Goal: Task Accomplishment & Management: Manage account settings

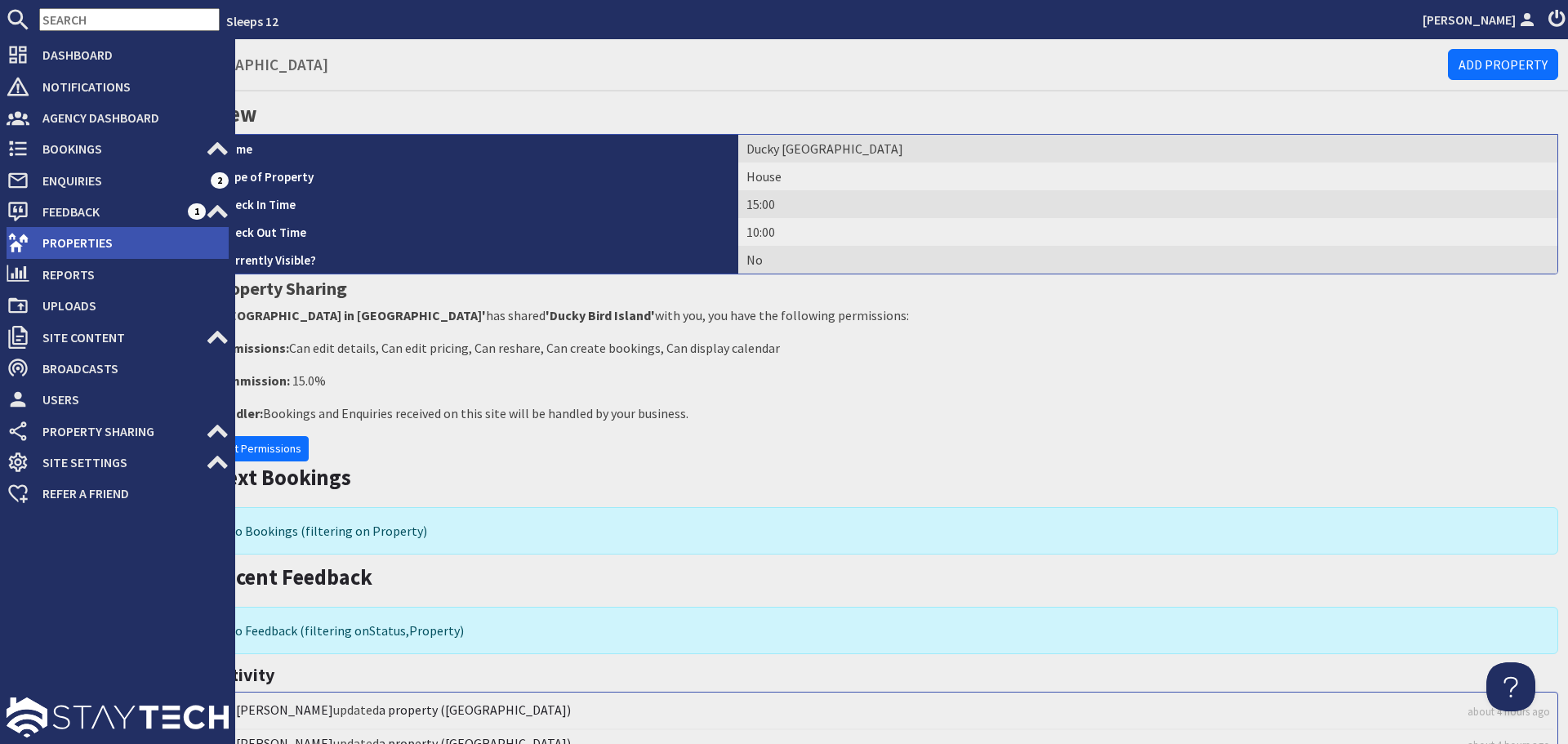
click at [78, 245] on span "Properties" at bounding box center [128, 242] width 199 height 27
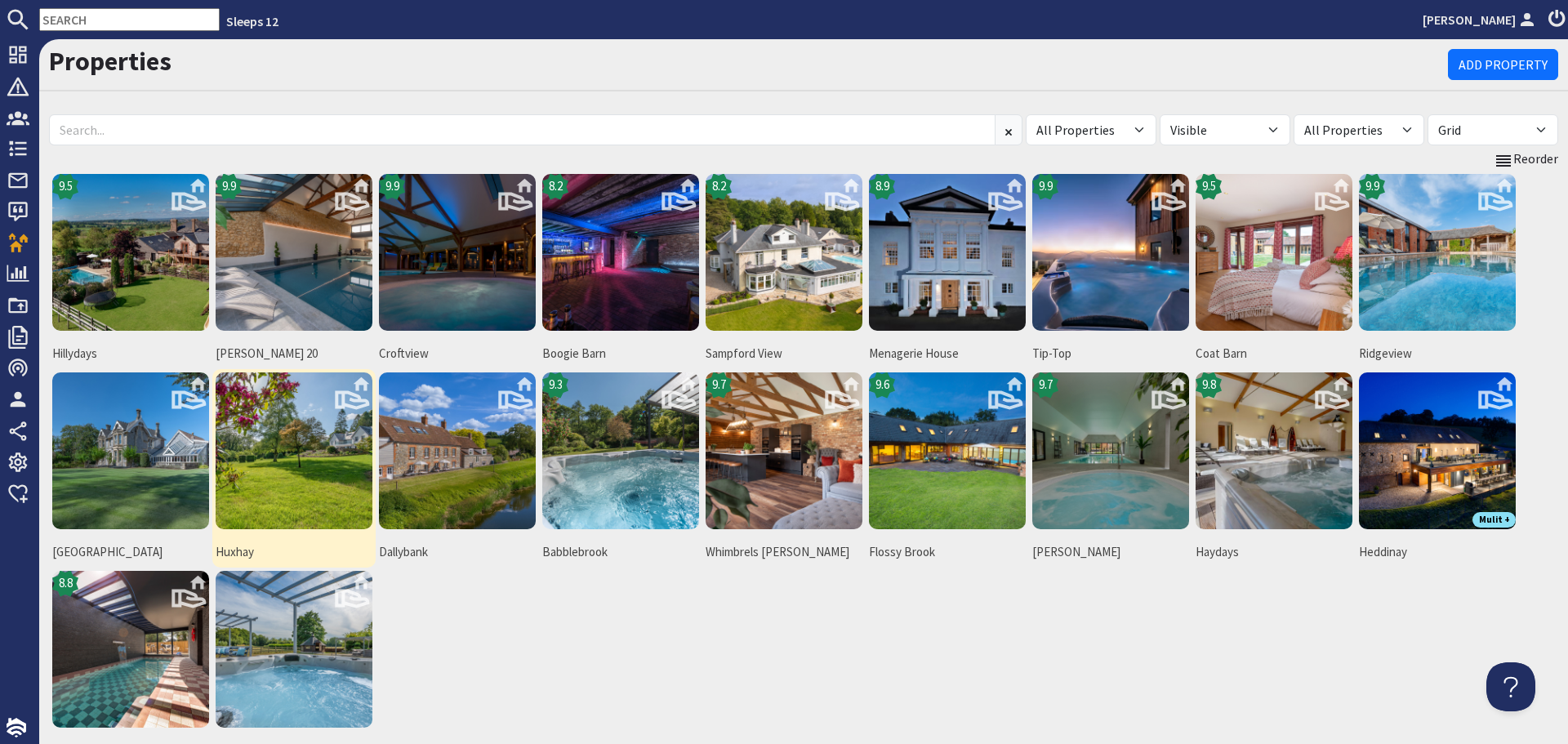
click at [296, 426] on img at bounding box center [294, 450] width 157 height 157
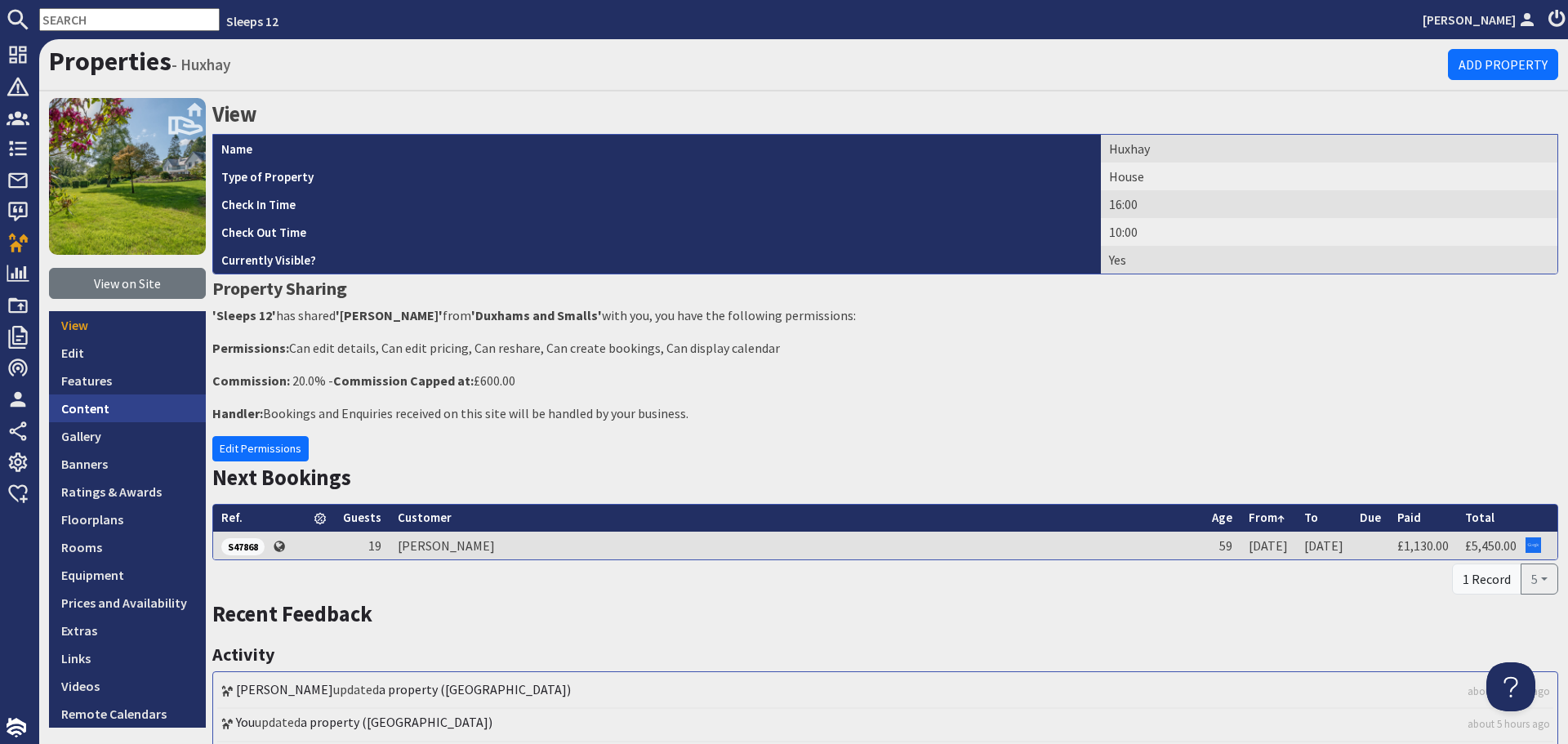
click at [94, 410] on link "Content" at bounding box center [126, 408] width 157 height 27
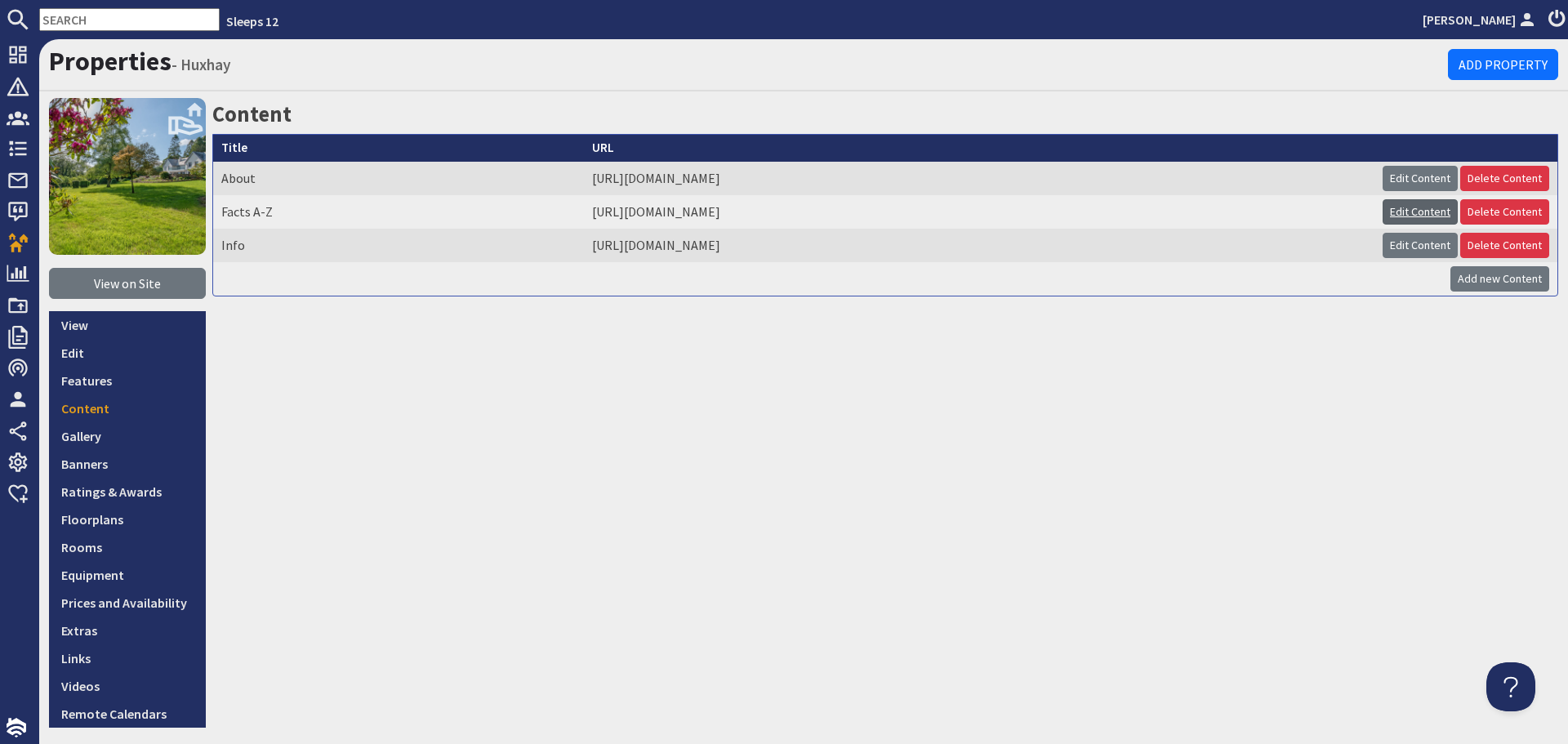
click at [1402, 212] on link "Edit Content" at bounding box center [1419, 211] width 75 height 26
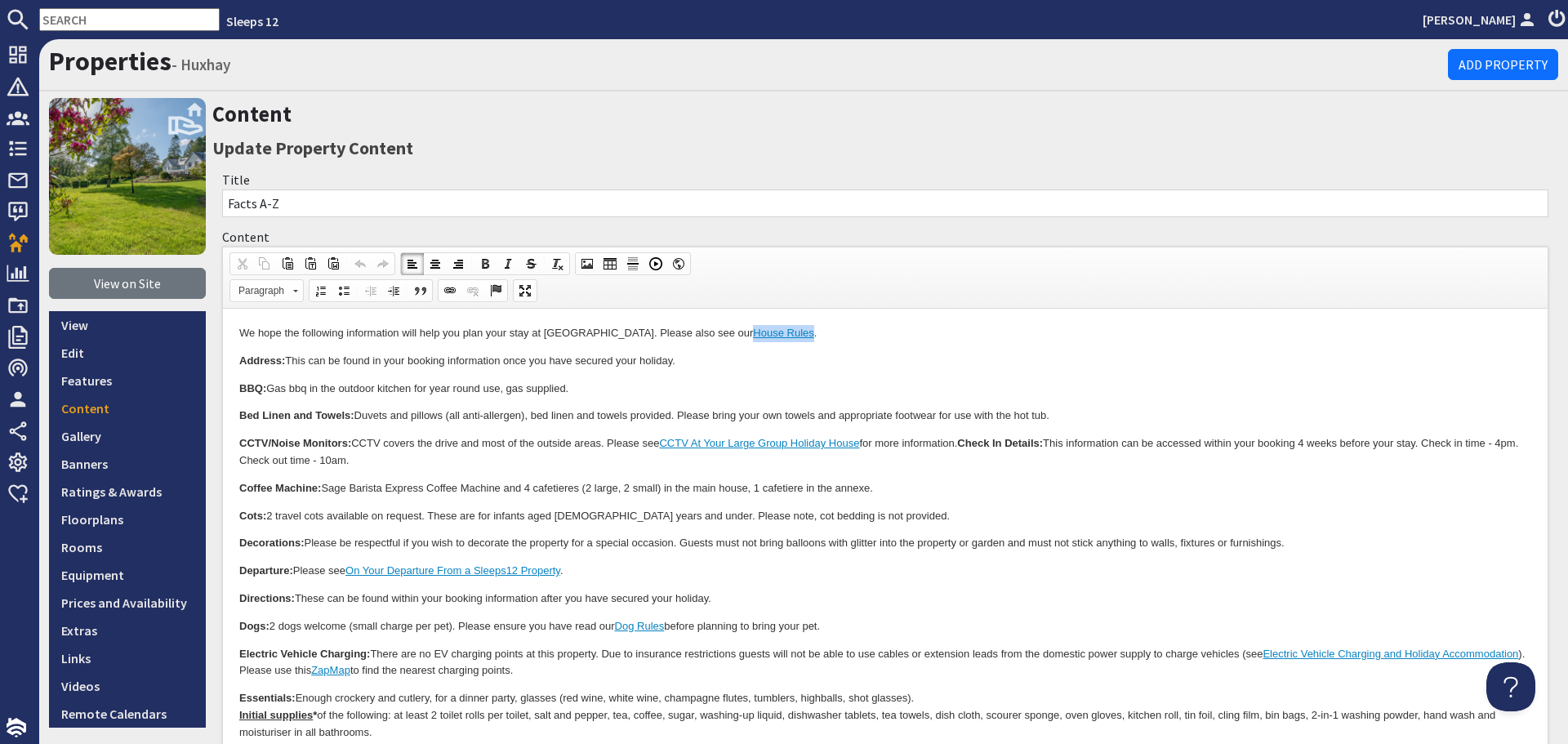
drag, startPoint x: 740, startPoint y: 332, endPoint x: 683, endPoint y: 332, distance: 57.0
click at [753, 332] on link "House Rules" at bounding box center [783, 333] width 60 height 12
copy link "House Rules"
click at [773, 465] on p "CCTV/Noise Monitors: CCTV covers the drive and most of the outside areas. Pleas…" at bounding box center [885, 452] width 1292 height 35
drag, startPoint x: 564, startPoint y: 570, endPoint x: 354, endPoint y: 568, distance: 210.0
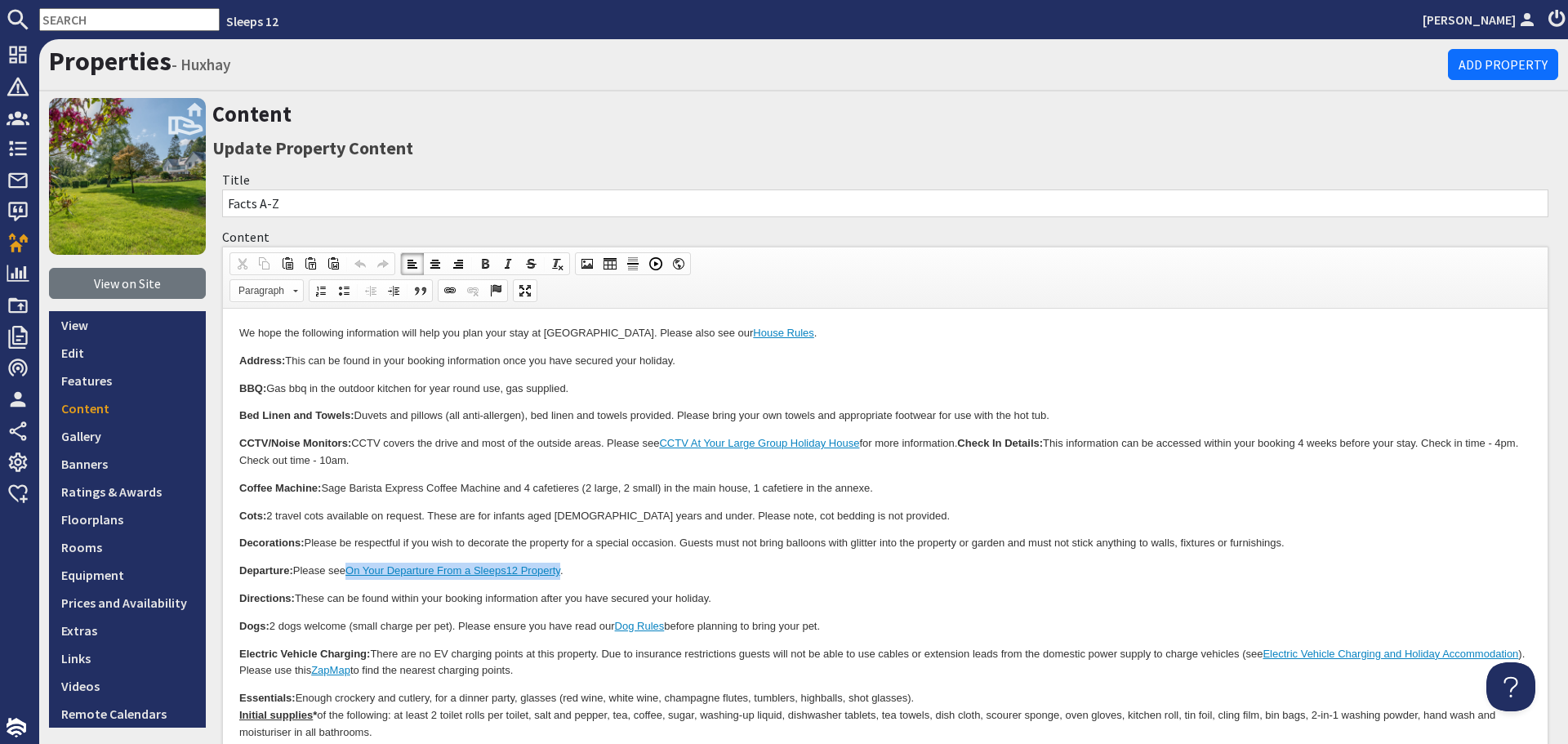
click at [354, 568] on link "On Your Departure From a Sleeps12 Property" at bounding box center [453, 571] width 215 height 12
copy link "On Your Departure From a Sleeps12 Property"
click at [653, 467] on p "CCTV/Noise Monitors: CCTV covers the drive and most of the outside areas. Pleas…" at bounding box center [885, 452] width 1292 height 35
click at [967, 441] on strong "Check In Details:" at bounding box center [999, 443] width 86 height 12
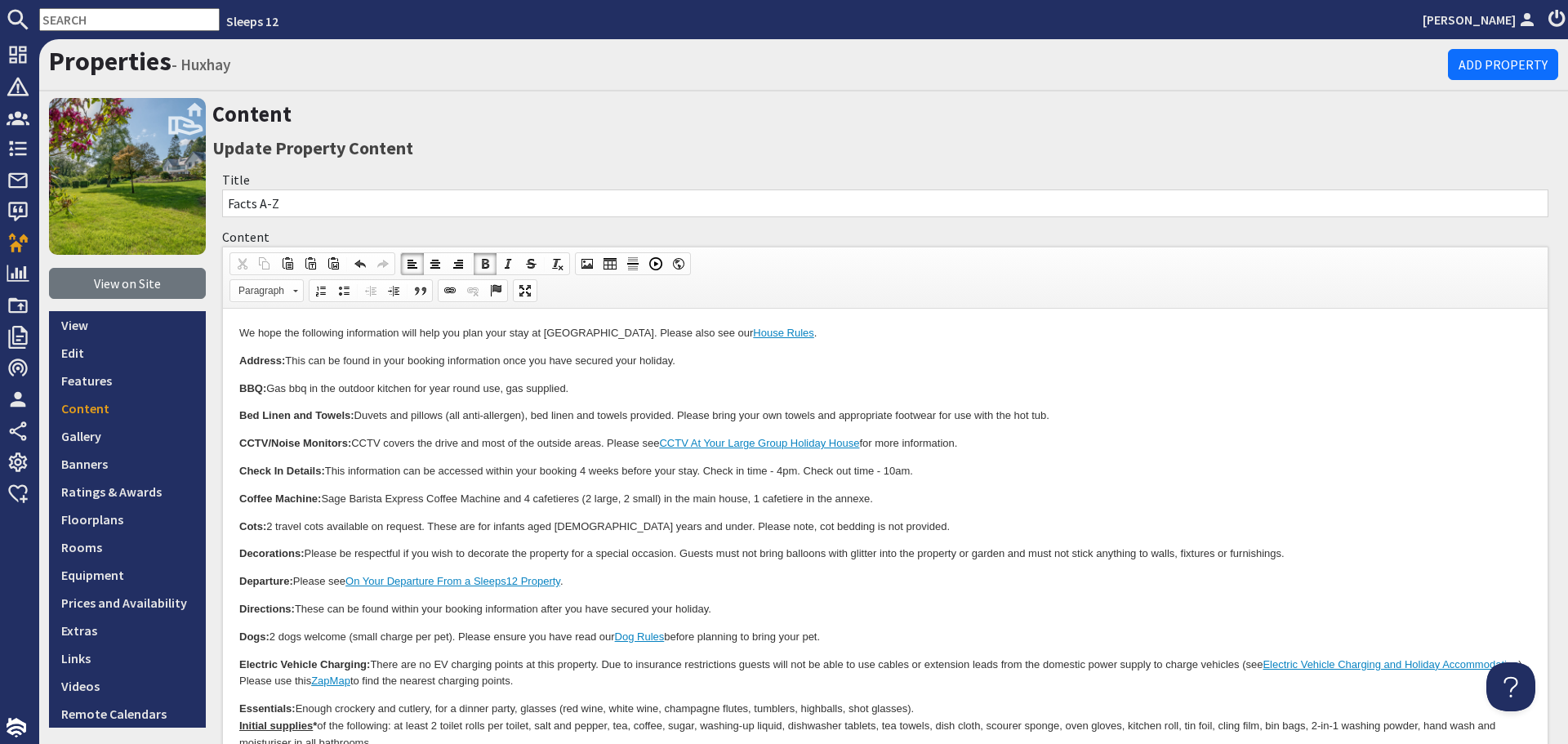
drag, startPoint x: 612, startPoint y: 446, endPoint x: 980, endPoint y: 441, distance: 368.0
click at [980, 441] on p "CCTV/Noise Monitors: CCTV covers the drive and most of the outside areas. Pleas…" at bounding box center [885, 443] width 1292 height 17
copy p "Please see CCTV At Your Large Group Holiday House for more information."
click at [952, 500] on p "Coffee Machine: Sage Barista Express Coffee Machine and 4 cafetieres (2 large, …" at bounding box center [885, 499] width 1292 height 17
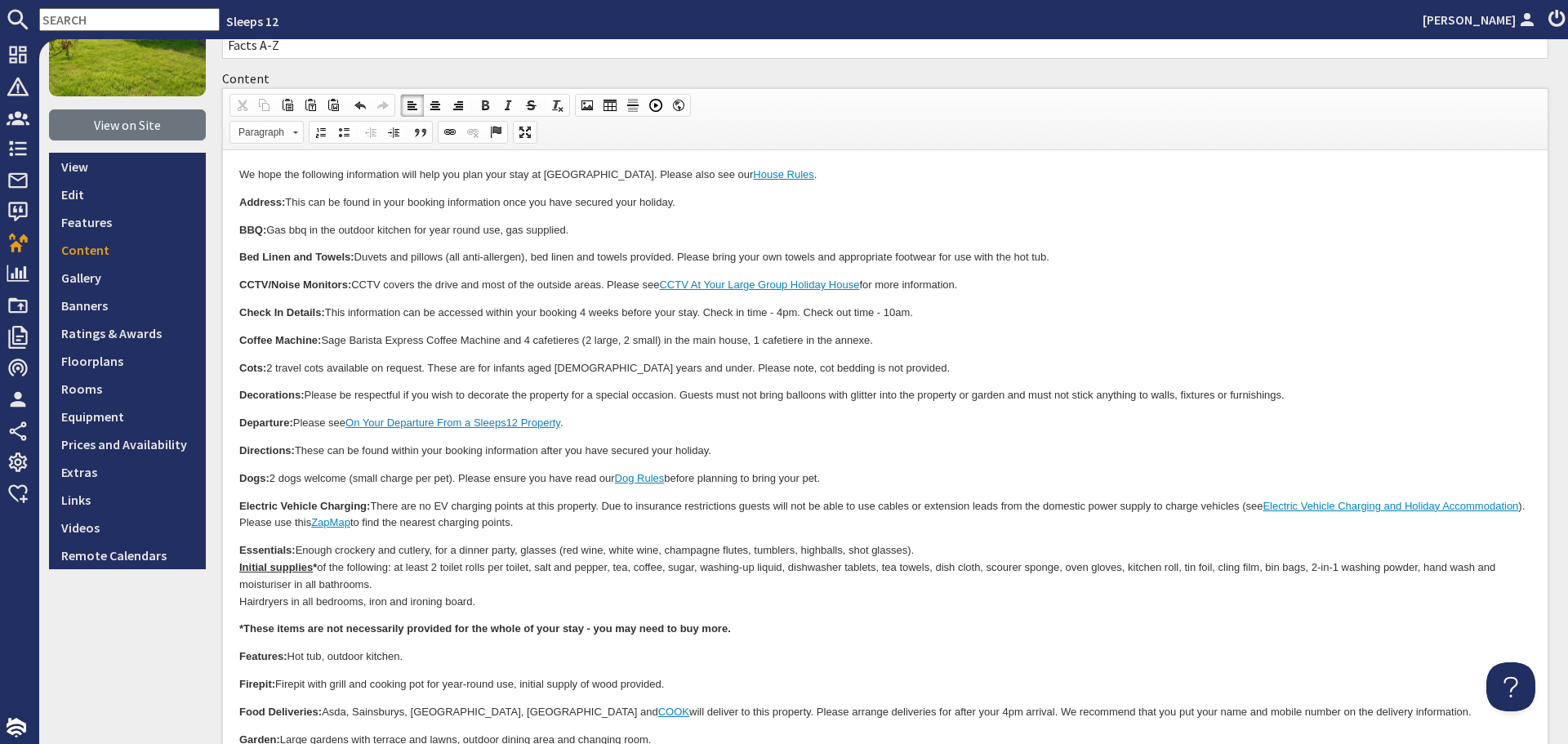
scroll to position [164, 0]
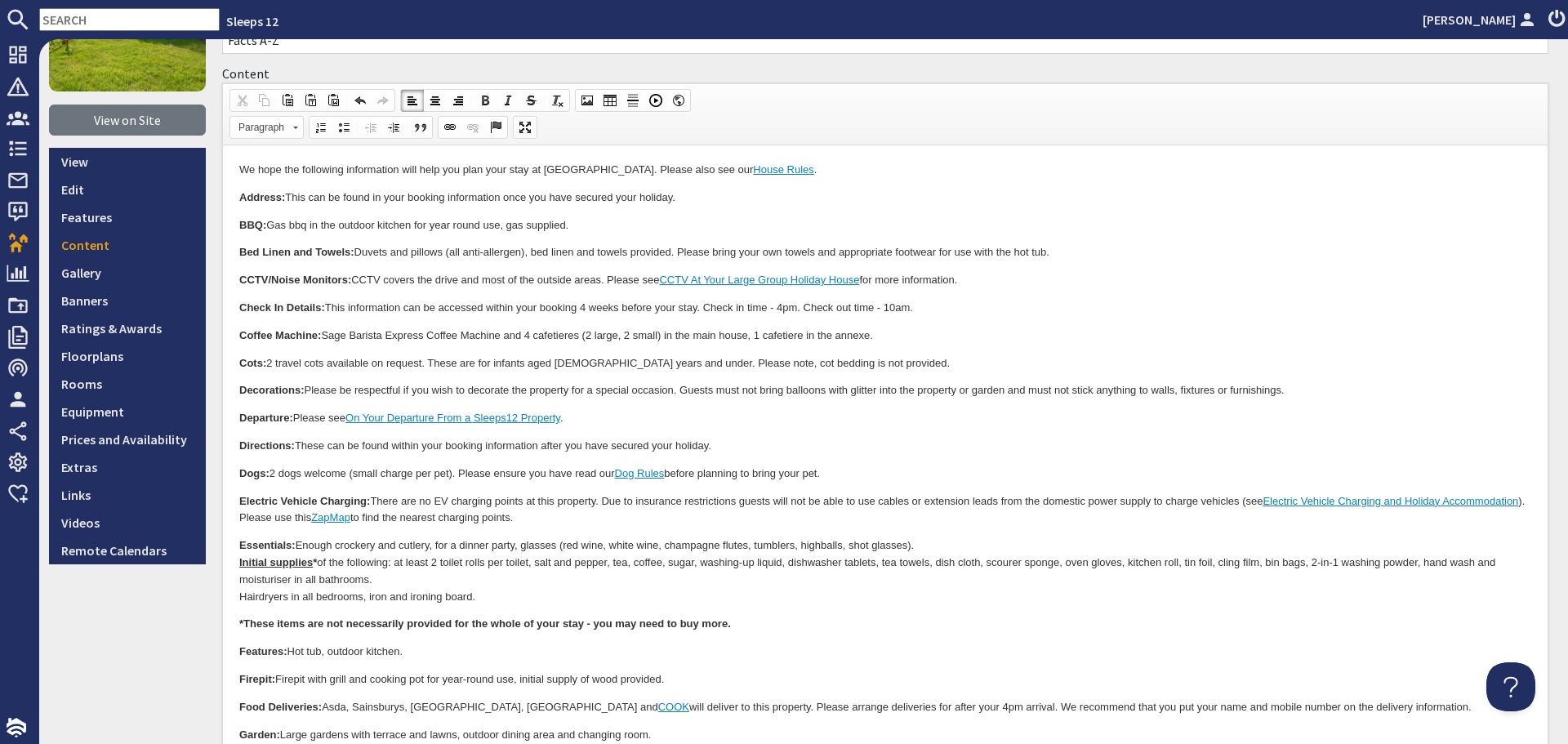
drag, startPoint x: 462, startPoint y: 475, endPoint x: 914, endPoint y: 445, distance: 453.0
click at [836, 483] on body "We hope the following information will help you plan your stay at Huxhay. Pleas…" at bounding box center [885, 704] width 1292 height 1085
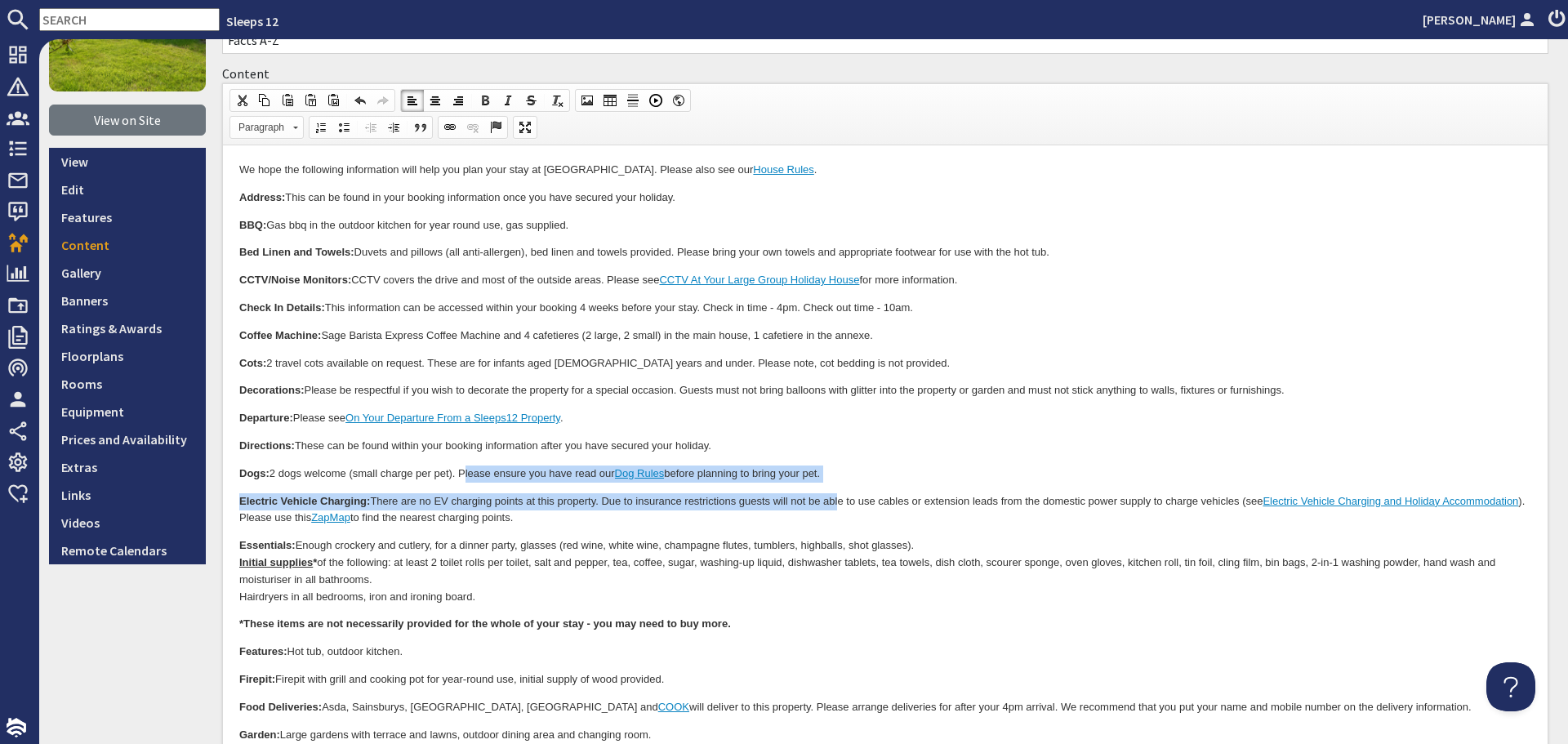
copy body "Please ensure you have read our Dog Rules before planning to bring your pet. El…"
click at [912, 470] on p "Dogs: 2 dogs welcome (small charge per pet). Please ensure you have read our Do…" at bounding box center [885, 473] width 1292 height 17
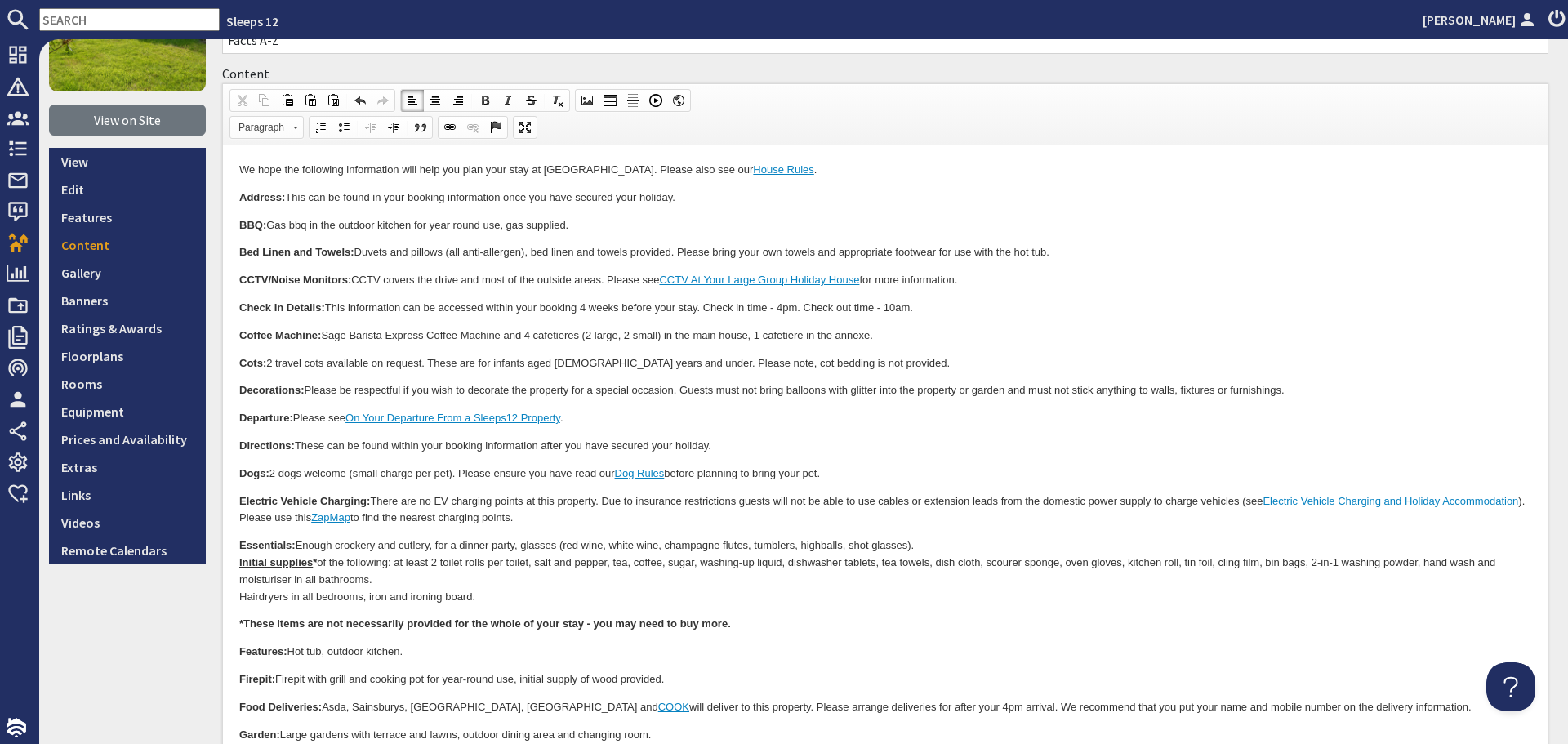
drag, startPoint x: 462, startPoint y: 474, endPoint x: 843, endPoint y: 467, distance: 381.1
click at [843, 467] on p "Dogs: 2 dogs welcome (small charge per pet). Please ensure you have read our Do…" at bounding box center [885, 473] width 1292 height 17
copy p "Please ensure you have read our Dog Rules before planning to bring your pet."
click at [689, 598] on p "Essentials: Enough crockery and cutlery, for a dinner party, glasses (red wine,…" at bounding box center [885, 571] width 1292 height 68
drag, startPoint x: 376, startPoint y: 499, endPoint x: 628, endPoint y: 516, distance: 252.6
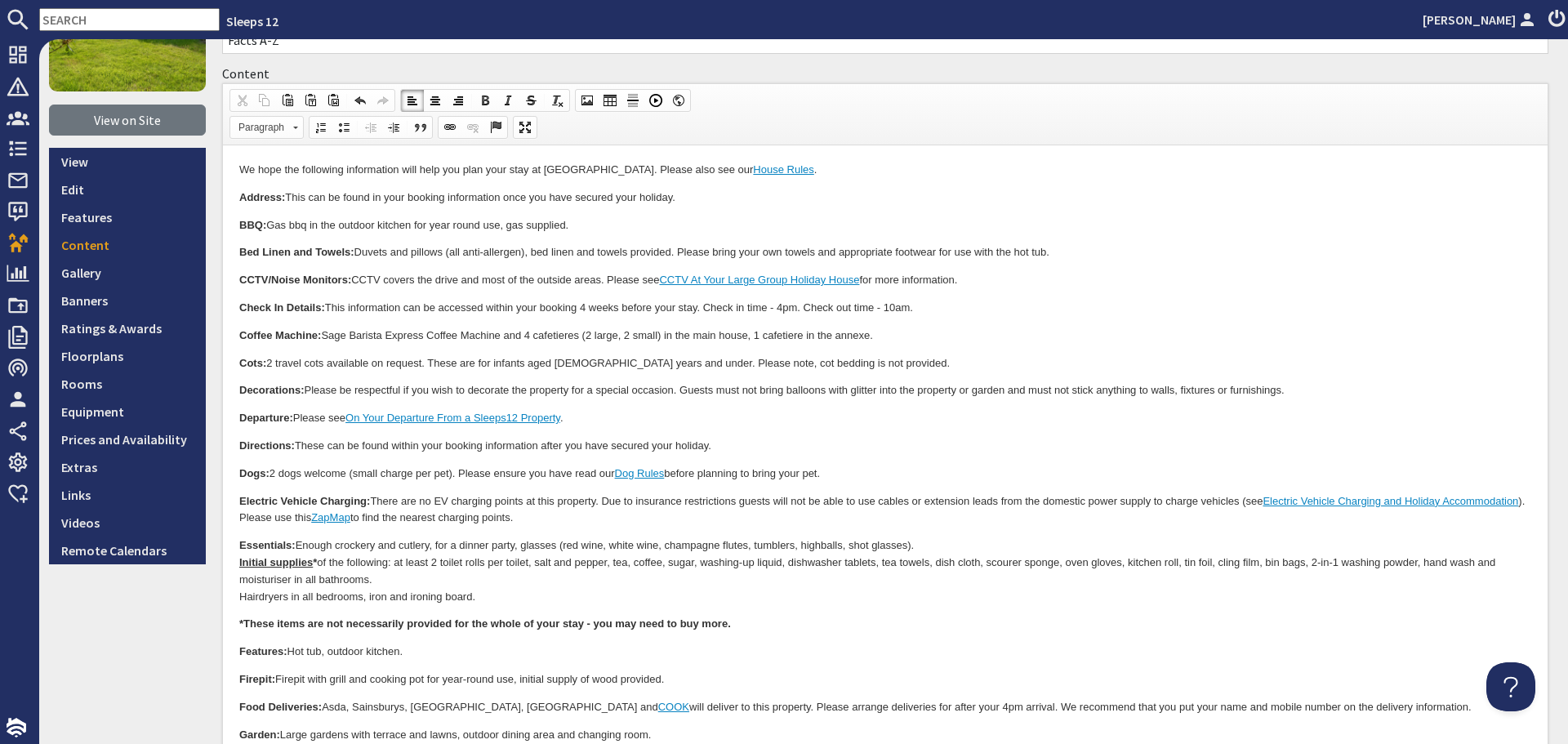
click at [628, 516] on p "Electric Vehicle Charging: There are no EV charging points at this property. Du…" at bounding box center [885, 510] width 1292 height 35
copy p "There are no EV charging points at this property. Due to insurance restrictions…"
click at [654, 582] on p "Essentials: Enough crockery and cutlery, for a dinner party, glasses (red wine,…" at bounding box center [885, 571] width 1292 height 68
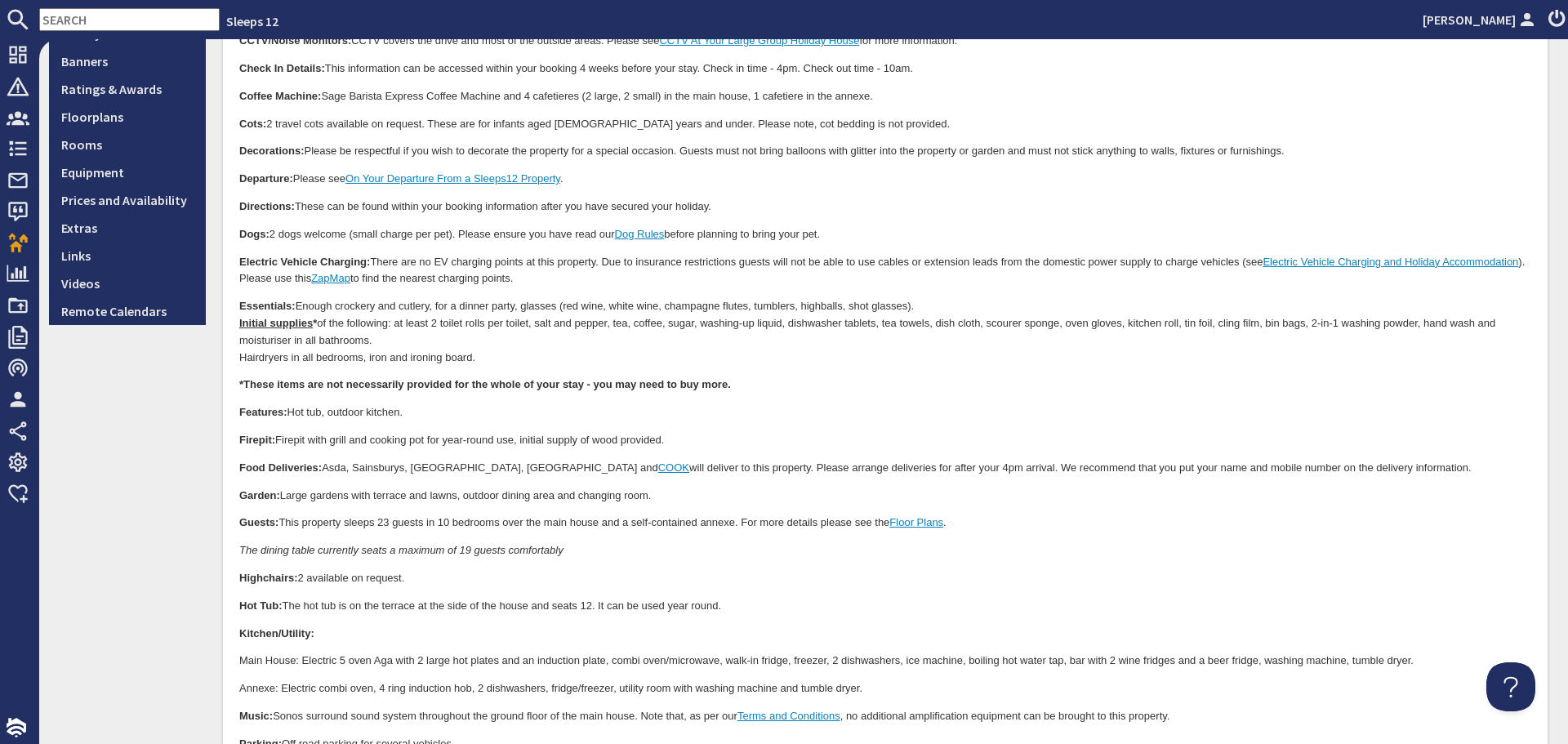
scroll to position [409, 0]
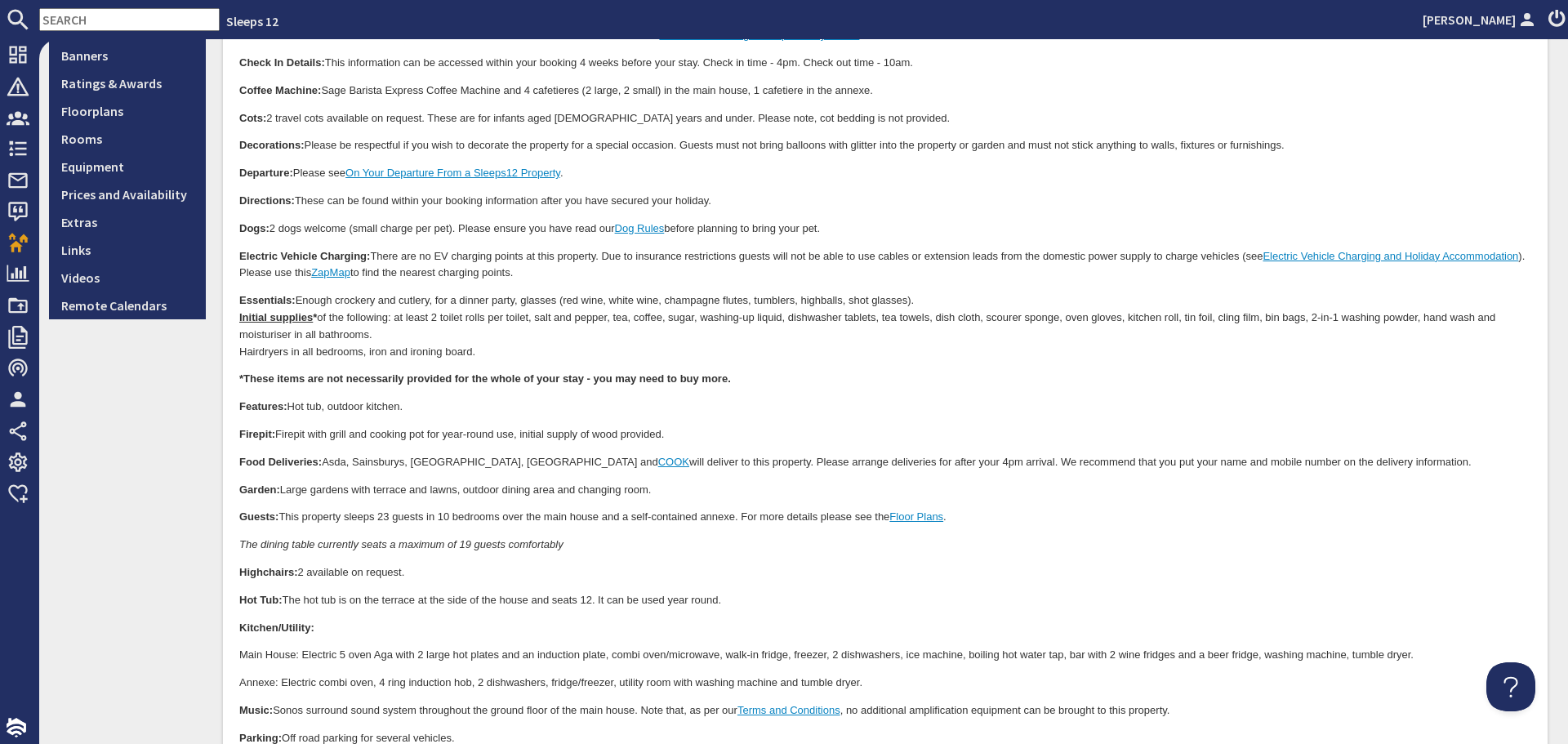
click at [658, 463] on link "COOK" at bounding box center [673, 463] width 31 height 12
drag, startPoint x: 513, startPoint y: 463, endPoint x: 541, endPoint y: 459, distance: 28.3
click at [658, 459] on link "COOK" at bounding box center [673, 463] width 31 height 12
copy link "COOK"
click at [769, 591] on body "We hope the following information will help you plan your stay at Huxhay. Pleas…" at bounding box center [885, 460] width 1292 height 1085
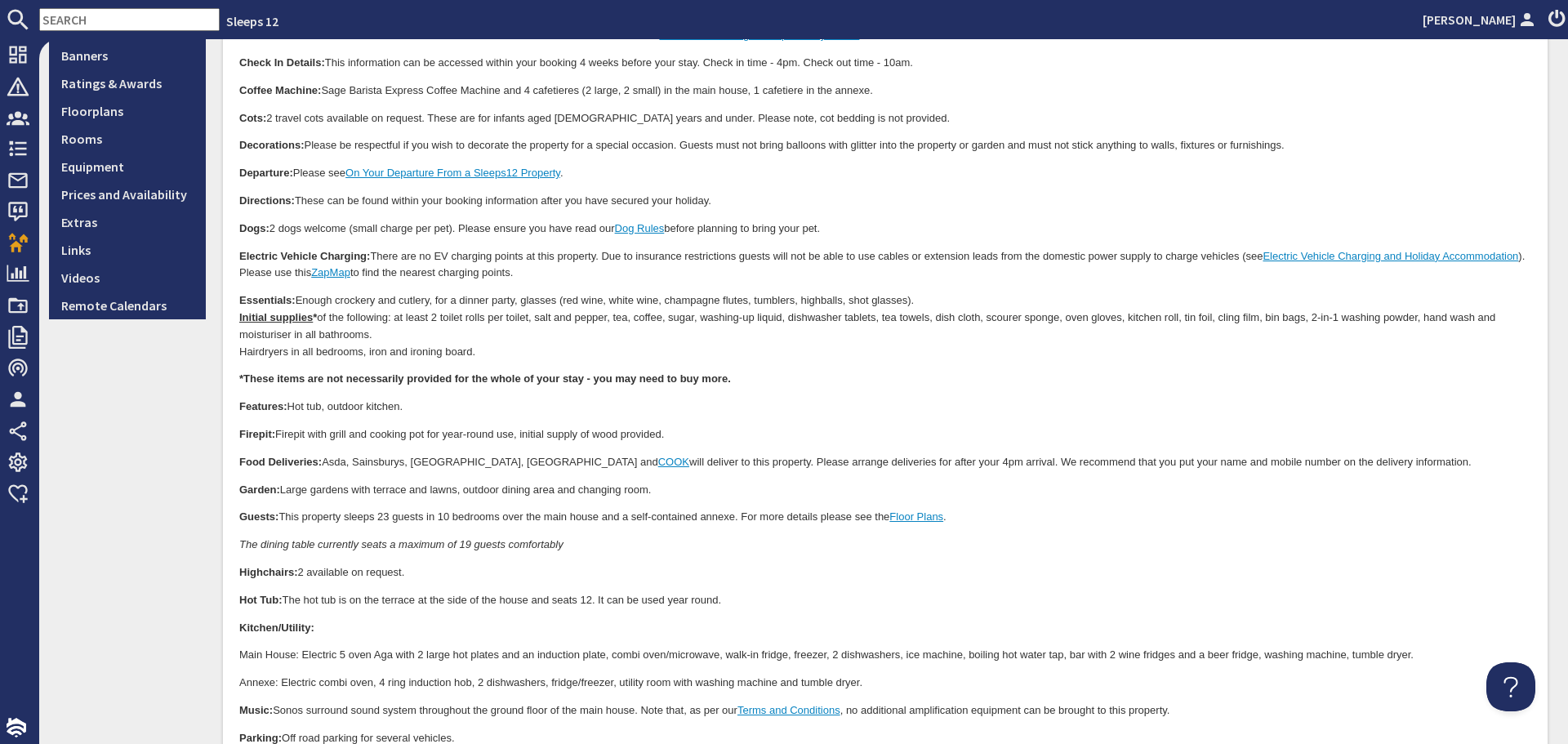
click at [715, 552] on p "The dining table currently seats a maximum of 19 guests comfortably" at bounding box center [885, 546] width 1292 height 17
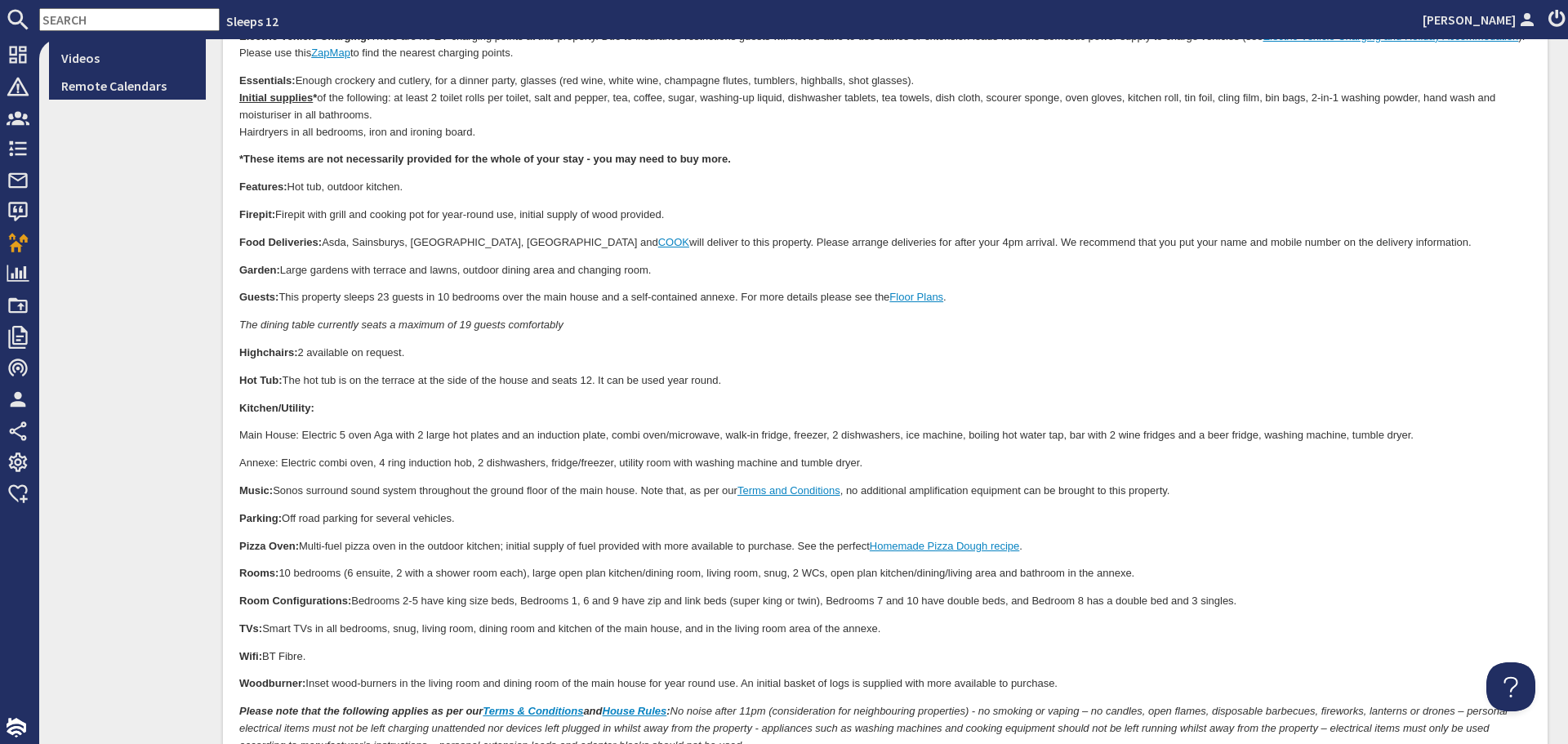
scroll to position [654, 0]
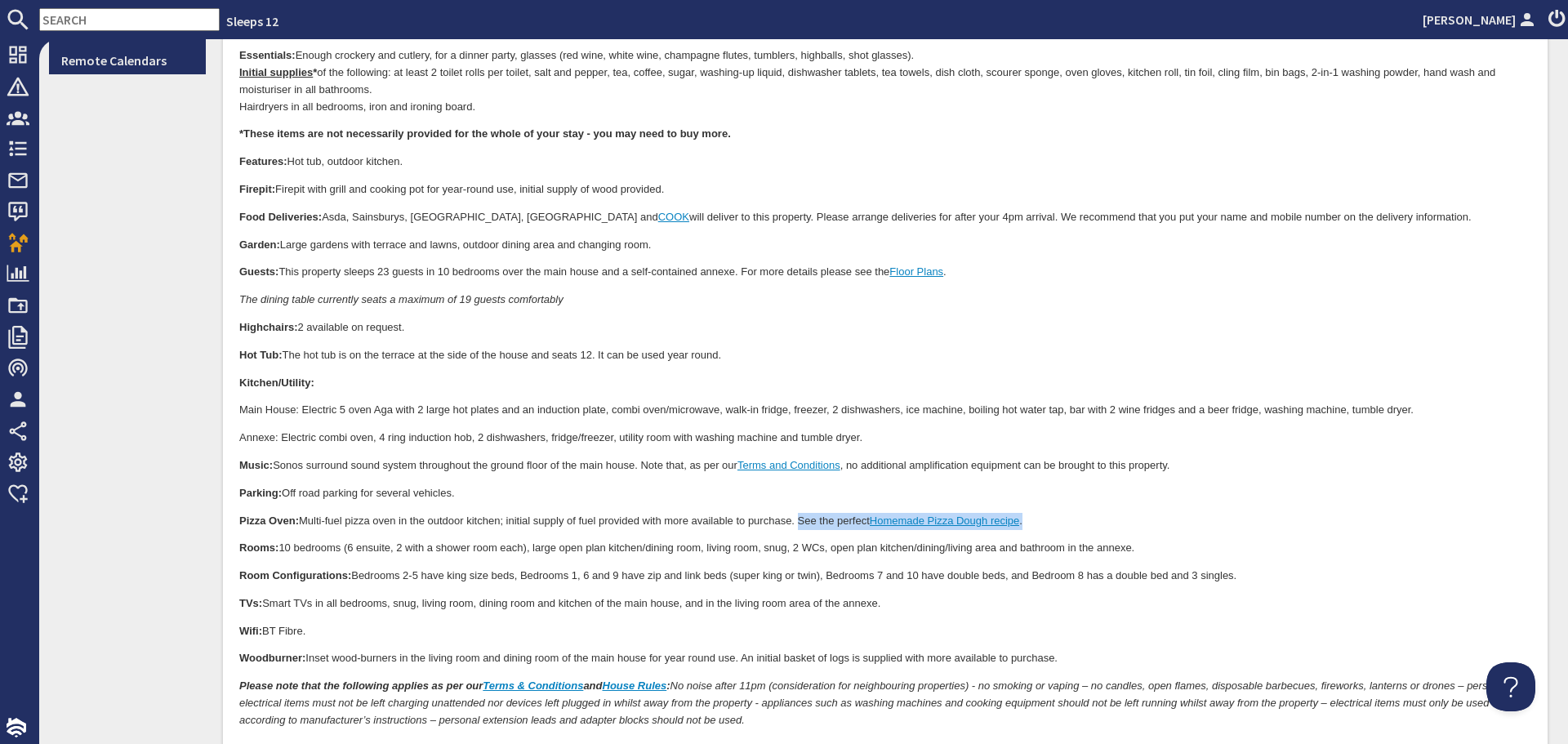
drag, startPoint x: 803, startPoint y: 518, endPoint x: 1053, endPoint y: 513, distance: 250.0
click at [1053, 514] on p "Pizza Oven: Multi-fuel pizza oven in the outdoor kitchen; initial supply of fue…" at bounding box center [885, 522] width 1292 height 17
copy p "See the perfect Homemade Pizza Dough recipe ."
click at [804, 614] on body "We hope the following information will help you plan your stay at Huxhay. Pleas…" at bounding box center [885, 215] width 1292 height 1085
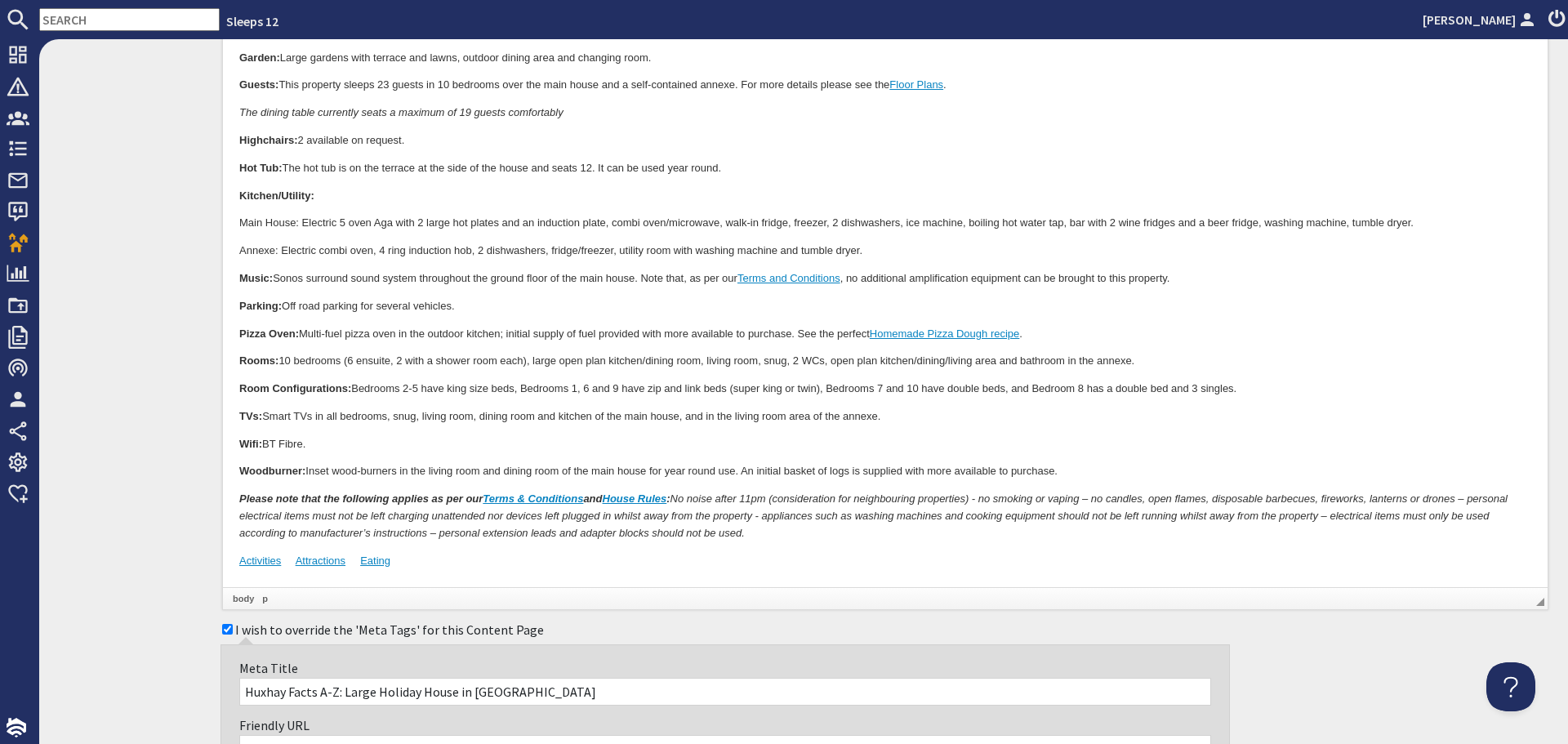
scroll to position [899, 0]
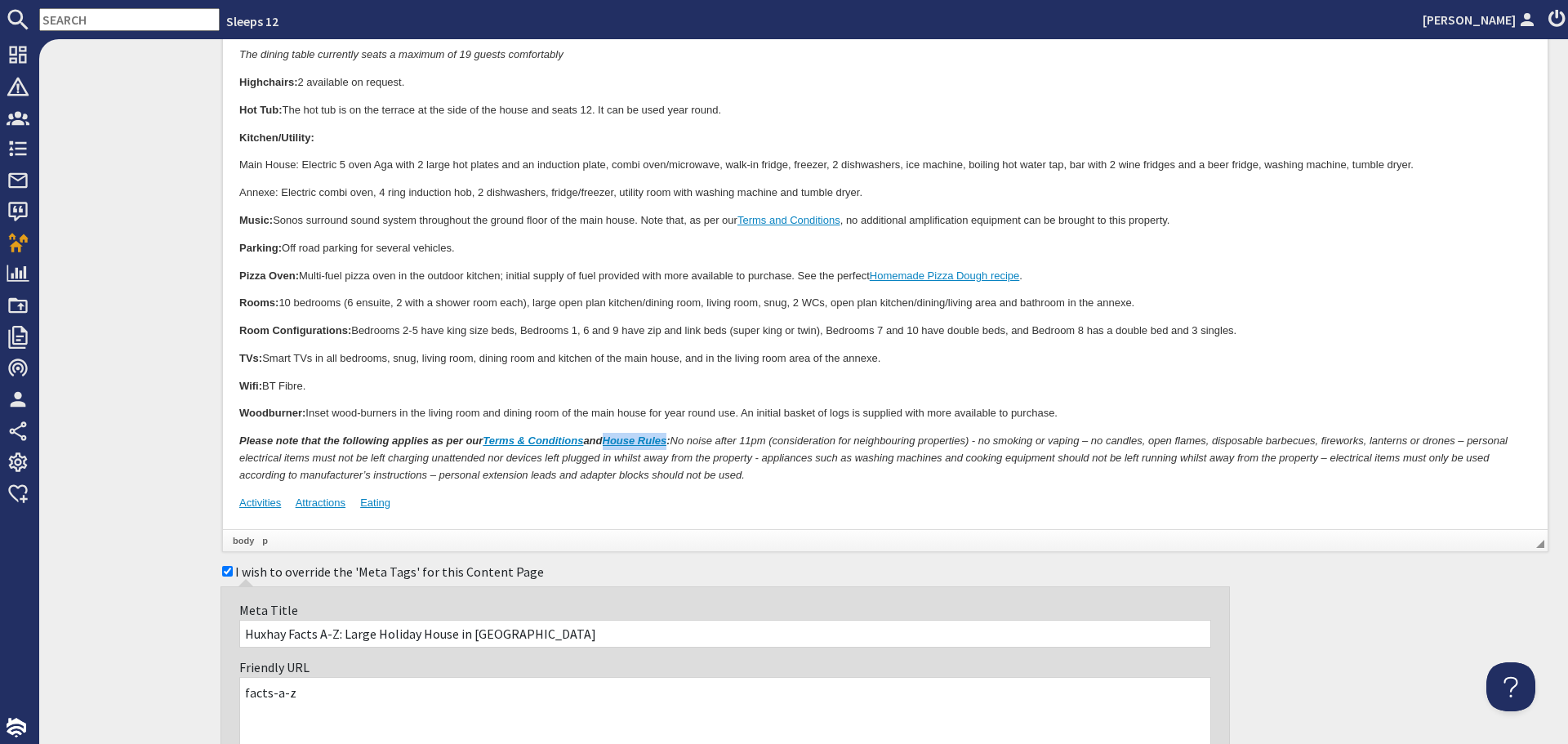
drag, startPoint x: 610, startPoint y: 441, endPoint x: 676, endPoint y: 440, distance: 66.0
click at [670, 440] on em "Please note that the following applies as per our Terms & Conditions and House …" at bounding box center [455, 441] width 432 height 12
copy link "House Rules"
click at [762, 380] on p "Wifi: BT Fibre." at bounding box center [885, 387] width 1292 height 17
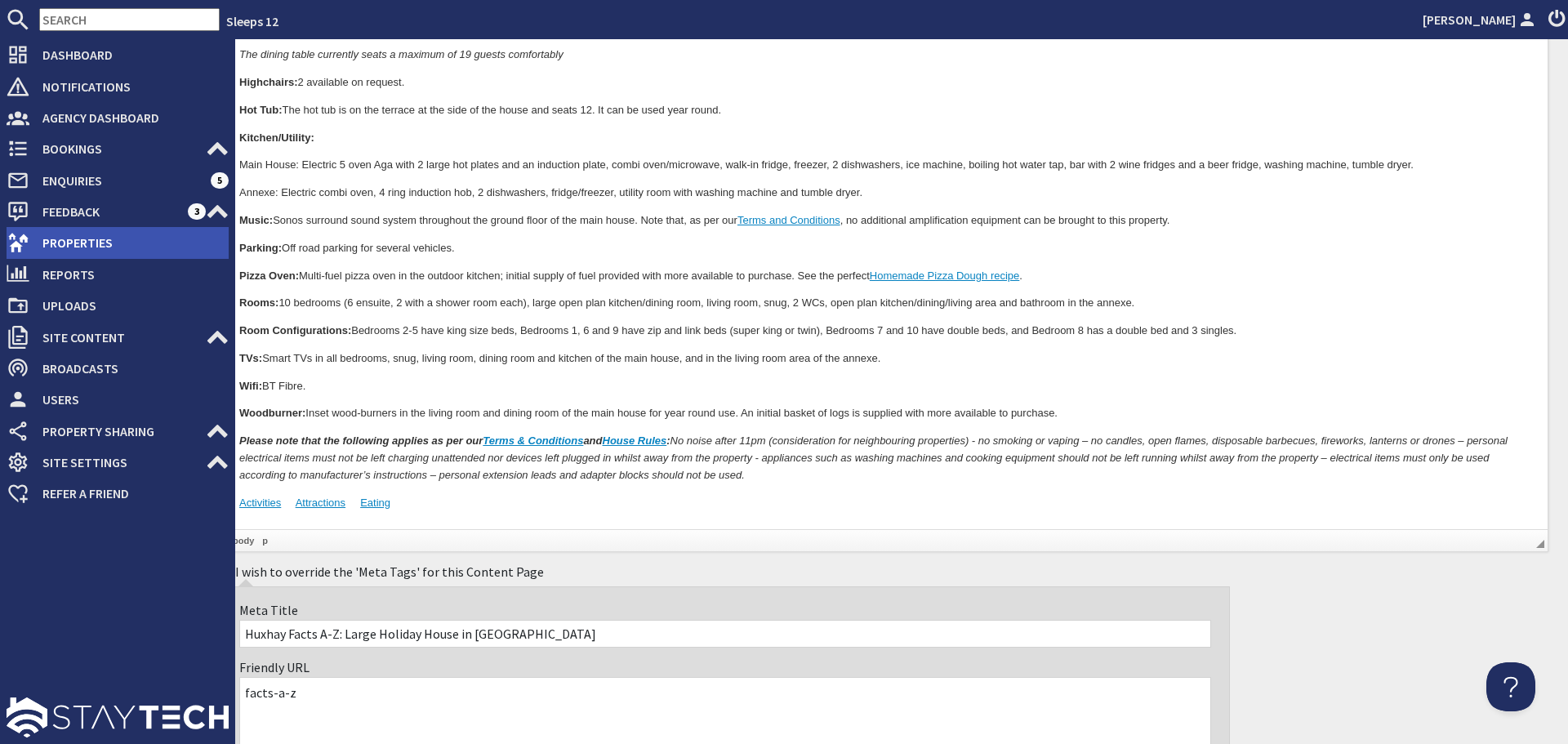
click at [48, 246] on span "Properties" at bounding box center [128, 242] width 199 height 27
type textarea "<p>We hope the following information will help you plan your stay at Huxhay.&nb…"
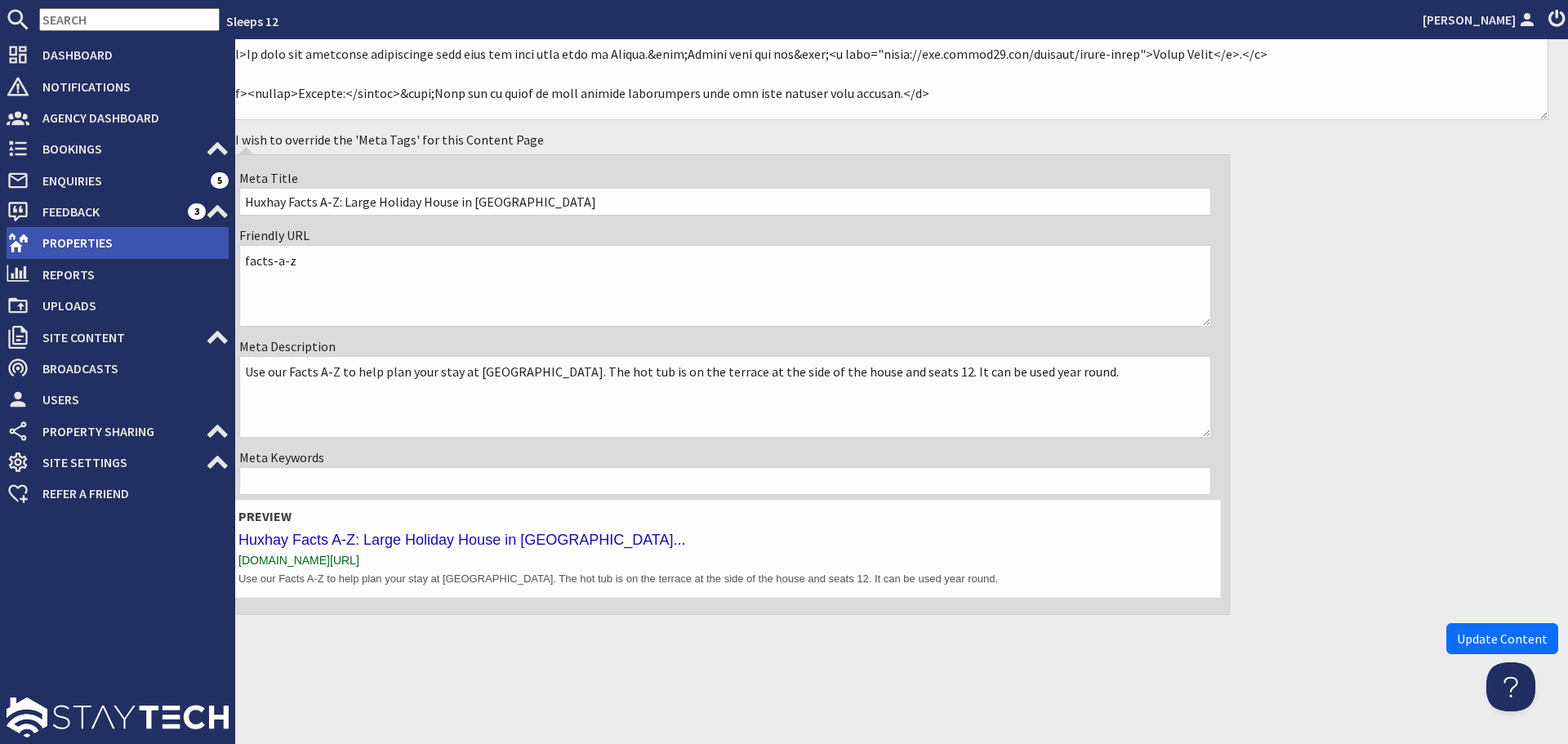
scroll to position [208, 0]
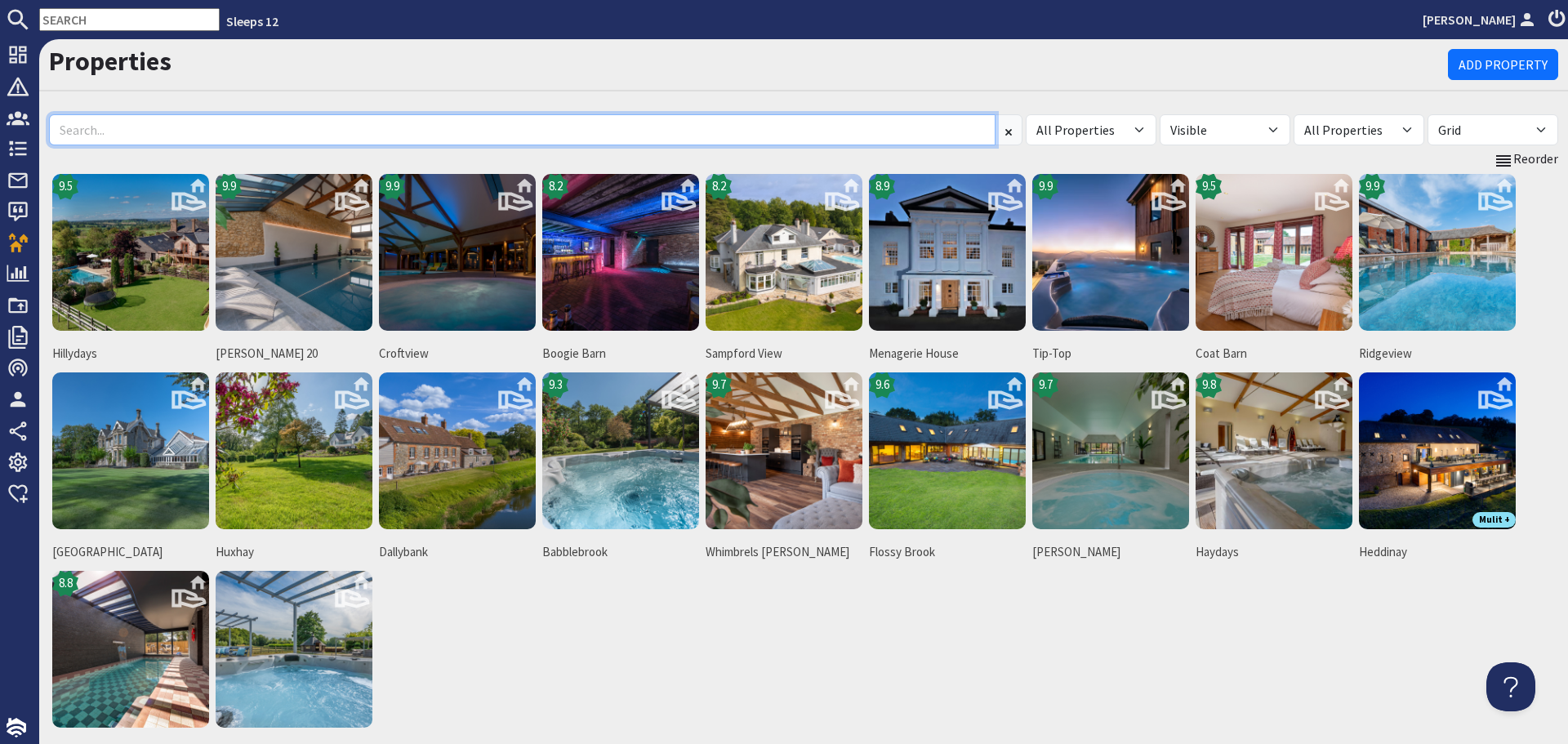
click at [268, 126] on input at bounding box center [522, 129] width 946 height 31
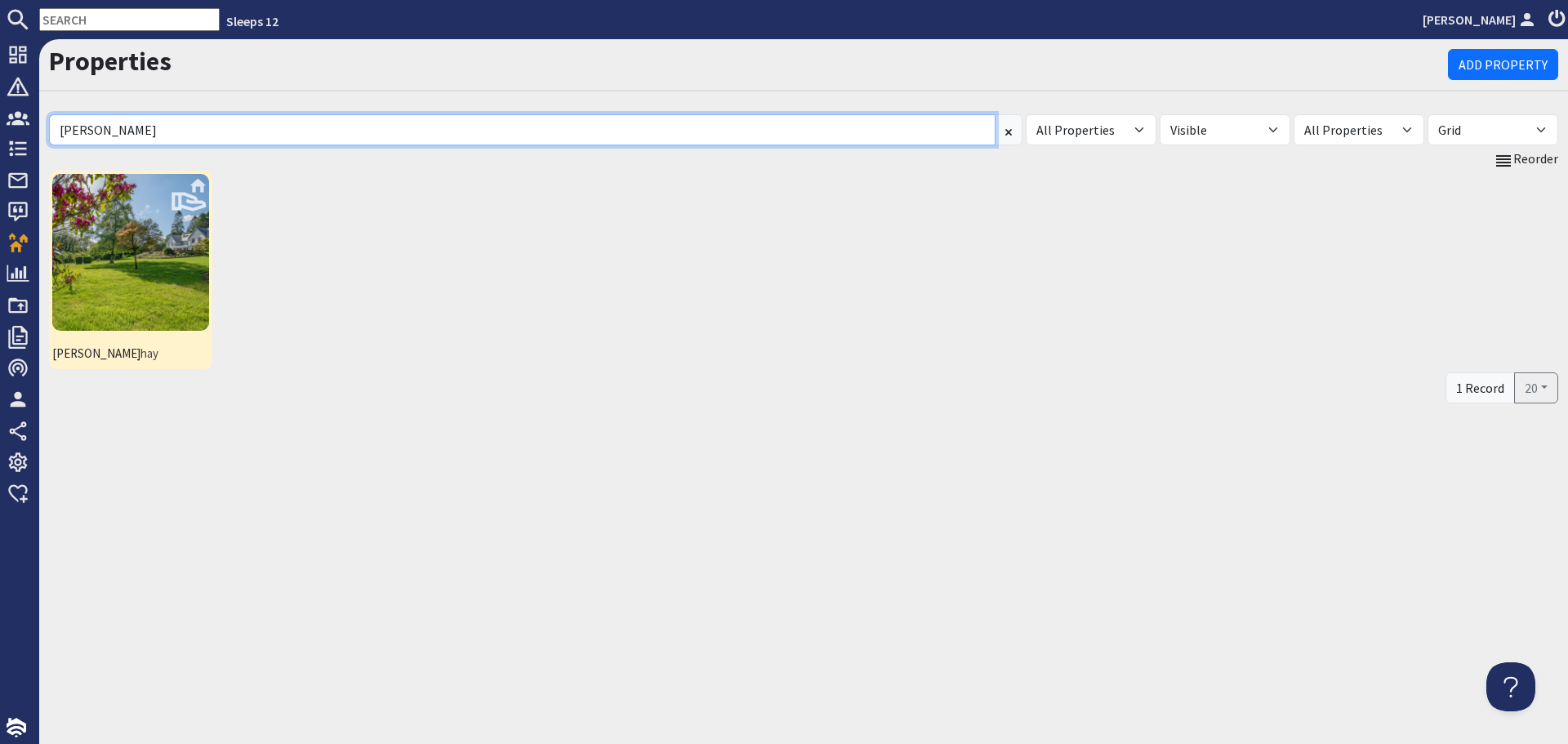
type input "hux"
click at [123, 244] on img at bounding box center [130, 252] width 157 height 157
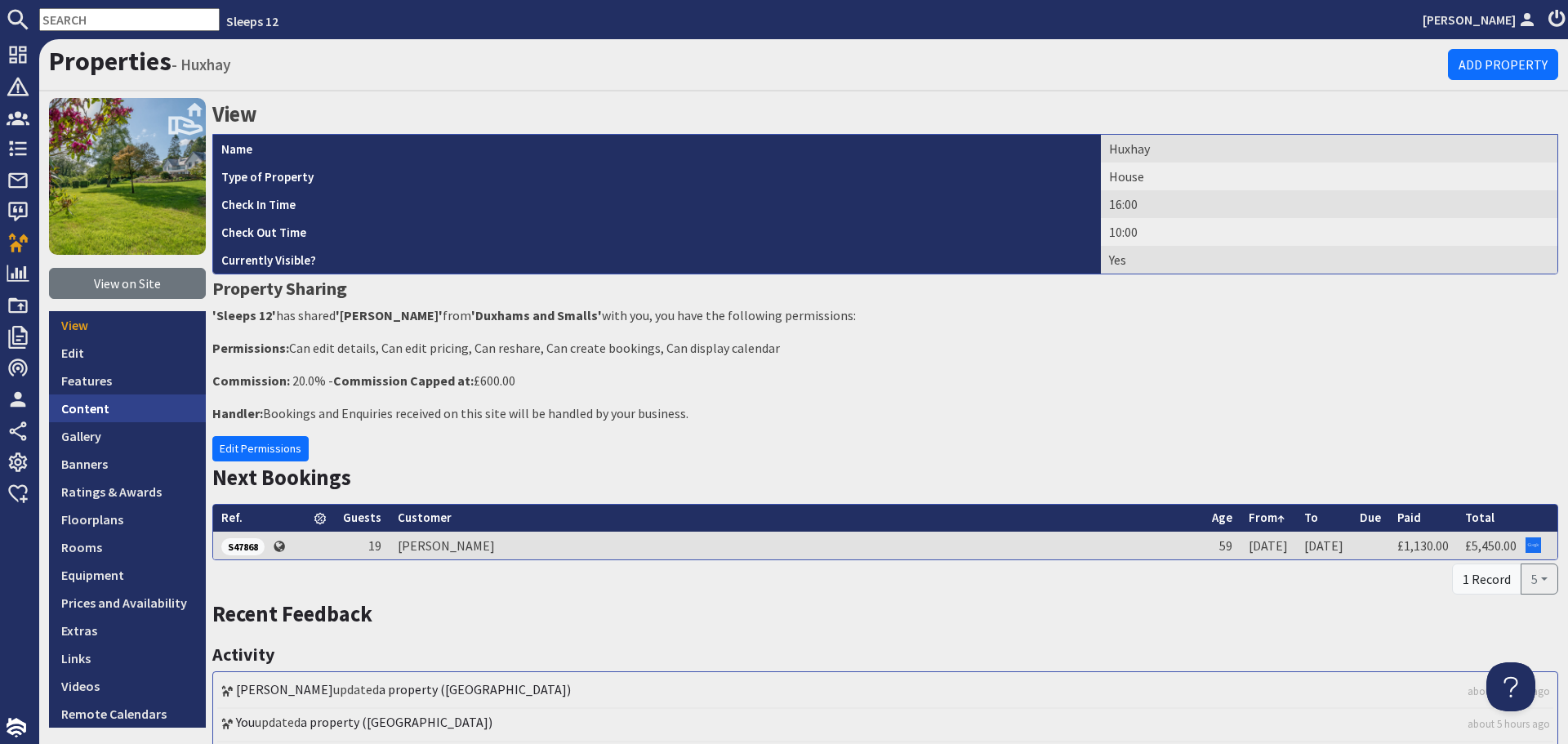
click at [97, 411] on link "Content" at bounding box center [126, 408] width 157 height 27
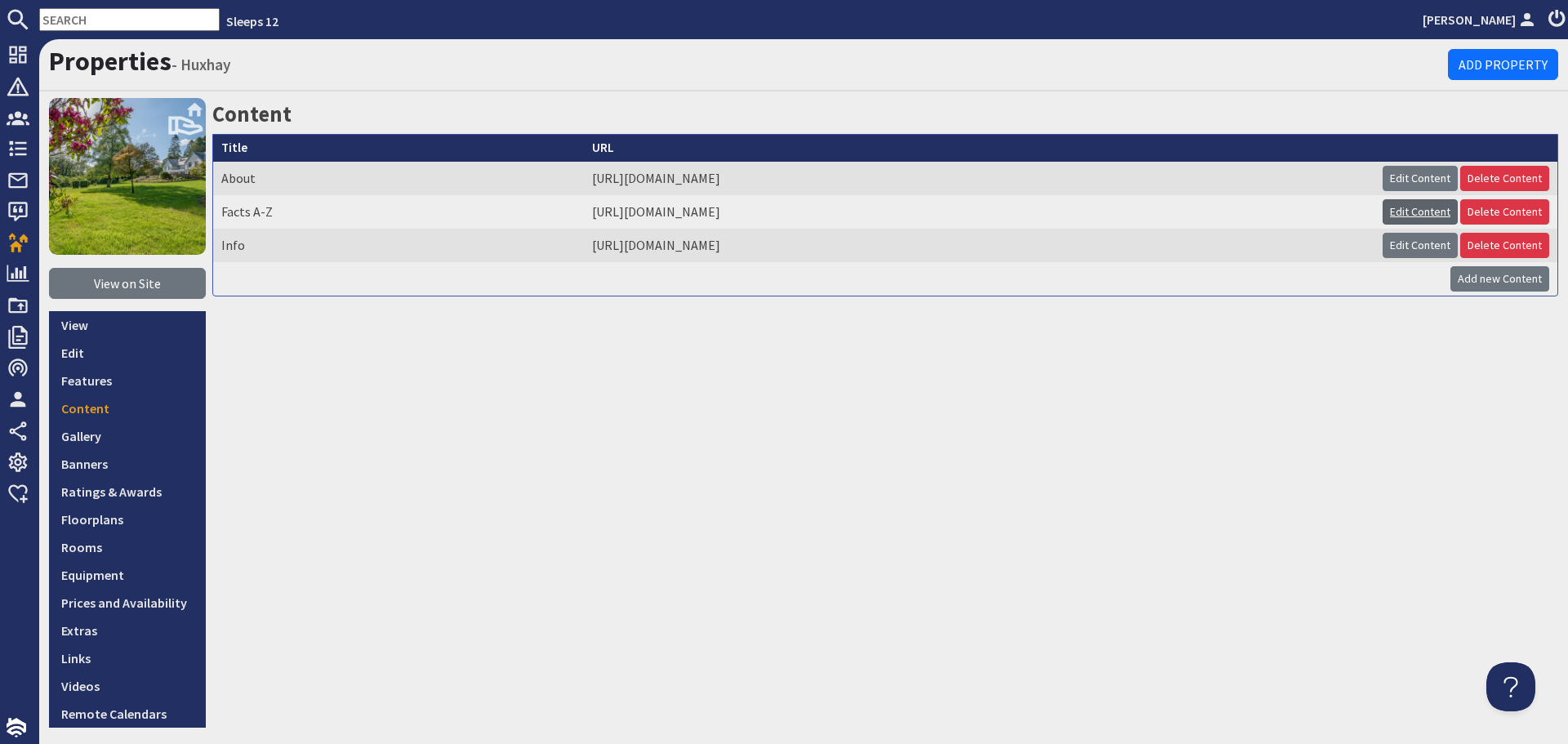
click at [1407, 211] on link "Edit Content" at bounding box center [1419, 211] width 75 height 26
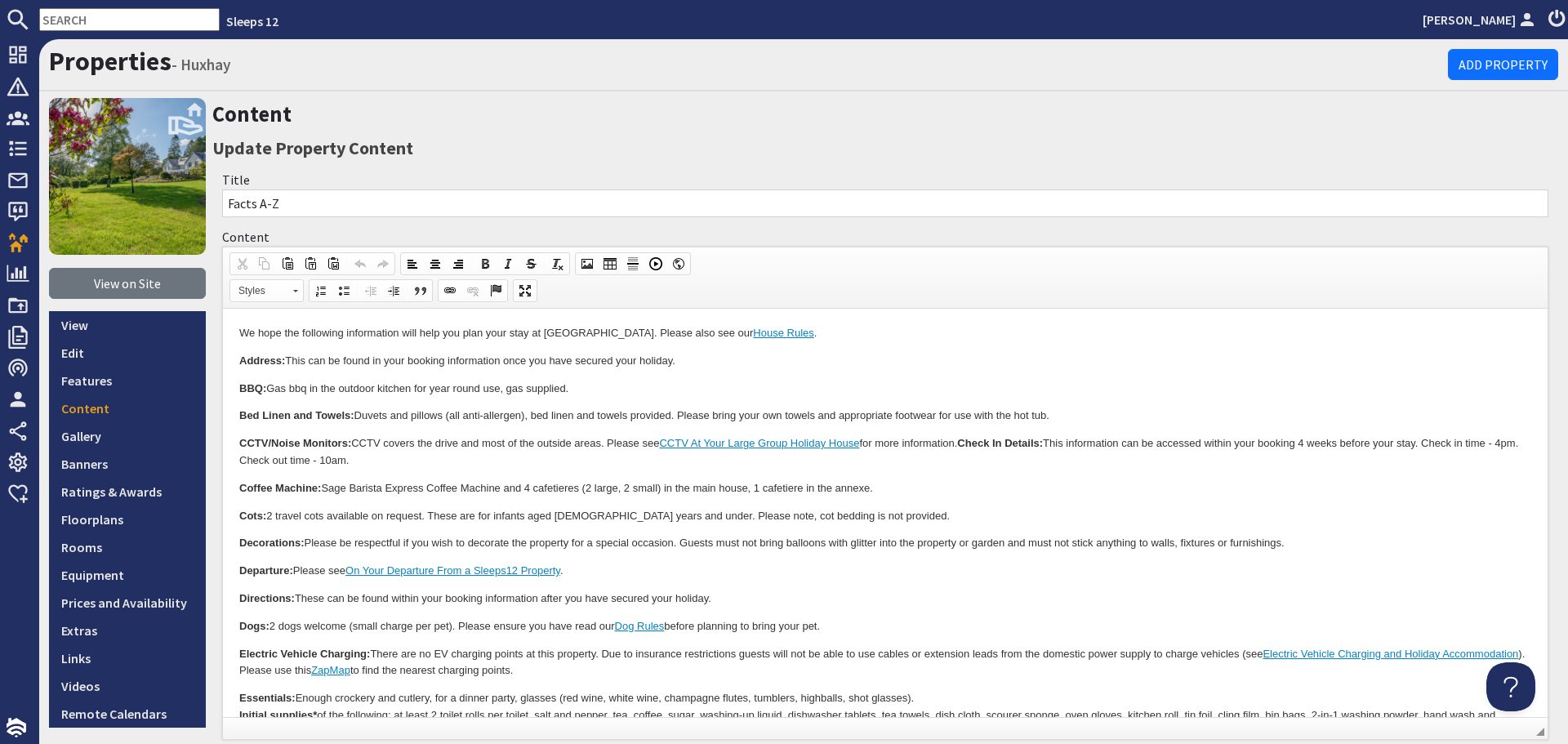
click at [1022, 568] on p "Departure: Please see On Your Departure From a Sleeps12 Property ." at bounding box center [885, 571] width 1292 height 17
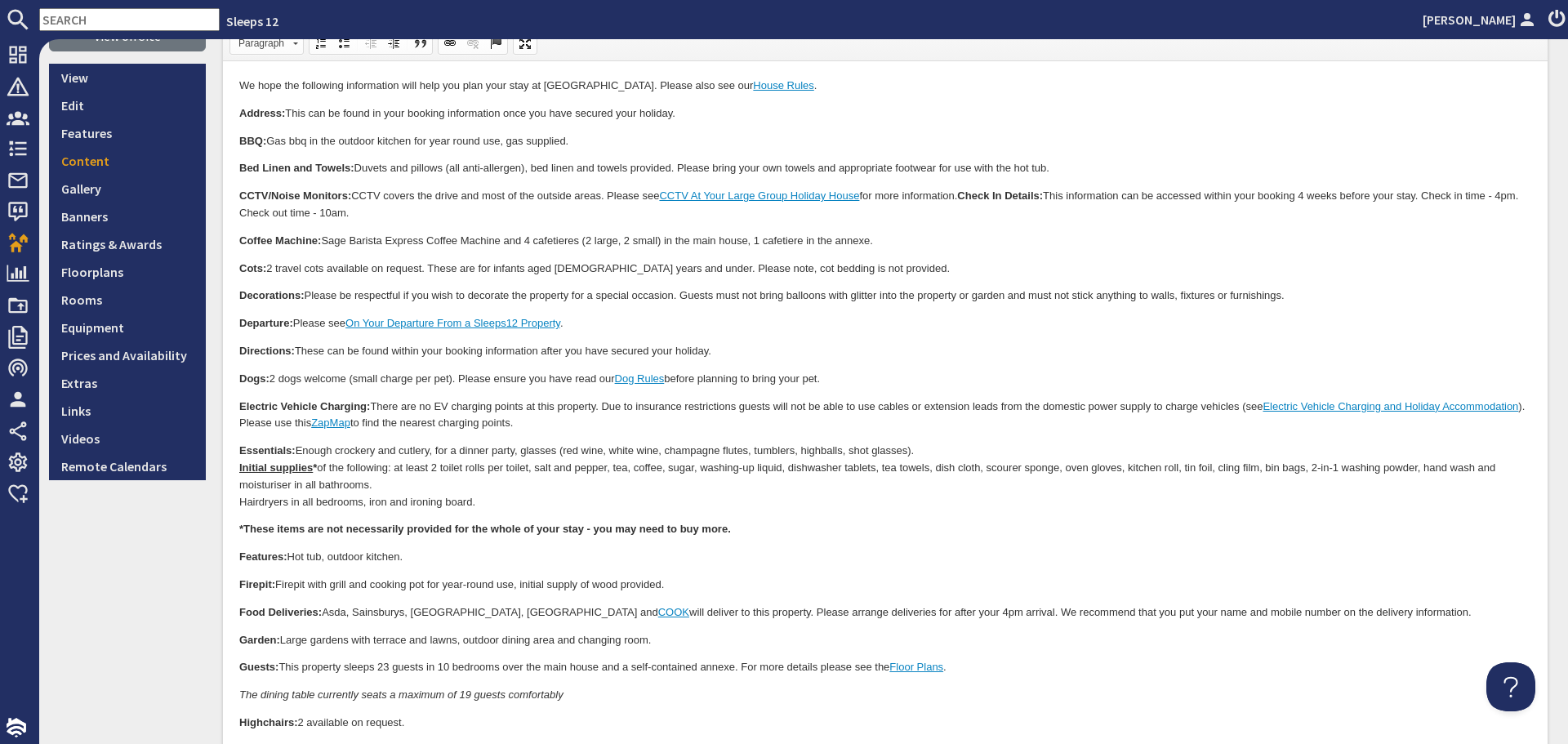
scroll to position [245, 0]
click at [967, 196] on strong "Check In Details:" at bounding box center [999, 198] width 86 height 12
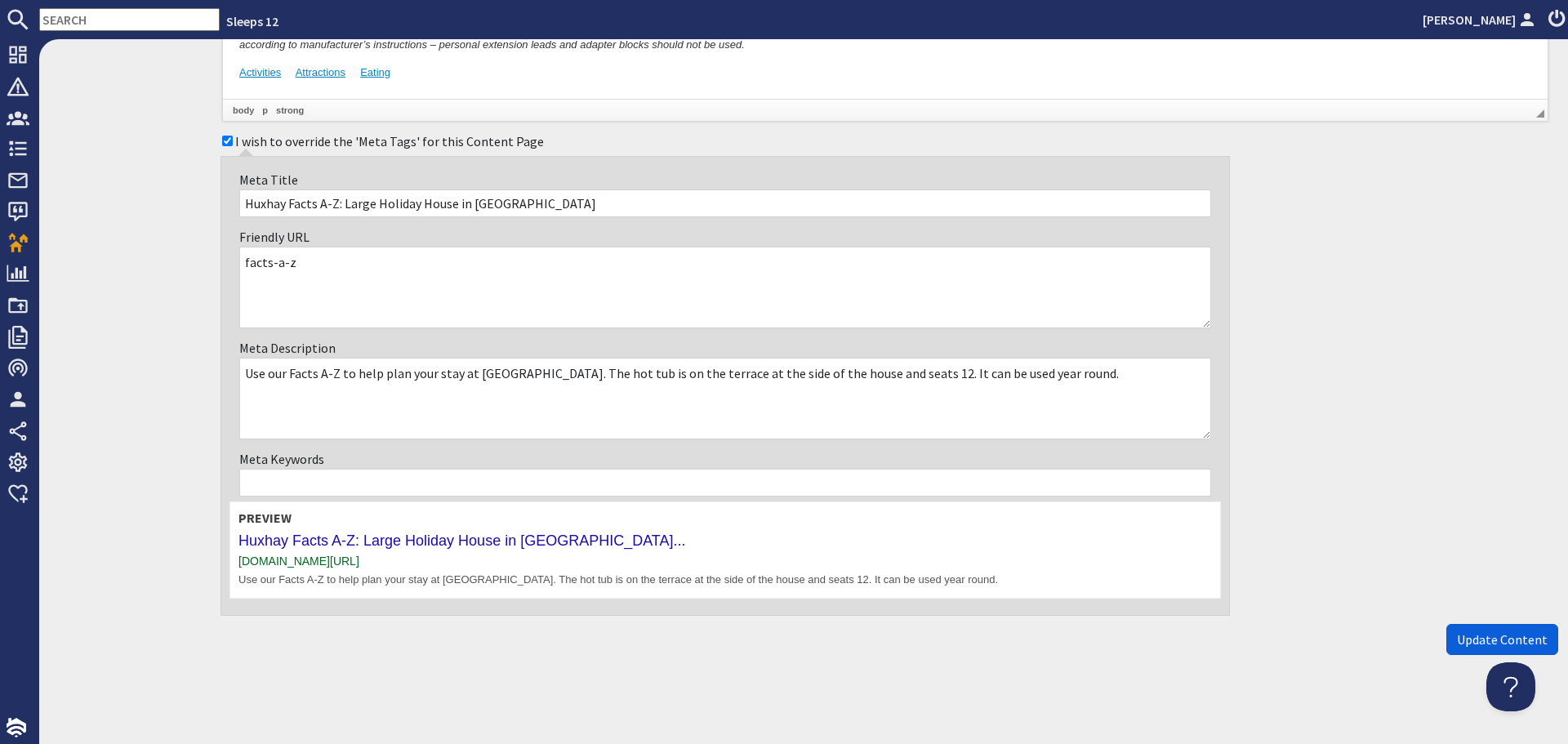
scroll to position [1330, 0]
click at [1478, 644] on span "Update Content" at bounding box center [1502, 639] width 90 height 16
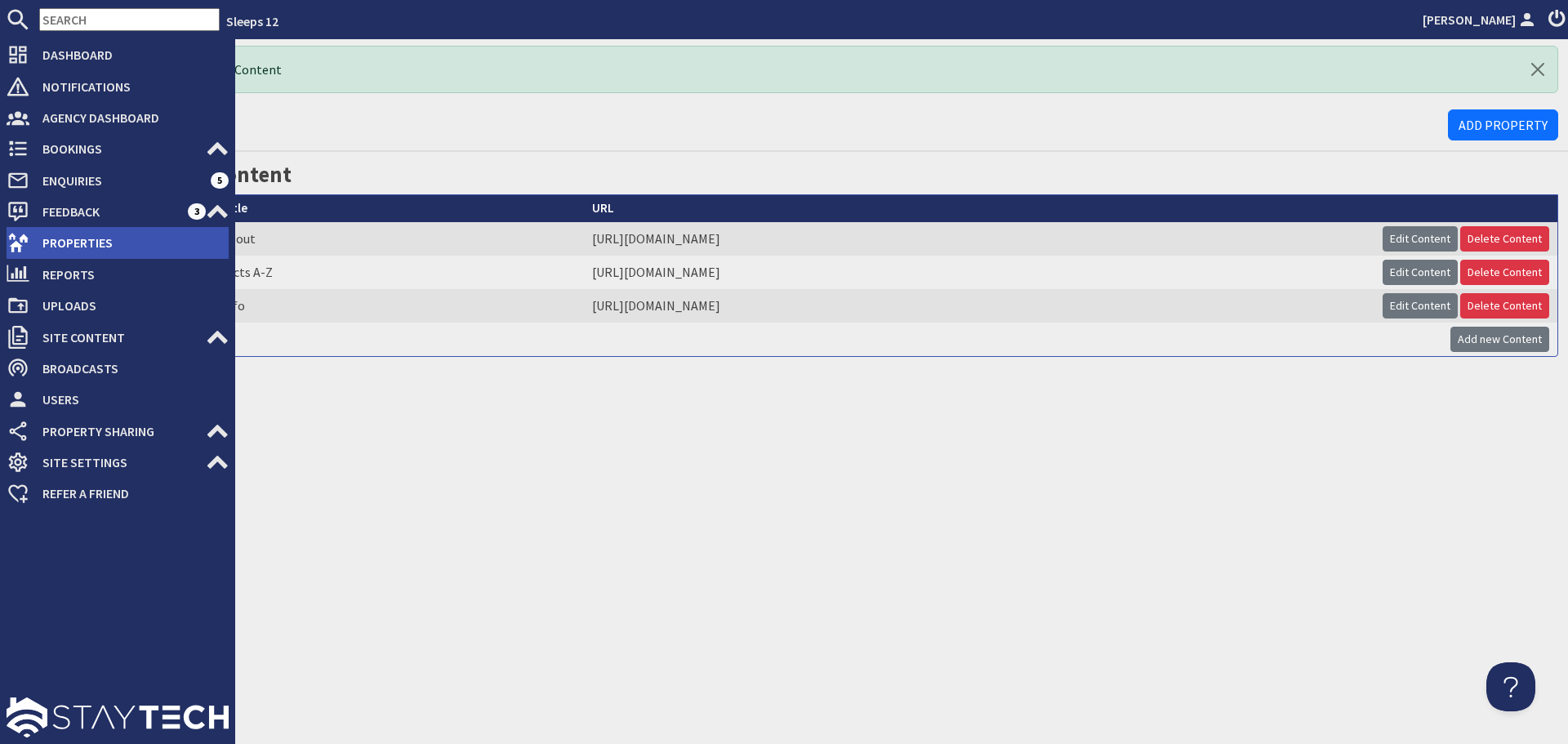
click at [34, 239] on span "Properties" at bounding box center [128, 242] width 199 height 27
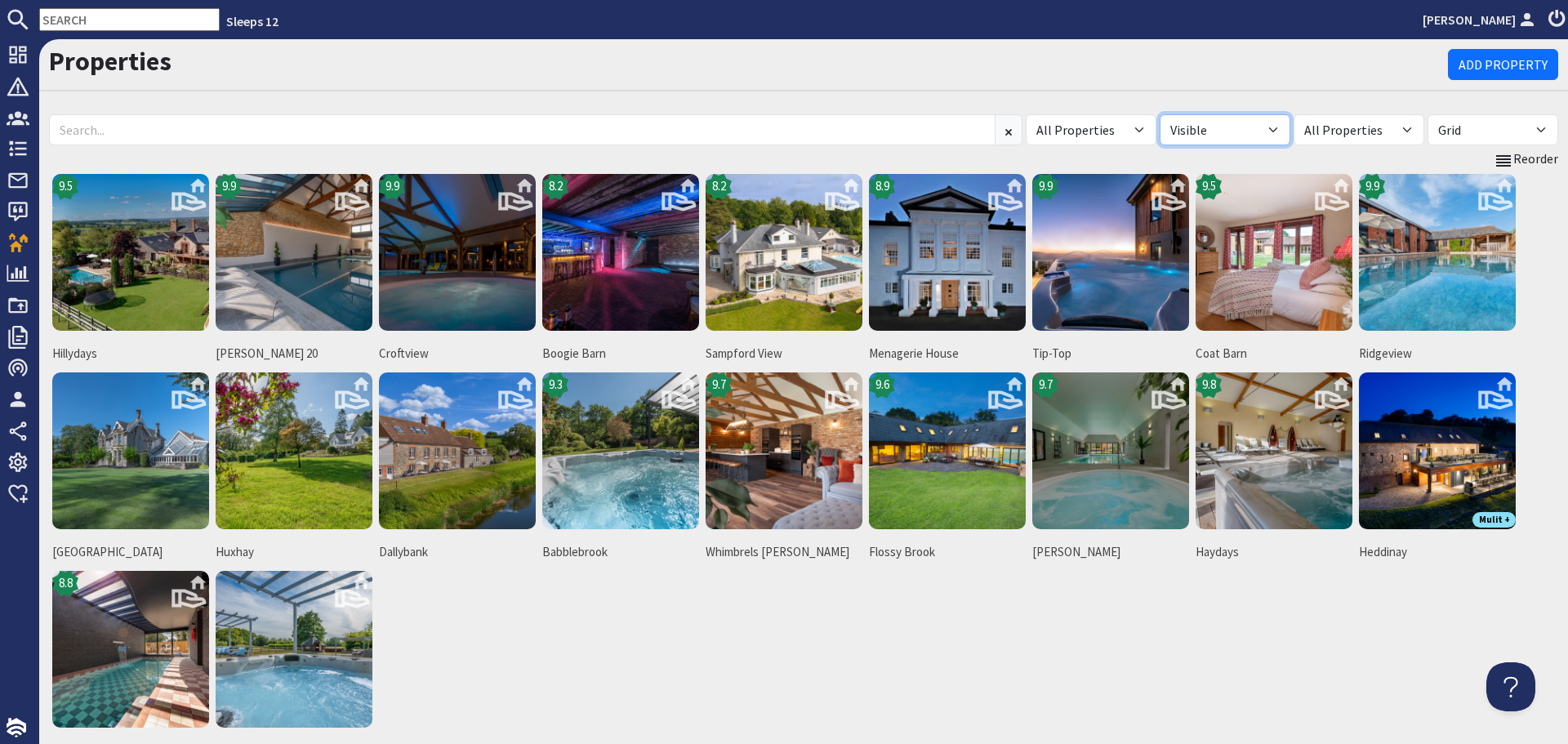
click at [1254, 132] on select "All Visible Not Visible" at bounding box center [1225, 129] width 131 height 31
drag, startPoint x: 1267, startPoint y: 134, endPoint x: 1264, endPoint y: 143, distance: 9.5
click at [1267, 134] on select "All Visible Not Visible" at bounding box center [1225, 129] width 131 height 31
select select "false"
click at [1159, 114] on select "All Visible Not Visible" at bounding box center [1225, 129] width 131 height 31
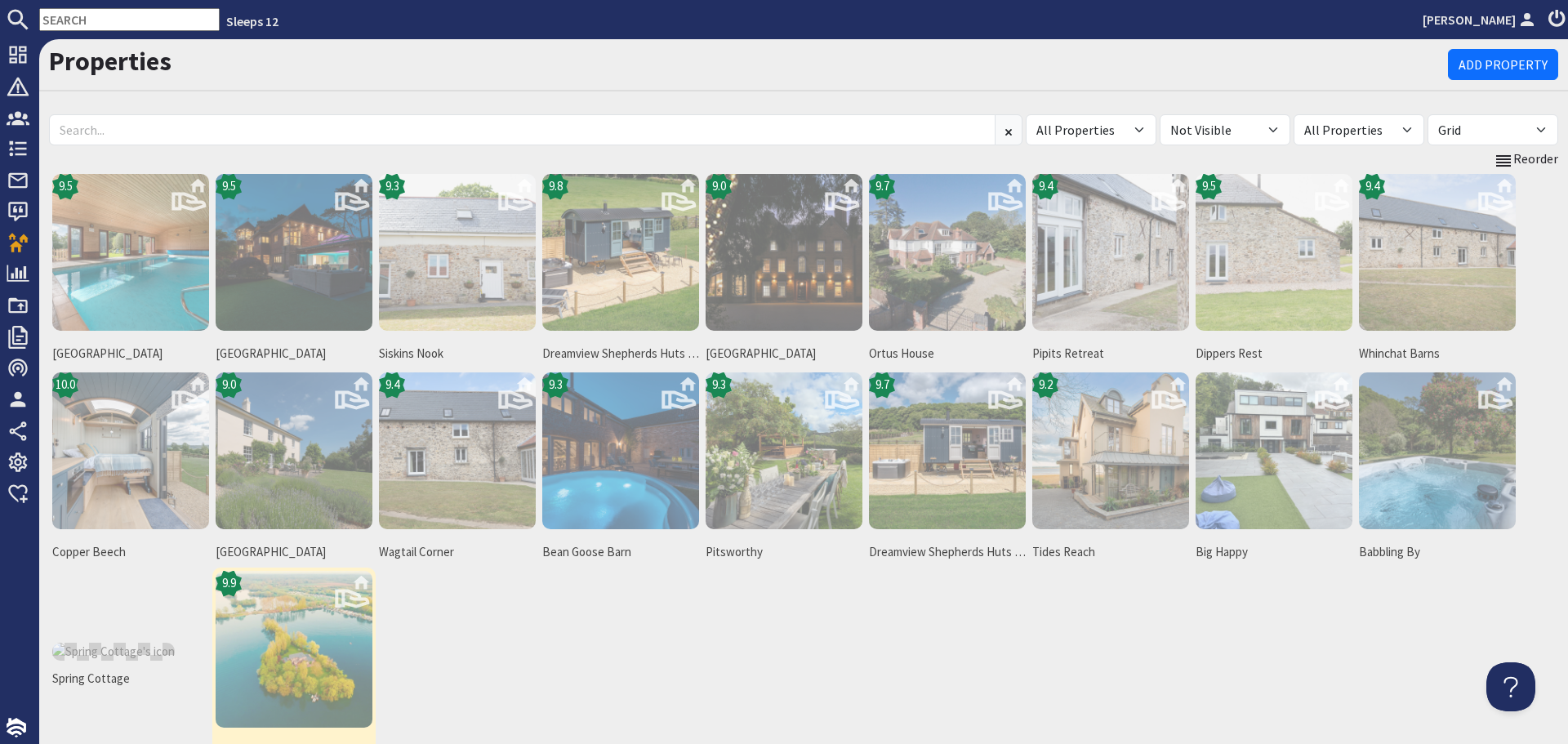
click at [276, 631] on img at bounding box center [294, 648] width 157 height 157
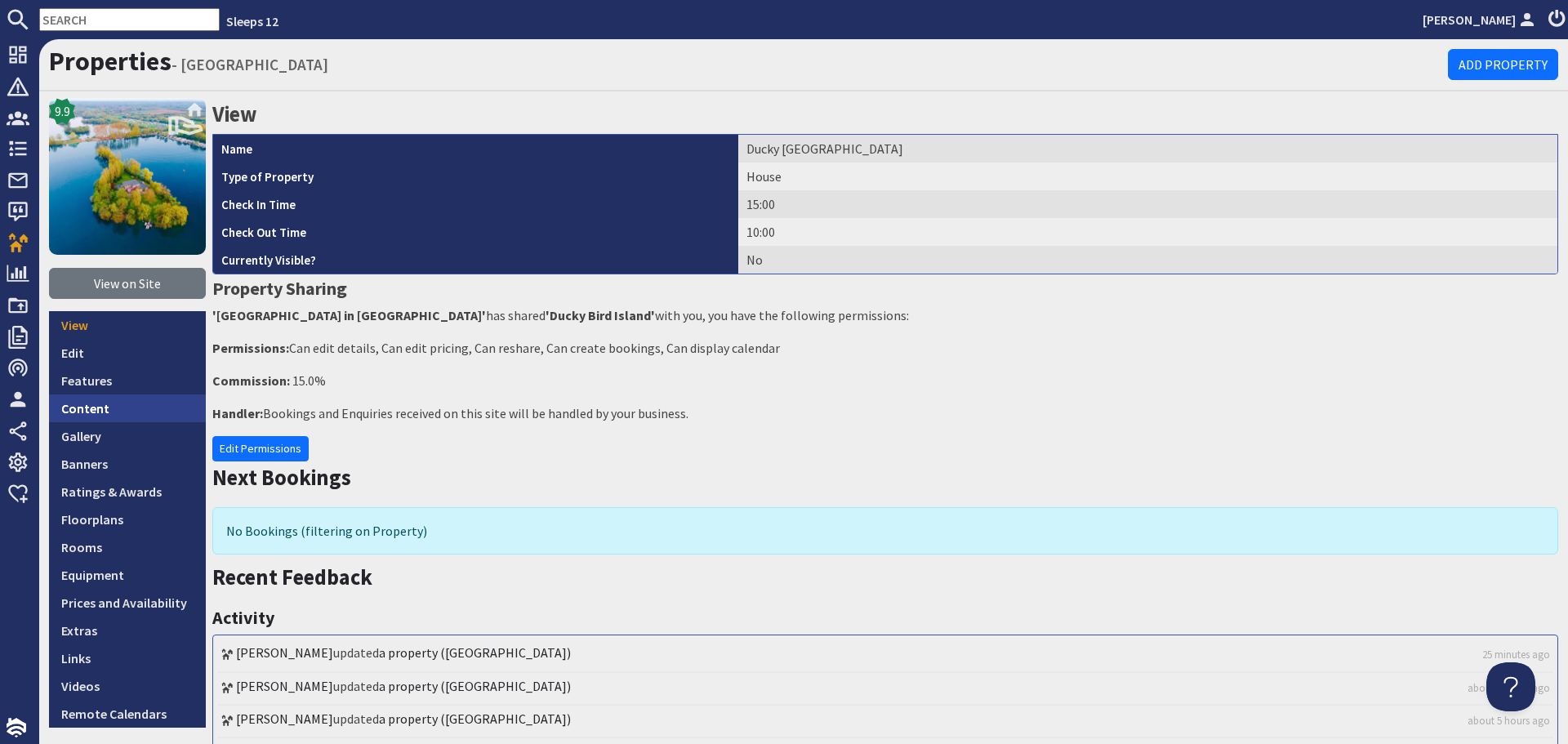
click at [123, 403] on link "Content" at bounding box center [126, 408] width 157 height 27
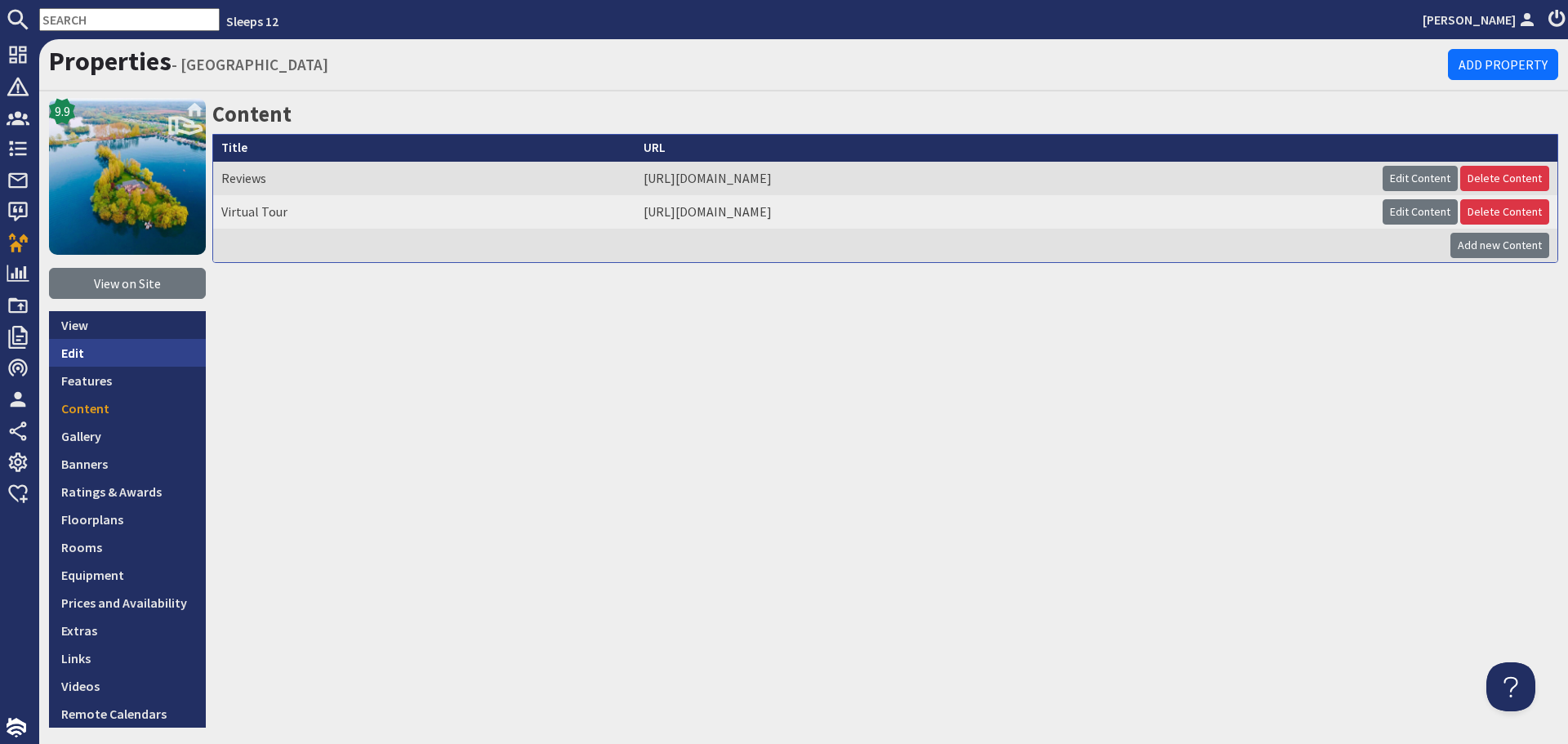
click at [76, 349] on link "Edit" at bounding box center [126, 352] width 157 height 27
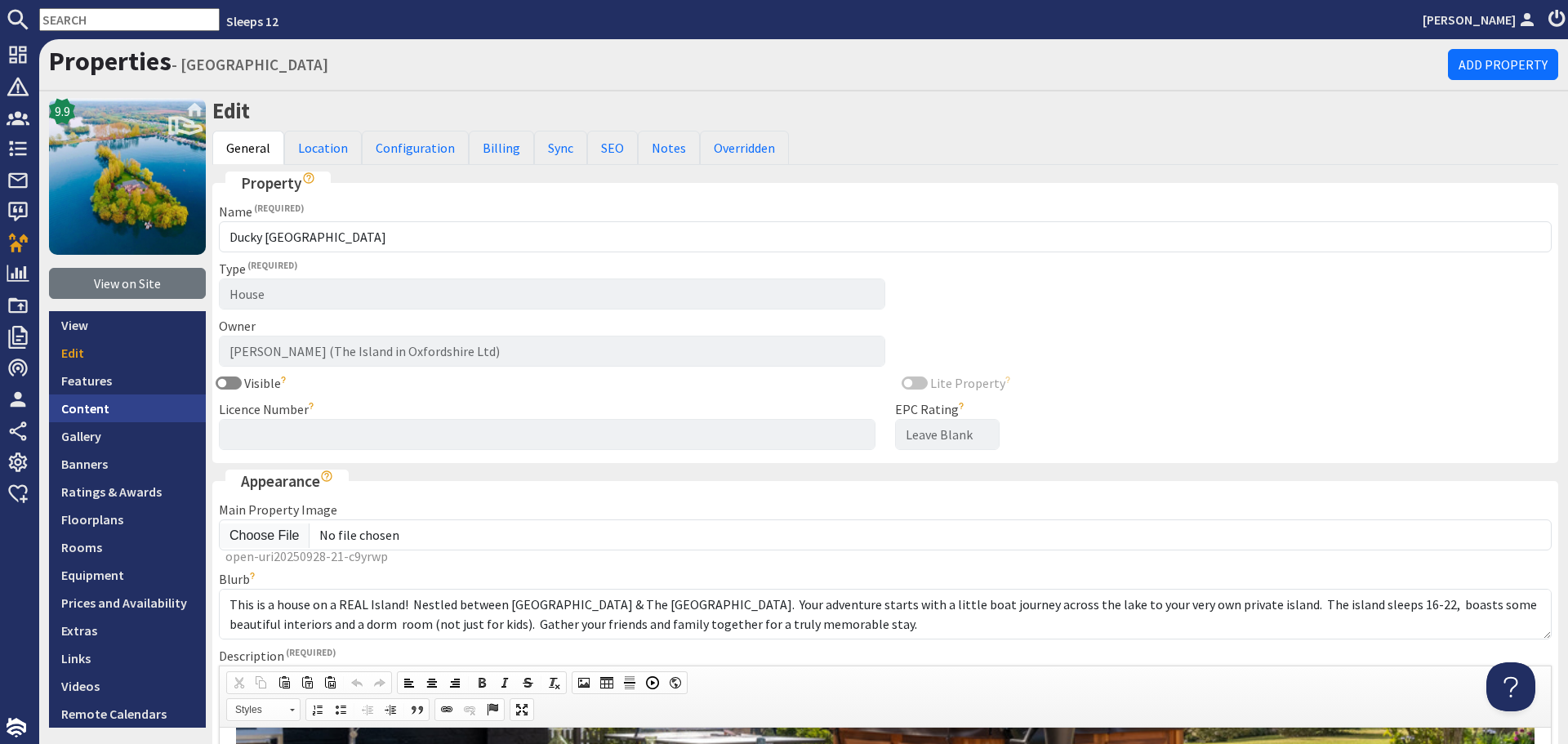
click at [85, 401] on link "Content" at bounding box center [126, 408] width 157 height 27
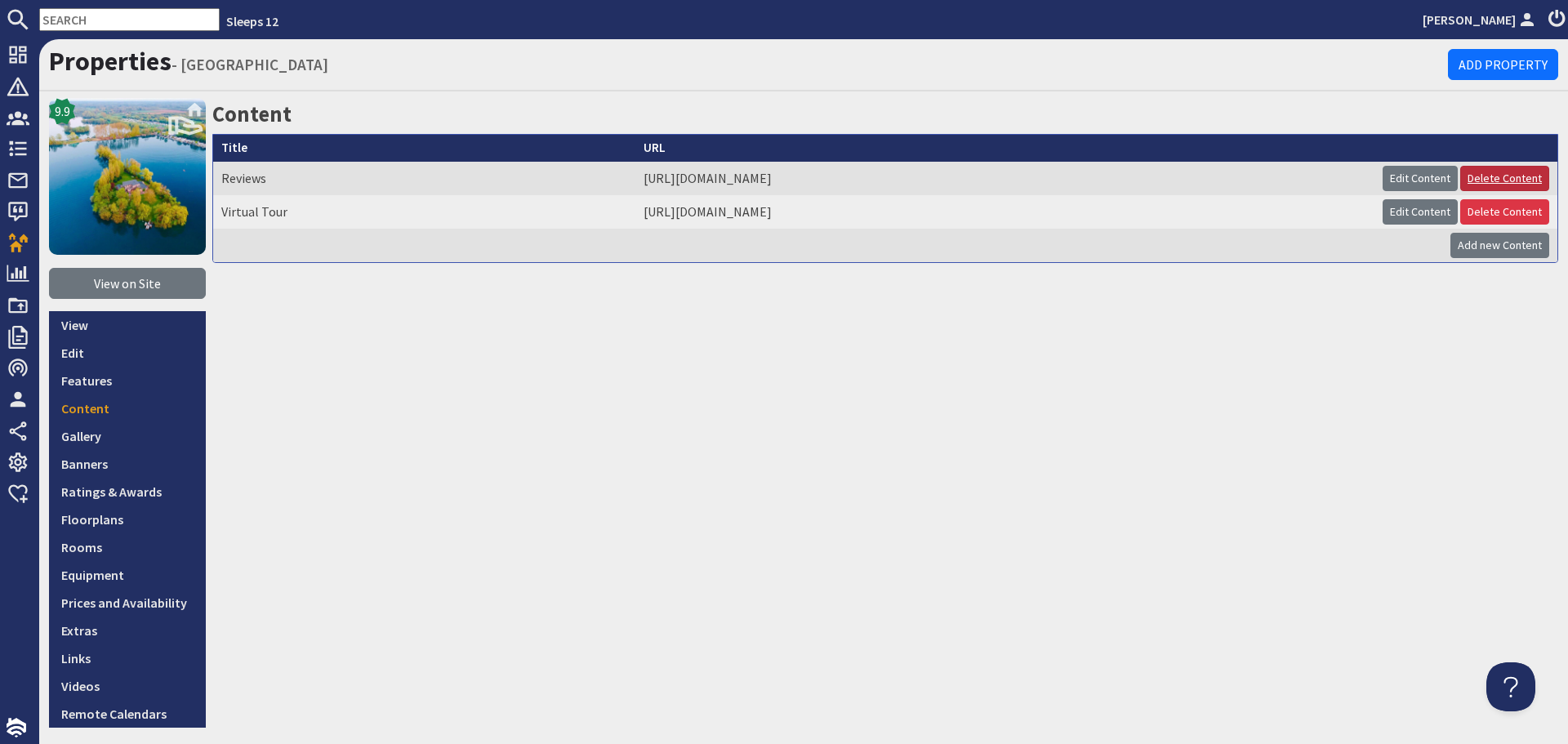
click at [1468, 177] on link "Delete Content" at bounding box center [1504, 178] width 89 height 26
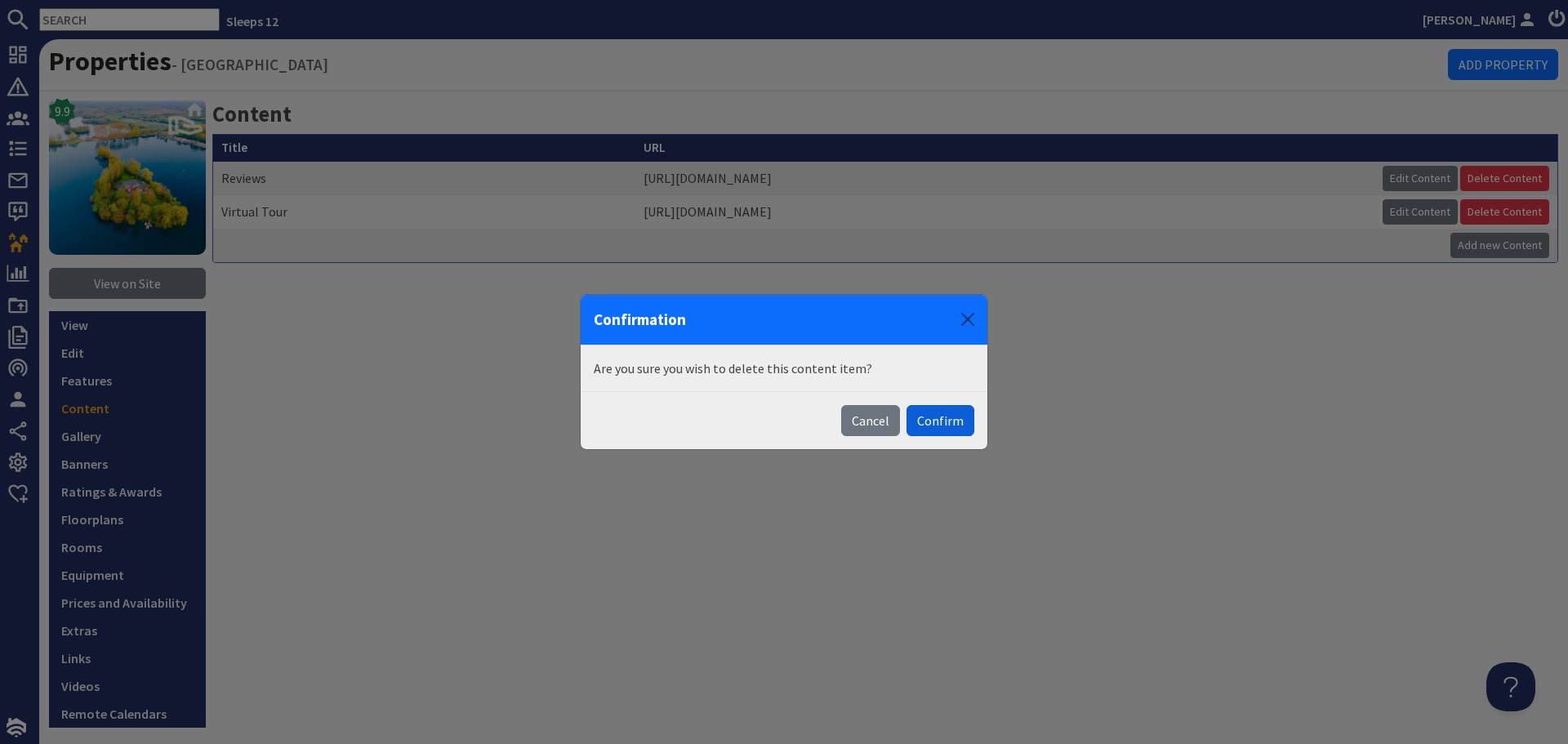
click at [950, 416] on button "Confirm" at bounding box center [940, 420] width 68 height 31
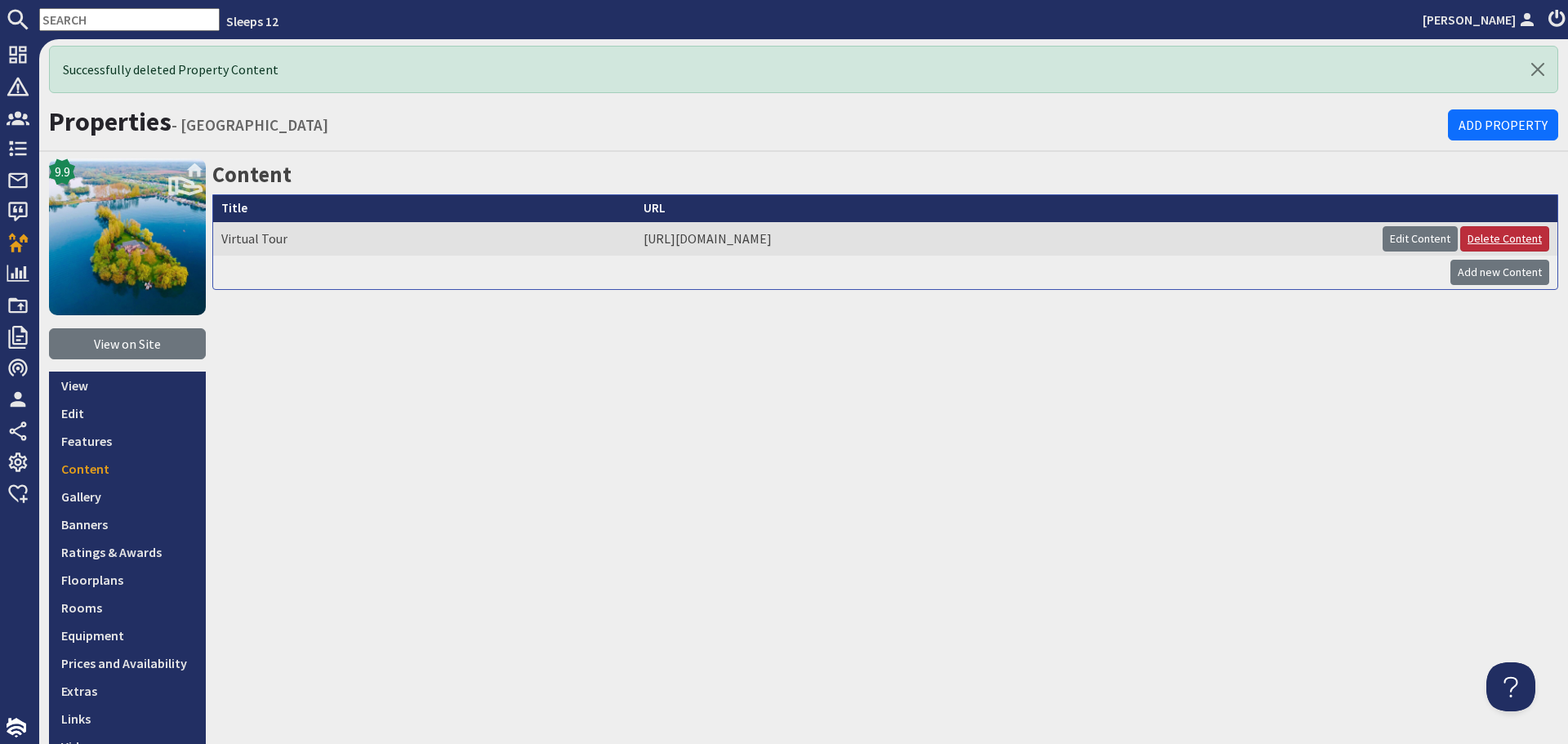
click at [1488, 232] on link "Delete Content" at bounding box center [1504, 239] width 89 height 26
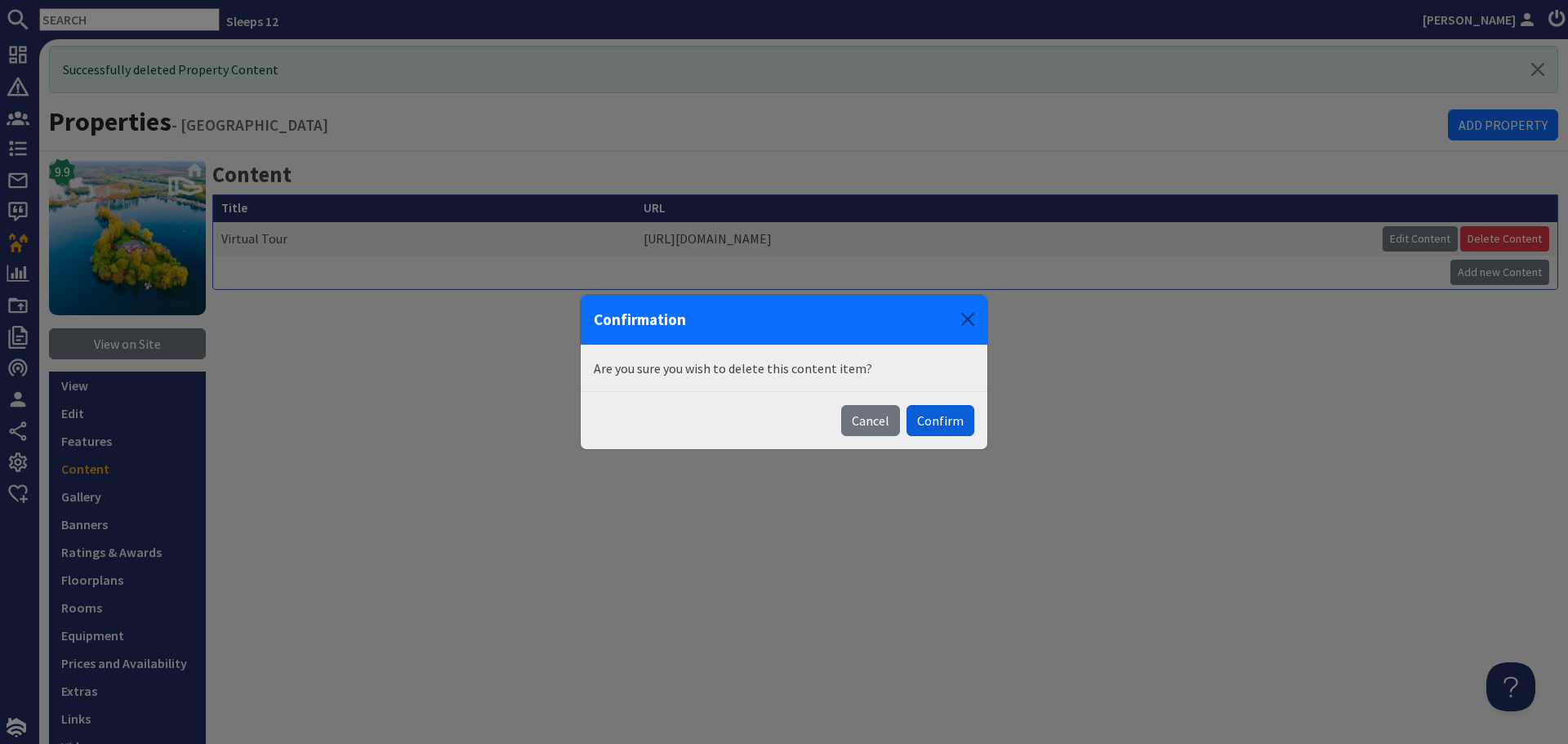
click at [933, 419] on button "Confirm" at bounding box center [940, 420] width 68 height 31
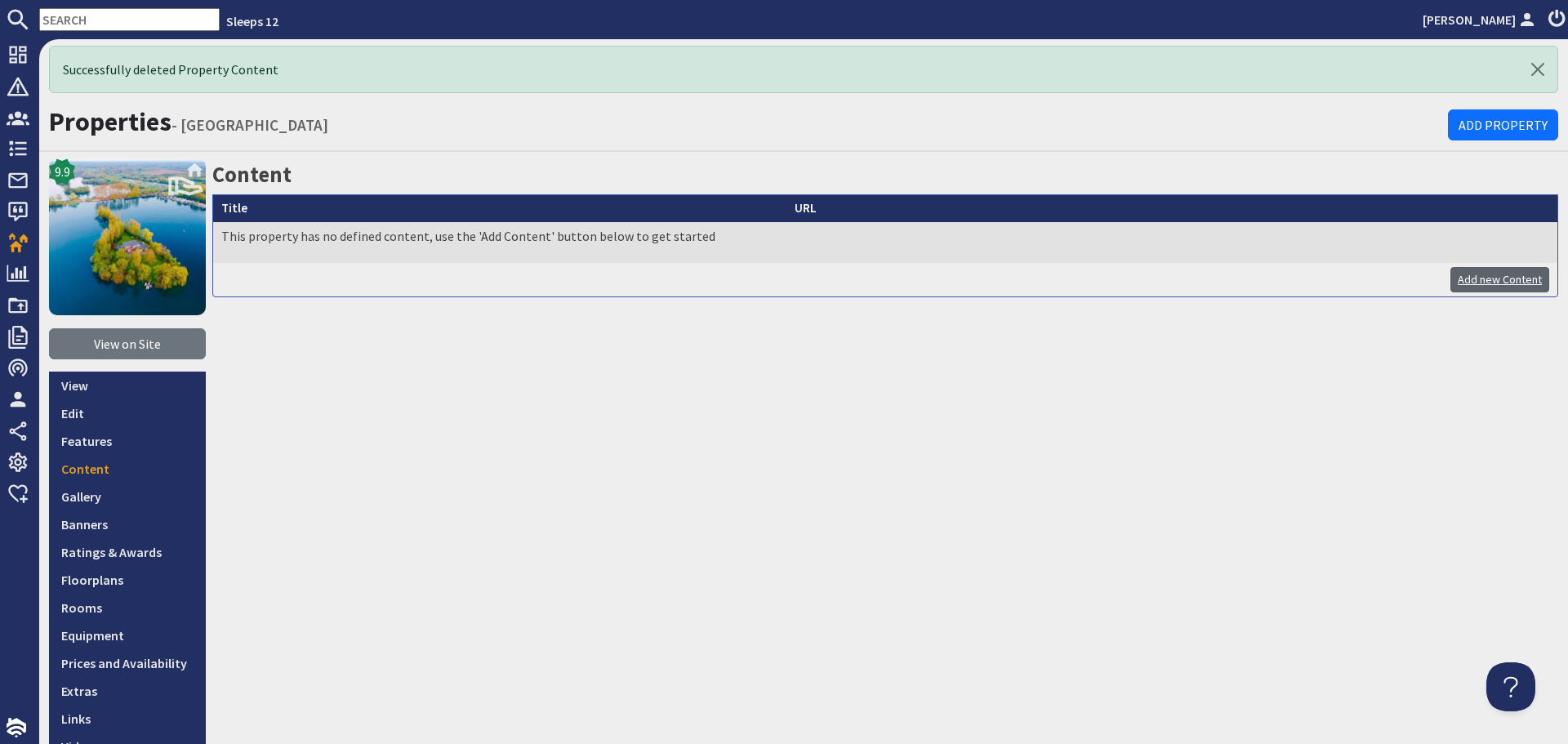
click at [1503, 274] on link "Add new Content" at bounding box center [1500, 280] width 99 height 26
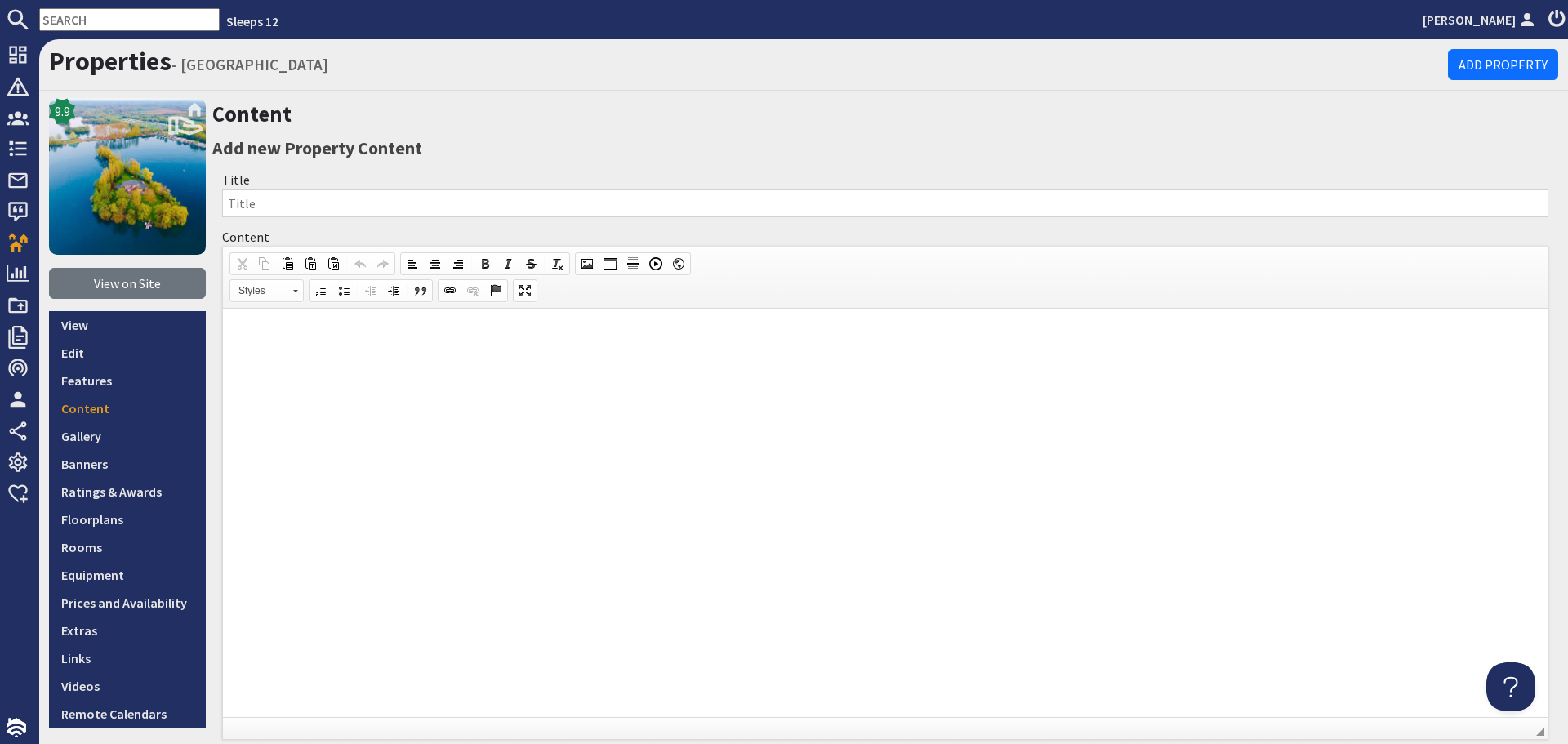
click at [544, 186] on div "Title" at bounding box center [885, 194] width 1346 height 58
click at [532, 196] on input "Title" at bounding box center [884, 203] width 1326 height 27
type input "Facts A-Z"
click at [364, 319] on html at bounding box center [885, 334] width 1325 height 50
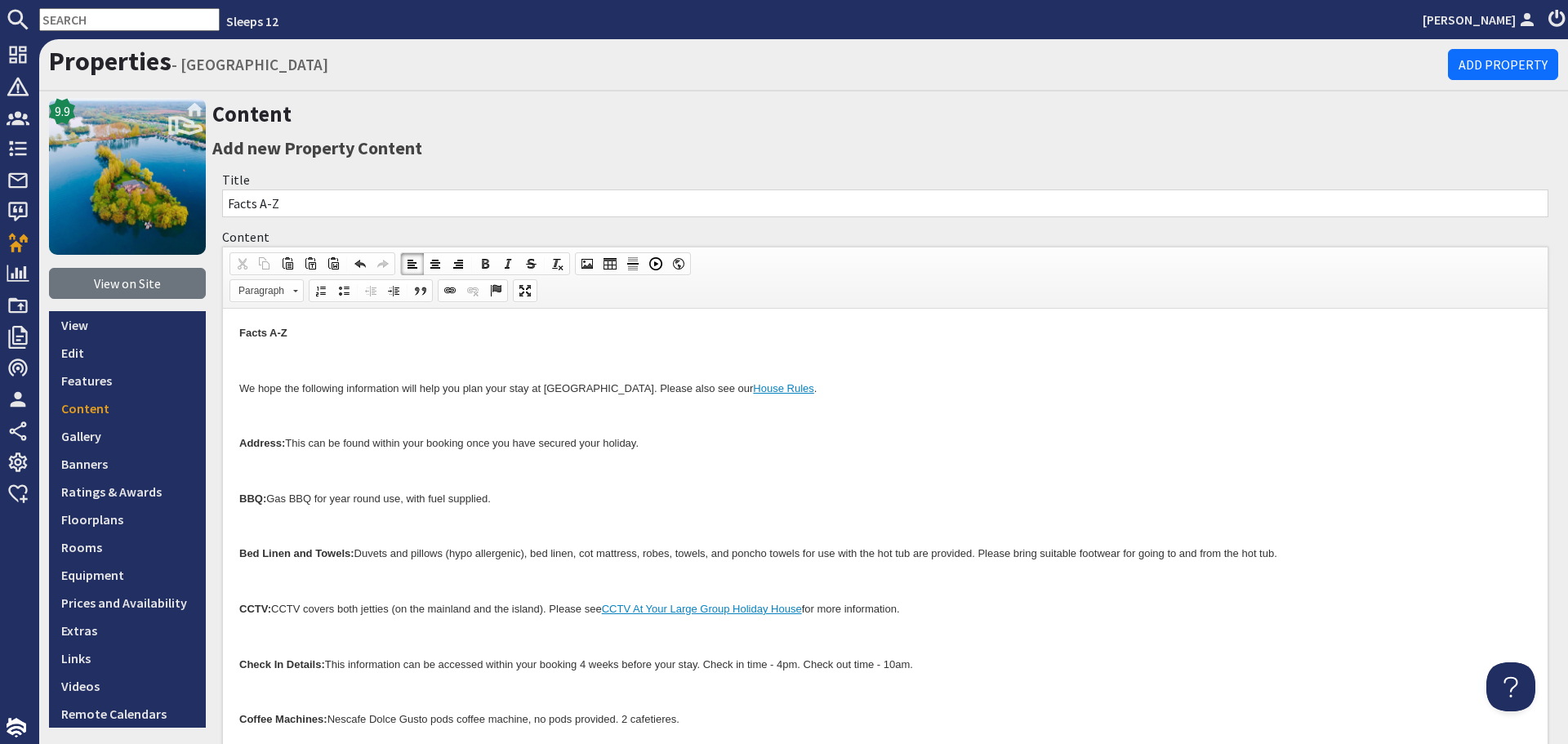
click at [436, 367] on p at bounding box center [885, 361] width 1292 height 17
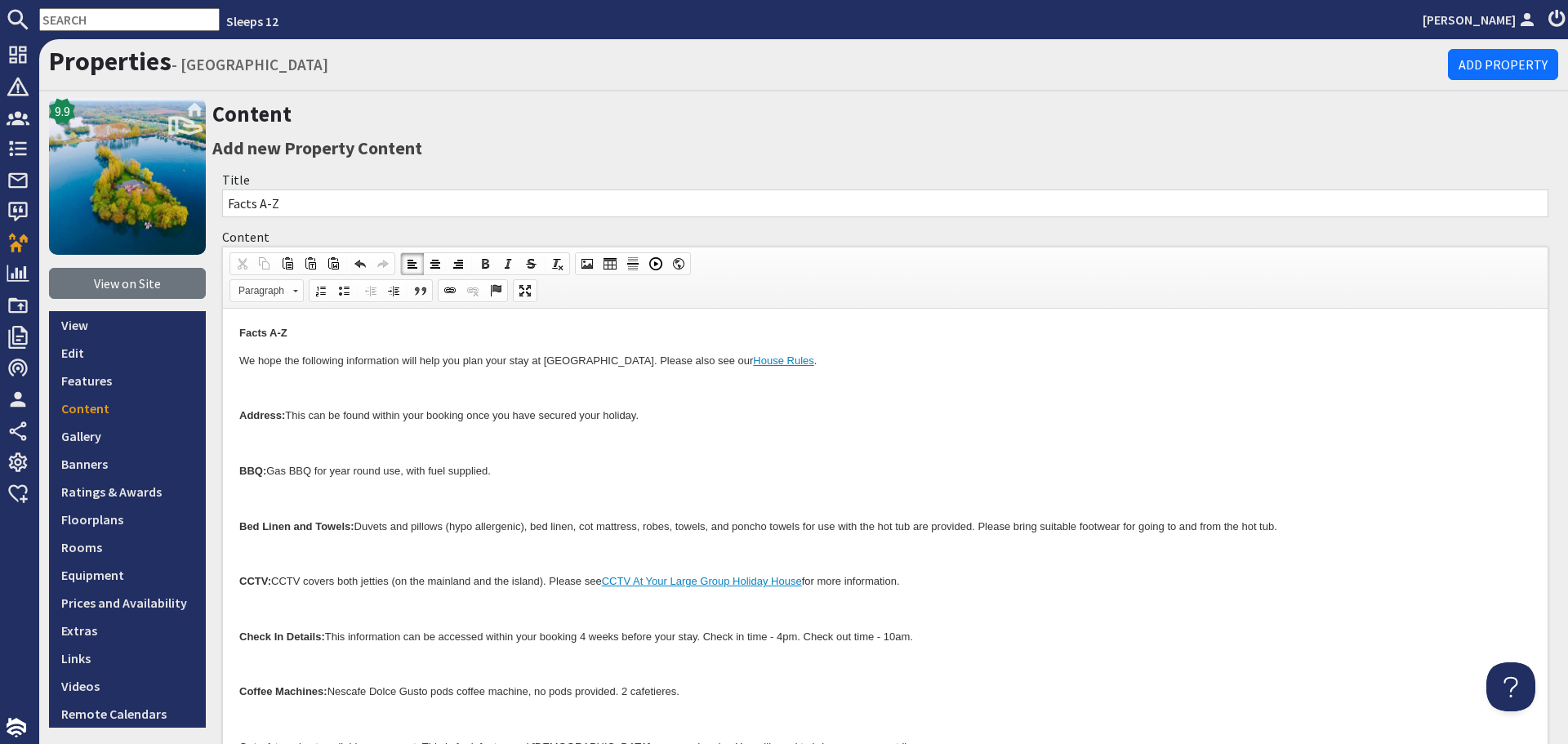
click at [405, 387] on p at bounding box center [885, 388] width 1292 height 17
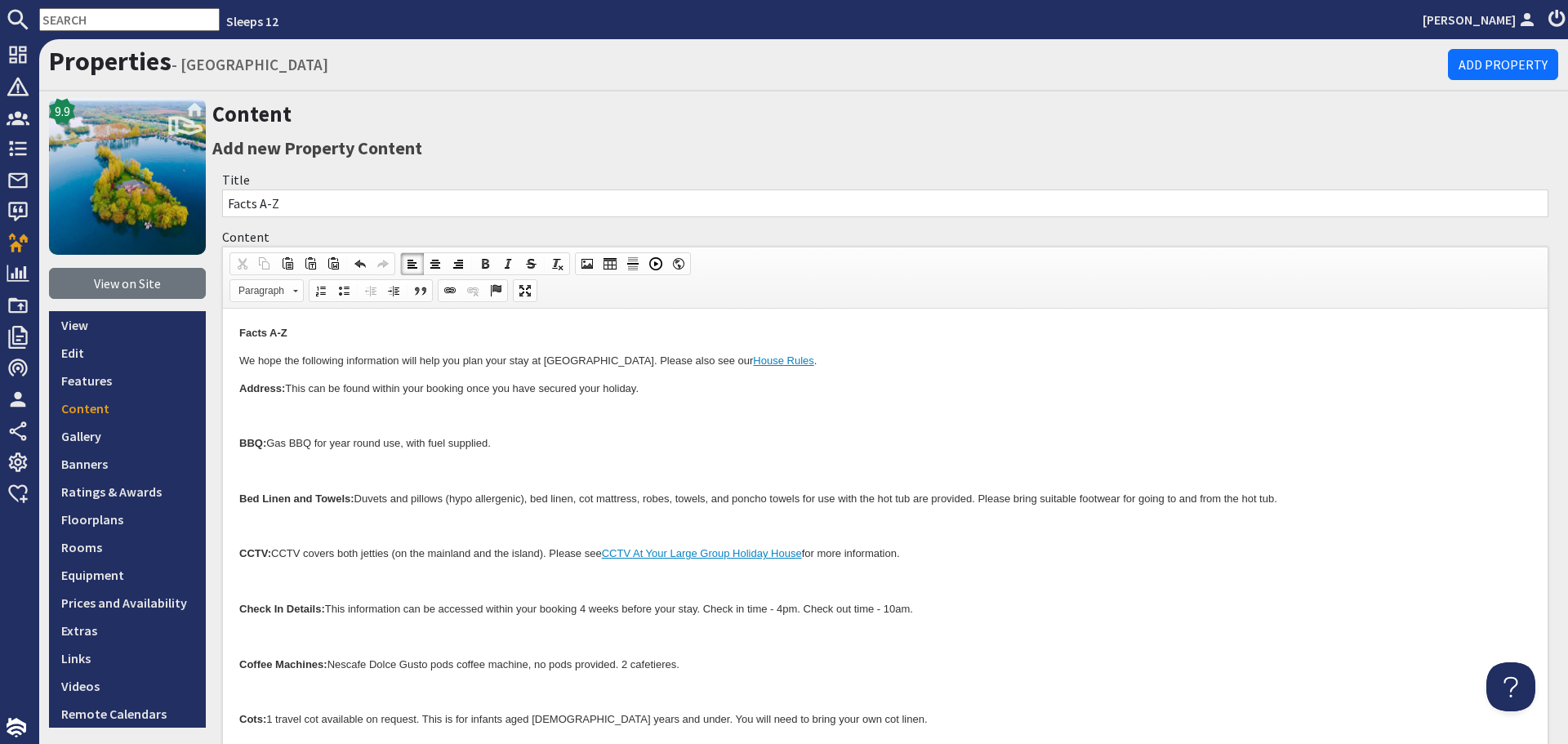
click at [377, 420] on p at bounding box center [885, 416] width 1292 height 17
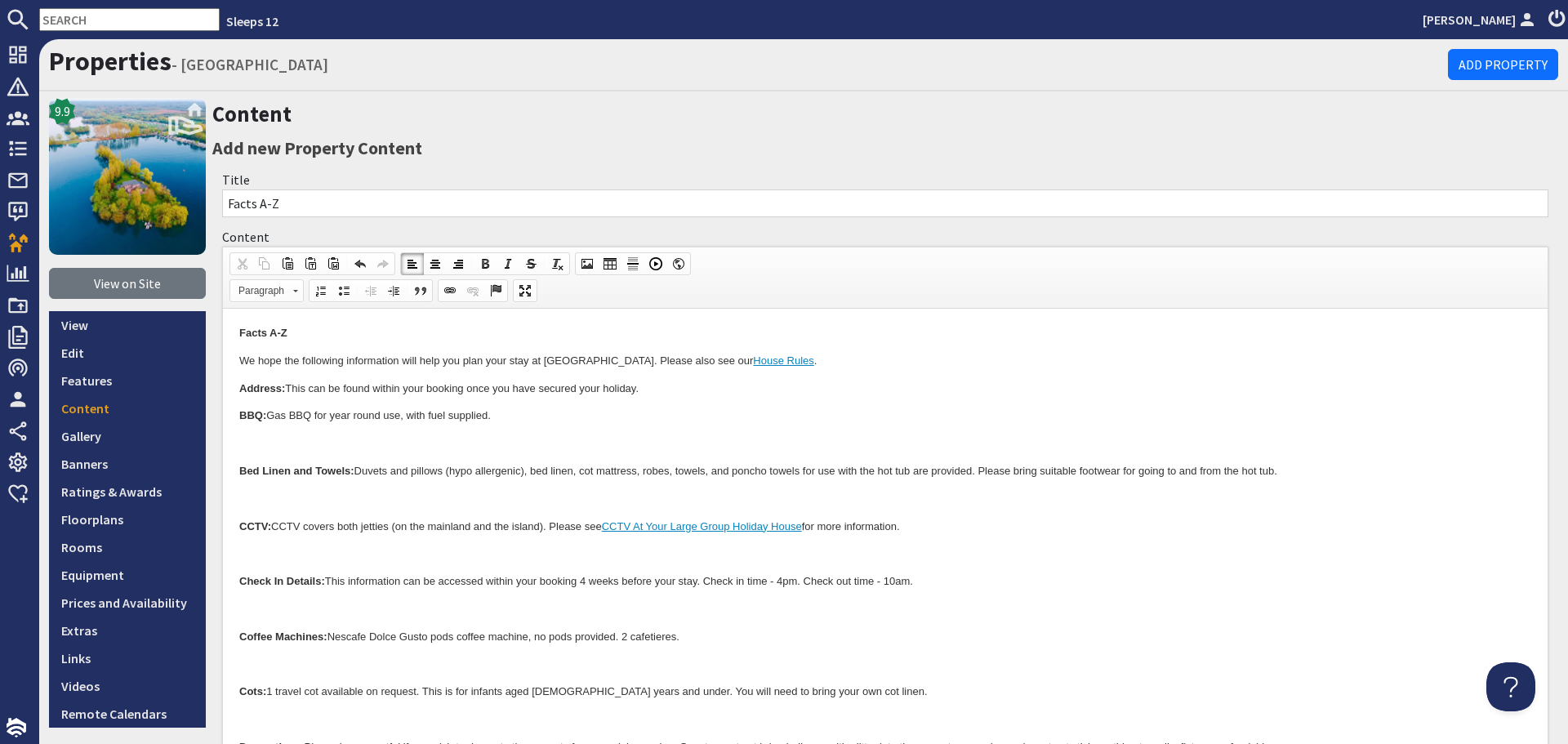
click at [356, 450] on p at bounding box center [885, 443] width 1292 height 17
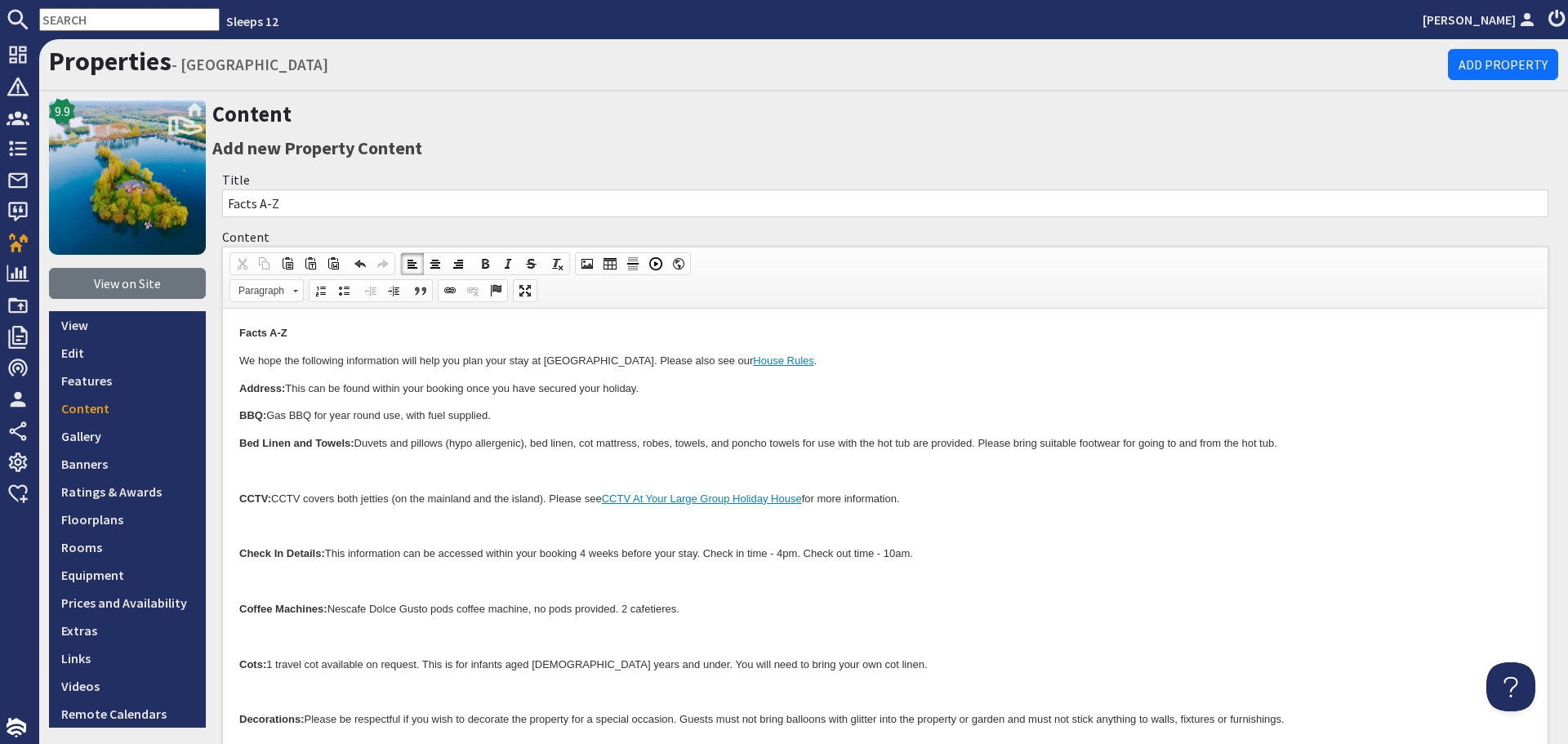
click at [350, 468] on p at bounding box center [885, 472] width 1292 height 17
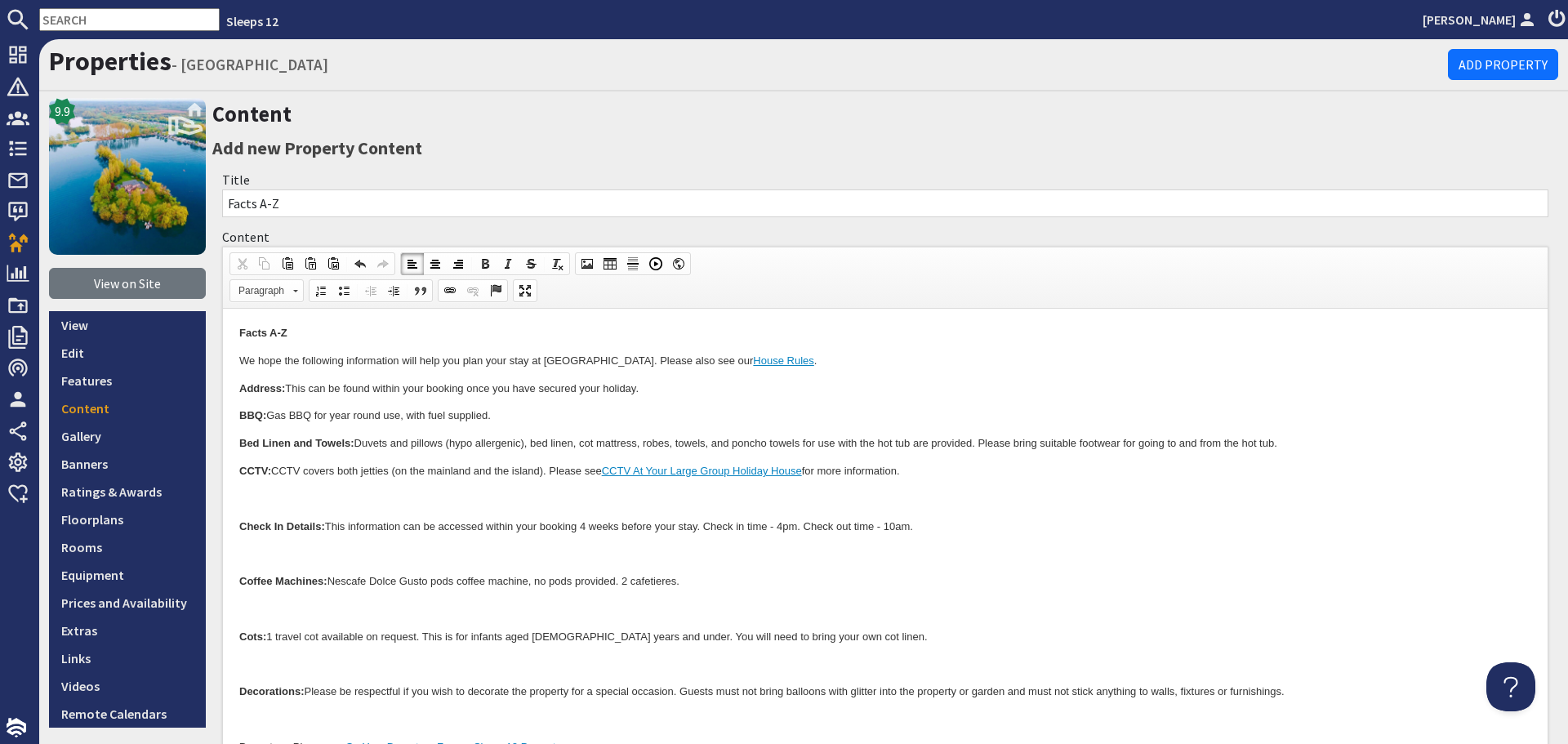
click at [337, 491] on p at bounding box center [885, 499] width 1292 height 17
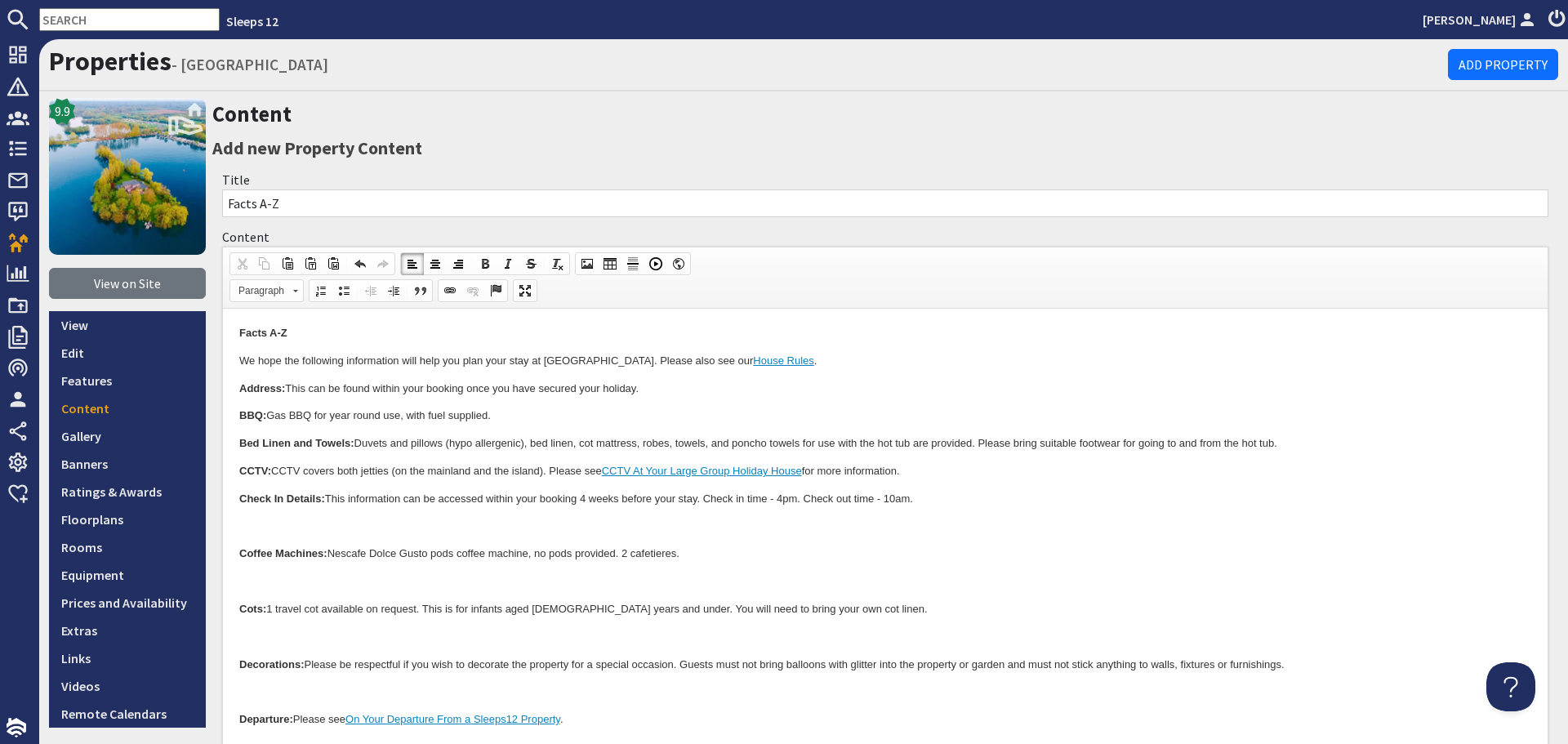
click at [341, 525] on p at bounding box center [885, 526] width 1292 height 17
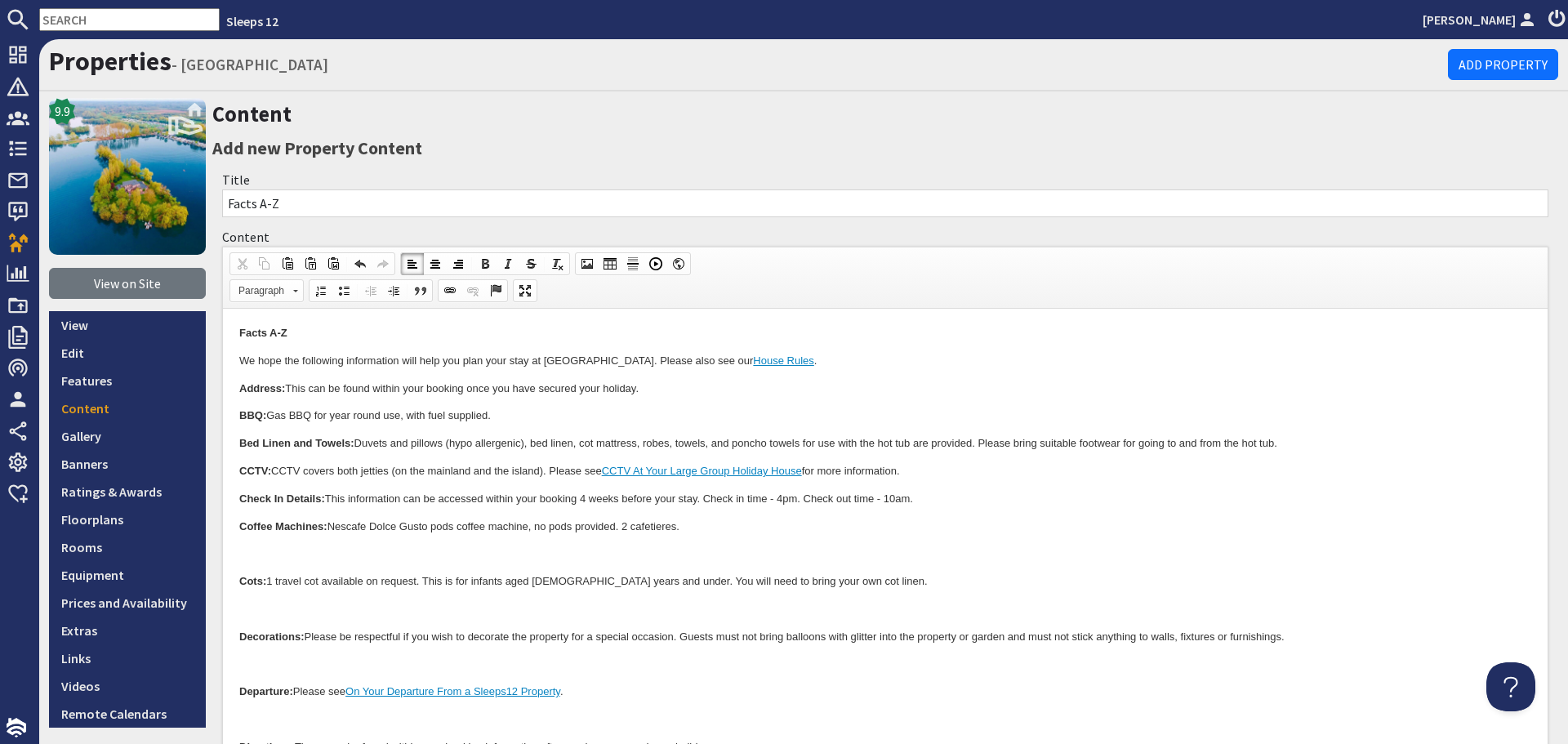
click at [332, 549] on p at bounding box center [885, 554] width 1292 height 17
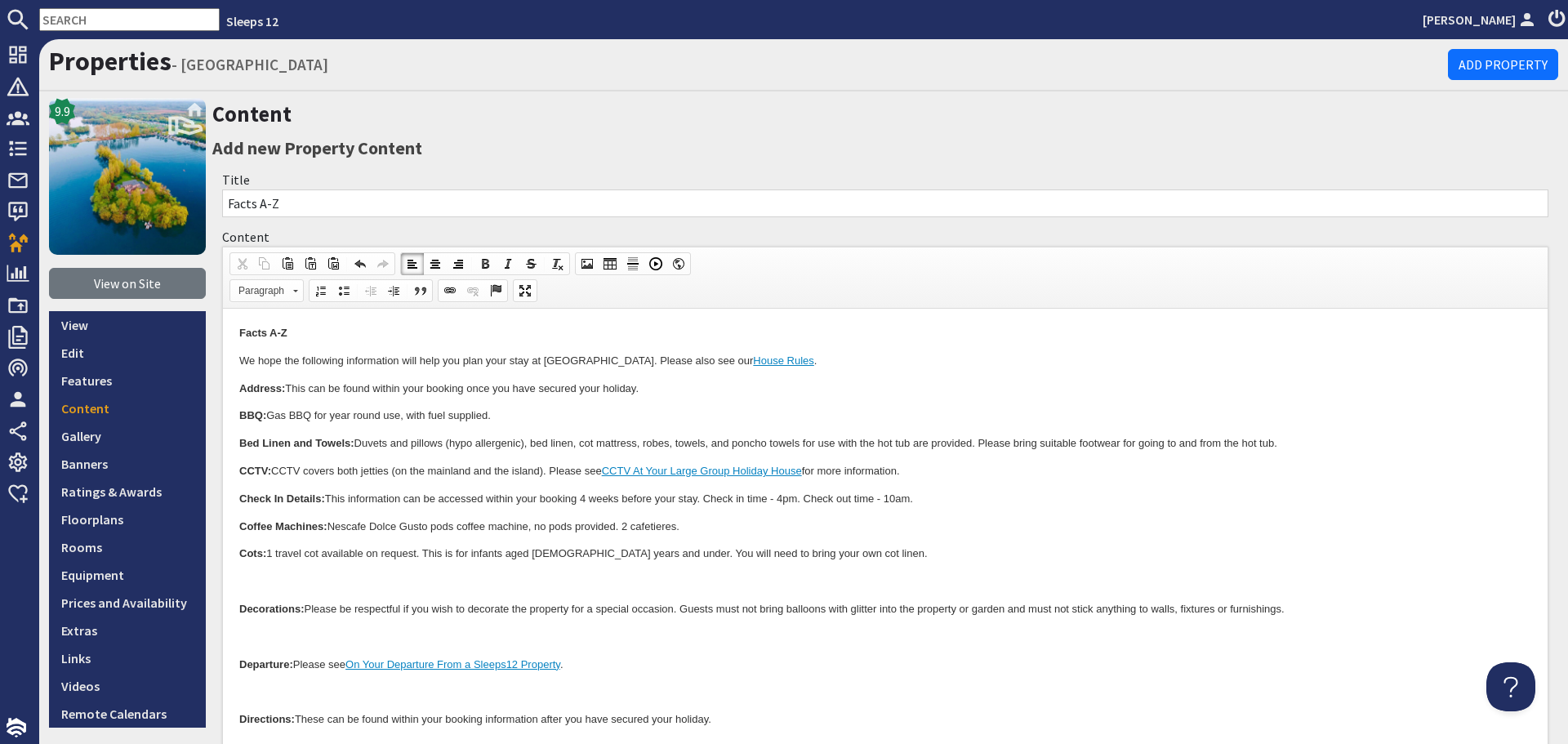
click at [318, 581] on p at bounding box center [885, 581] width 1292 height 17
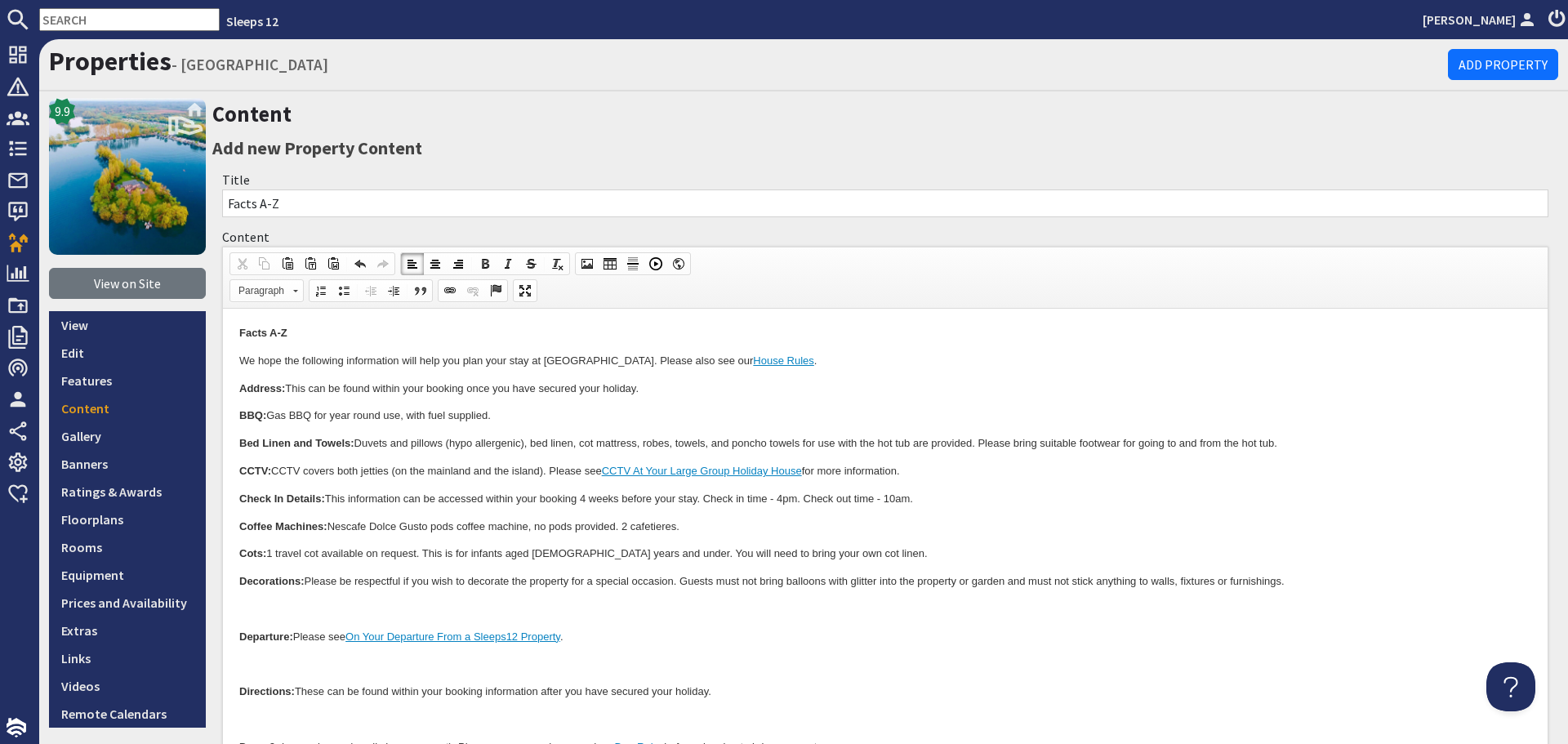
click at [306, 609] on p at bounding box center [885, 610] width 1292 height 17
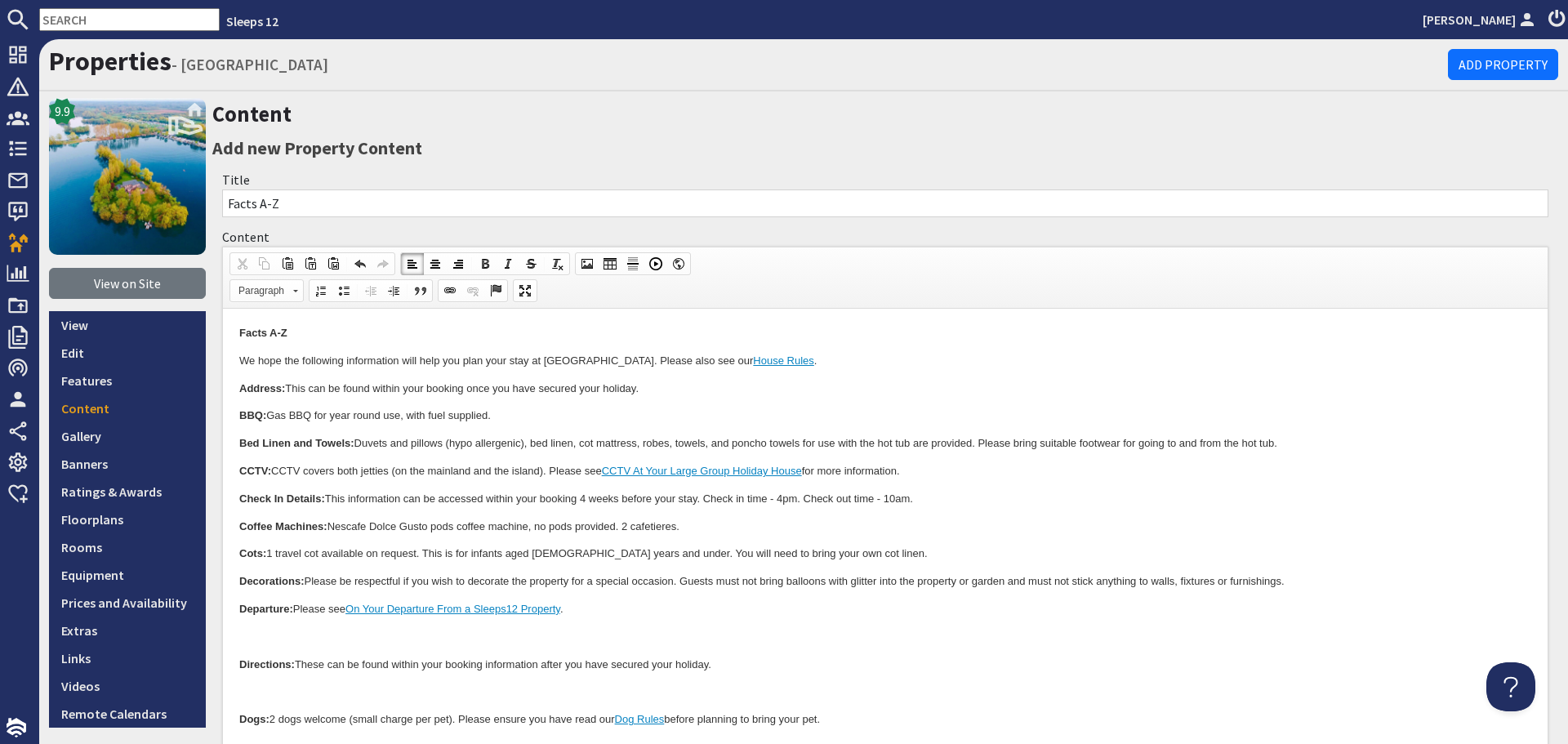
click at [302, 636] on p at bounding box center [885, 637] width 1292 height 17
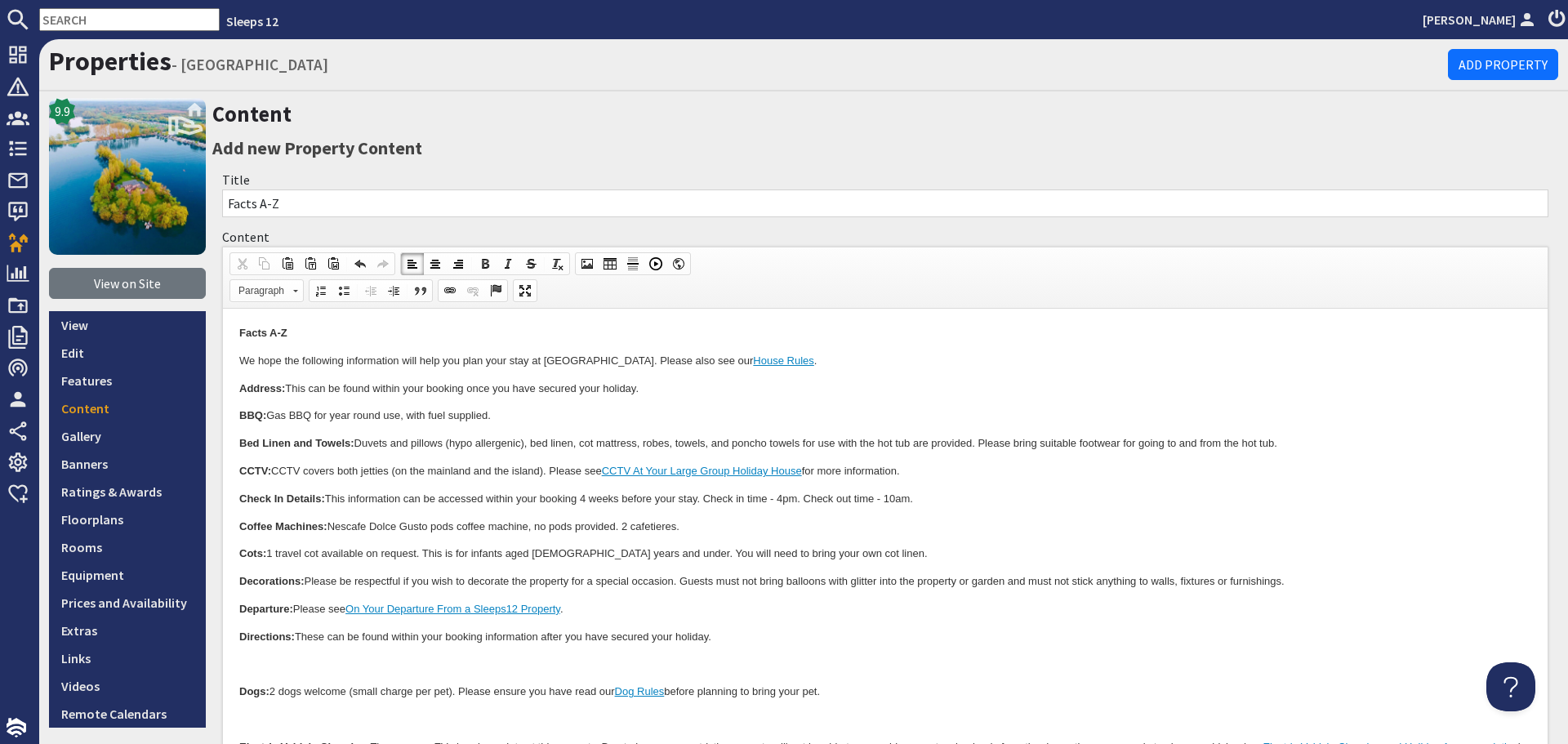
scroll to position [81, 0]
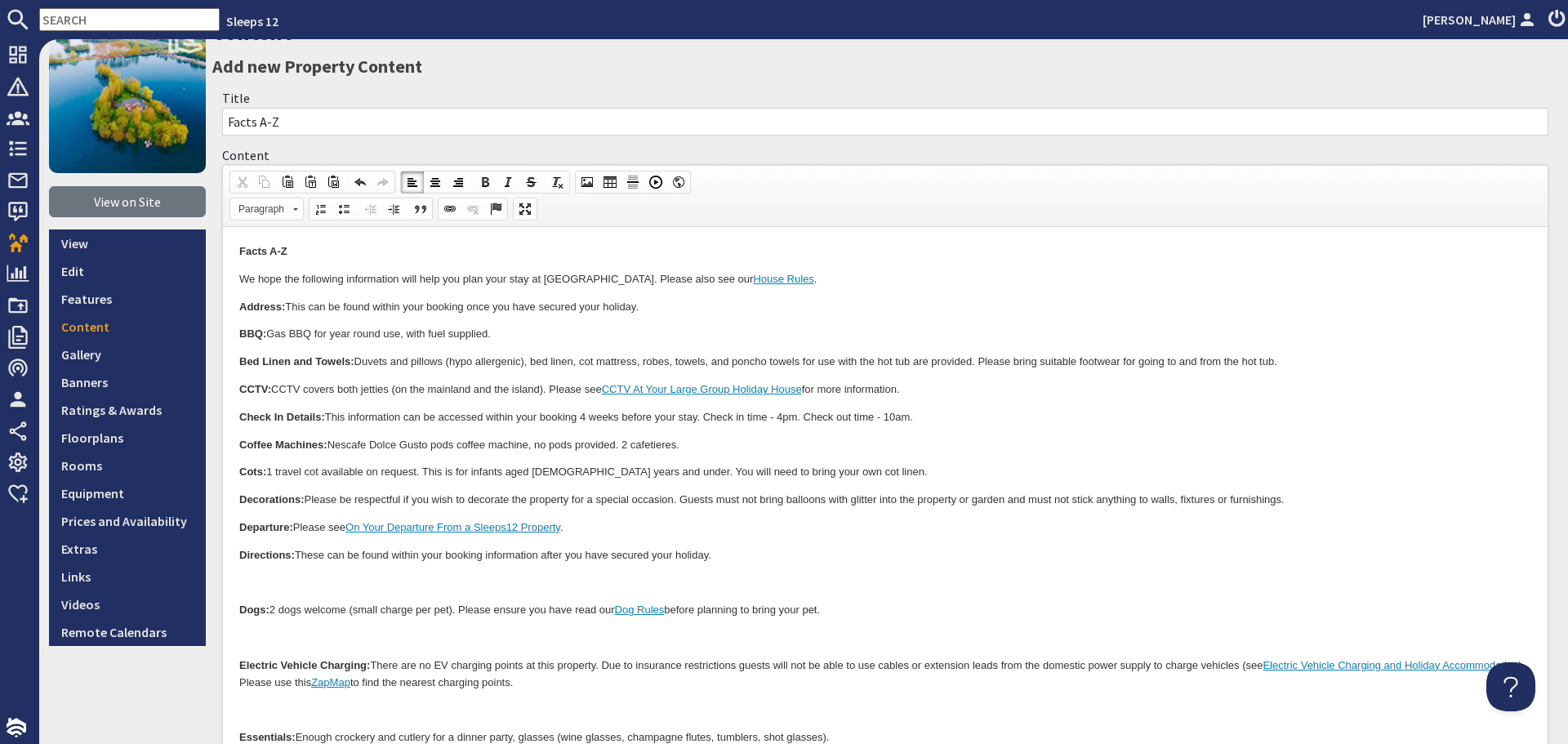
click at [294, 579] on p at bounding box center [885, 583] width 1292 height 17
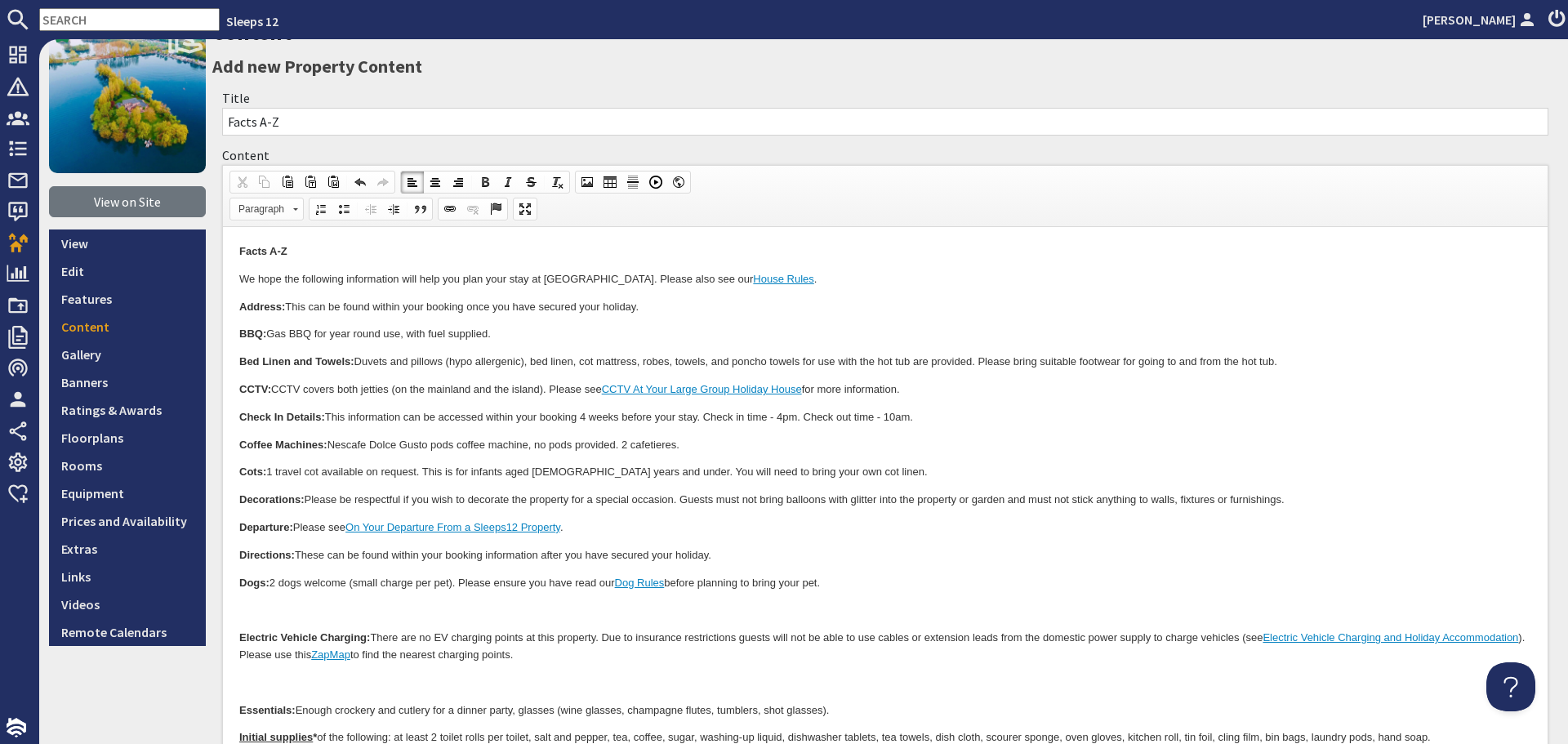
click at [274, 603] on p at bounding box center [885, 610] width 1292 height 17
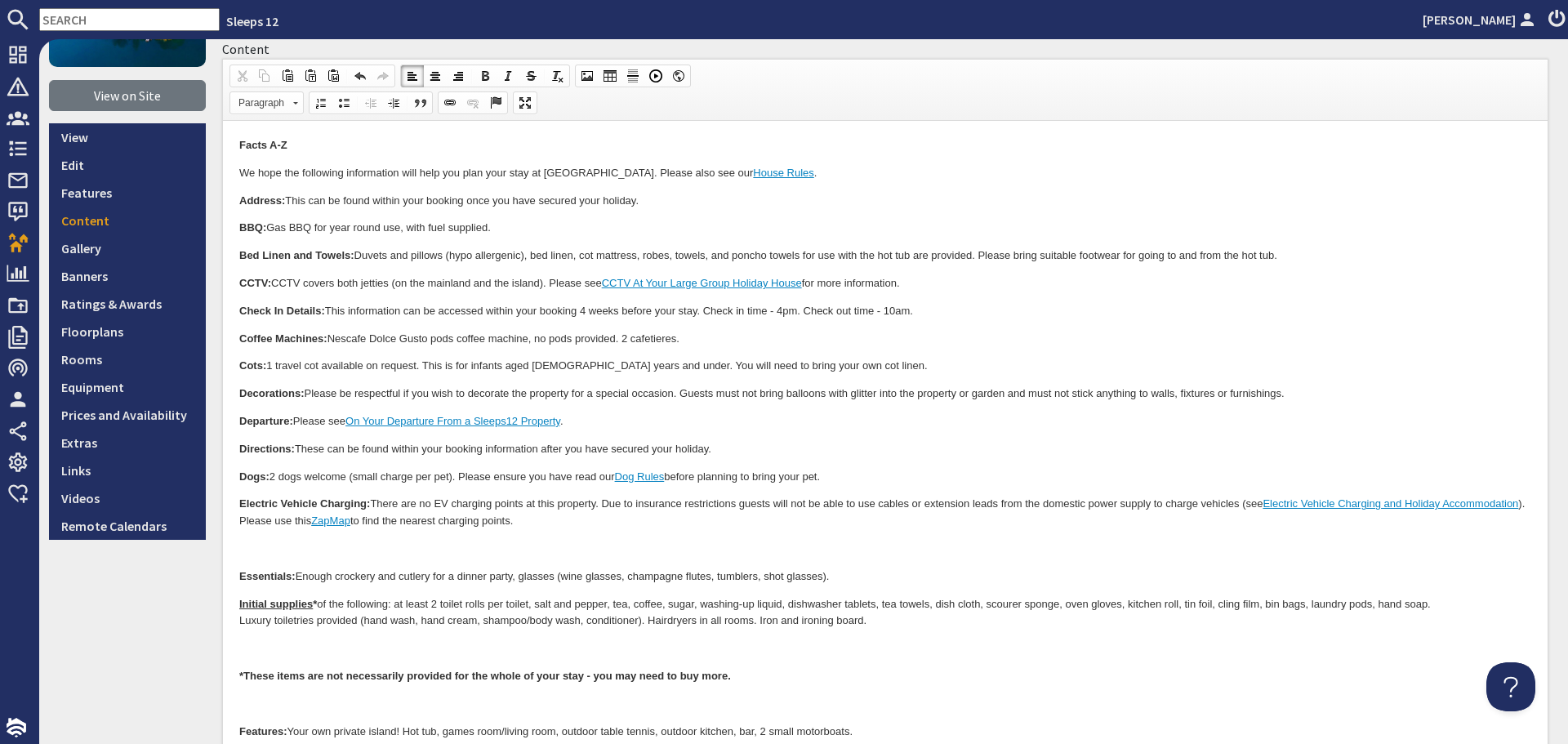
scroll to position [245, 0]
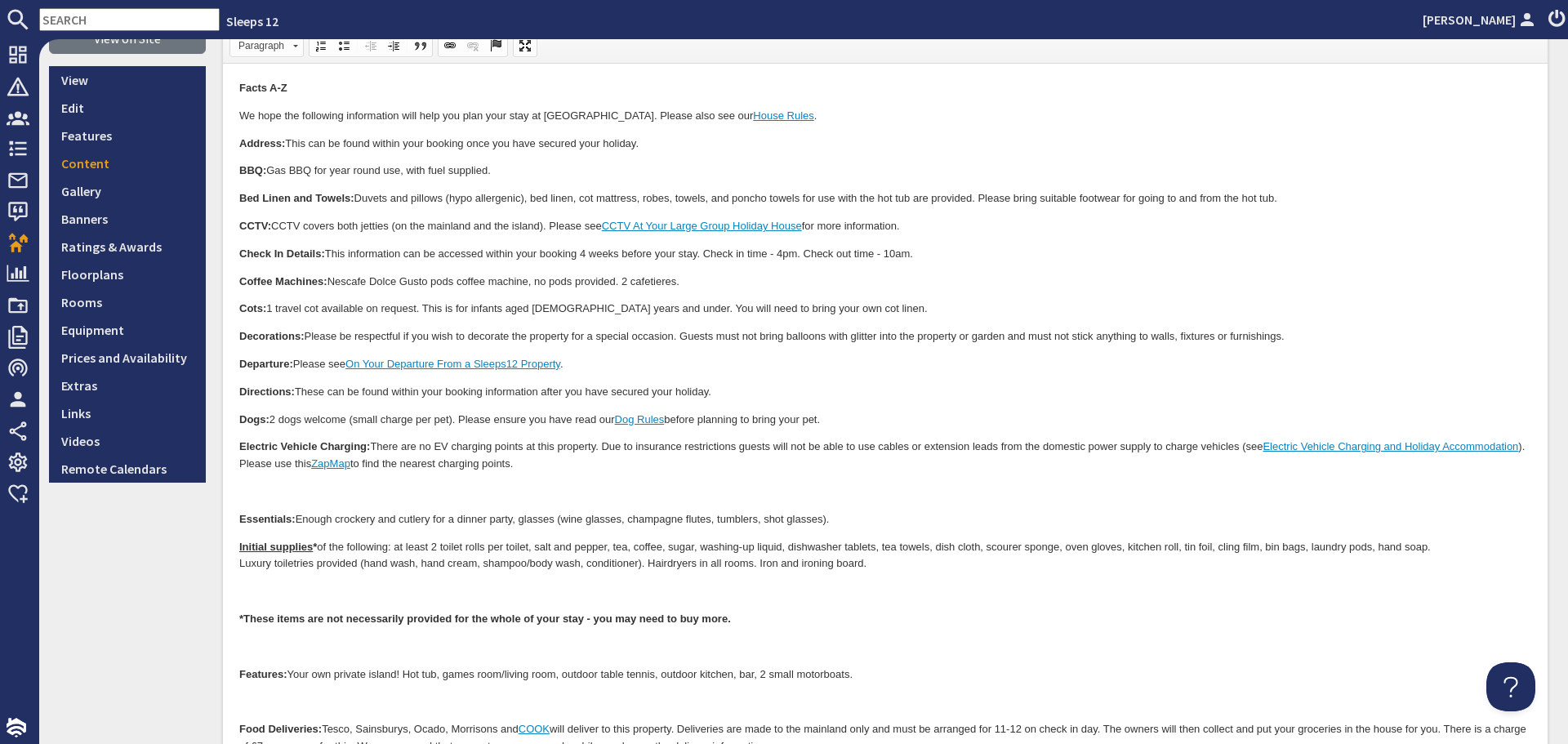
click at [272, 494] on p at bounding box center [885, 492] width 1292 height 17
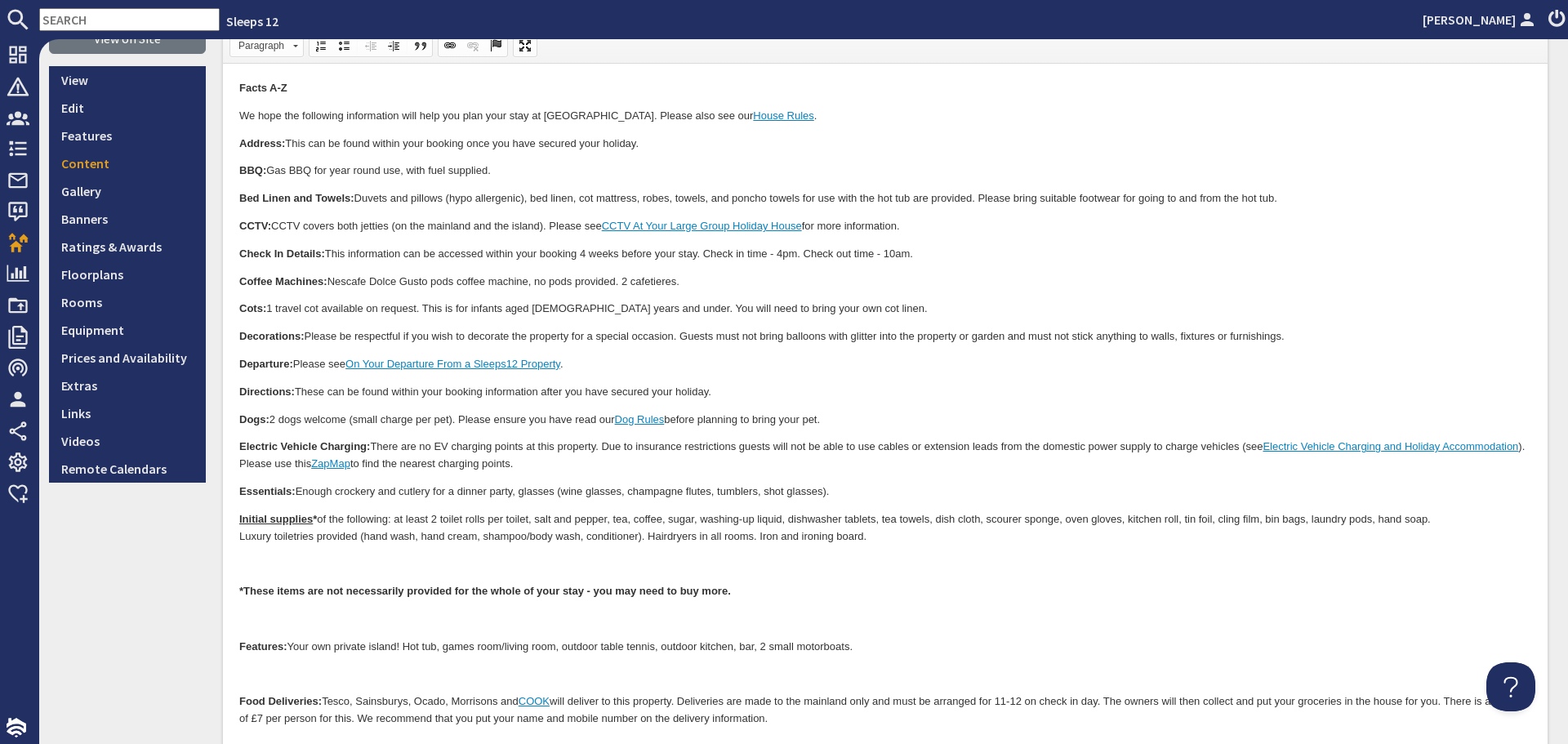
click at [250, 564] on p at bounding box center [885, 564] width 1292 height 17
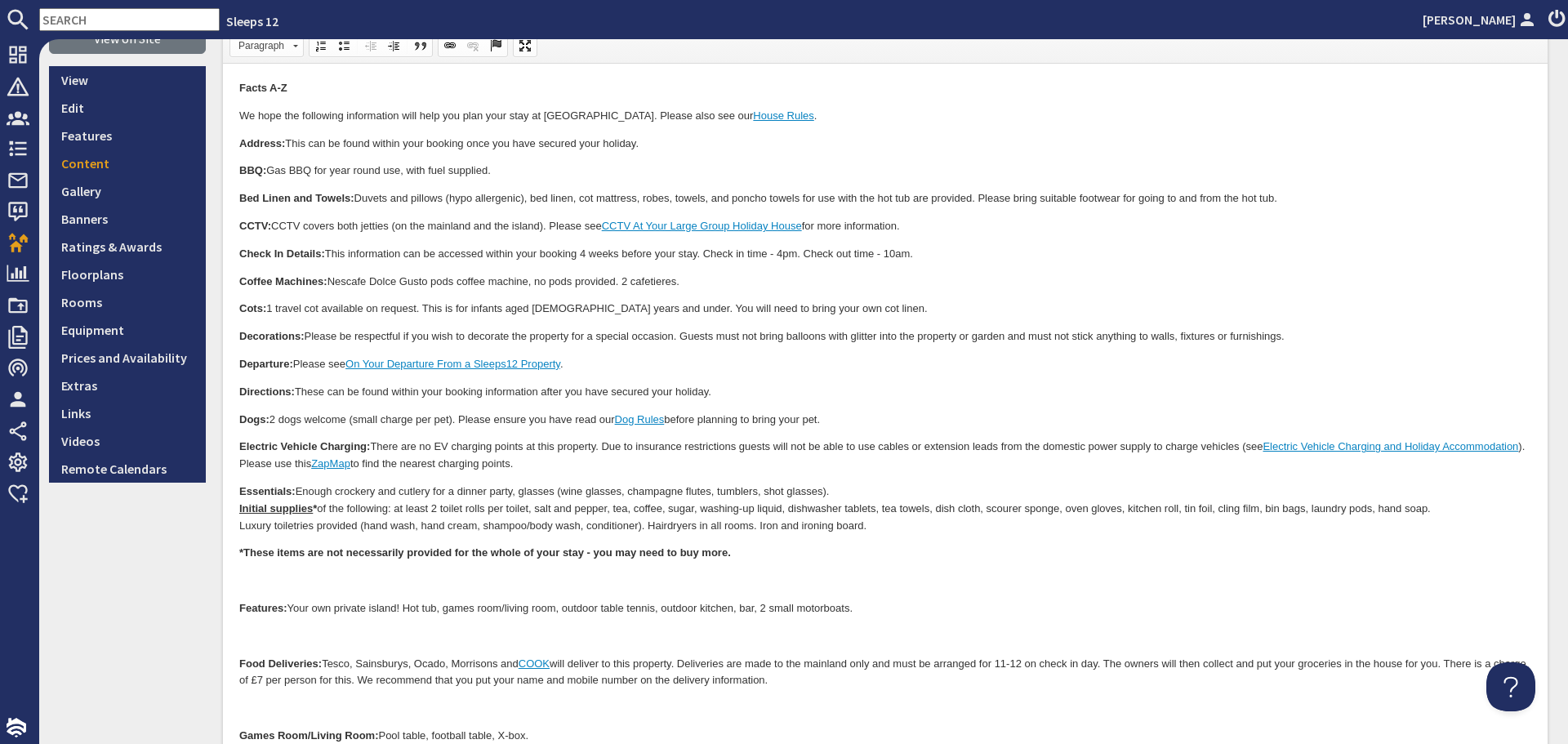
click at [397, 579] on p at bounding box center [885, 580] width 1292 height 17
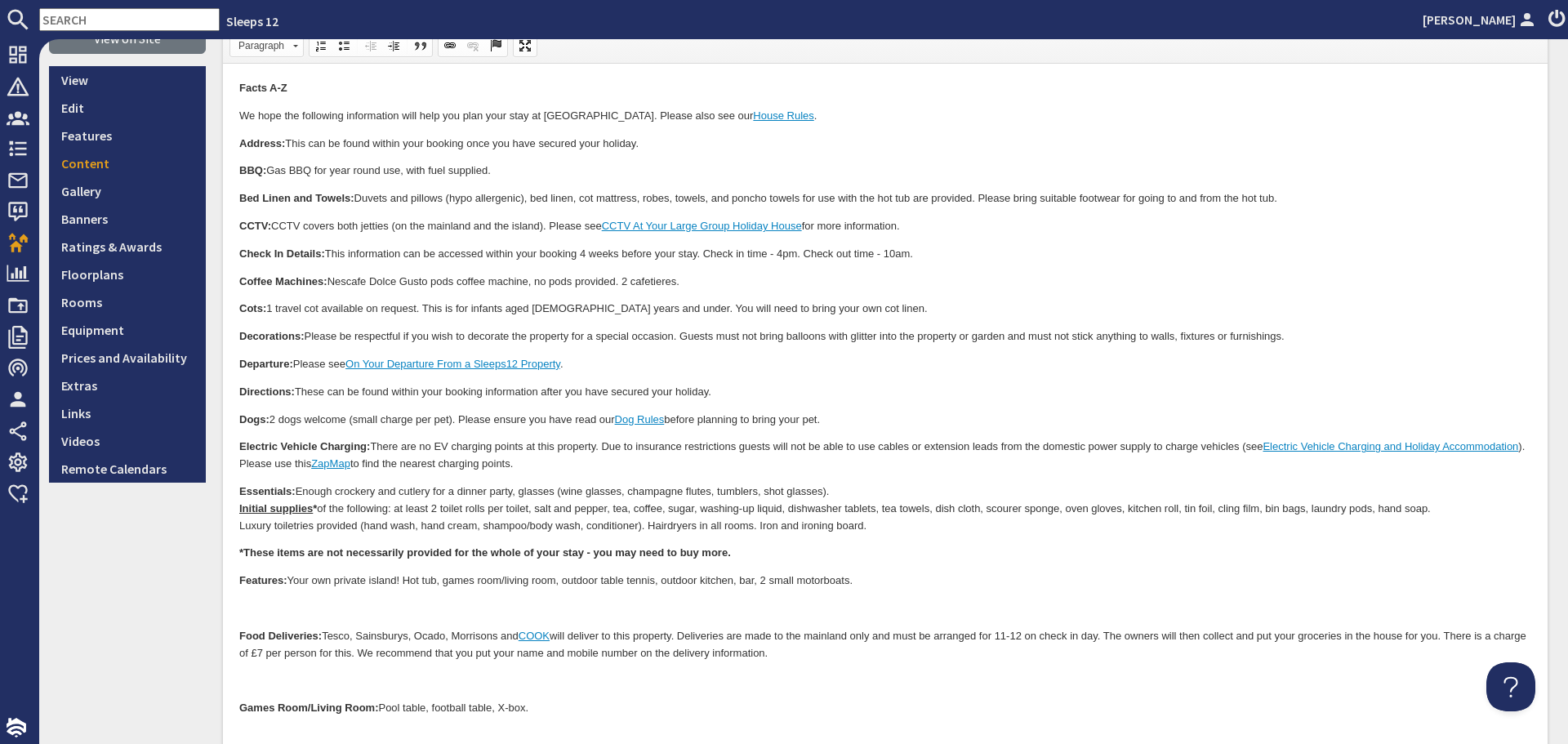
click at [382, 606] on p at bounding box center [885, 609] width 1292 height 17
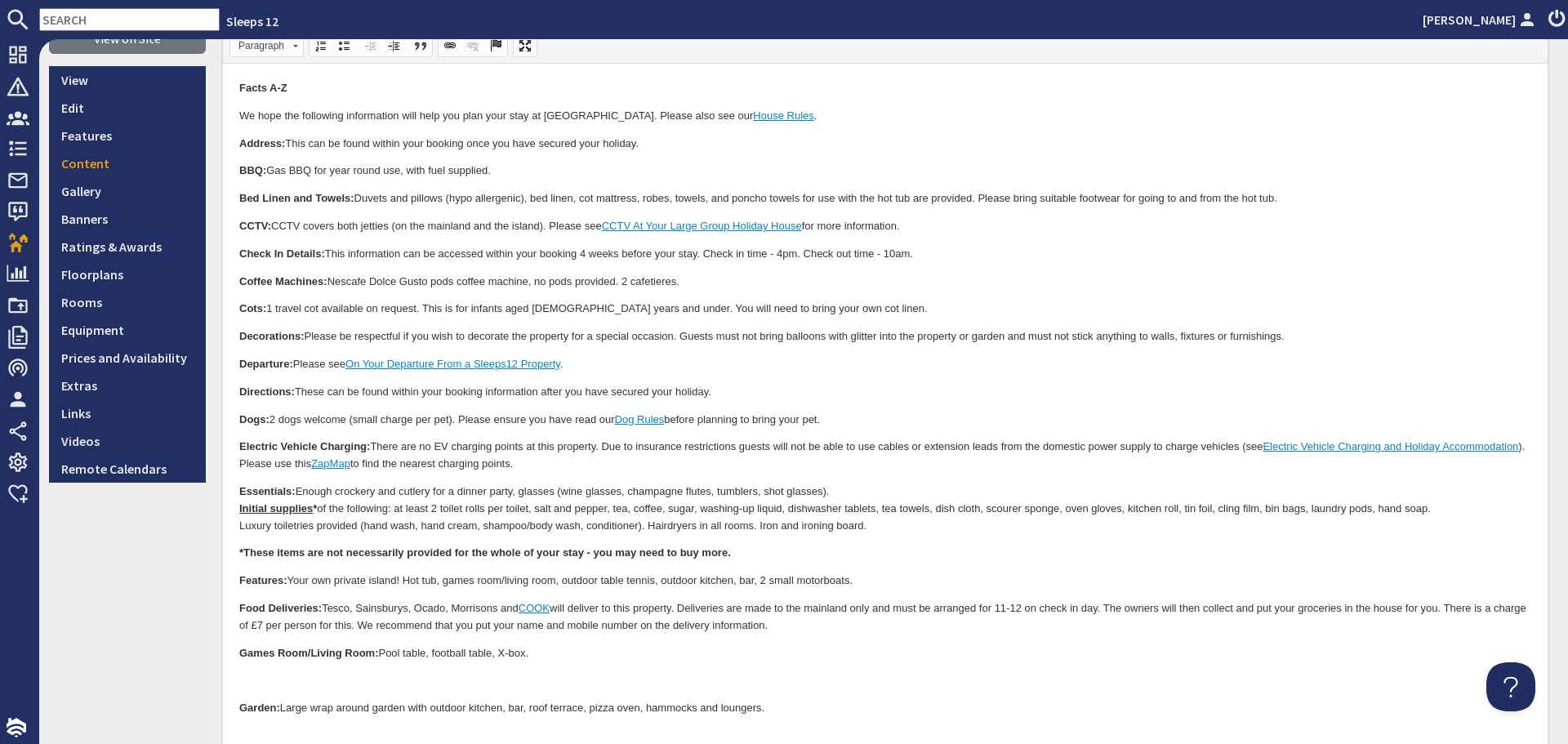
click at [334, 675] on p at bounding box center [885, 680] width 1292 height 17
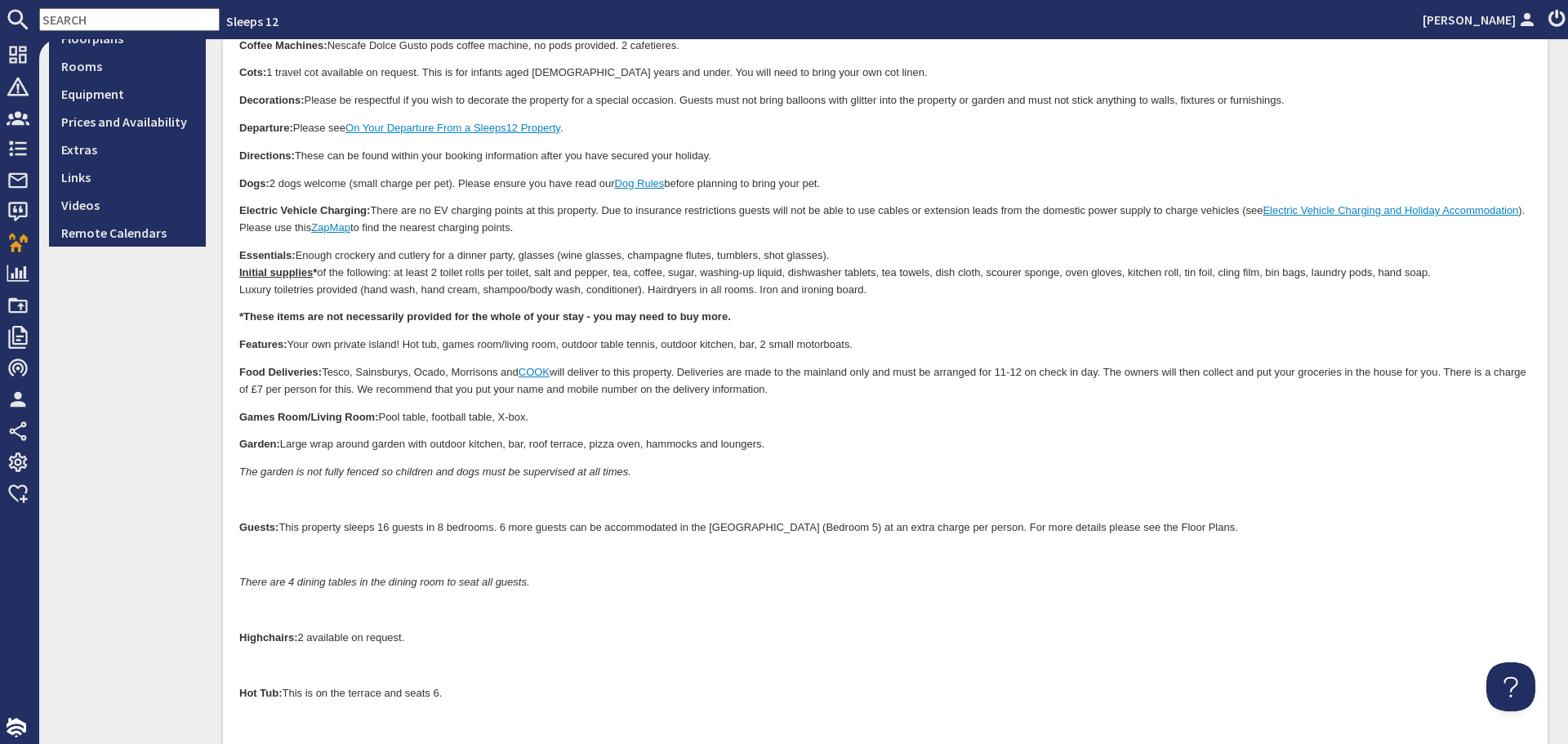
scroll to position [490, 0]
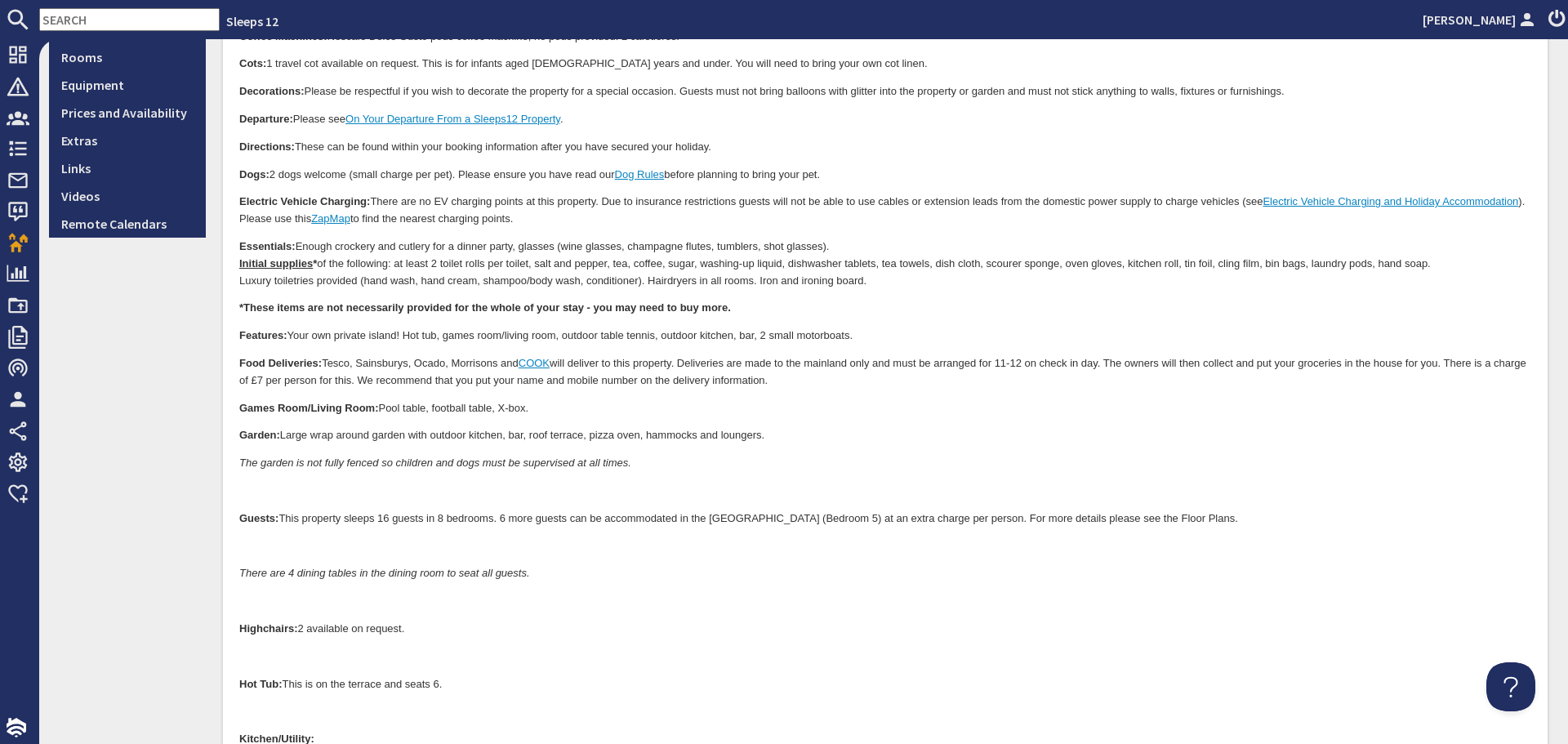
click at [374, 493] on p at bounding box center [885, 492] width 1292 height 17
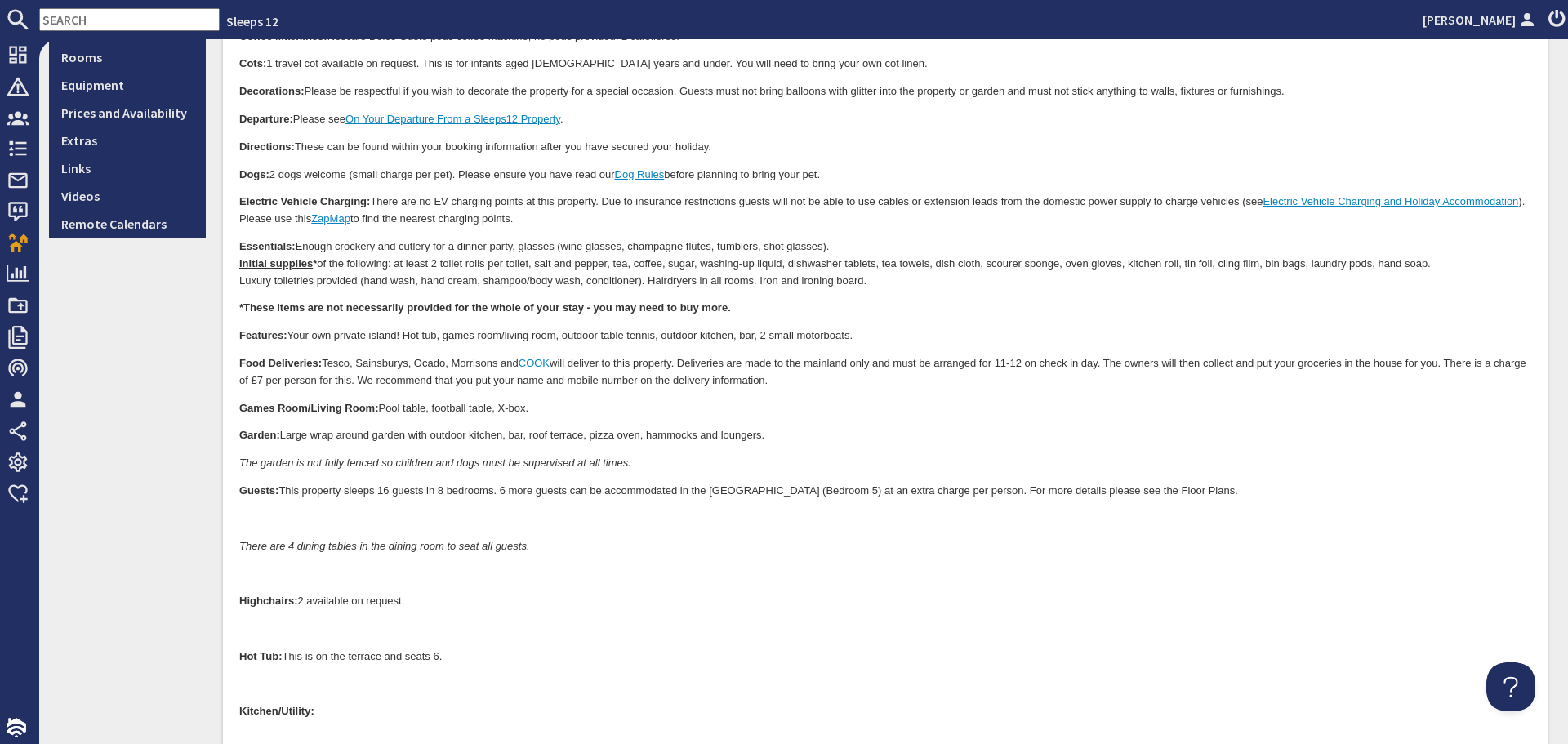
click at [319, 520] on p at bounding box center [885, 519] width 1292 height 17
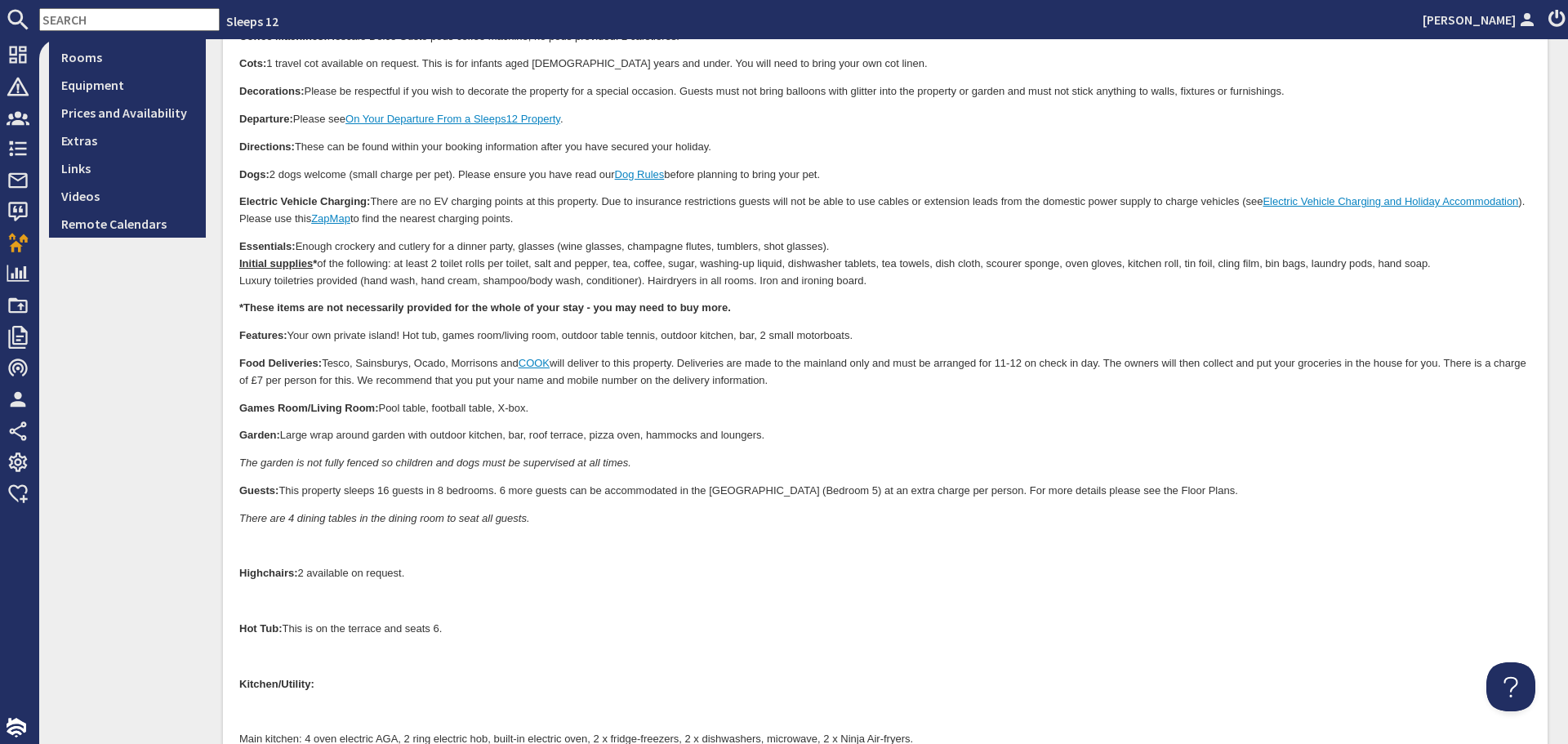
click at [302, 546] on p at bounding box center [885, 547] width 1292 height 17
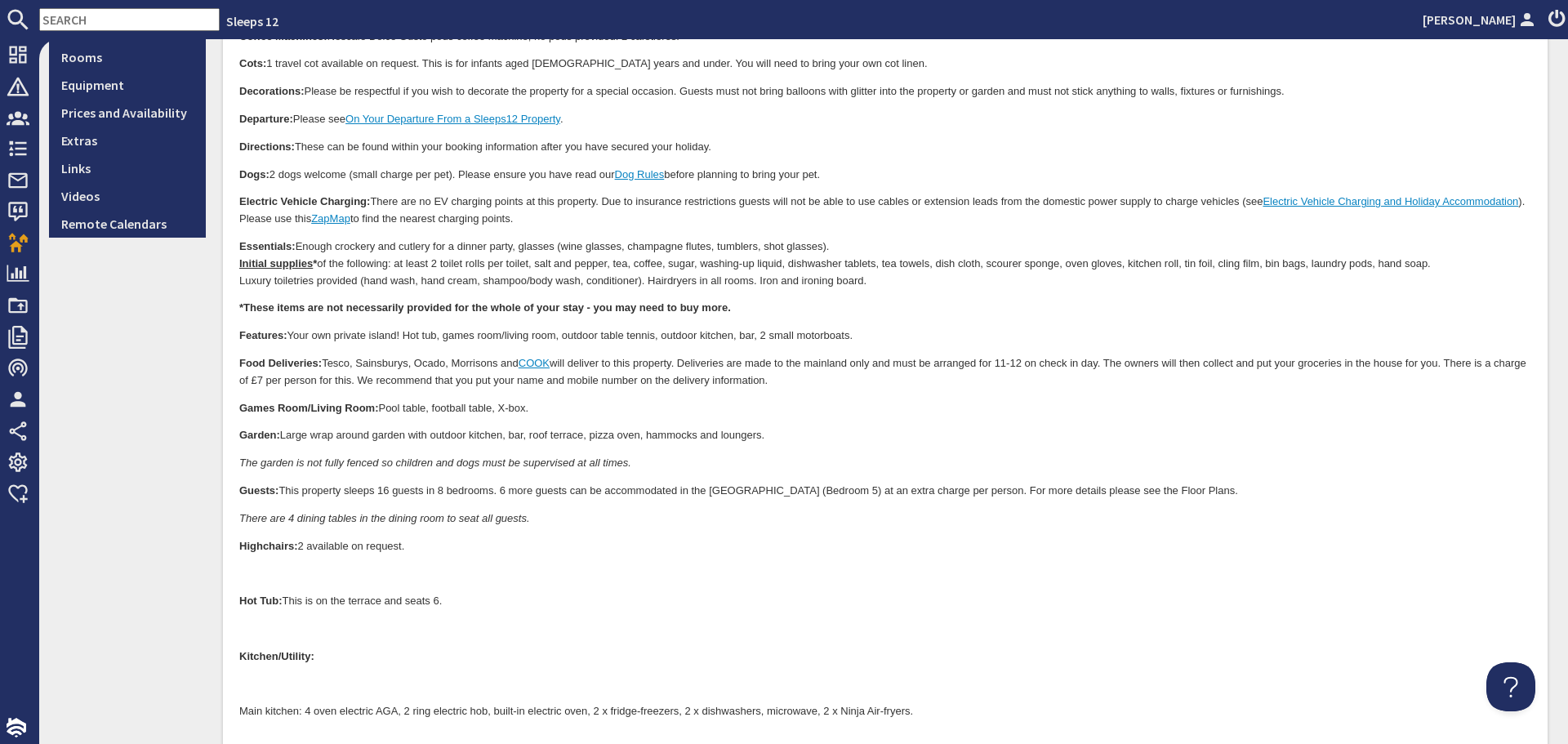
click at [297, 568] on p at bounding box center [885, 574] width 1292 height 17
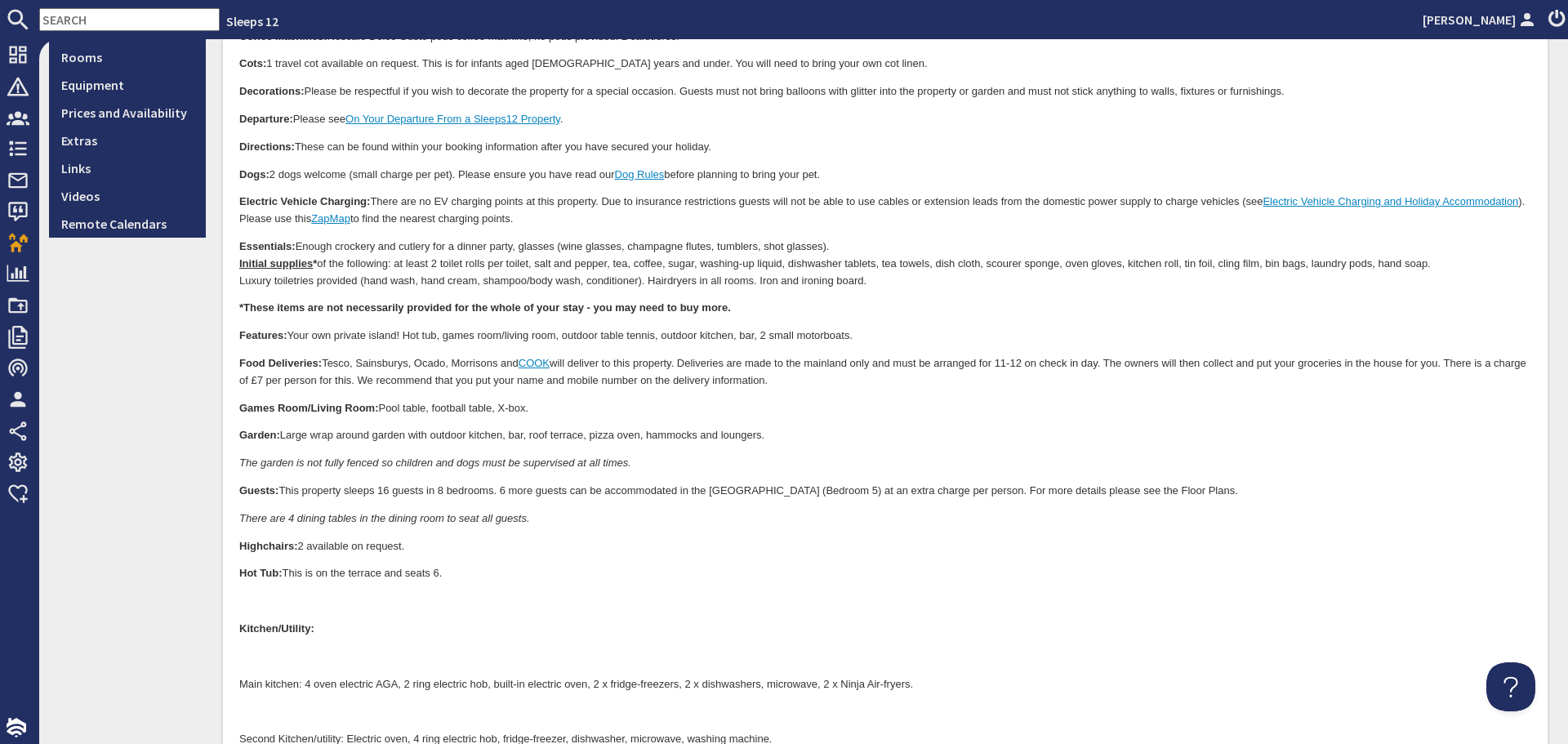
click at [294, 598] on p at bounding box center [885, 602] width 1292 height 17
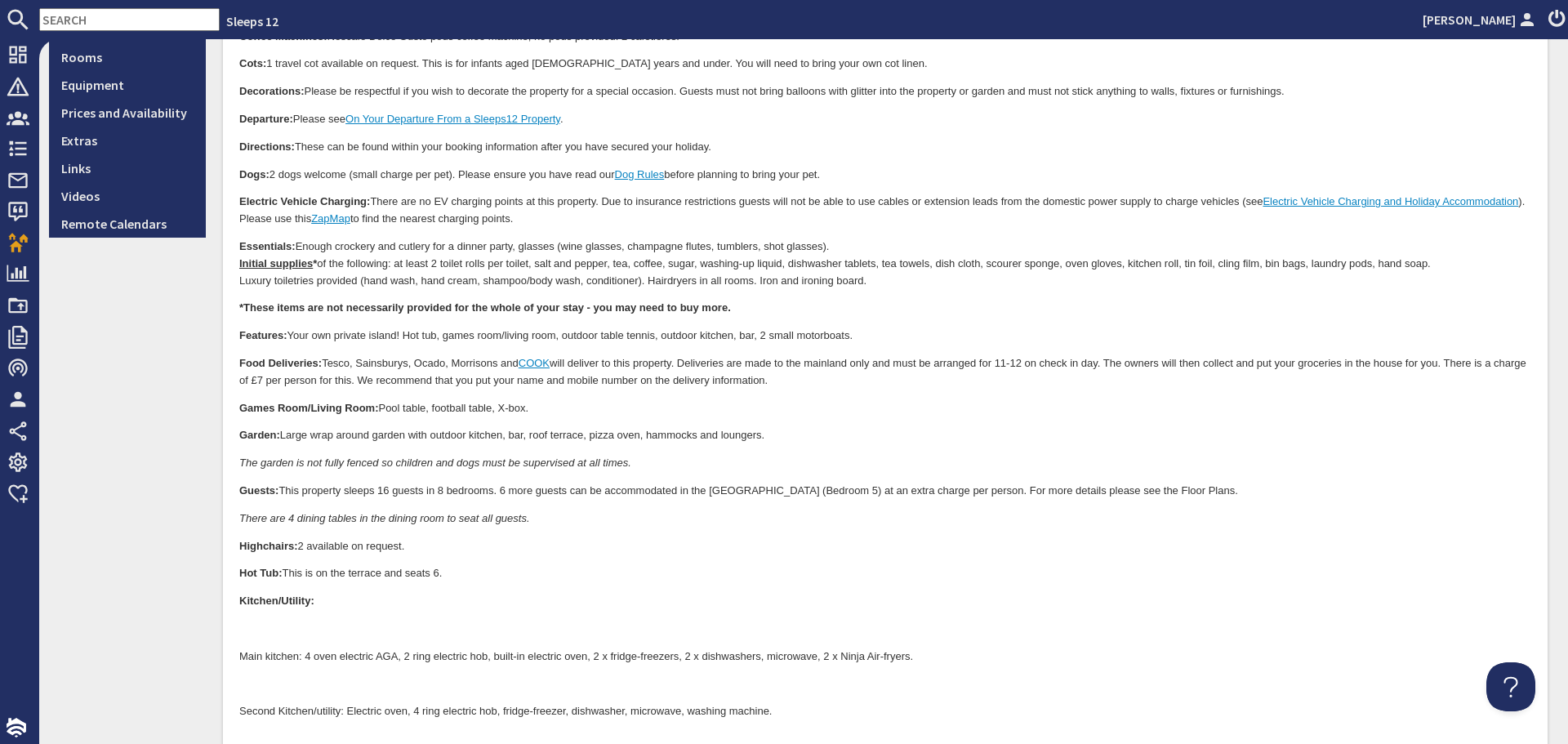
click at [282, 623] on p at bounding box center [885, 630] width 1292 height 17
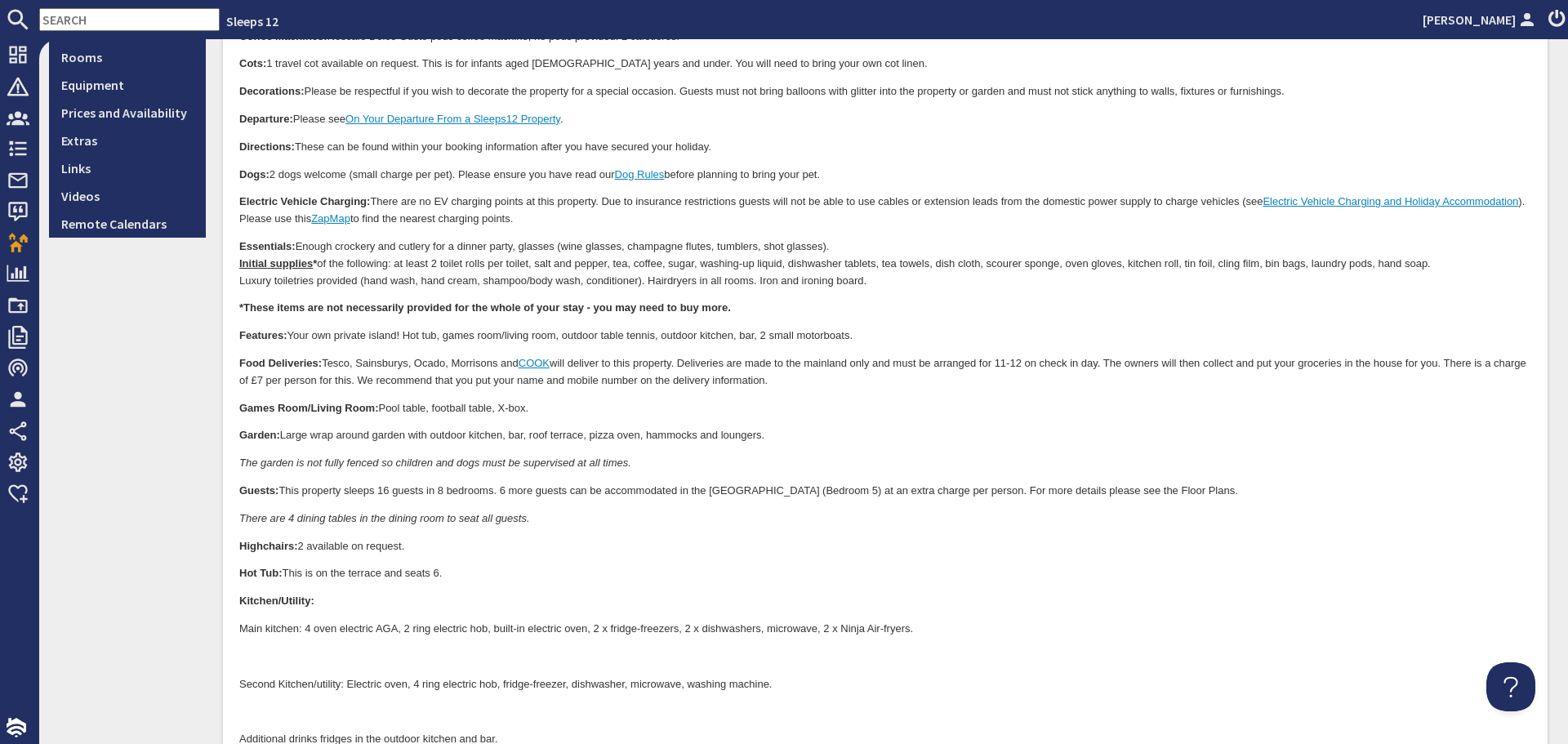
click at [282, 655] on p at bounding box center [885, 657] width 1292 height 17
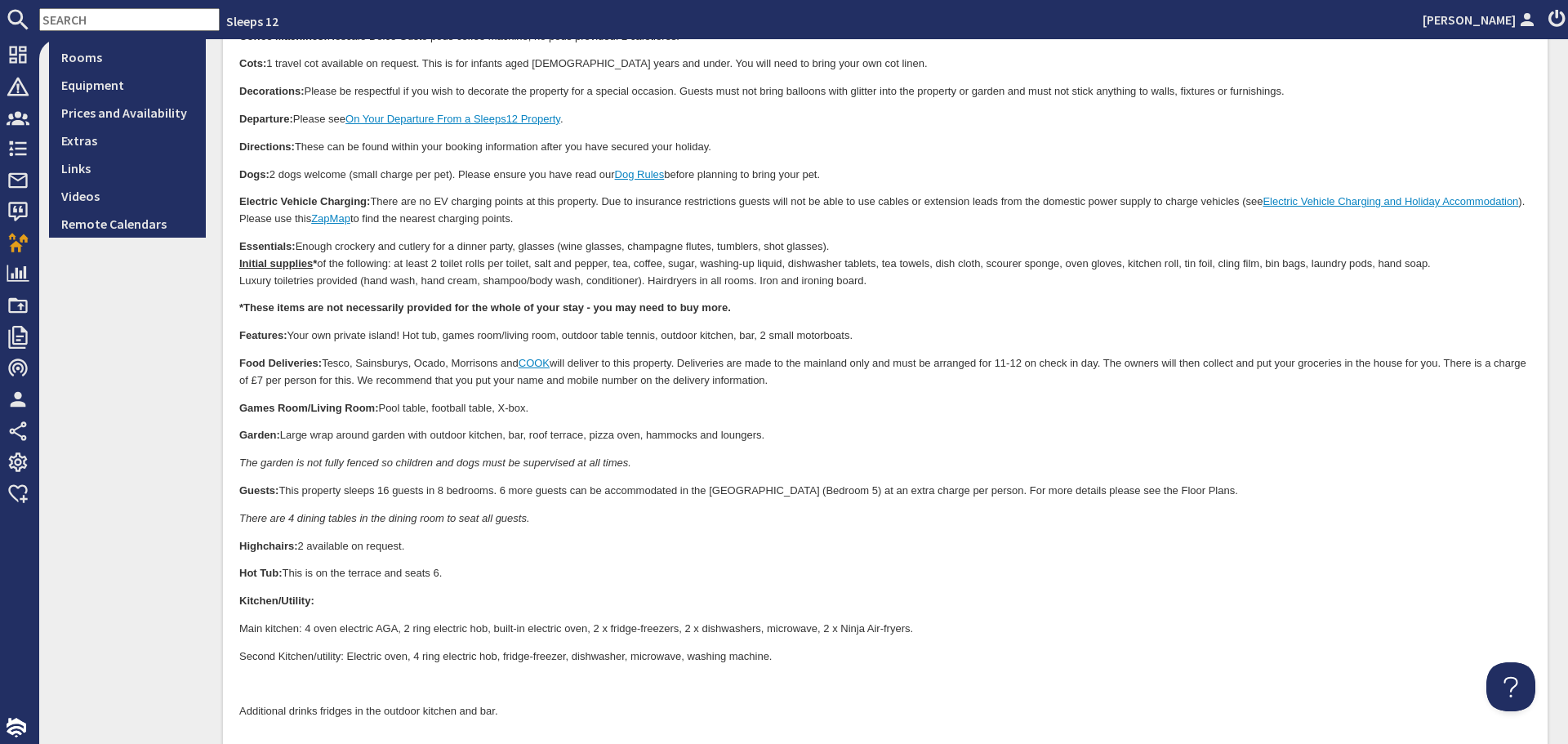
scroll to position [571, 0]
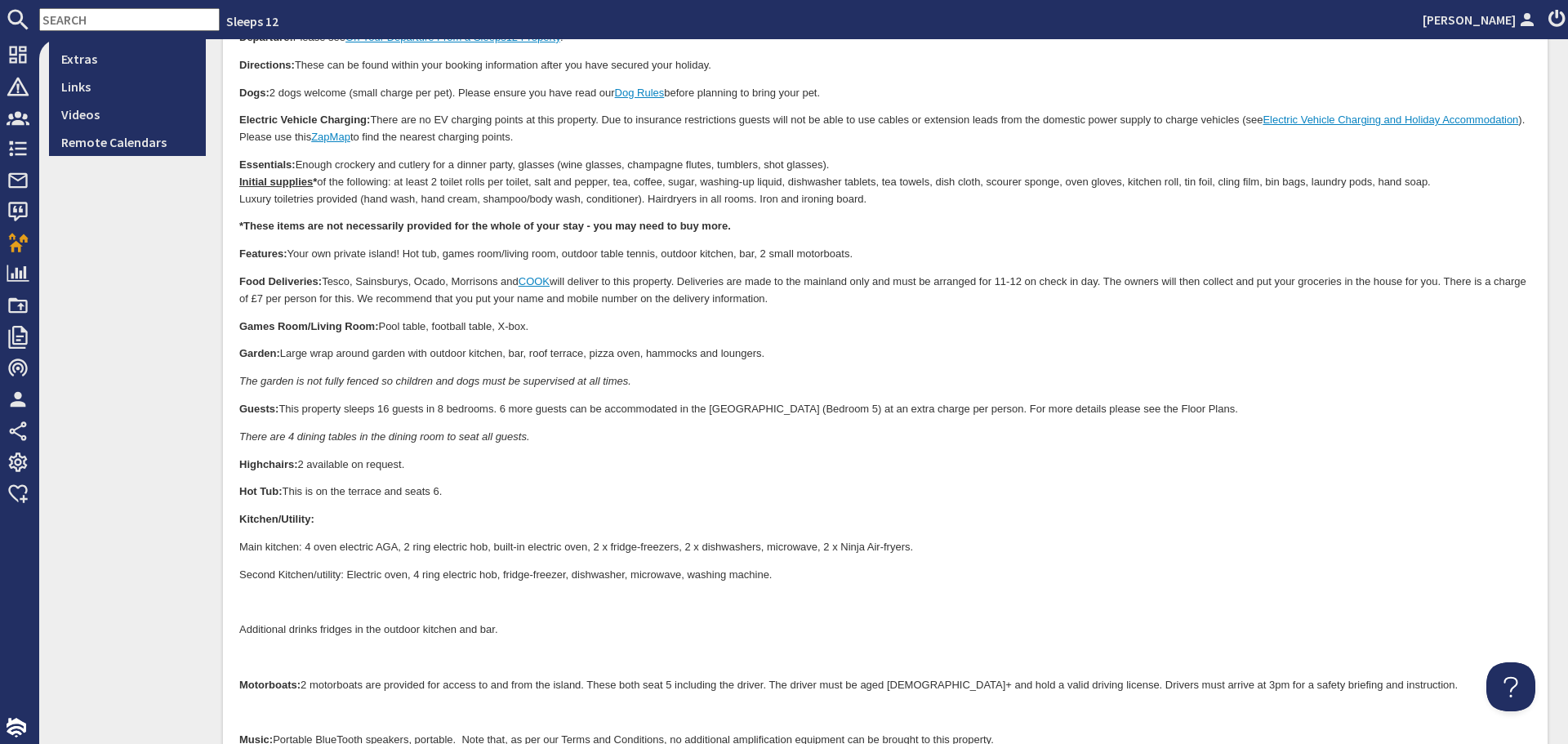
click at [300, 589] on body "Facts A-Z We hope the following information will help you plan your stay at Duc…" at bounding box center [885, 574] width 1292 height 1640
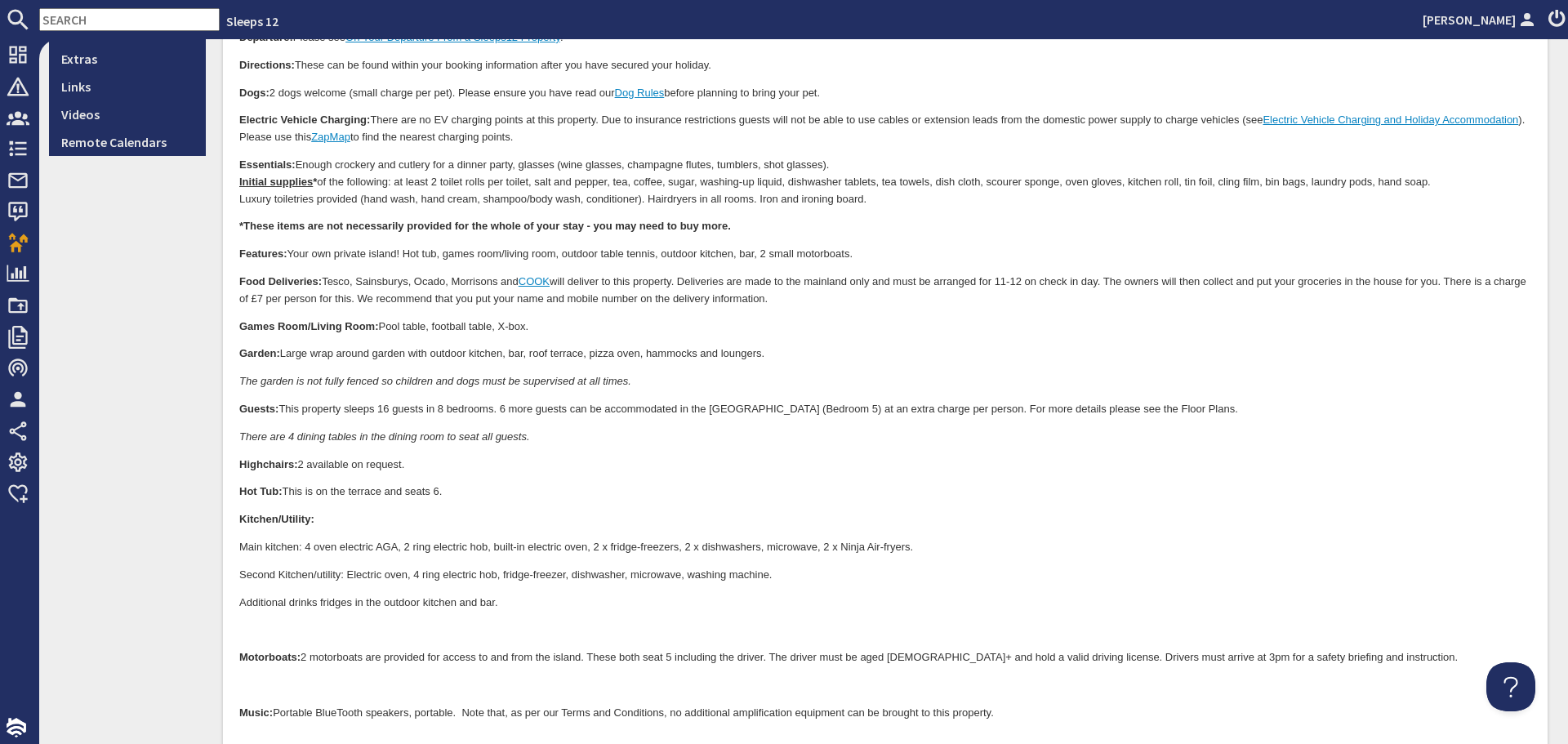
click at [285, 621] on body "Facts A-Z We hope the following information will help you plan your stay at Duc…" at bounding box center [885, 560] width 1292 height 1613
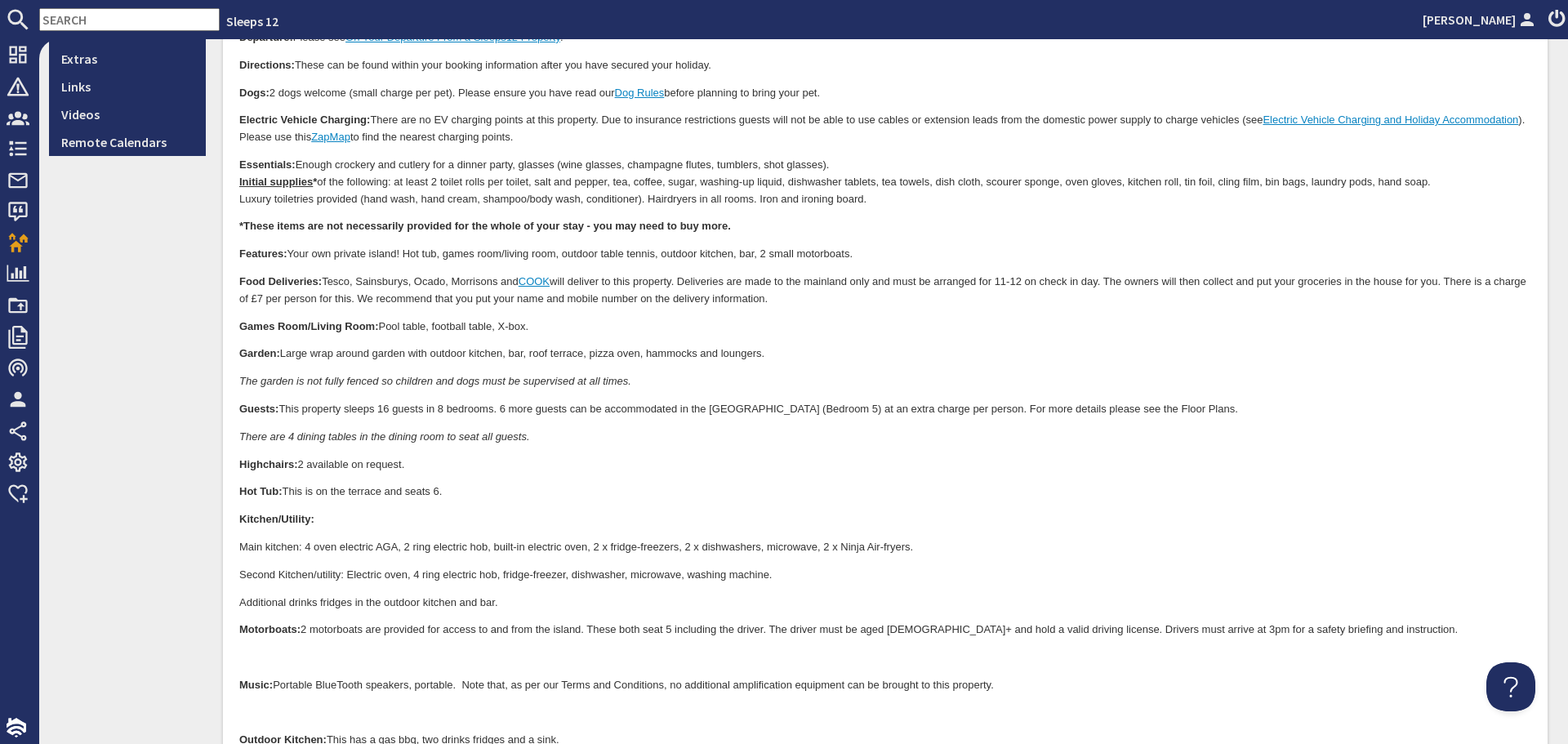
click at [281, 650] on p at bounding box center [885, 658] width 1292 height 17
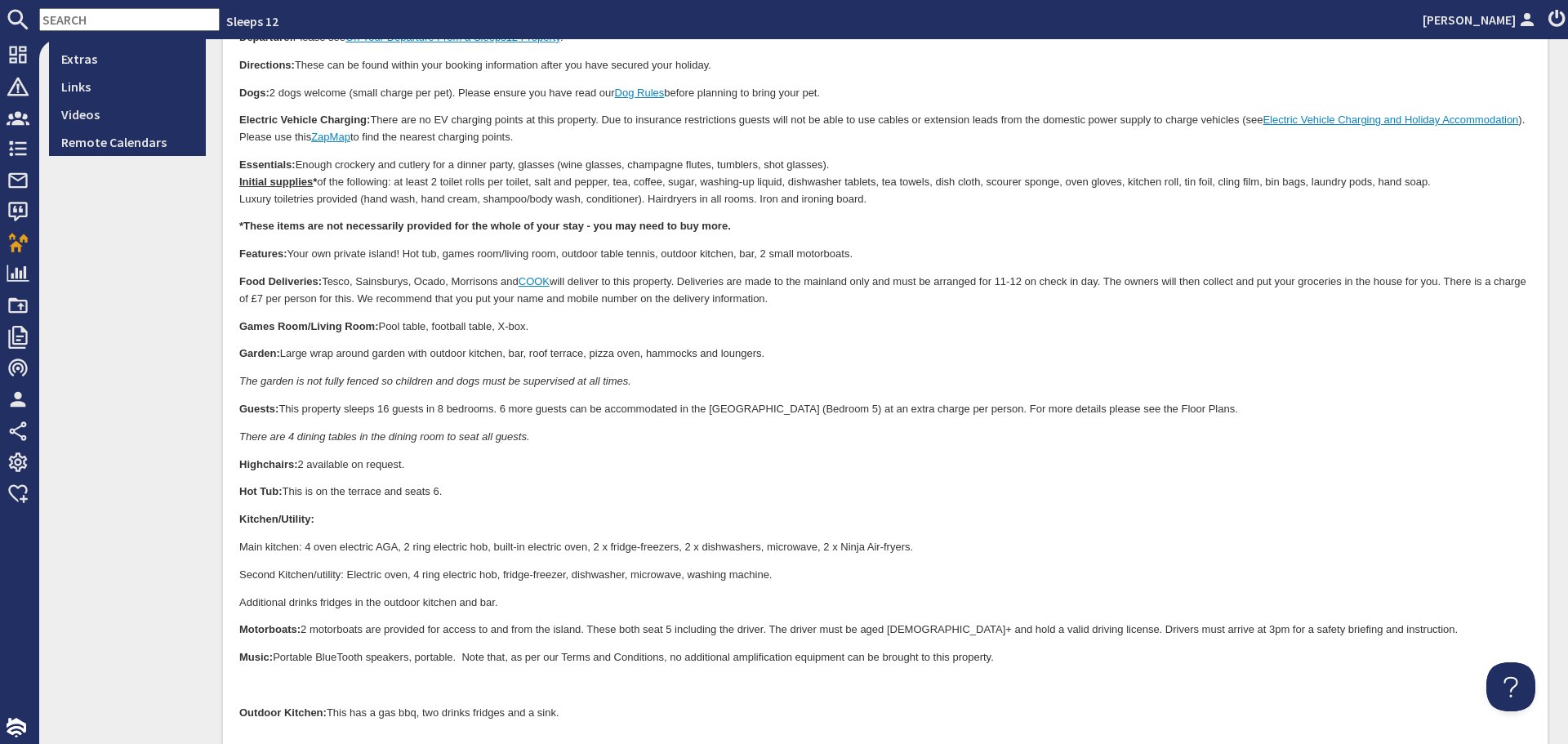
click at [277, 679] on p at bounding box center [885, 686] width 1292 height 17
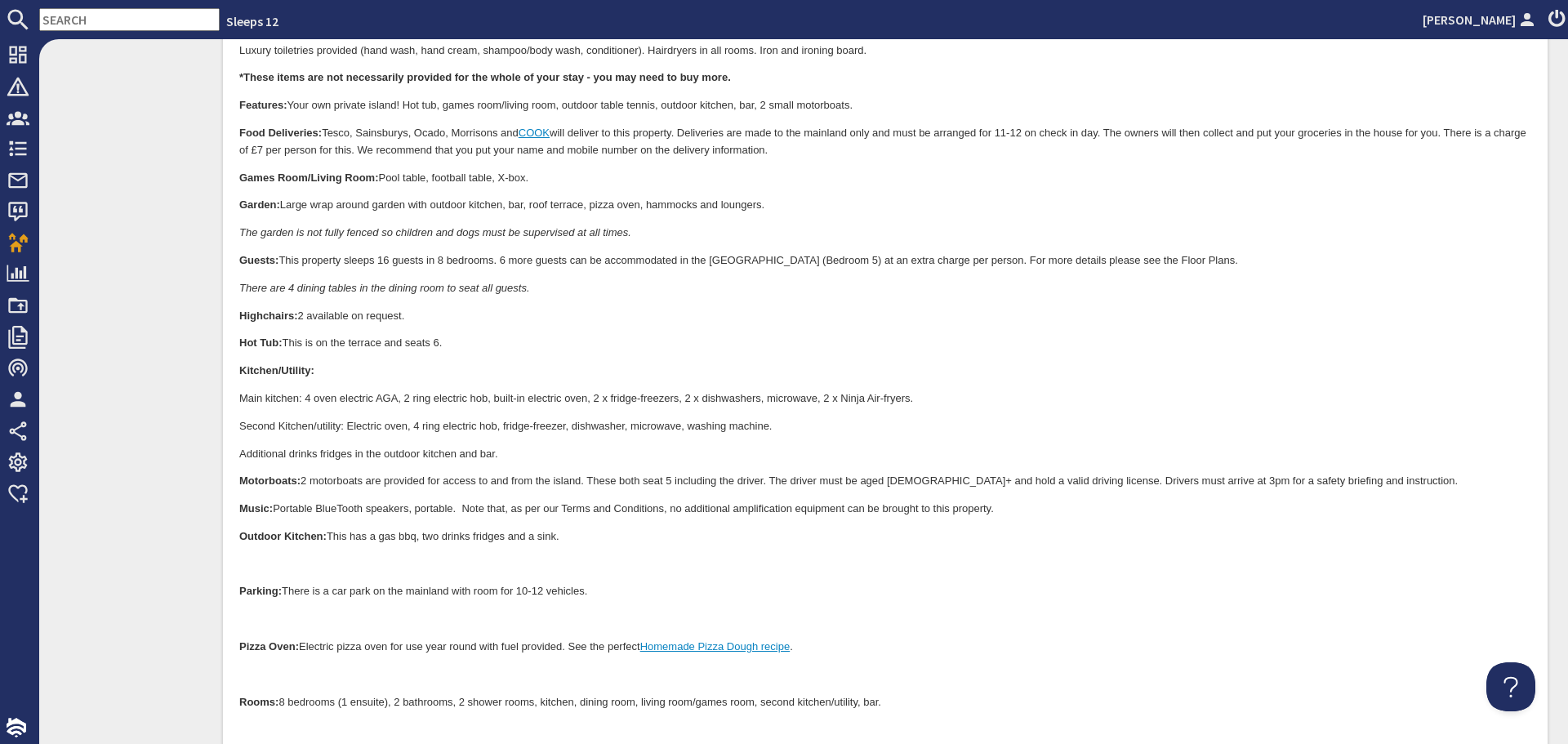
scroll to position [735, 0]
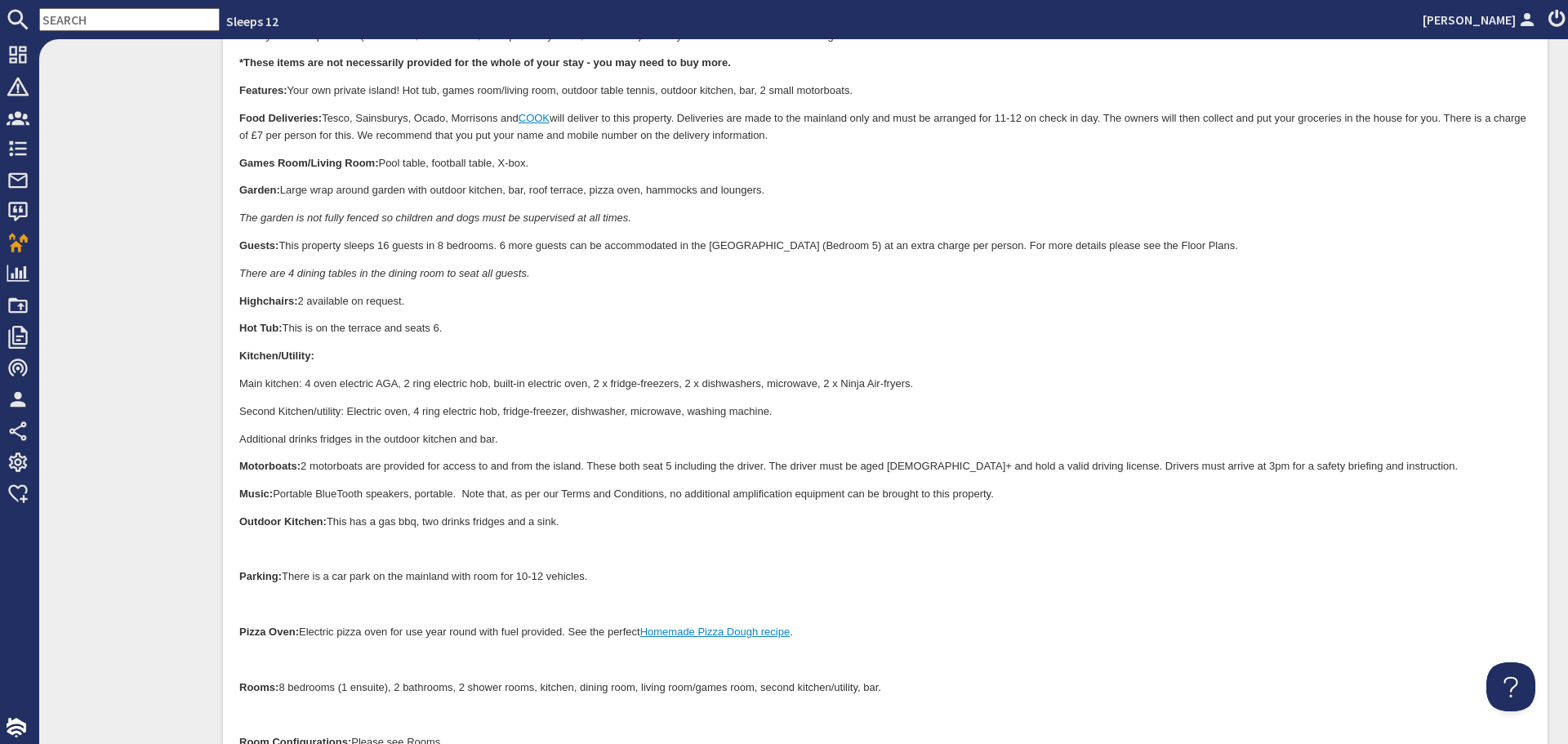
click at [302, 559] on body "Facts A-Z We hope the following information will help you plan your stay at Duc…" at bounding box center [885, 355] width 1292 height 1530
click at [293, 540] on body "Facts A-Z We hope the following information will help you plan your stay at Duc…" at bounding box center [885, 355] width 1292 height 1530
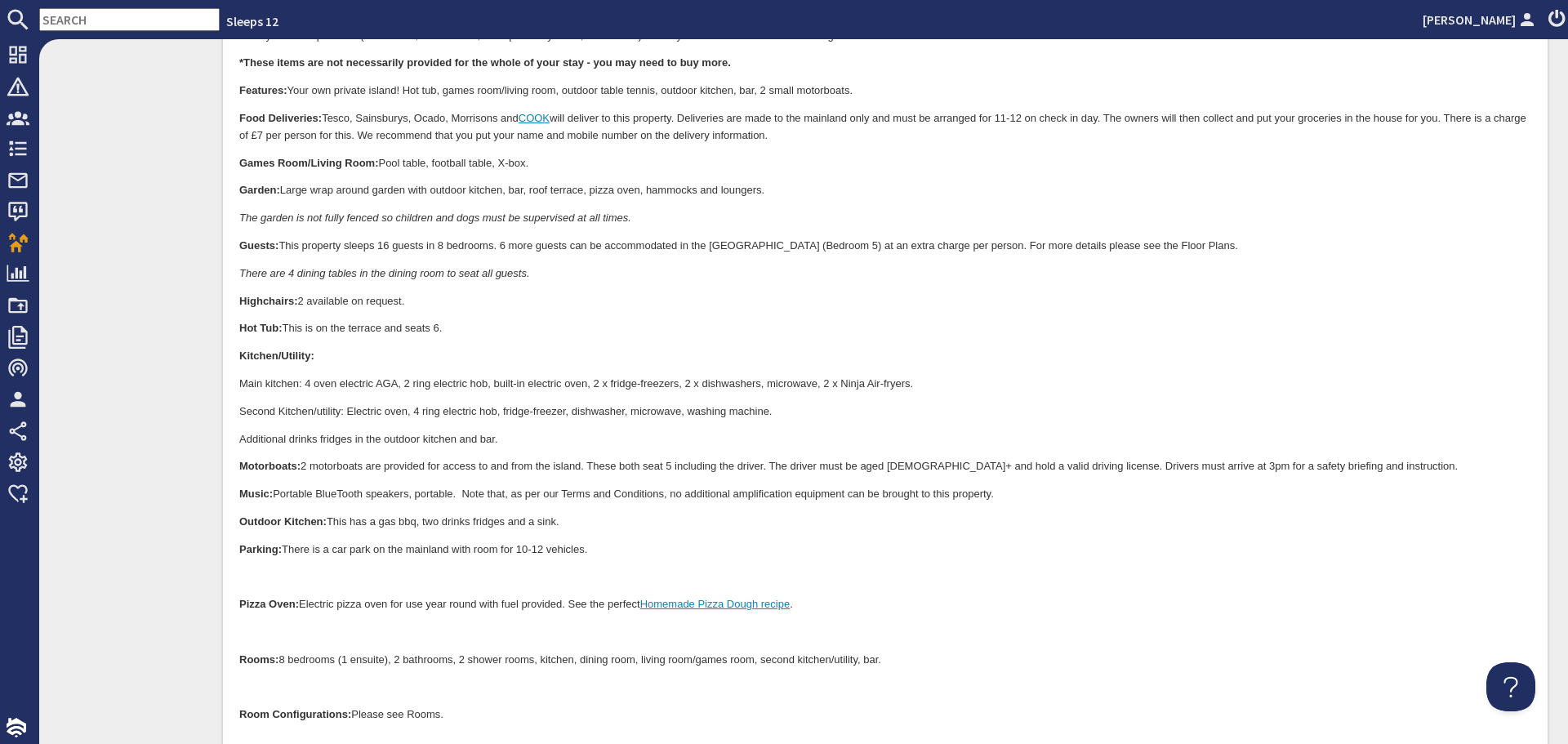
click at [287, 586] on body "Facts A-Z We hope the following information will help you plan your stay at Duc…" at bounding box center [885, 341] width 1292 height 1502
click at [290, 579] on p at bounding box center [885, 578] width 1292 height 17
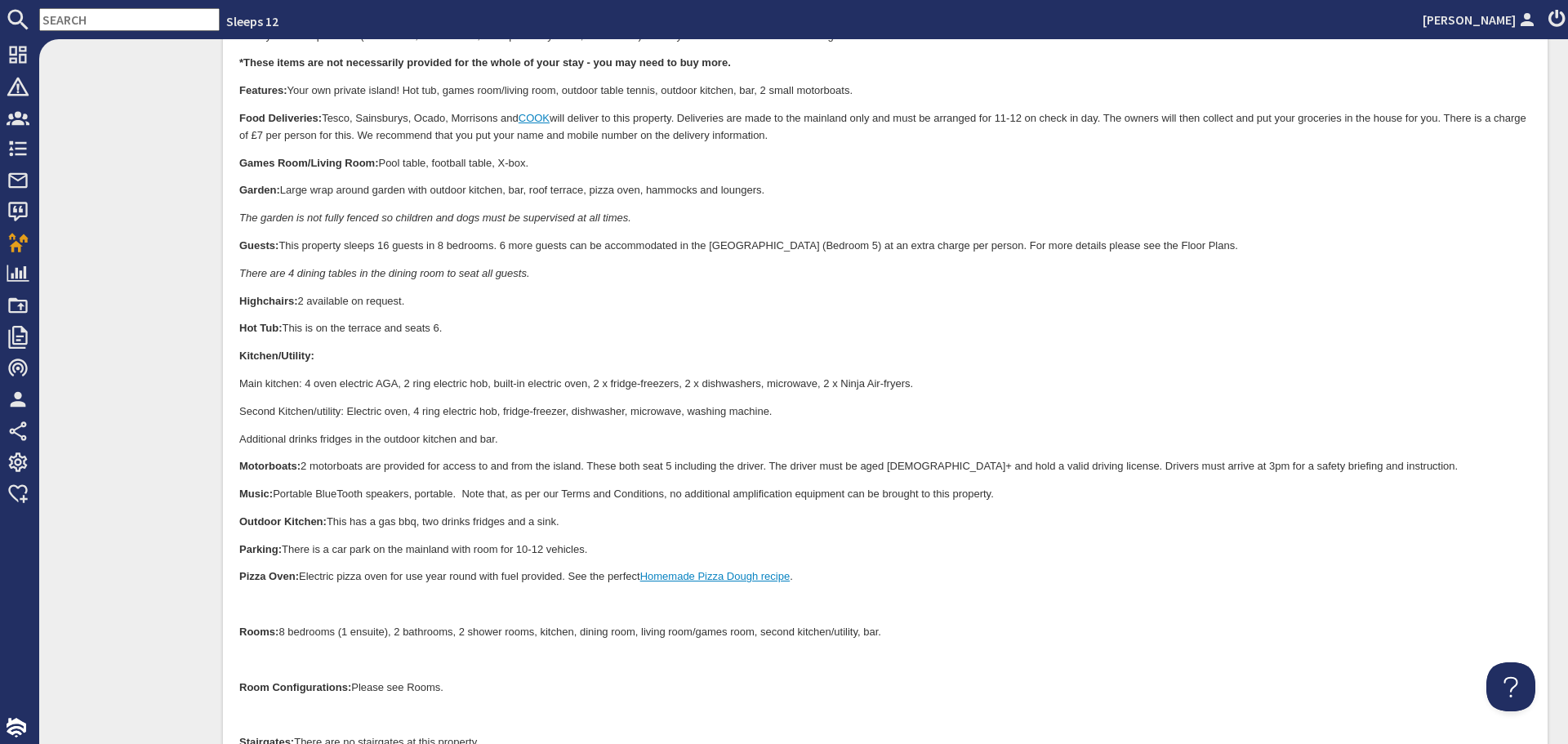
click at [272, 604] on p at bounding box center [885, 605] width 1292 height 17
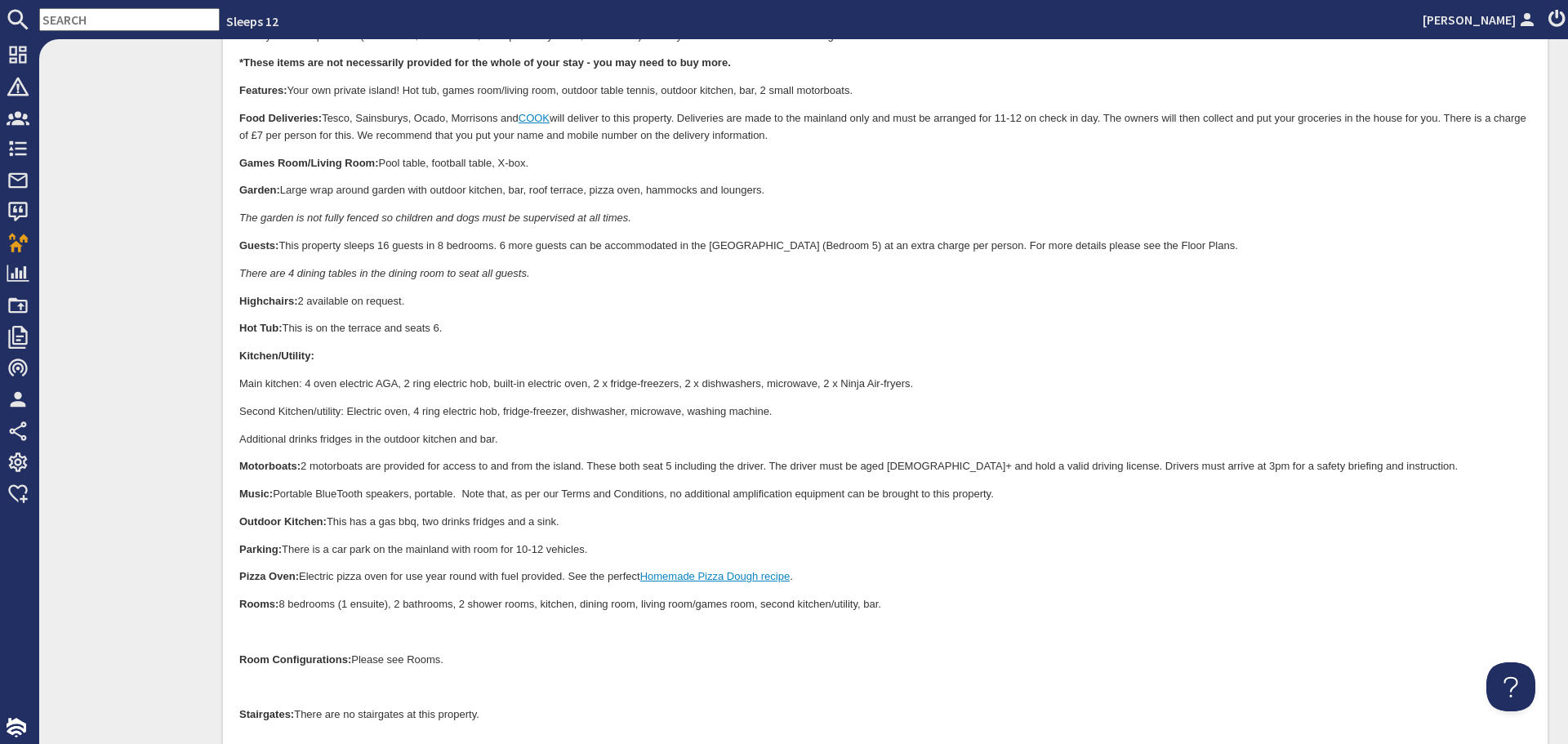
click at [283, 629] on p at bounding box center [885, 633] width 1292 height 17
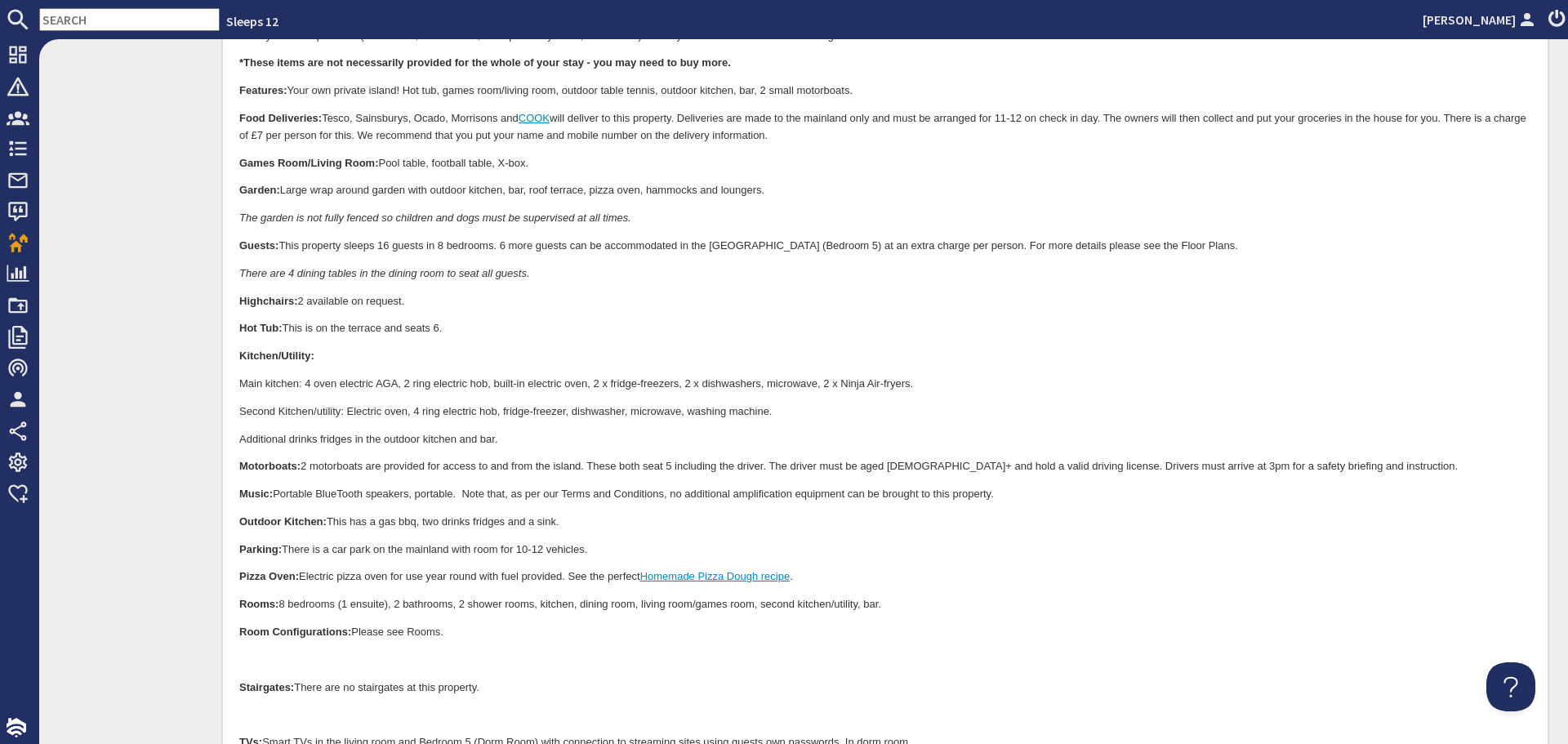
click at [272, 648] on body "Facts A-Z We hope the following information will help you plan your stay at Duc…" at bounding box center [885, 300] width 1292 height 1419
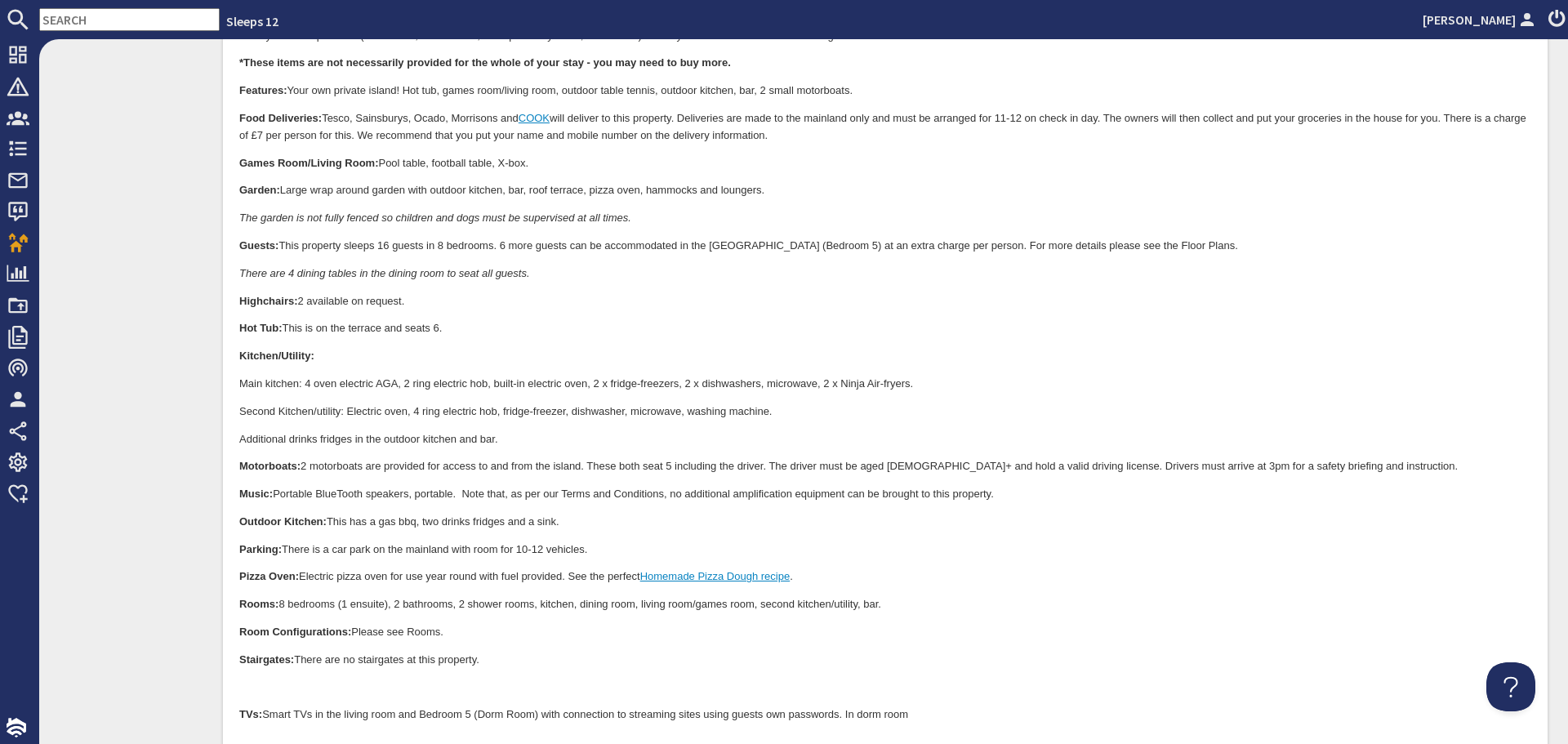
scroll to position [817, 0]
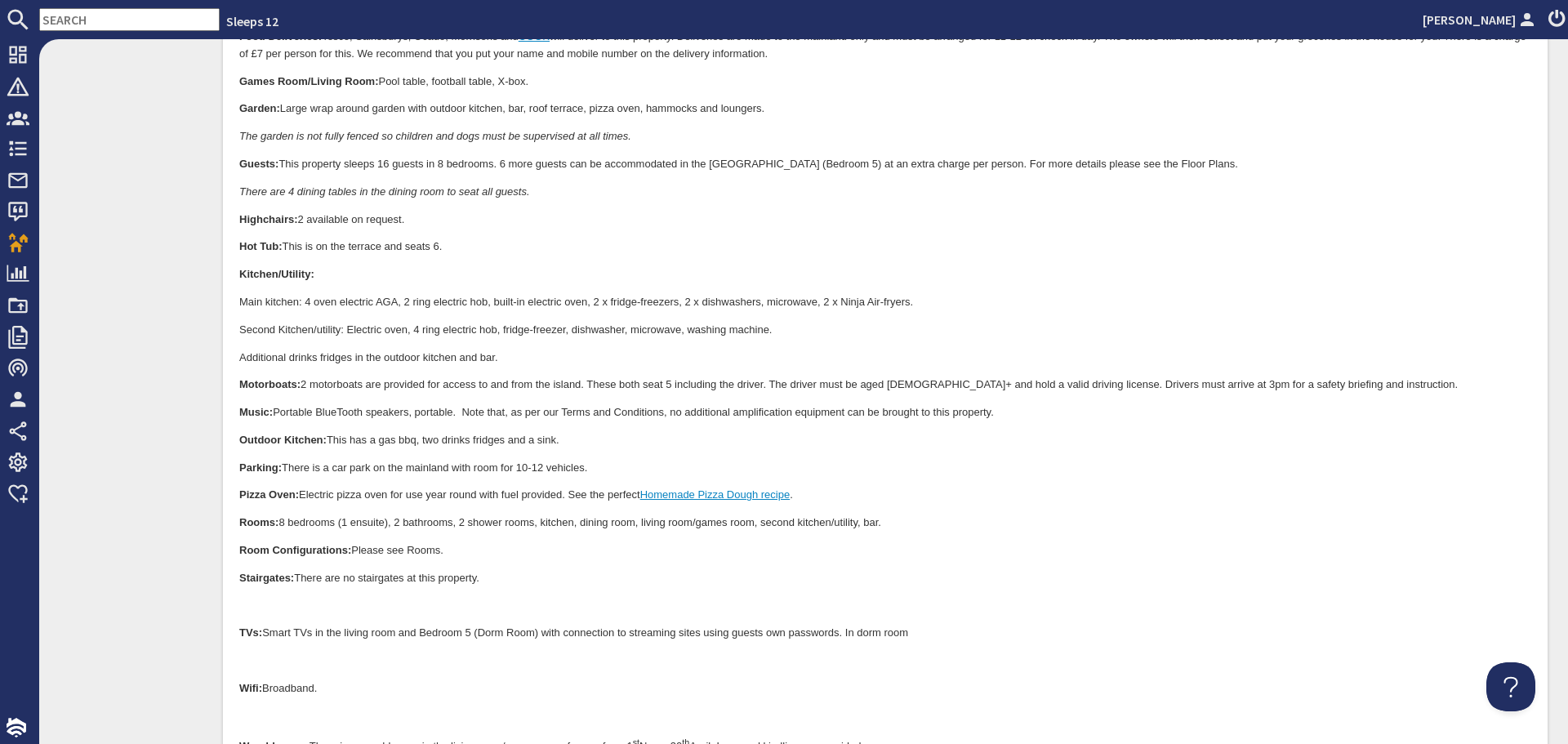
click at [308, 594] on body "Facts A-Z We hope the following information will help you plan your stay at Duc…" at bounding box center [885, 204] width 1292 height 1392
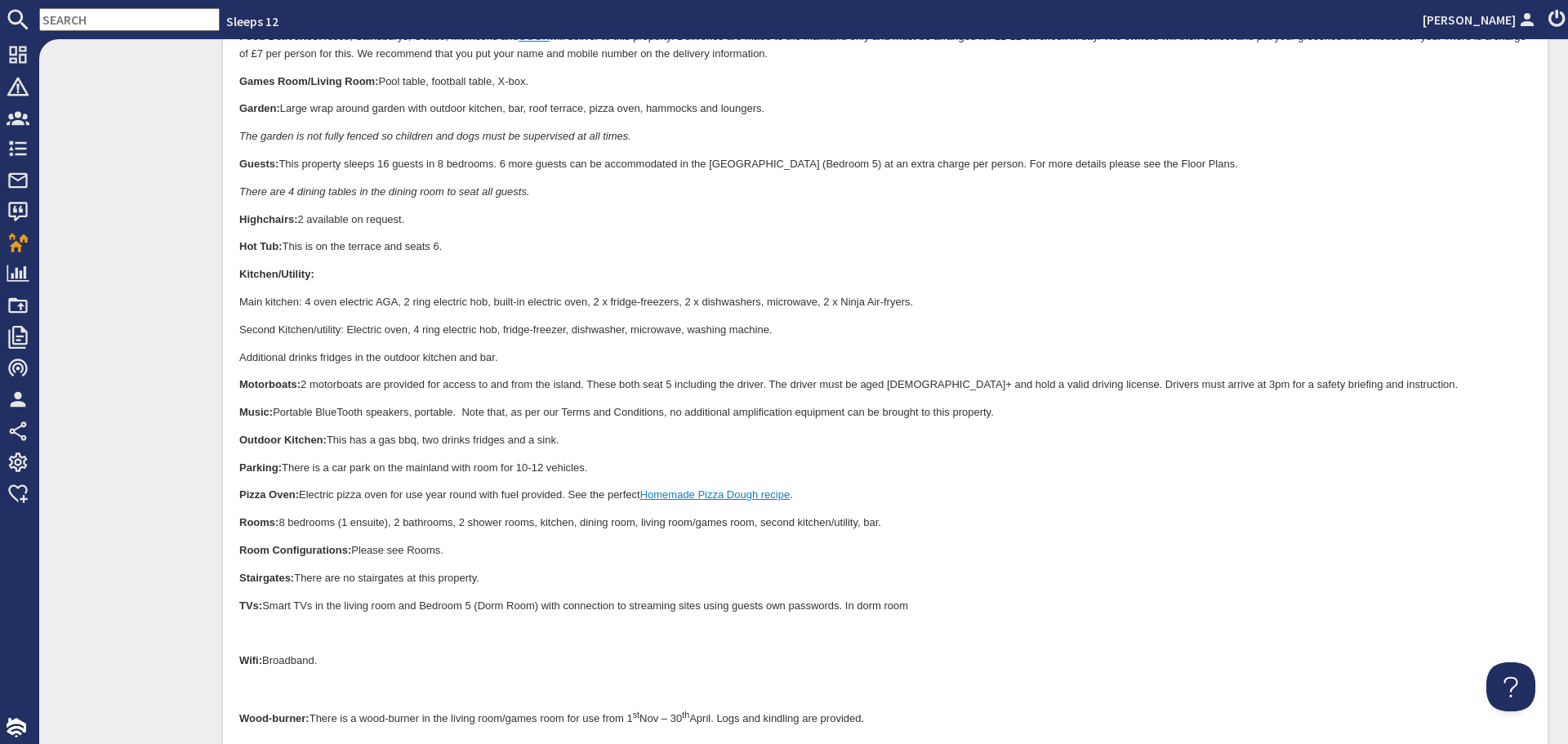
click at [281, 613] on p "TVs: Smart TVs in the living room and Bedroom 5 (Dorm Room) with connection to …" at bounding box center [885, 607] width 1292 height 17
click at [273, 624] on body "Facts A-Z We hope the following information will help you plan your stay at Duc…" at bounding box center [885, 191] width 1292 height 1364
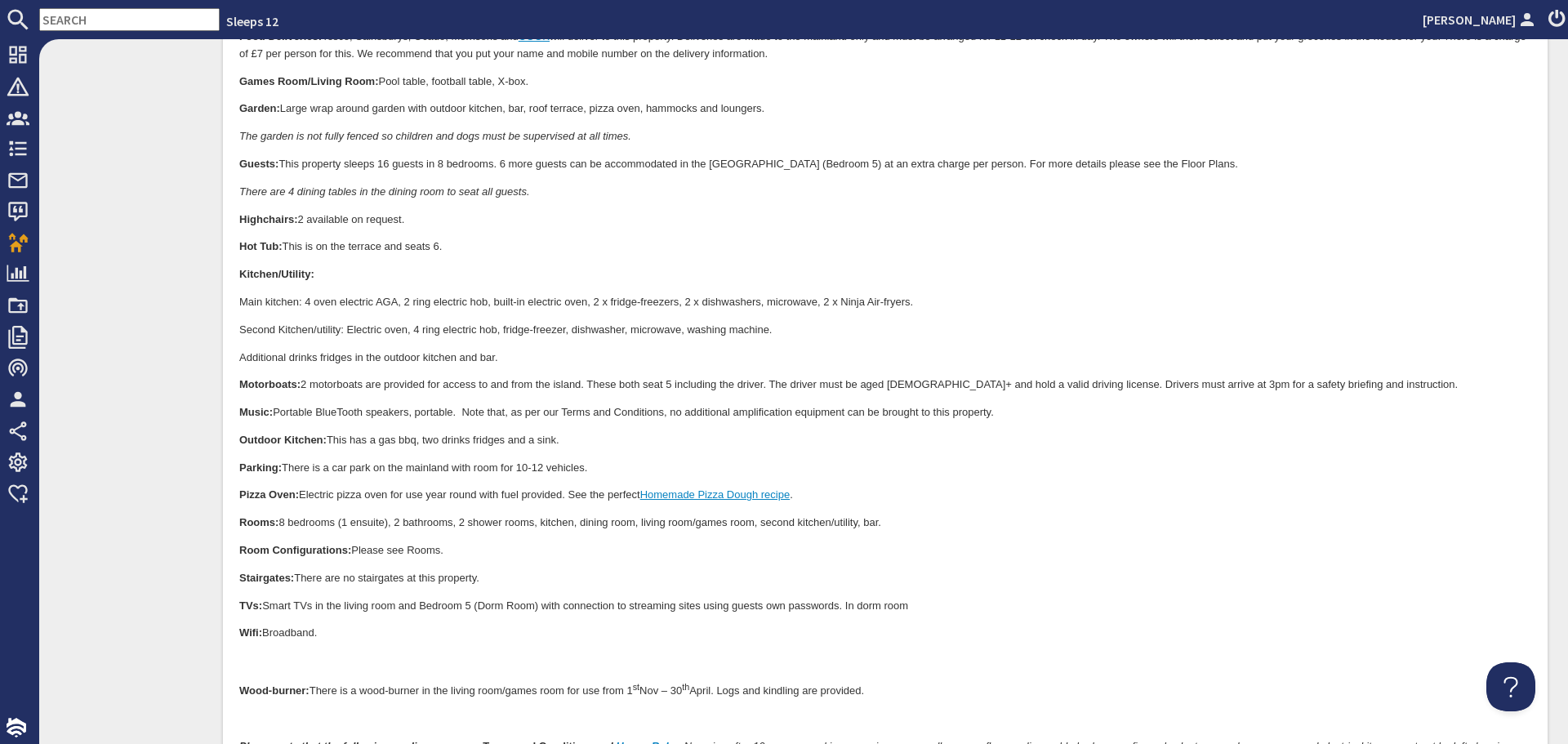
click at [267, 649] on body "Facts A-Z We hope the following information will help you plan your stay at Duc…" at bounding box center [885, 177] width 1292 height 1337
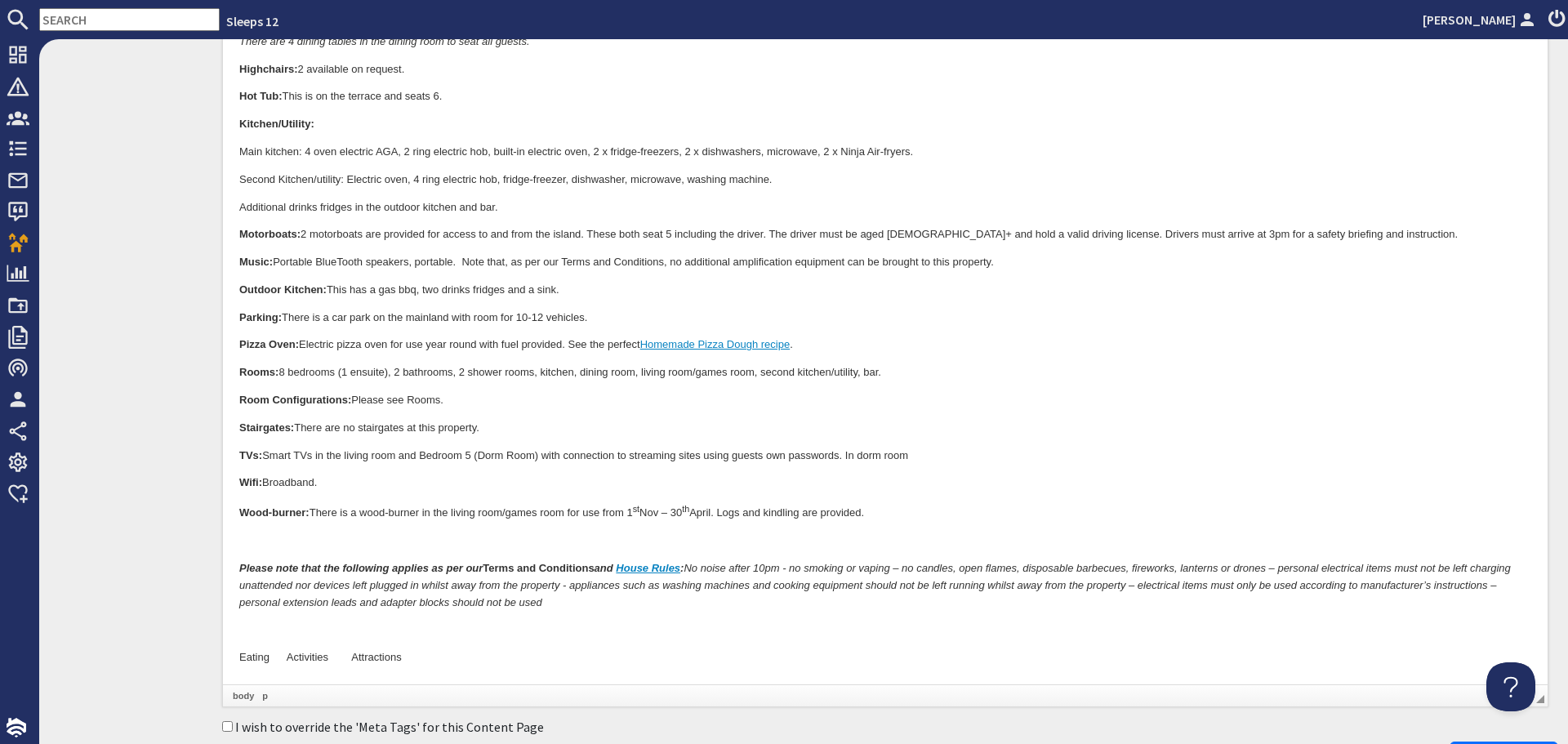
scroll to position [980, 0]
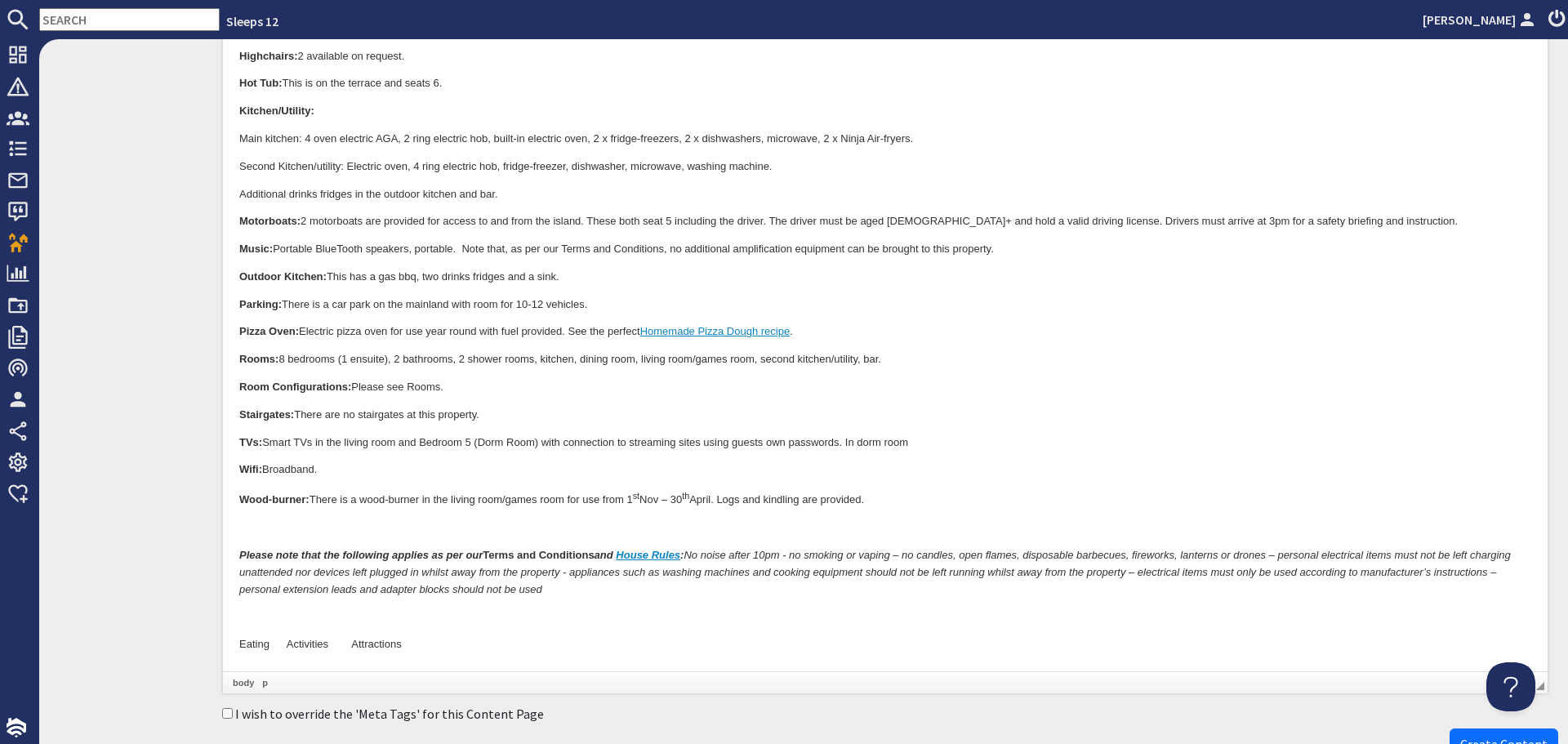
click at [294, 528] on p at bounding box center [885, 528] width 1292 height 17
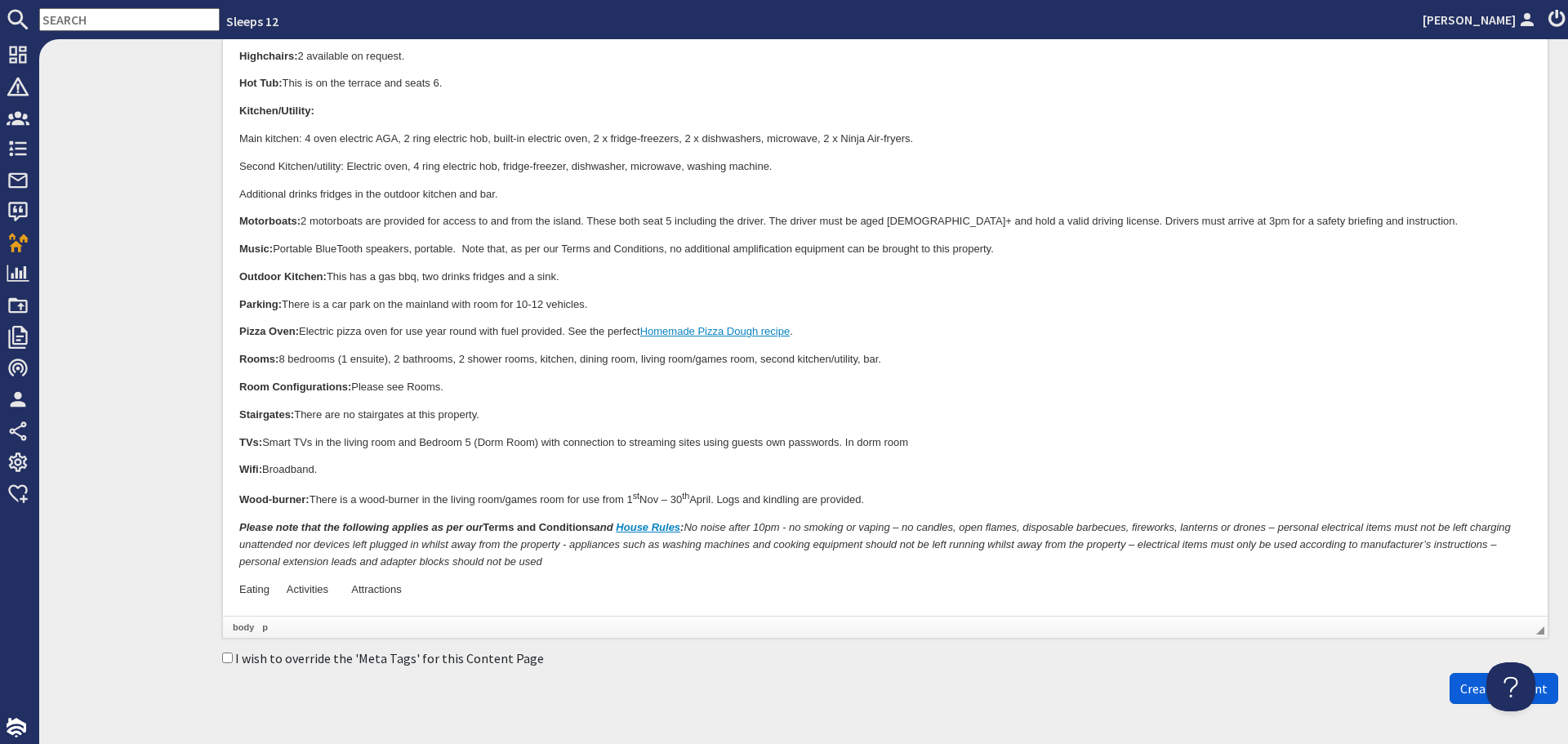
click at [1468, 694] on span "Create Content" at bounding box center [1503, 688] width 88 height 16
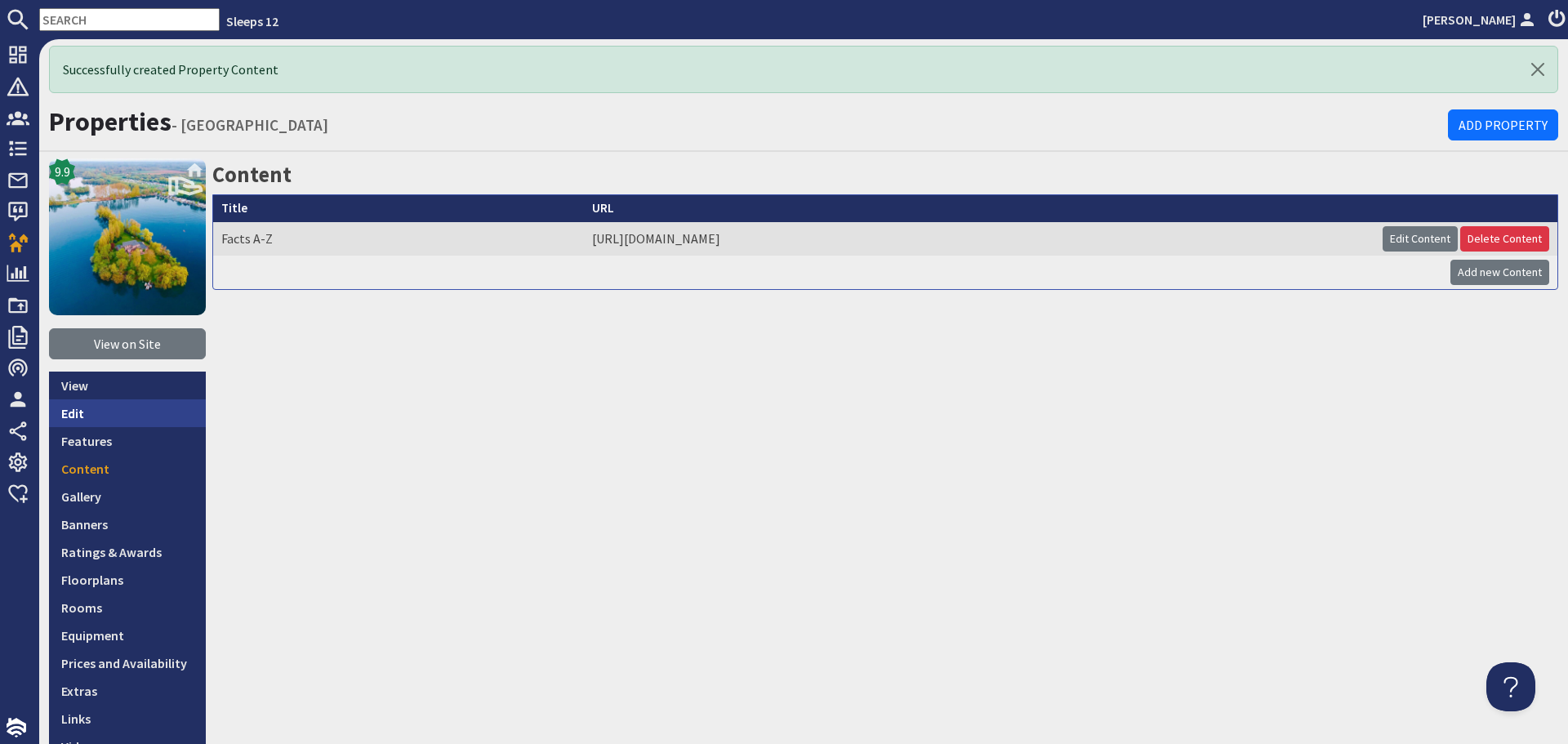
click at [139, 414] on link "Edit" at bounding box center [126, 412] width 157 height 27
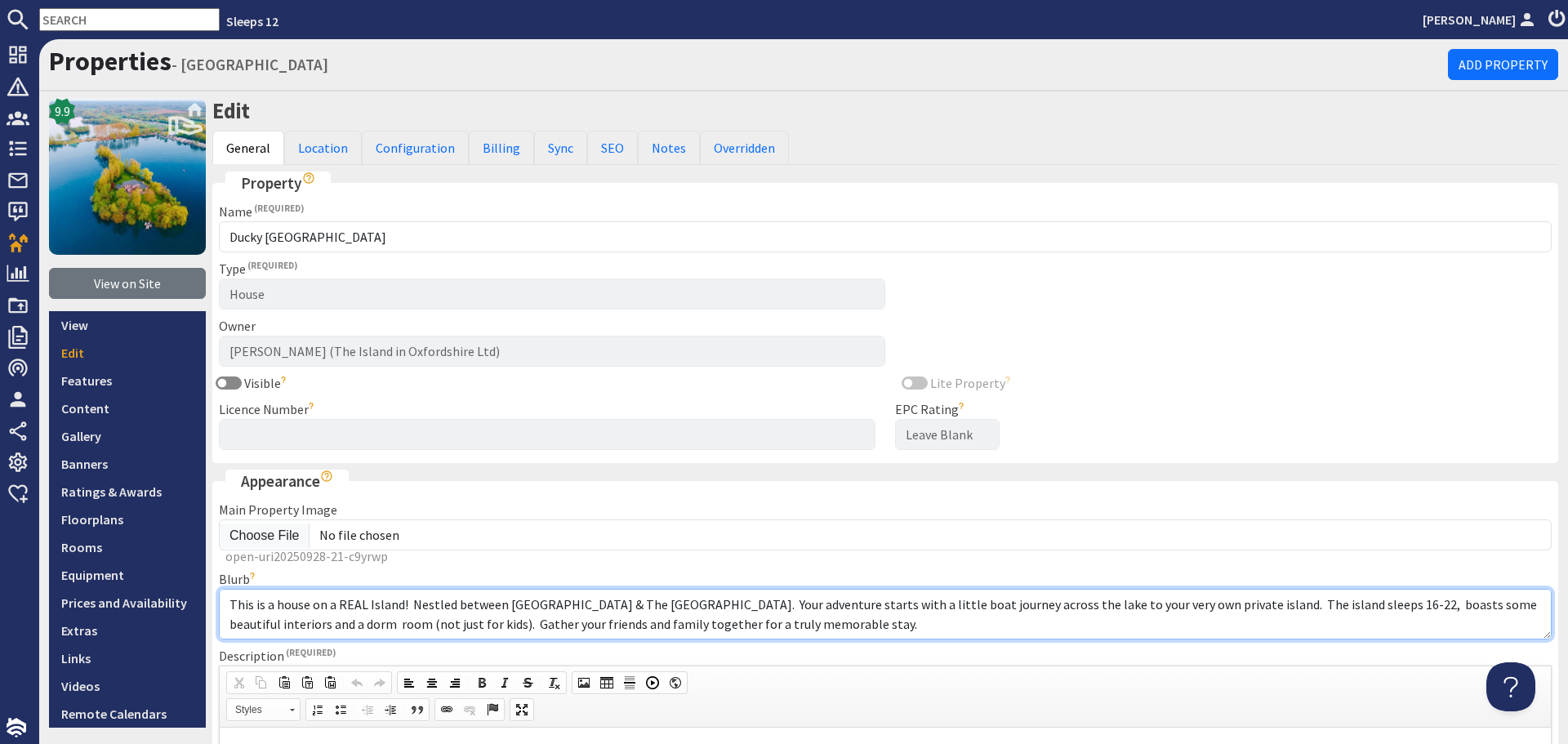
click at [761, 628] on textarea "This is a house on a REAL Island! Nestled between Oxford & The Cotswold. Your a…" at bounding box center [884, 614] width 1333 height 50
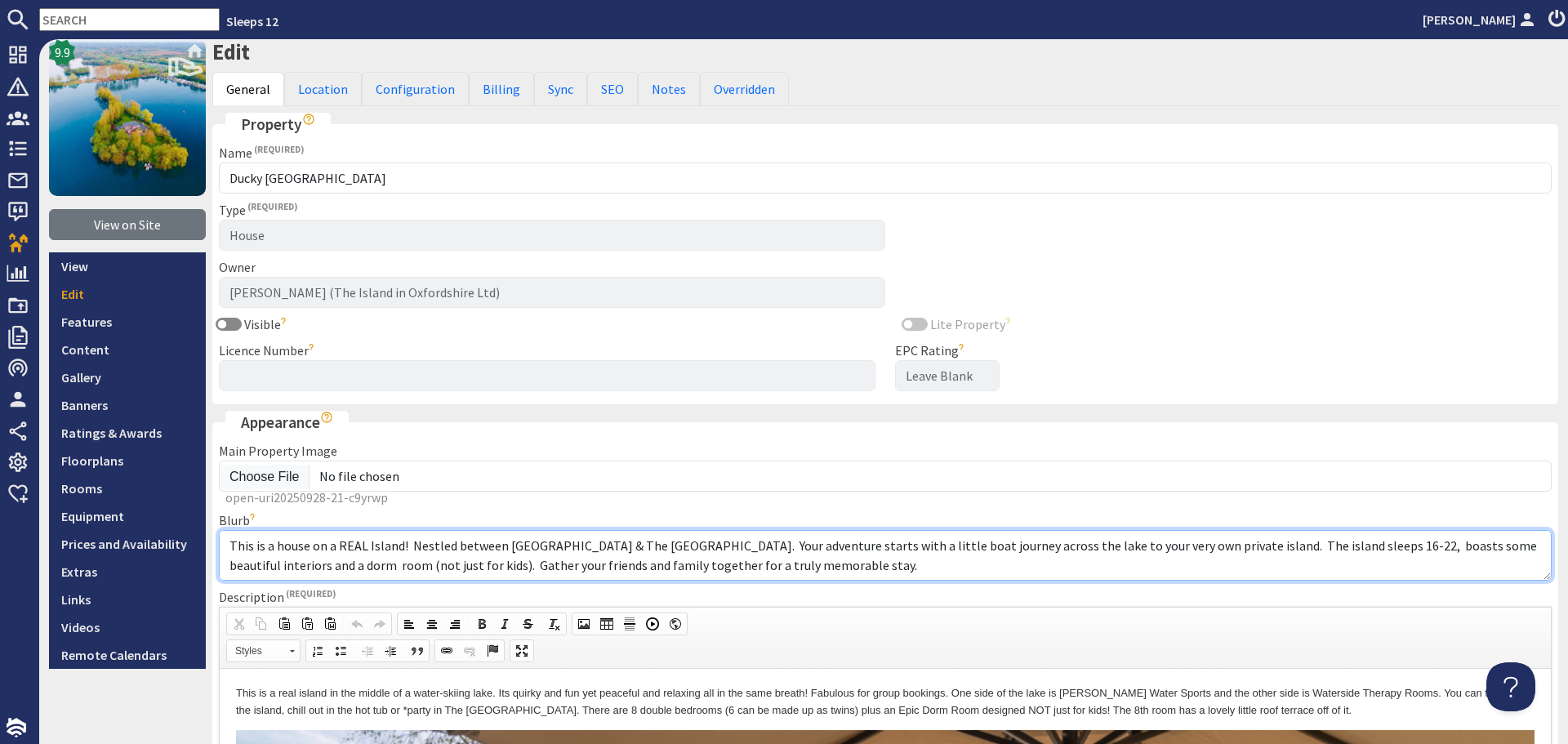
scroll to position [164, 0]
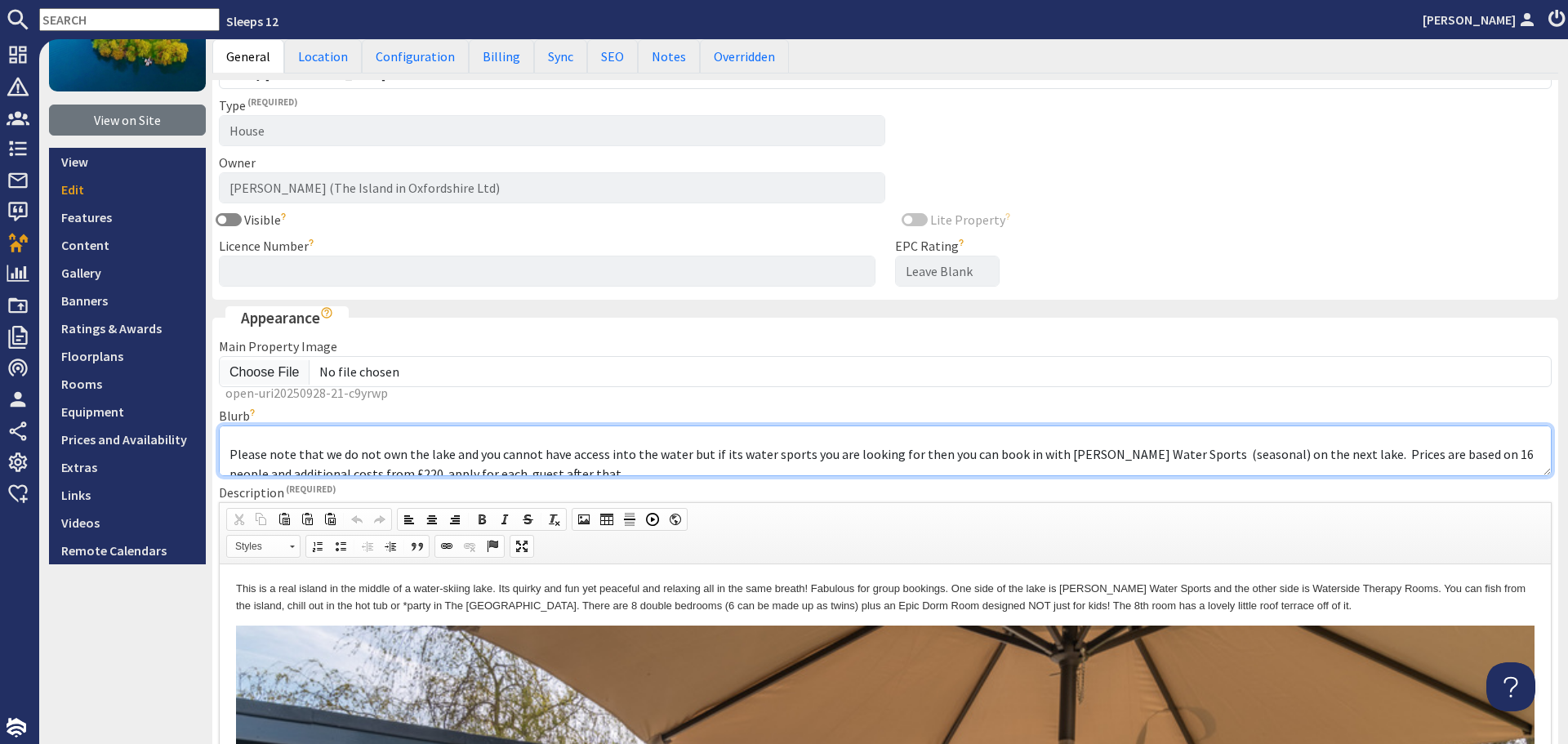
drag, startPoint x: 231, startPoint y: 439, endPoint x: 944, endPoint y: 462, distance: 713.4
click at [944, 462] on textarea "This is a house on a REAL Island! Nestled between Oxford & The Cotswold. Your a…" at bounding box center [884, 450] width 1333 height 50
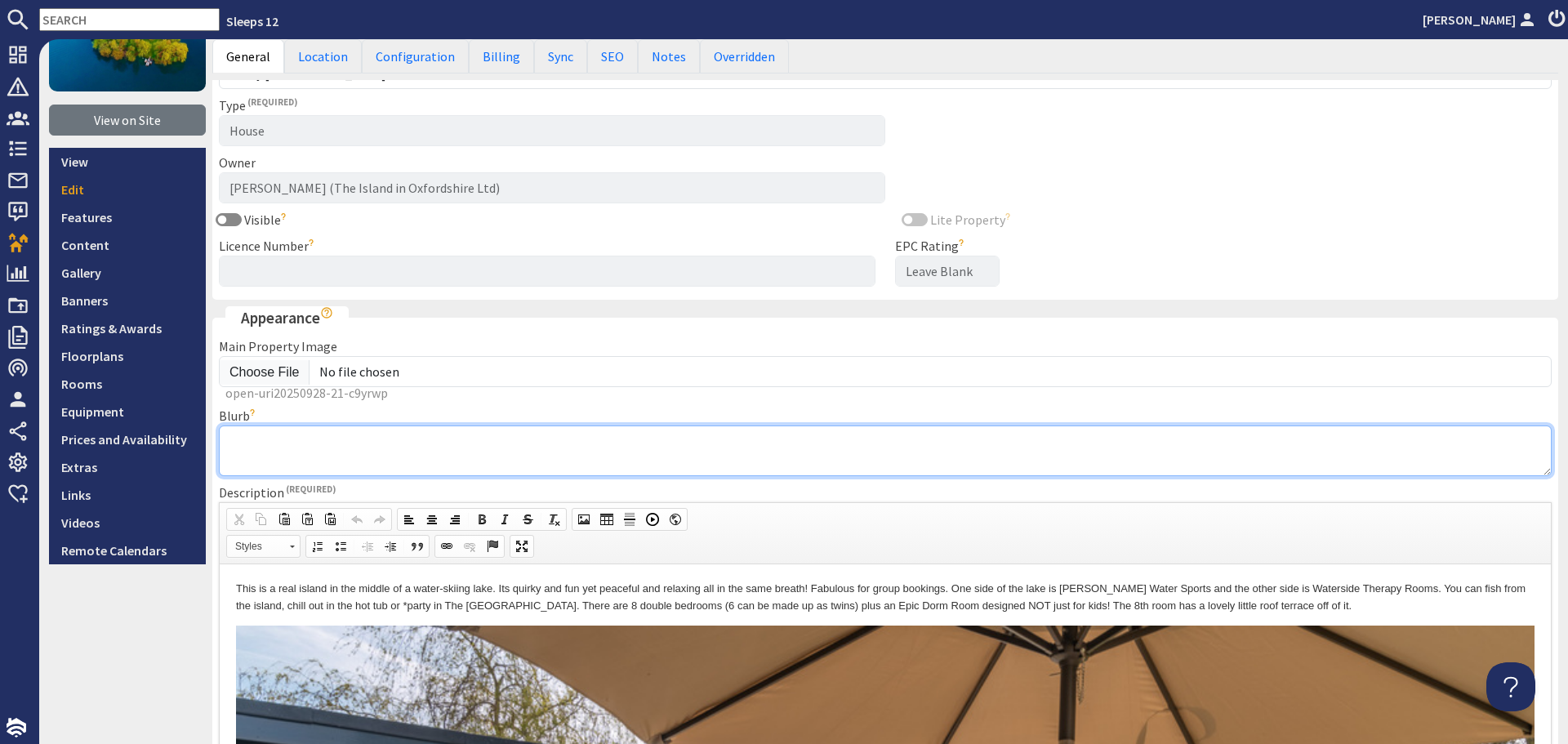
scroll to position [0, 0]
paste textarea "Contemporary house standing on a private island on a lake in Oxfordshire. 8 bed…"
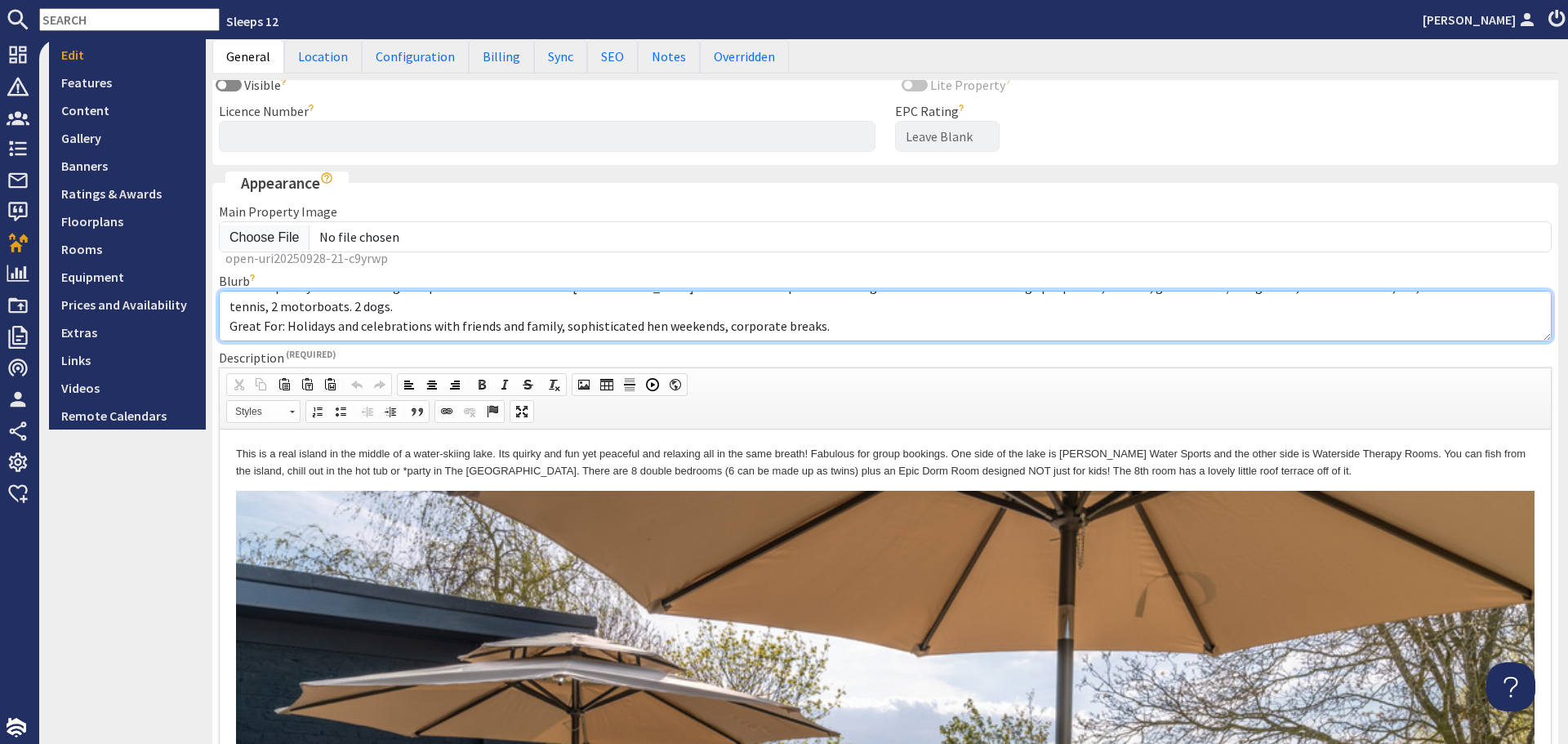
scroll to position [674, 0]
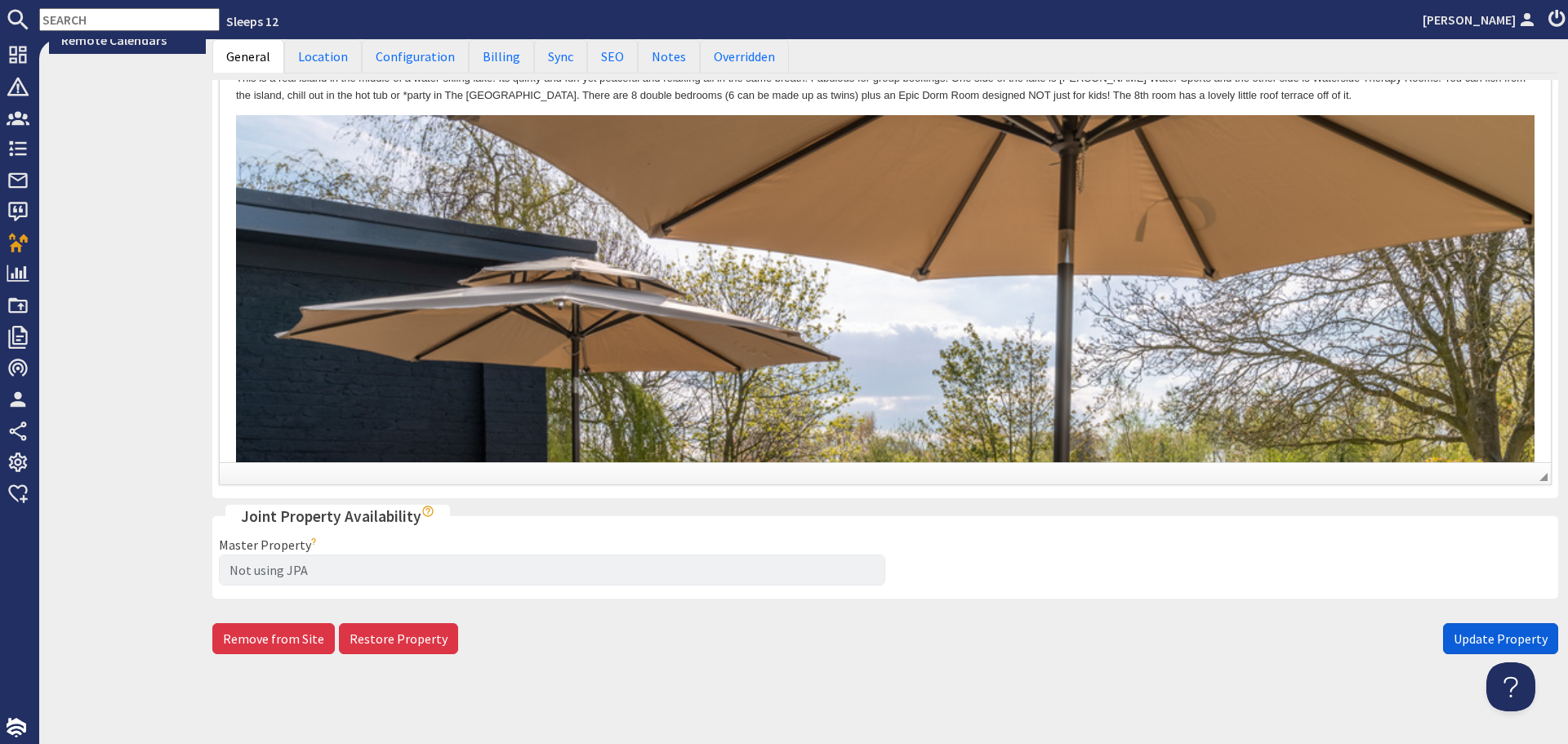
type textarea "Contemporary house standing on a private island on a lake in Oxfordshire. 8 bed…"
click at [1478, 637] on span "Update Property" at bounding box center [1500, 639] width 94 height 16
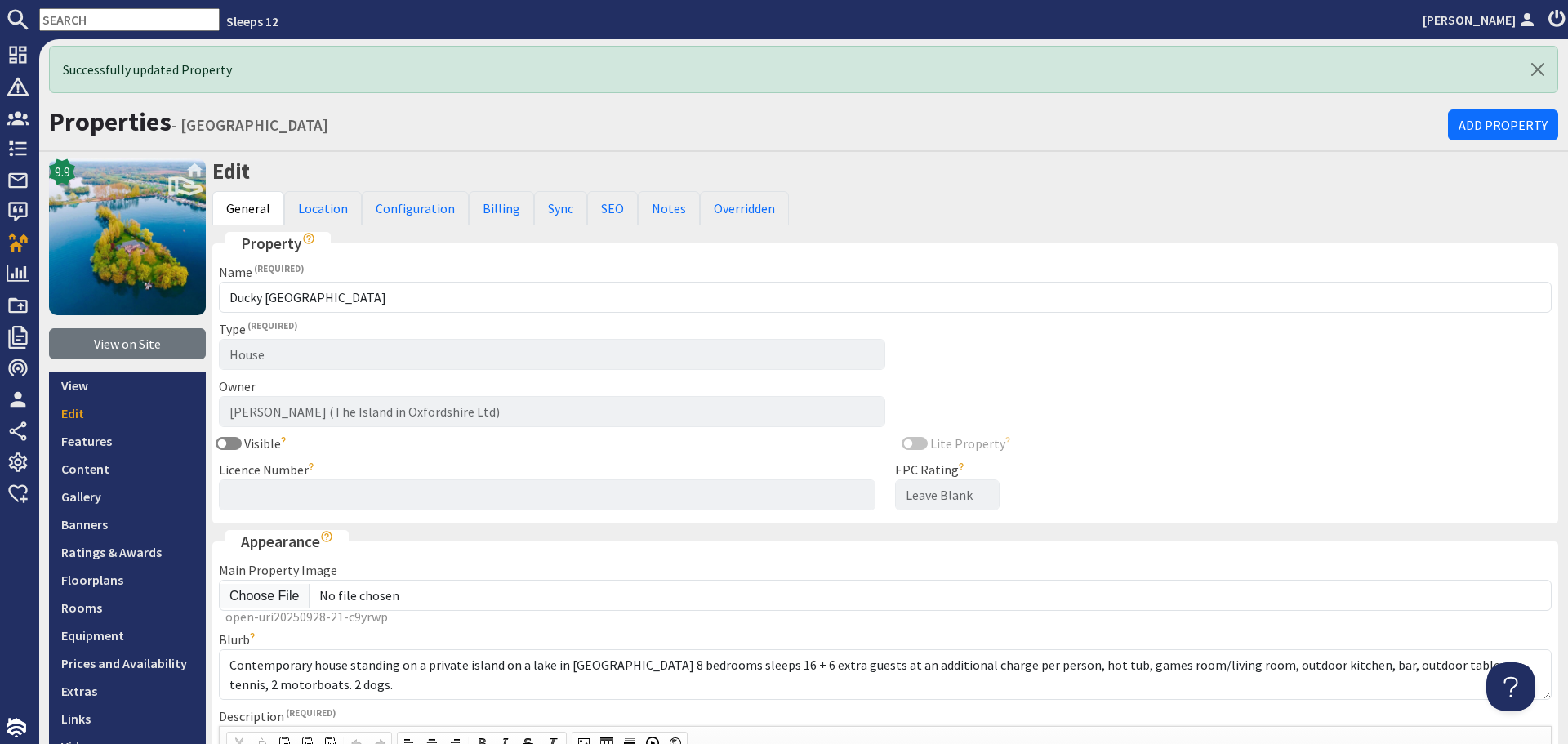
scroll to position [0, 0]
click at [119, 611] on link "Rooms" at bounding box center [126, 607] width 157 height 27
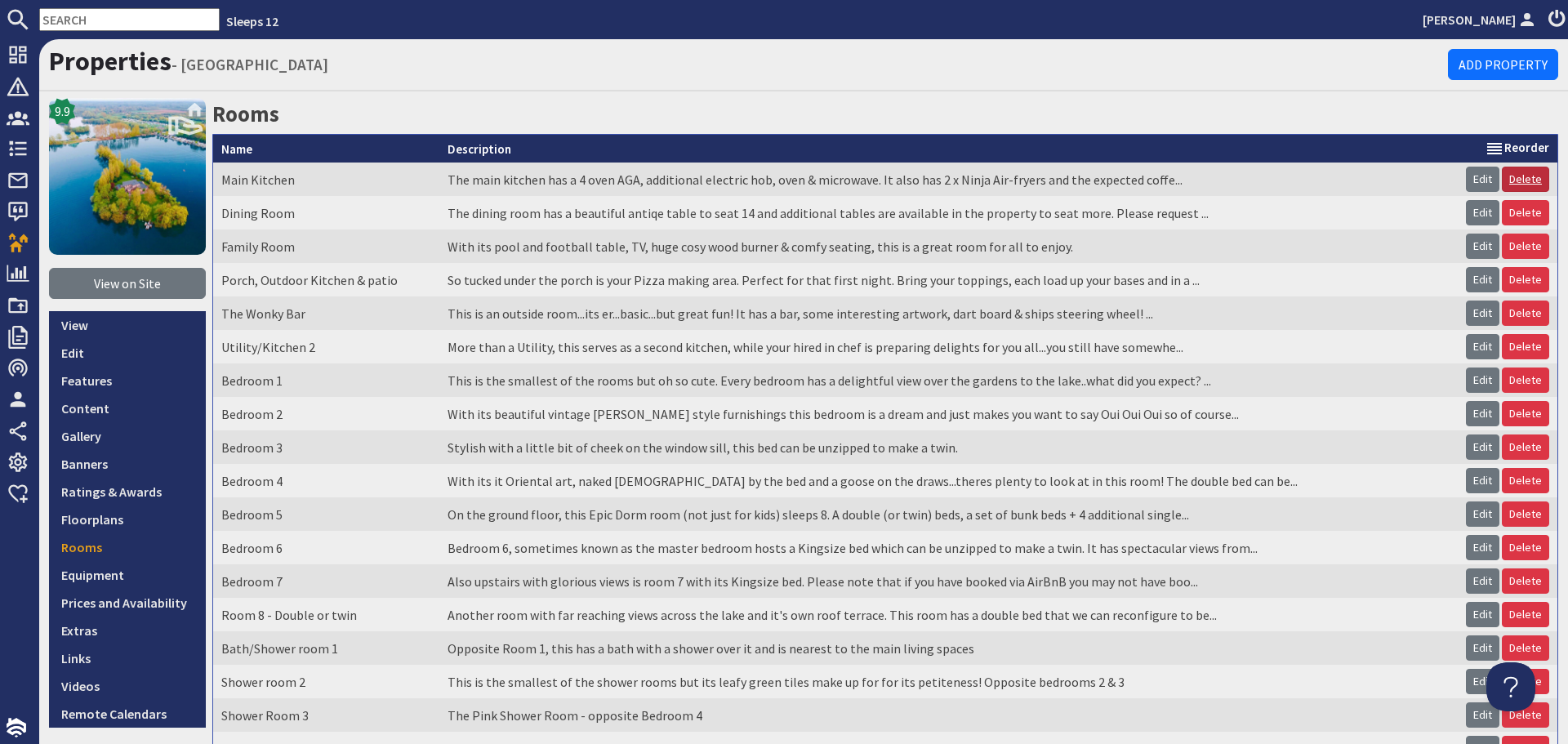
click at [1518, 178] on link "Delete" at bounding box center [1526, 179] width 48 height 26
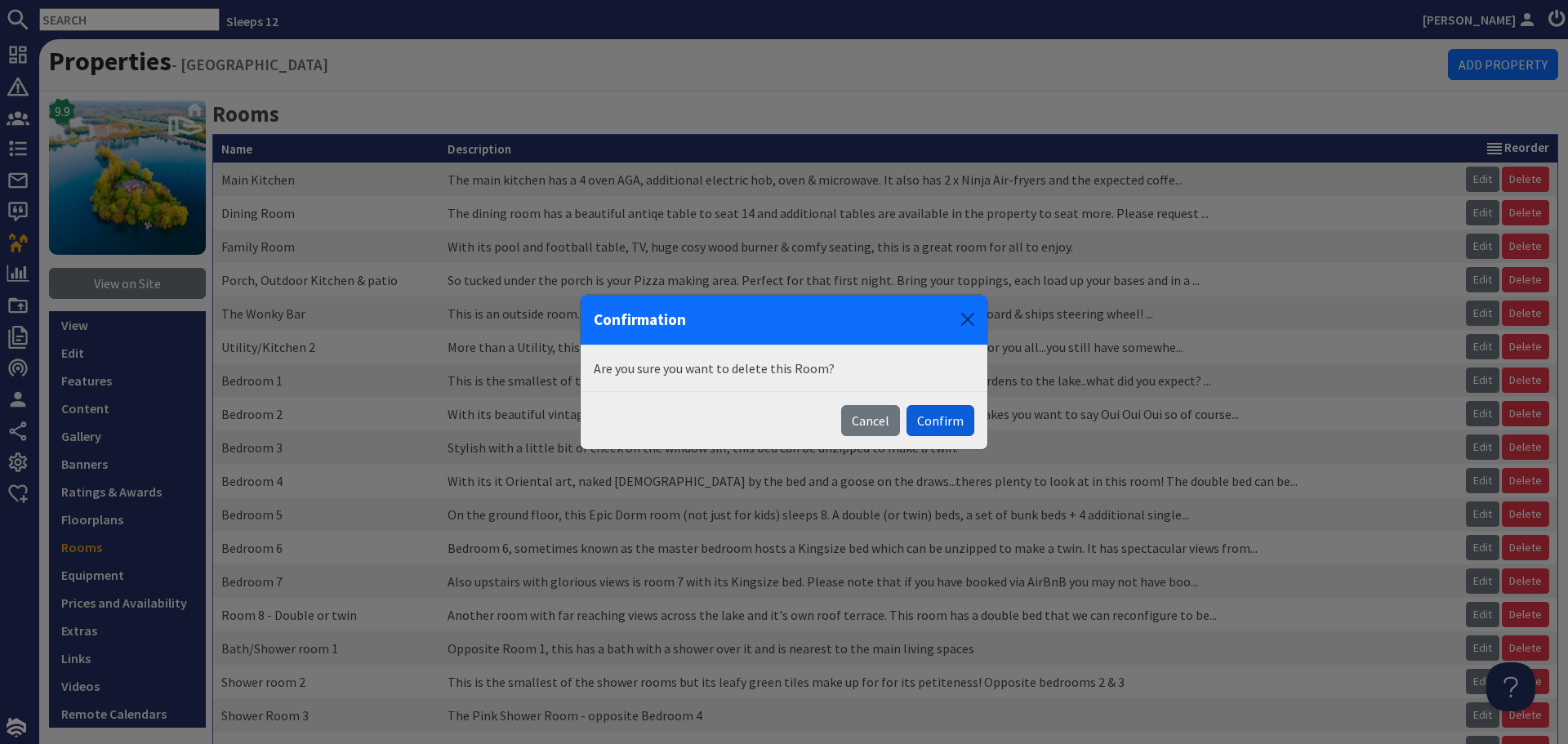
click at [937, 429] on button "Confirm" at bounding box center [940, 420] width 68 height 31
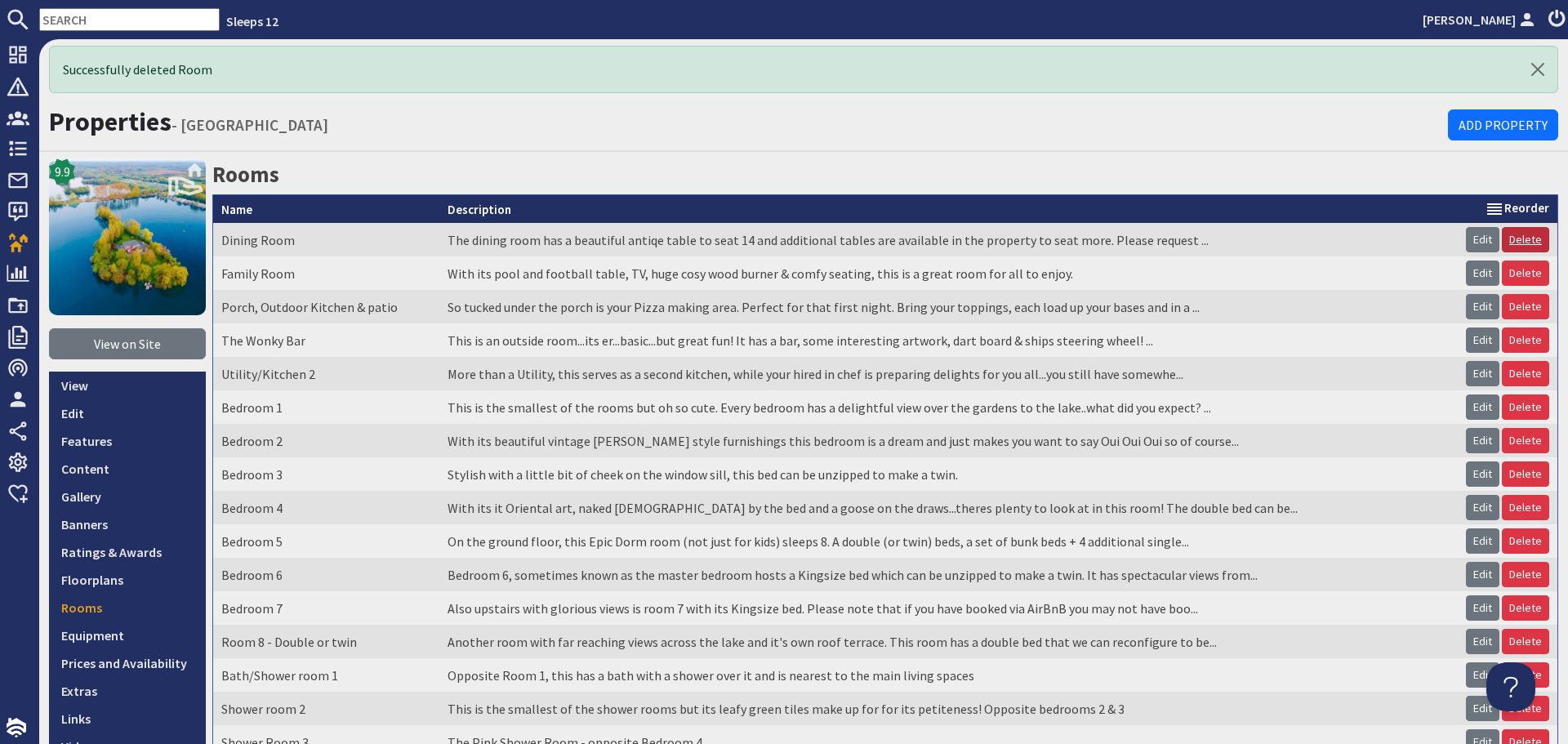
click at [1517, 240] on link "Delete" at bounding box center [1526, 240] width 48 height 26
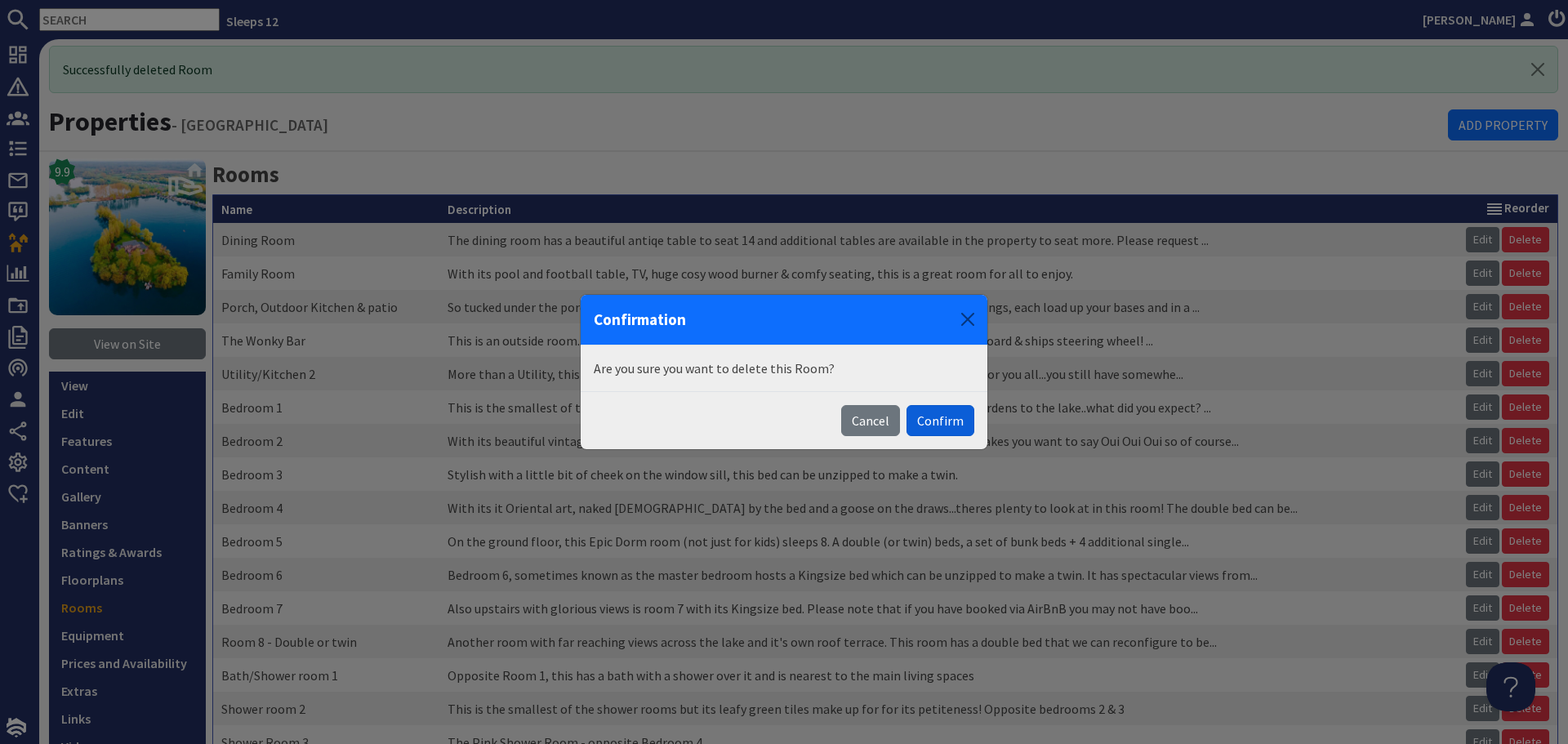
click at [933, 420] on button "Confirm" at bounding box center [940, 420] width 68 height 31
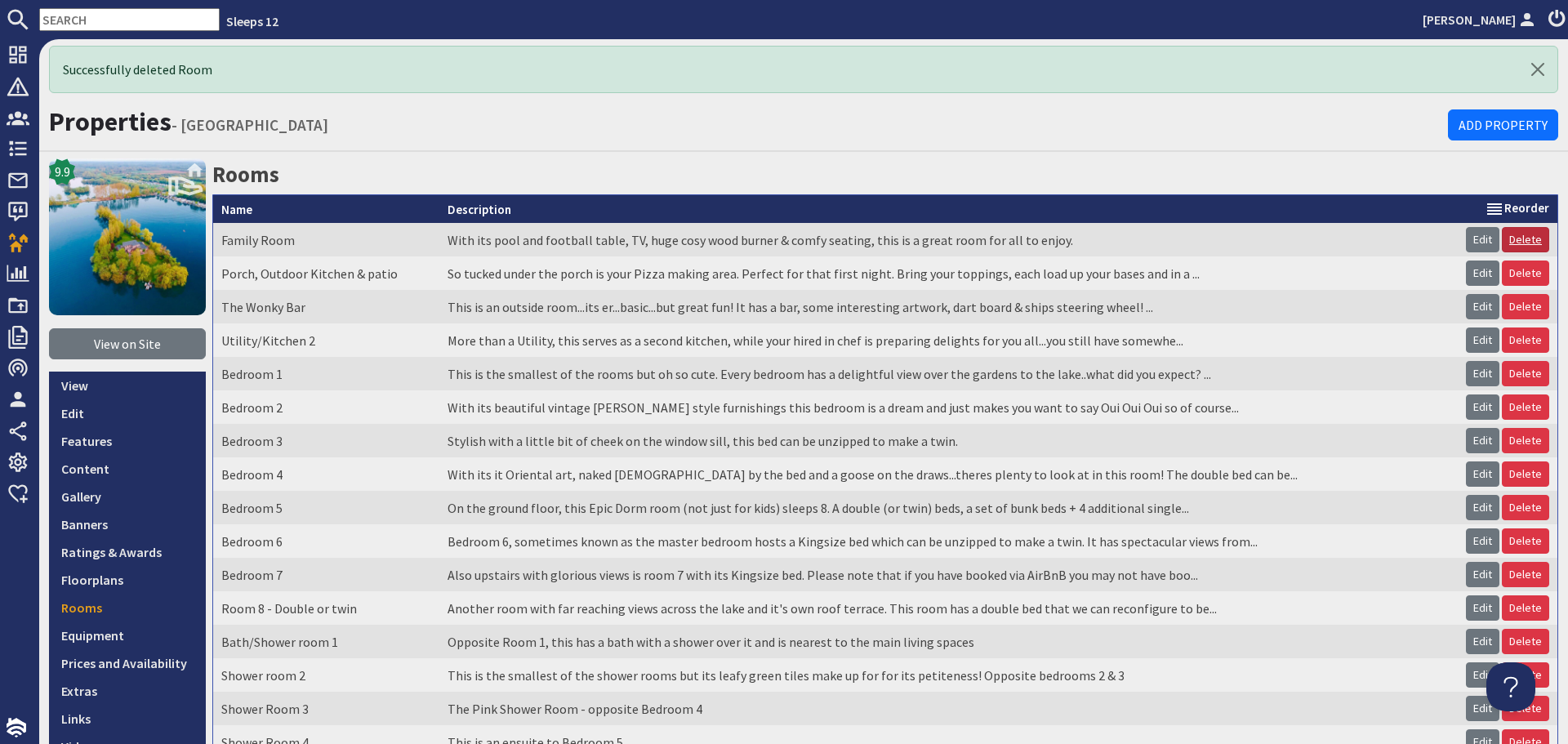
click at [1517, 239] on link "Delete" at bounding box center [1526, 240] width 48 height 26
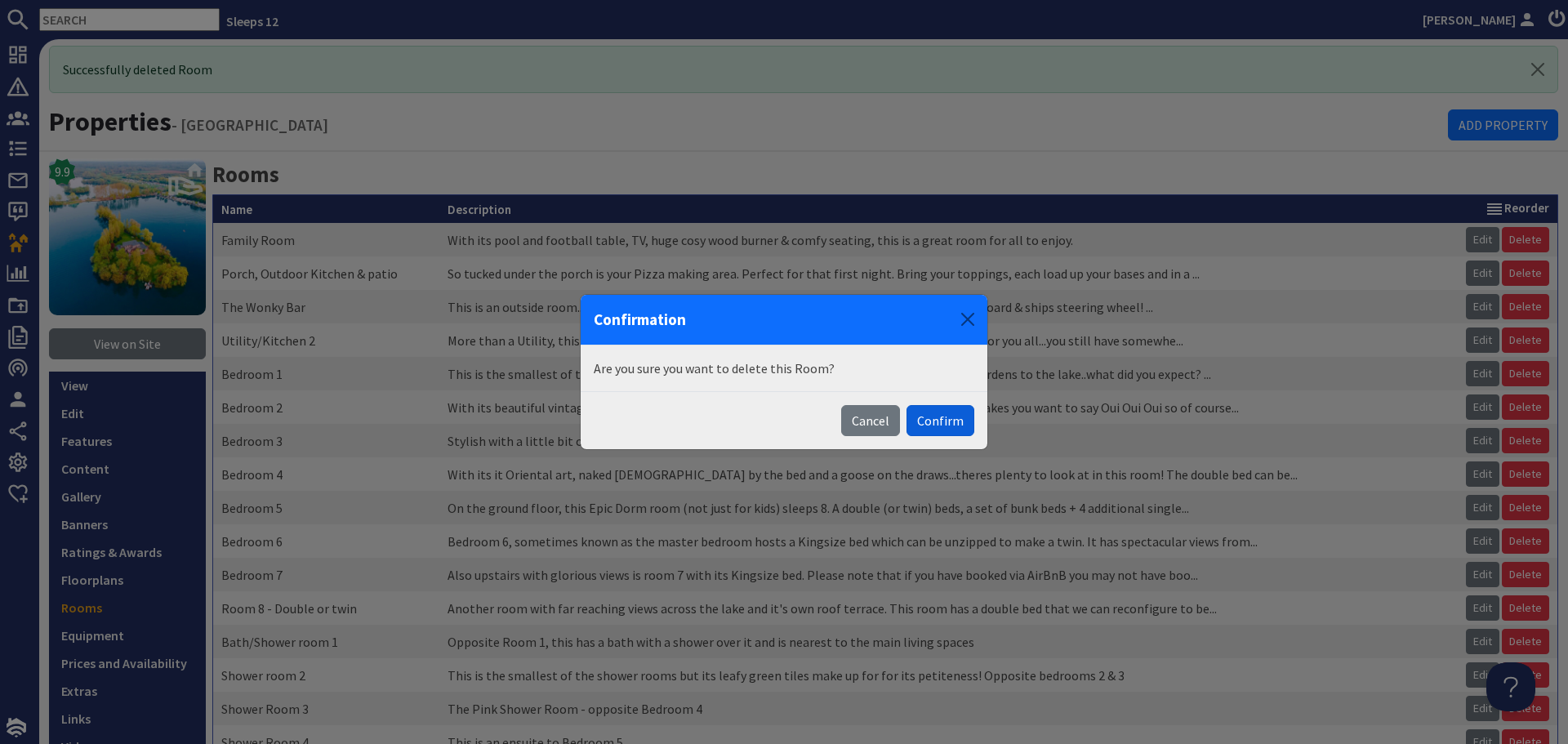
click at [955, 420] on button "Confirm" at bounding box center [940, 420] width 68 height 31
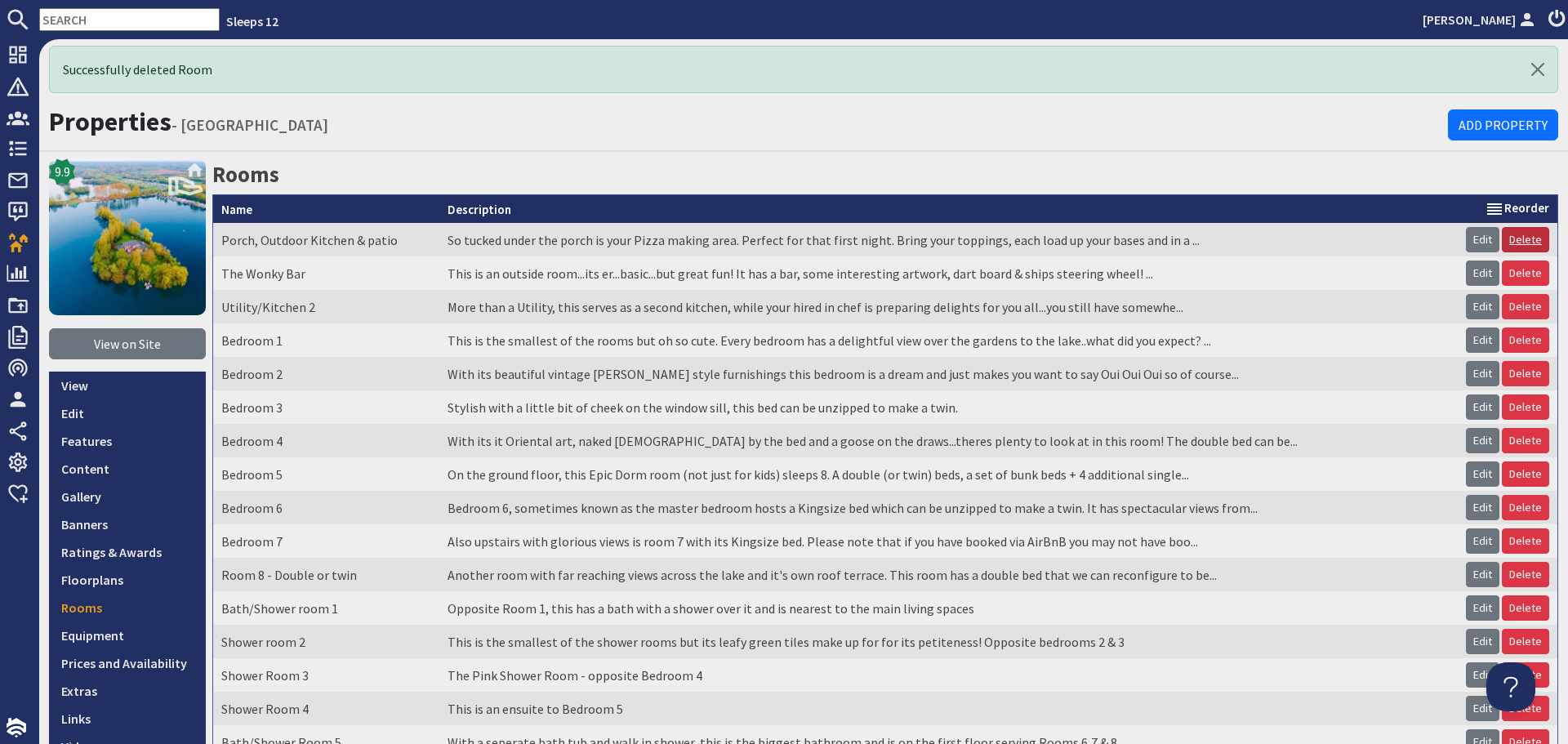
click at [1505, 240] on link "Delete" at bounding box center [1526, 240] width 48 height 26
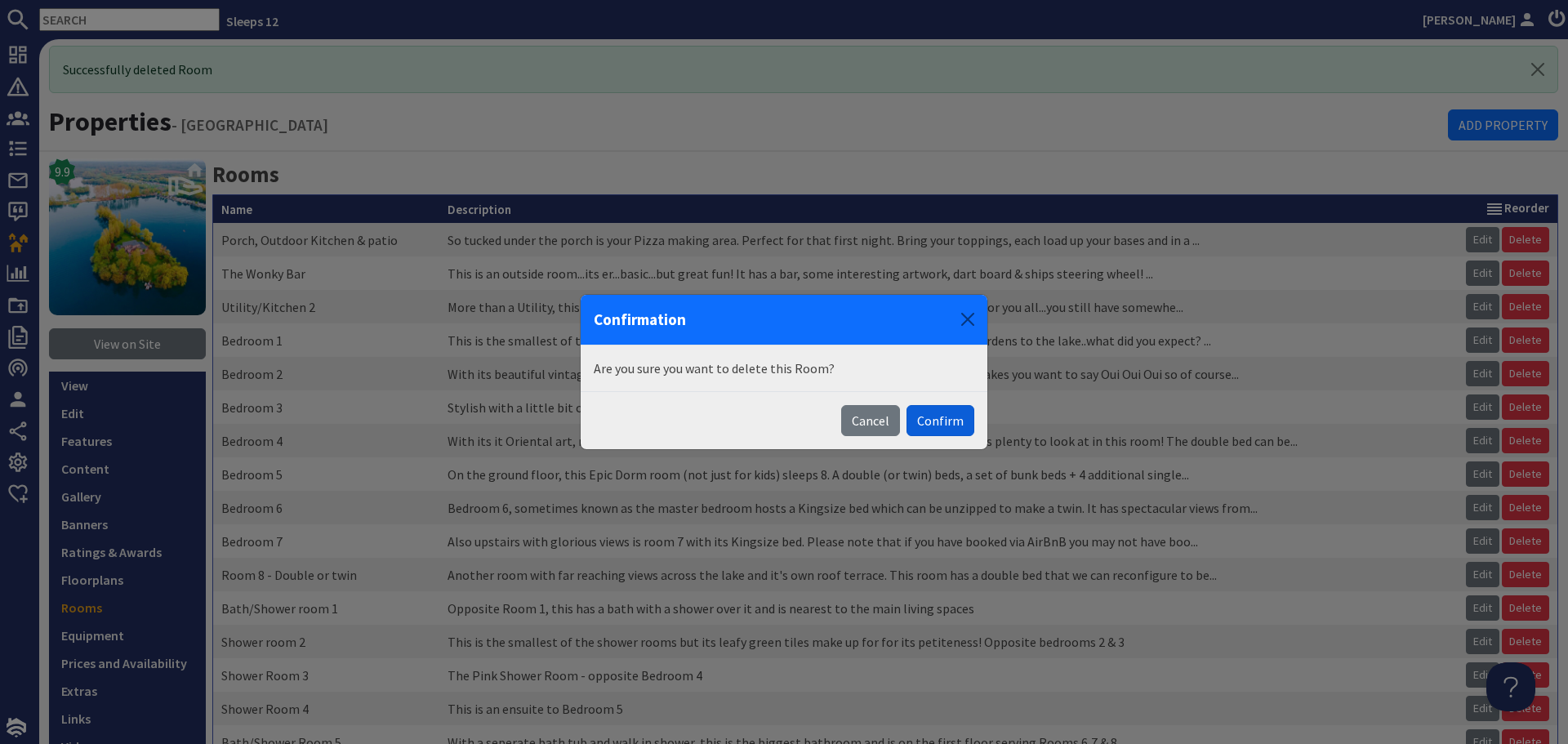
click at [951, 420] on button "Confirm" at bounding box center [940, 420] width 68 height 31
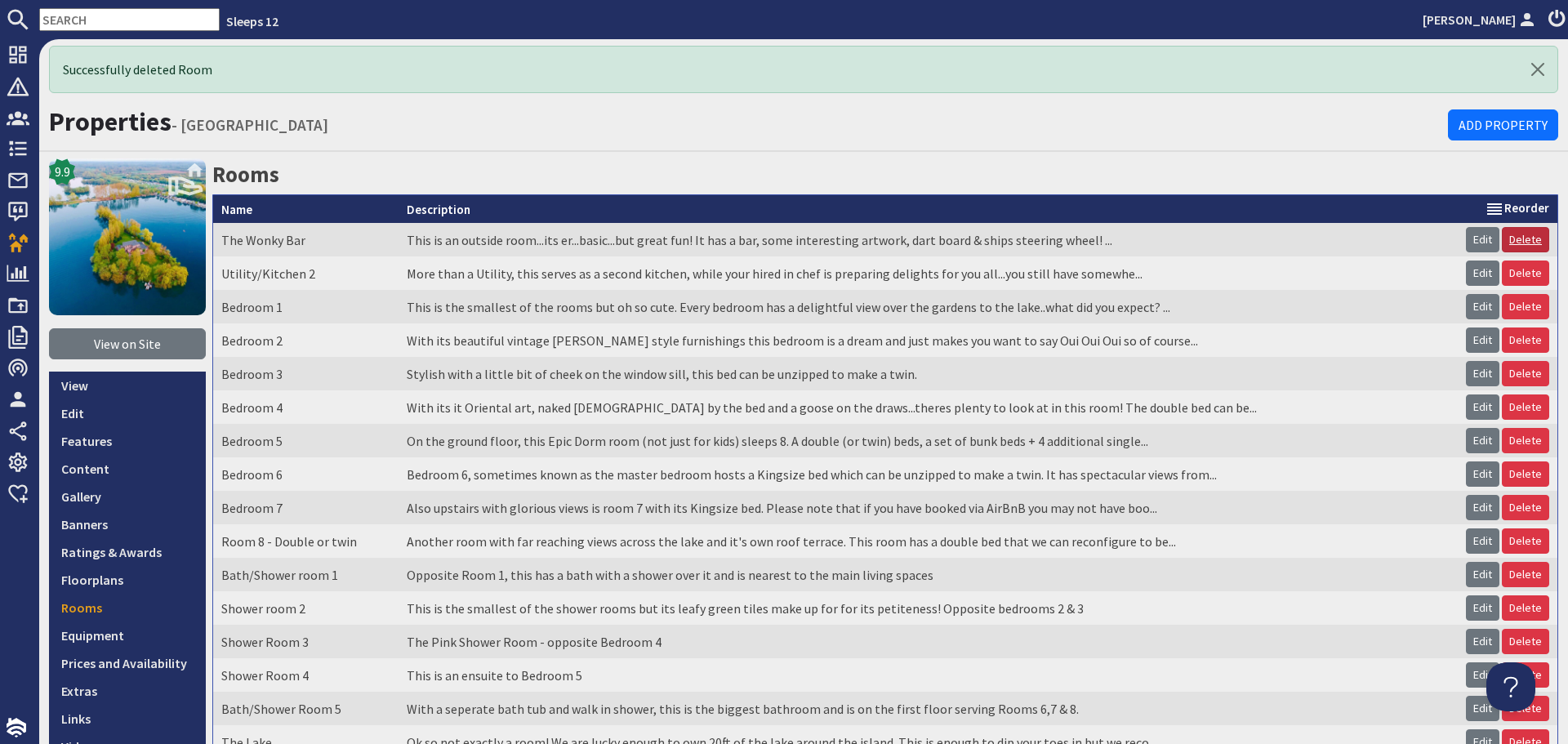
click at [1502, 236] on link "Delete" at bounding box center [1526, 240] width 48 height 26
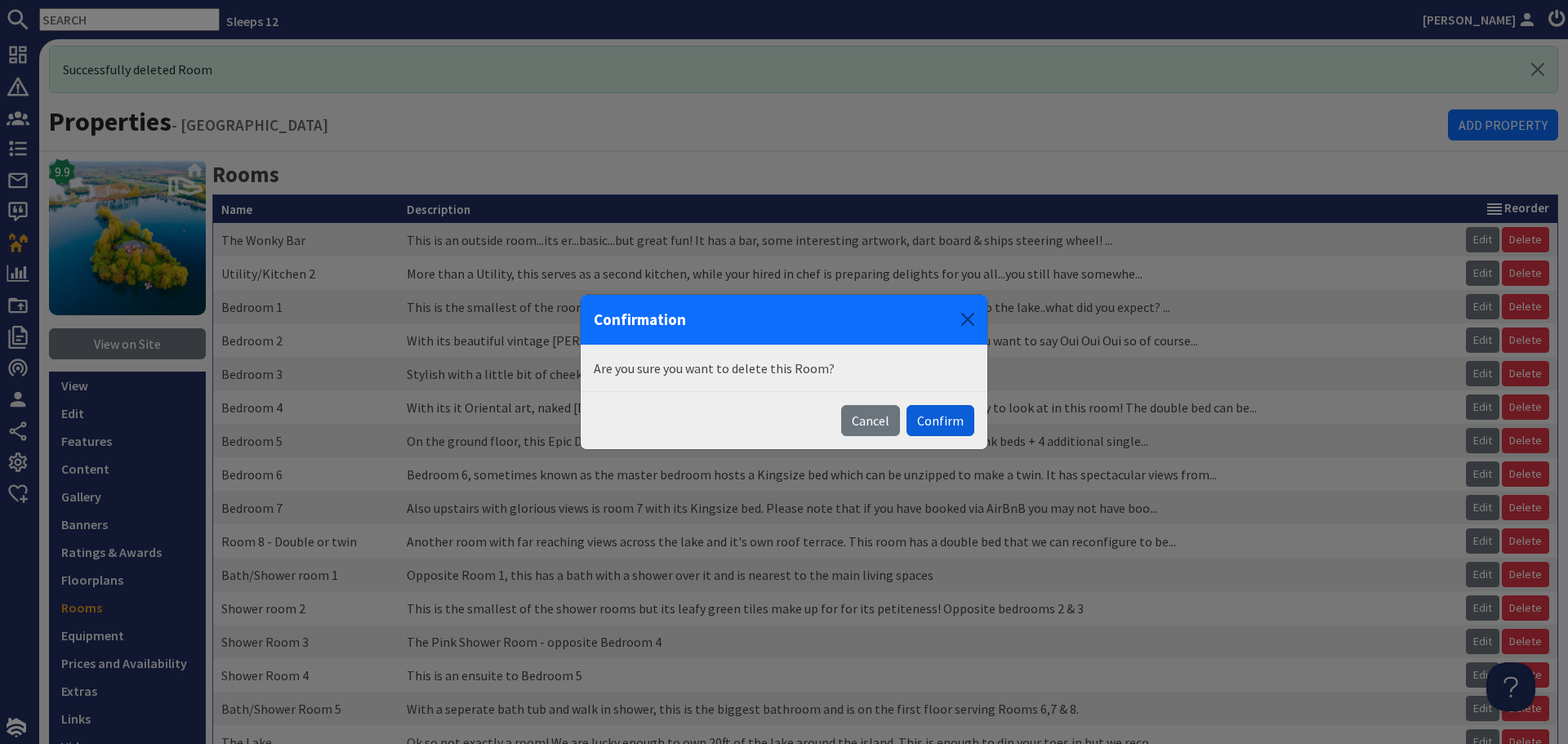
click at [964, 419] on button "Confirm" at bounding box center [940, 420] width 68 height 31
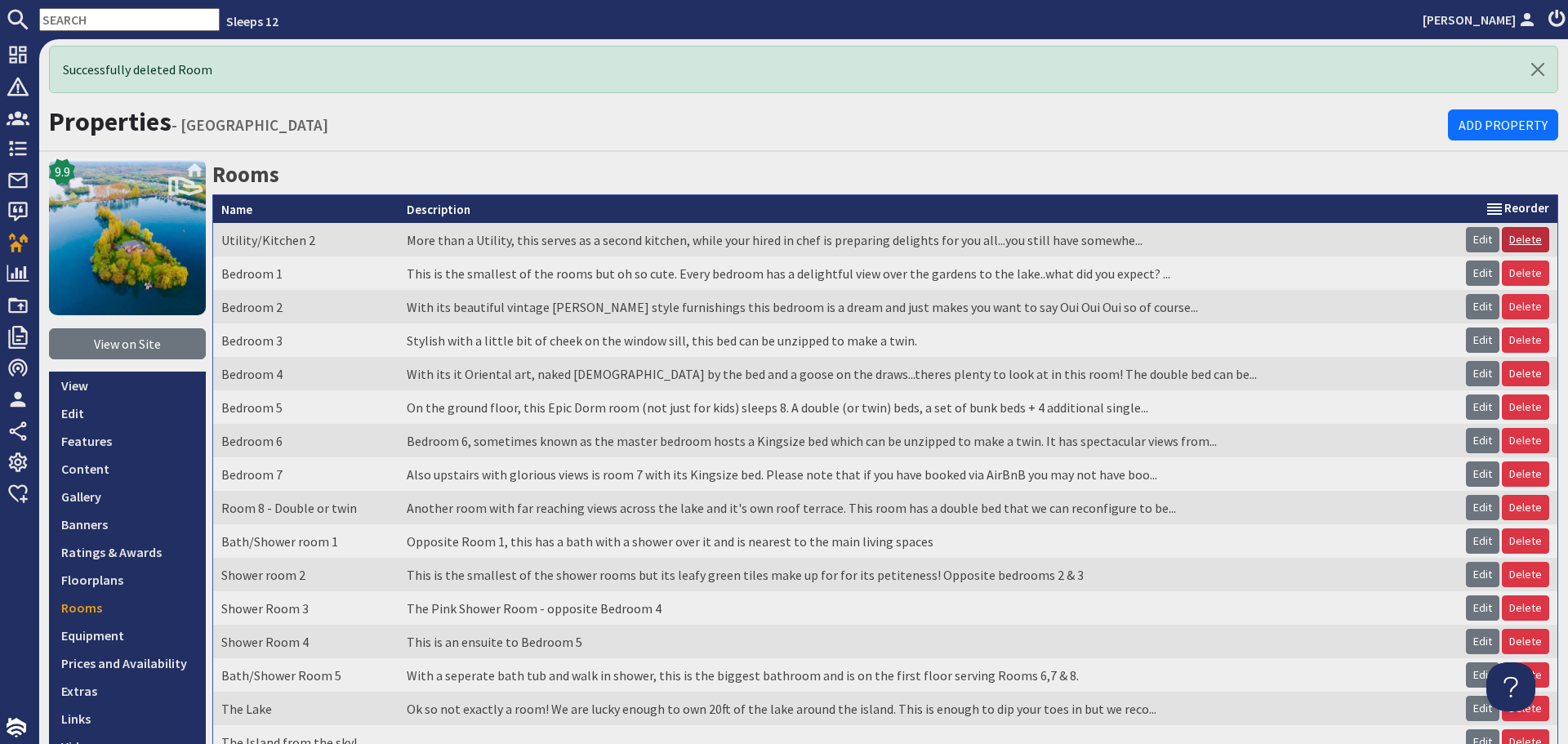
click at [1521, 240] on link "Delete" at bounding box center [1526, 240] width 48 height 26
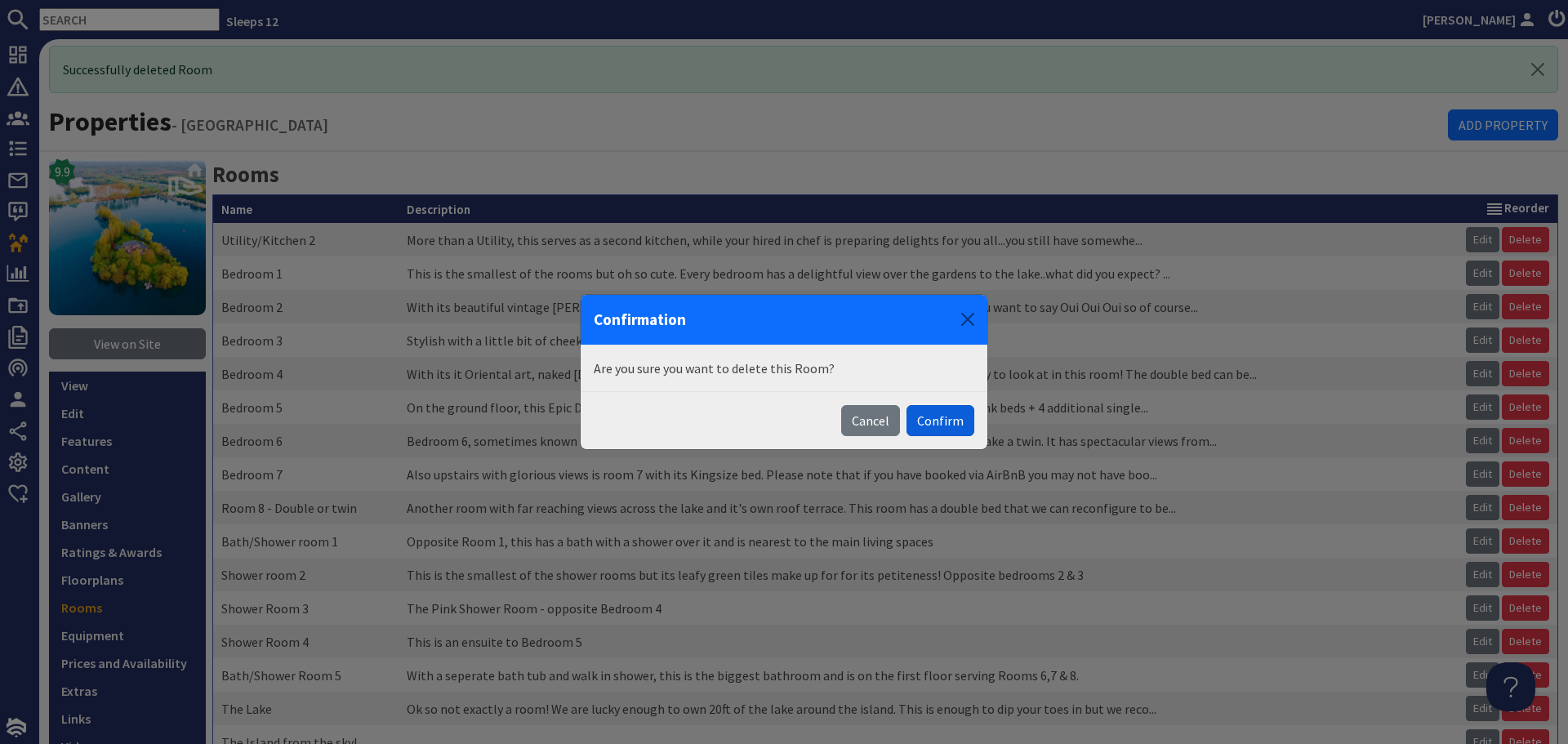
click at [963, 425] on button "Confirm" at bounding box center [940, 420] width 68 height 31
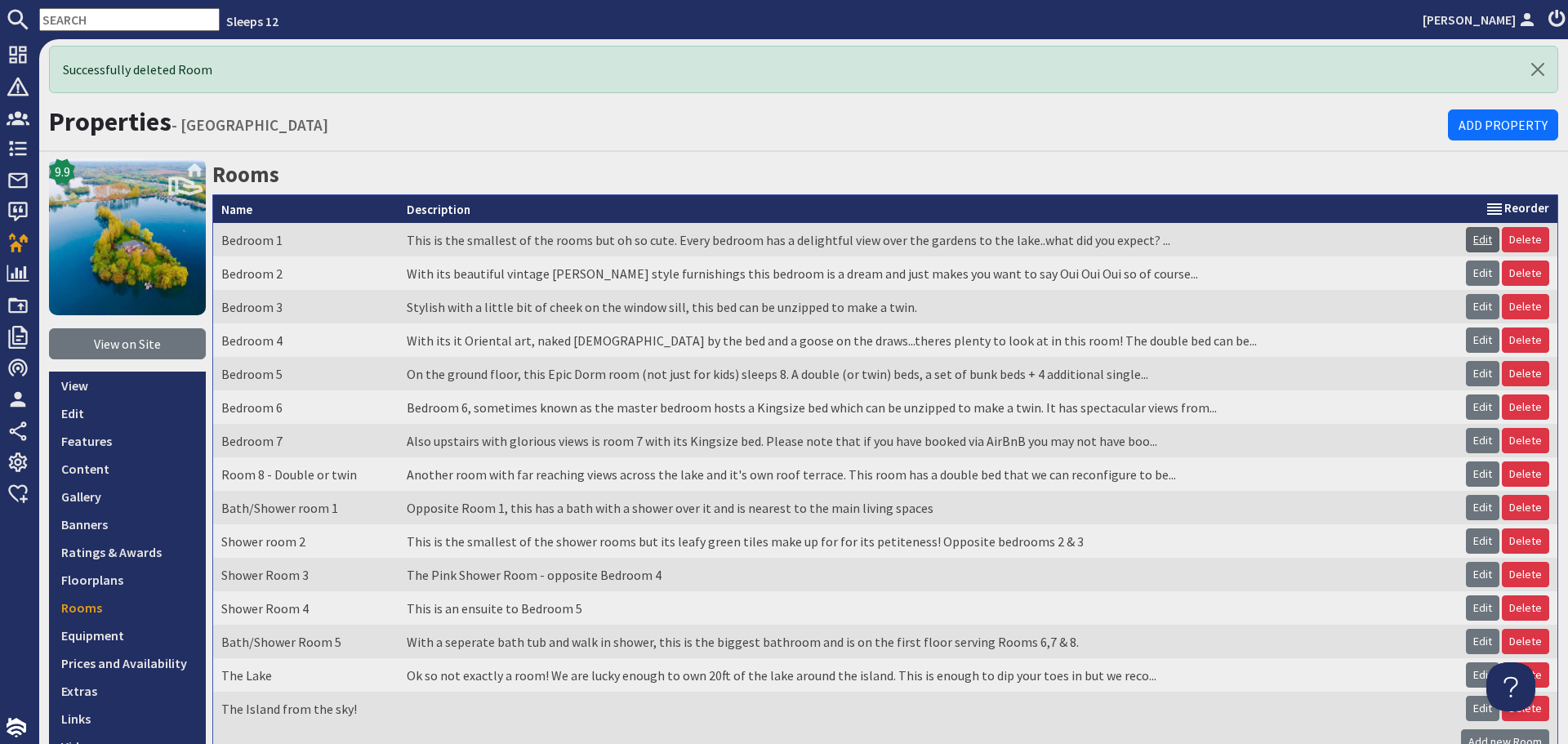
click at [1467, 237] on link "Edit" at bounding box center [1482, 240] width 34 height 26
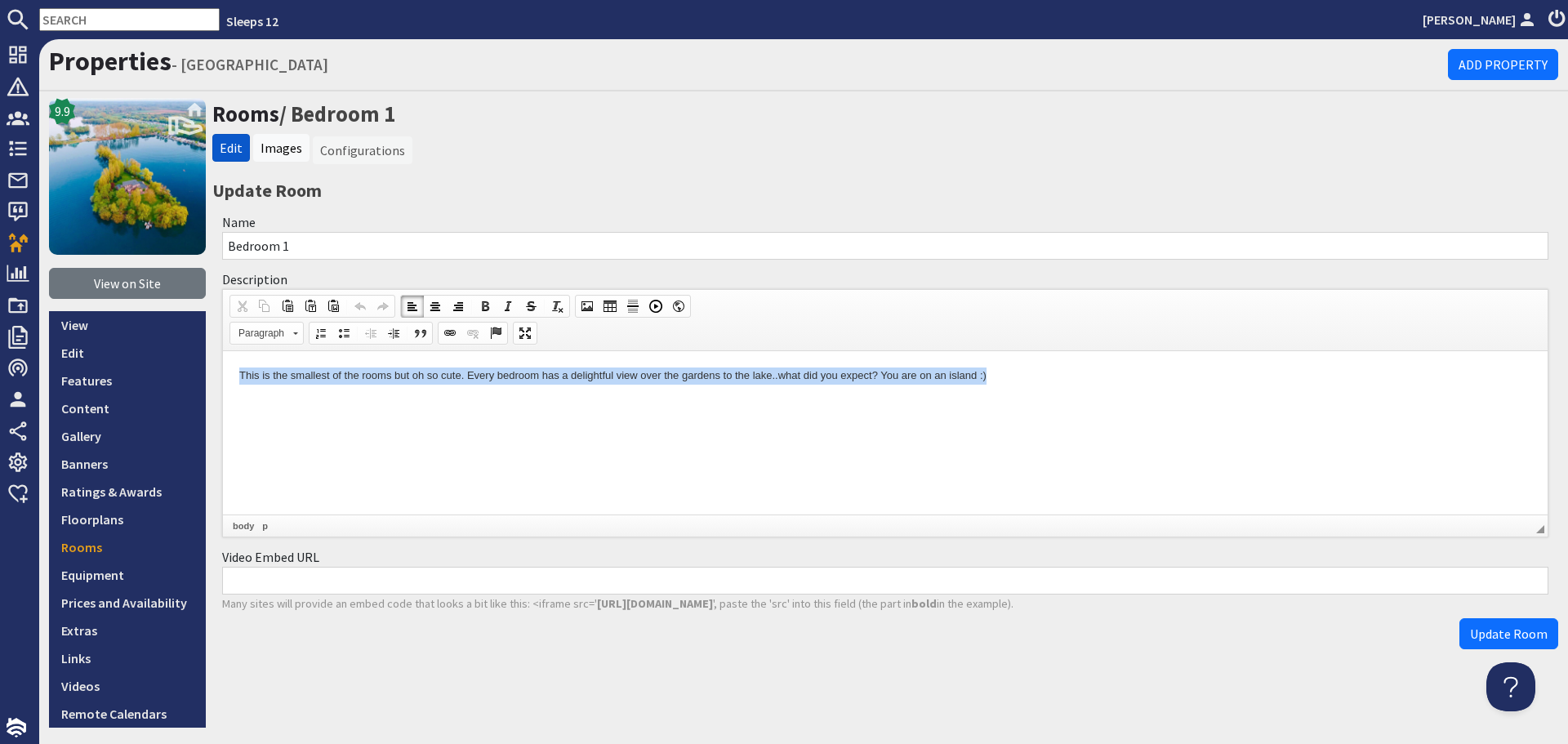
drag, startPoint x: 1021, startPoint y: 374, endPoint x: 783, endPoint y: 448, distance: 249.2
click at [223, 353] on html "This is the smallest of the rooms but oh so cute. Every bedroom has a delightfu…" at bounding box center [885, 375] width 1325 height 50
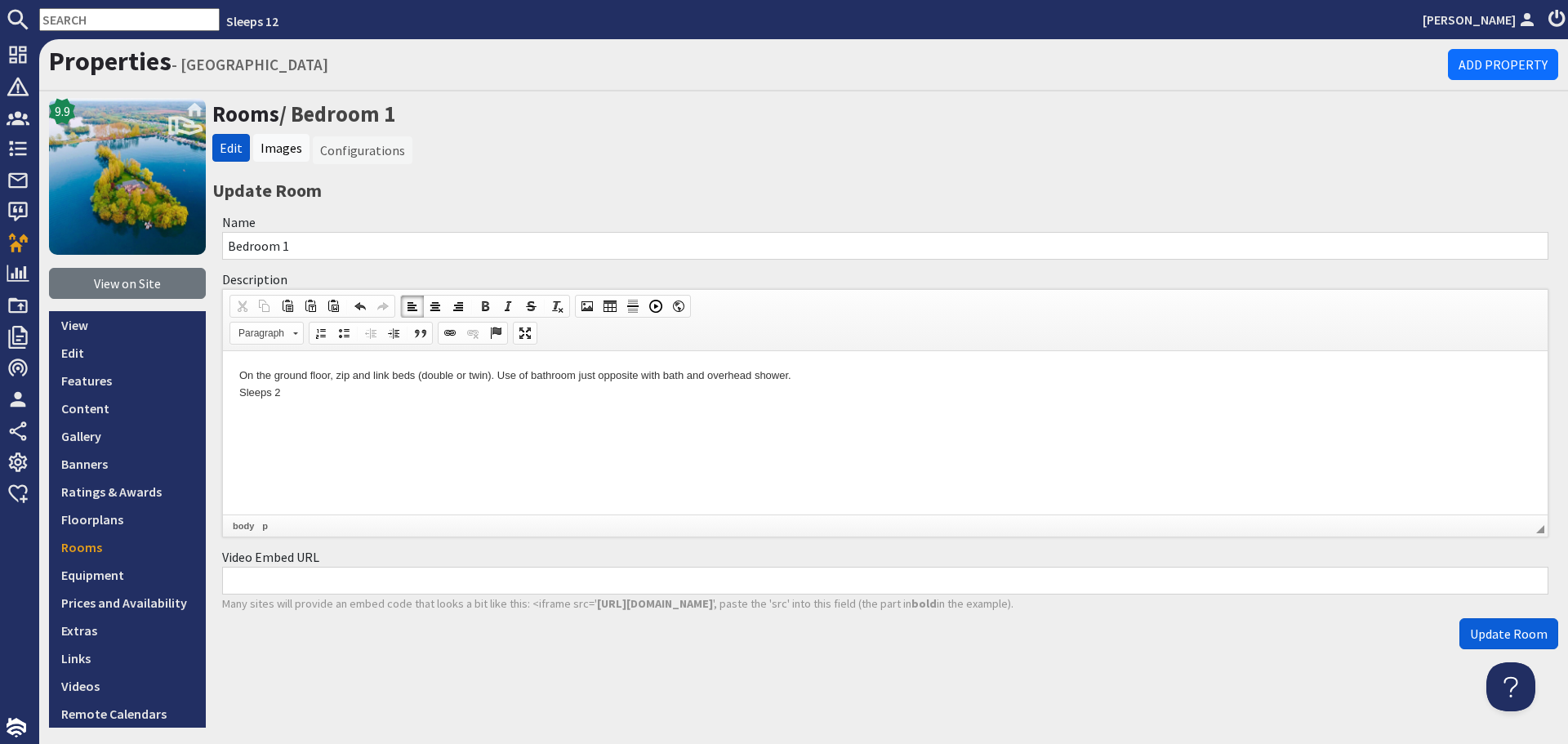
click at [1459, 634] on button "Update Room" at bounding box center [1509, 633] width 99 height 31
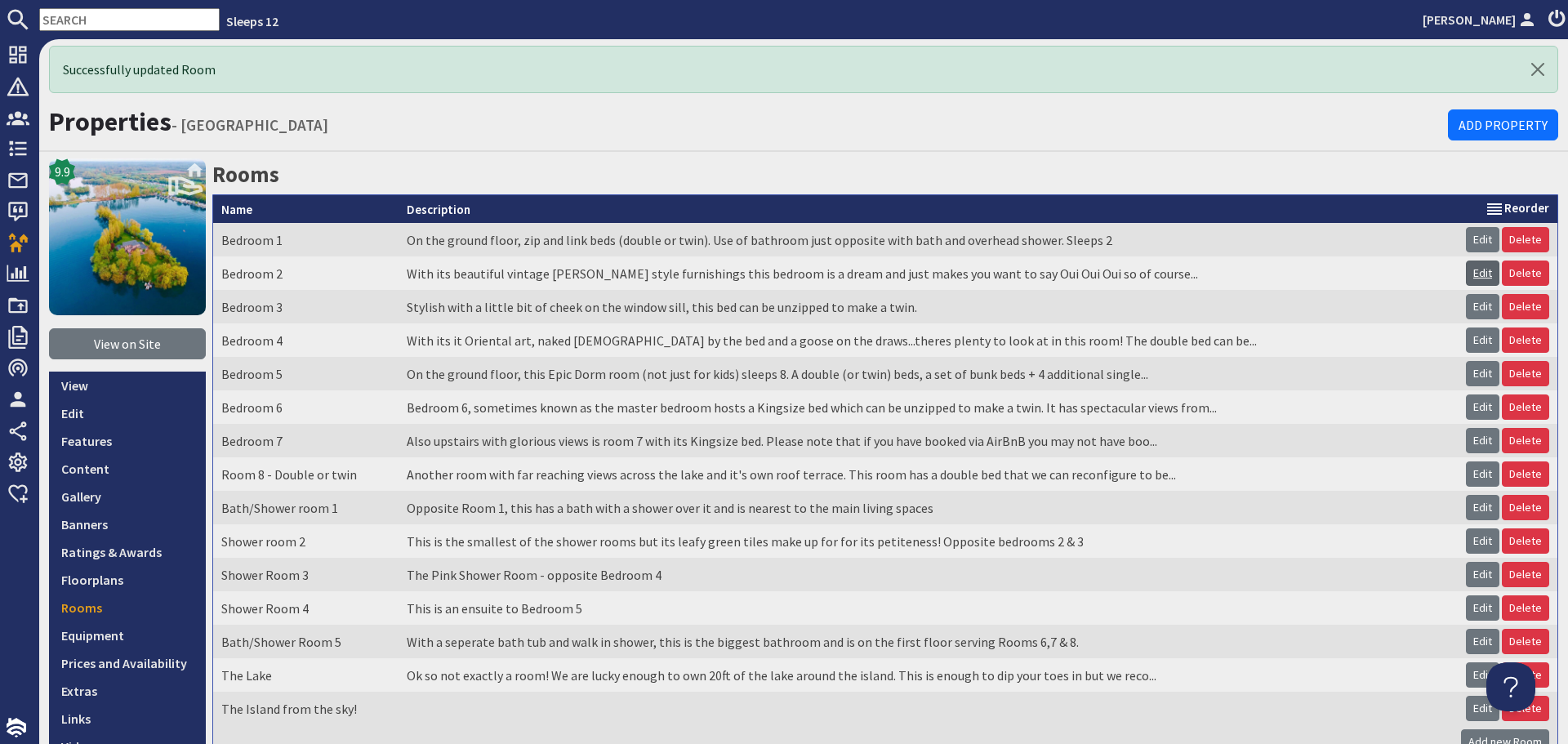
click at [1465, 272] on link "Edit" at bounding box center [1482, 273] width 34 height 26
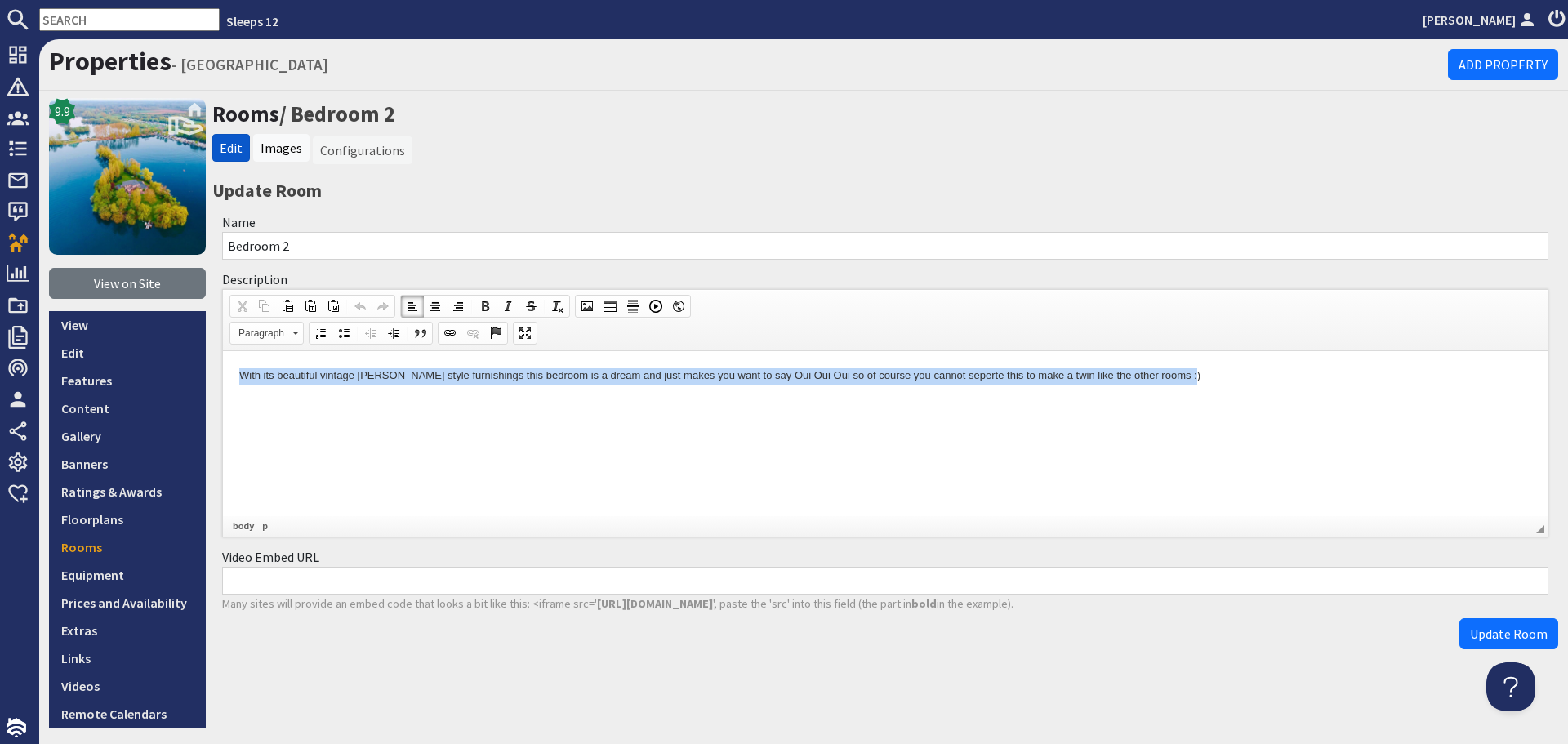
drag, startPoint x: 239, startPoint y: 374, endPoint x: 1331, endPoint y: 378, distance: 1092.0
click at [1331, 378] on html "With its beautiful vintage French Louis style furnishings this bedroom is a dre…" at bounding box center [885, 375] width 1325 height 50
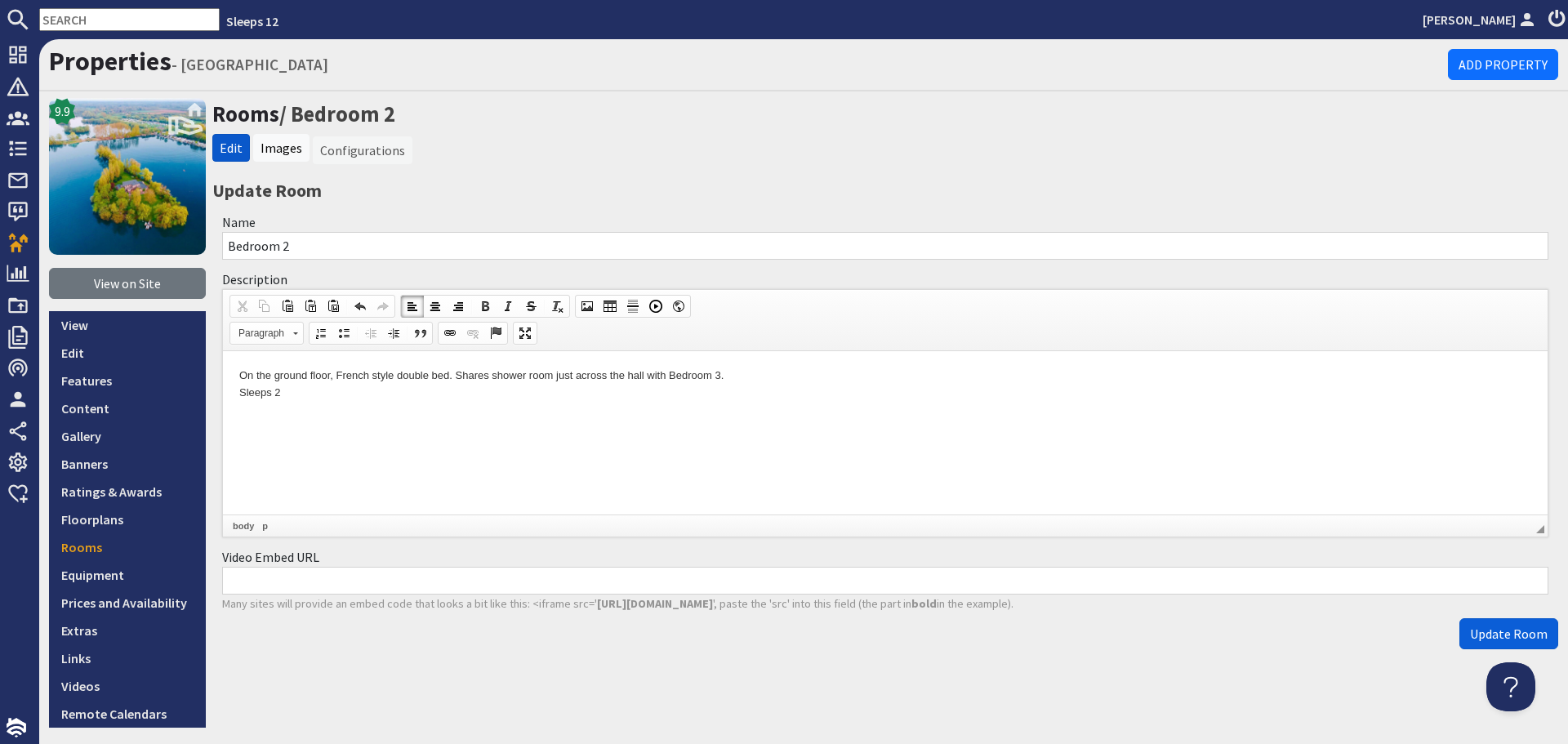
click at [1470, 634] on span "Update Room" at bounding box center [1509, 633] width 78 height 16
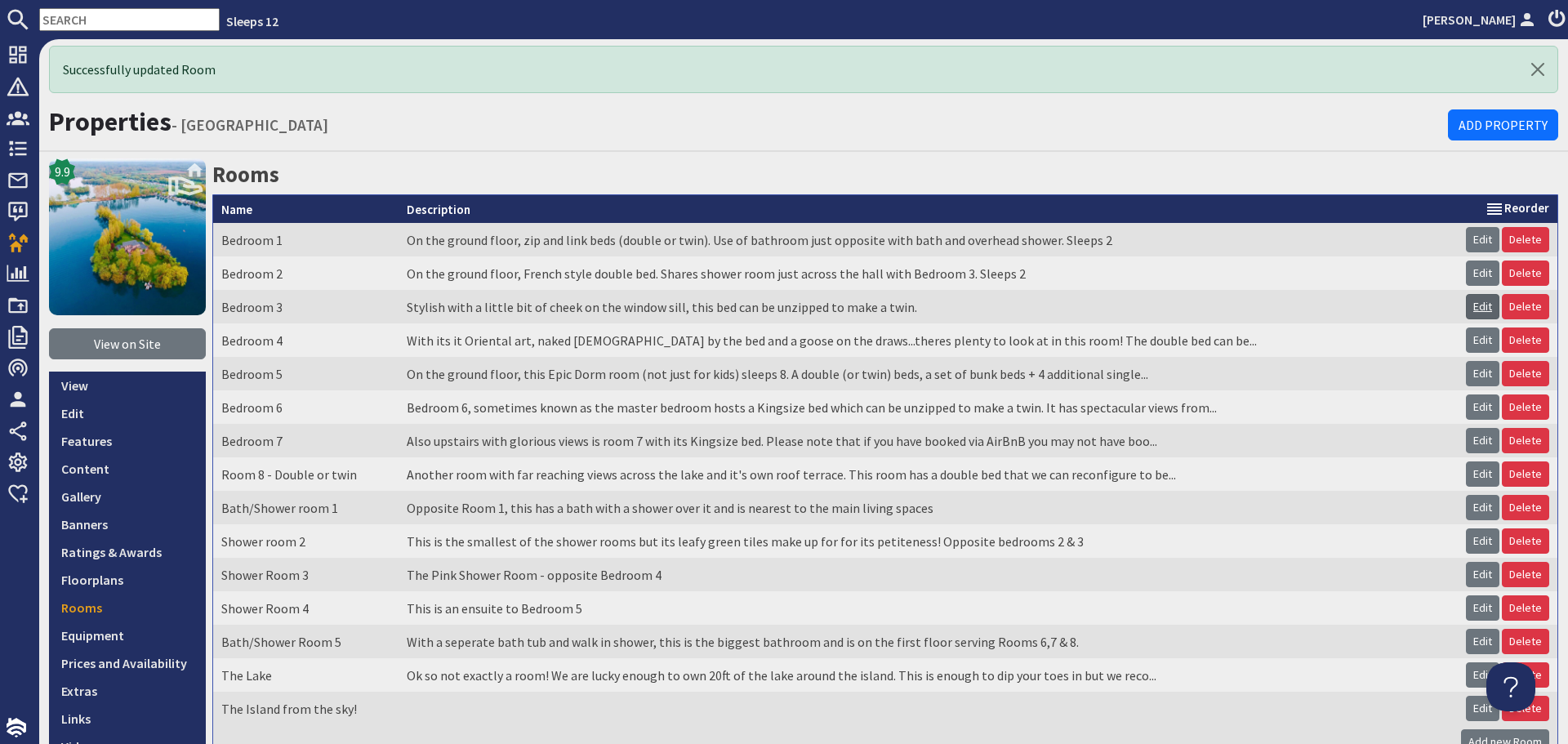
drag, startPoint x: 1479, startPoint y: 305, endPoint x: 1463, endPoint y: 306, distance: 16.0
click at [1479, 305] on link "Edit" at bounding box center [1482, 306] width 34 height 26
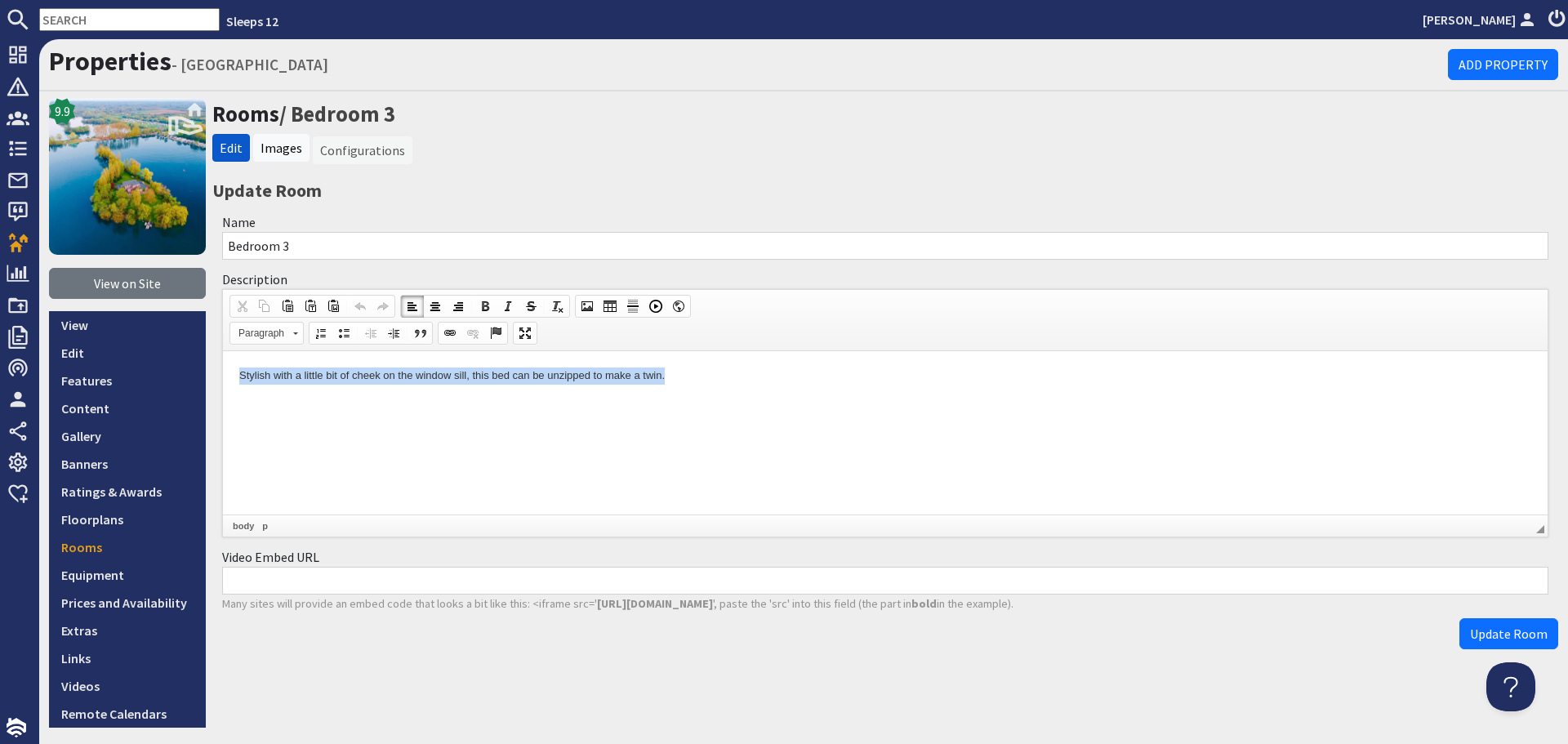
drag, startPoint x: 238, startPoint y: 372, endPoint x: 921, endPoint y: 419, distance: 684.6
click at [921, 400] on html "Stylish with a little bit of cheek on the window sill, this bed can be unzipped…" at bounding box center [885, 375] width 1325 height 50
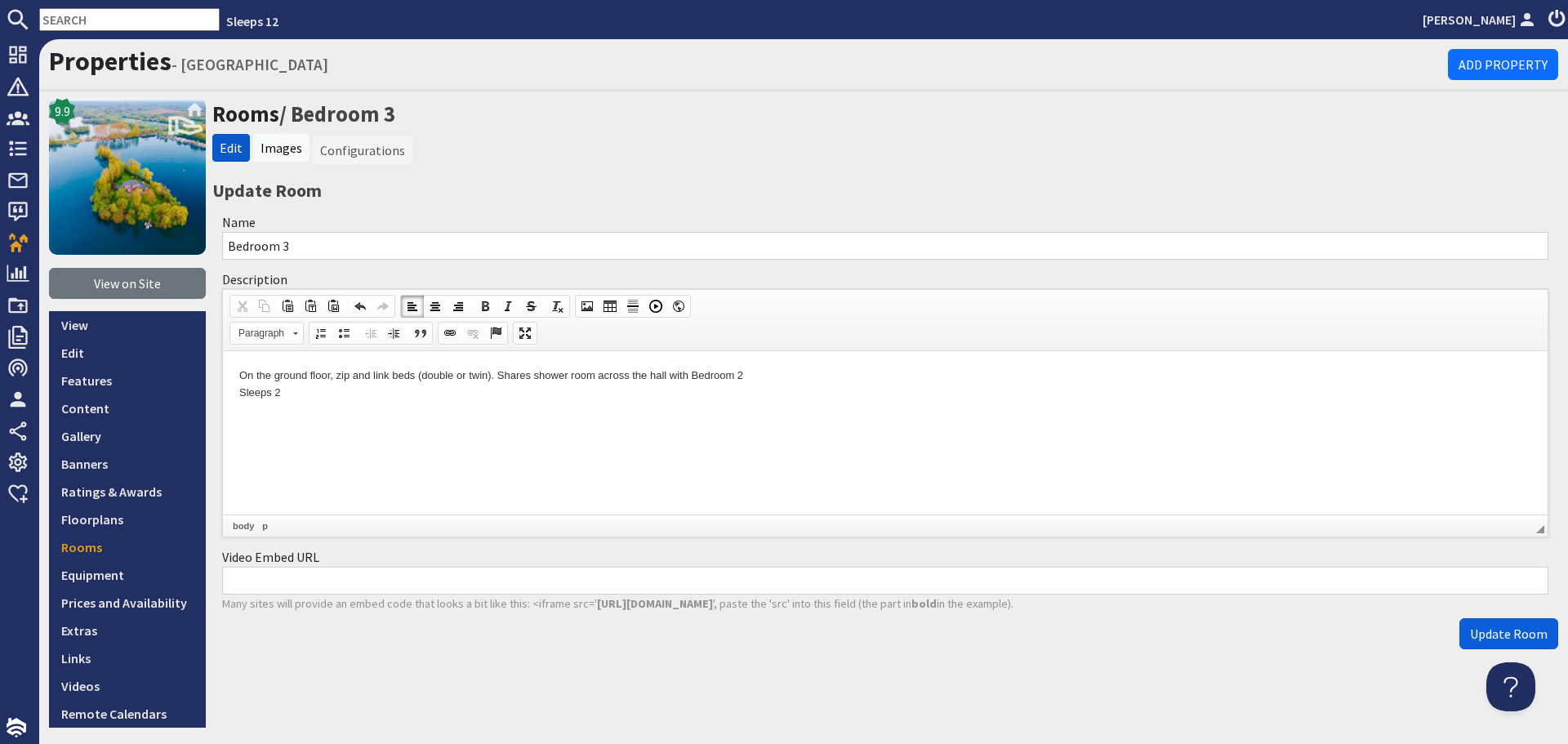
click at [1518, 632] on span "Update Room" at bounding box center [1509, 633] width 78 height 16
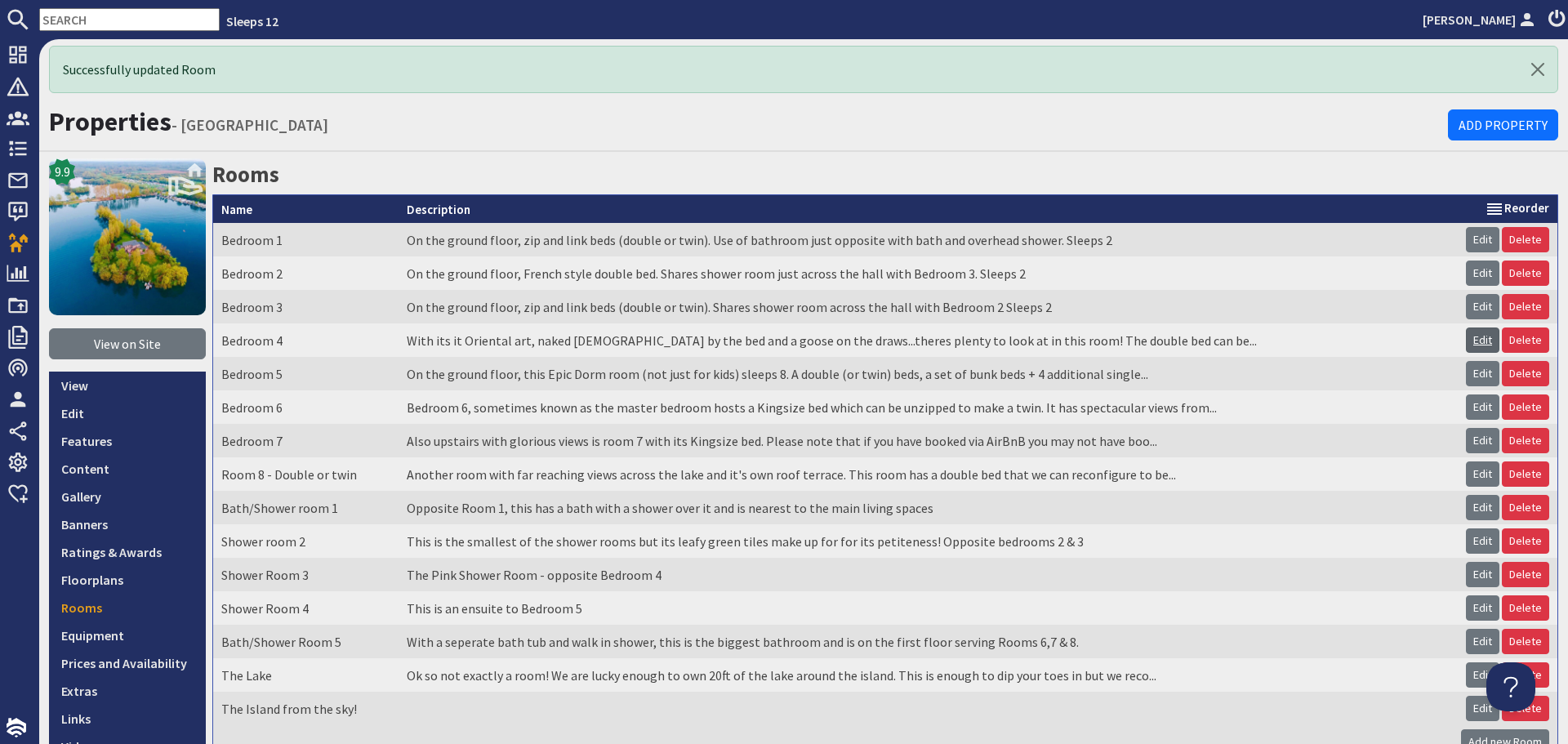
click at [1470, 338] on link "Edit" at bounding box center [1482, 340] width 34 height 26
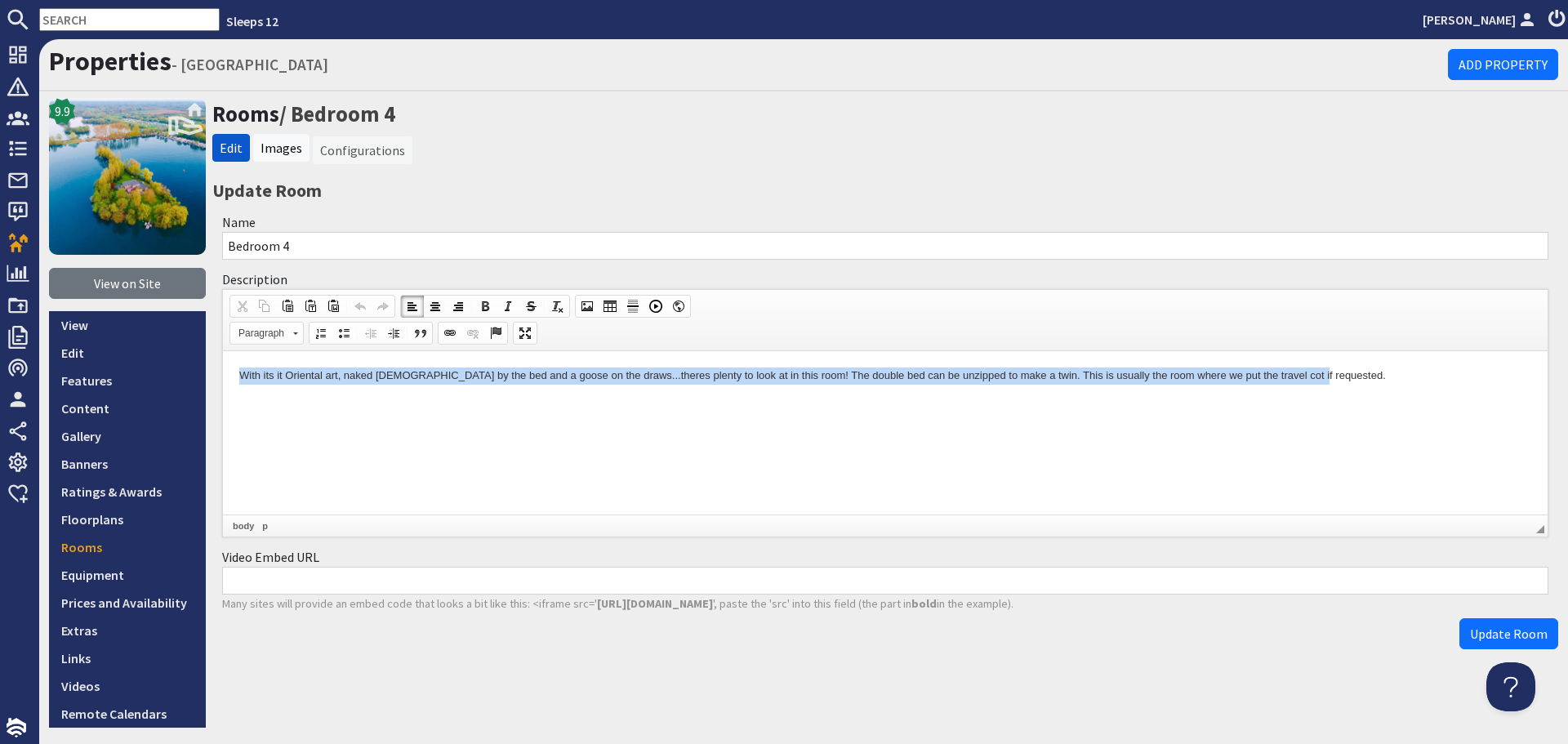
drag, startPoint x: 230, startPoint y: 380, endPoint x: 1402, endPoint y: 416, distance: 1172.6
click at [1402, 400] on html "With its it Oriental art, naked ladies by the bed and a goose on the draws...th…" at bounding box center [885, 375] width 1325 height 50
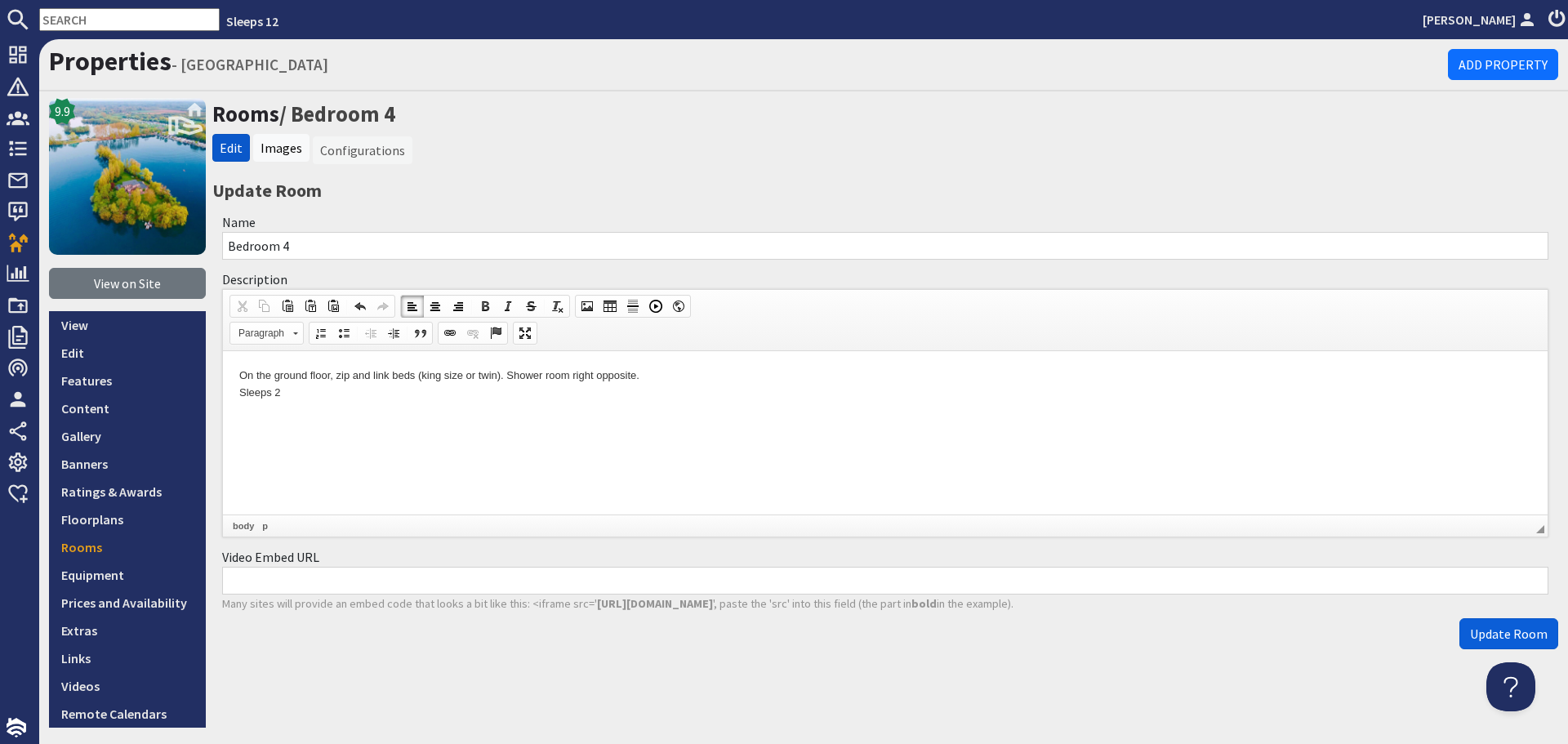
click at [1493, 644] on button "Update Room" at bounding box center [1509, 633] width 99 height 31
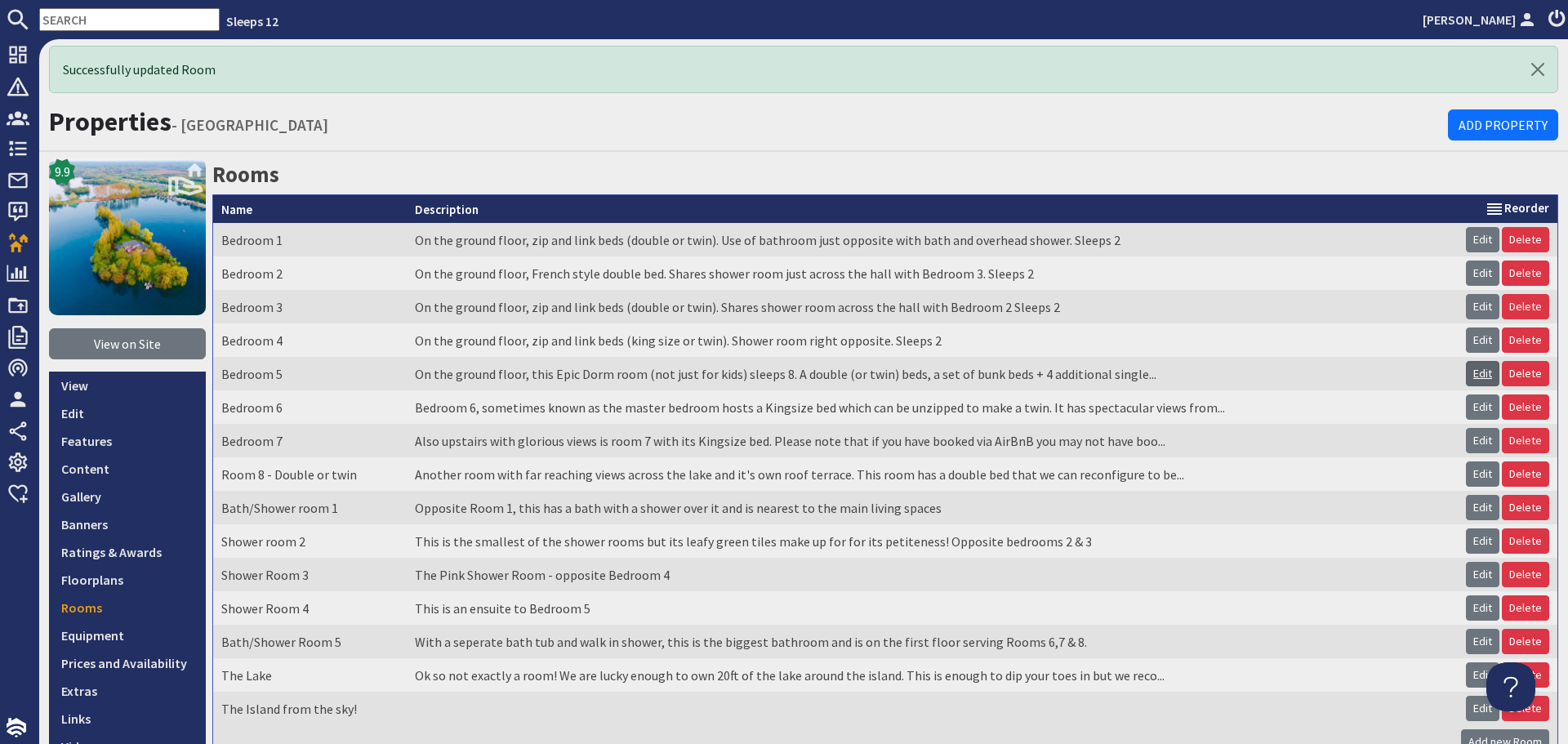
click at [1465, 367] on link "Edit" at bounding box center [1482, 373] width 34 height 26
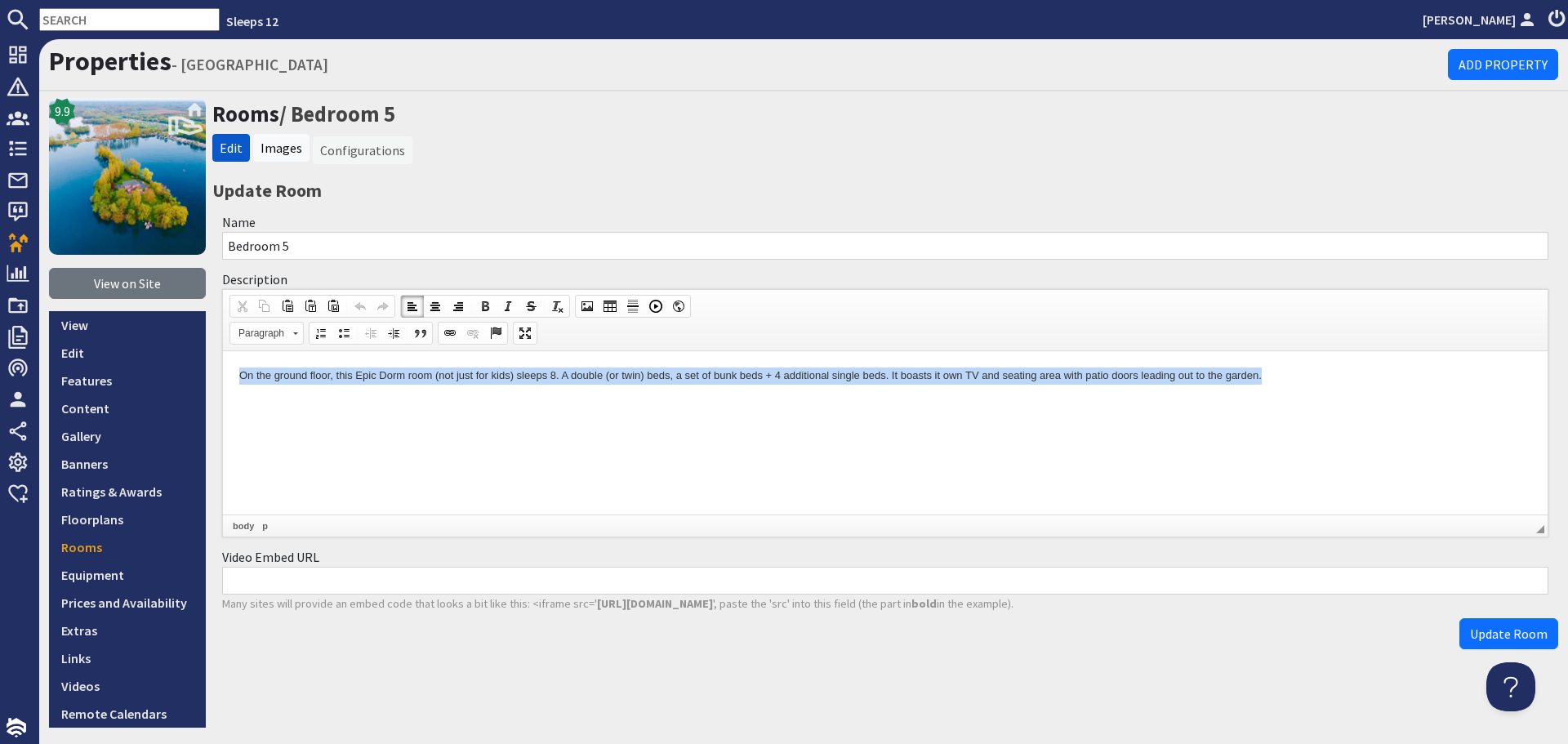
drag, startPoint x: 231, startPoint y: 371, endPoint x: 1790, endPoint y: 746, distance: 1603.5
click at [1548, 395] on html "On the ground floor, this Epic Dorm room (not just for kids) sleeps 8. A double…" at bounding box center [885, 375] width 1325 height 50
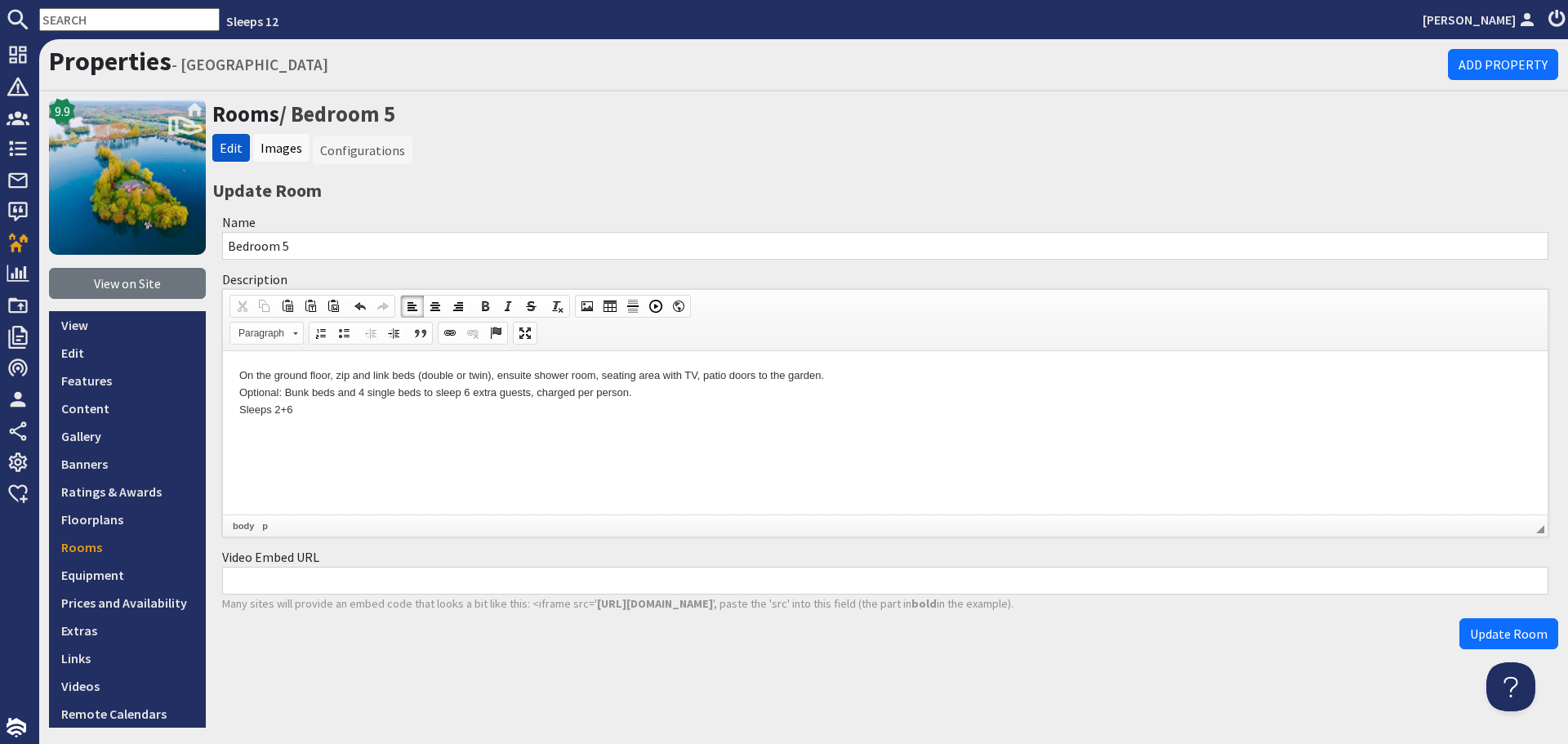
drag, startPoint x: 1503, startPoint y: 639, endPoint x: 1348, endPoint y: 644, distance: 155.1
click at [1488, 641] on span "Update Room" at bounding box center [1509, 633] width 78 height 16
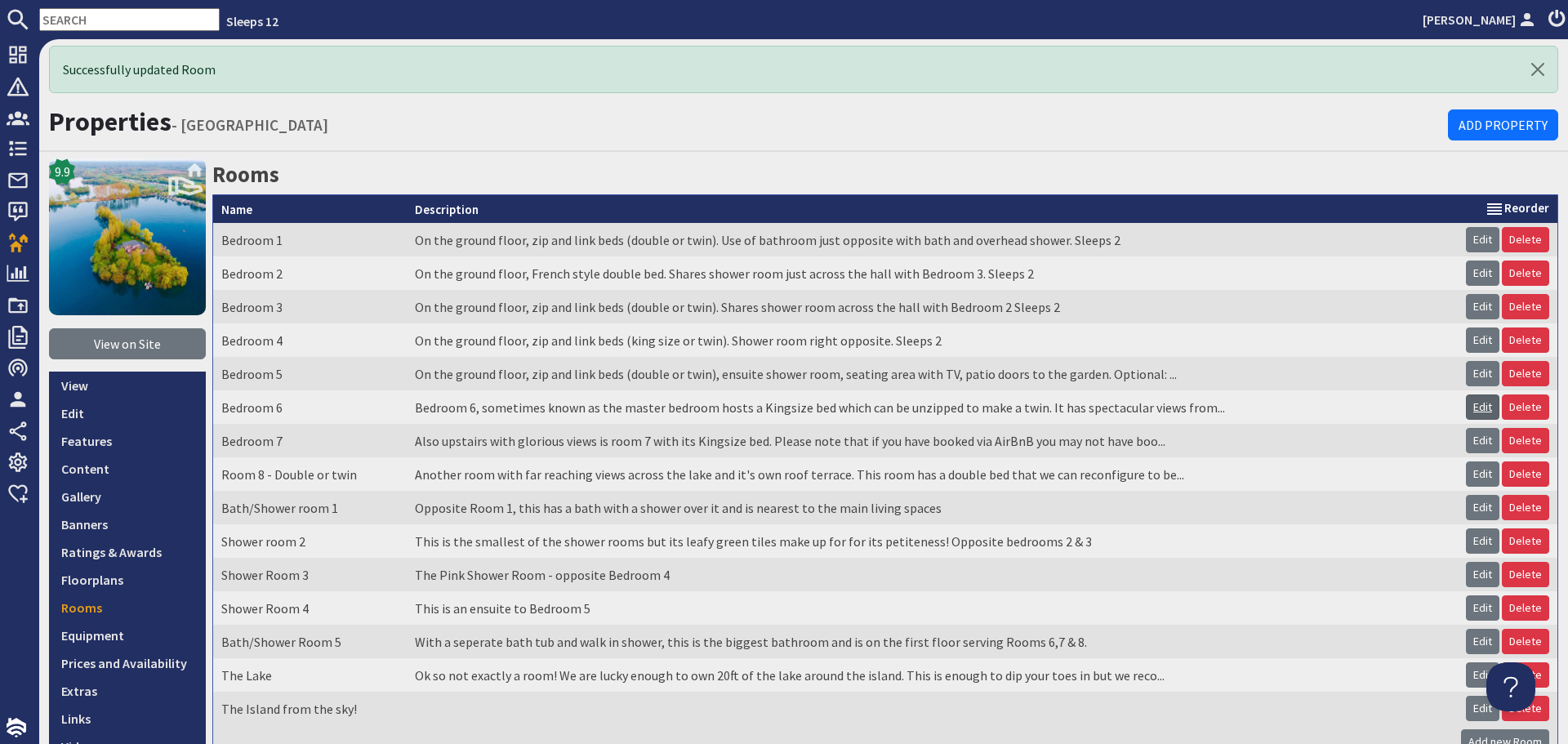
click at [1474, 407] on link "Edit" at bounding box center [1482, 407] width 34 height 26
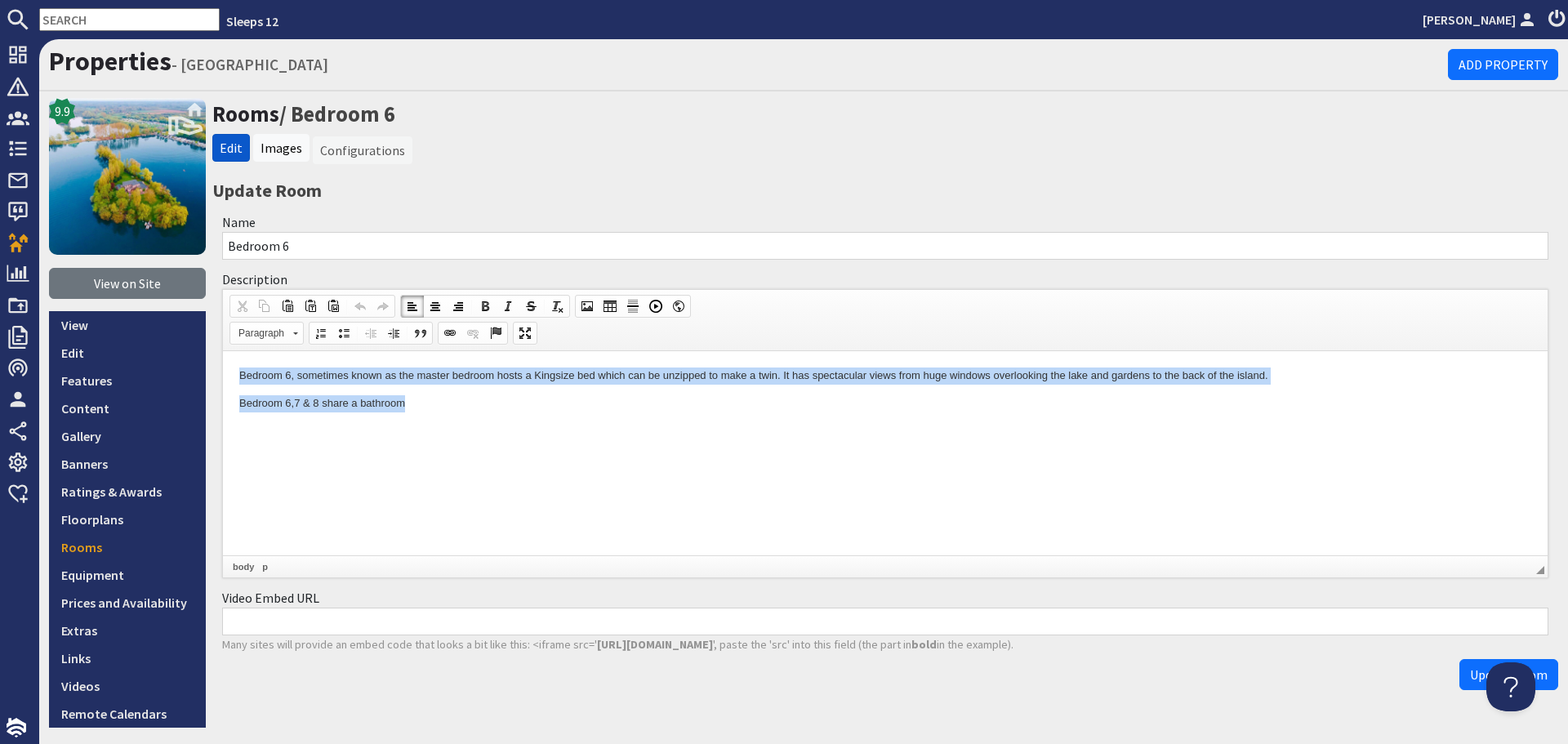
drag, startPoint x: 348, startPoint y: 393, endPoint x: 588, endPoint y: 425, distance: 242.1
click at [588, 425] on html "Bedroom 6, sometimes known as the master bedroom hosts a Kingsize bed which can…" at bounding box center [885, 389] width 1325 height 78
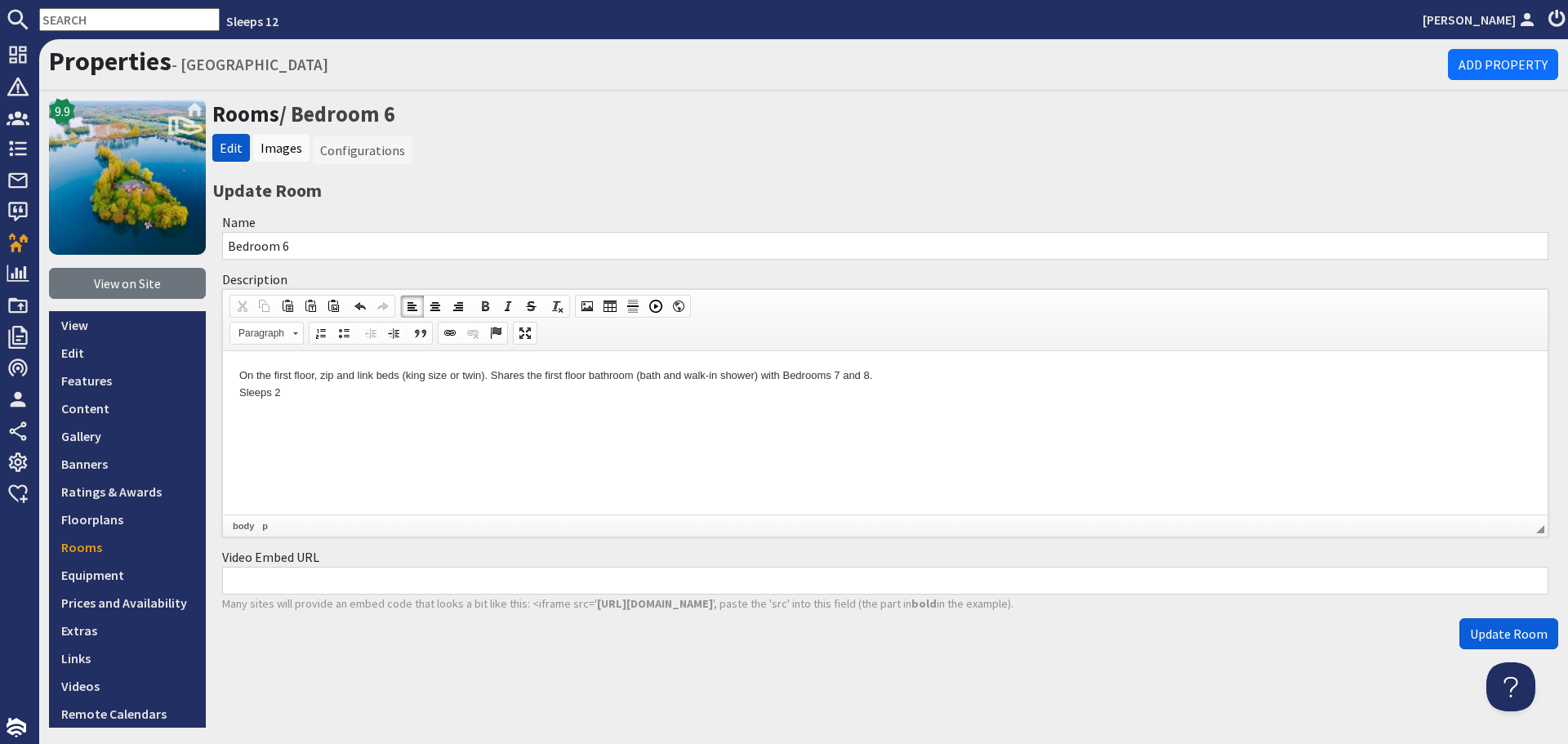
click at [1483, 637] on span "Update Room" at bounding box center [1509, 633] width 78 height 16
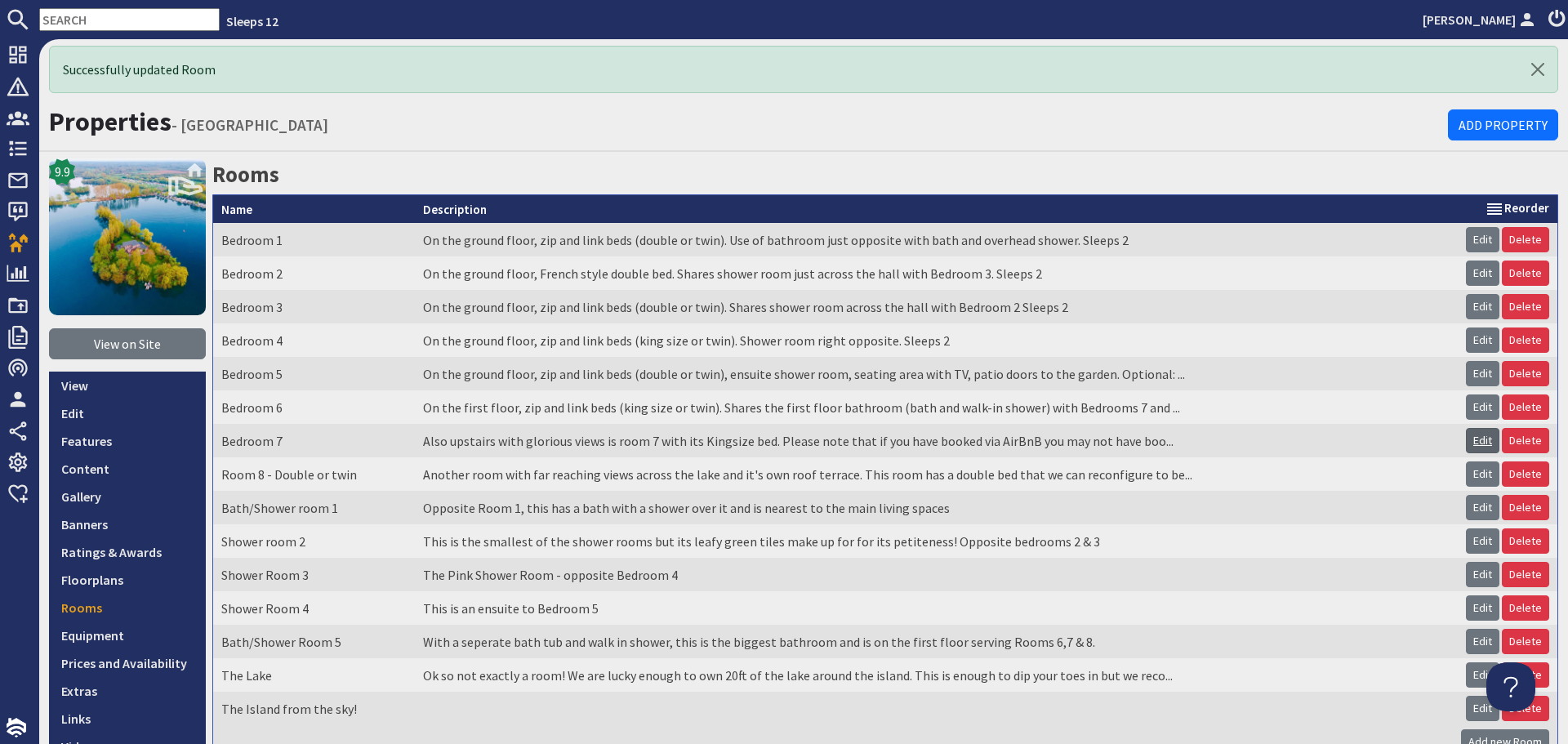
click at [1479, 441] on link "Edit" at bounding box center [1482, 441] width 34 height 26
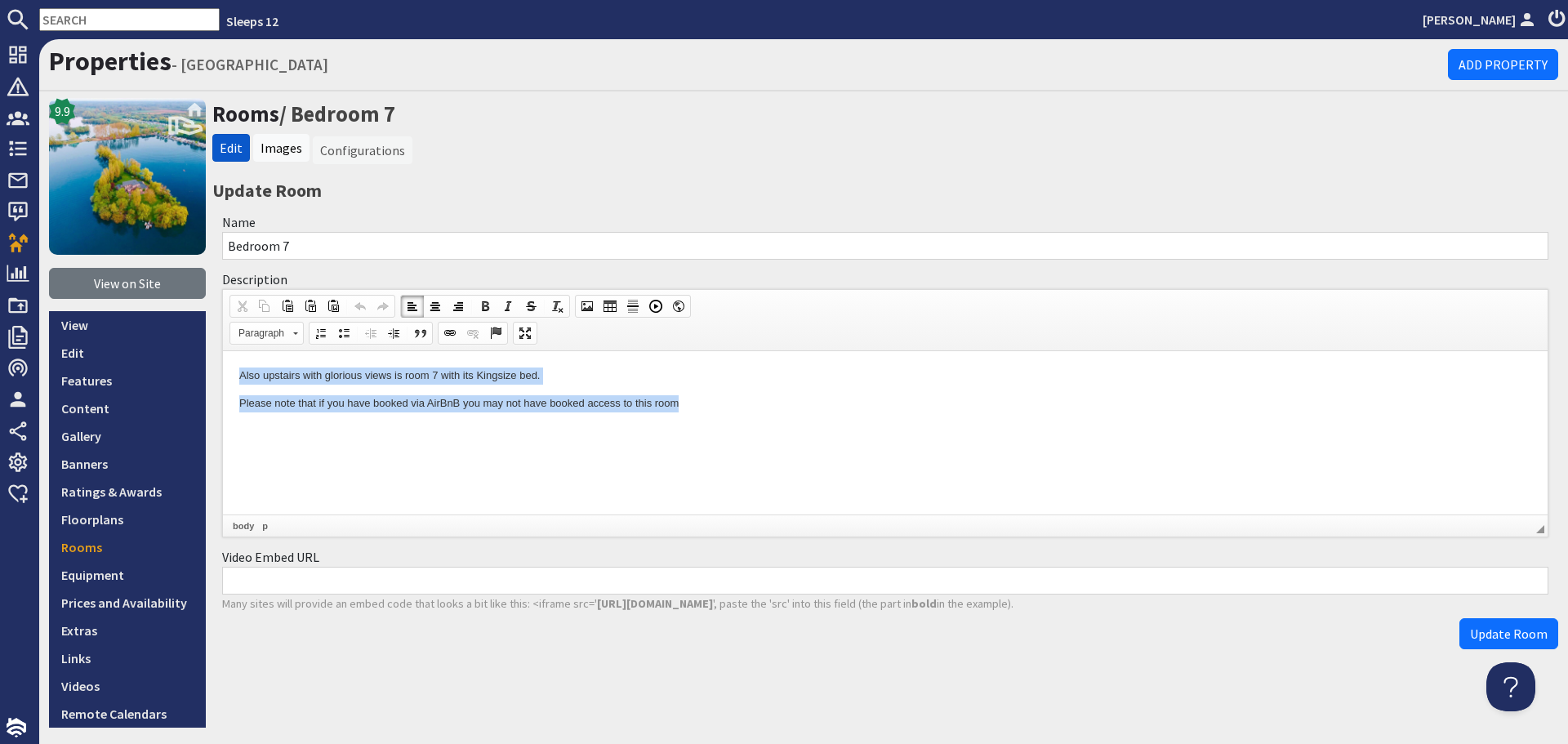
drag, startPoint x: 229, startPoint y: 376, endPoint x: 862, endPoint y: 458, distance: 638.3
click at [862, 428] on html "Also upstairs with glorious views is room 7 with its Kingsize bed. Please note …" at bounding box center [885, 389] width 1325 height 78
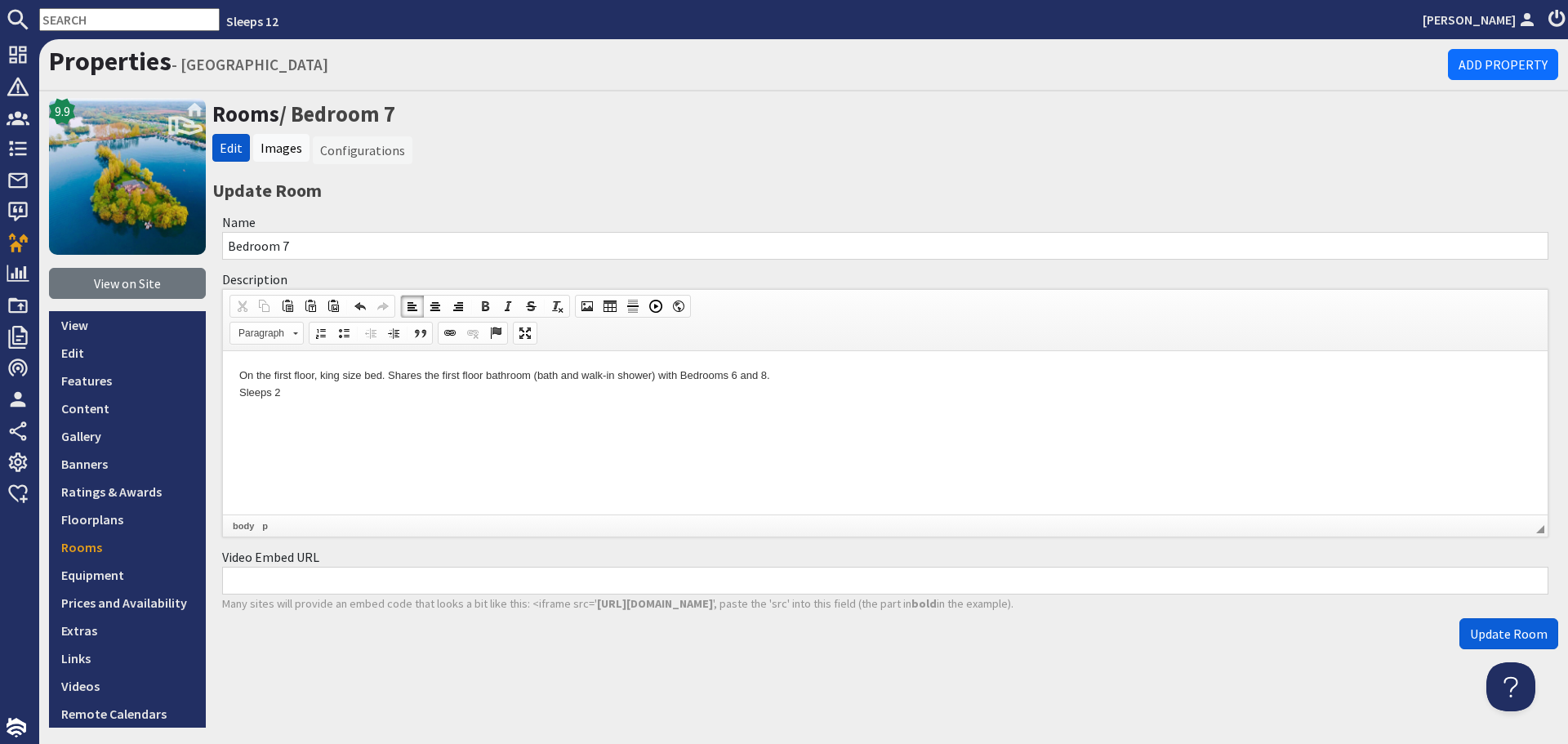
click at [1470, 630] on span "Update Room" at bounding box center [1509, 633] width 78 height 16
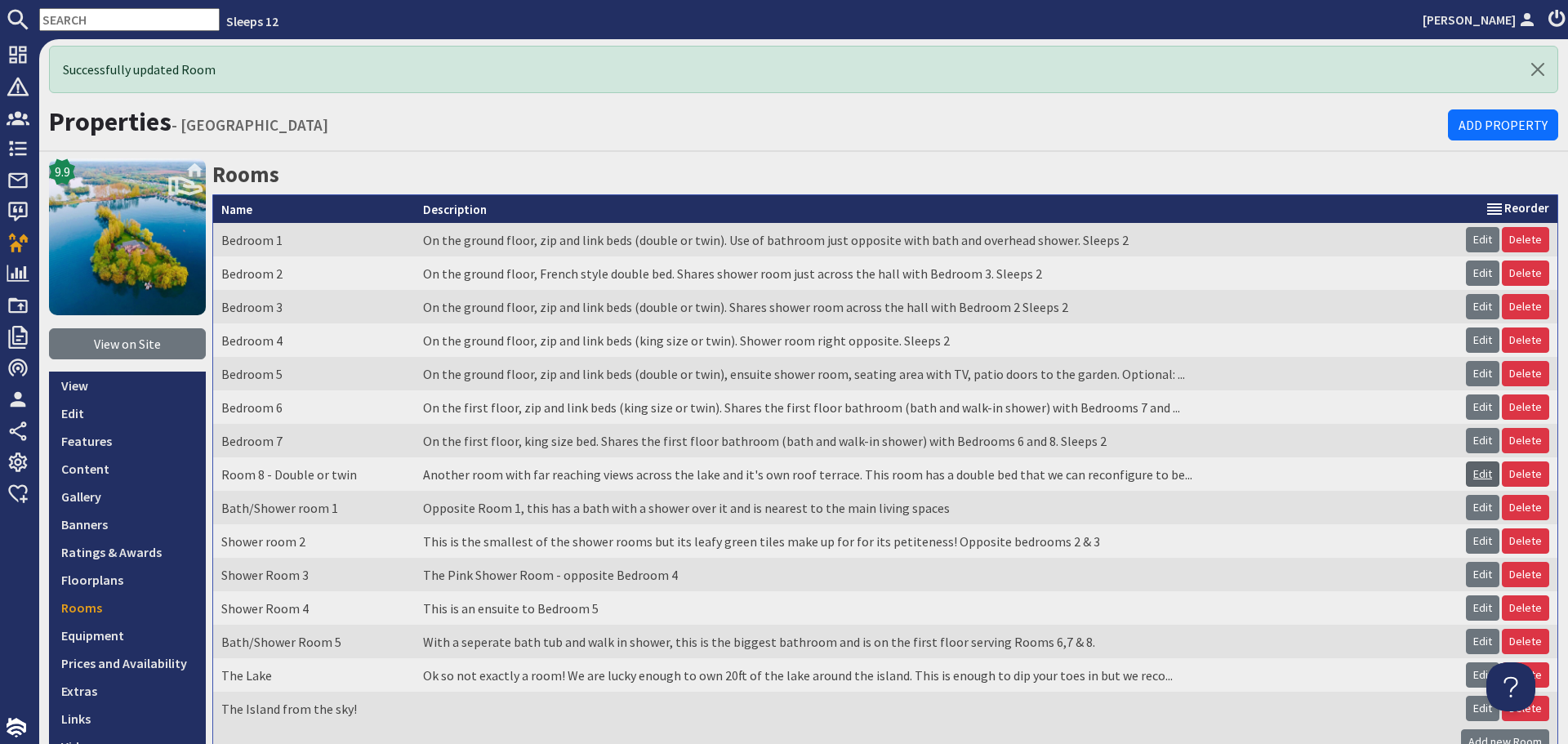
click at [1471, 473] on link "Edit" at bounding box center [1482, 474] width 34 height 26
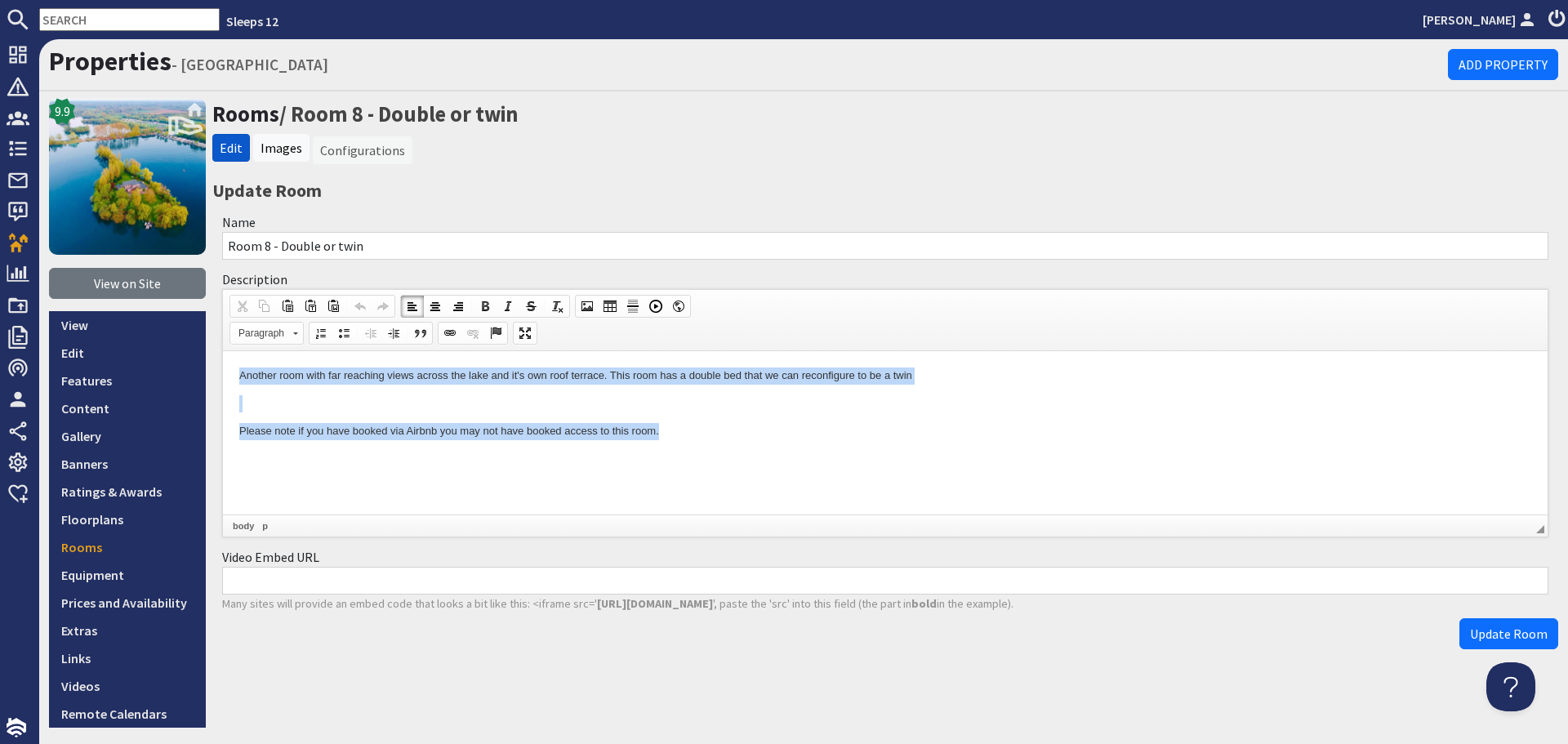
drag, startPoint x: 239, startPoint y: 367, endPoint x: 867, endPoint y: 467, distance: 635.9
click at [867, 455] on html "Another room with far reaching views across the lake and it's own roof terrace.…" at bounding box center [885, 403] width 1325 height 104
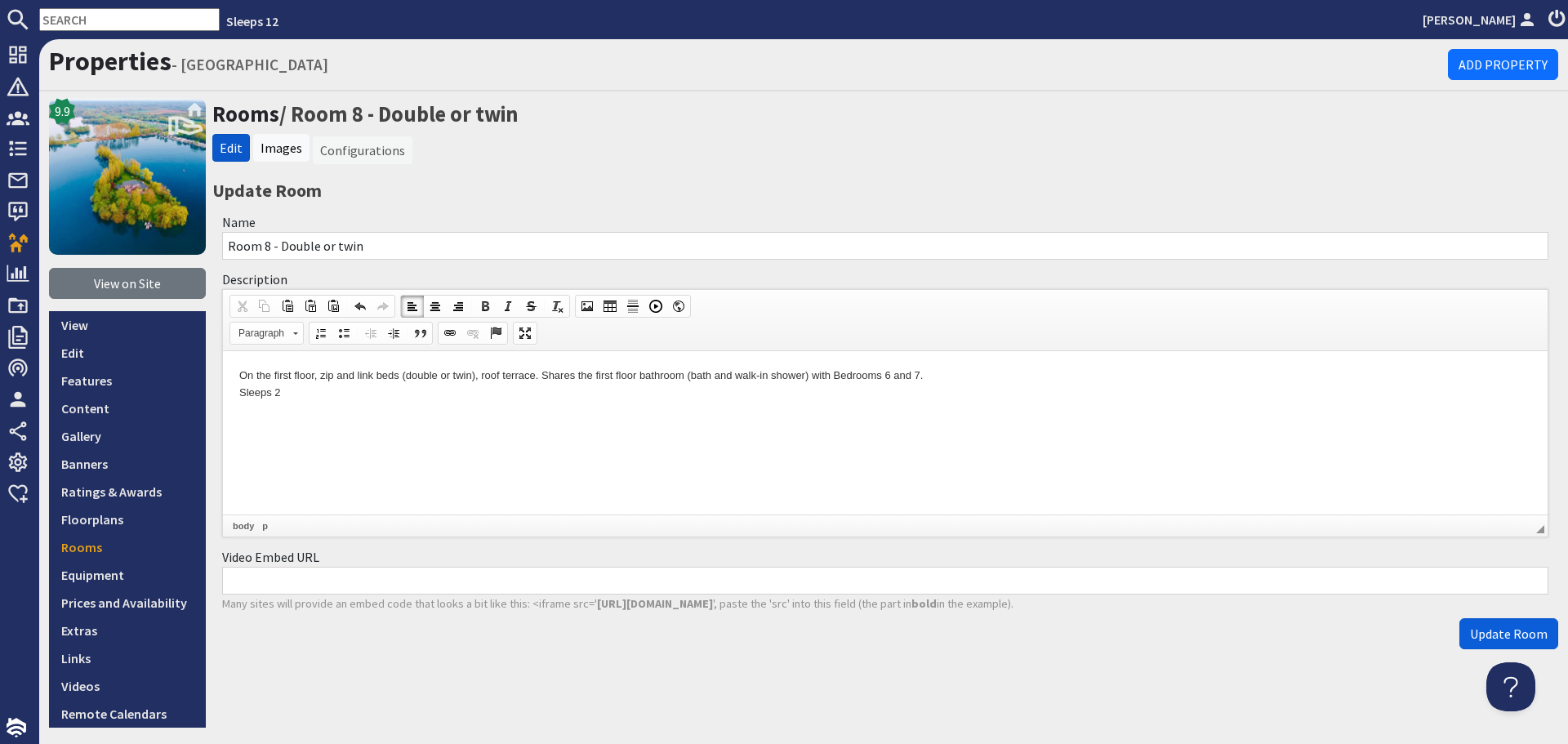
click at [1470, 636] on span "Update Room" at bounding box center [1509, 633] width 78 height 16
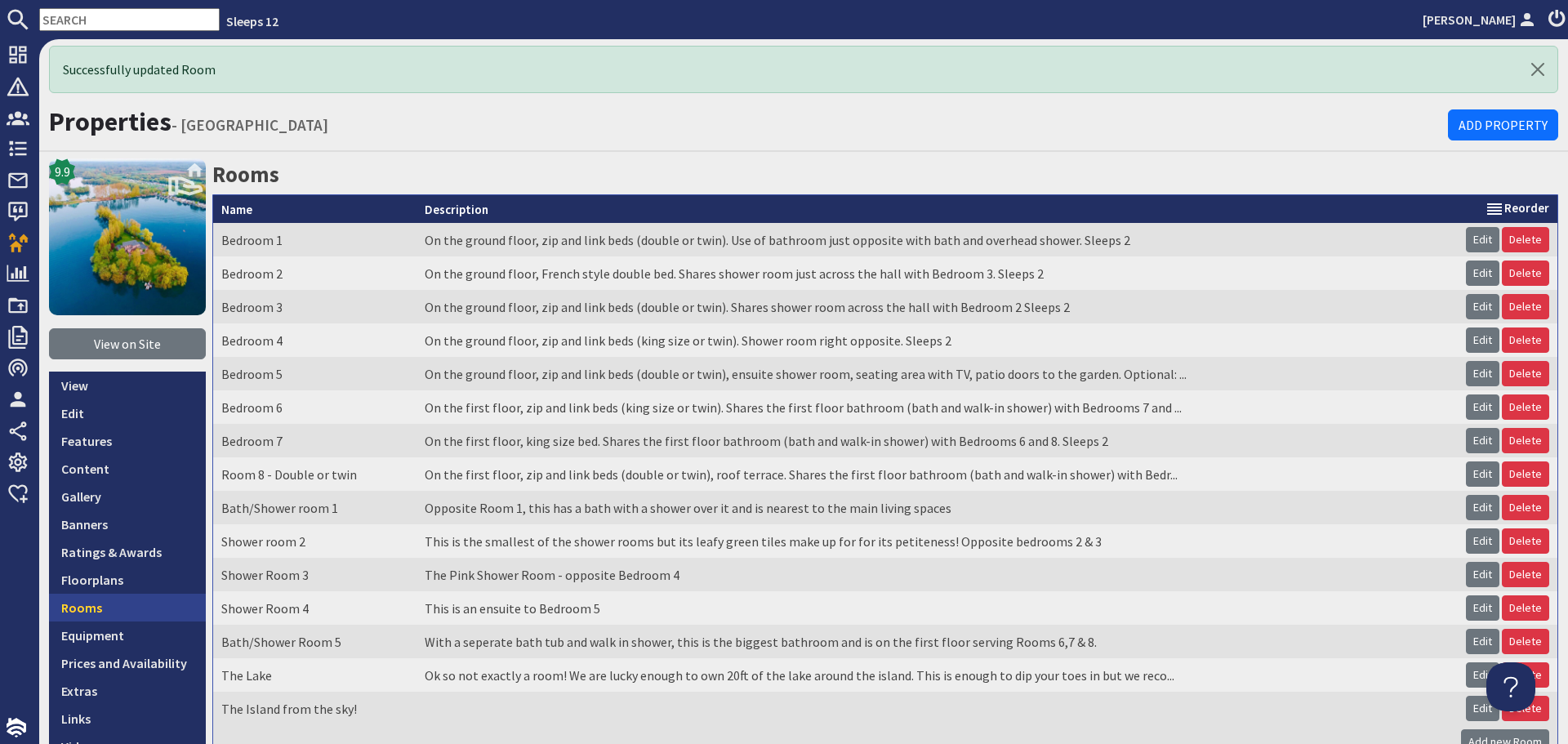
click at [97, 605] on link "Rooms" at bounding box center [126, 607] width 157 height 27
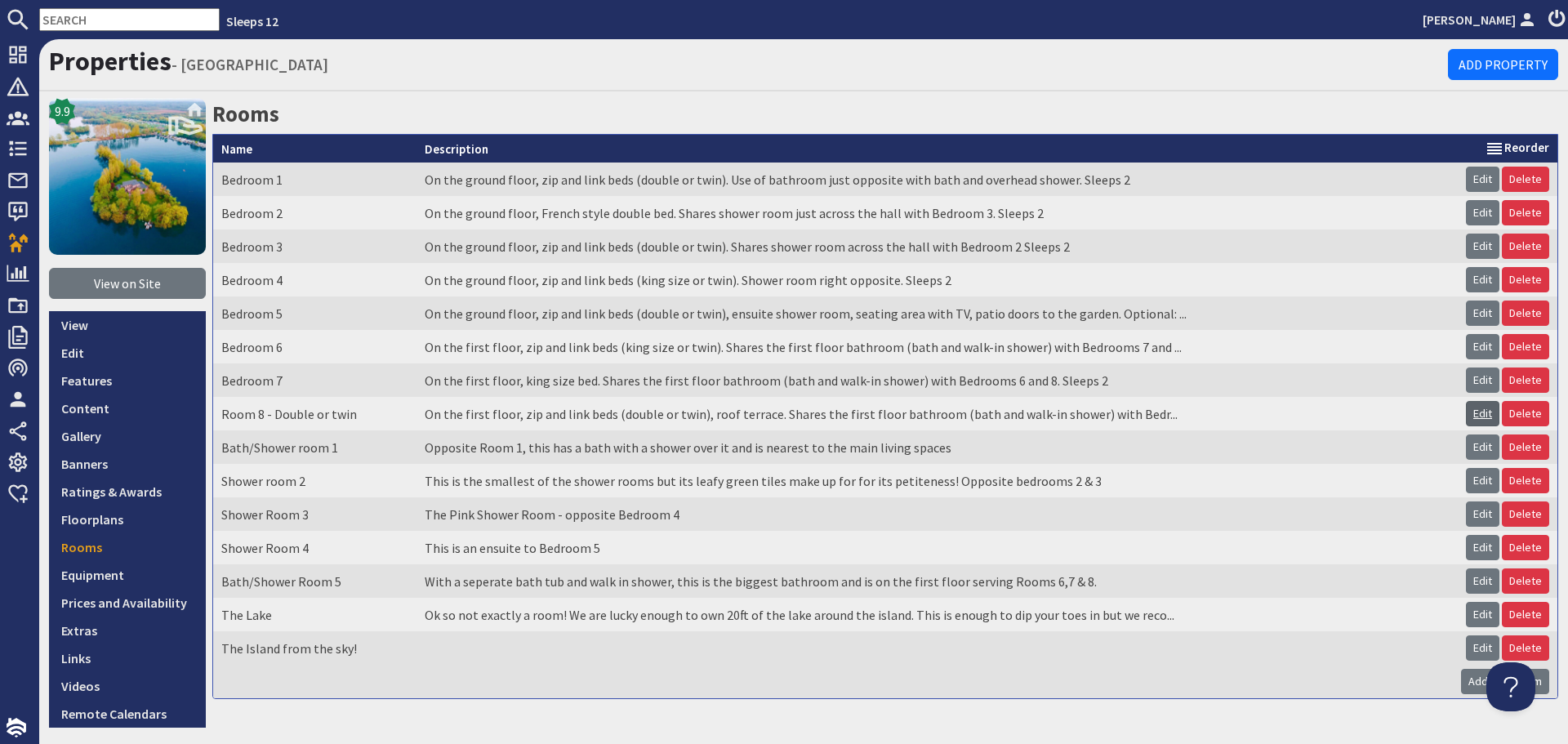
click at [1475, 416] on link "Edit" at bounding box center [1482, 413] width 34 height 26
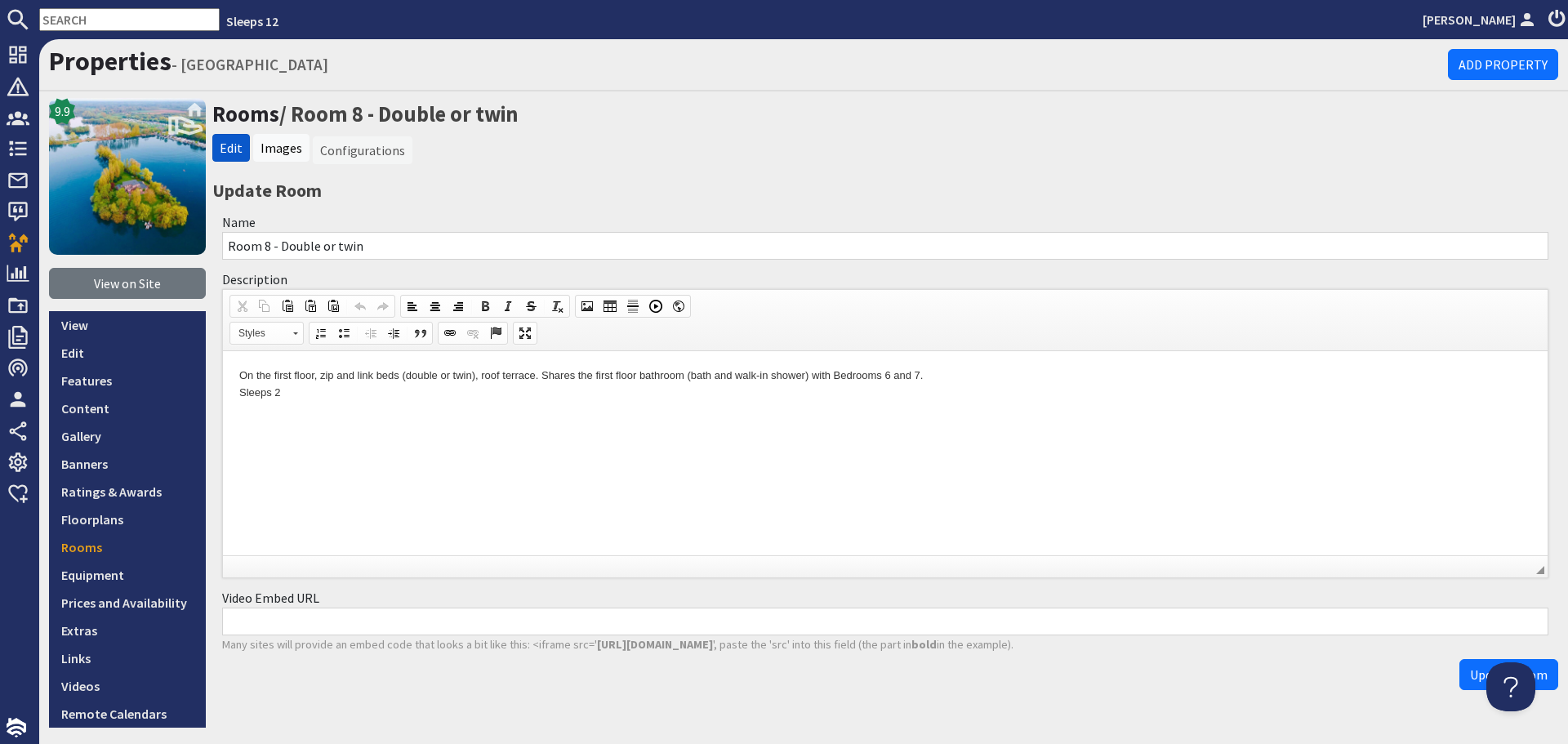
click at [233, 244] on input "Room 8 - Double or twin" at bounding box center [884, 245] width 1326 height 27
drag, startPoint x: 403, startPoint y: 241, endPoint x: 300, endPoint y: 247, distance: 103.2
click at [300, 247] on input "Bedroom 8 - Double or twin" at bounding box center [884, 245] width 1326 height 27
type input "Bedroom 8"
click at [1472, 679] on span "Update Room" at bounding box center [1509, 674] width 78 height 16
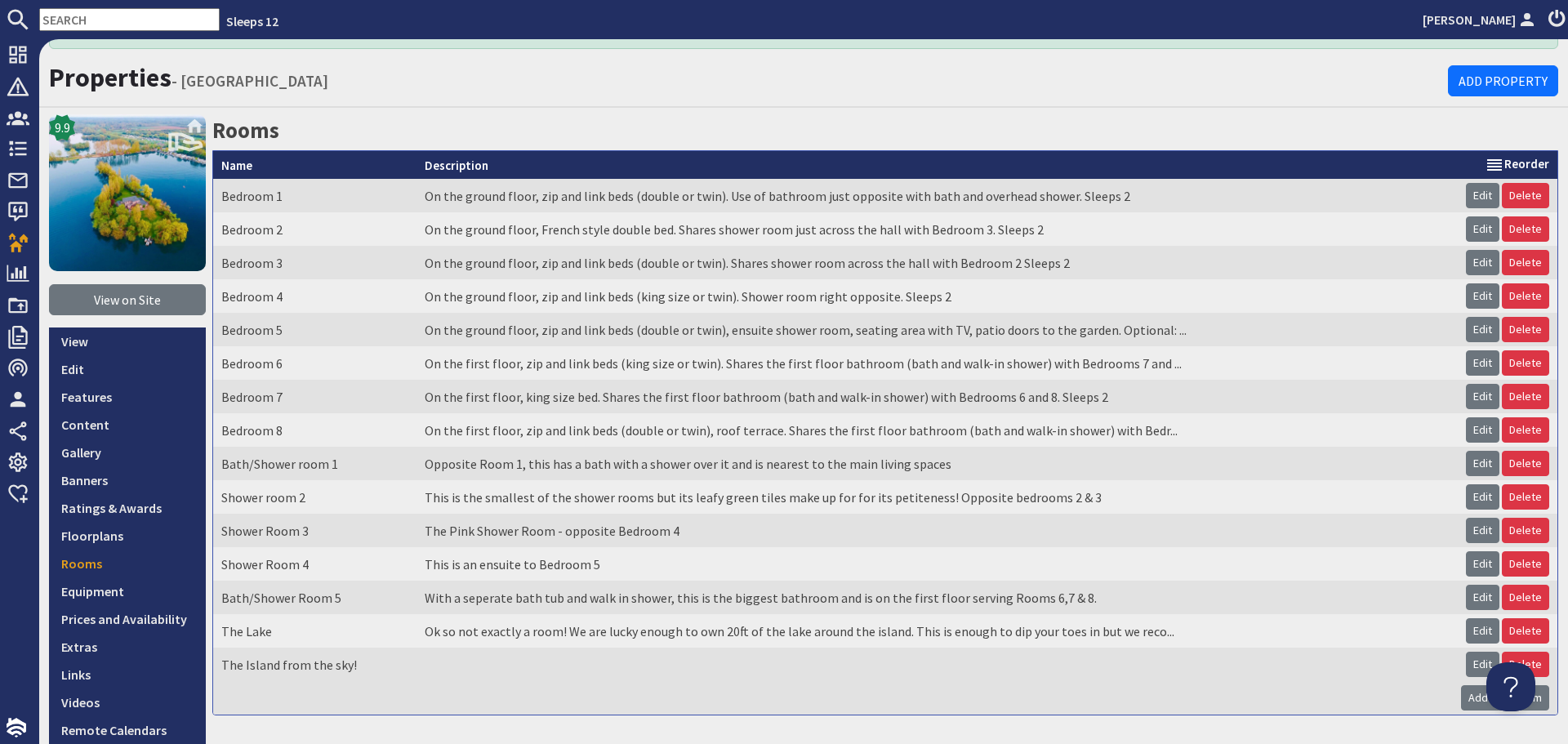
scroll to position [81, 0]
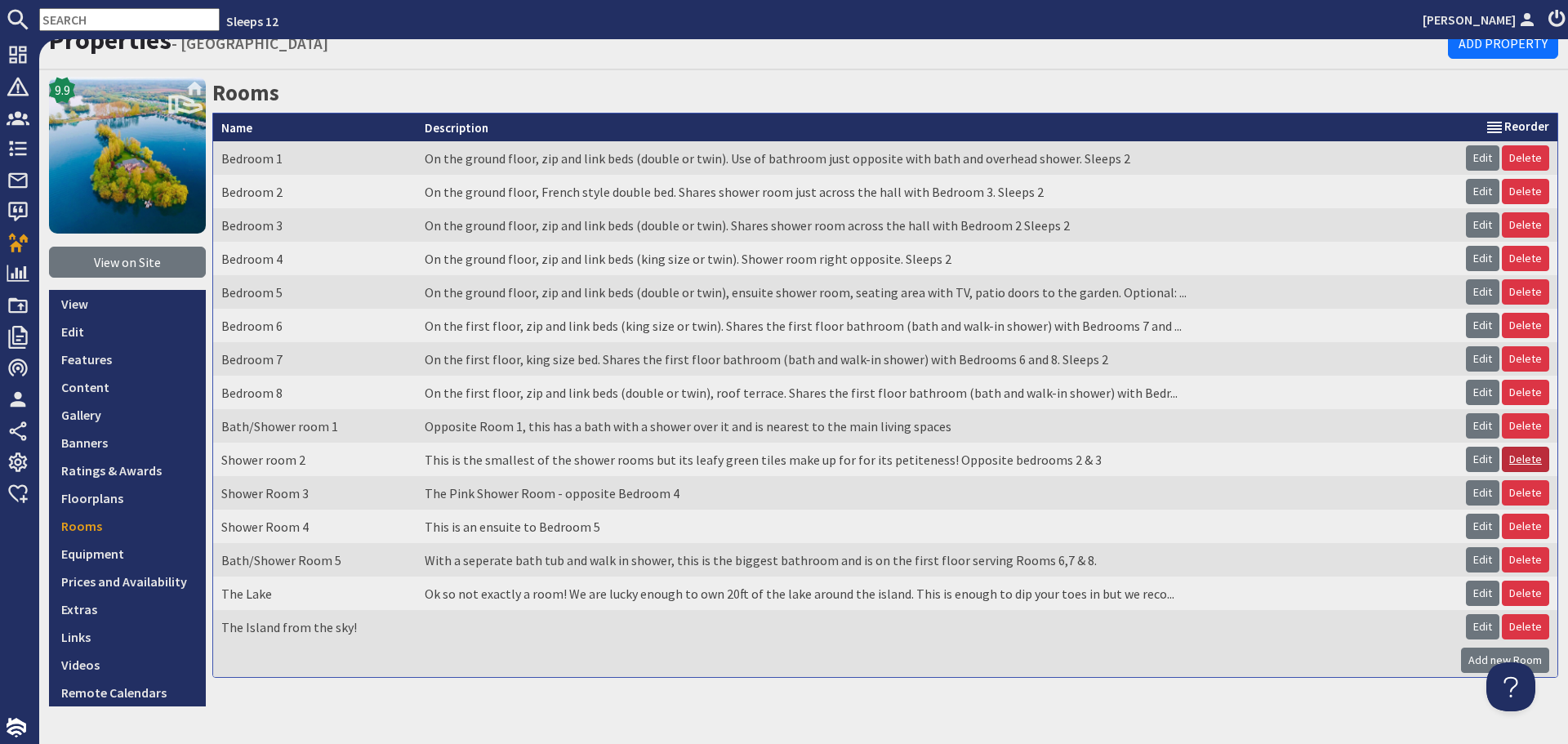
click at [1523, 454] on link "Delete" at bounding box center [1526, 459] width 48 height 26
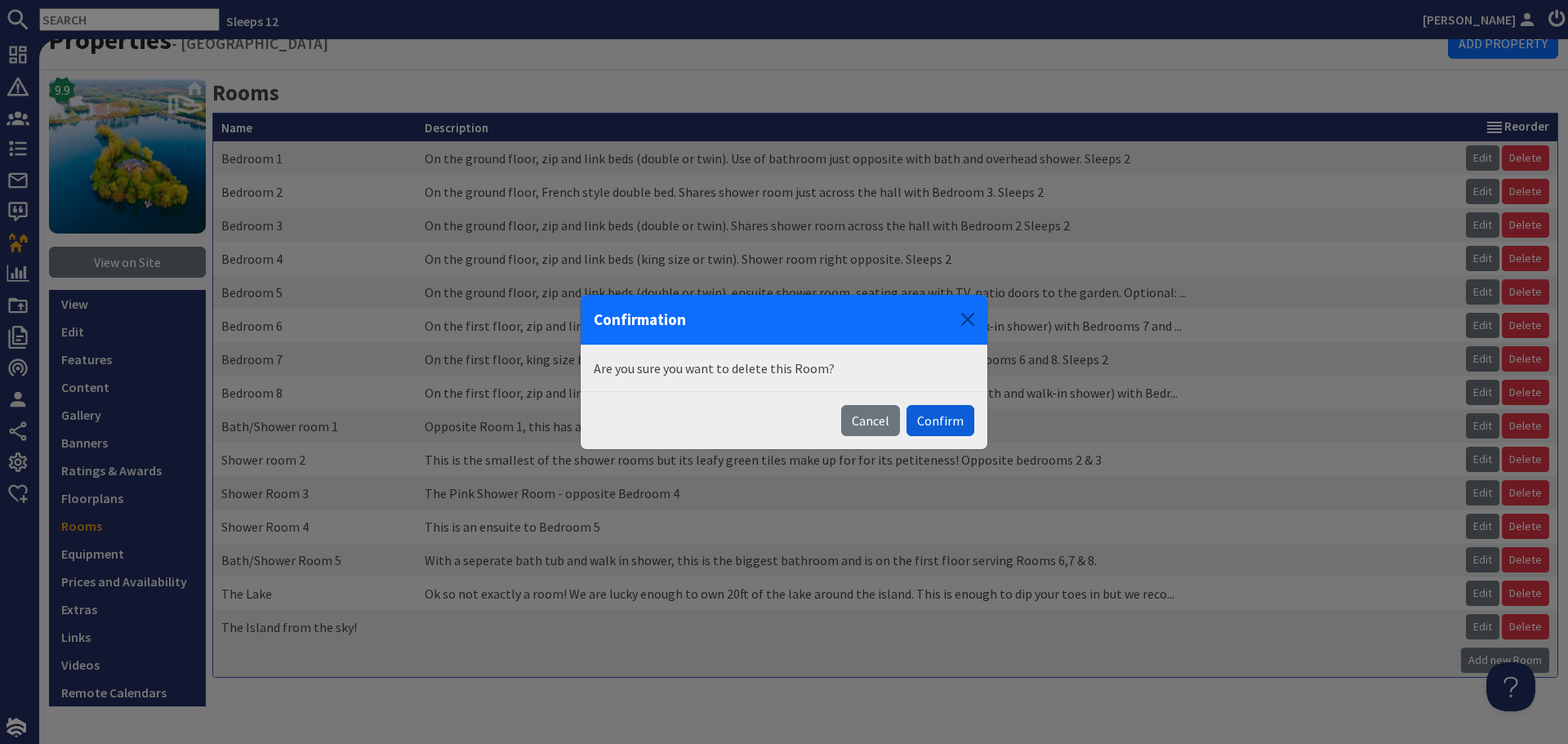
click at [941, 420] on button "Confirm" at bounding box center [940, 420] width 68 height 31
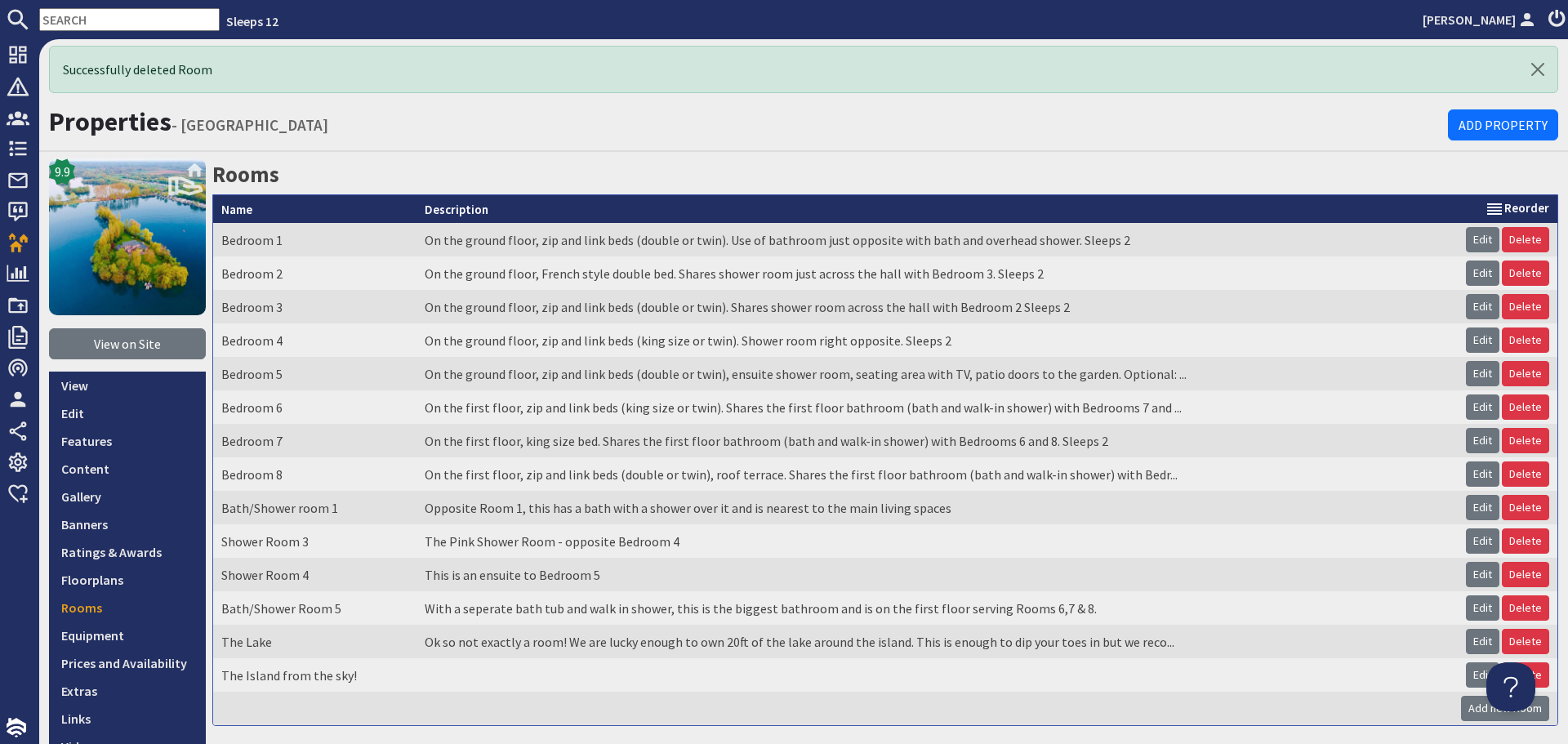
scroll to position [0, 0]
click at [1530, 499] on link "Delete" at bounding box center [1526, 508] width 48 height 26
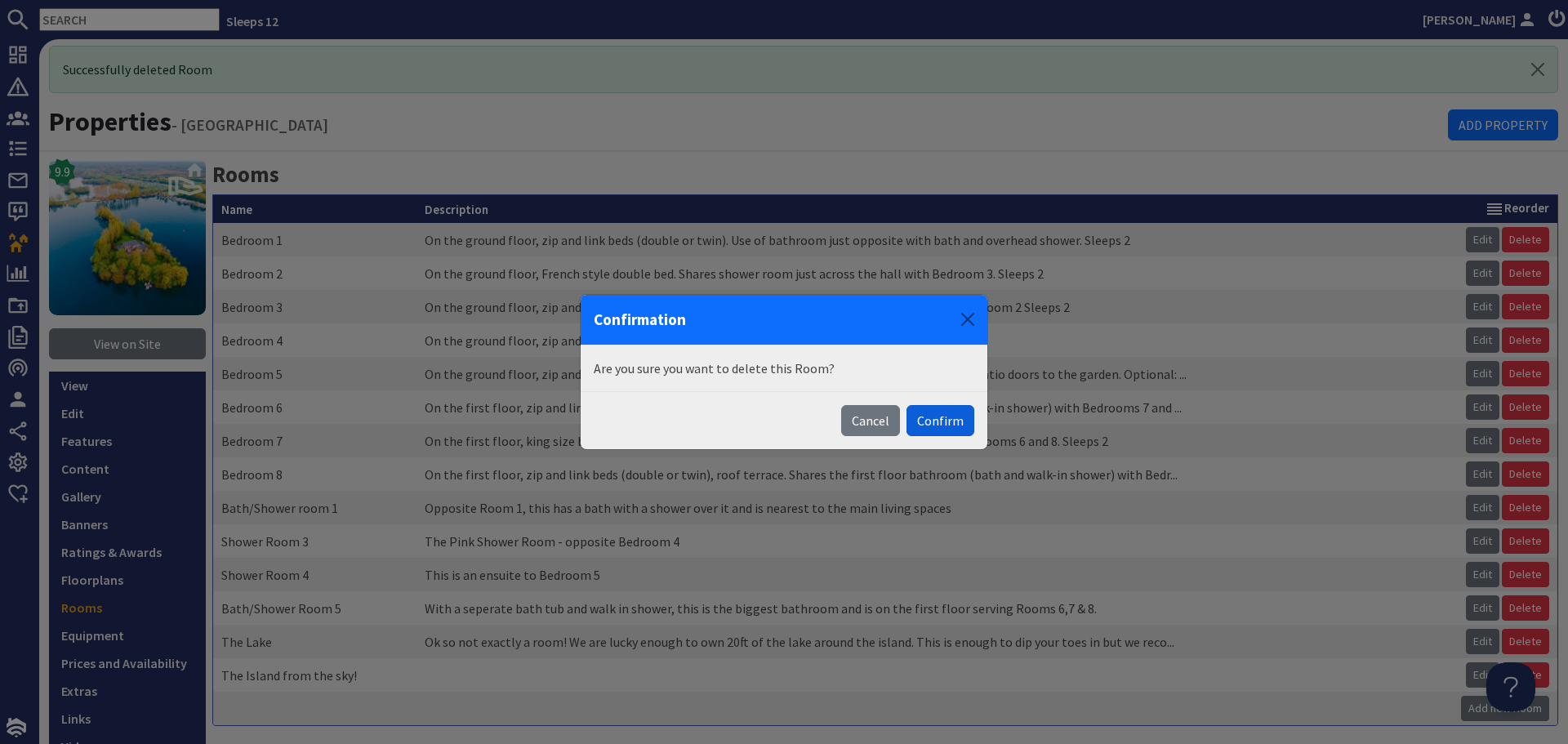
click at [947, 424] on button "Confirm" at bounding box center [940, 420] width 68 height 31
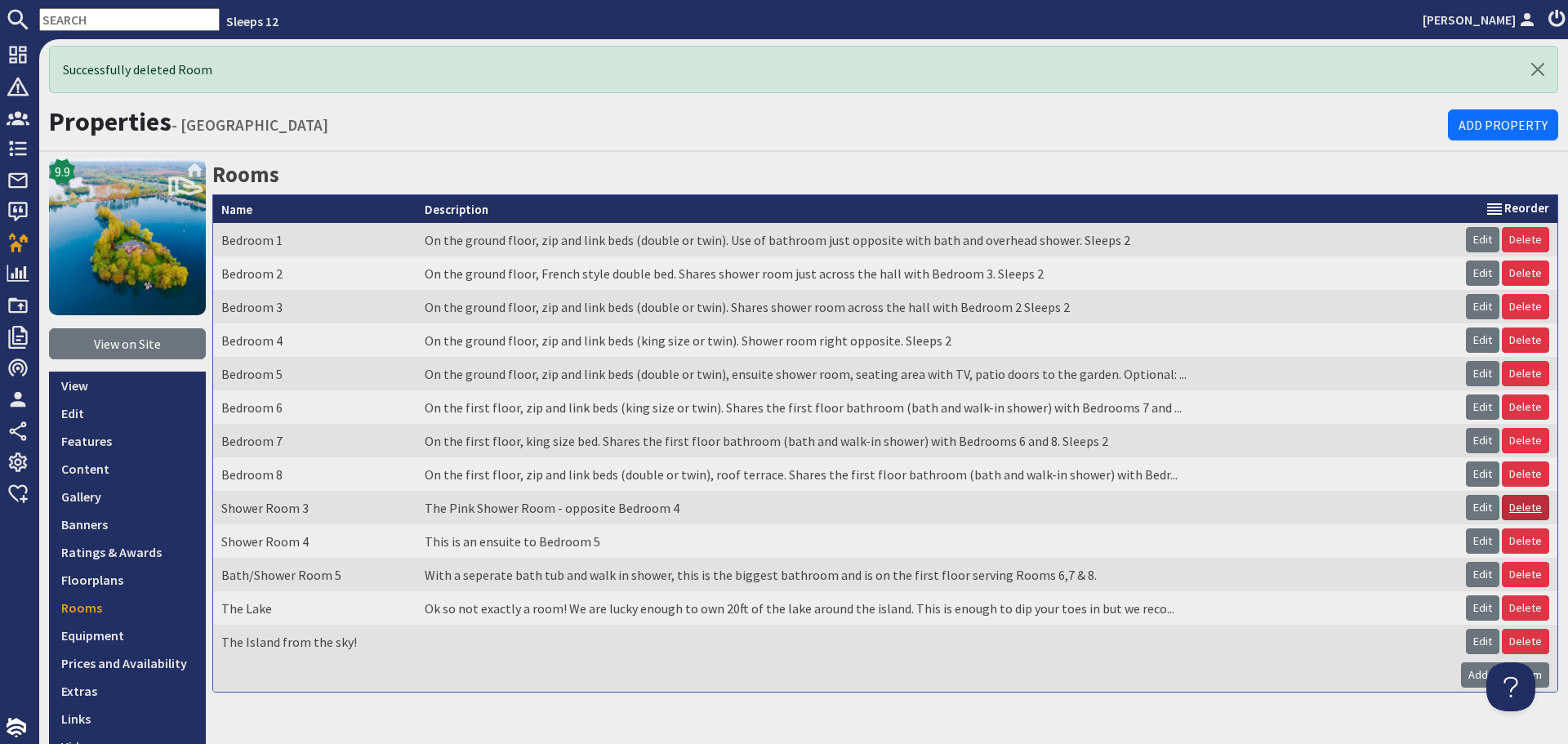
click at [1513, 504] on link "Delete" at bounding box center [1526, 508] width 48 height 26
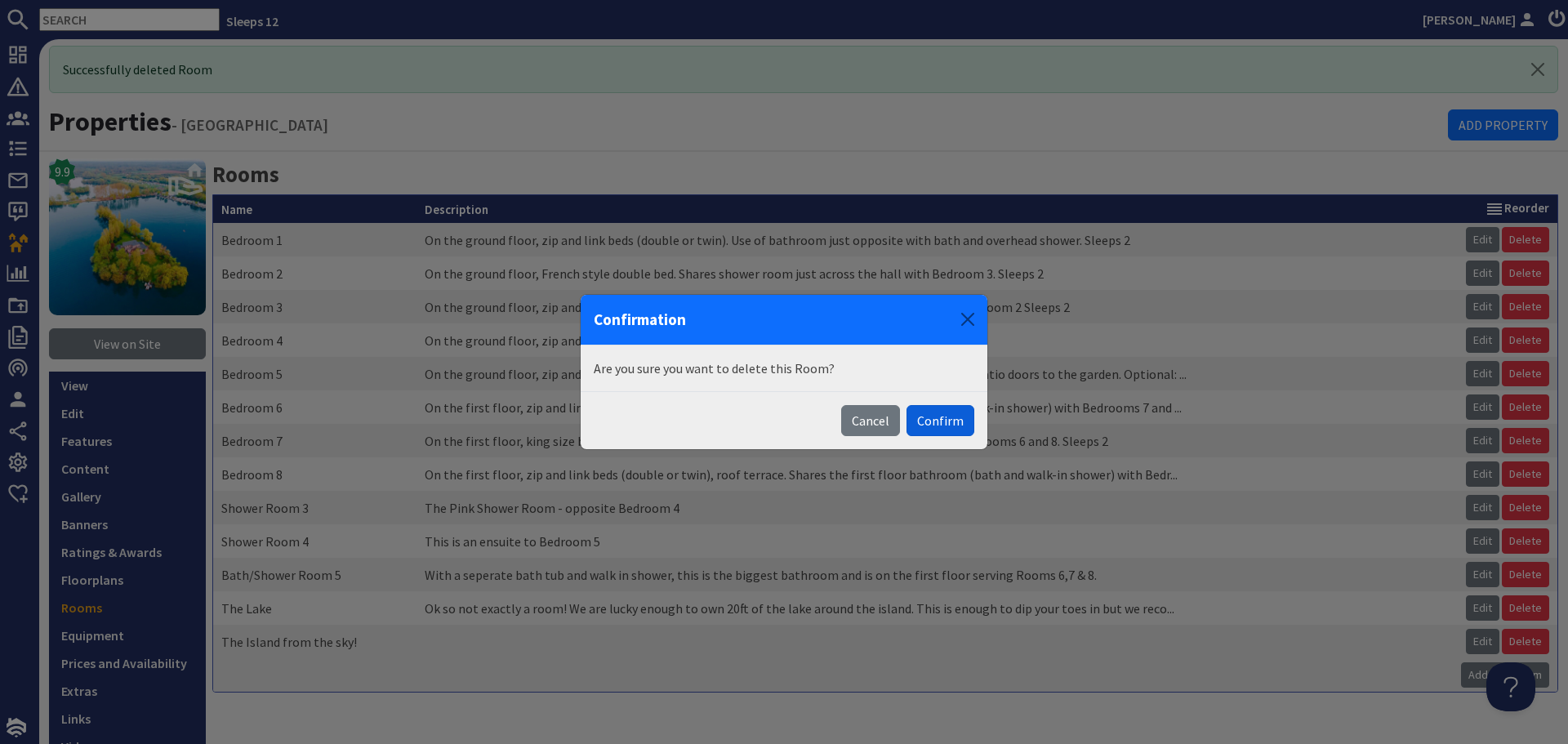
click at [932, 426] on button "Confirm" at bounding box center [940, 420] width 68 height 31
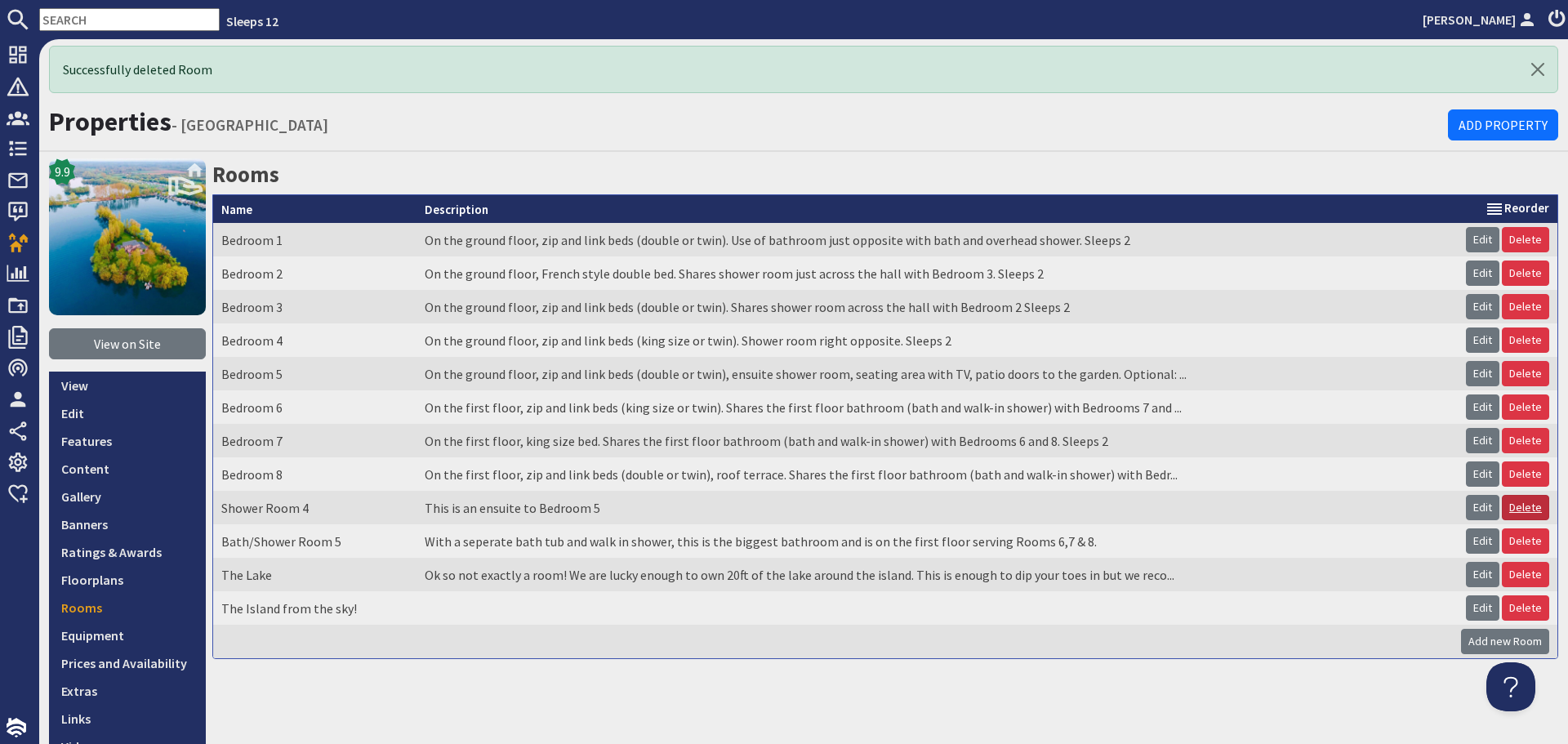
click at [1532, 510] on link "Delete" at bounding box center [1526, 508] width 48 height 26
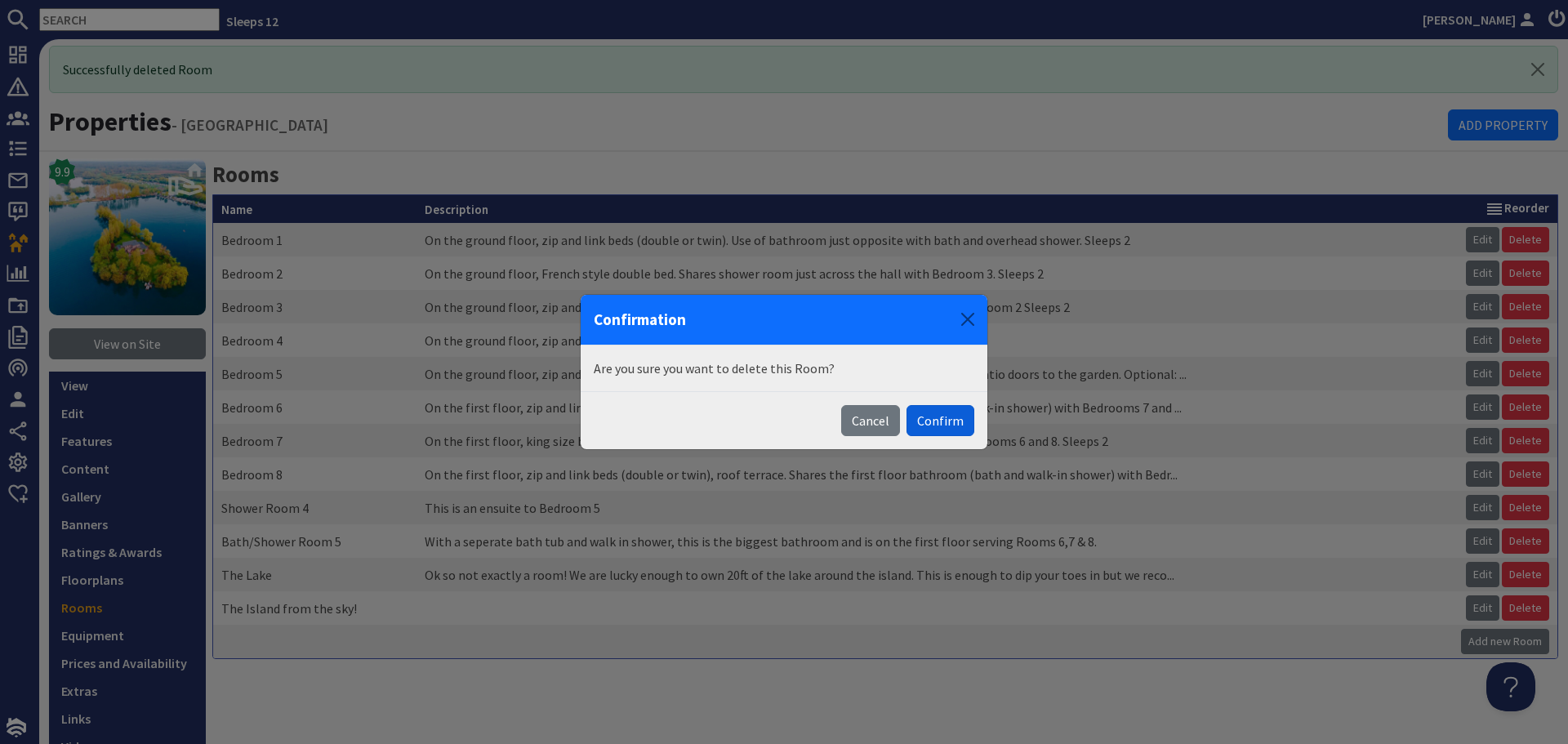
click at [949, 421] on button "Confirm" at bounding box center [940, 420] width 68 height 31
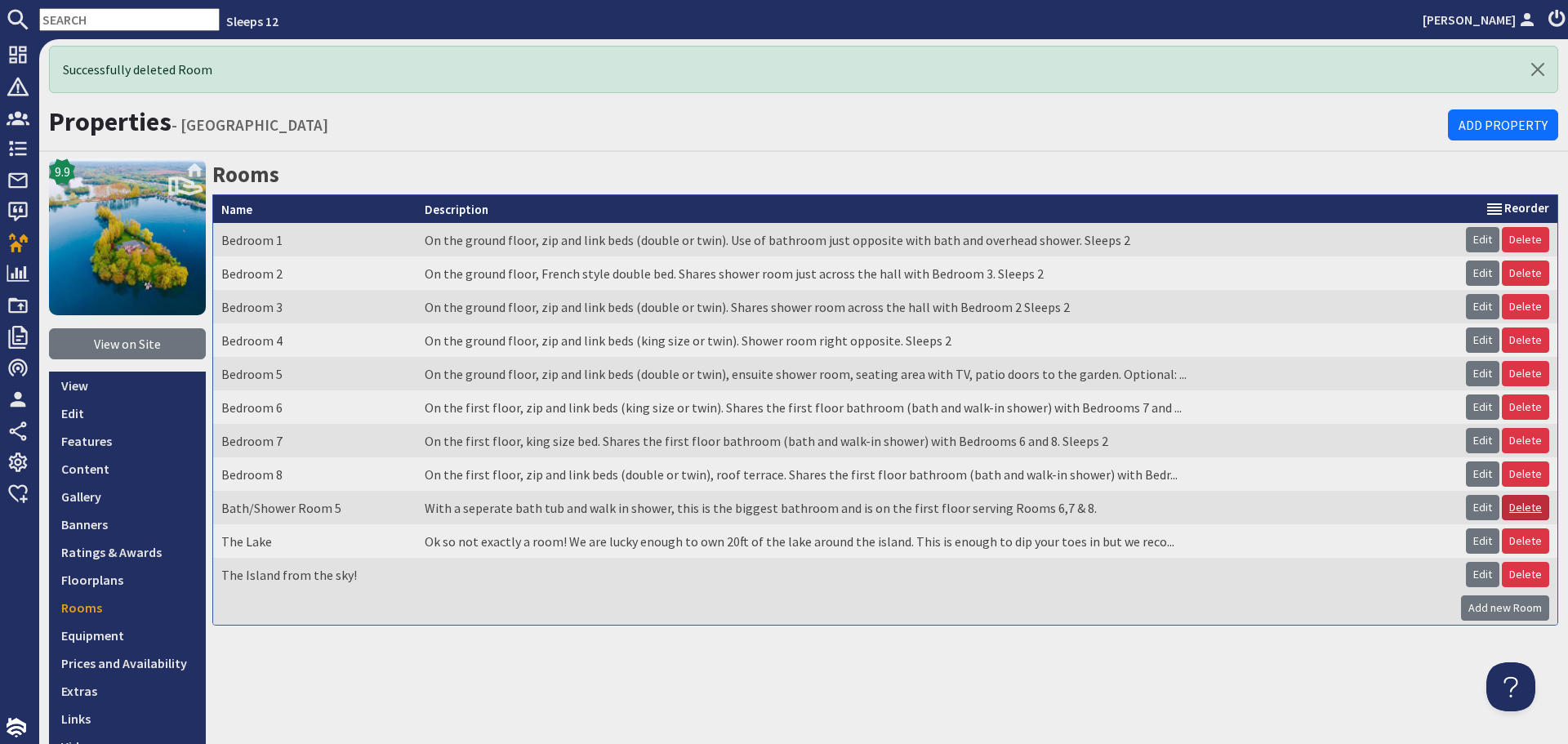
click at [1506, 508] on link "Delete" at bounding box center [1526, 508] width 48 height 26
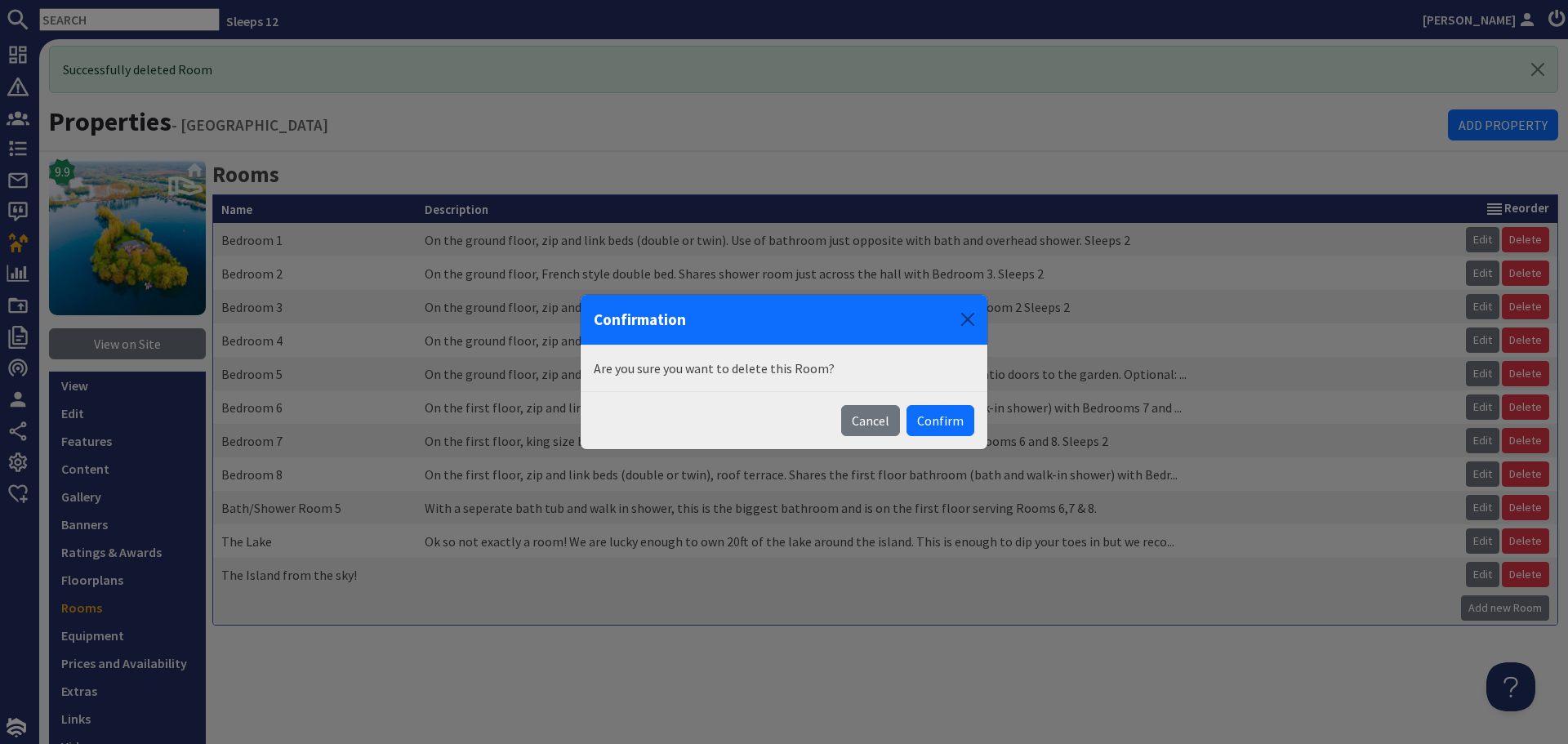
click at [905, 421] on div "Cancel Confirm" at bounding box center [784, 420] width 407 height 58
click at [923, 420] on button "Confirm" at bounding box center [940, 420] width 68 height 31
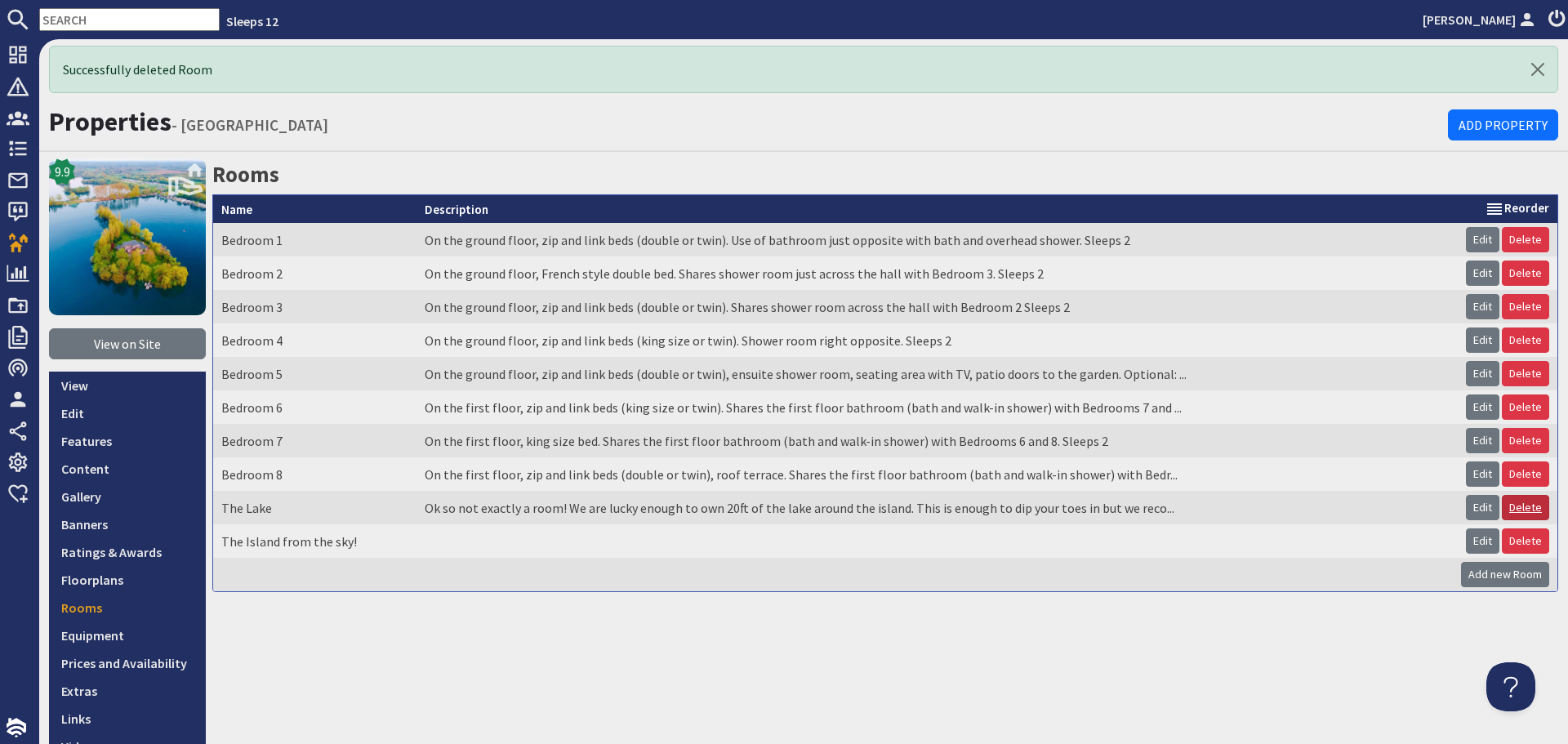
click at [1502, 510] on link "Delete" at bounding box center [1526, 508] width 48 height 26
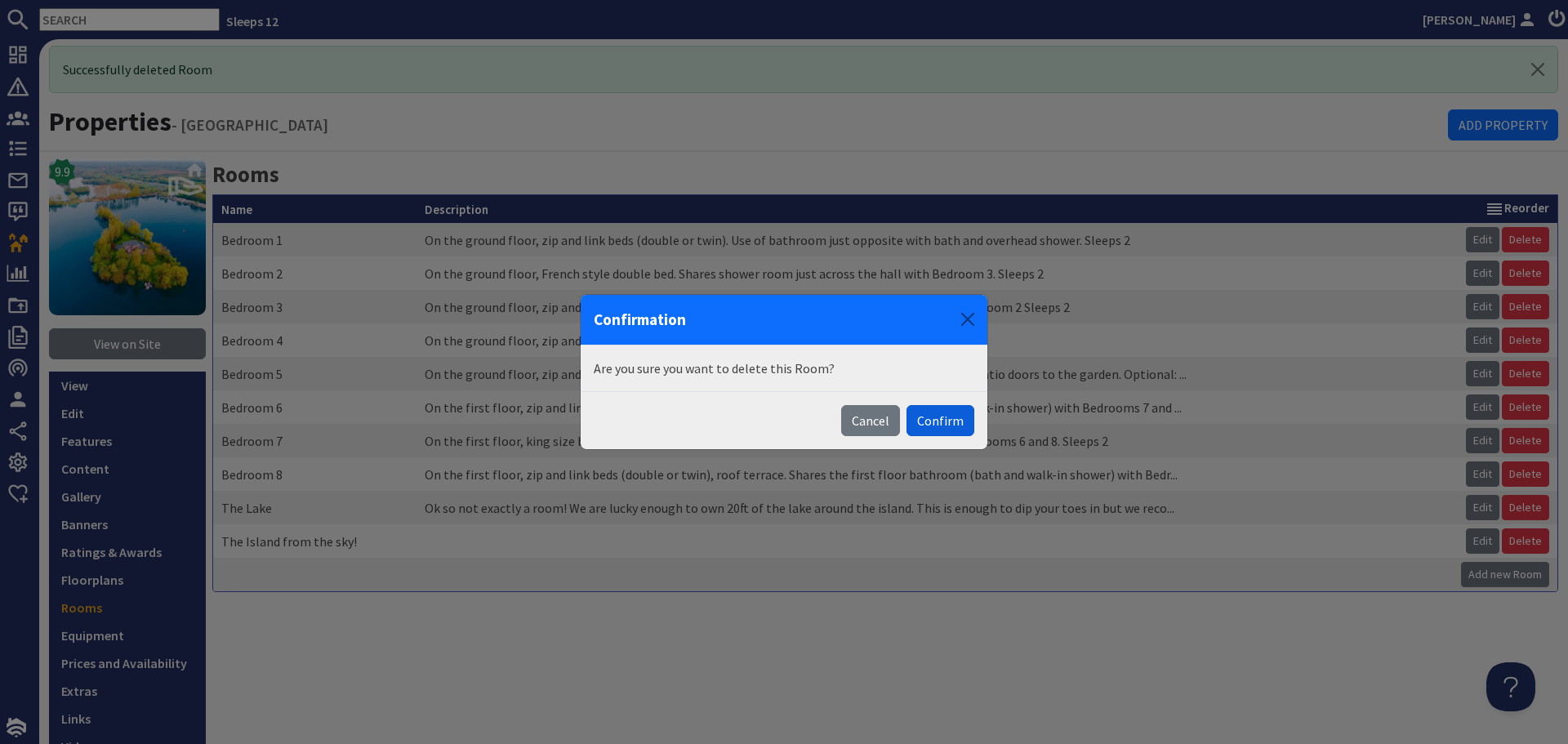
click at [943, 426] on button "Confirm" at bounding box center [940, 420] width 68 height 31
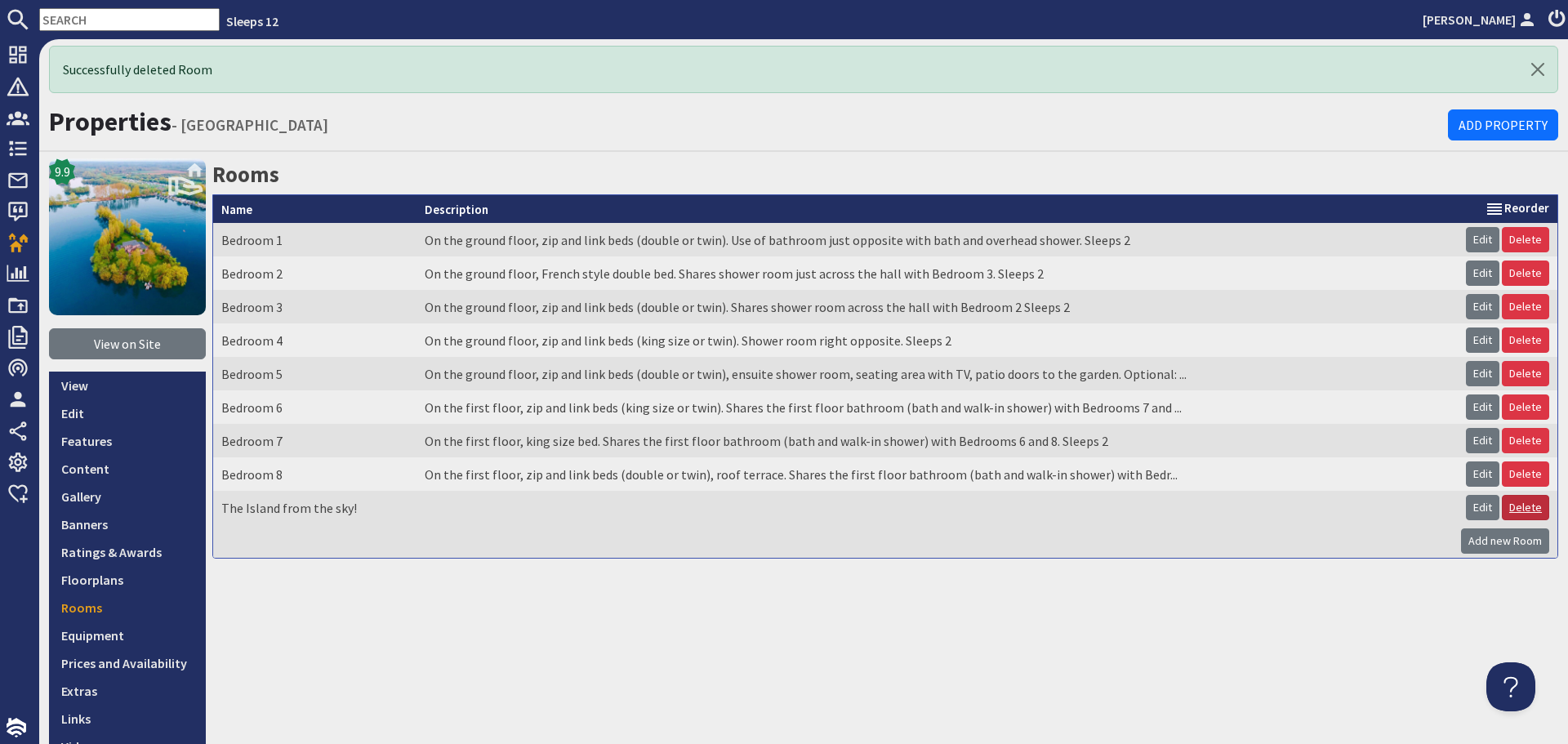
click at [1516, 506] on link "Delete" at bounding box center [1526, 508] width 48 height 26
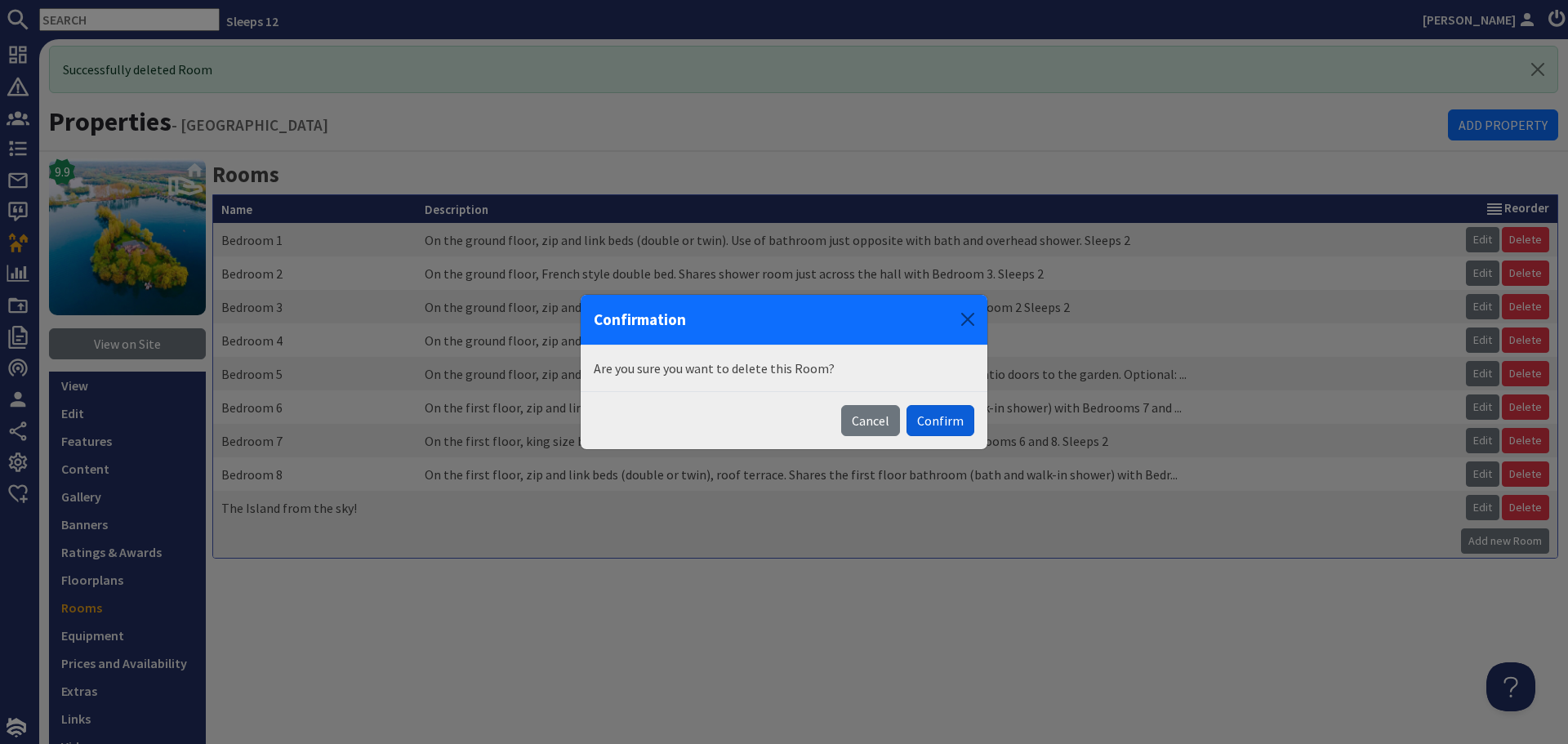
click at [949, 420] on button "Confirm" at bounding box center [940, 420] width 68 height 31
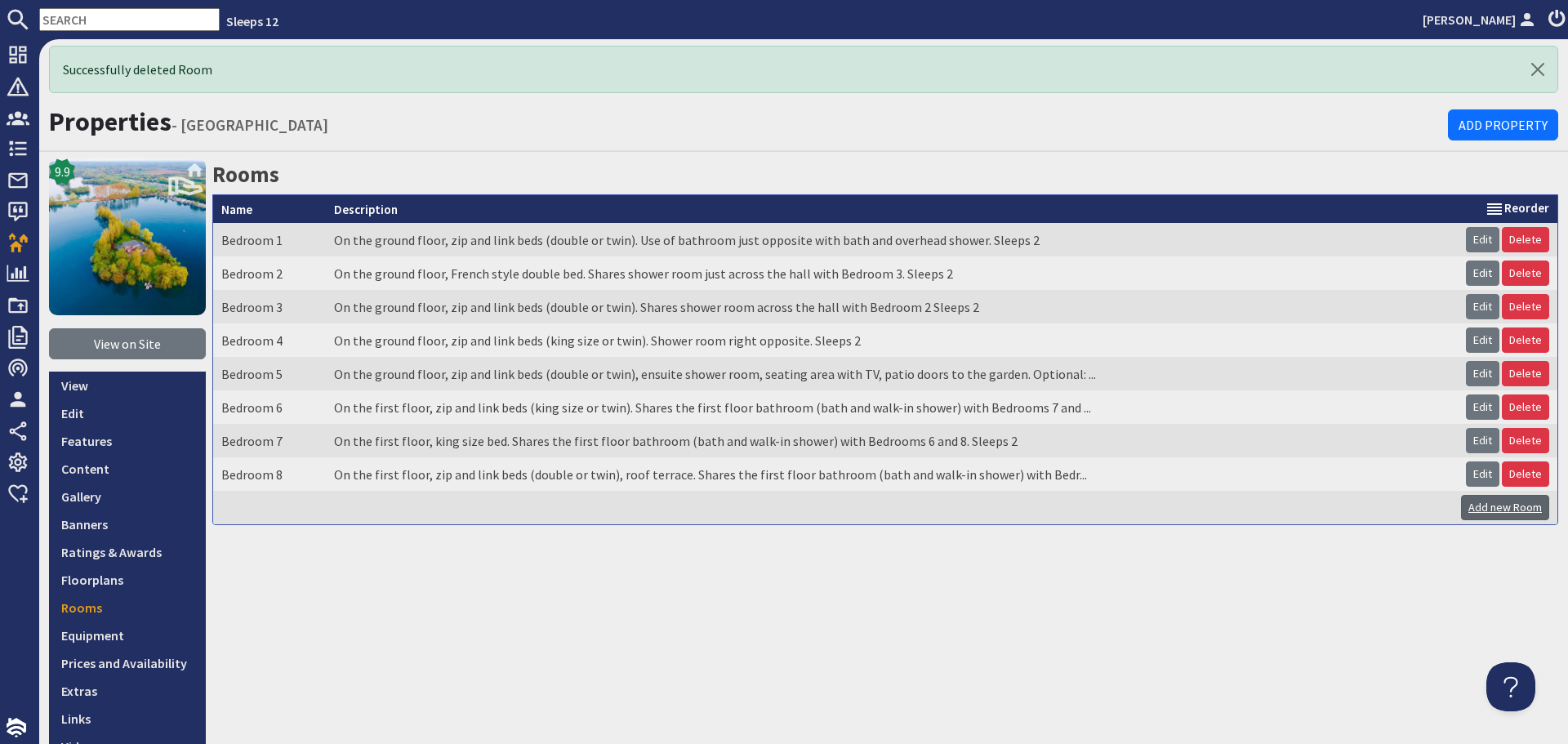
click at [1472, 508] on link "Add new Room" at bounding box center [1505, 508] width 88 height 26
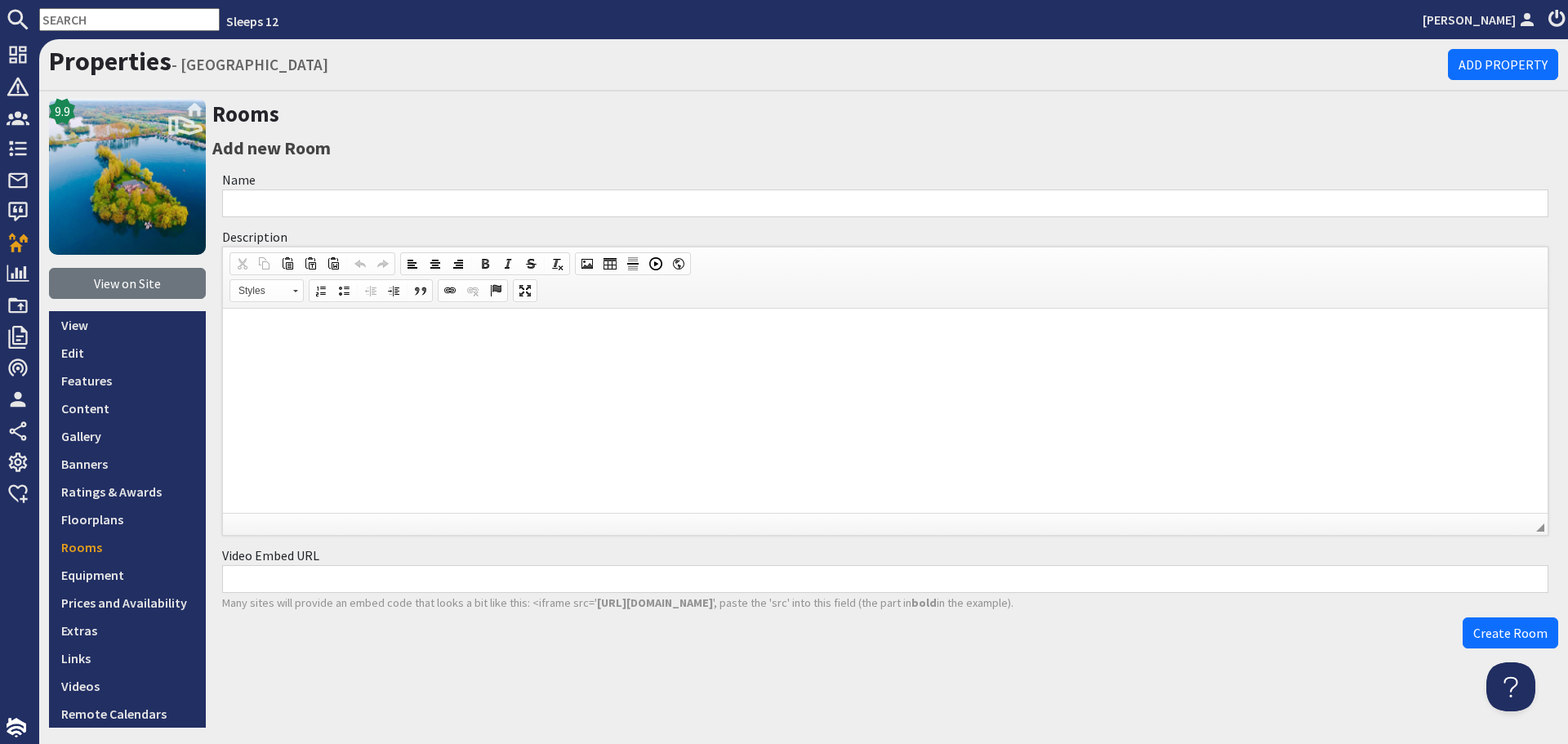
click at [356, 195] on input "Name" at bounding box center [884, 203] width 1326 height 27
type input "Kitchen"
click at [354, 348] on html at bounding box center [885, 334] width 1325 height 50
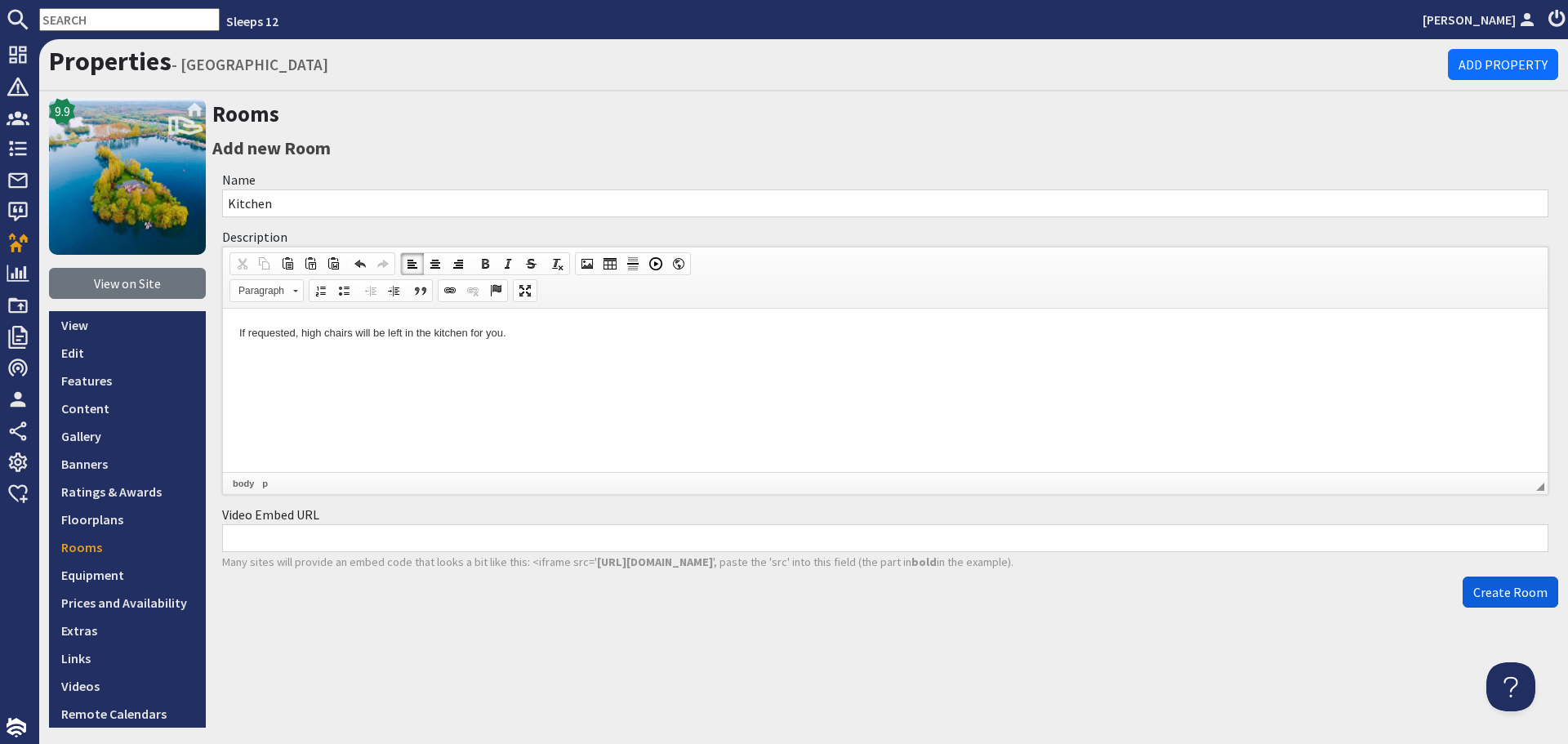
click at [1477, 592] on span "Create Room" at bounding box center [1511, 592] width 74 height 16
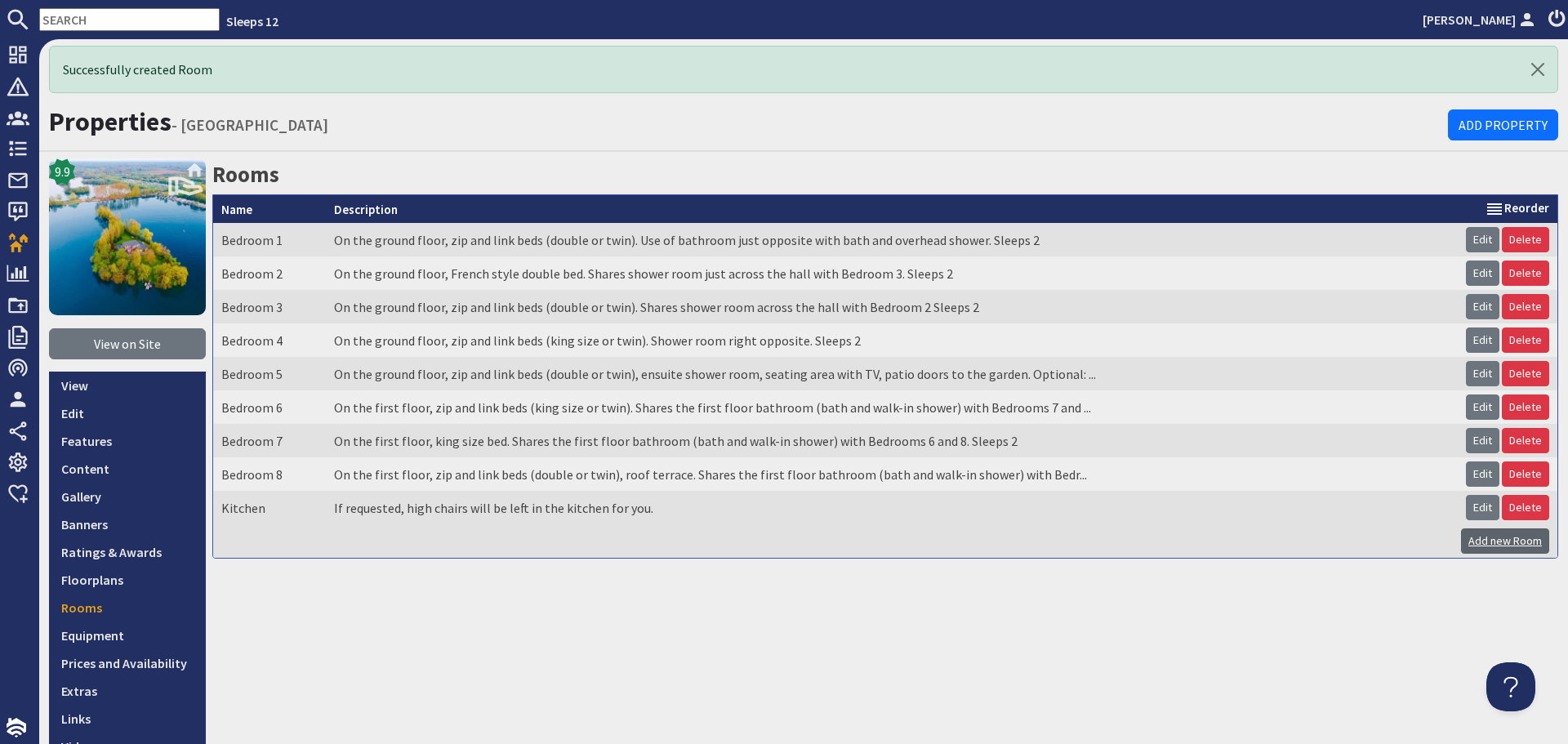
click at [1472, 543] on link "Add new Room" at bounding box center [1505, 541] width 88 height 26
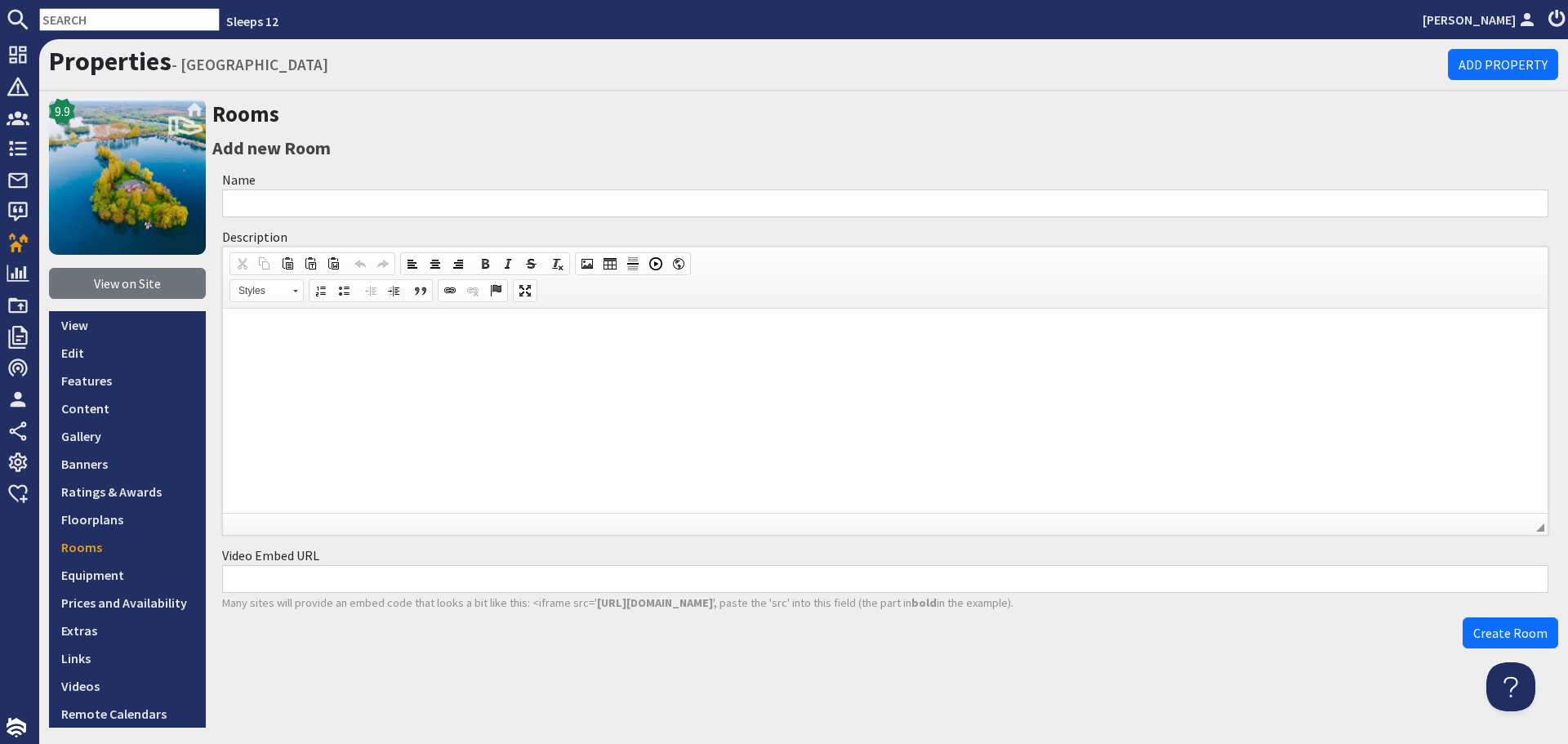
click at [492, 201] on input "Name" at bounding box center [884, 203] width 1326 height 27
type input "Equipment"
drag, startPoint x: 326, startPoint y: 356, endPoint x: 553, endPoint y: 588, distance: 324.6
click at [326, 356] on html at bounding box center [885, 334] width 1325 height 50
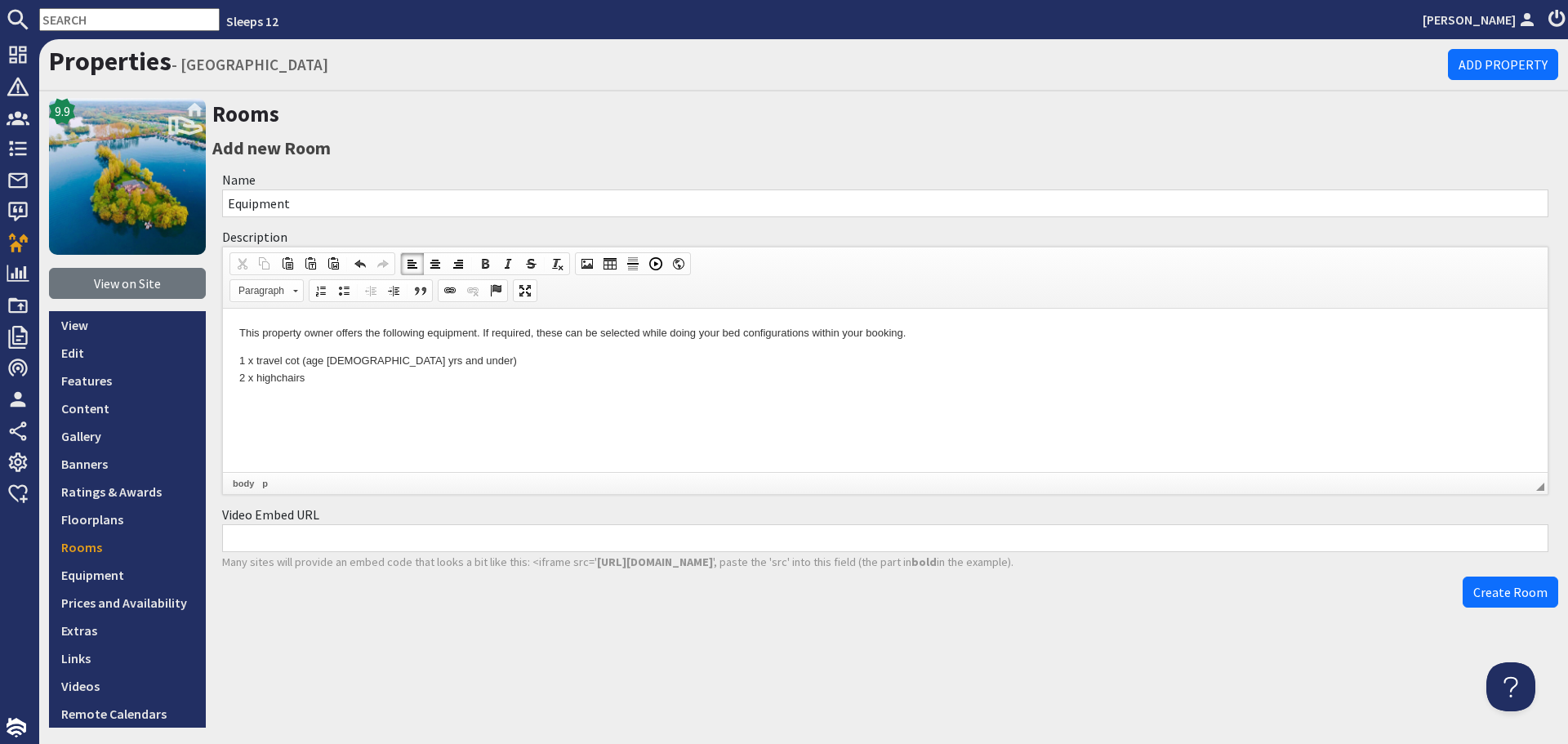
drag, startPoint x: 1463, startPoint y: 589, endPoint x: 1410, endPoint y: 626, distance: 64.6
click at [1463, 589] on button "Create Room" at bounding box center [1511, 592] width 96 height 31
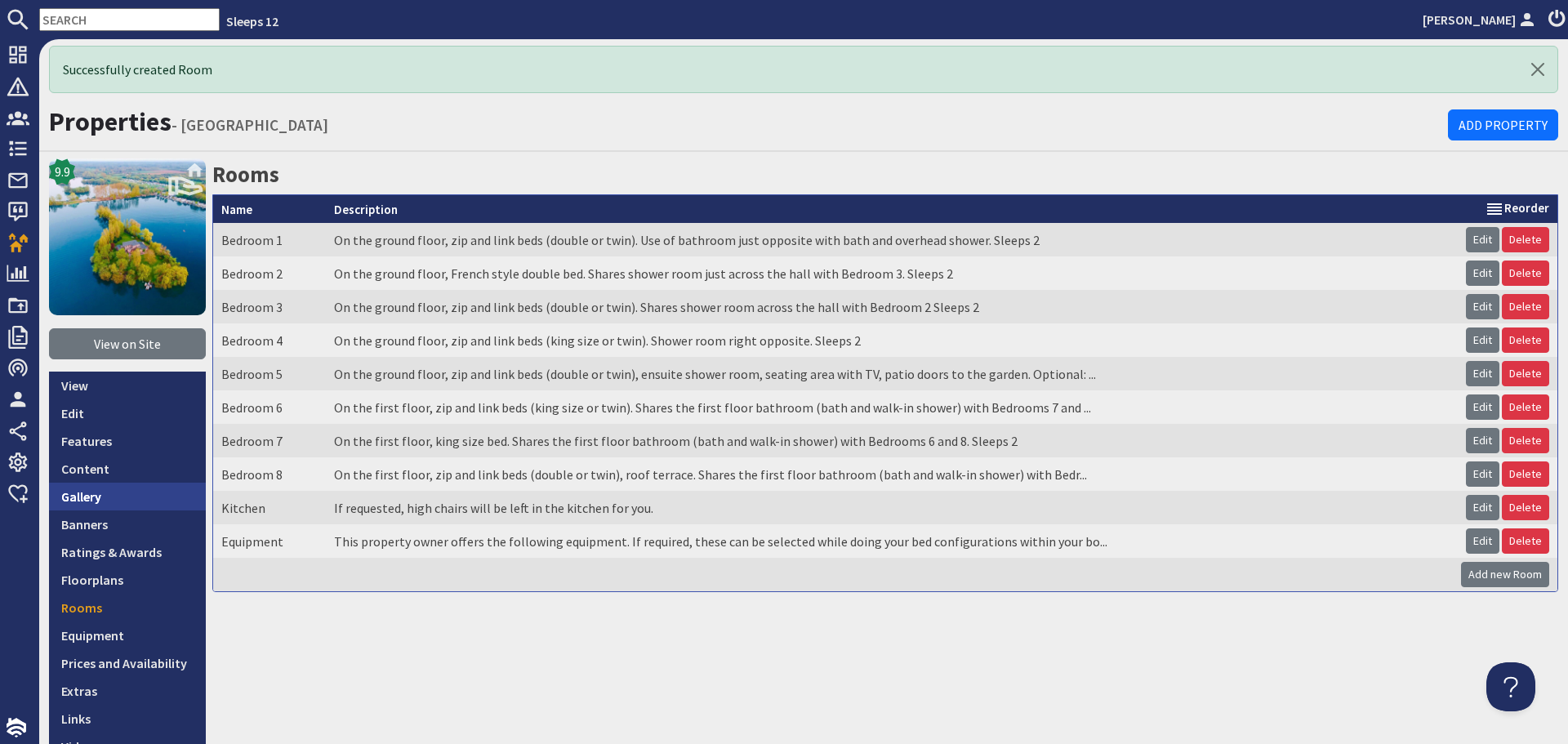
click at [105, 498] on link "Gallery" at bounding box center [126, 496] width 157 height 27
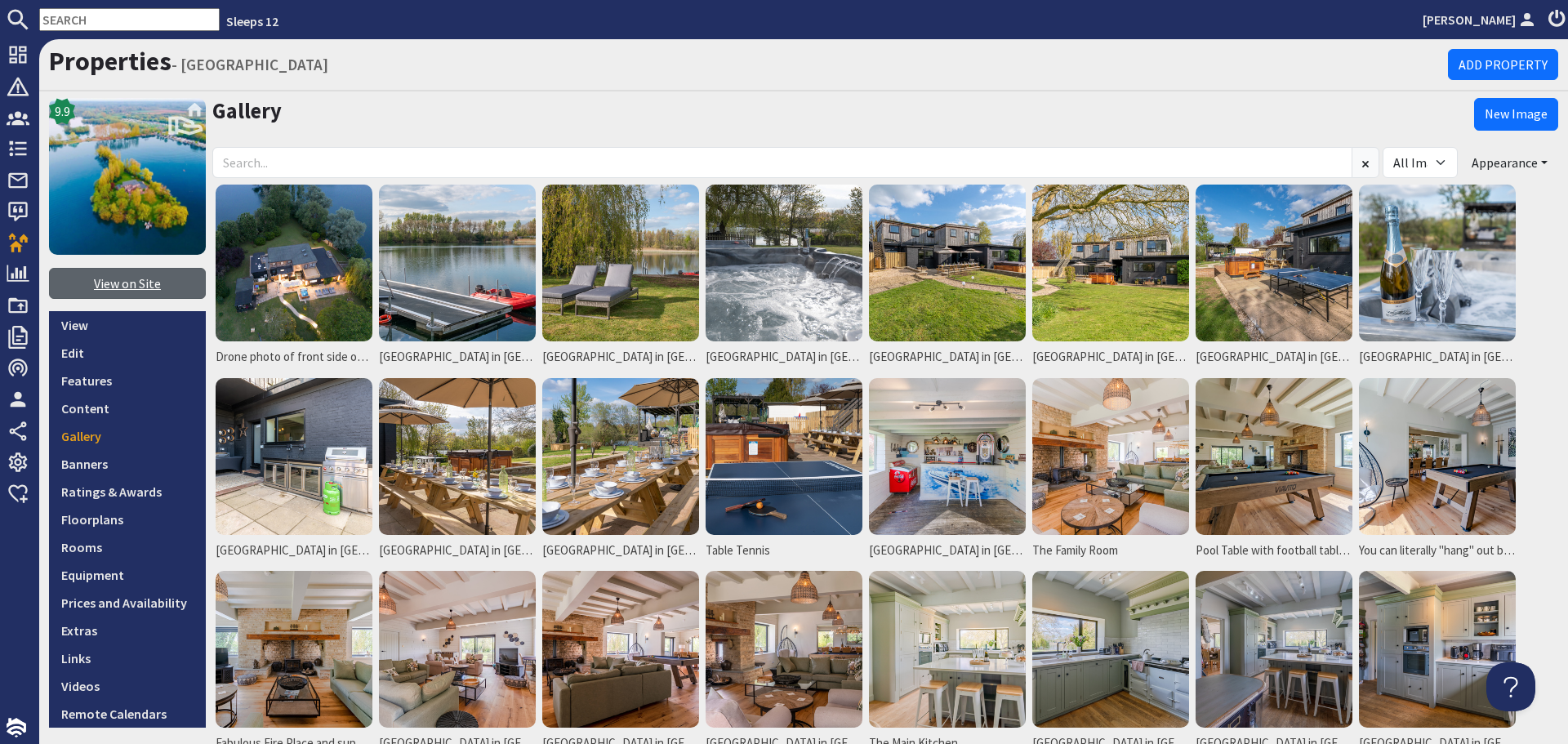
click at [136, 289] on link "View on Site" at bounding box center [126, 283] width 157 height 31
click at [111, 550] on link "Rooms" at bounding box center [126, 547] width 157 height 27
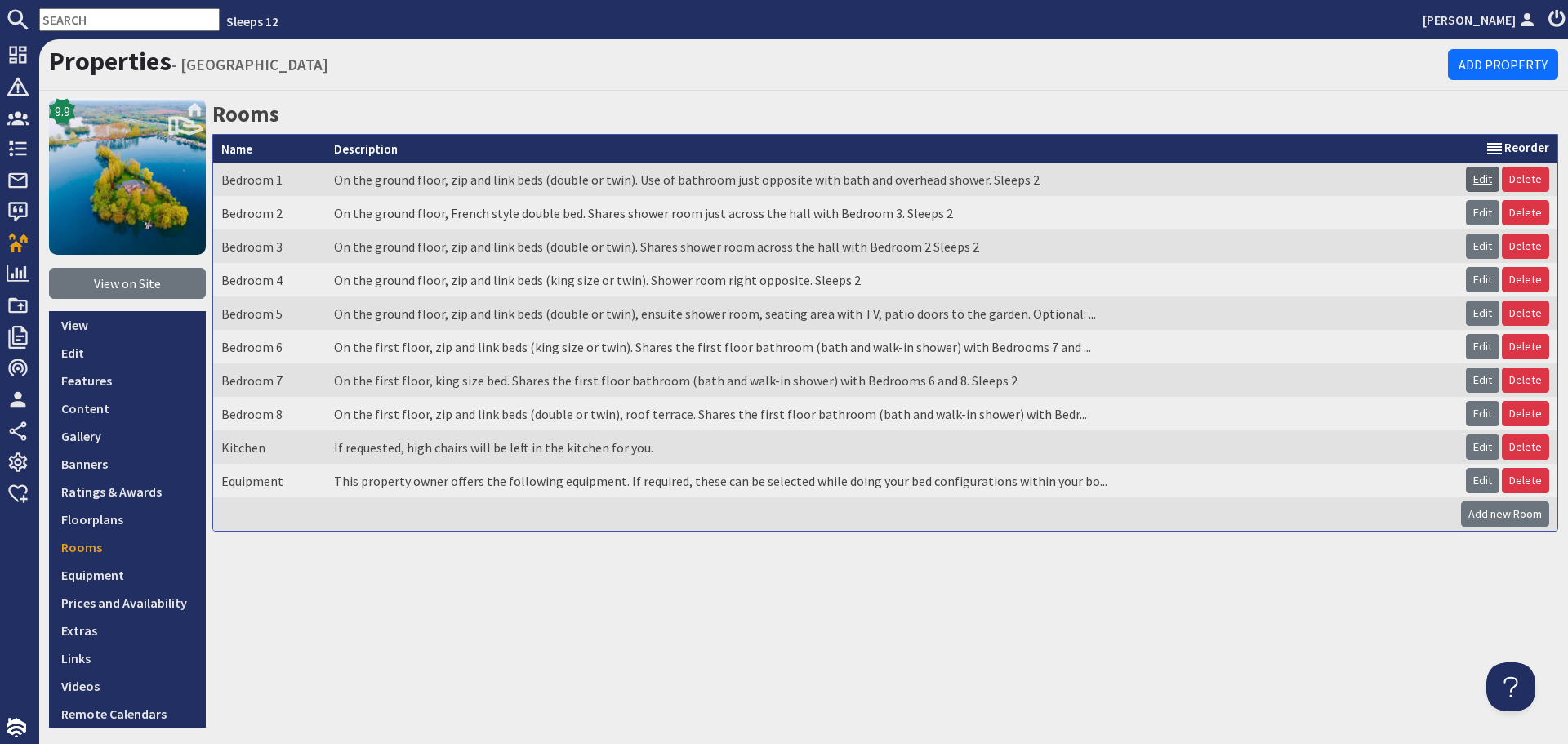
click at [1469, 179] on link "Edit" at bounding box center [1482, 179] width 34 height 26
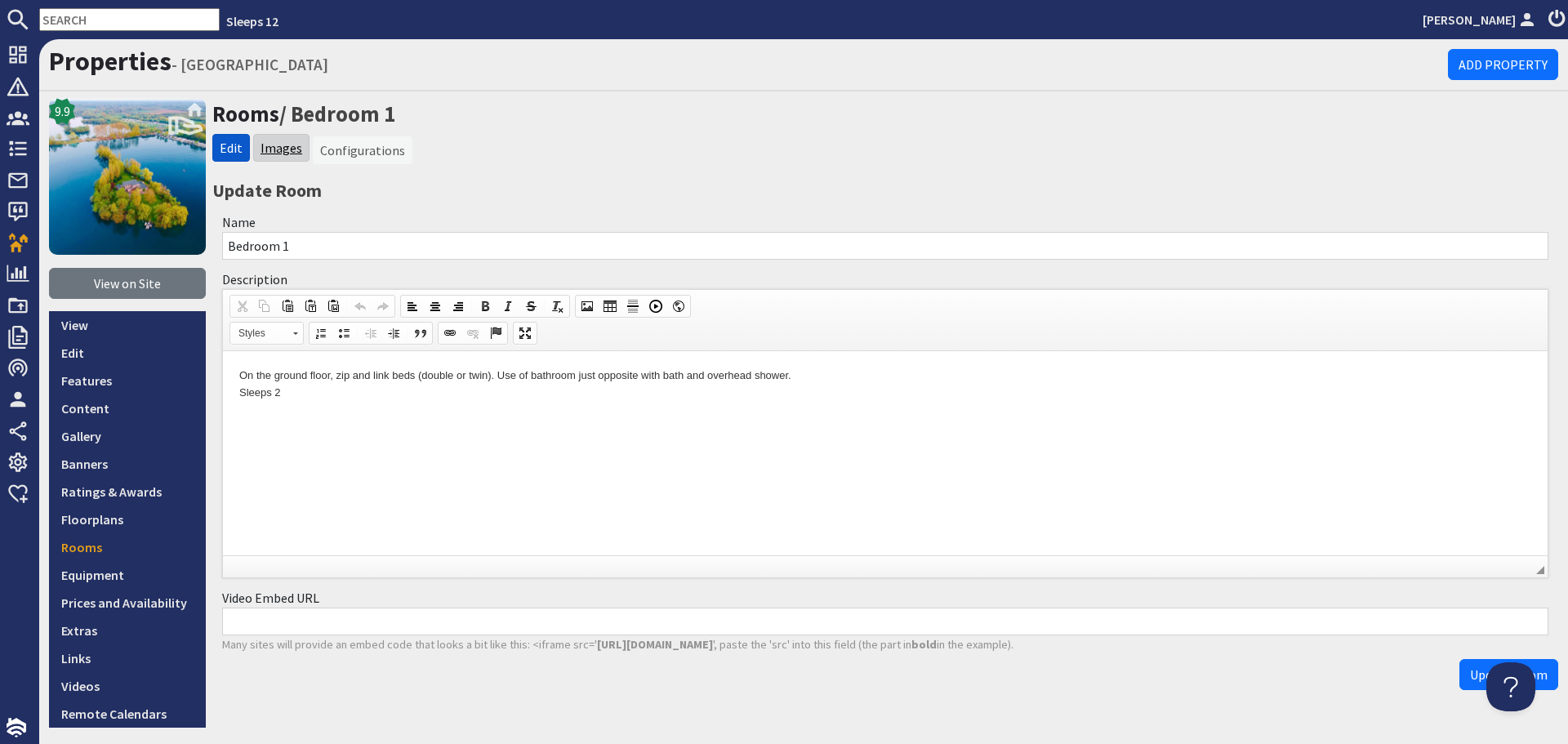
click at [264, 150] on link "Images" at bounding box center [281, 148] width 42 height 16
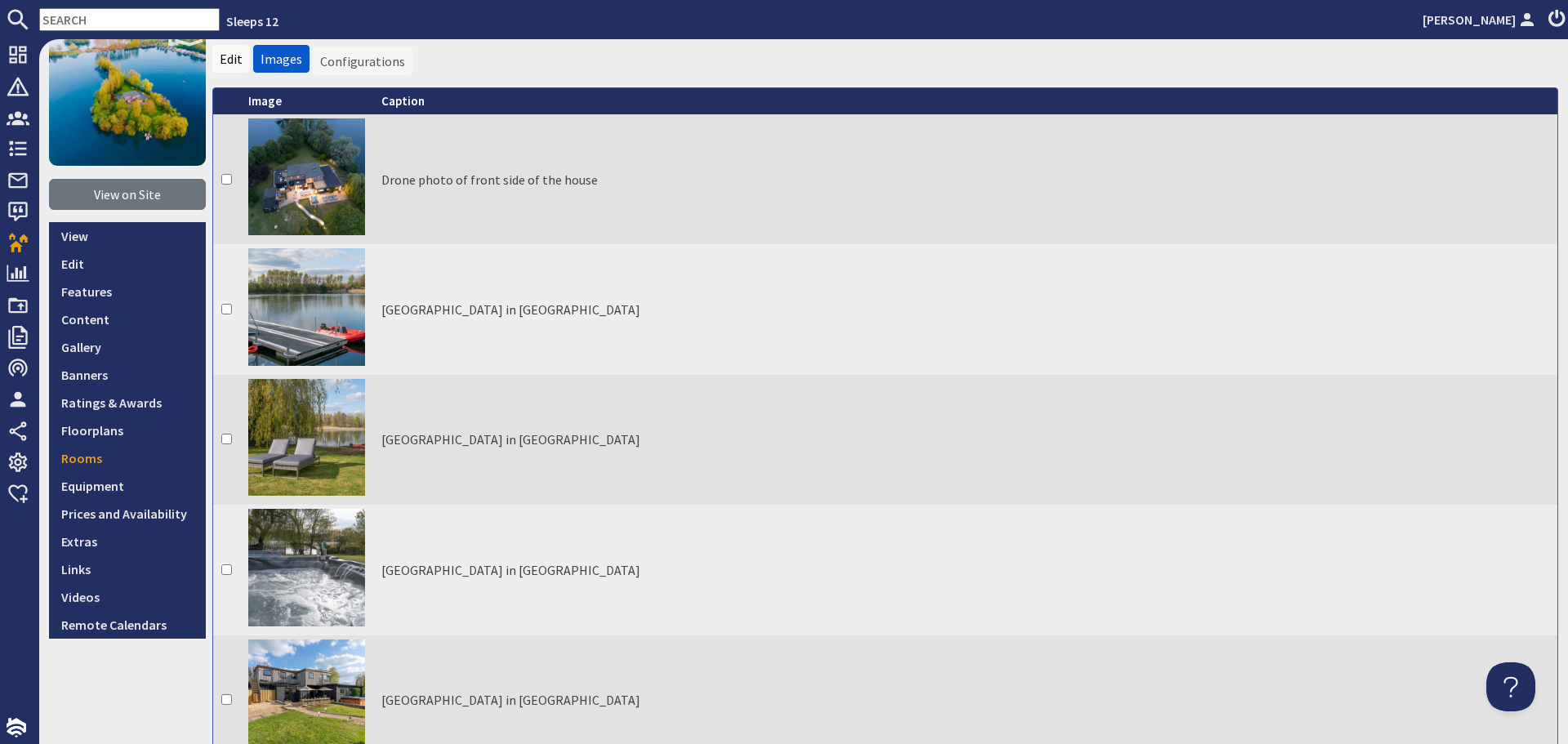
scroll to position [18, 0]
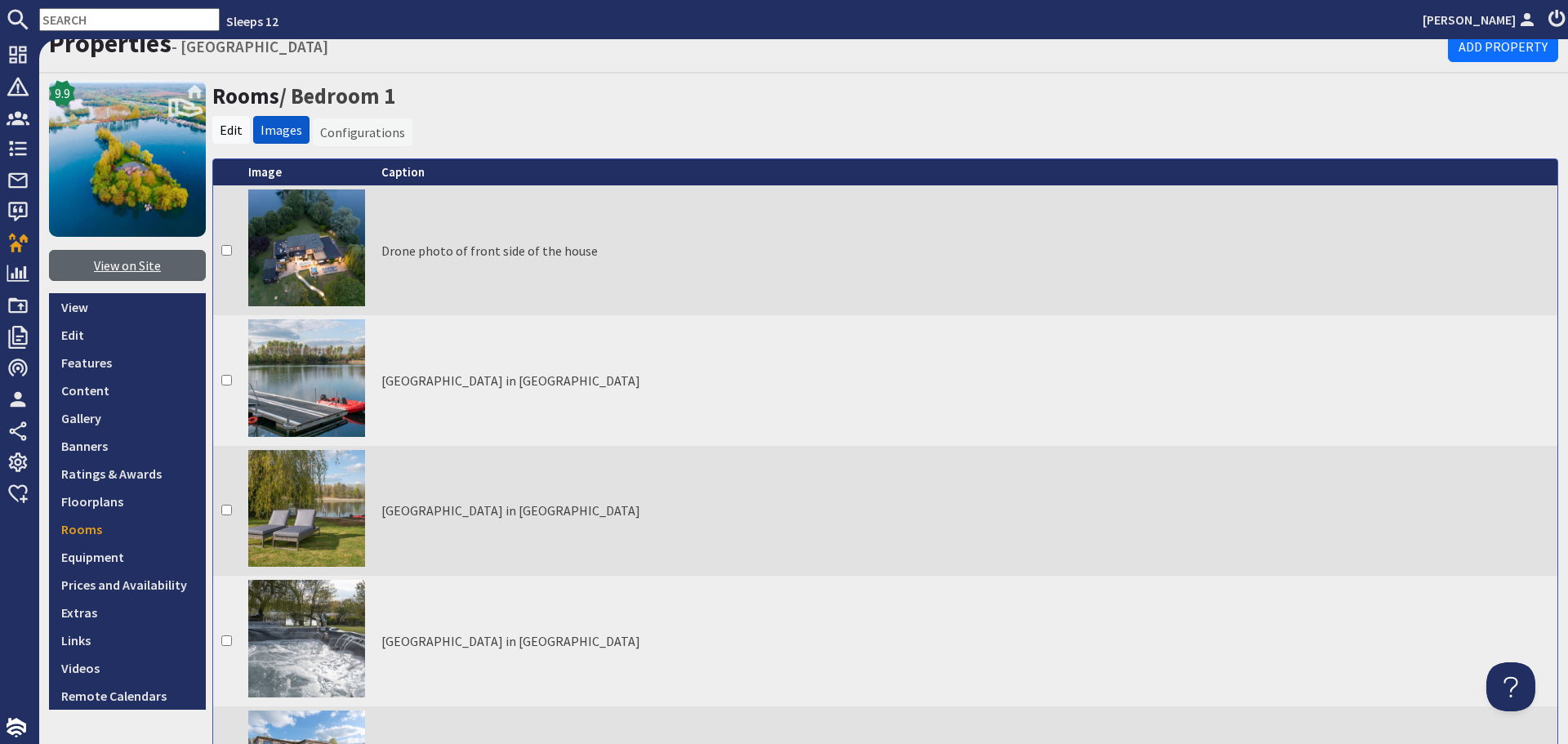
click at [136, 269] on link "View on Site" at bounding box center [126, 265] width 157 height 31
click at [119, 533] on link "Rooms" at bounding box center [126, 529] width 157 height 27
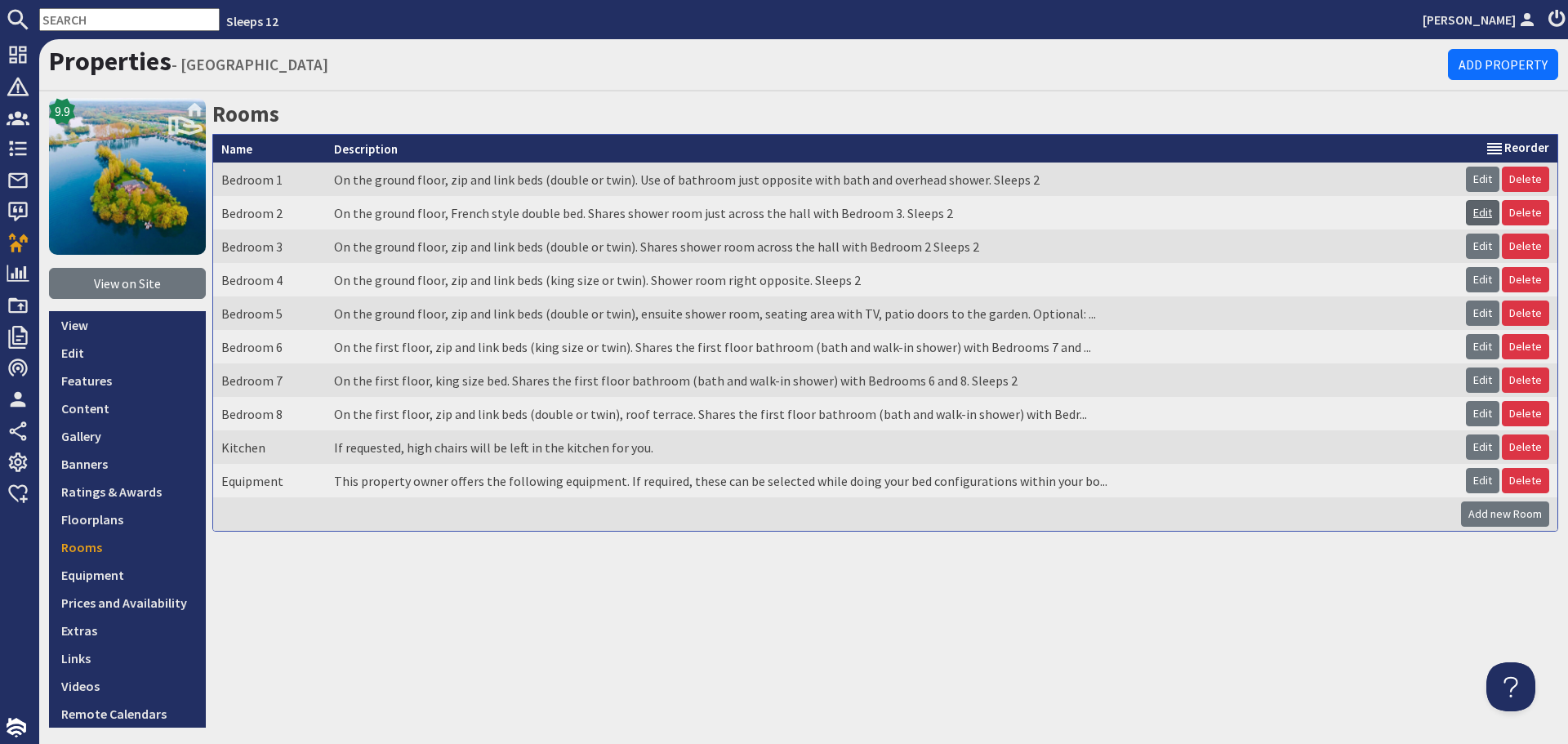
click at [1477, 213] on link "Edit" at bounding box center [1482, 212] width 34 height 26
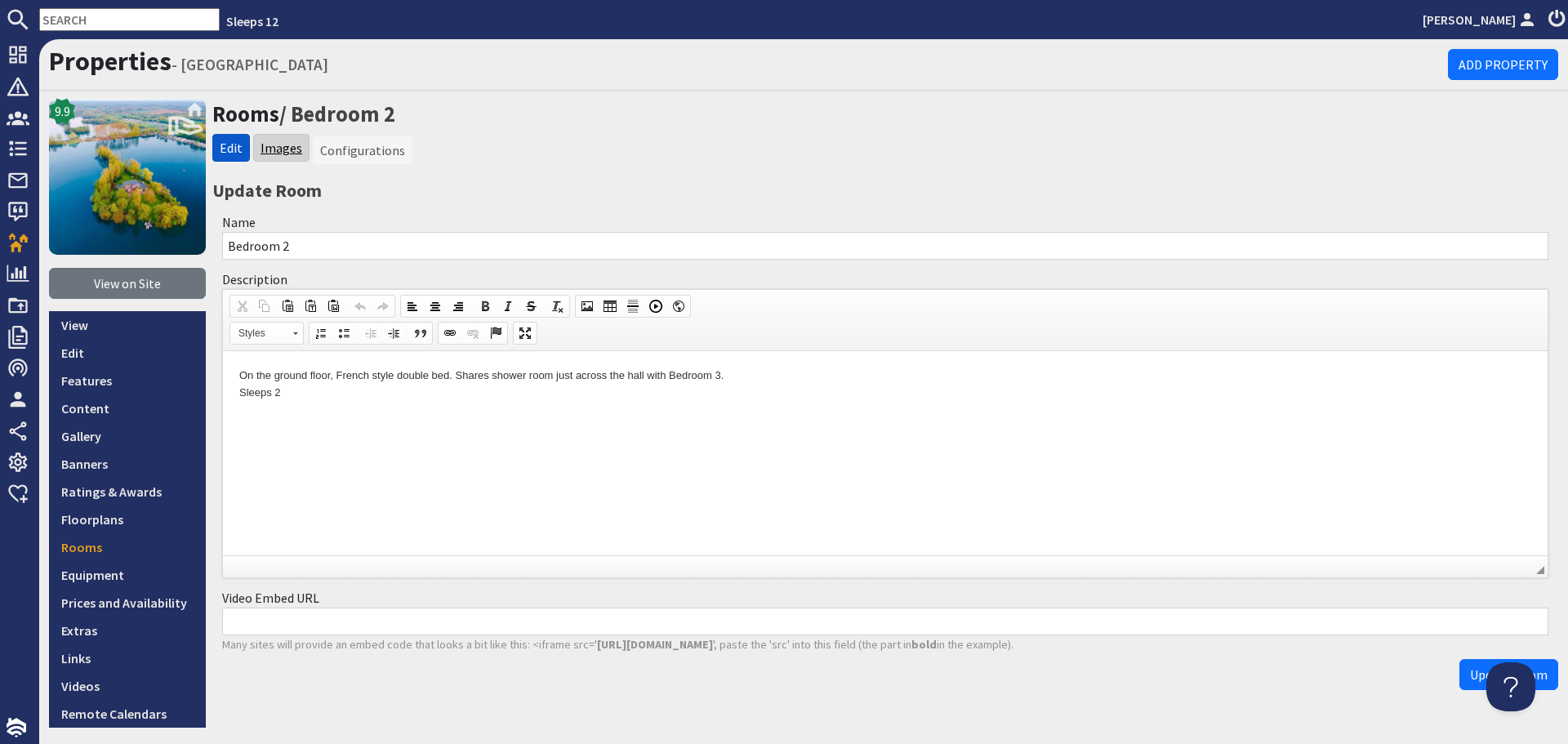
click at [292, 147] on link "Images" at bounding box center [281, 148] width 42 height 16
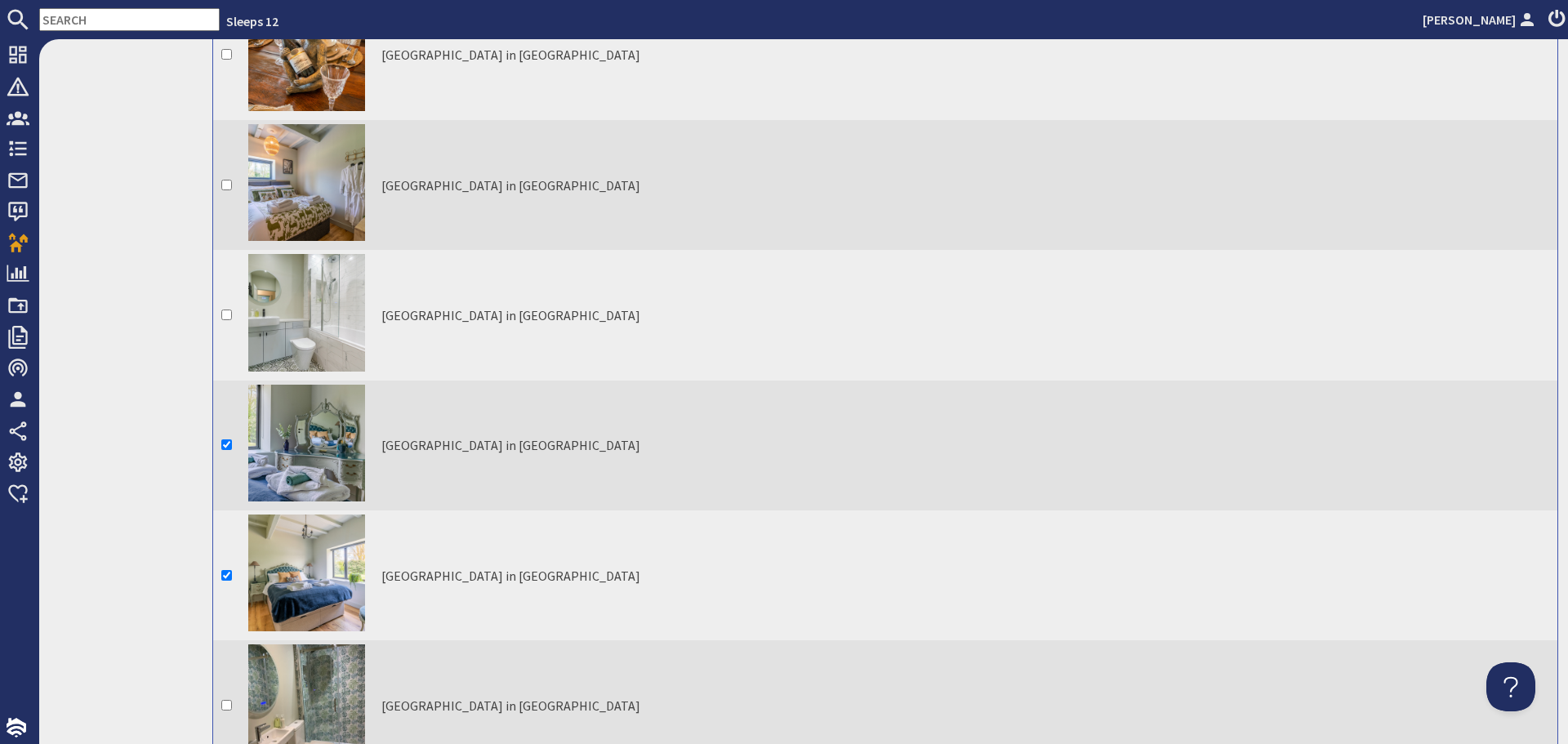
scroll to position [4002, 0]
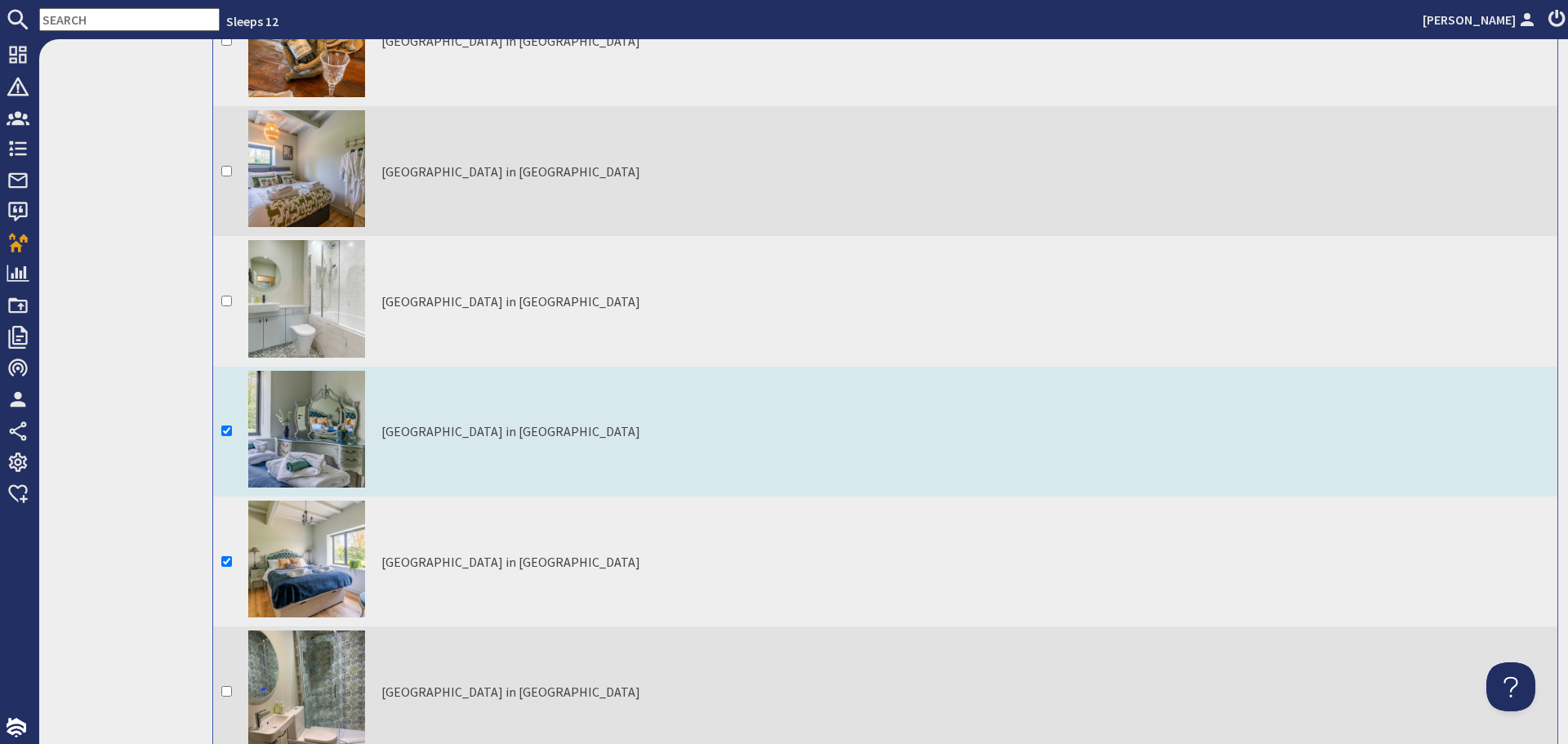
click at [228, 426] on input "checkbox" at bounding box center [226, 431] width 11 height 11
checkbox input "false"
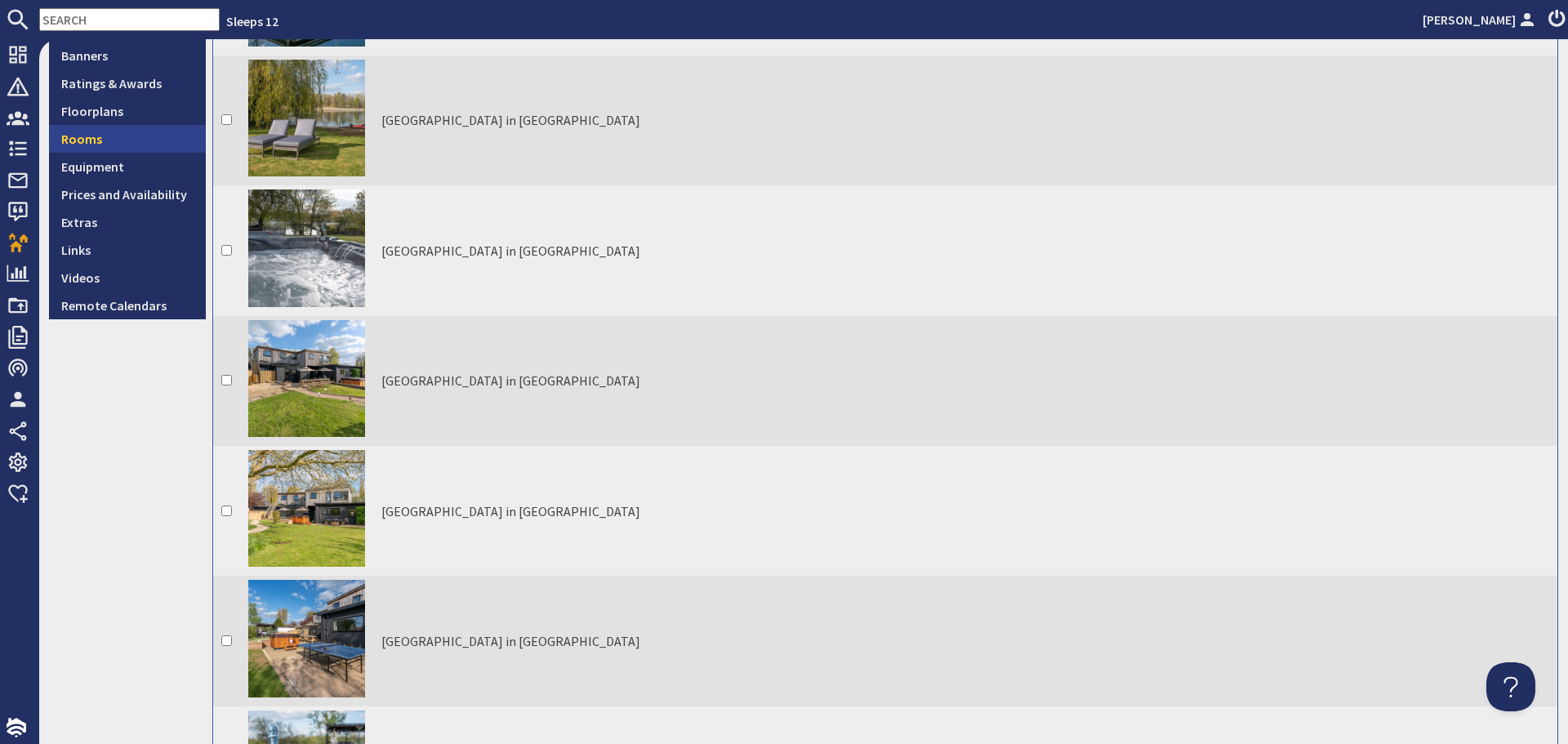
scroll to position [0, 0]
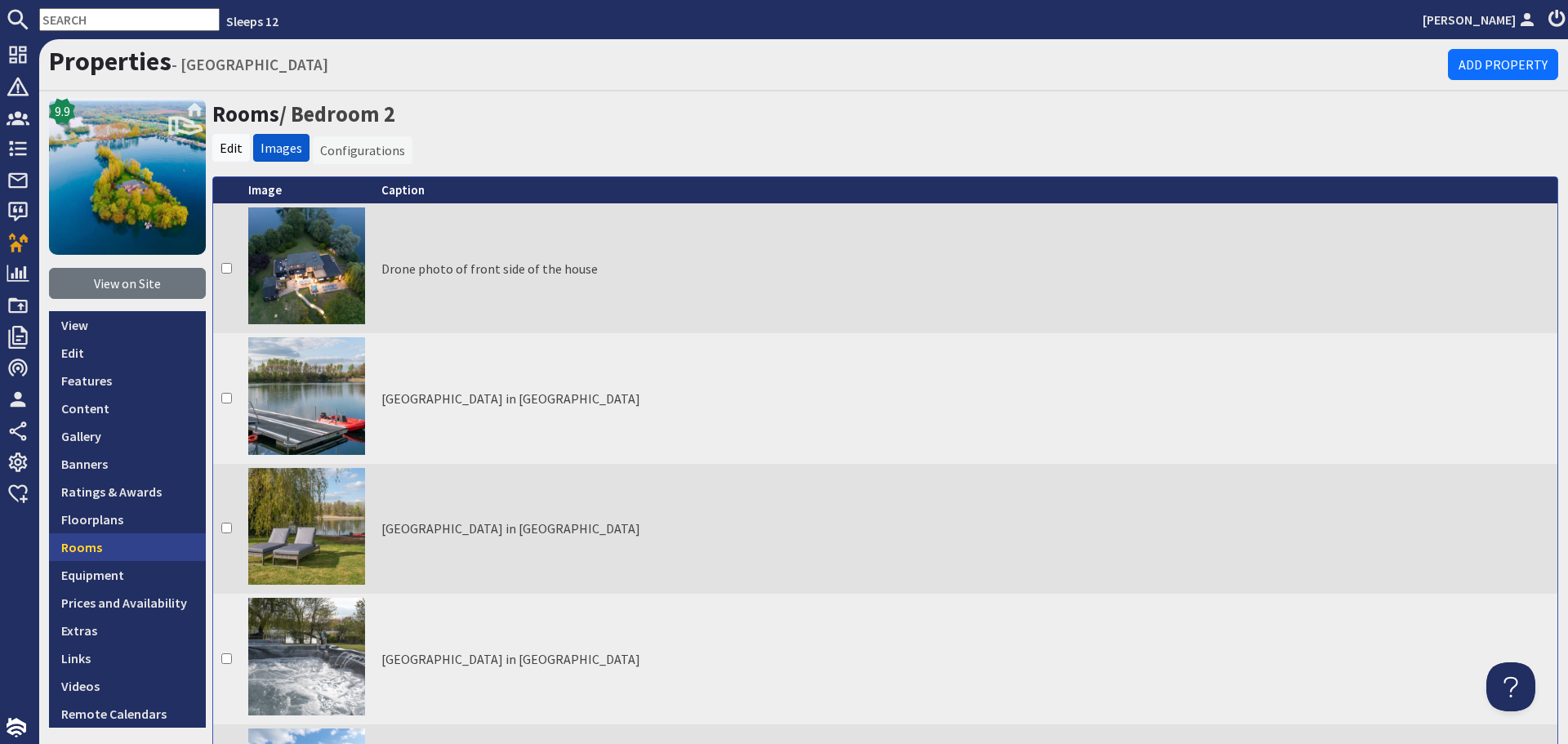
click at [111, 541] on link "Rooms" at bounding box center [126, 547] width 157 height 27
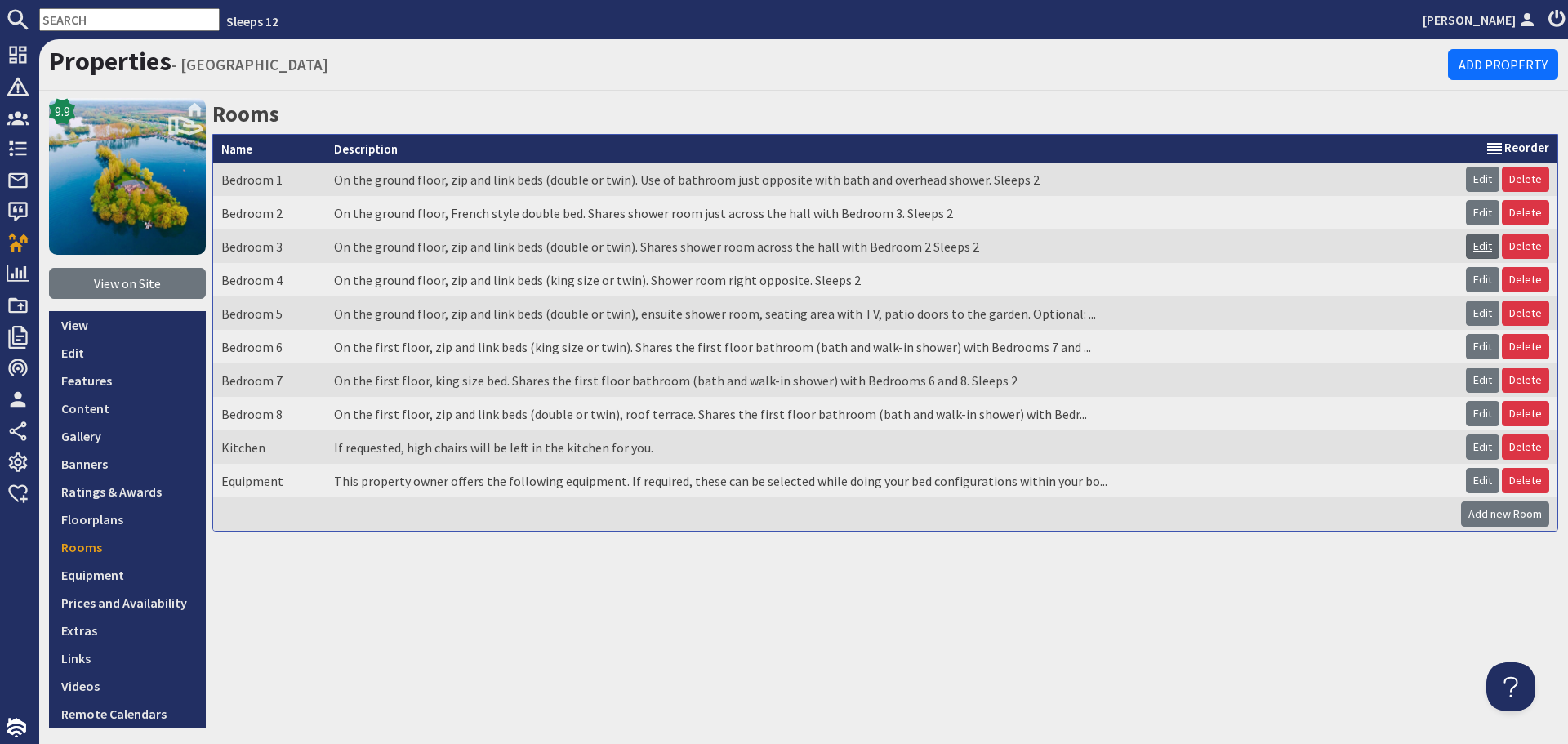
click at [1472, 249] on link "Edit" at bounding box center [1482, 246] width 34 height 26
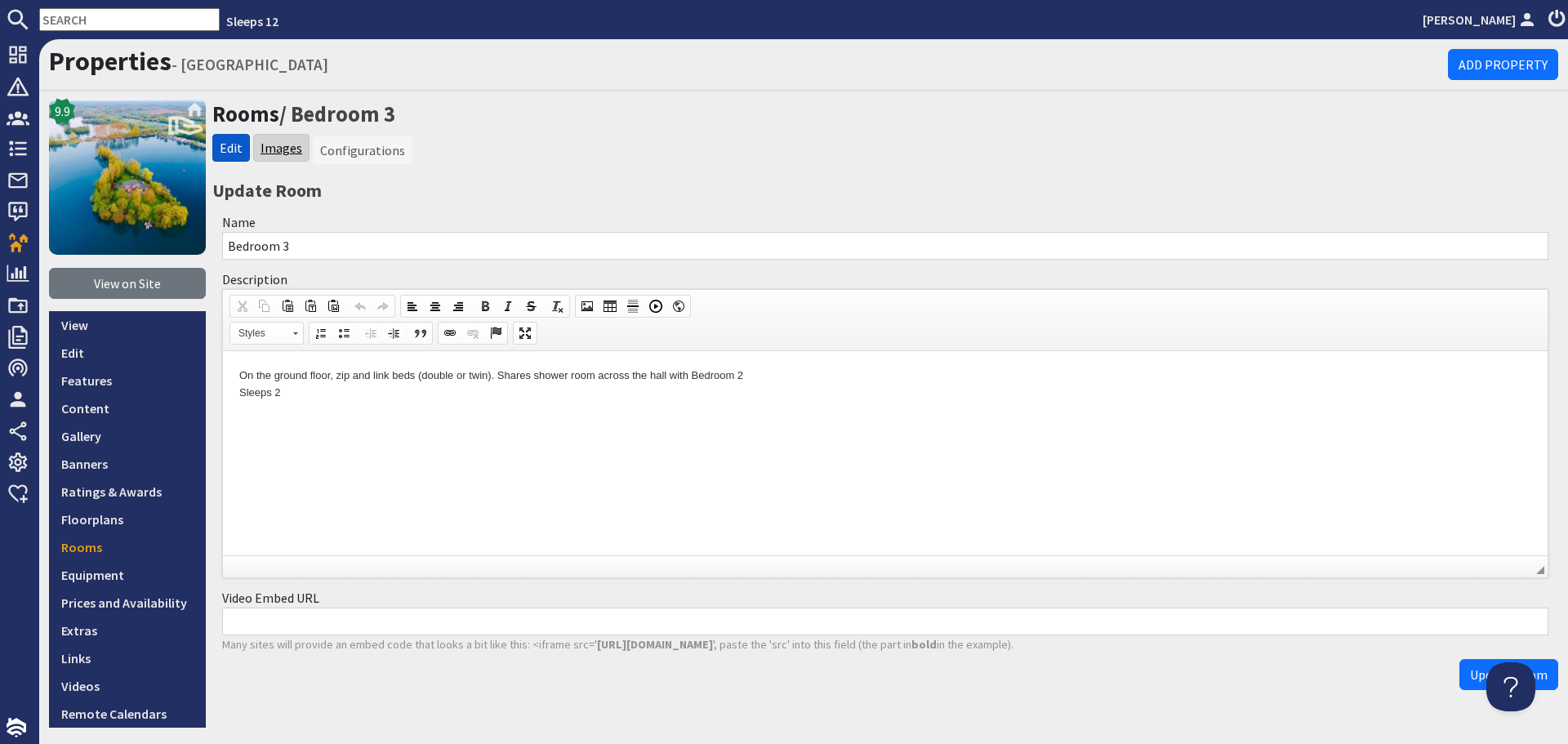
click at [277, 152] on link "Images" at bounding box center [281, 148] width 42 height 16
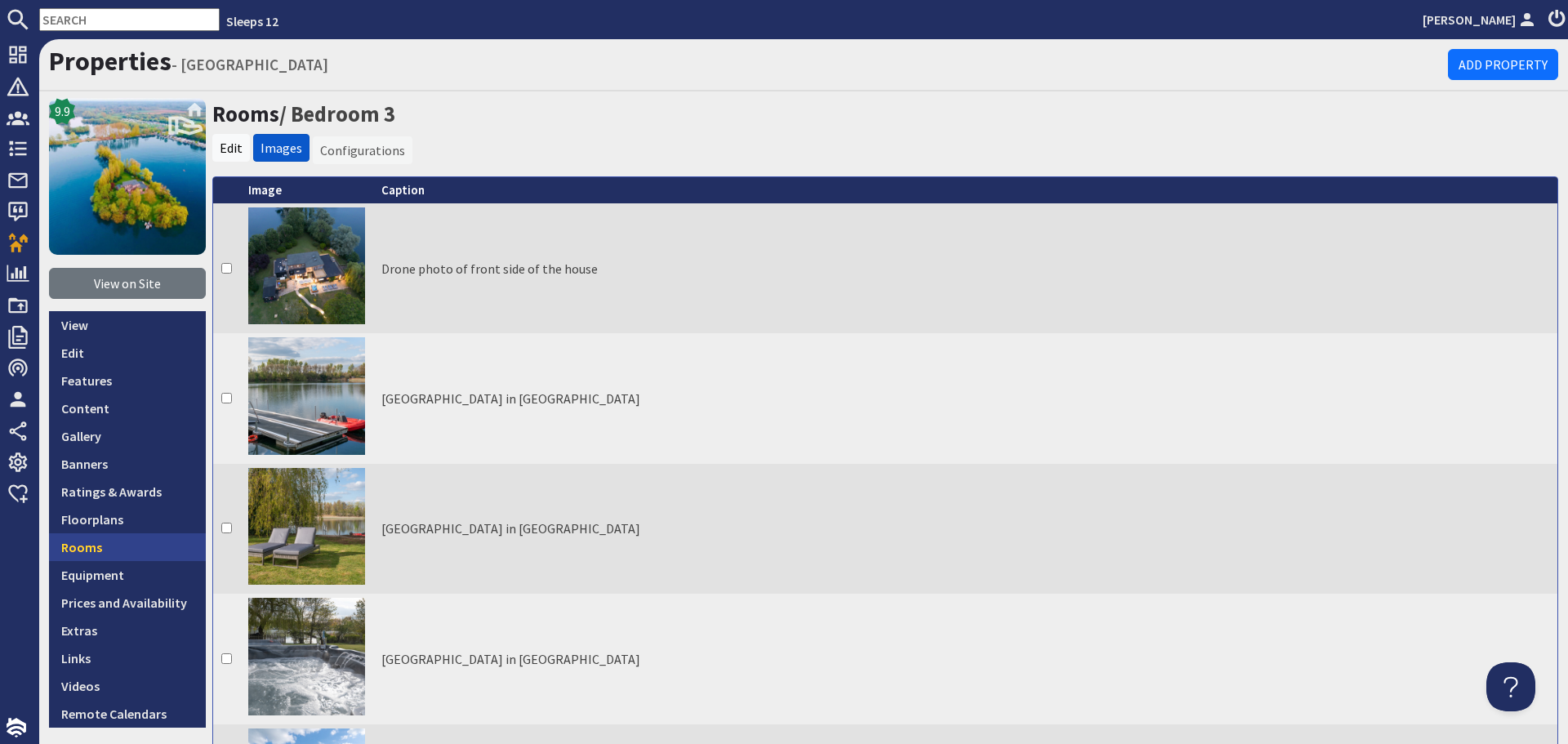
click at [83, 548] on link "Rooms" at bounding box center [126, 547] width 157 height 27
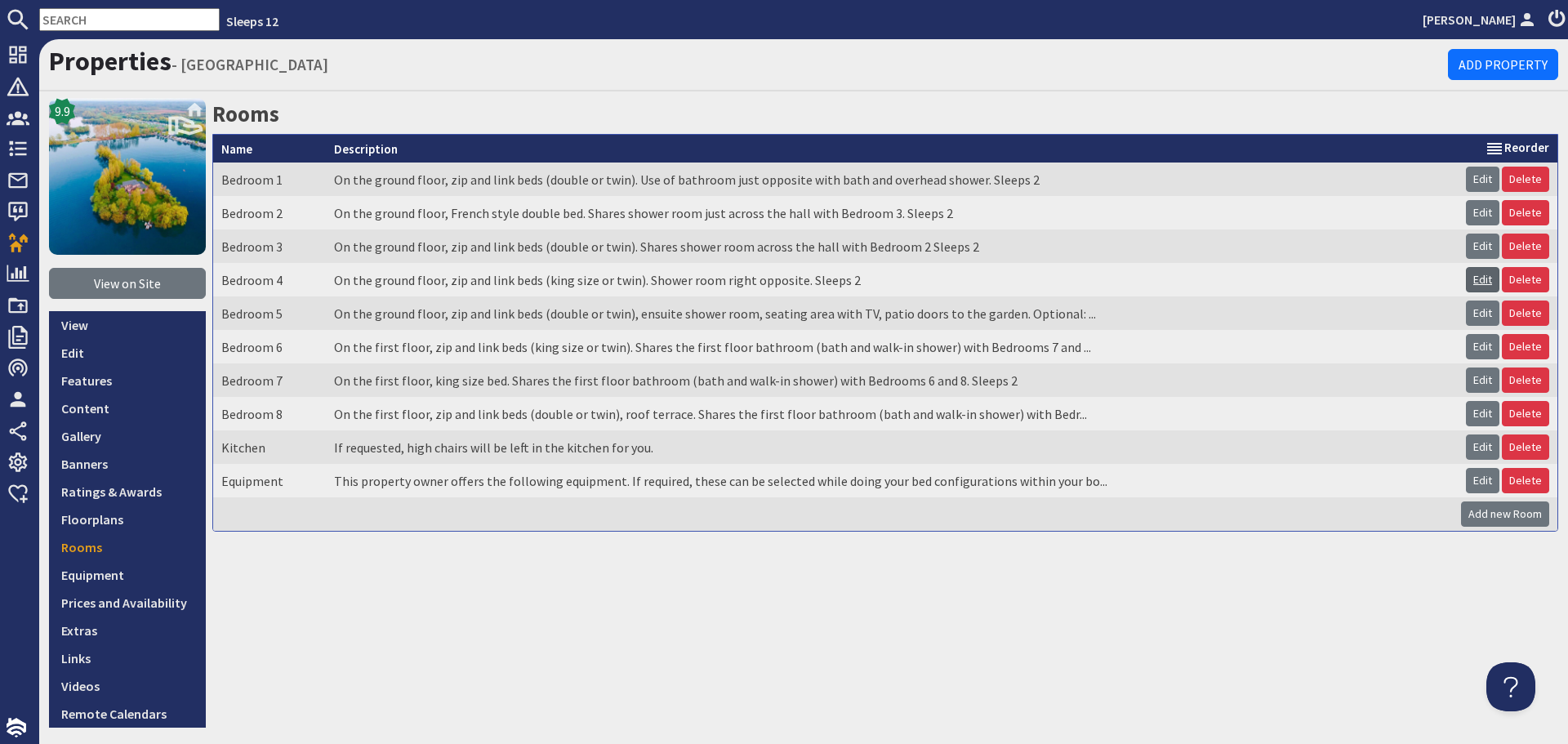
click at [1476, 282] on link "Edit" at bounding box center [1482, 280] width 34 height 26
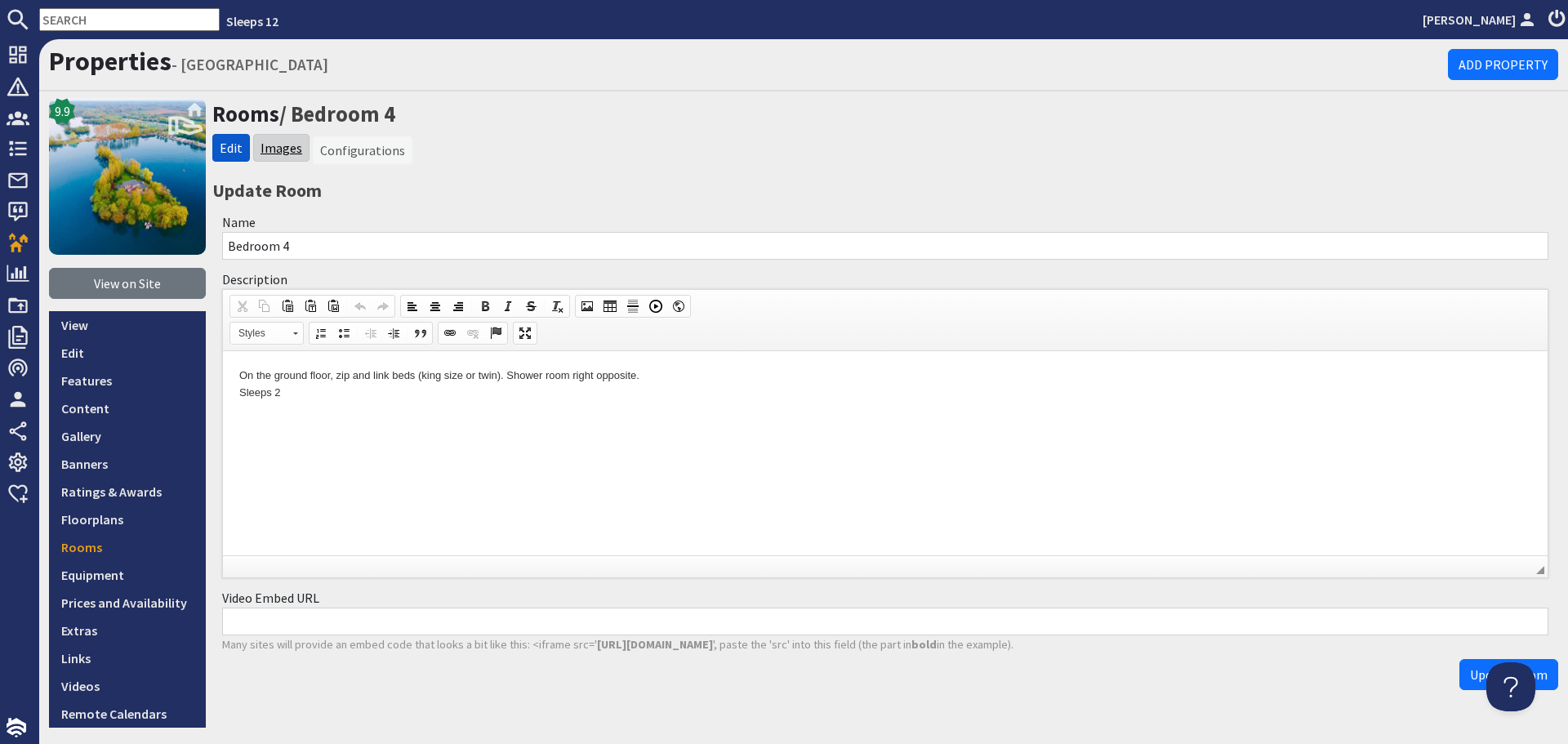
click at [277, 141] on link "Images" at bounding box center [281, 148] width 42 height 16
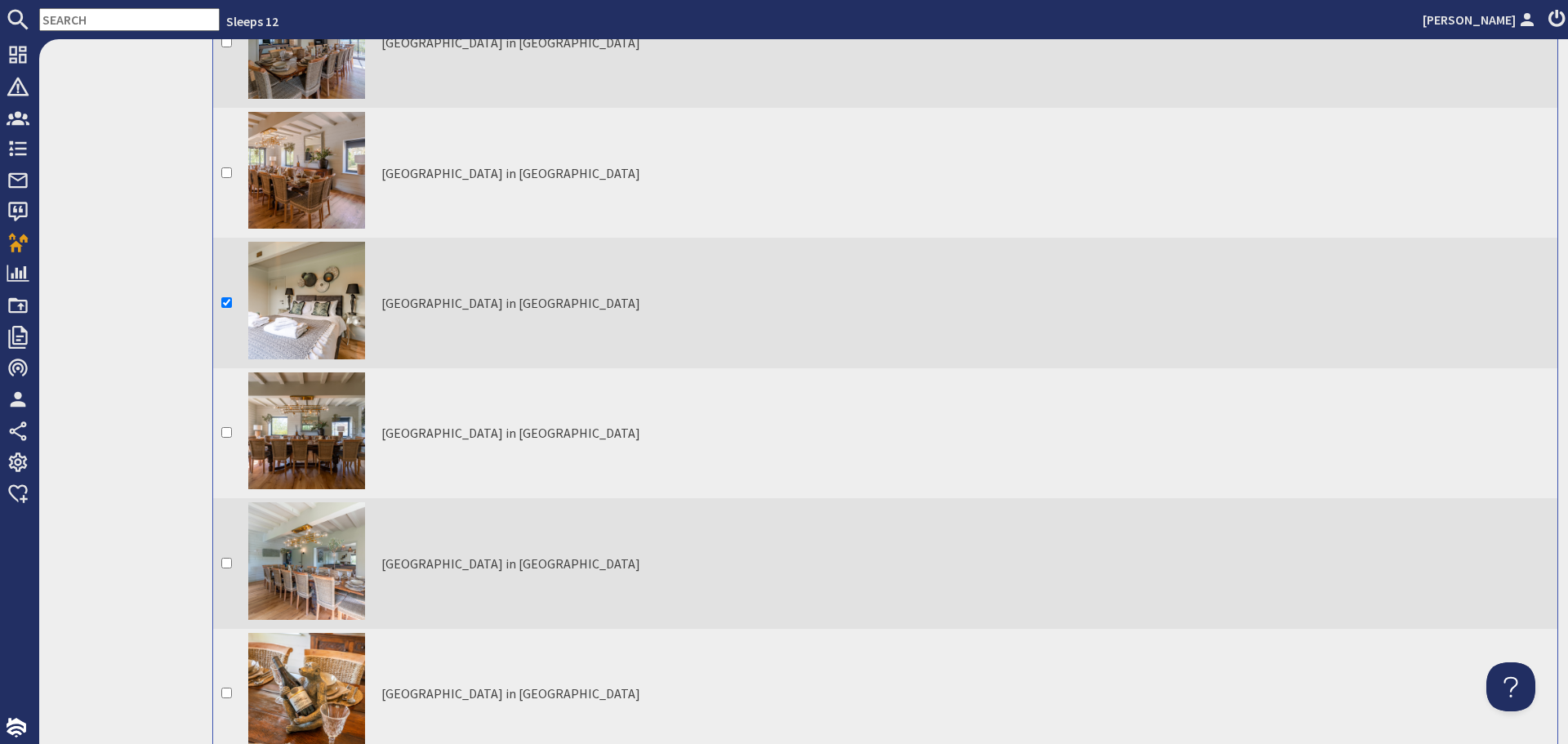
scroll to position [3349, 0]
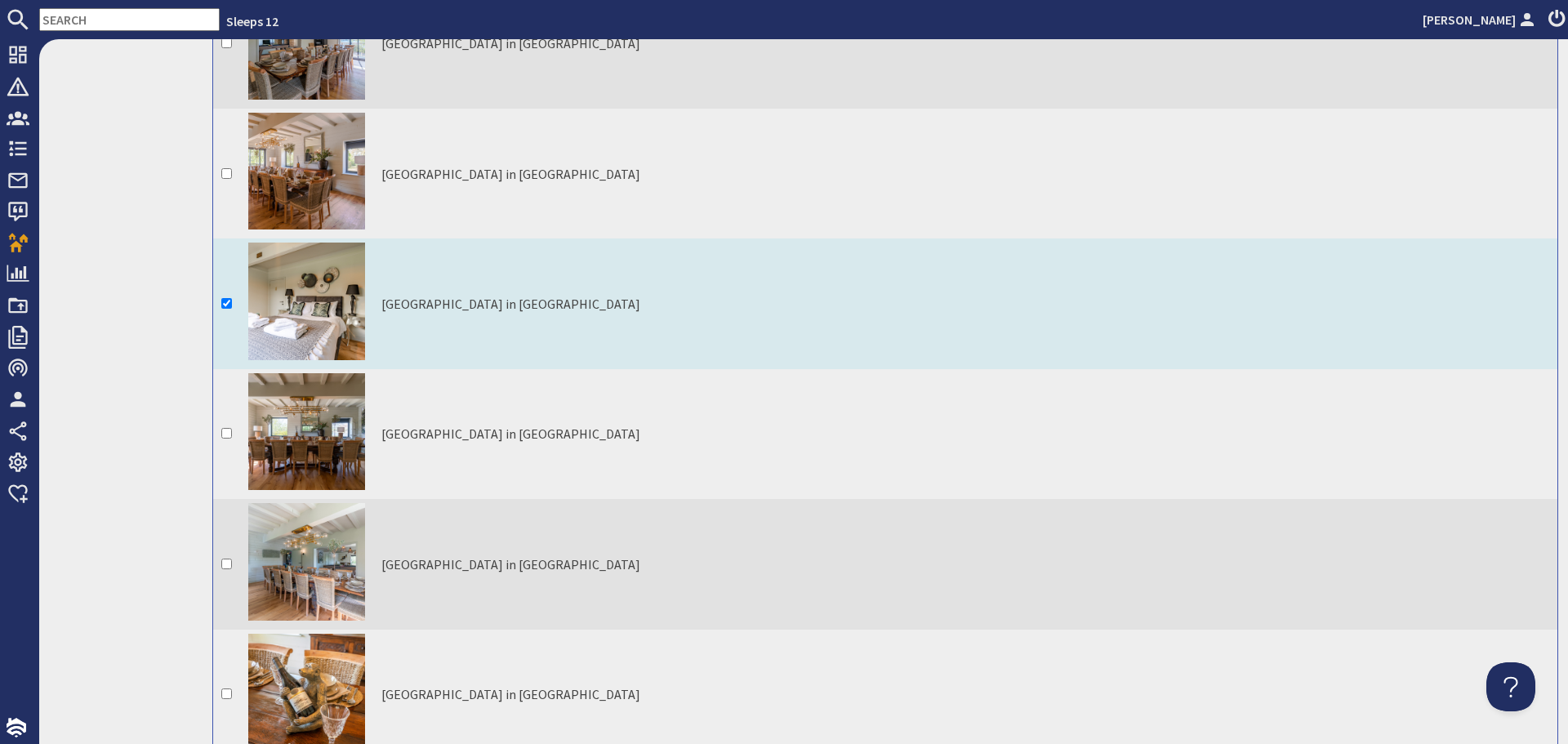
click at [226, 298] on input "checkbox" at bounding box center [226, 303] width 11 height 11
checkbox input "false"
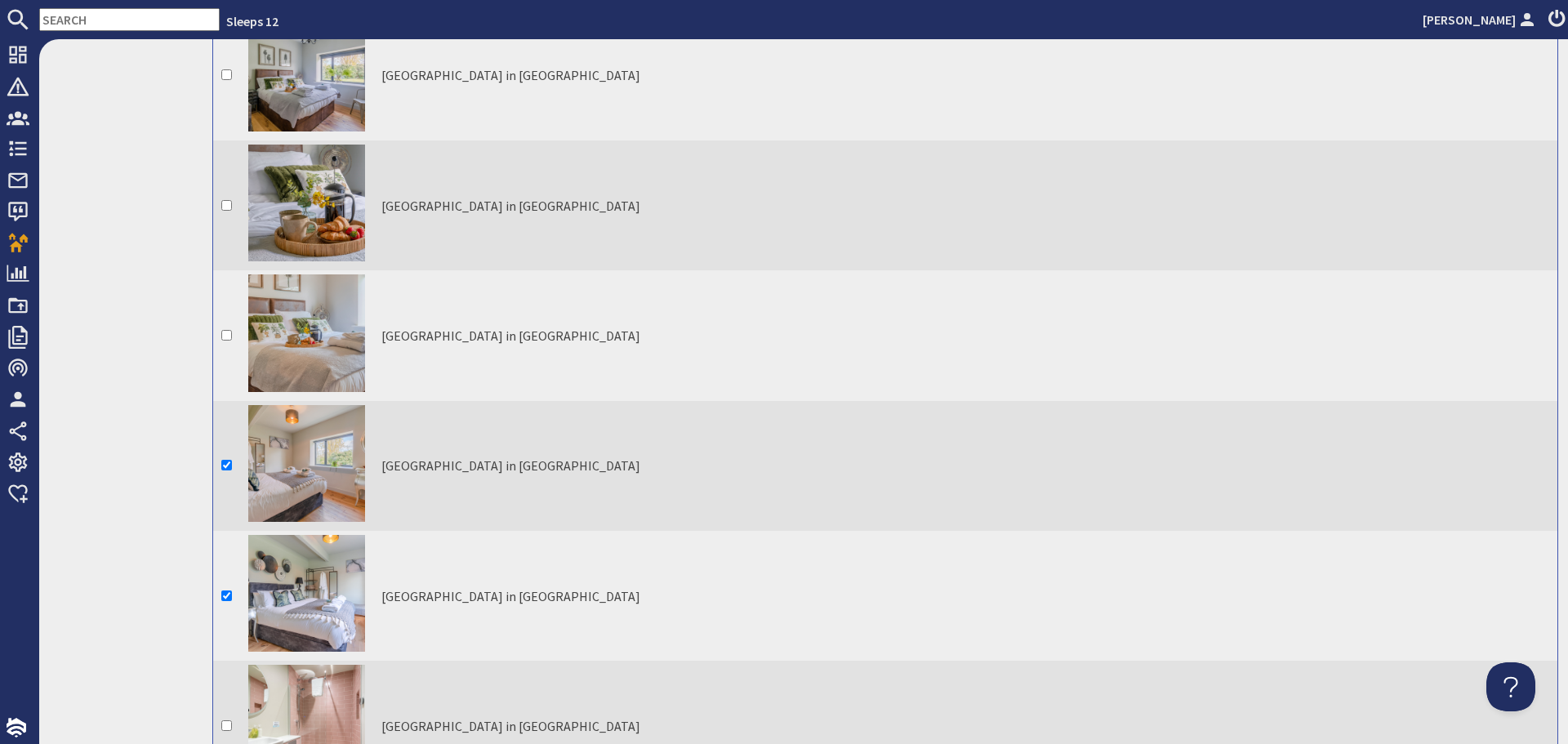
scroll to position [4819, 0]
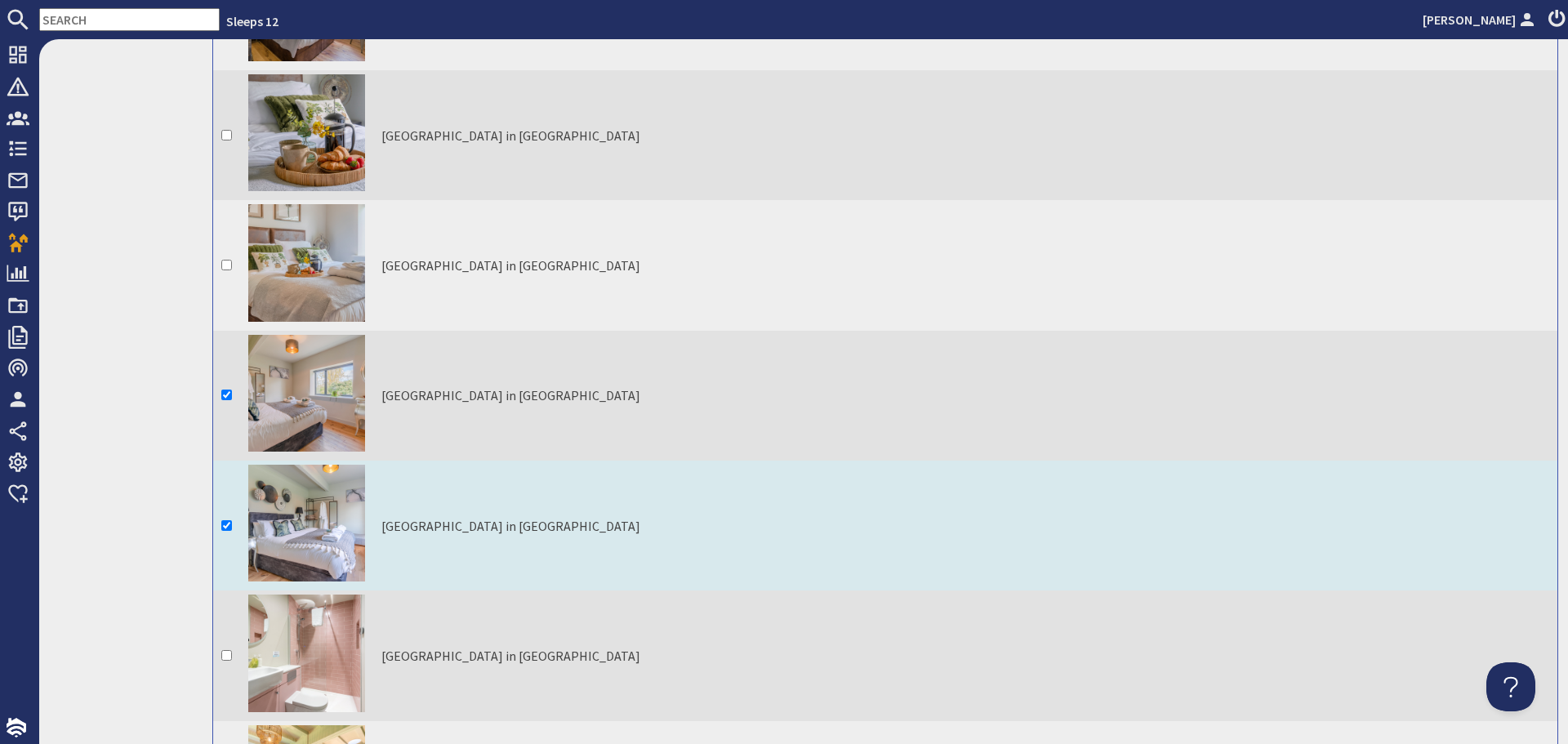
click at [227, 520] on input "checkbox" at bounding box center [226, 525] width 11 height 11
checkbox input "false"
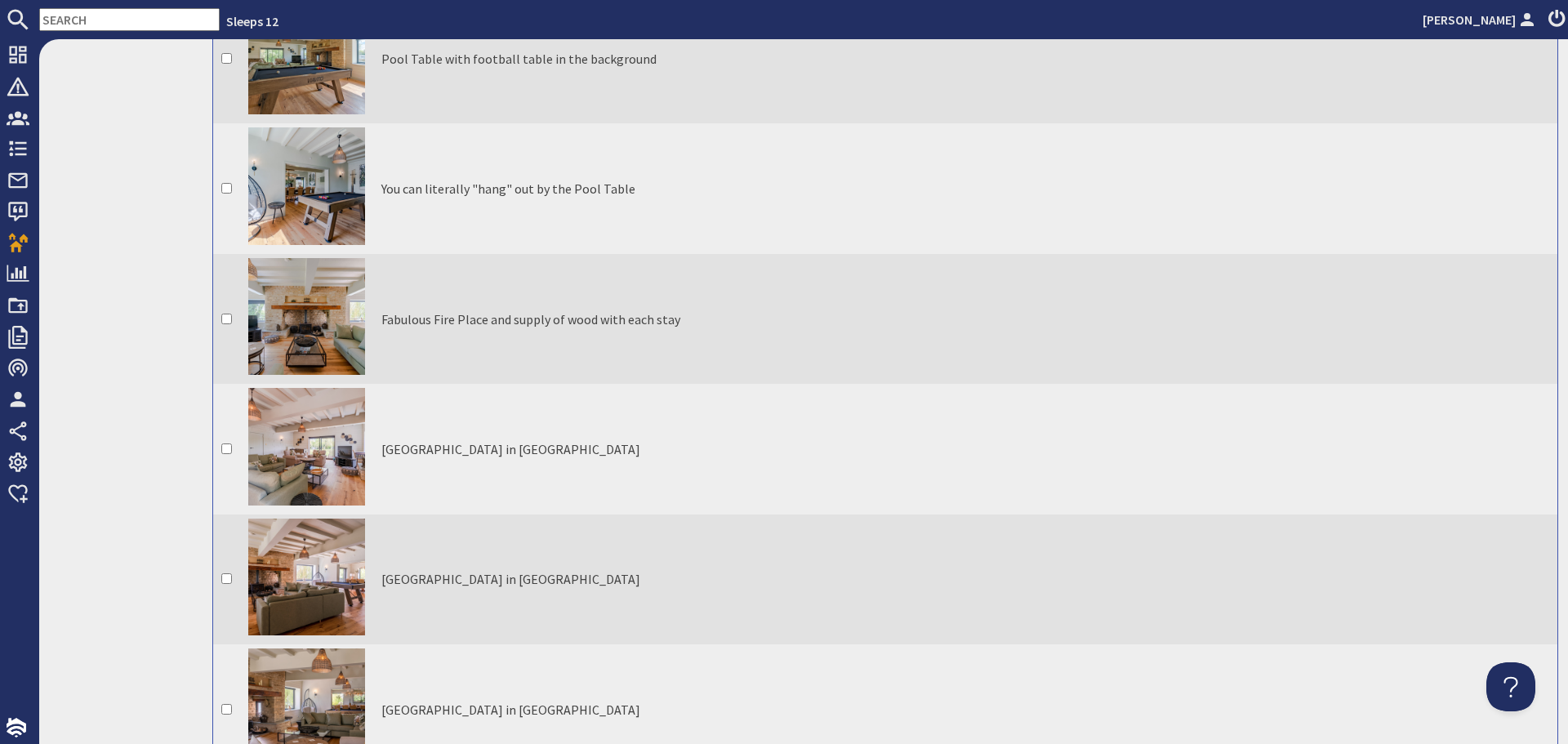
scroll to position [0, 0]
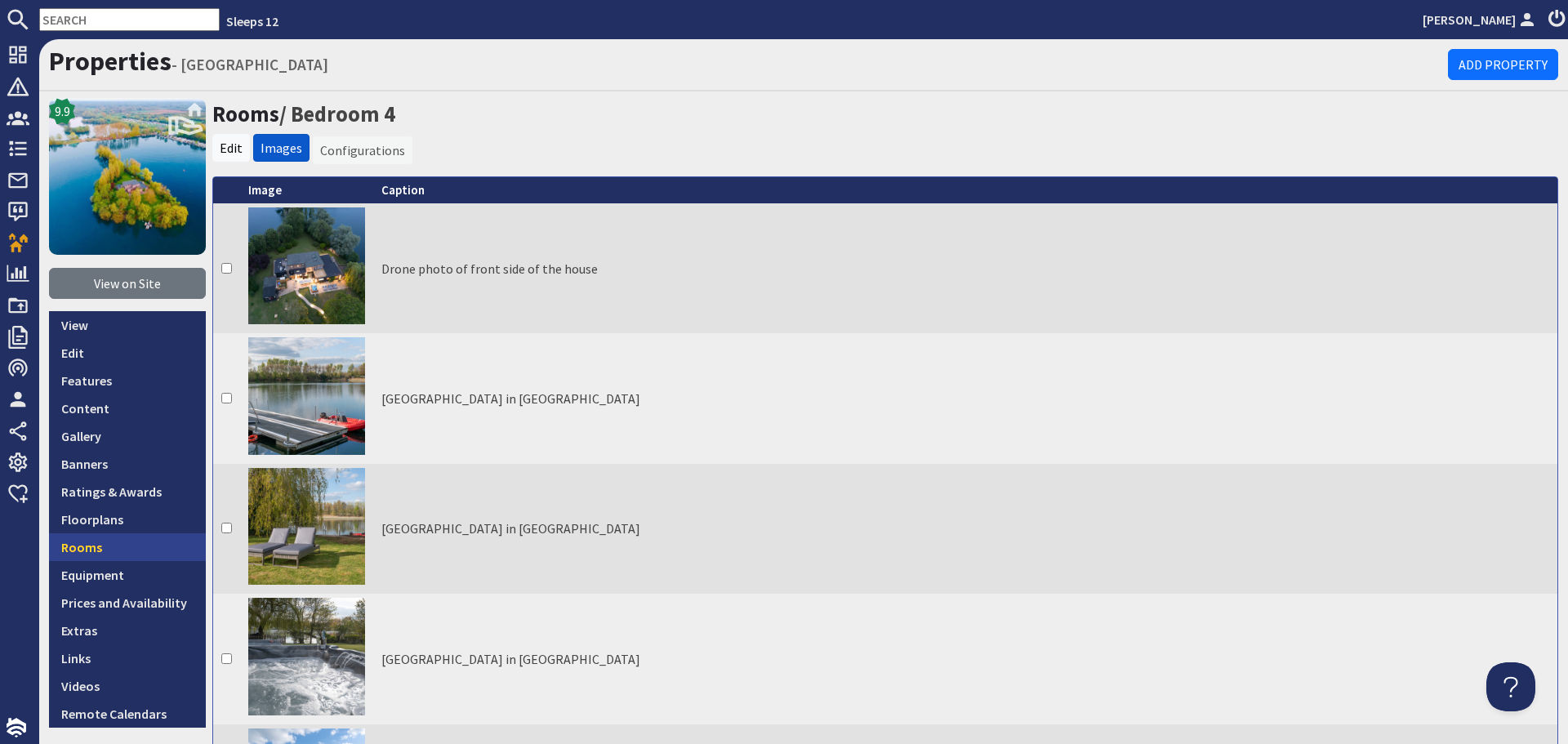
click at [109, 539] on link "Rooms" at bounding box center [126, 547] width 157 height 27
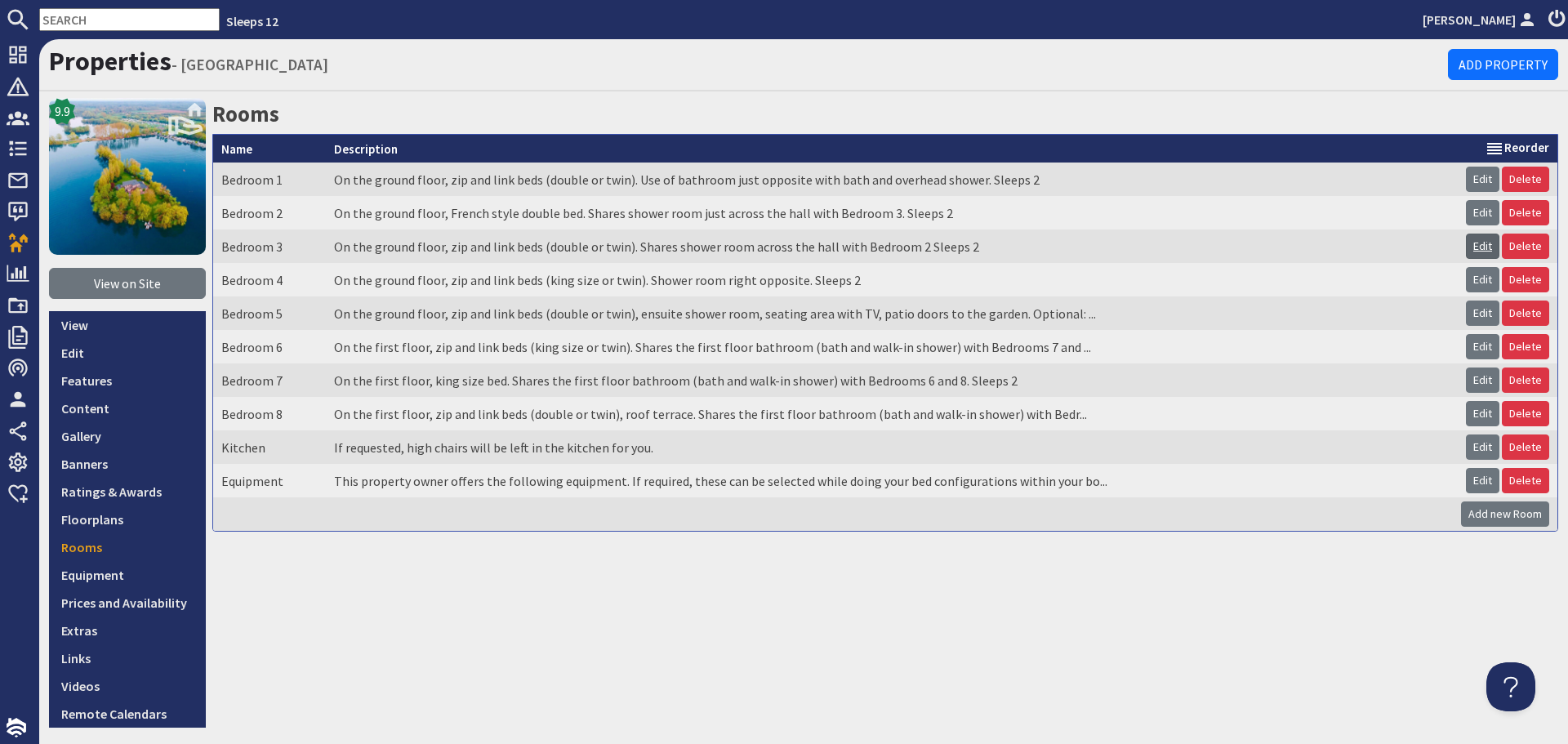
click at [1470, 250] on link "Edit" at bounding box center [1482, 246] width 34 height 26
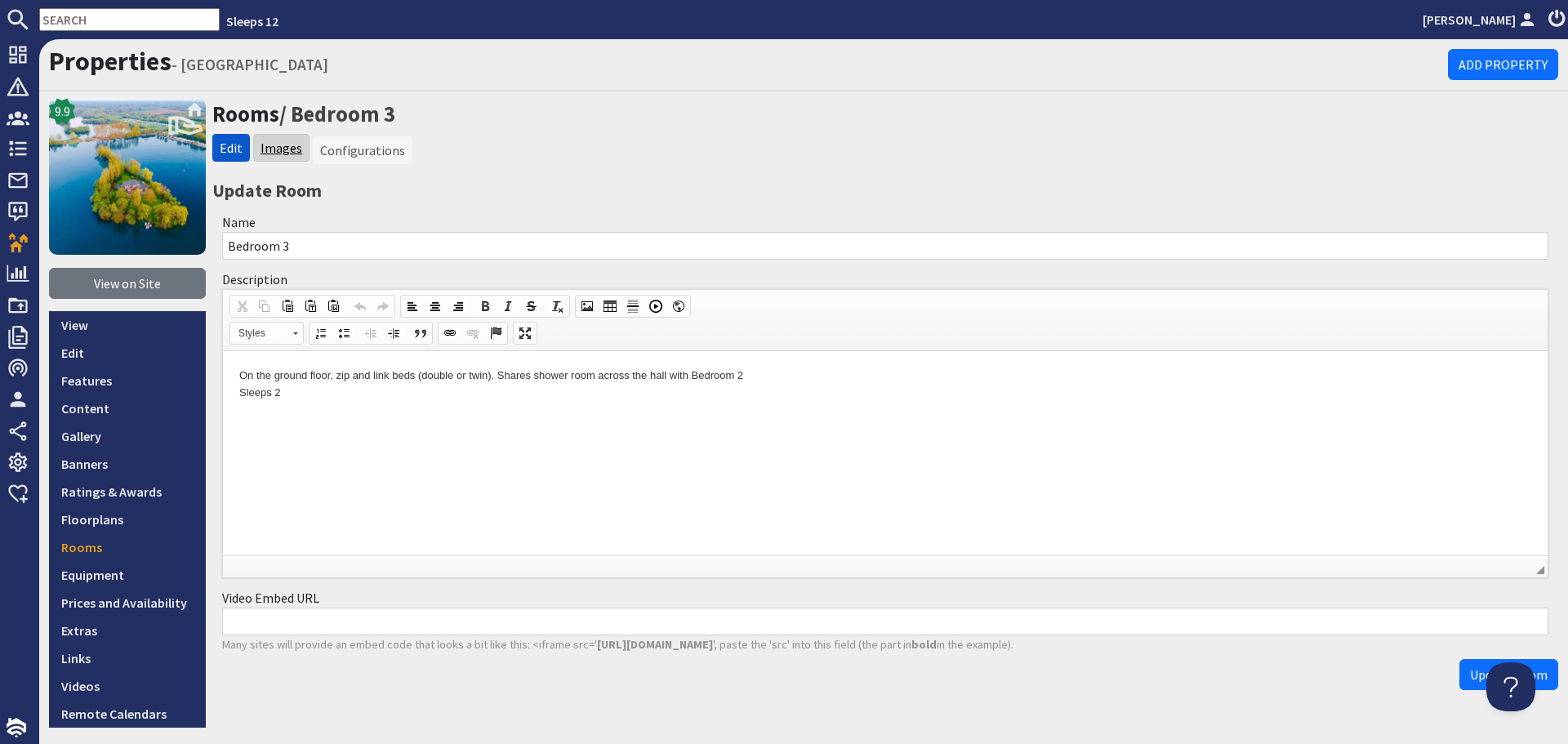
click at [278, 149] on link "Images" at bounding box center [281, 148] width 42 height 16
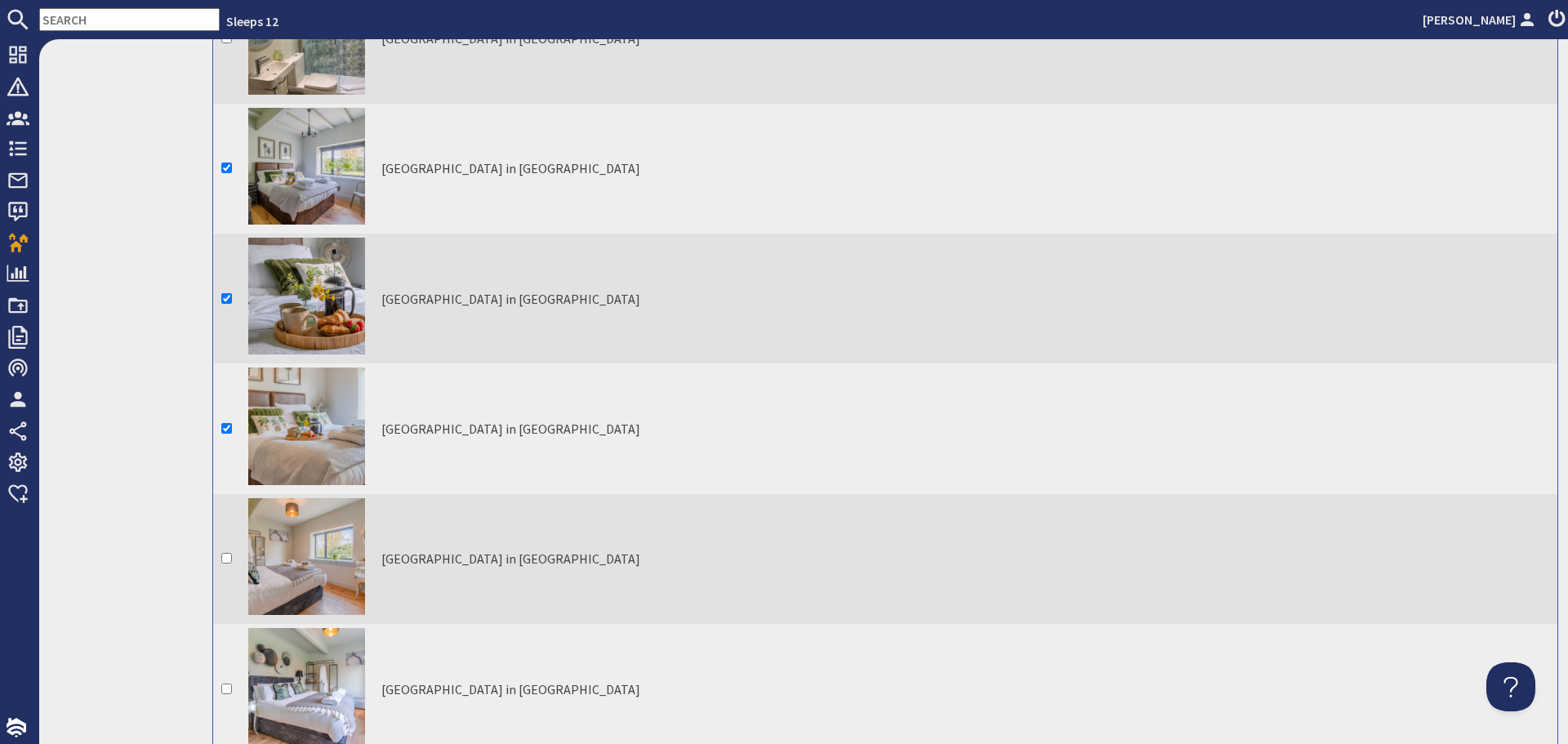
scroll to position [4574, 0]
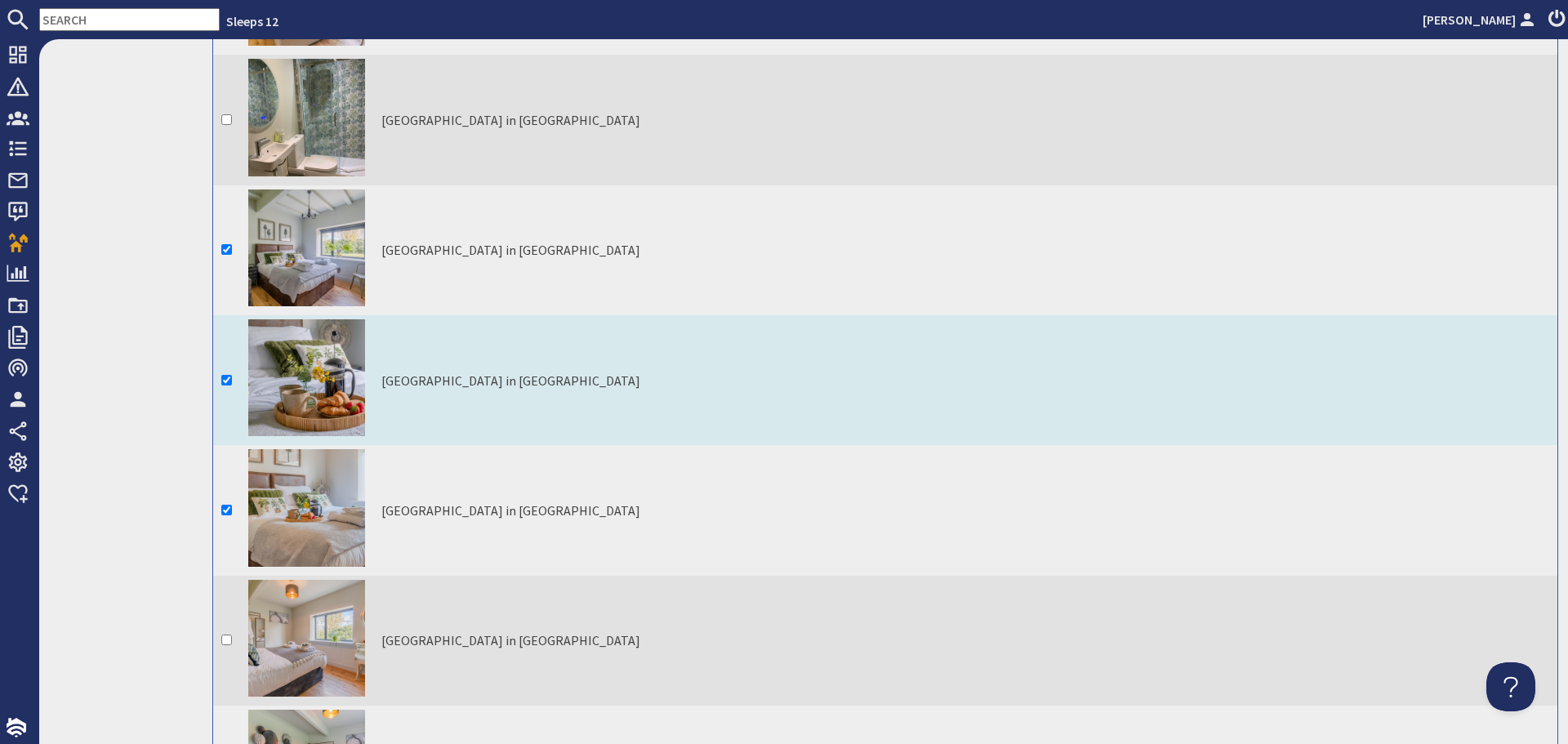
click at [229, 375] on input "checkbox" at bounding box center [226, 380] width 11 height 11
checkbox input "false"
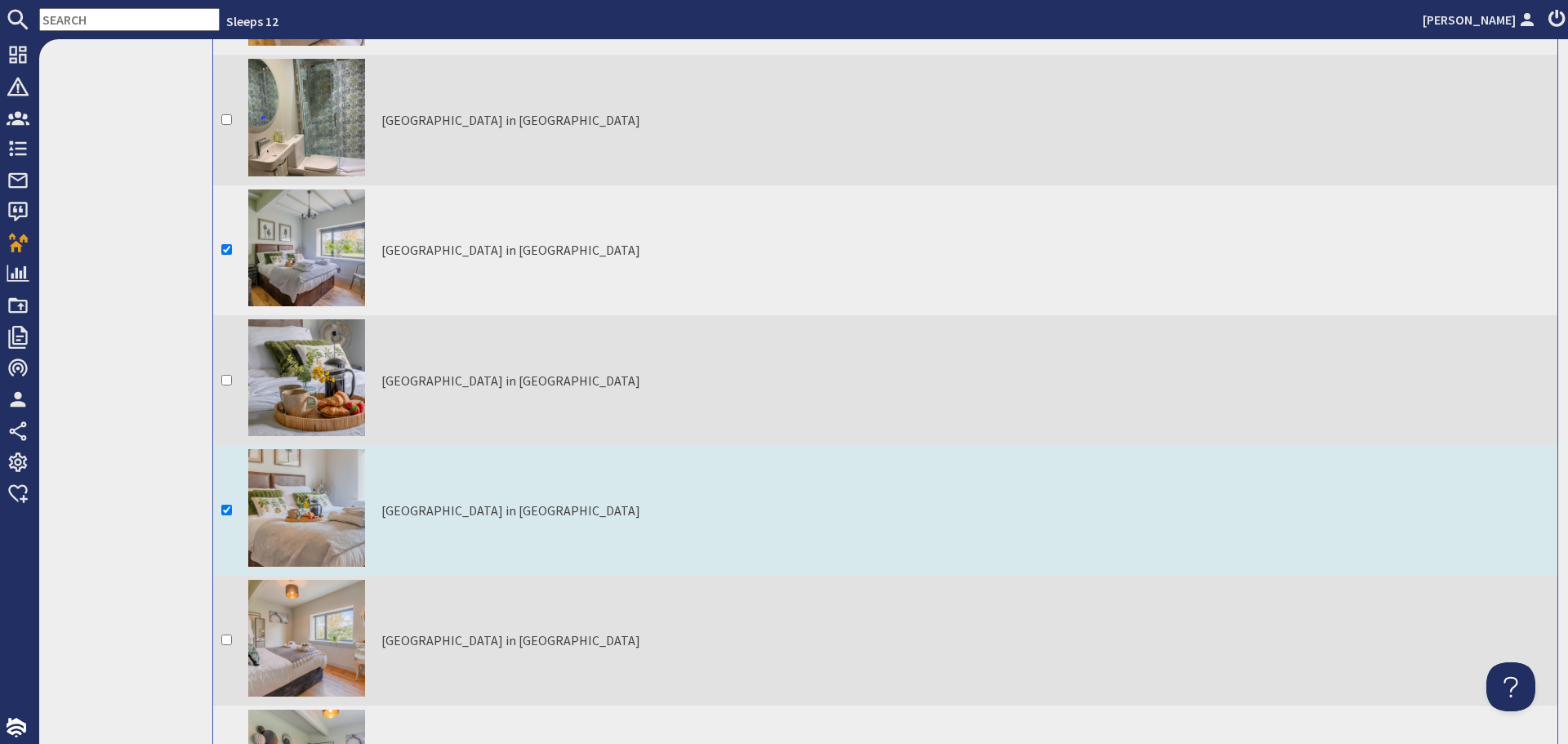
click at [226, 505] on input "checkbox" at bounding box center [226, 510] width 11 height 11
checkbox input "false"
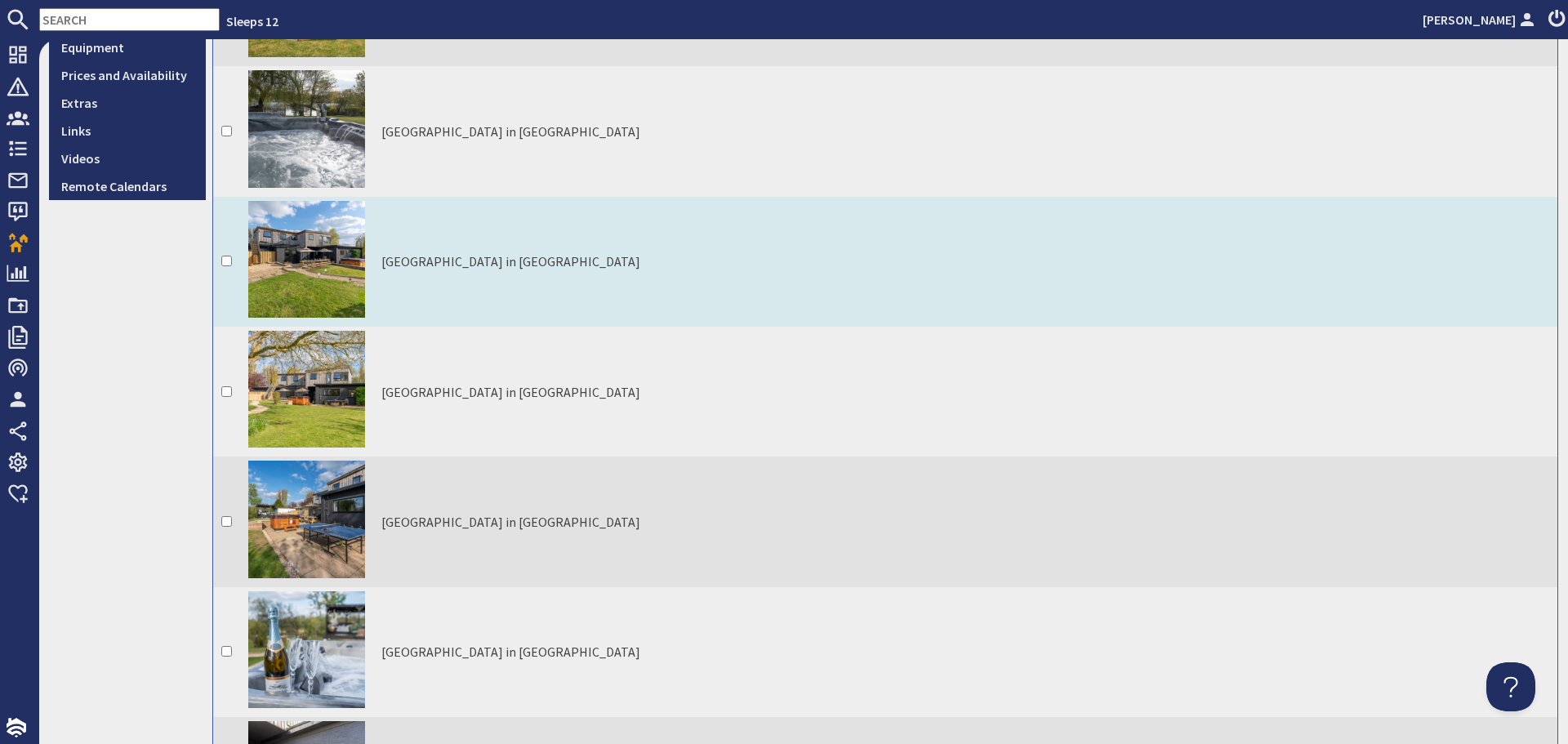
scroll to position [456, 0]
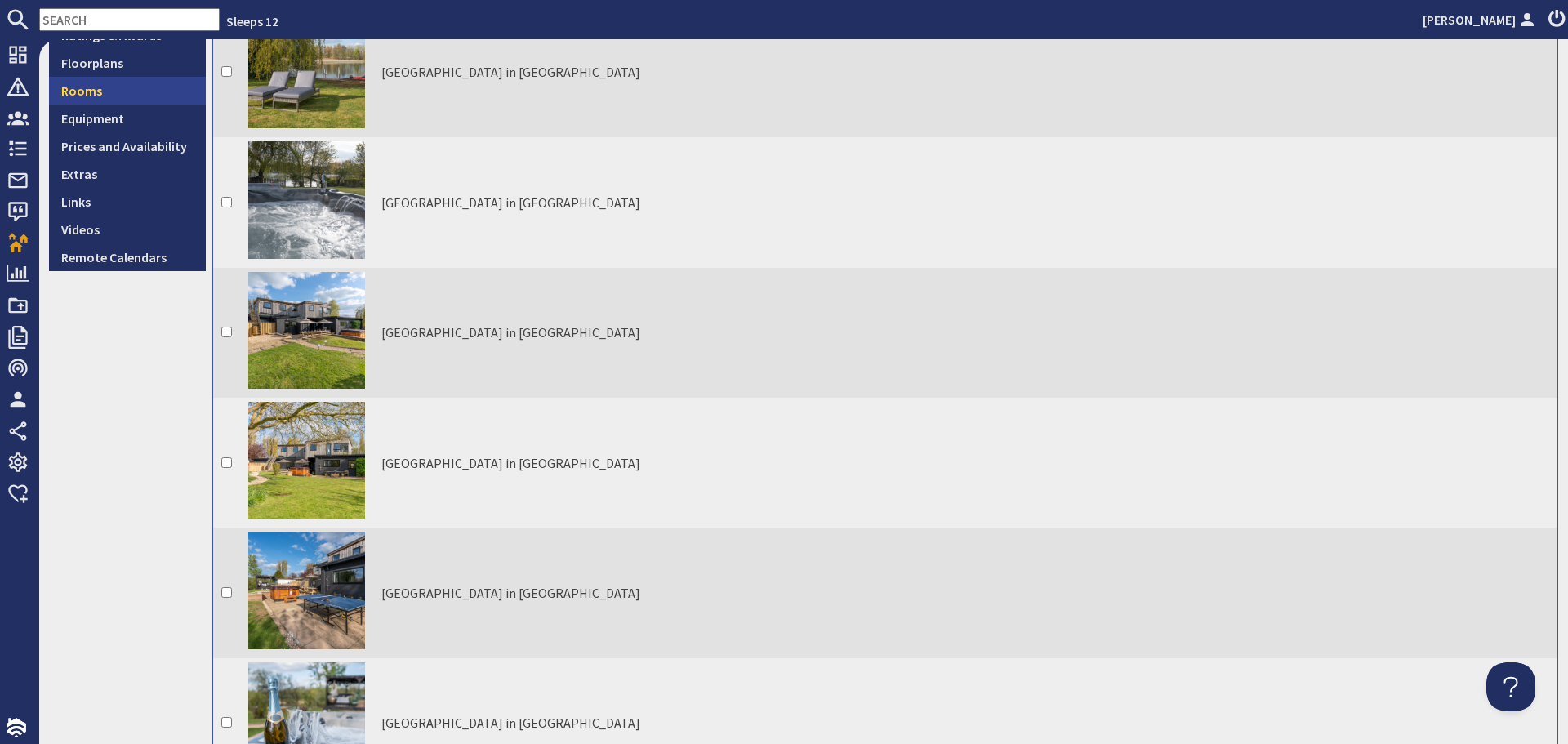
click at [89, 92] on link "Rooms" at bounding box center [126, 90] width 157 height 27
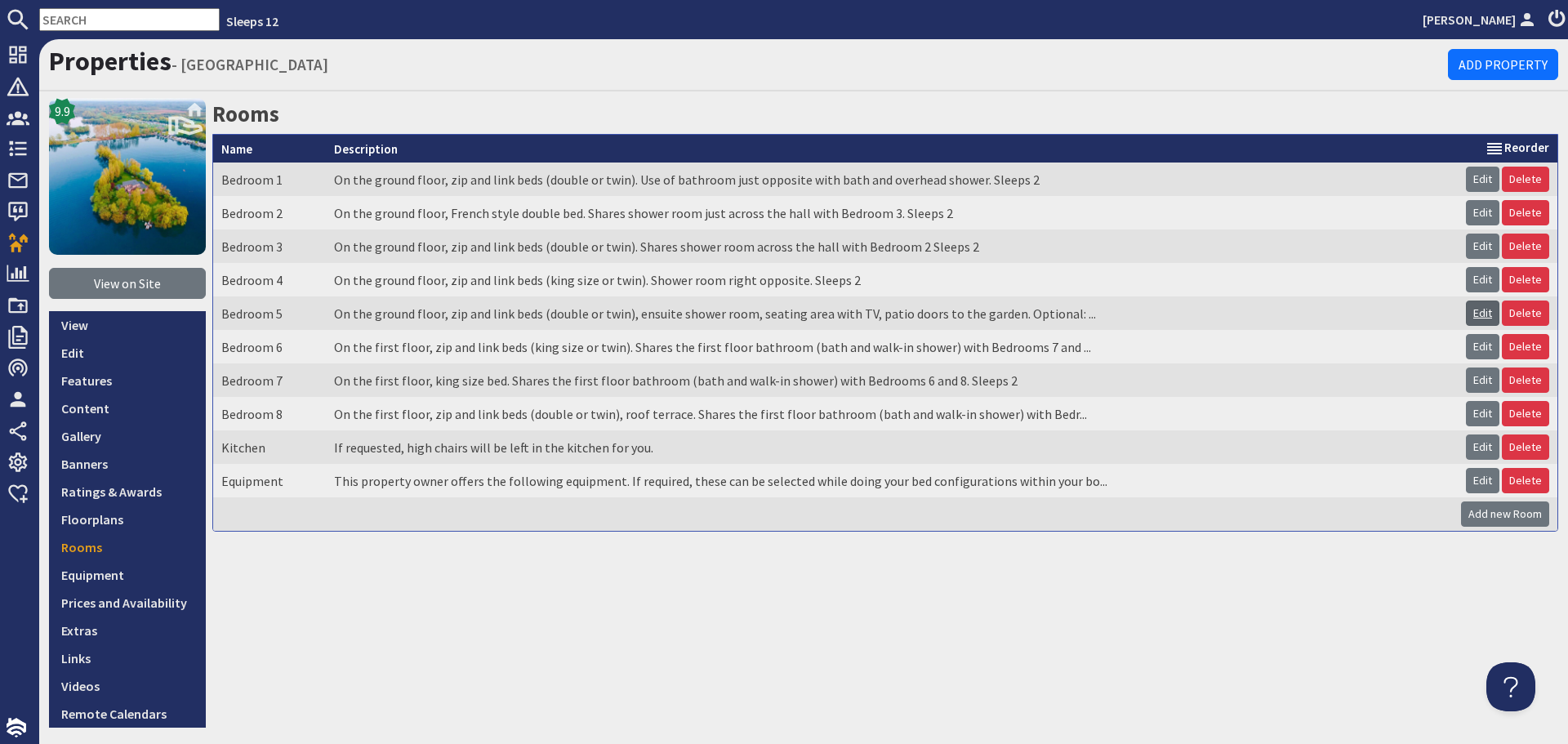
click at [1469, 311] on link "Edit" at bounding box center [1482, 313] width 34 height 26
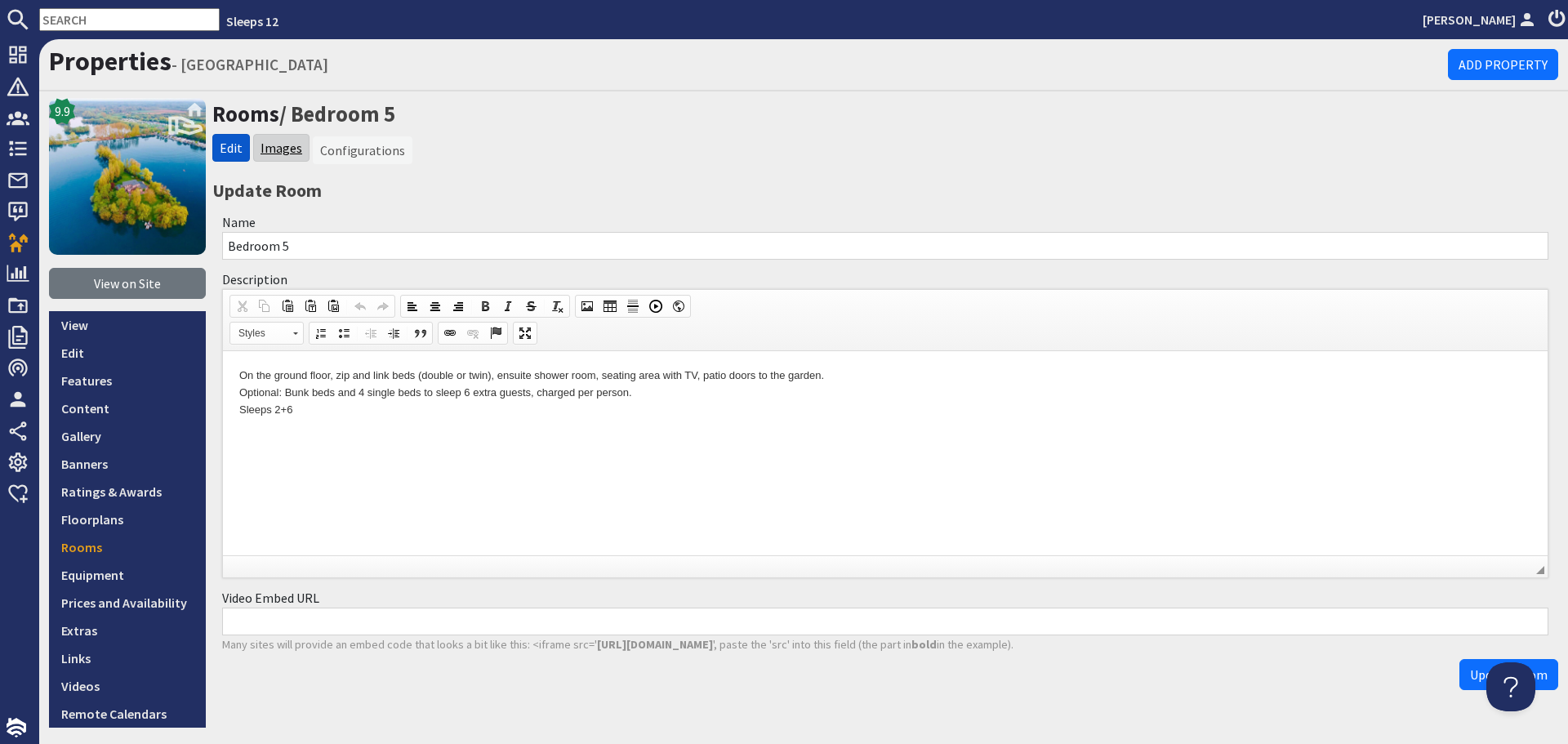
click at [279, 149] on link "Images" at bounding box center [281, 148] width 42 height 16
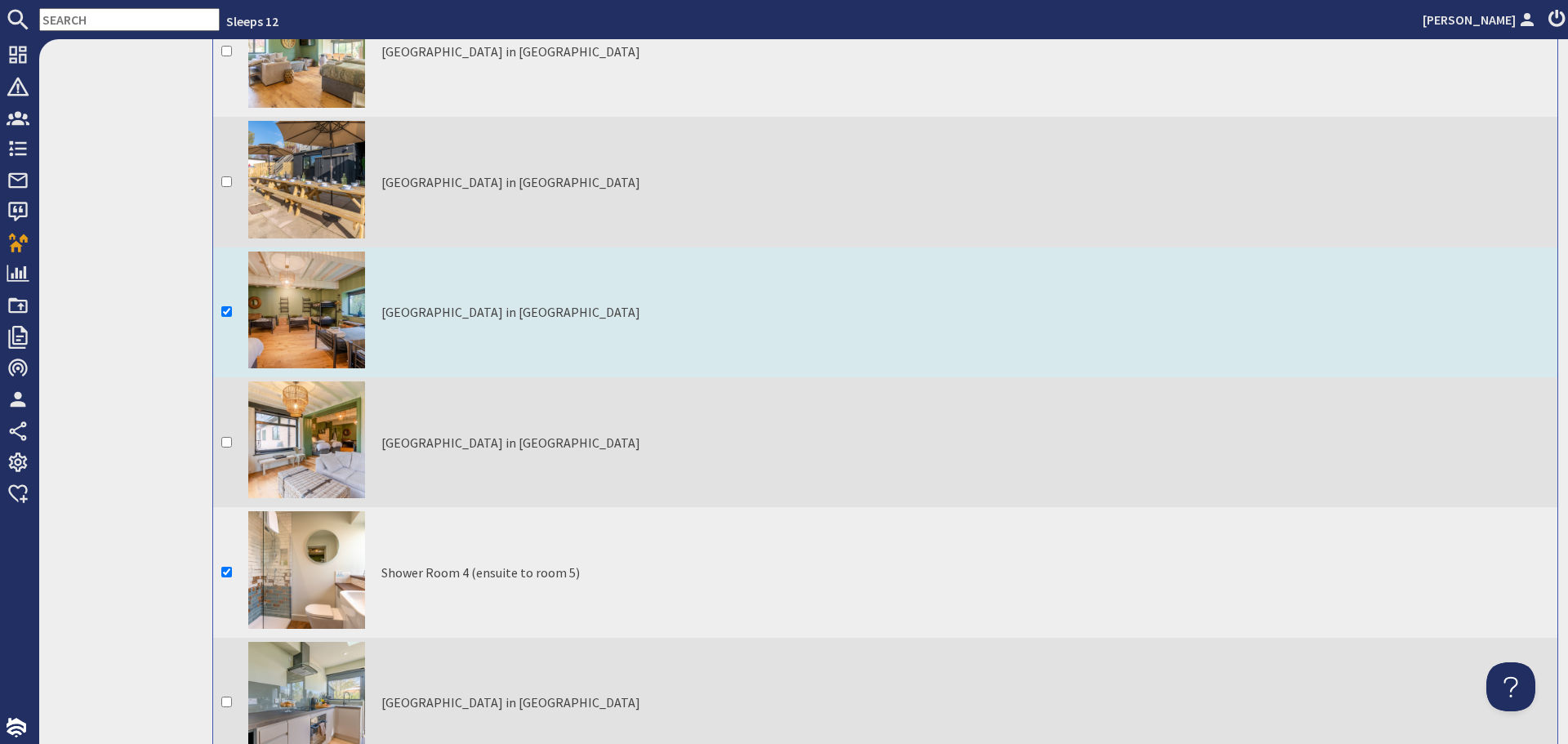
scroll to position [5554, 0]
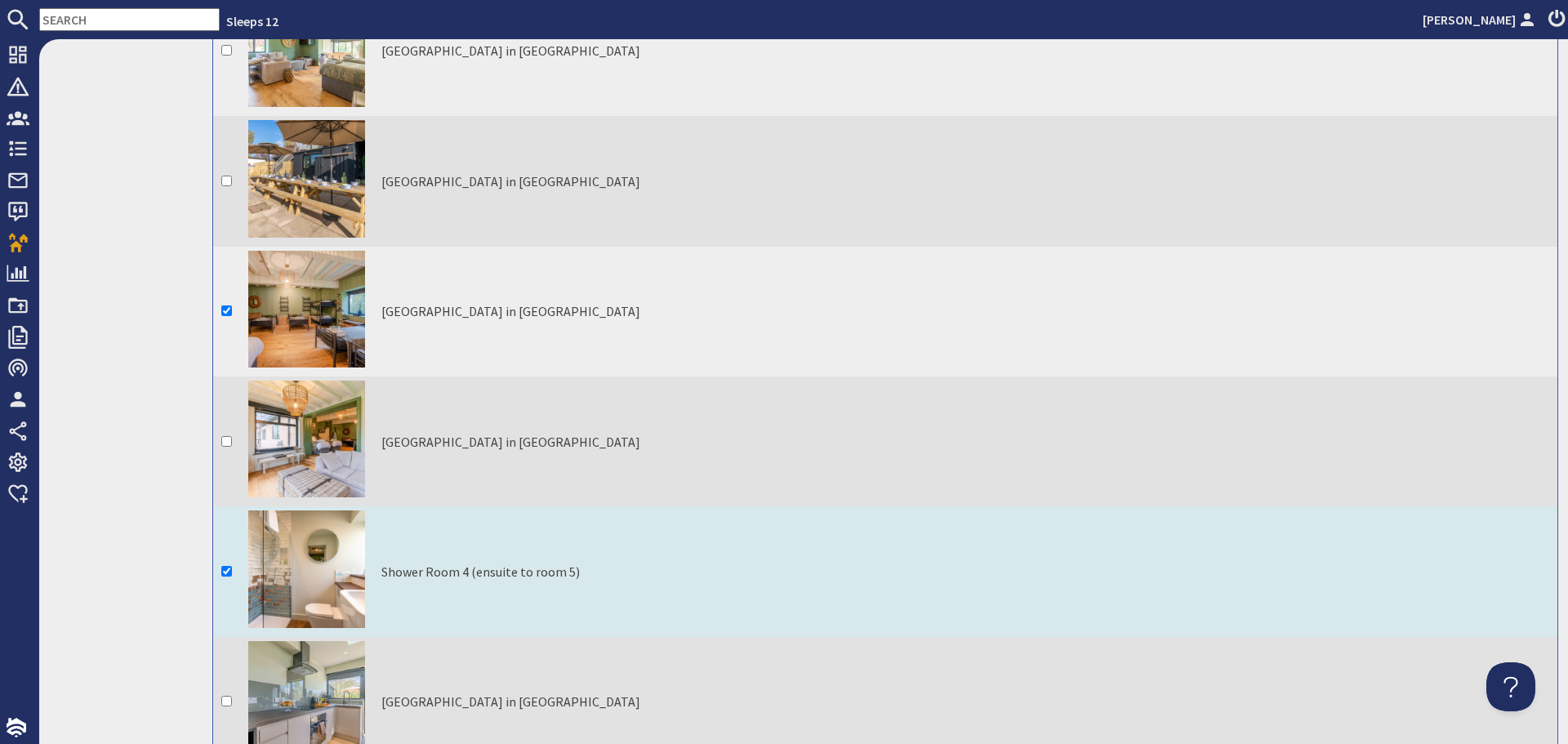
click at [226, 566] on input "checkbox" at bounding box center [226, 571] width 11 height 11
checkbox input "false"
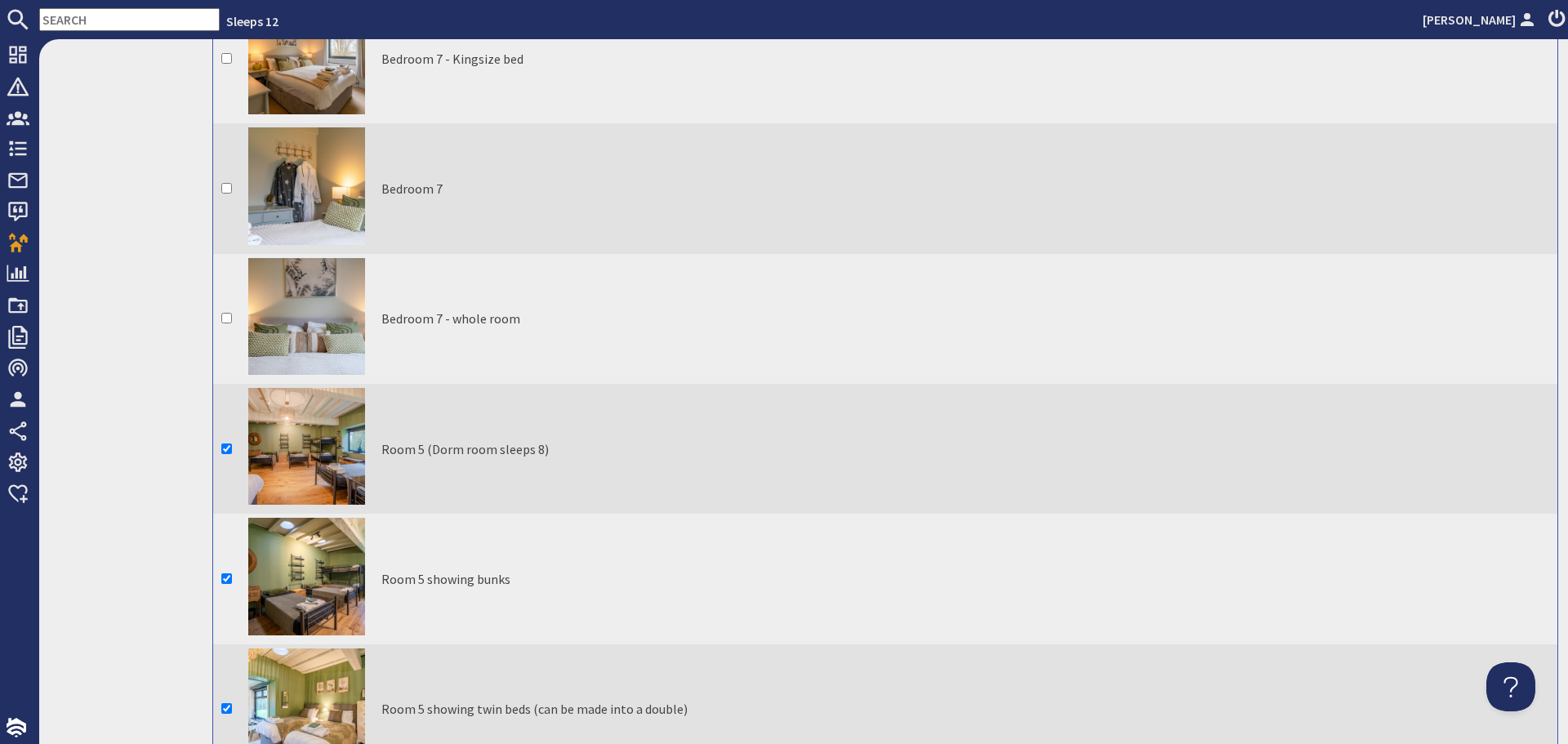
scroll to position [8168, 0]
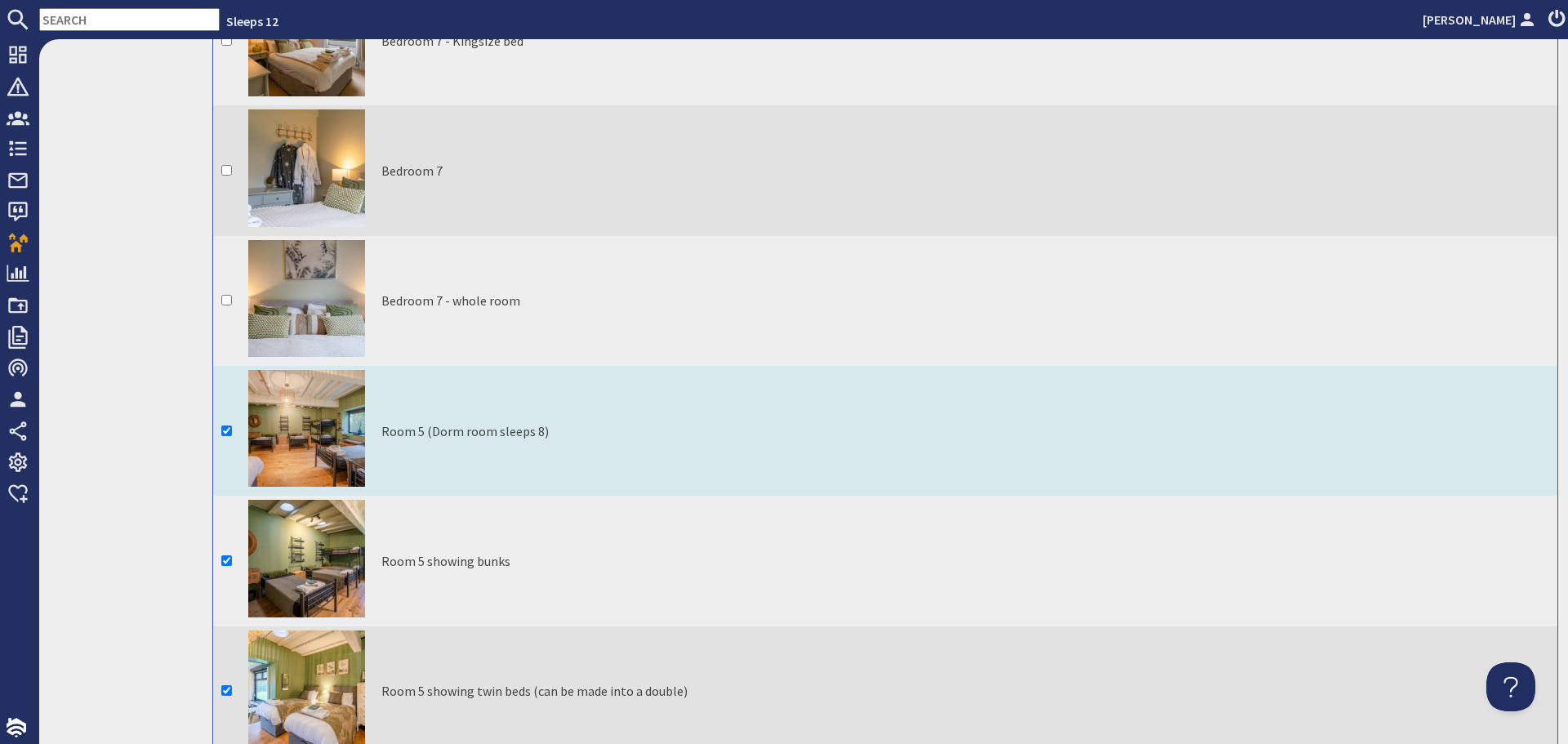
click at [227, 366] on td at bounding box center [226, 431] width 27 height 130
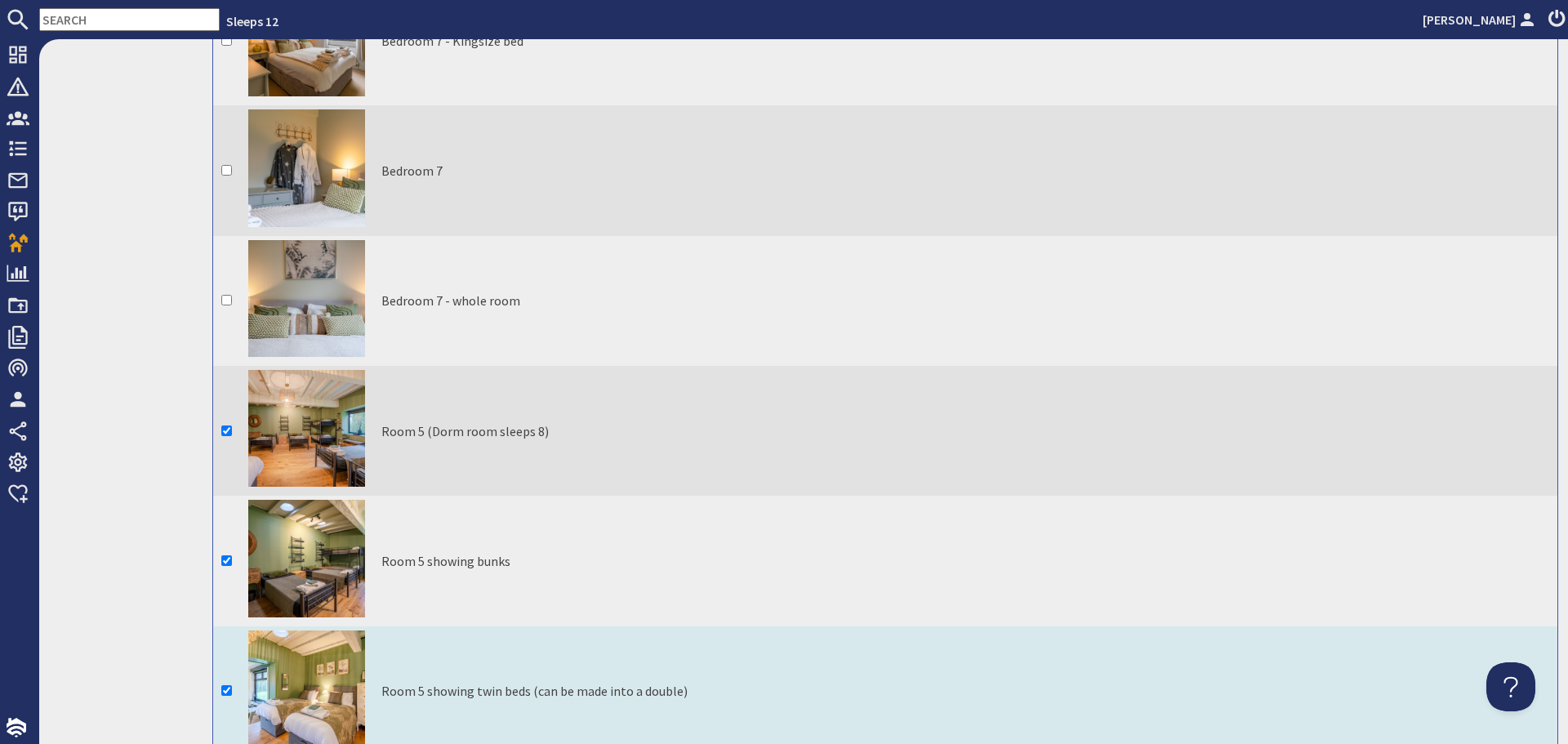
click at [230, 686] on input "checkbox" at bounding box center [226, 691] width 11 height 11
checkbox input "false"
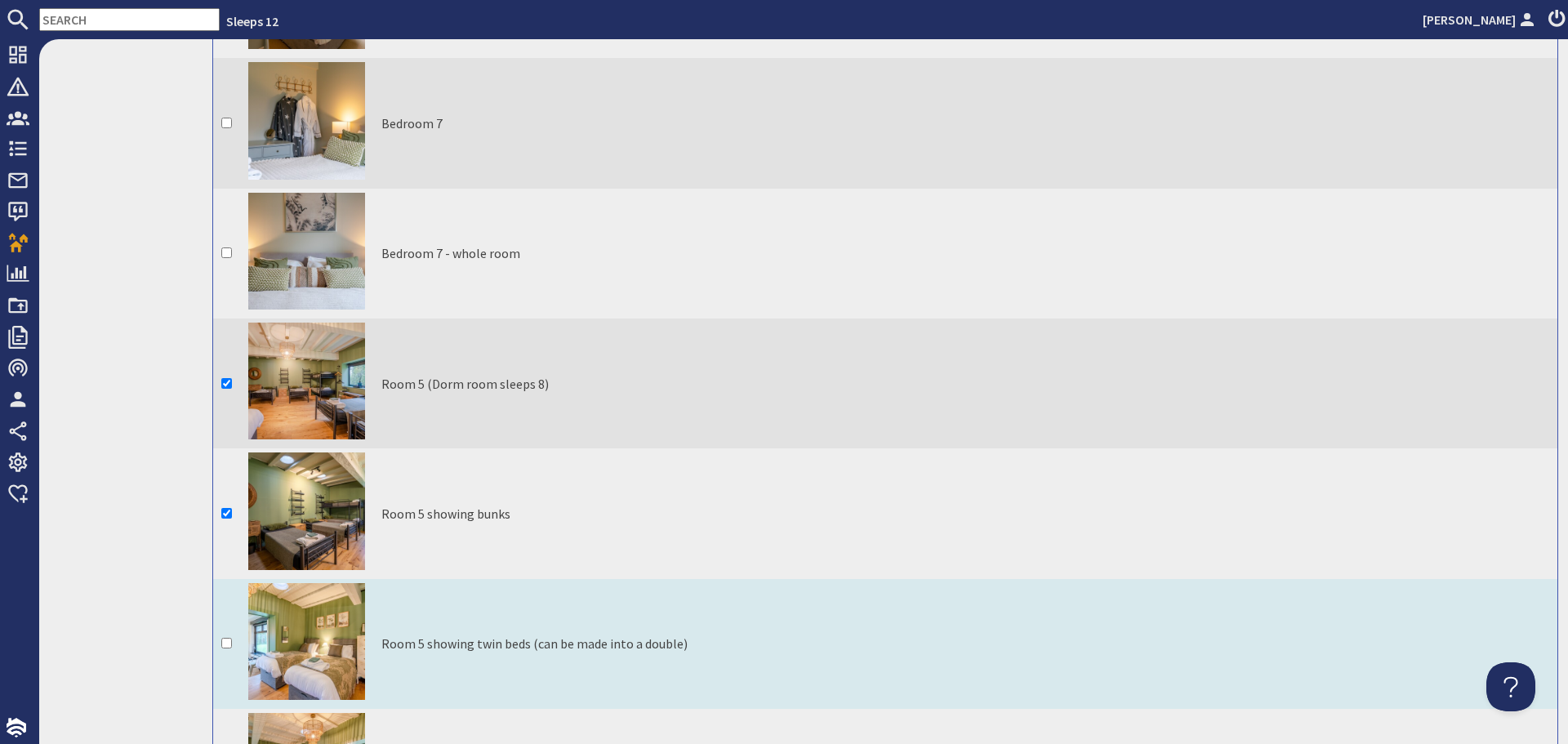
scroll to position [8332, 0]
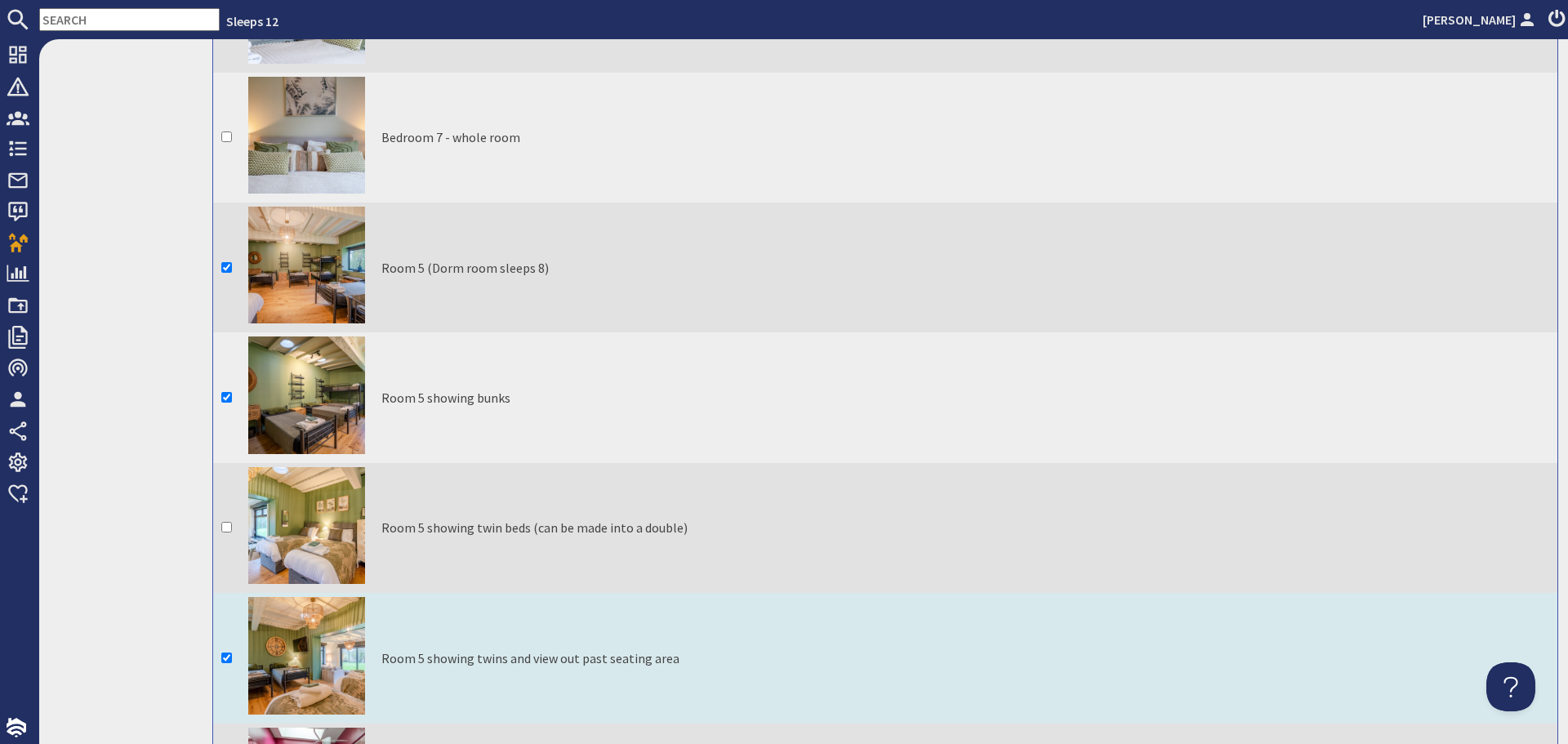
click at [225, 653] on input "checkbox" at bounding box center [226, 658] width 11 height 11
checkbox input "false"
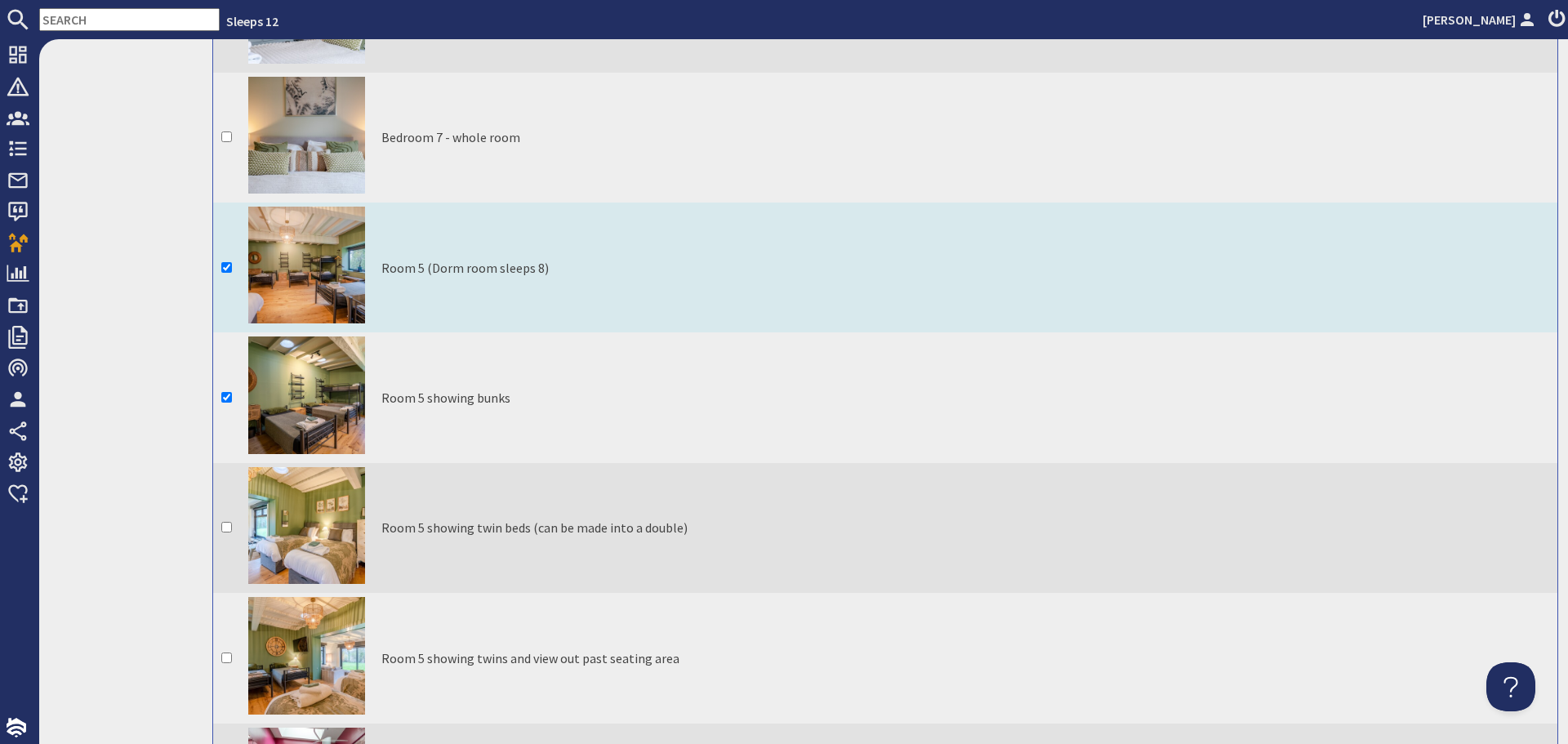
click at [232, 203] on td at bounding box center [226, 267] width 27 height 130
click at [226, 262] on input "checkbox" at bounding box center [226, 267] width 11 height 11
checkbox input "false"
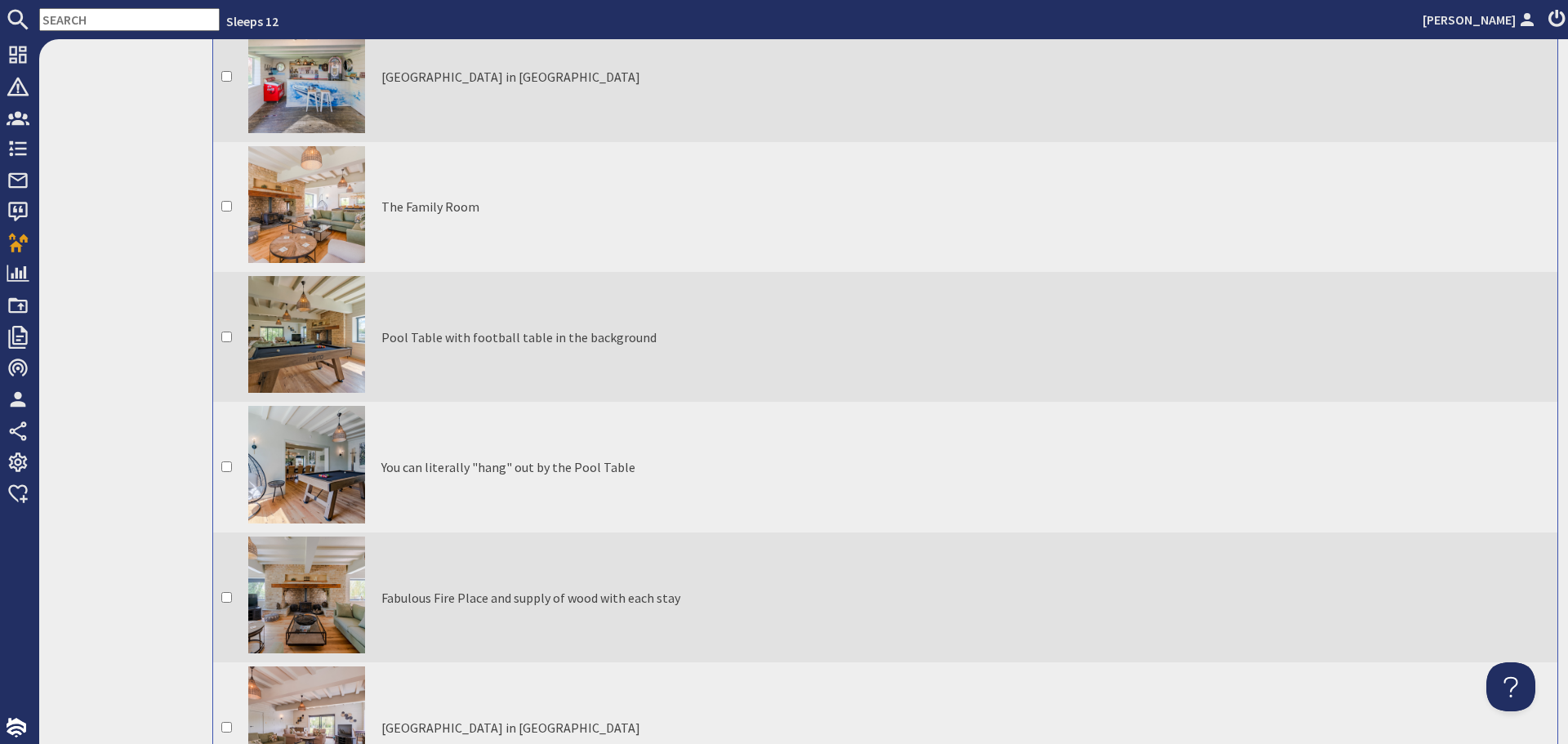
scroll to position [0, 0]
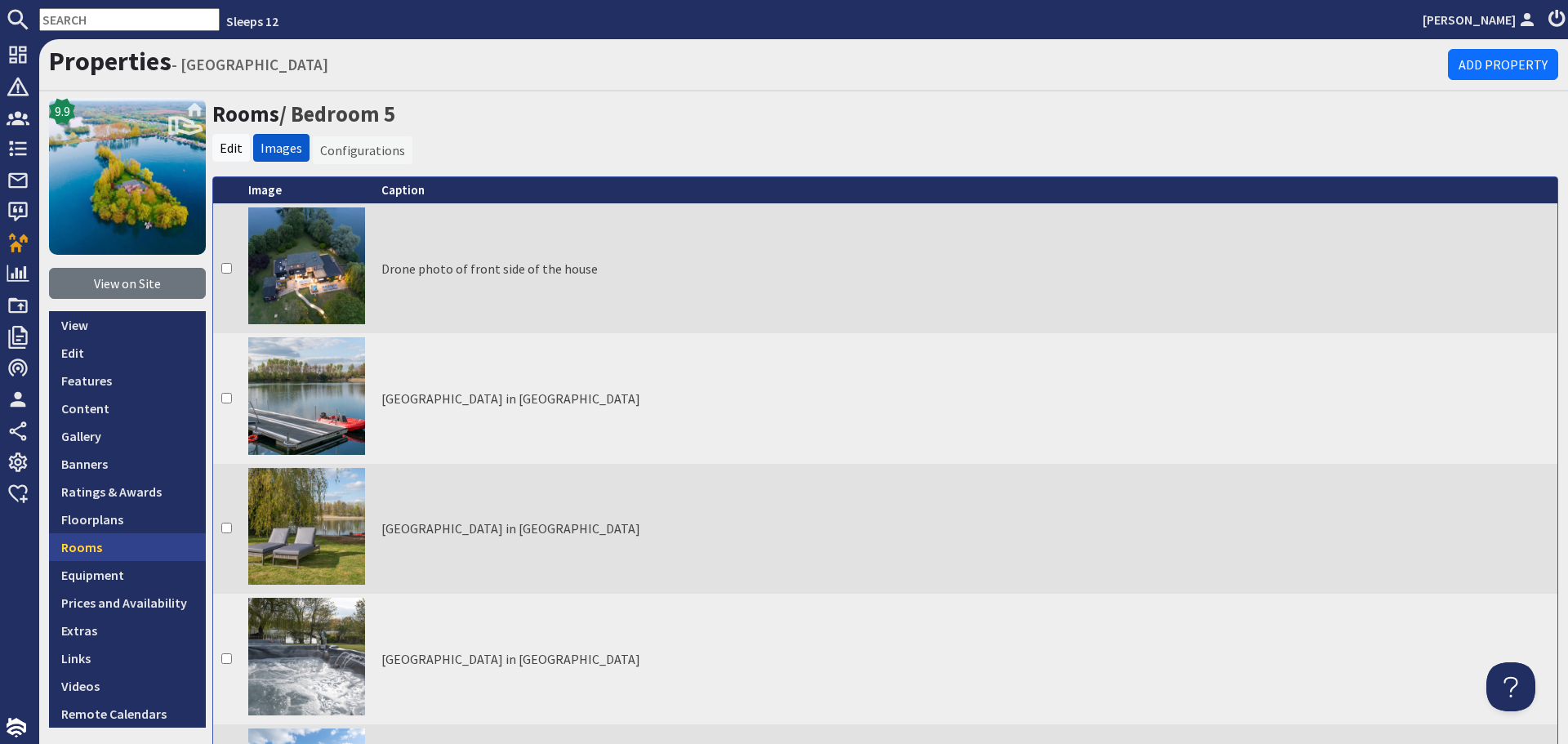
click at [146, 544] on link "Rooms" at bounding box center [126, 547] width 157 height 27
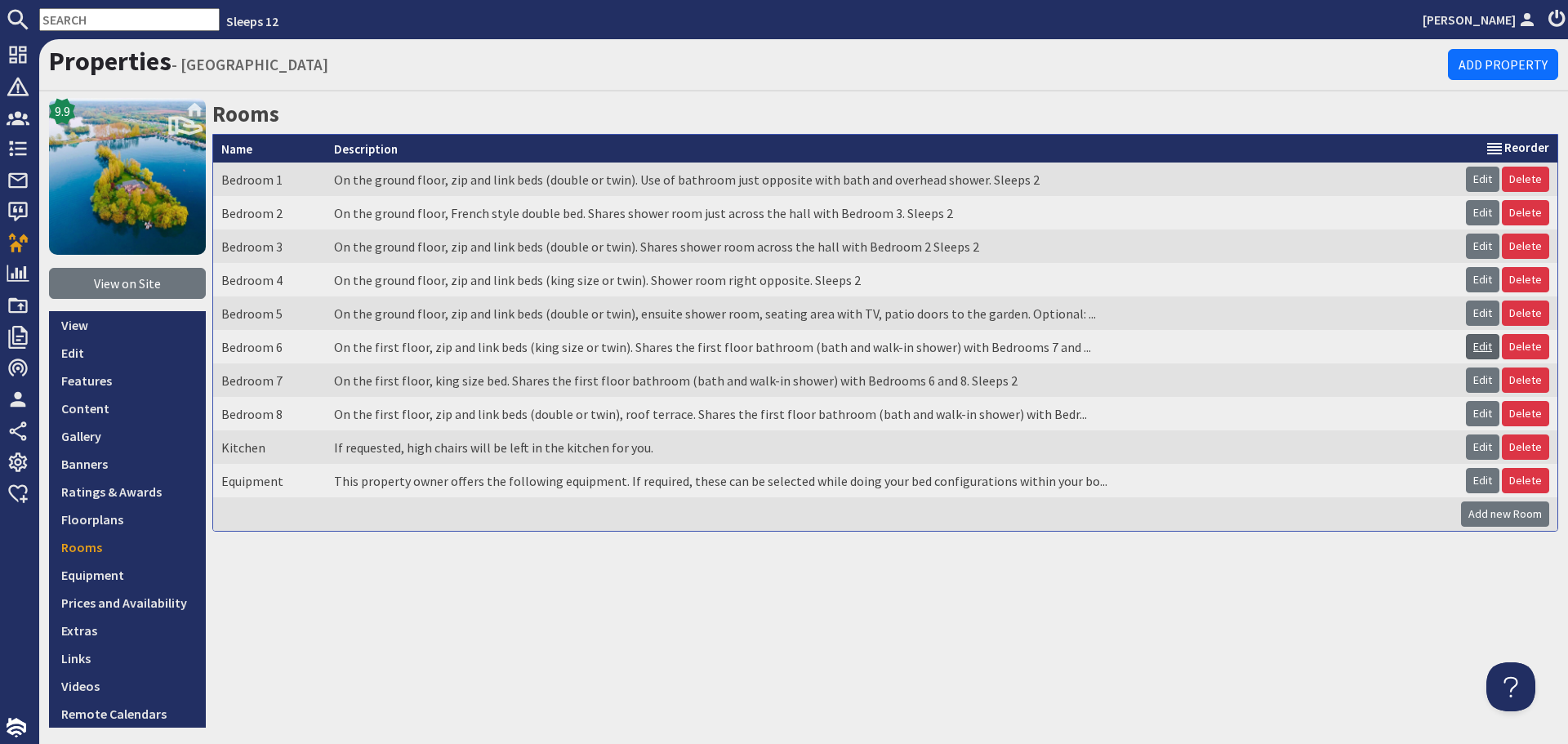
click at [1467, 346] on link "Edit" at bounding box center [1482, 347] width 34 height 26
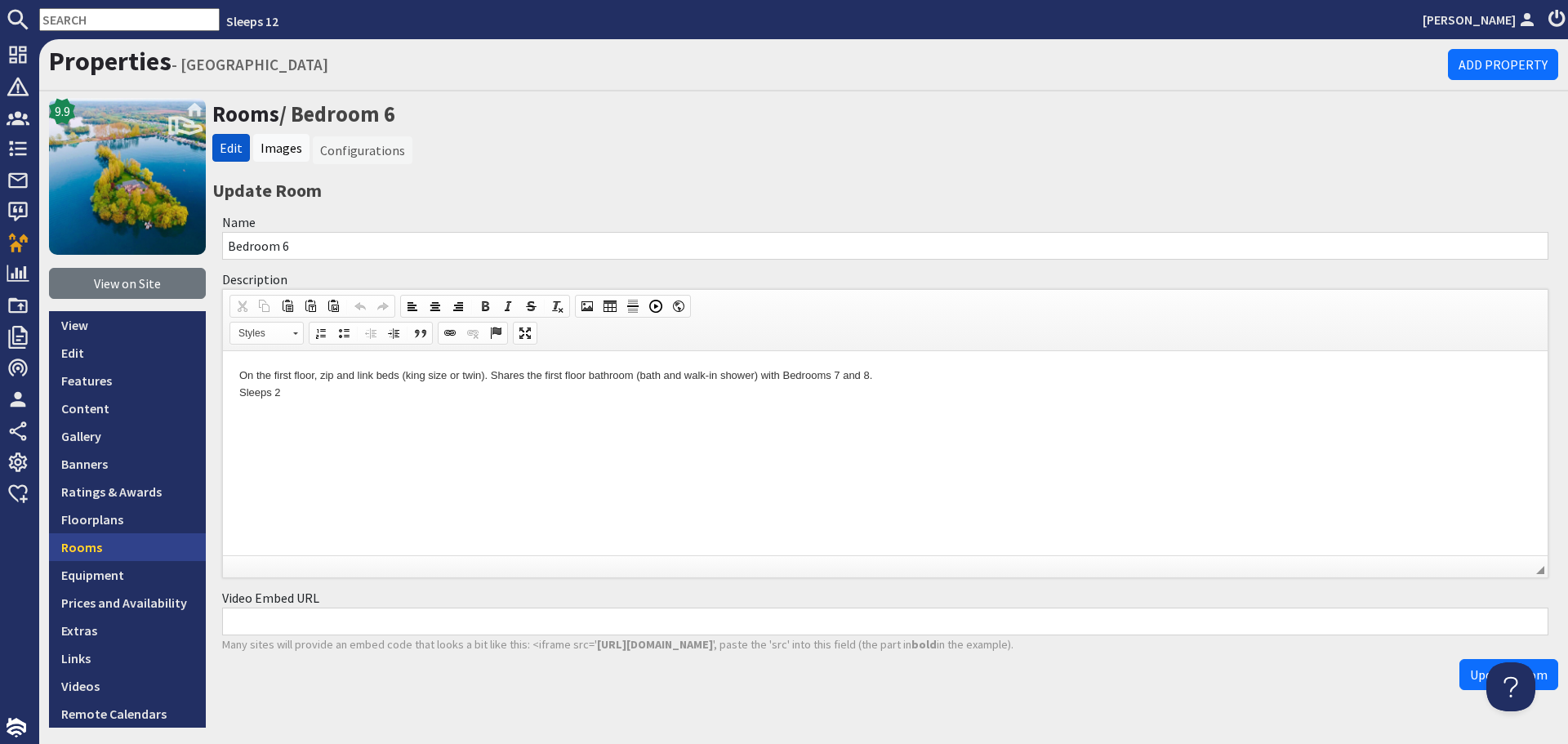
click at [123, 548] on link "Rooms" at bounding box center [126, 547] width 157 height 27
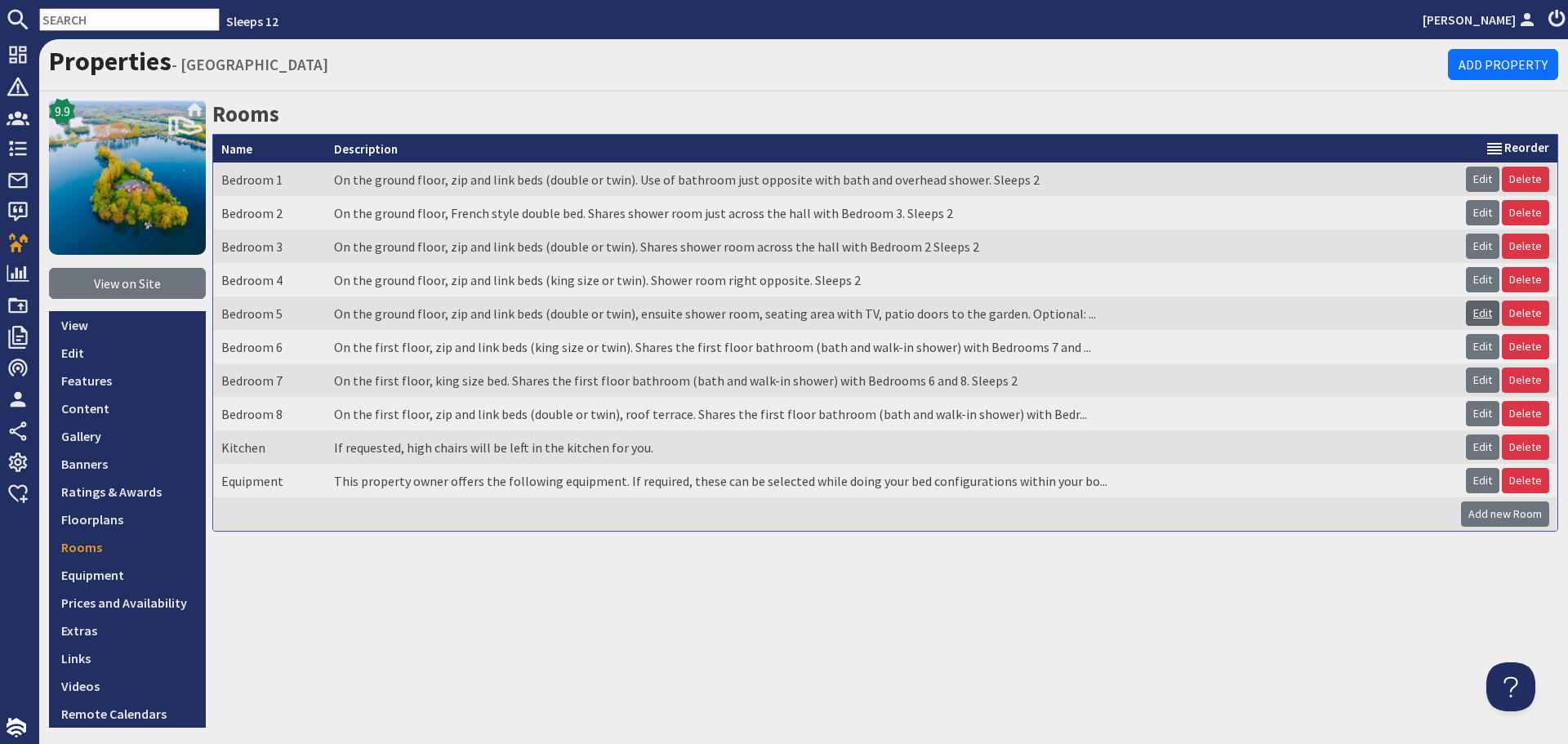
click at [1465, 306] on link "Edit" at bounding box center [1482, 313] width 34 height 26
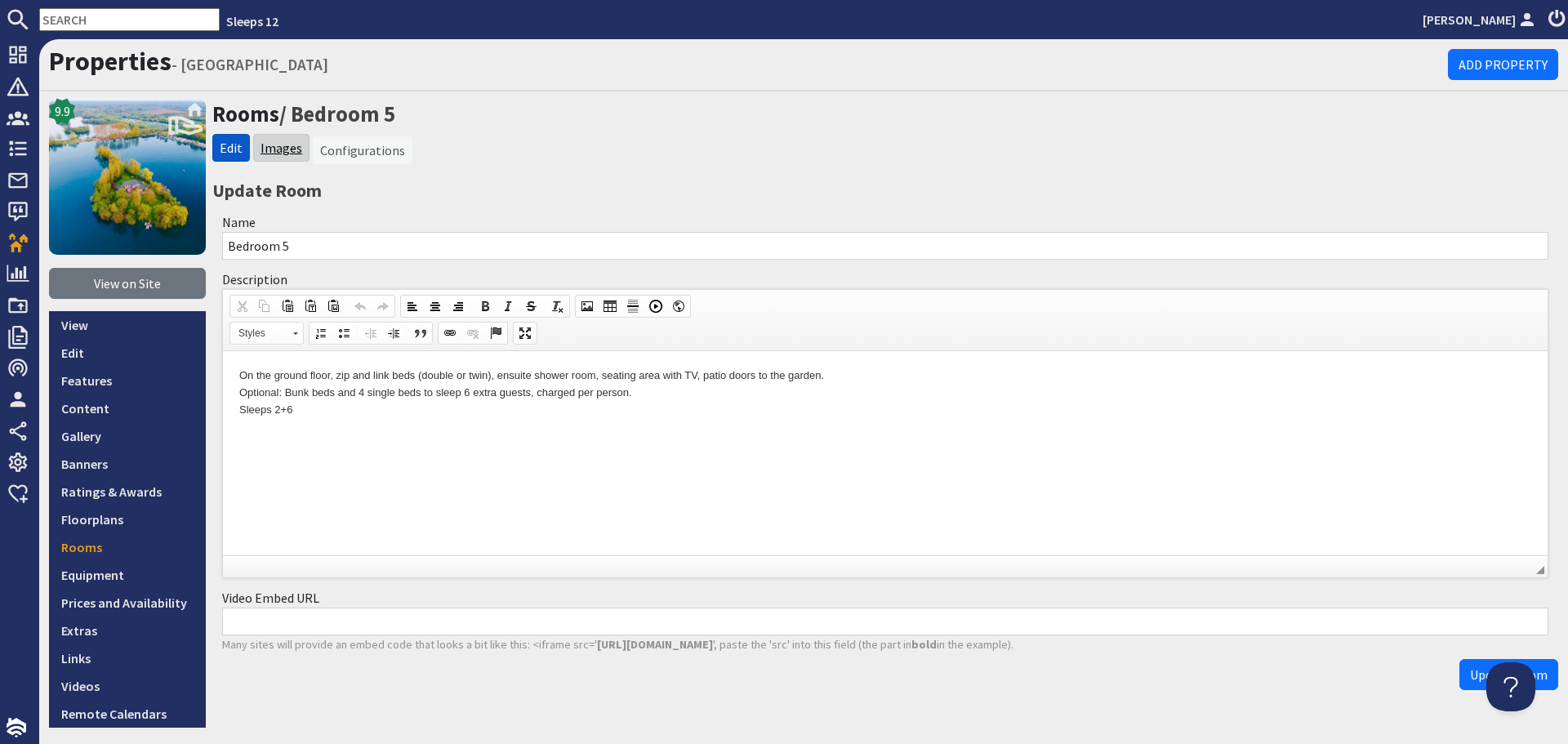
click at [282, 155] on link "Images" at bounding box center [281, 148] width 42 height 16
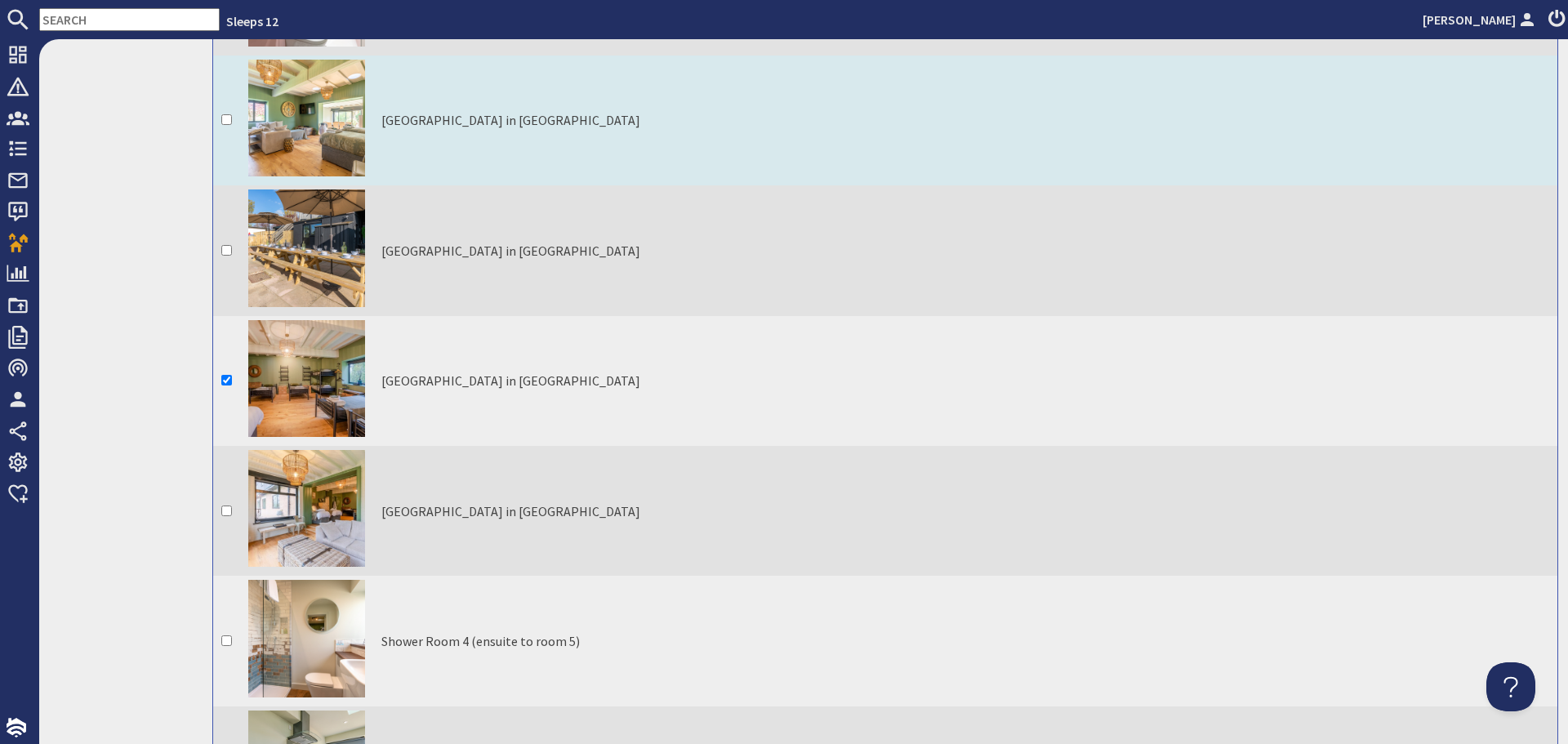
scroll to position [5554, 0]
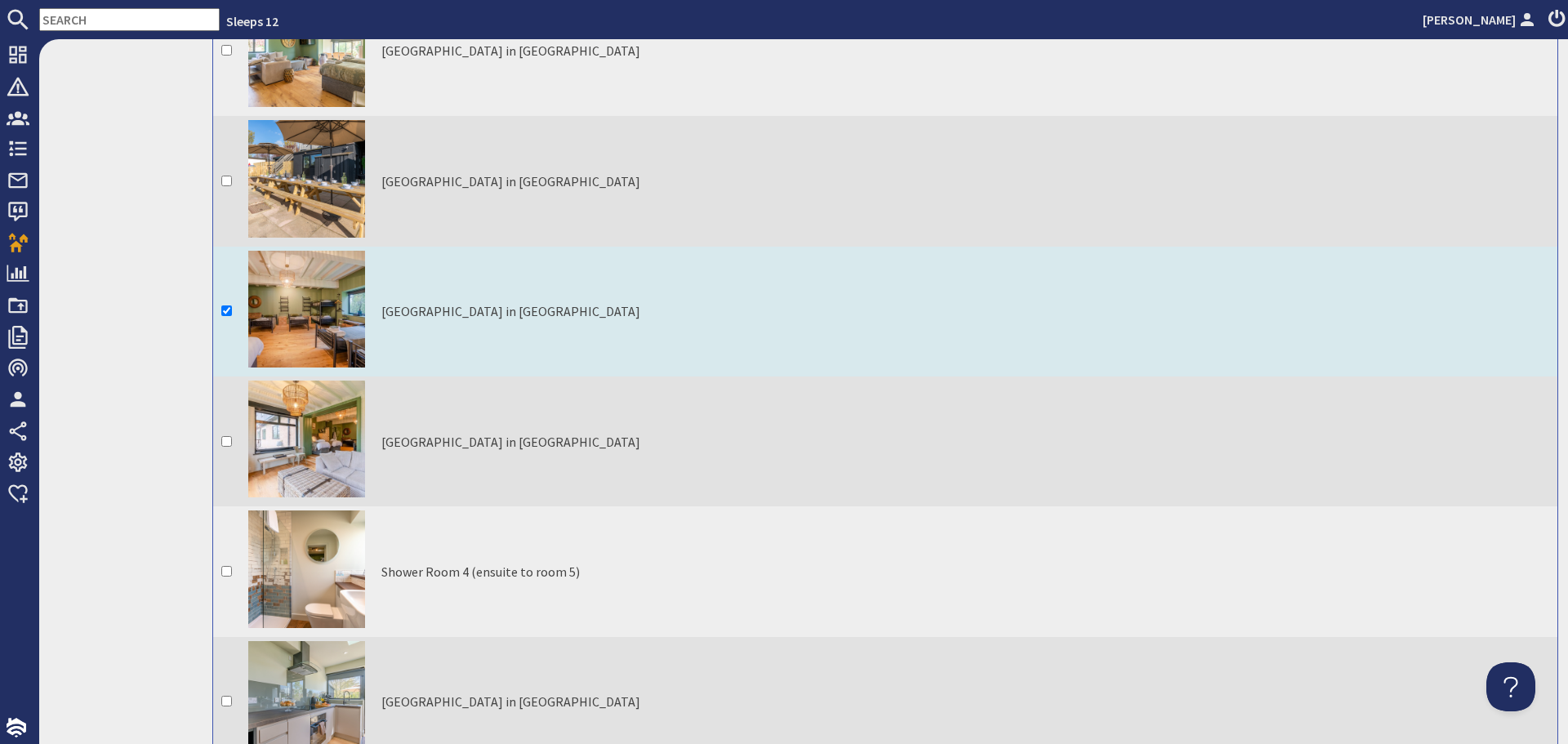
click at [229, 305] on input "checkbox" at bounding box center [226, 311] width 11 height 11
checkbox input "false"
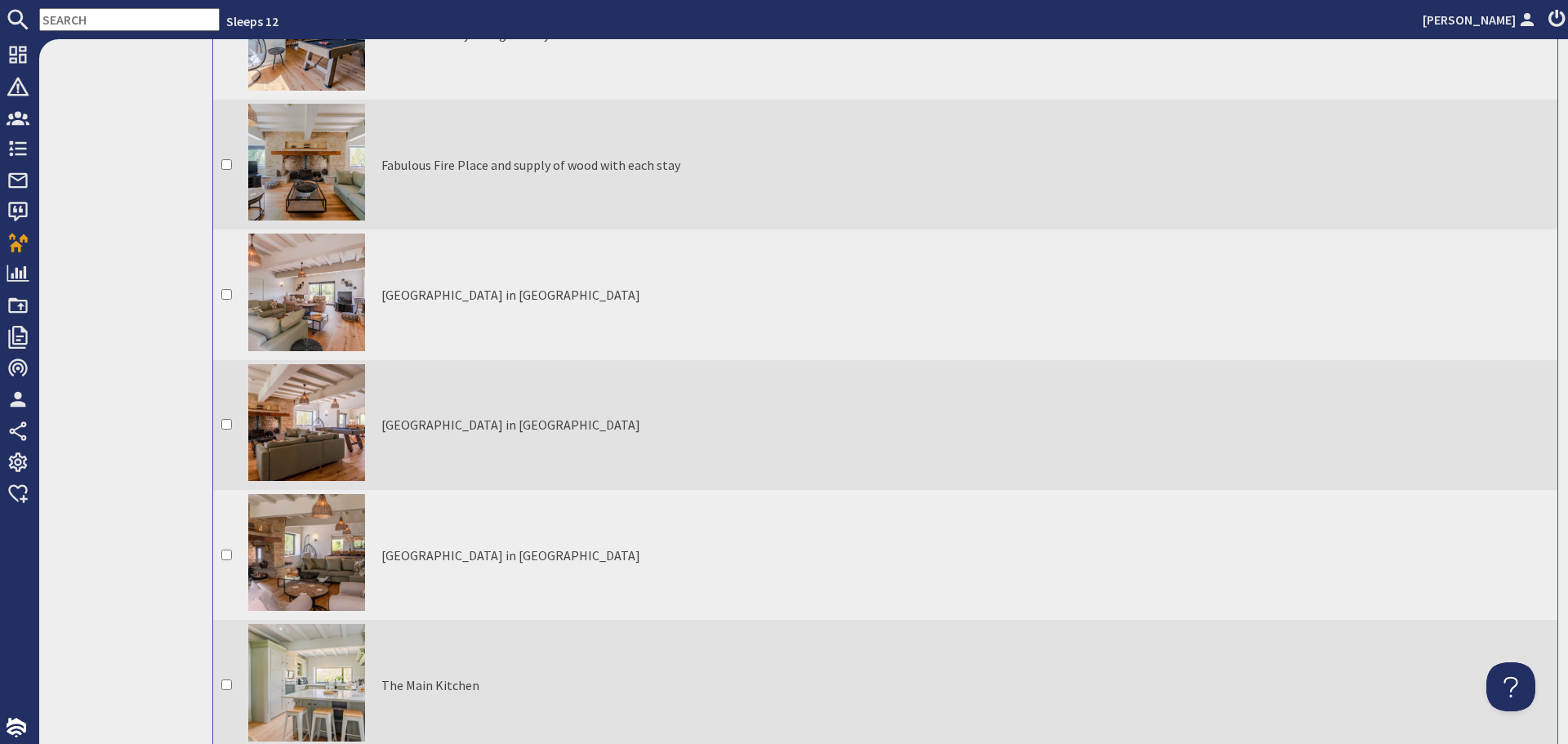
scroll to position [0, 0]
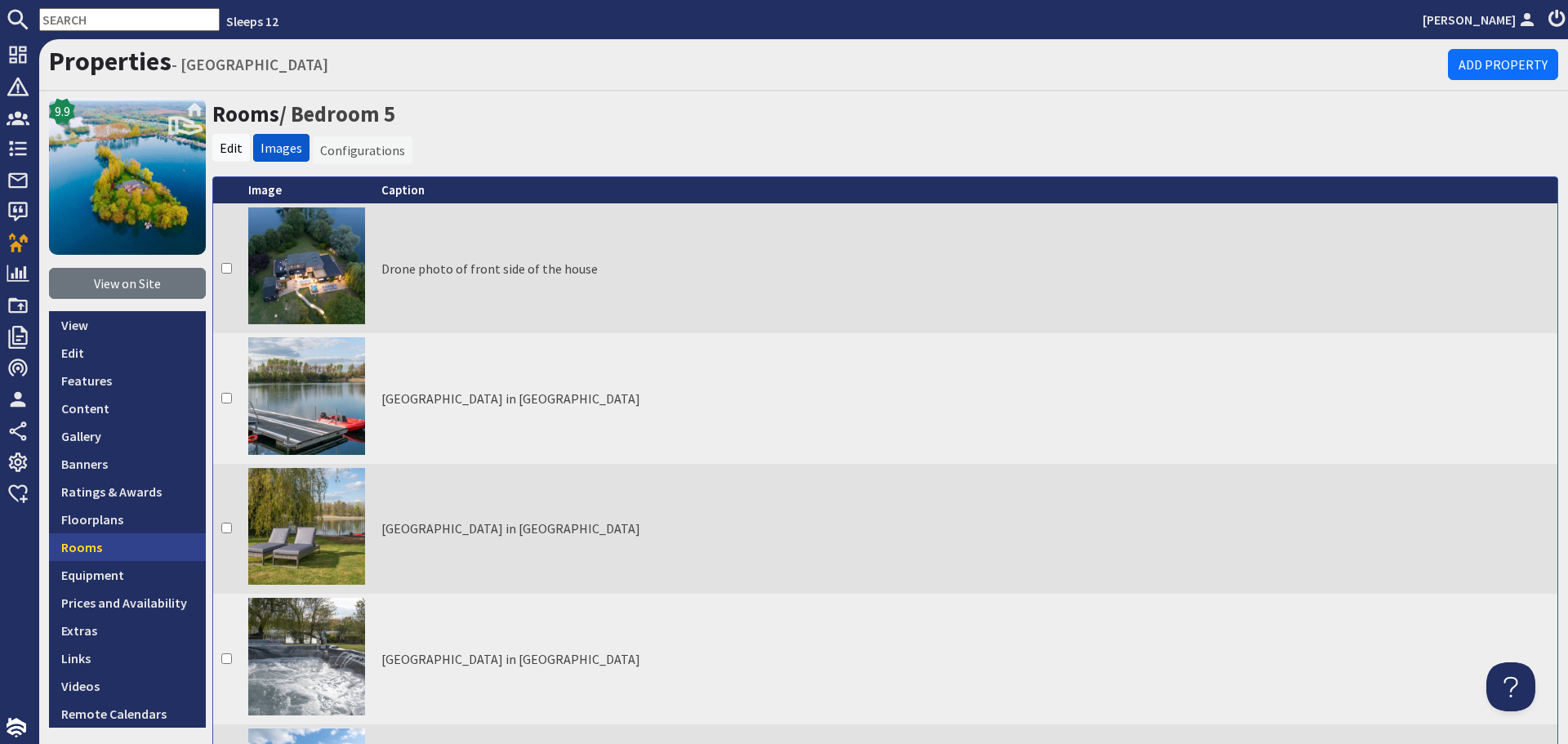
click at [94, 547] on link "Rooms" at bounding box center [126, 547] width 157 height 27
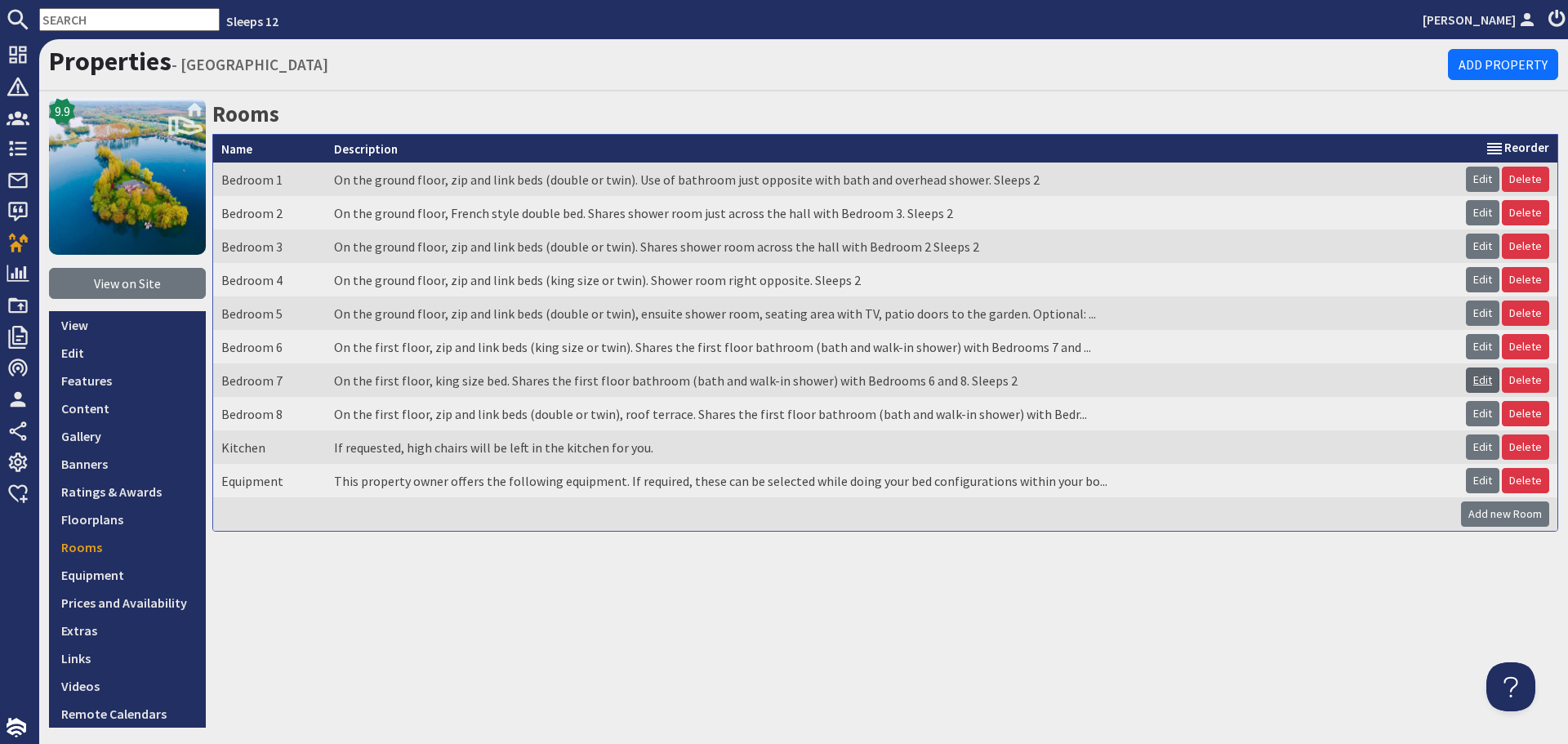
click at [1468, 384] on link "Edit" at bounding box center [1482, 380] width 34 height 26
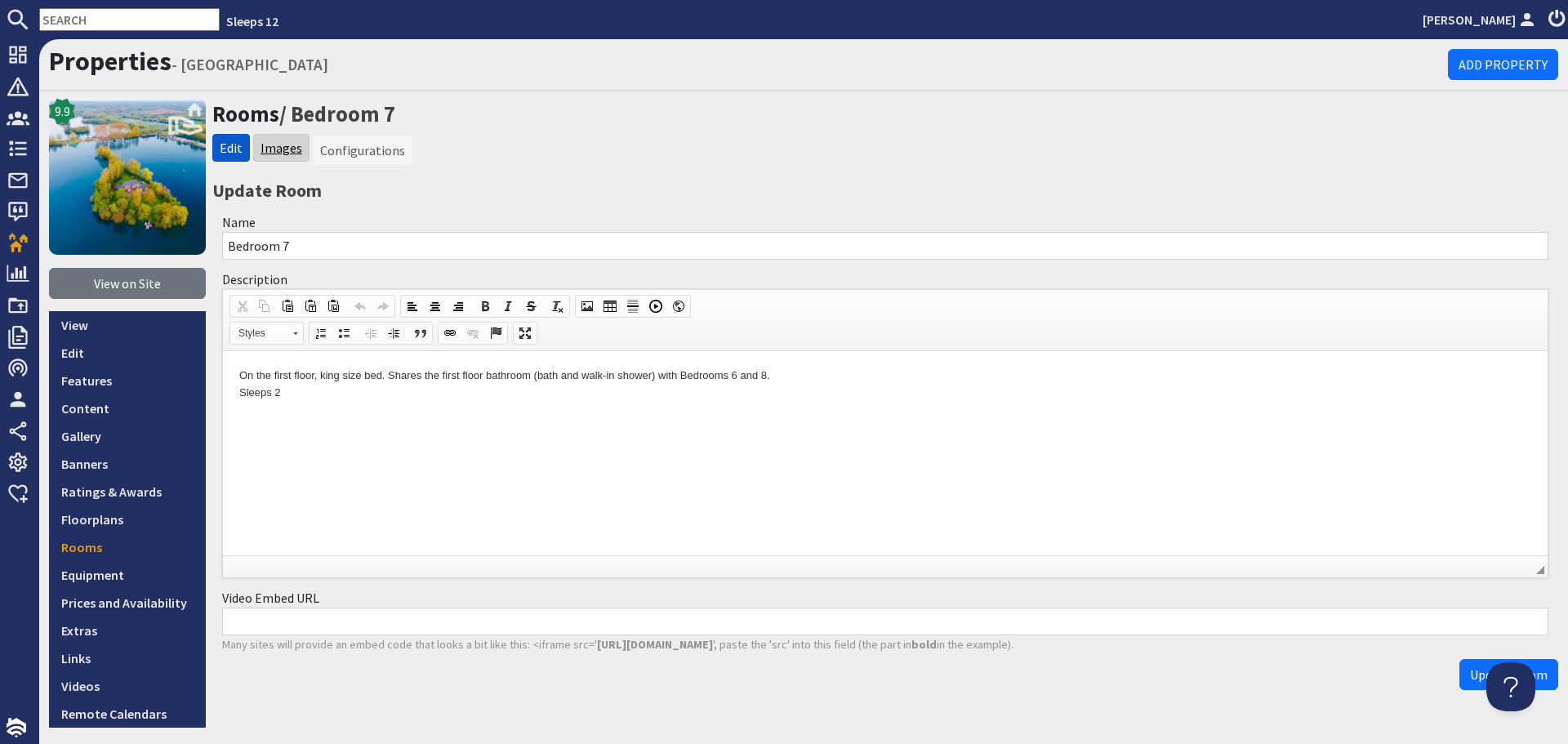
click at [286, 149] on link "Images" at bounding box center [281, 148] width 42 height 16
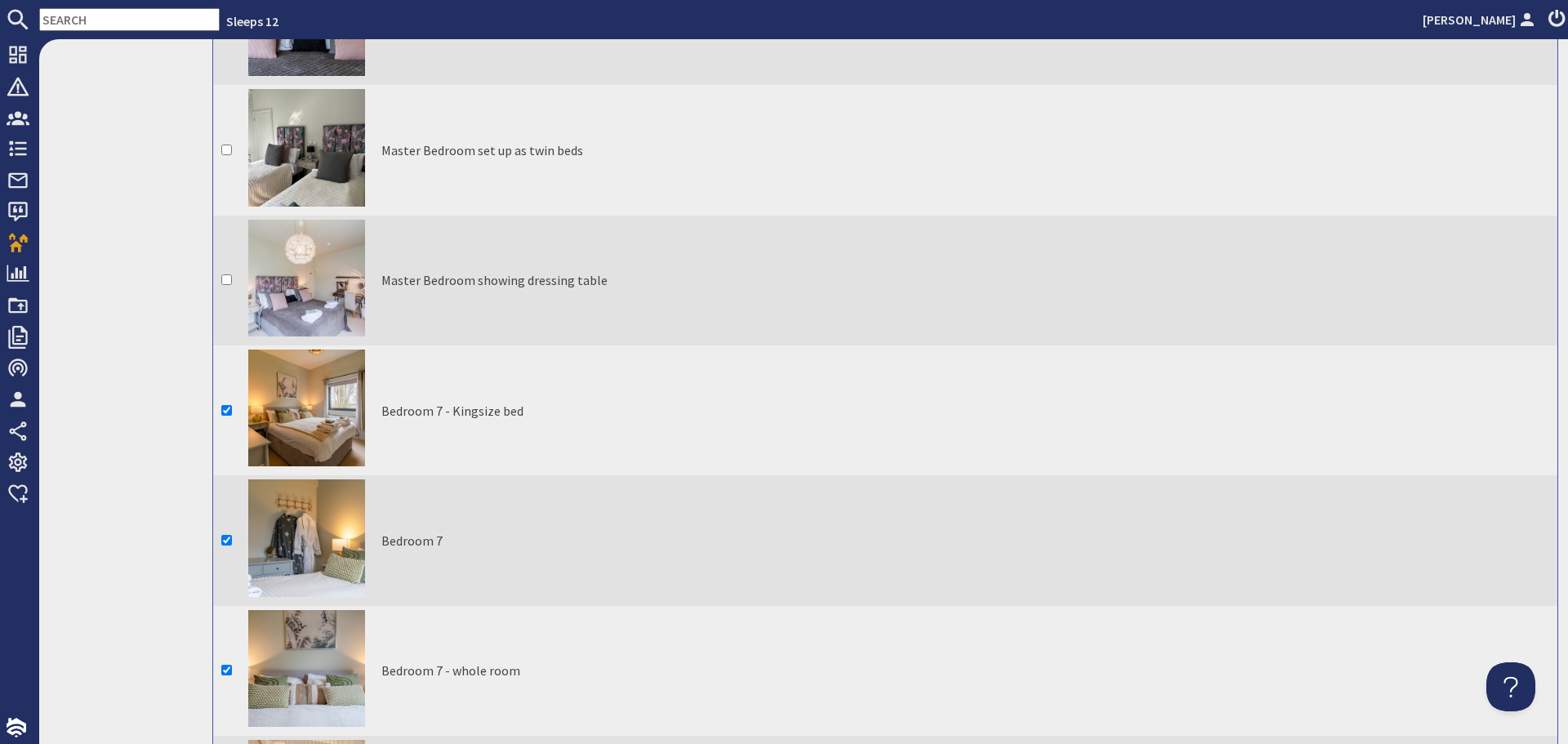
scroll to position [7842, 0]
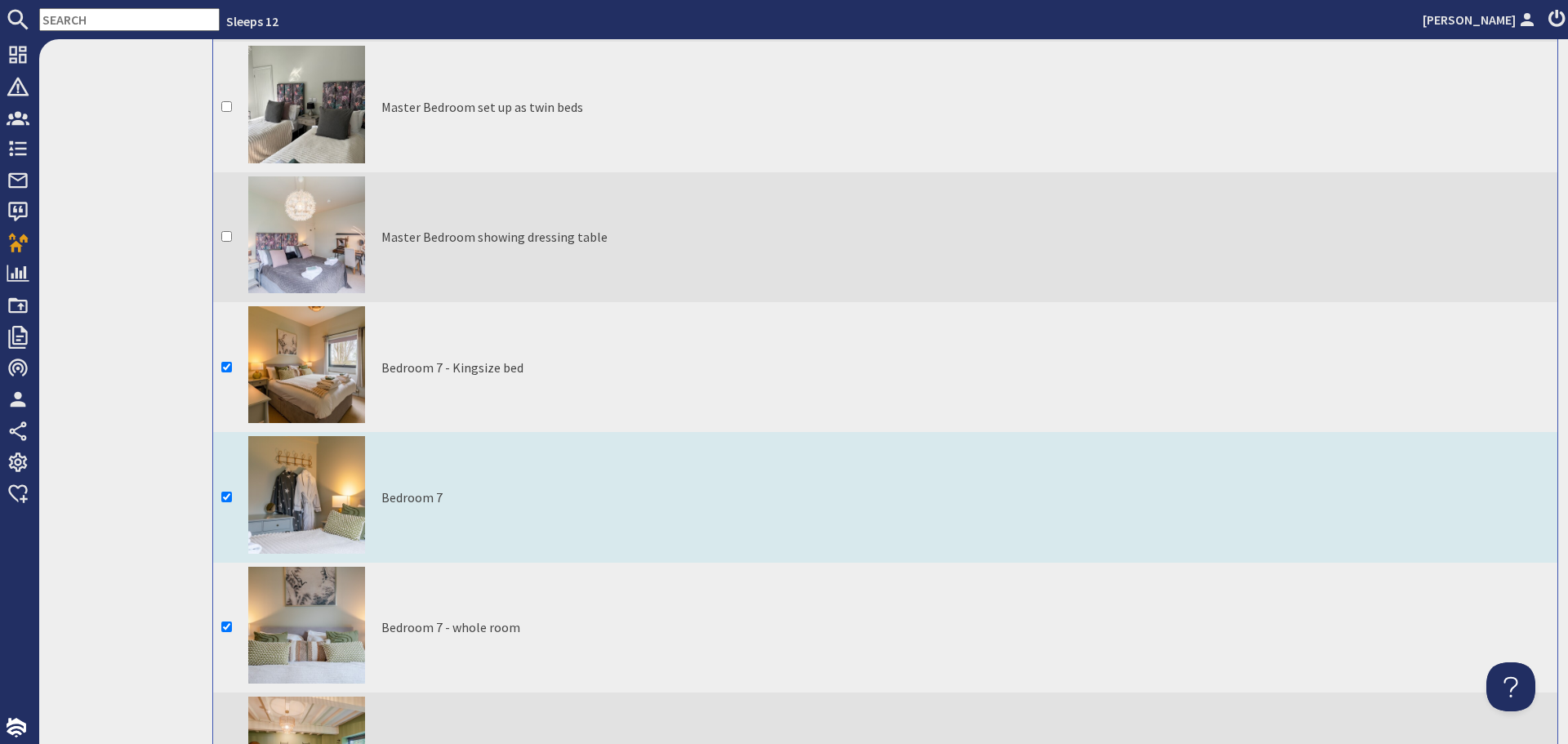
click at [226, 492] on input "checkbox" at bounding box center [226, 497] width 11 height 11
checkbox input "false"
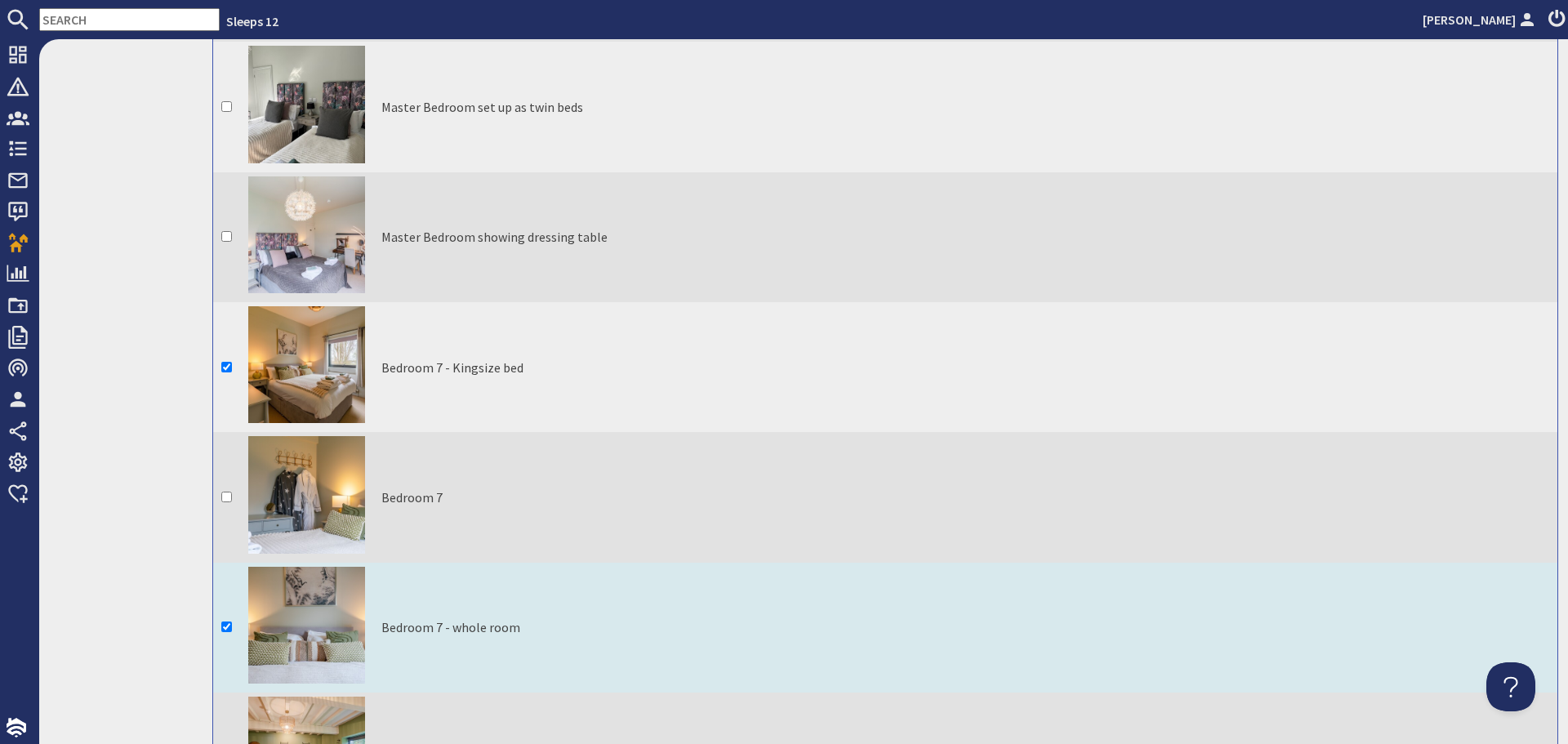
click at [222, 622] on input "checkbox" at bounding box center [226, 627] width 11 height 11
checkbox input "false"
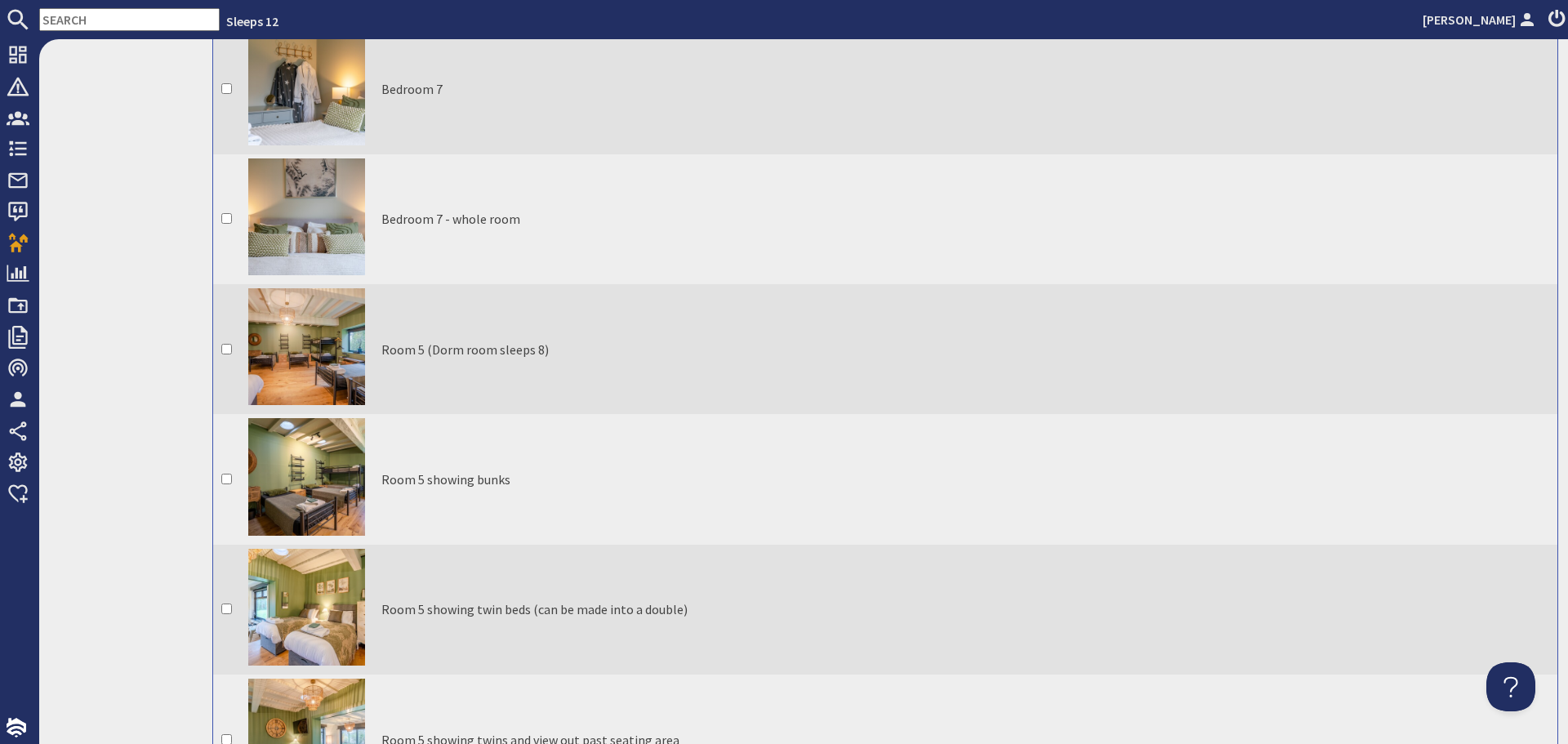
scroll to position [0, 0]
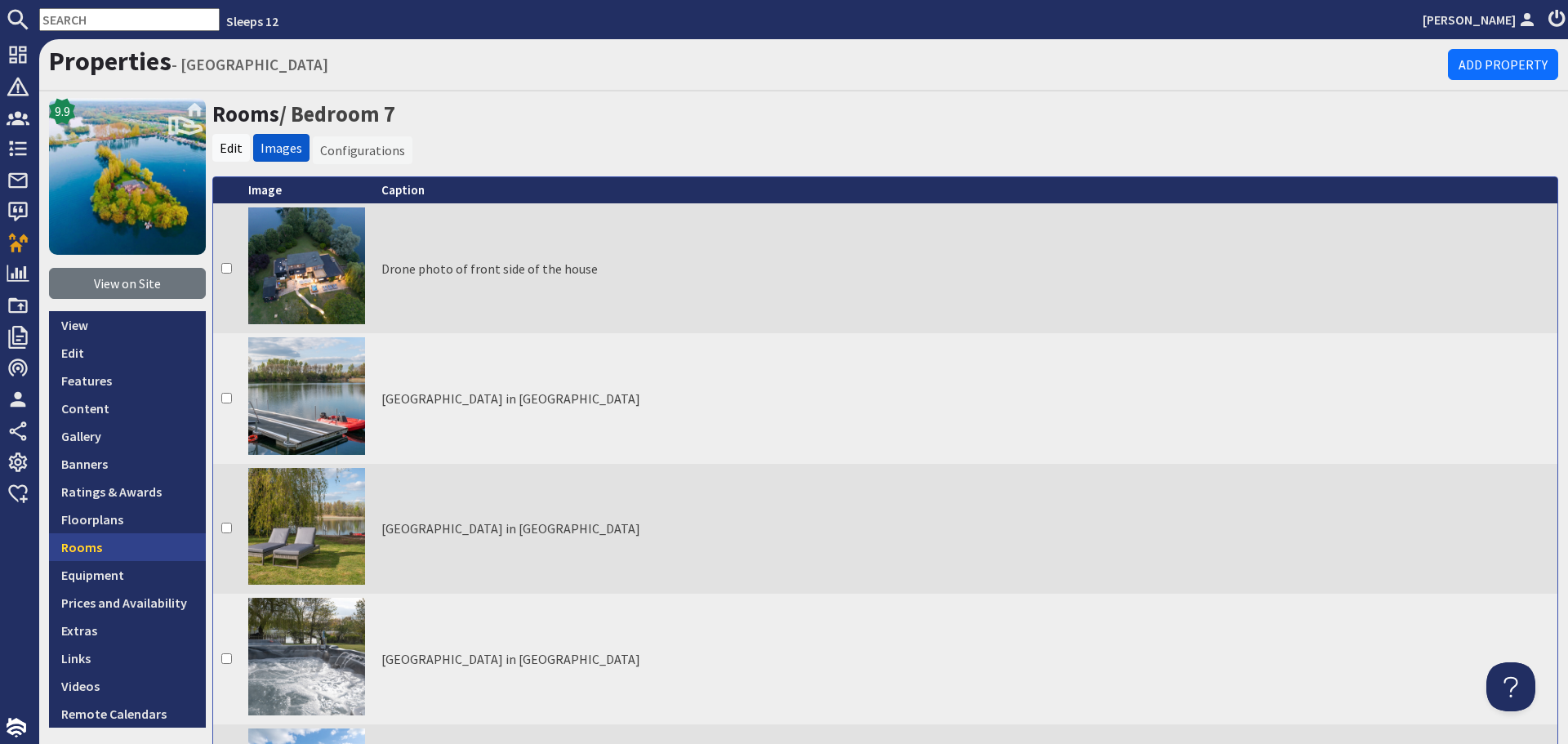
click at [126, 542] on link "Rooms" at bounding box center [126, 547] width 157 height 27
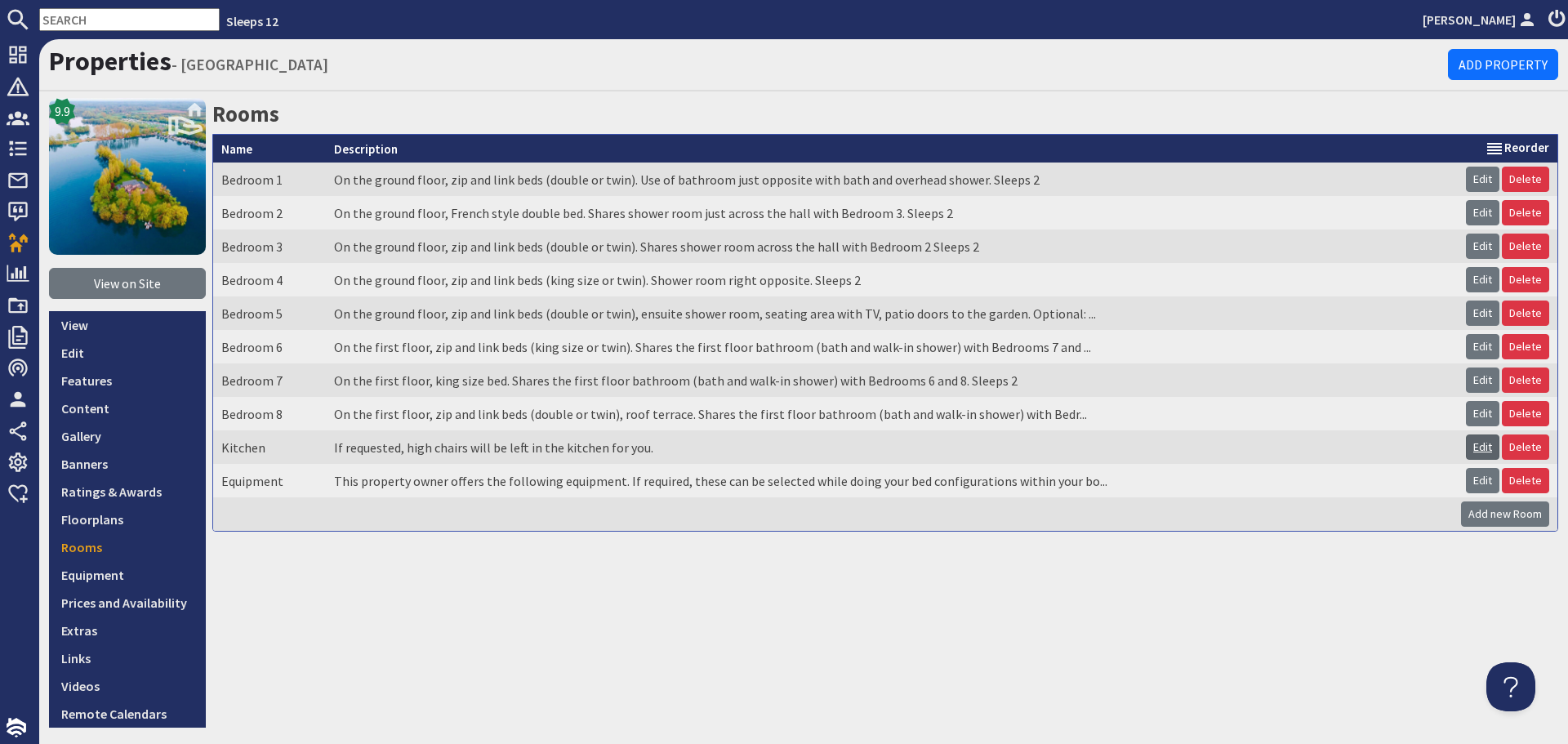
click at [1474, 449] on link "Edit" at bounding box center [1482, 447] width 34 height 26
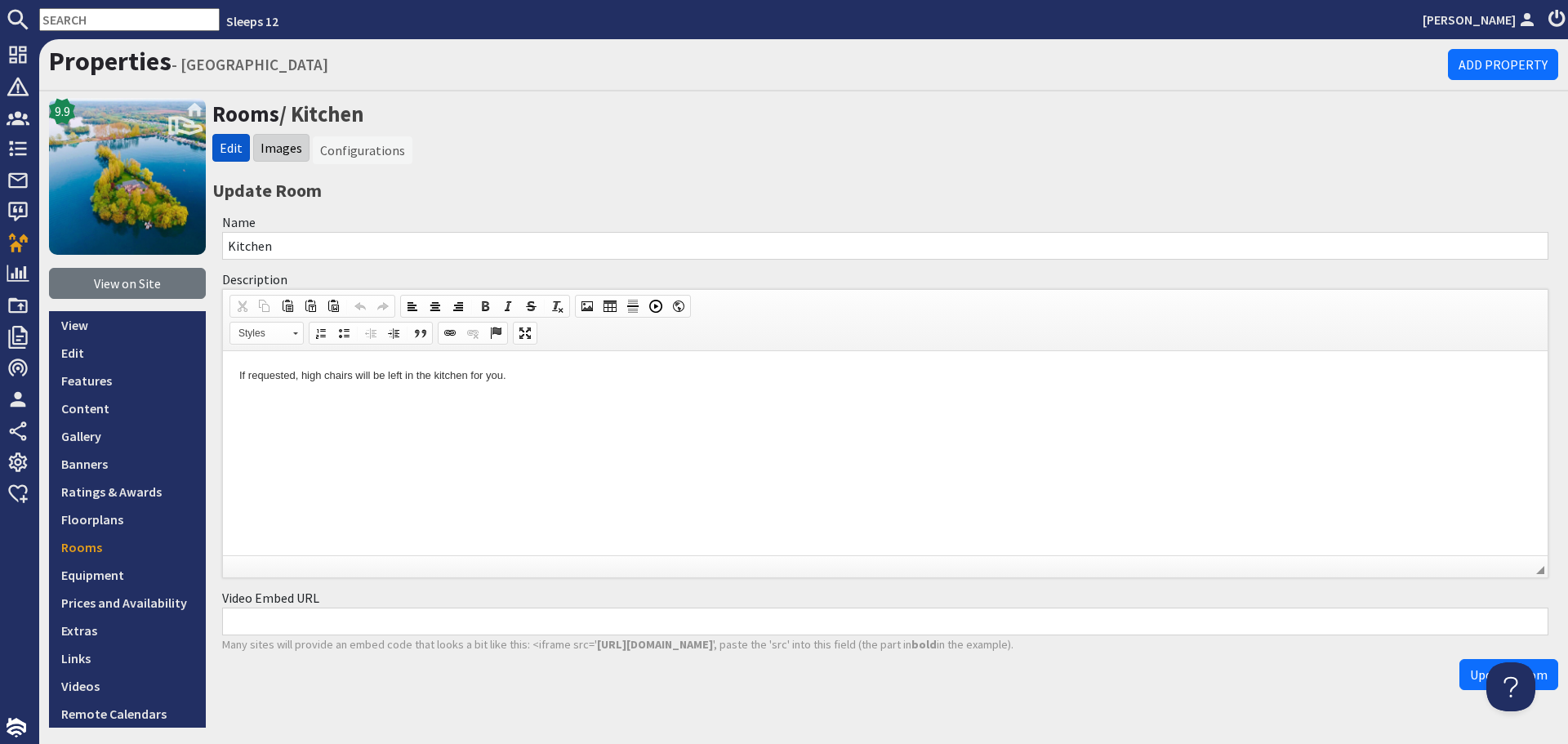
click at [282, 138] on li "Images" at bounding box center [281, 147] width 57 height 27
click at [280, 154] on link "Images" at bounding box center [281, 148] width 42 height 16
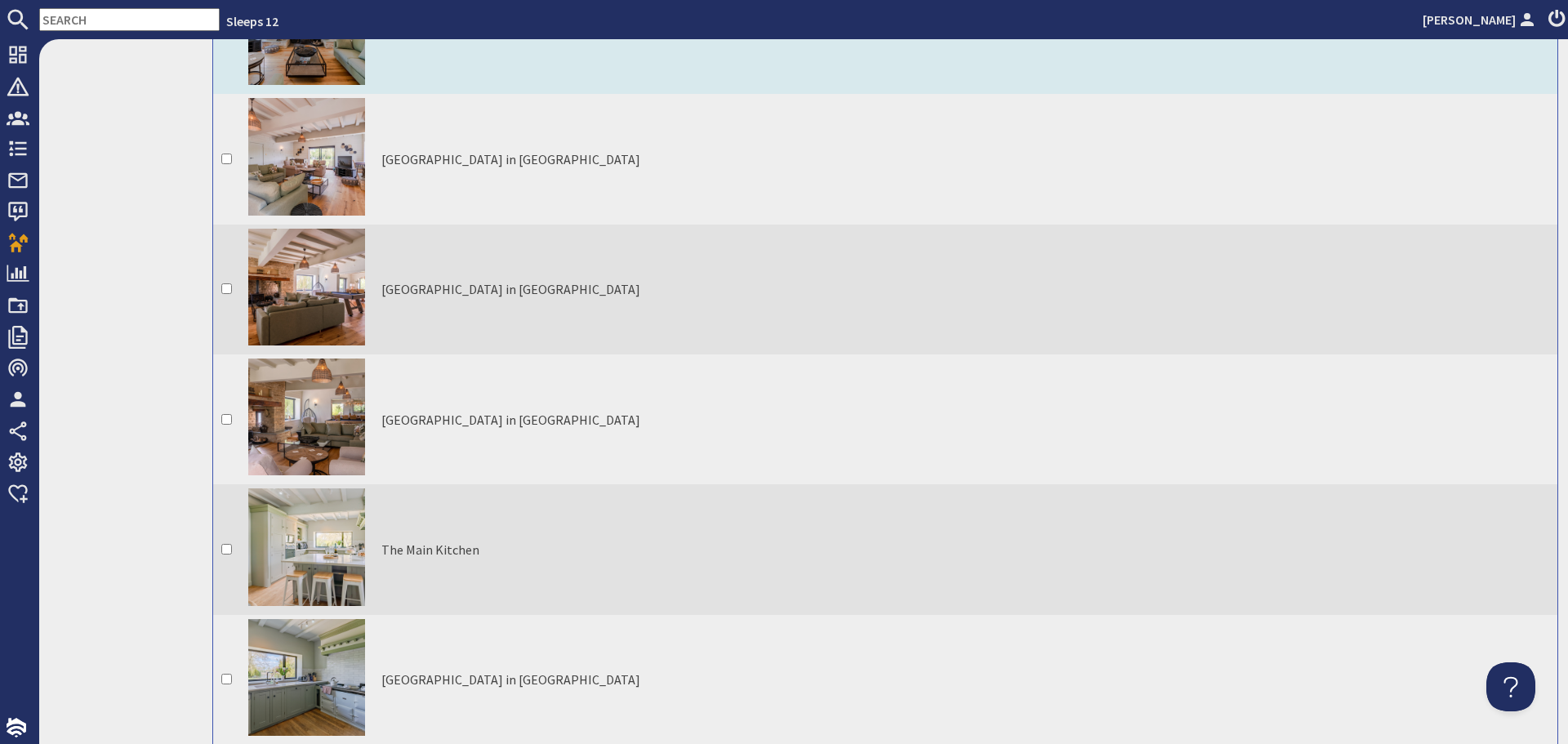
scroll to position [2369, 0]
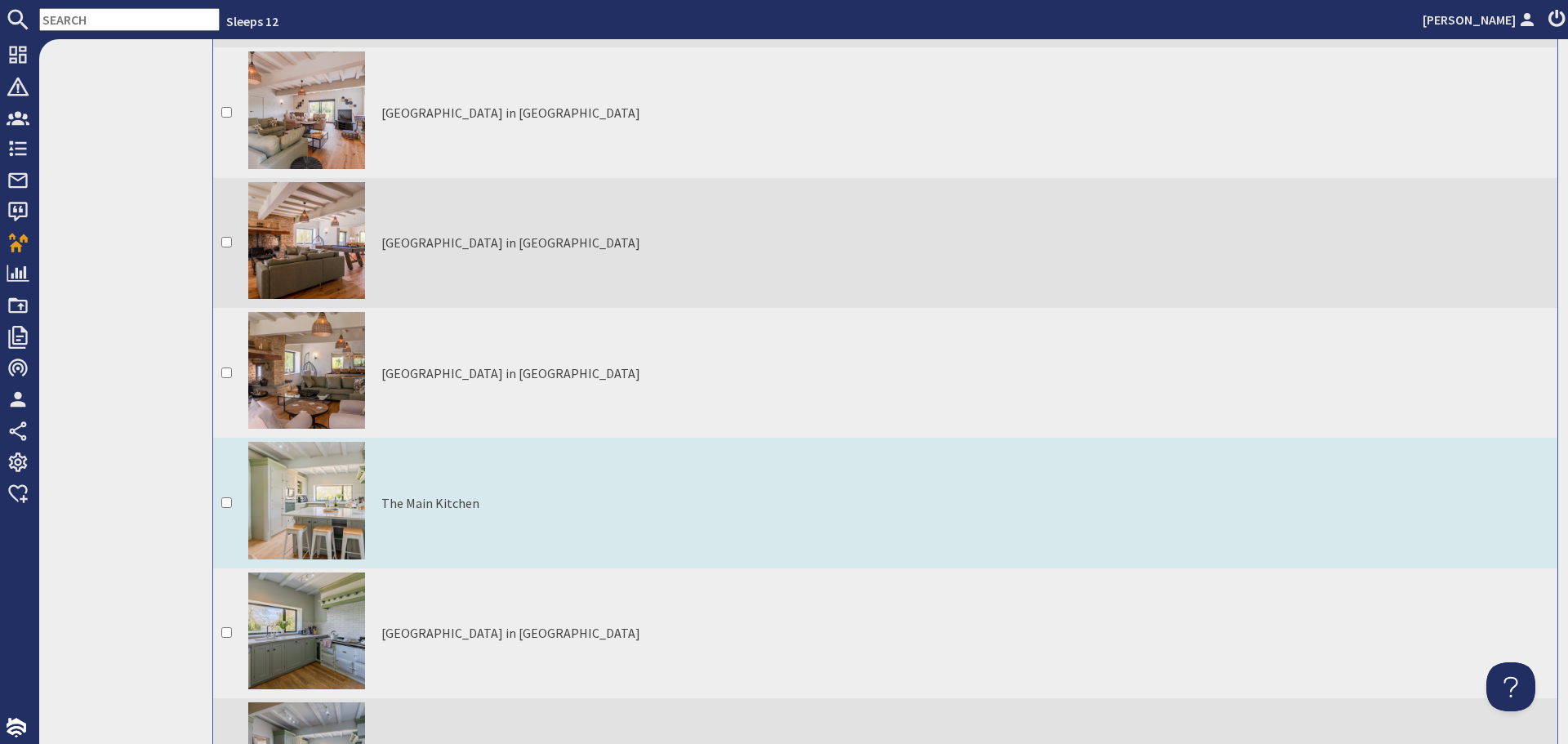
click at [229, 497] on input "checkbox" at bounding box center [226, 502] width 11 height 11
checkbox input "true"
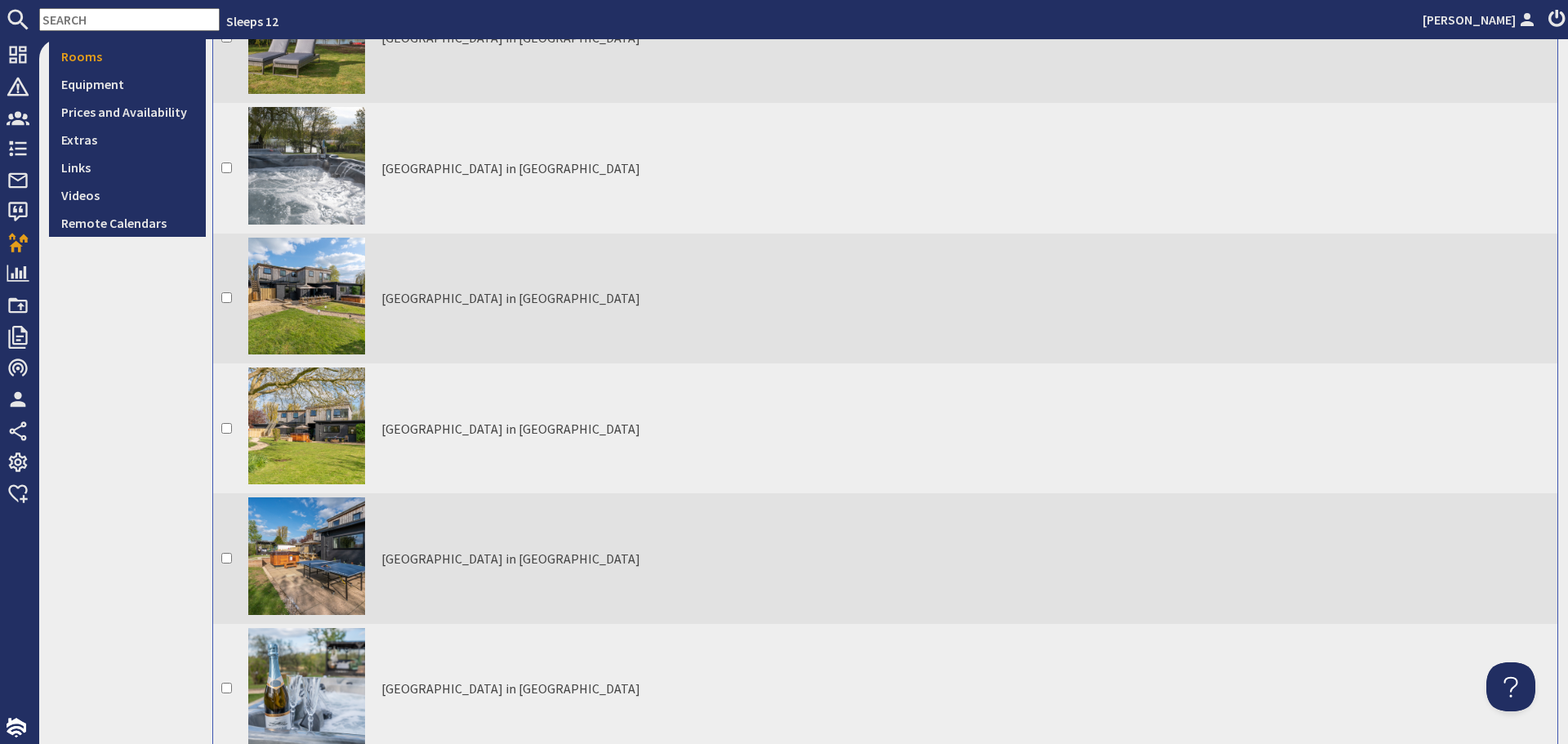
scroll to position [490, 0]
click at [100, 58] on link "Rooms" at bounding box center [126, 57] width 157 height 27
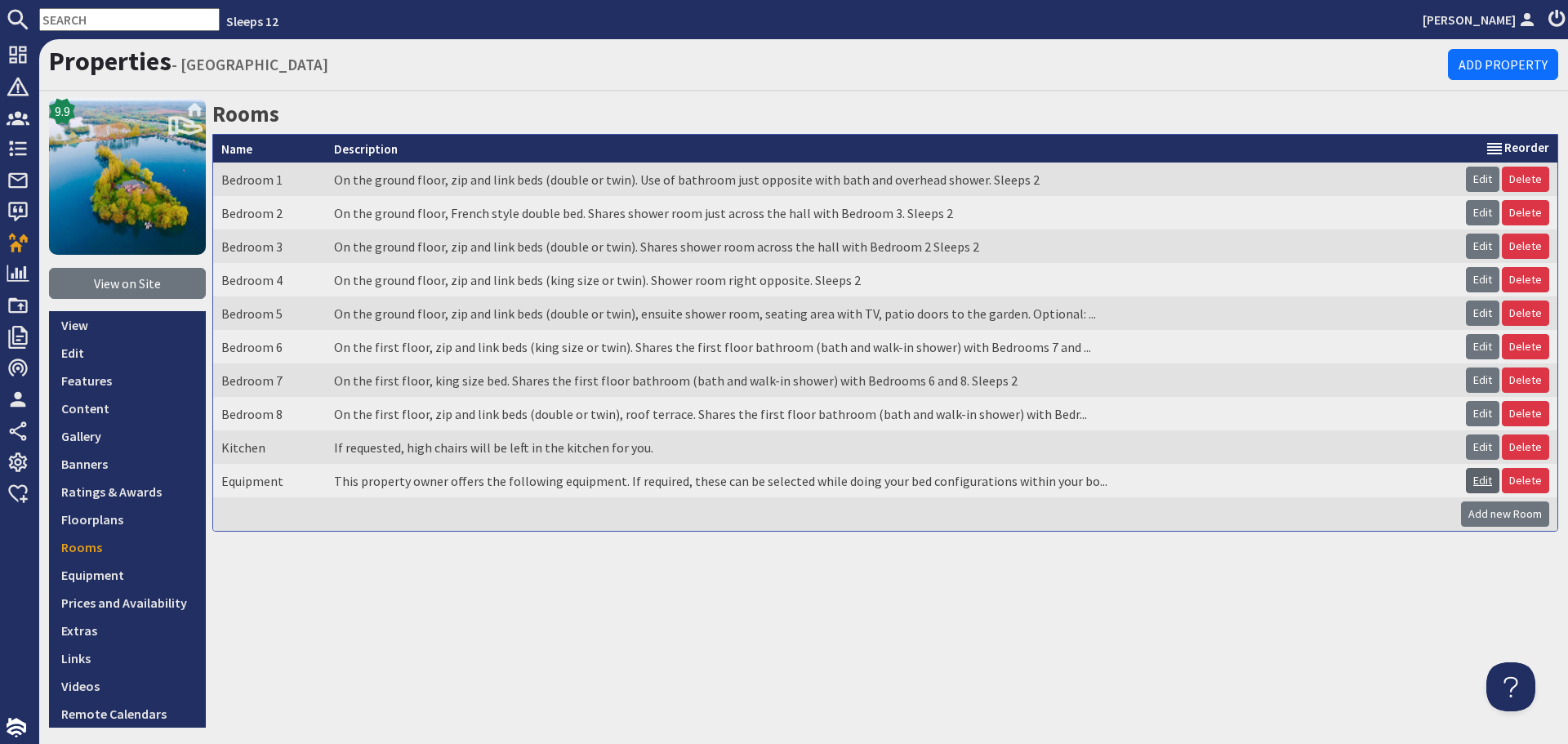
click at [1466, 480] on link "Edit" at bounding box center [1482, 480] width 34 height 26
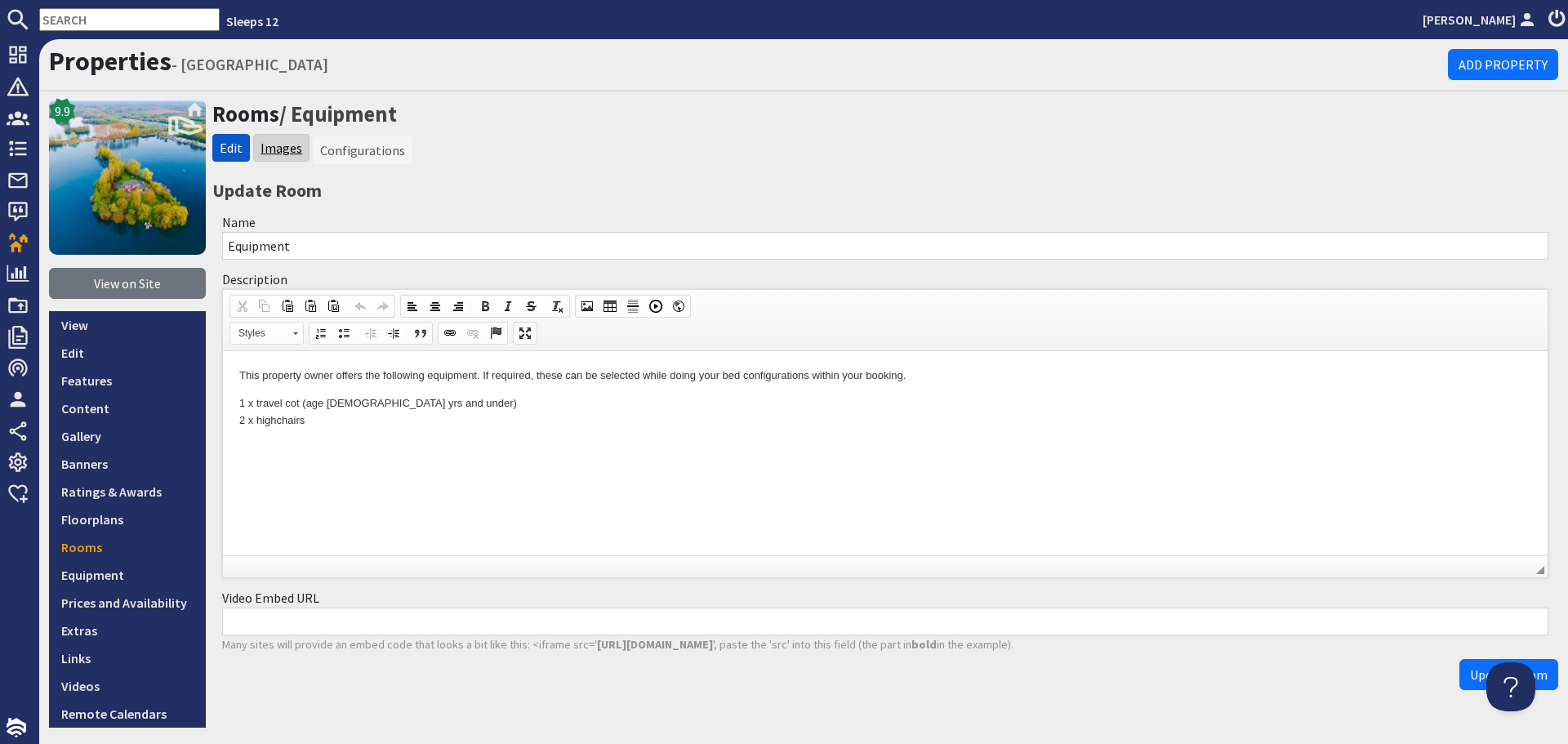
click at [279, 147] on link "Images" at bounding box center [281, 148] width 42 height 16
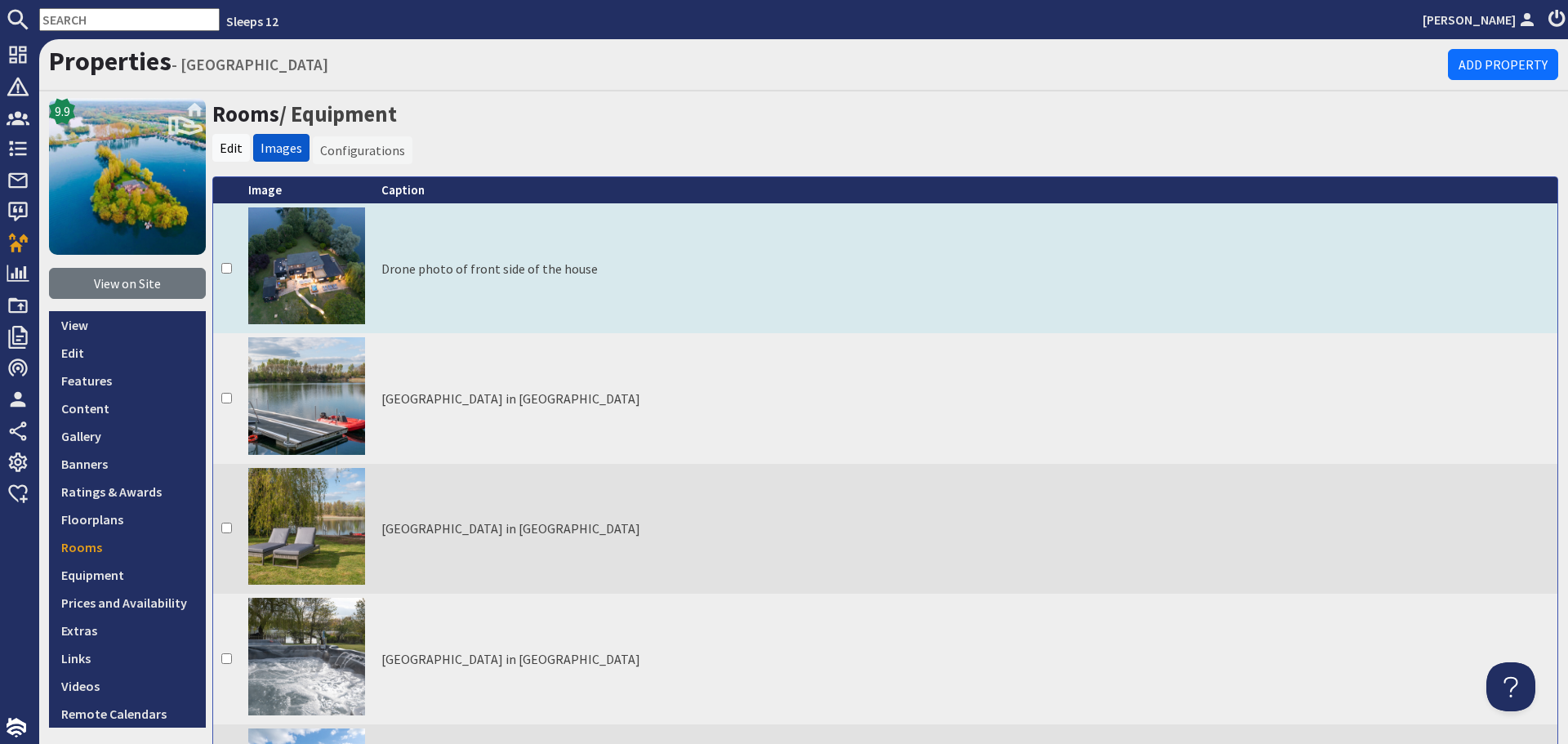
click at [225, 265] on input "checkbox" at bounding box center [226, 268] width 11 height 11
checkbox input "true"
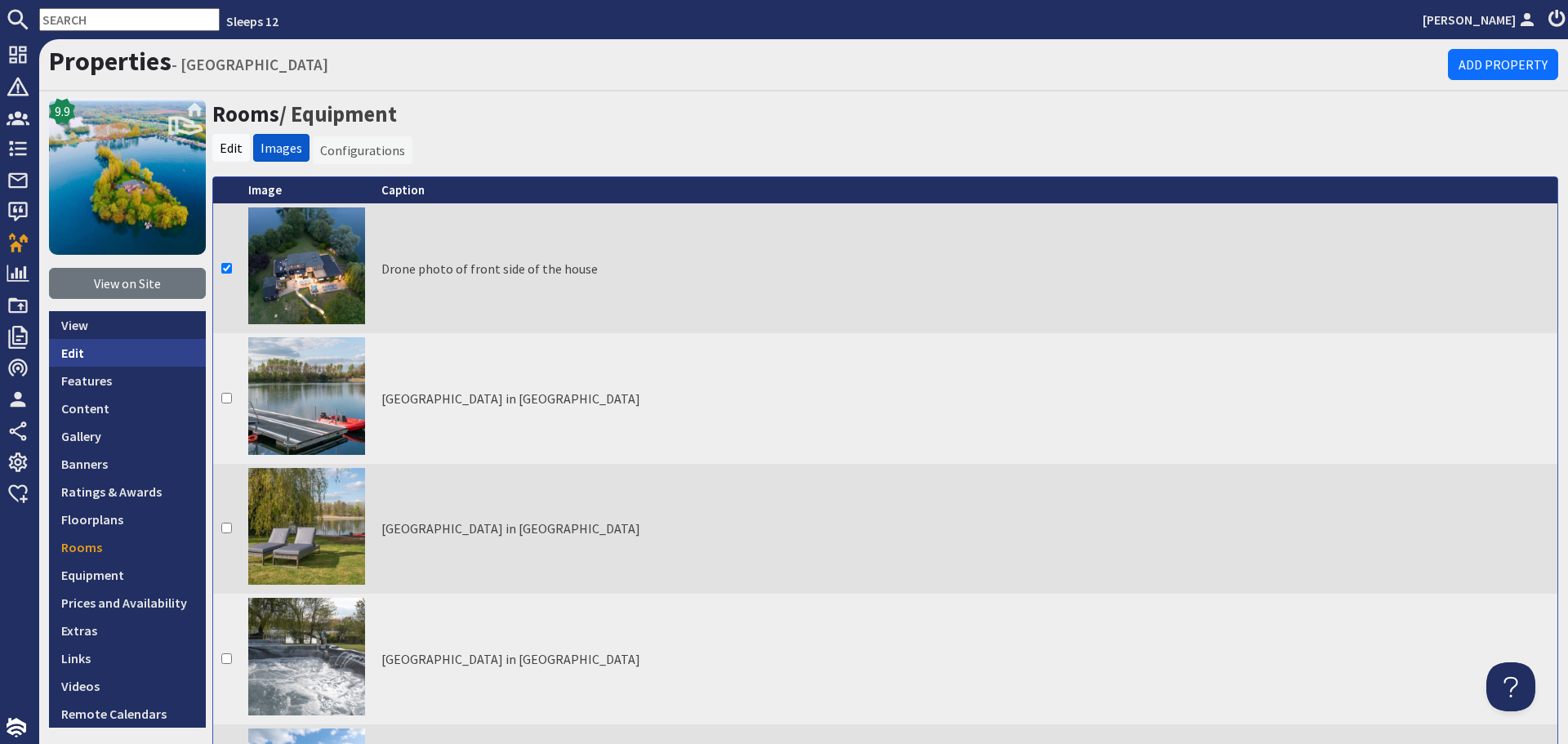
click at [101, 355] on link "Edit" at bounding box center [126, 352] width 157 height 27
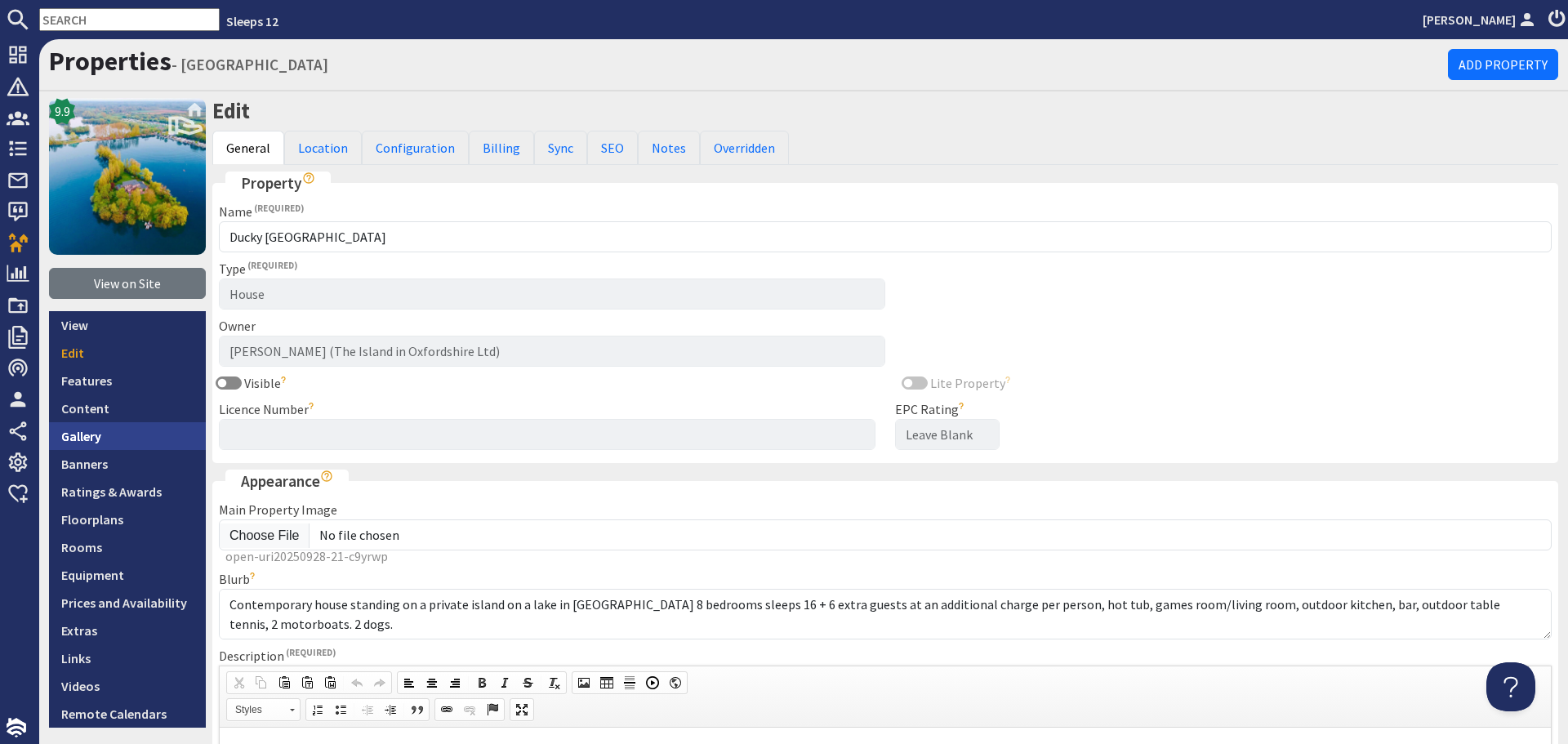
click at [79, 432] on link "Gallery" at bounding box center [126, 435] width 157 height 27
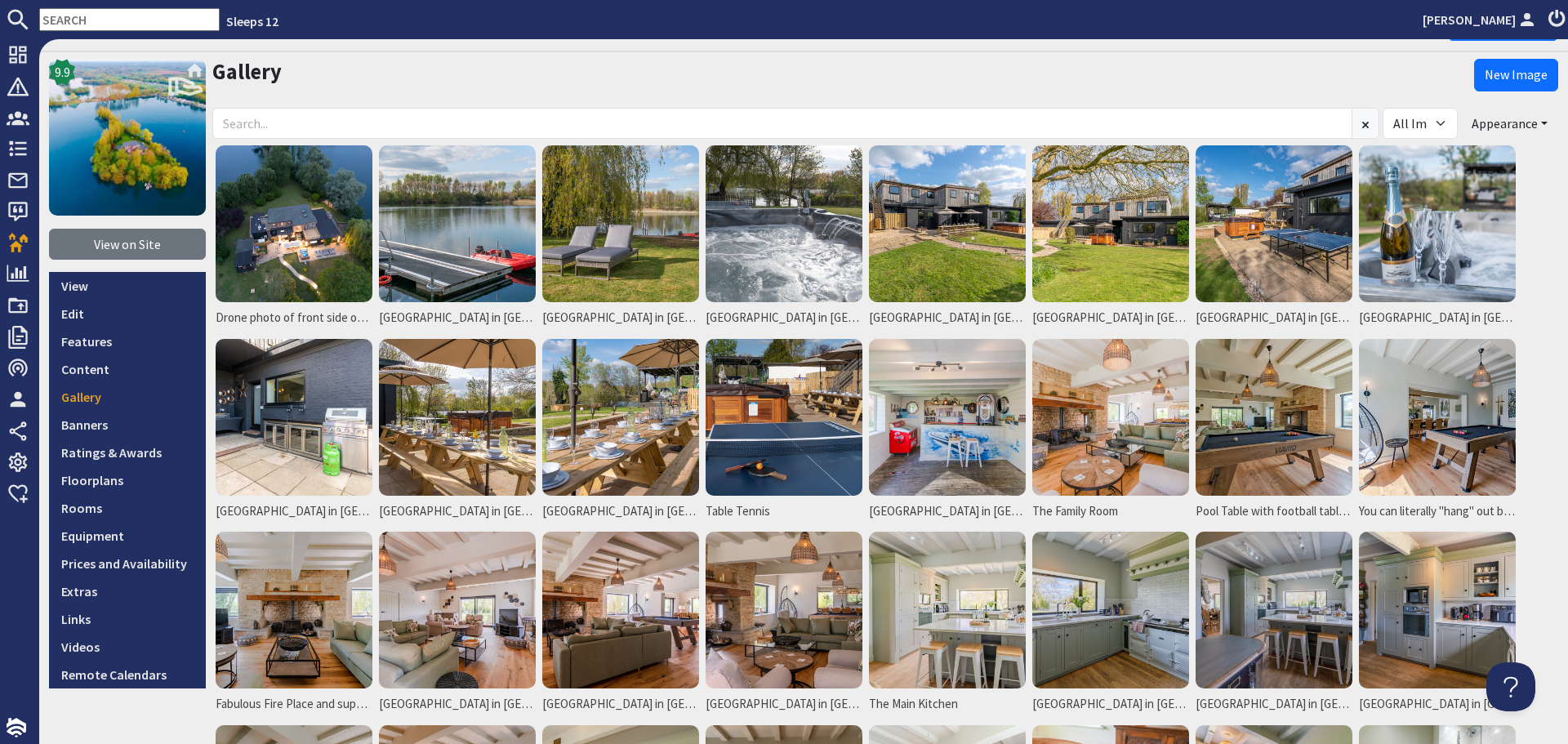
scroll to position [18, 0]
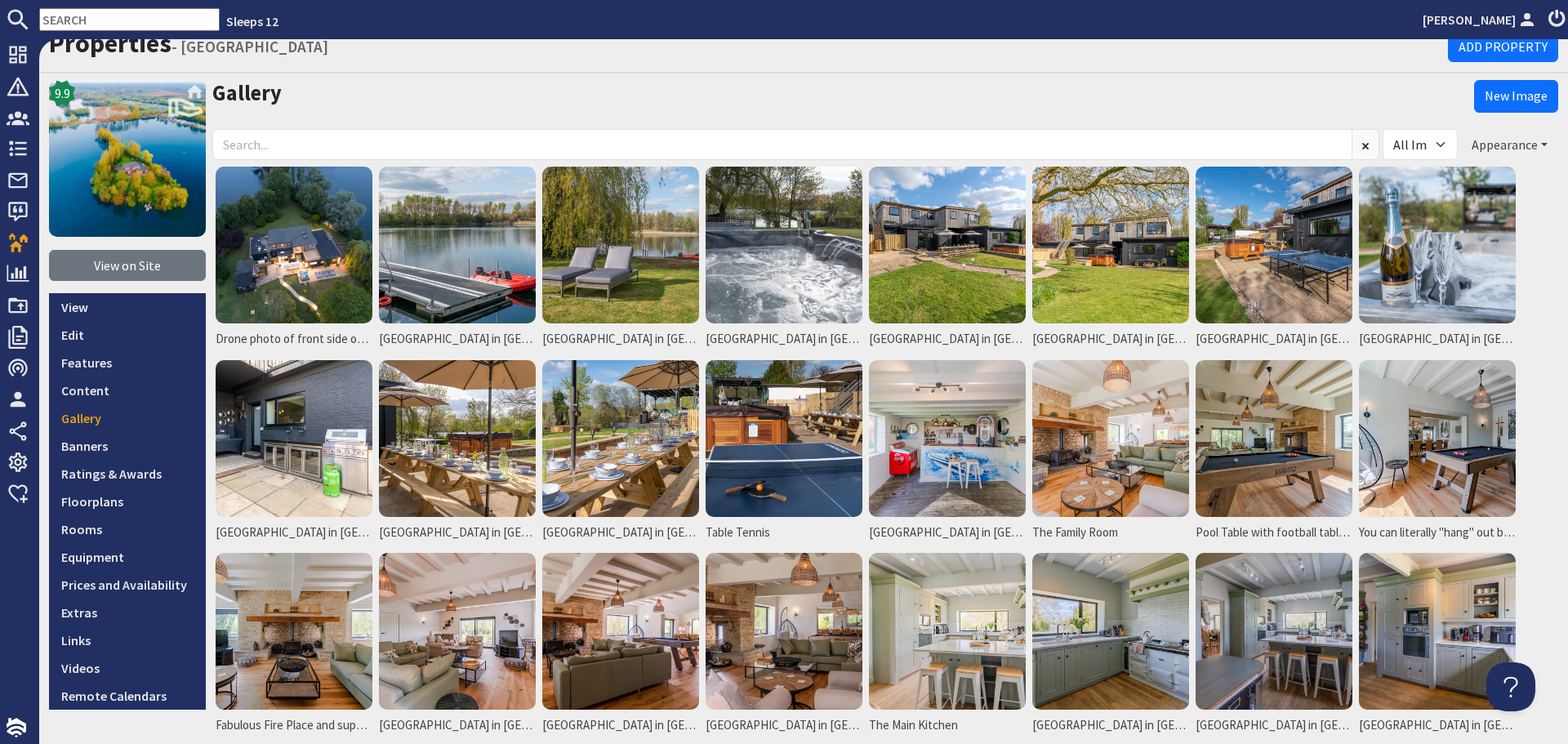
click at [1532, 144] on button "Appearance" at bounding box center [1510, 144] width 97 height 31
click at [1466, 181] on link "Reorder" at bounding box center [1451, 179] width 65 height 16
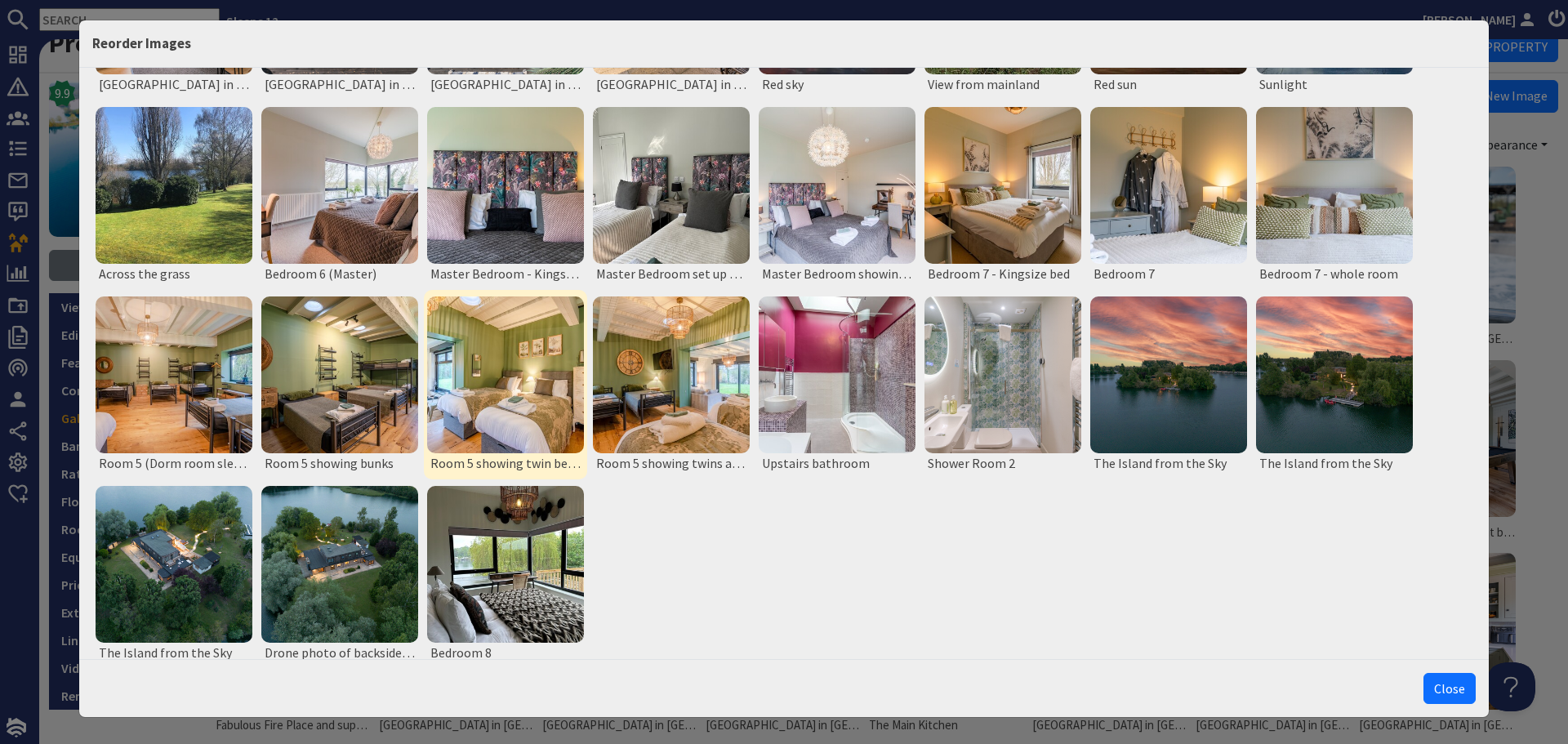
scroll to position [1343, 0]
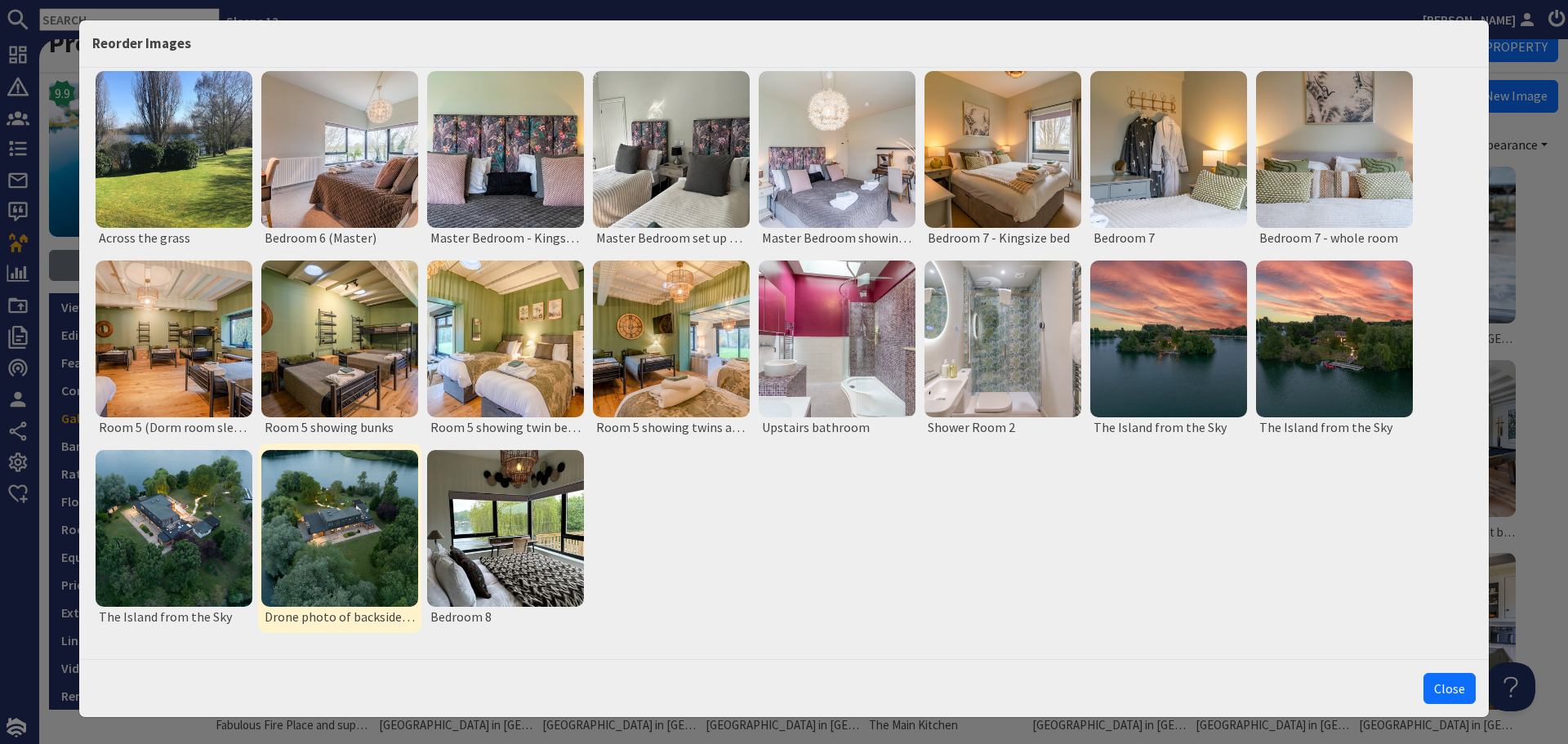
click at [338, 508] on img at bounding box center [339, 528] width 157 height 157
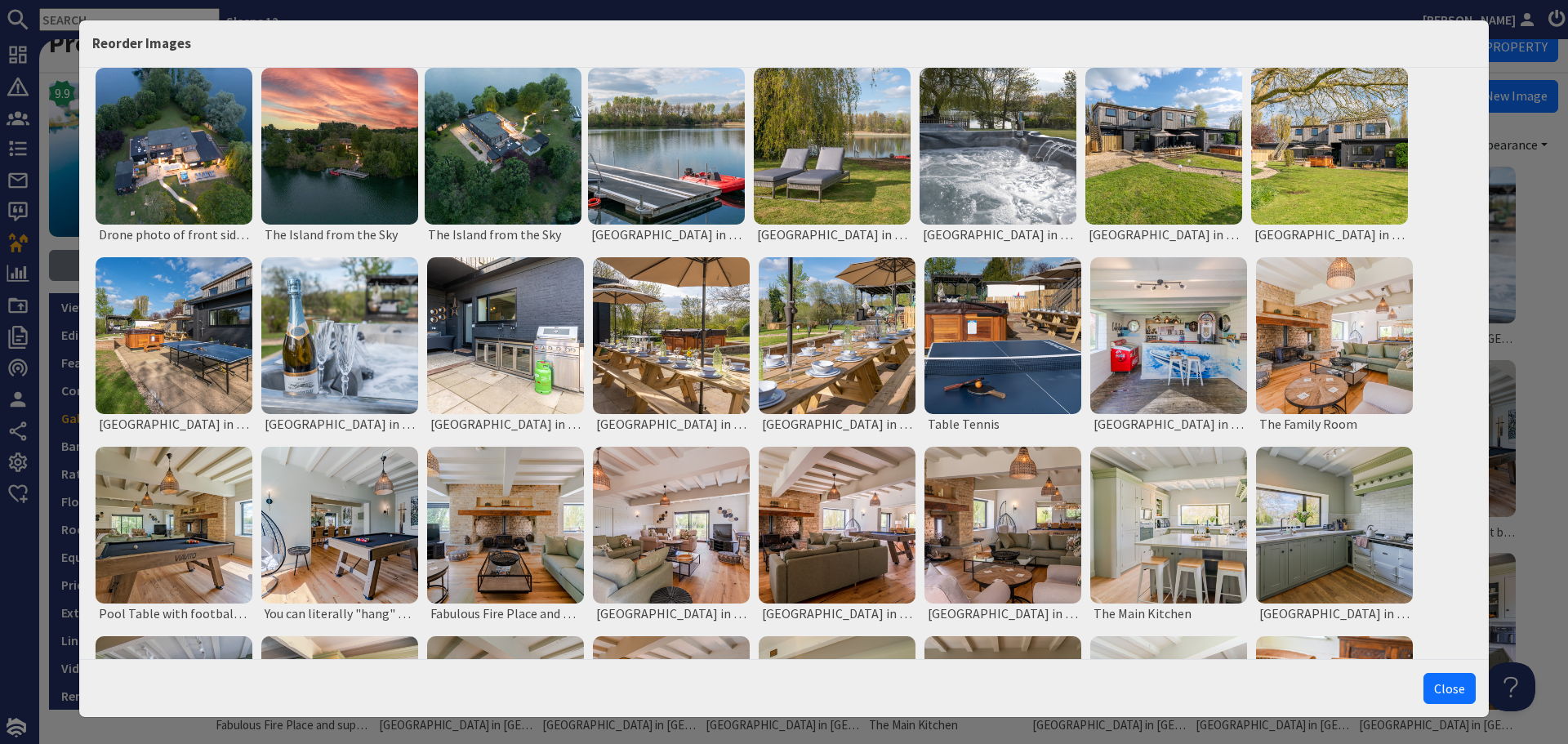
scroll to position [0, 0]
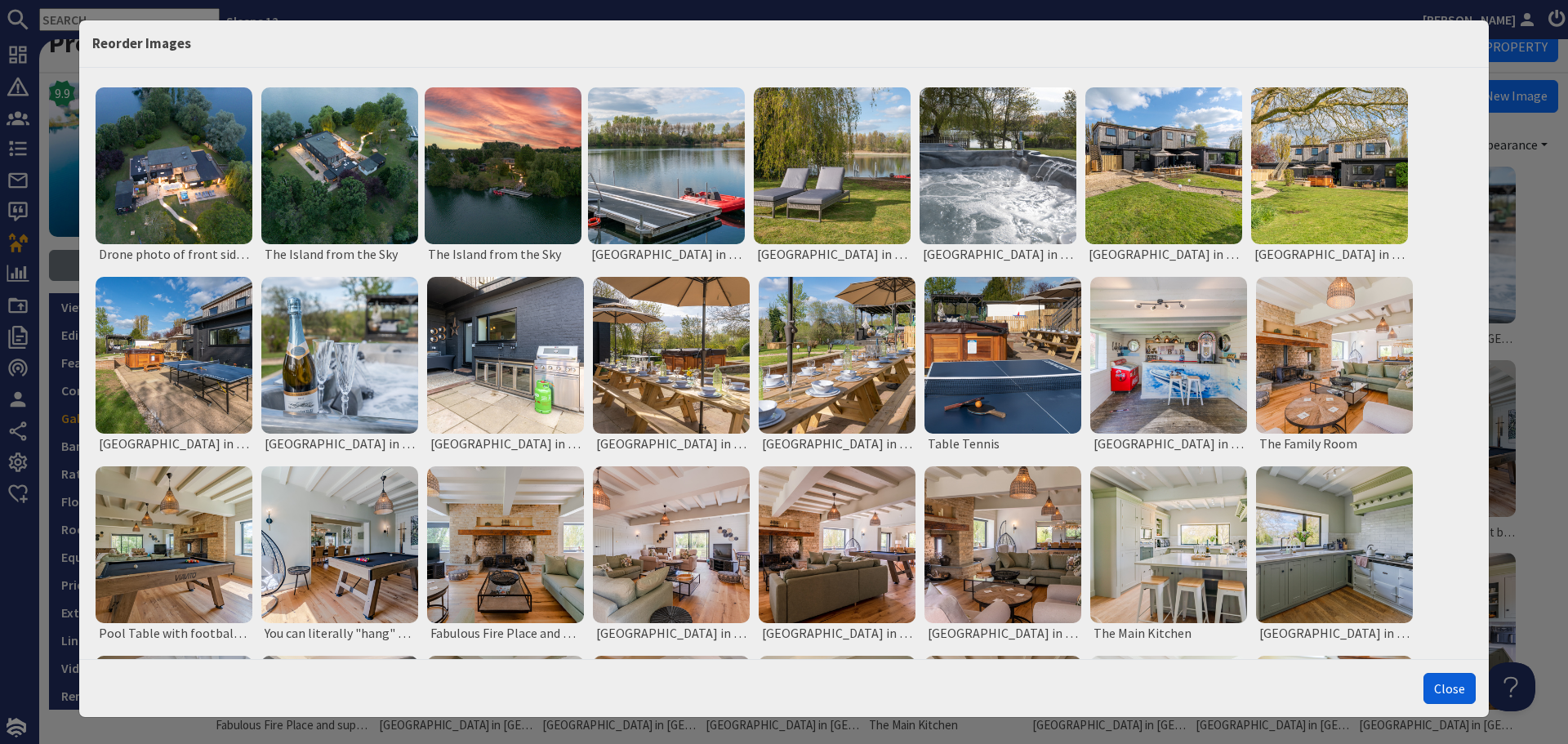
click at [1447, 689] on button "Close" at bounding box center [1449, 688] width 52 height 31
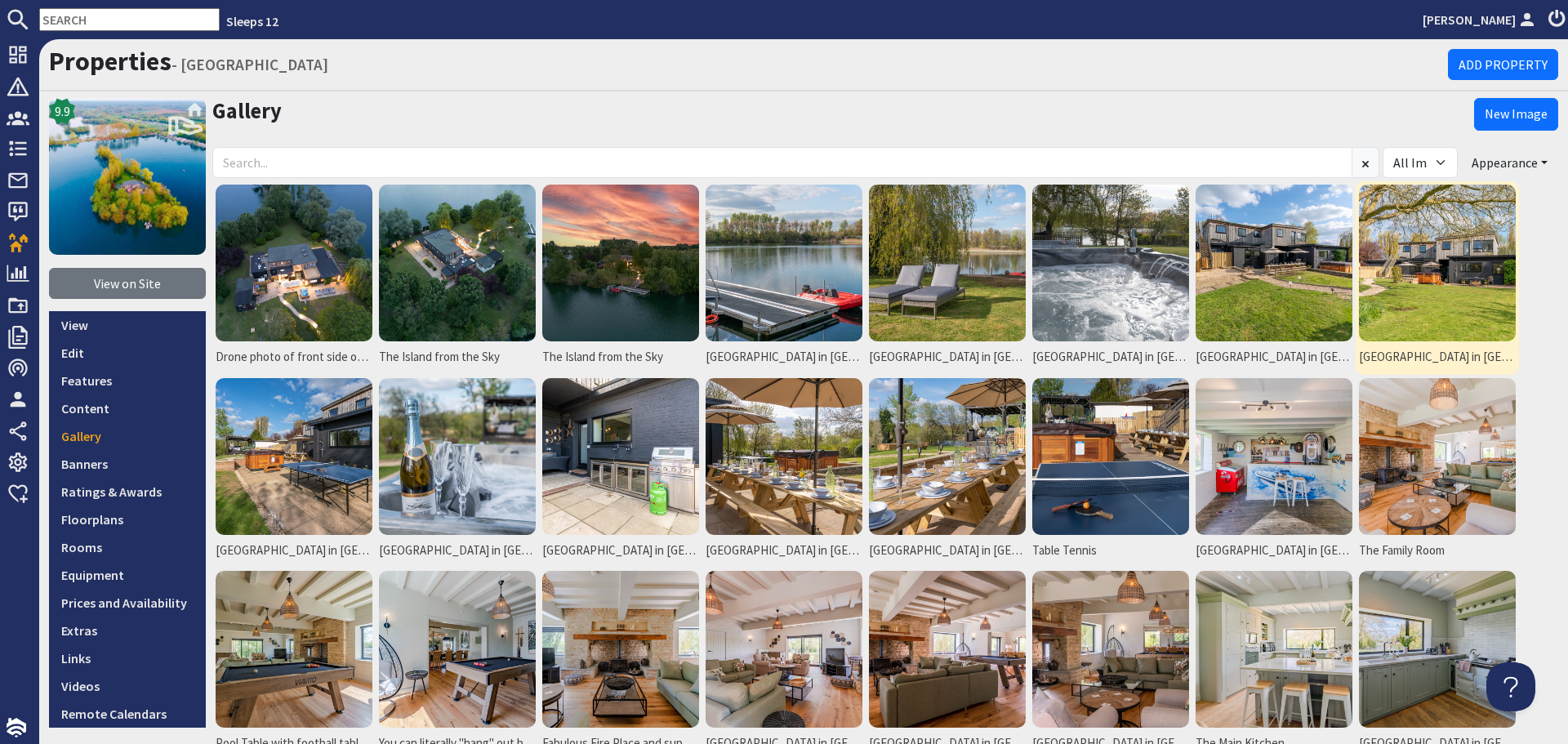
click at [1439, 280] on img at bounding box center [1436, 263] width 157 height 157
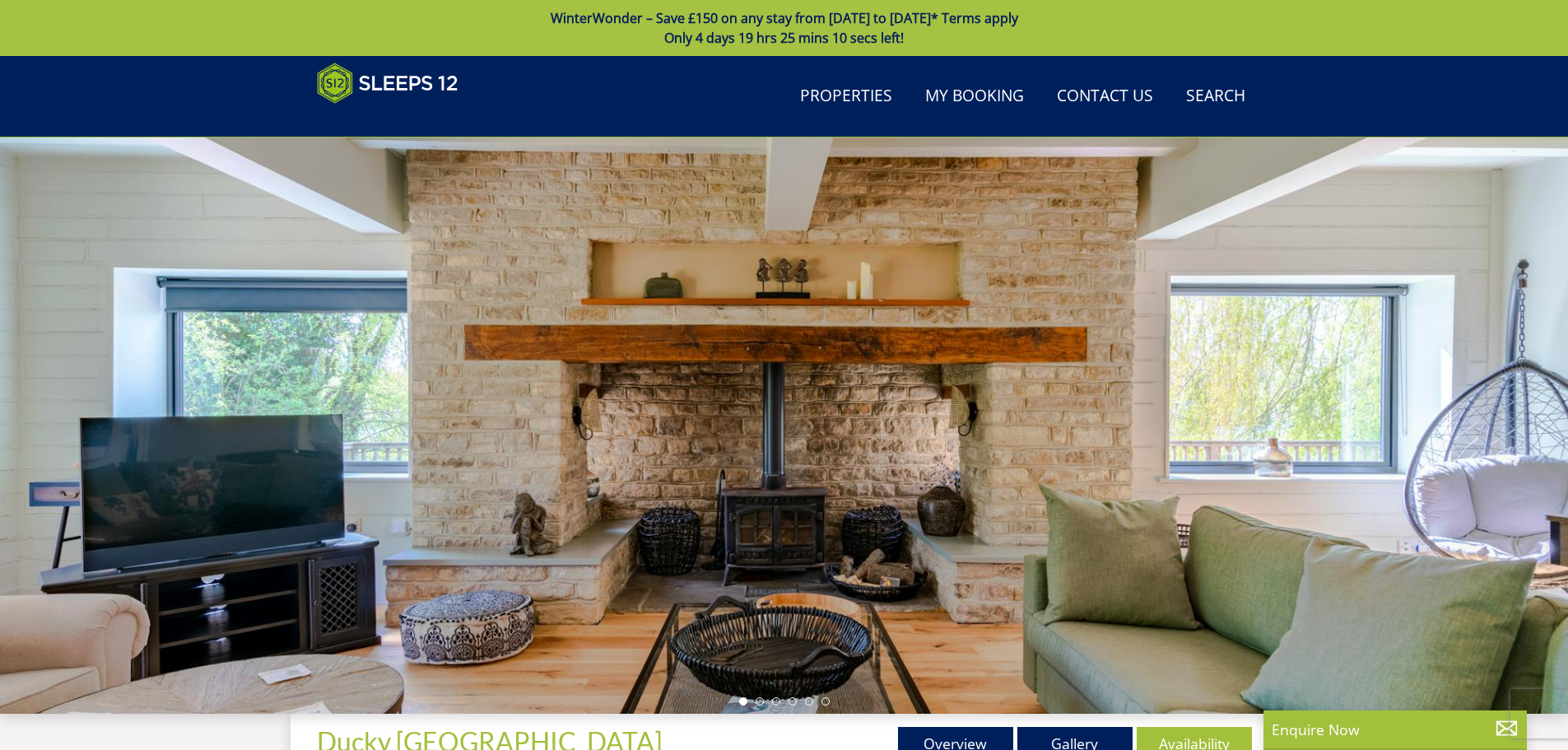
scroll to position [364, 0]
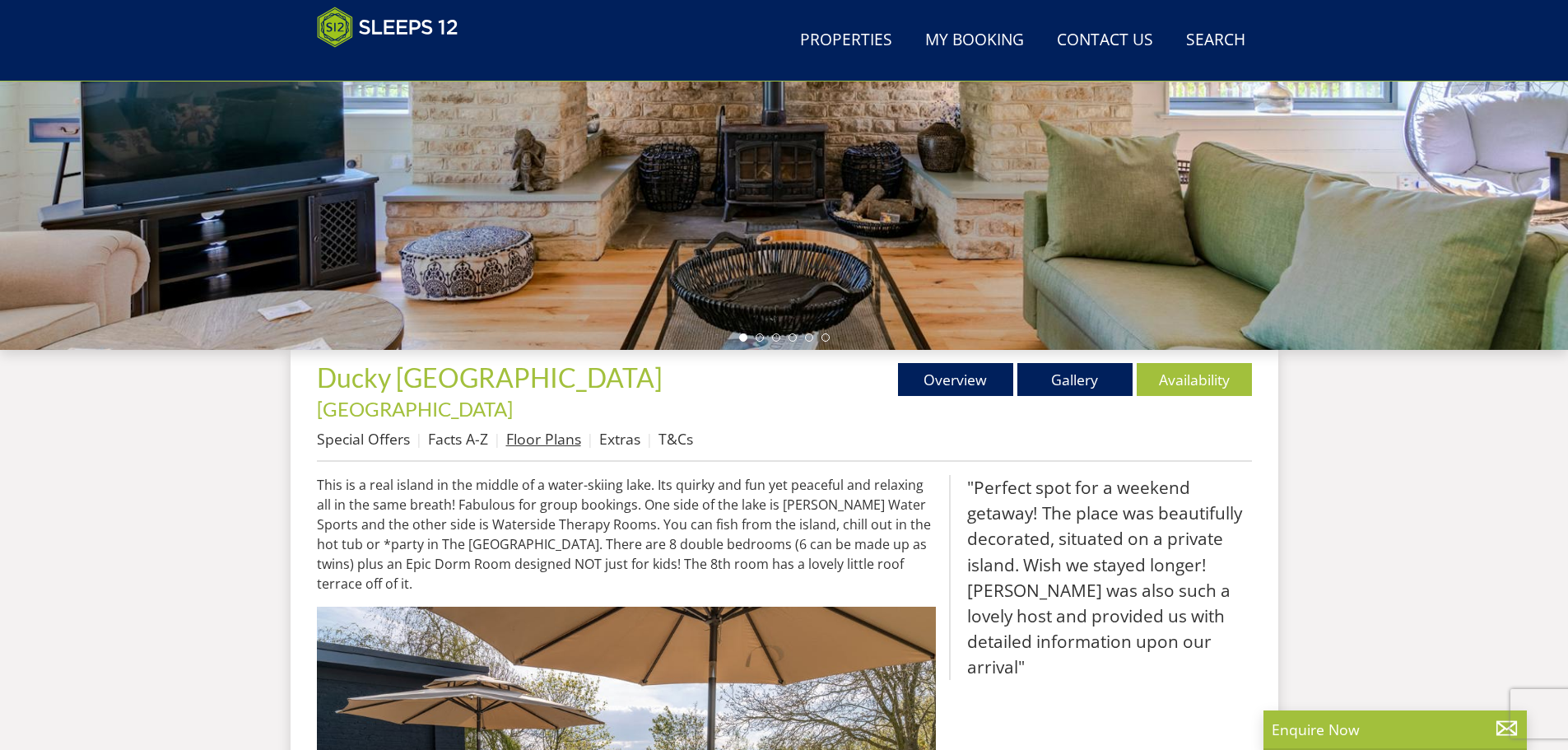
click at [560, 429] on link "Floor Plans" at bounding box center [544, 439] width 75 height 20
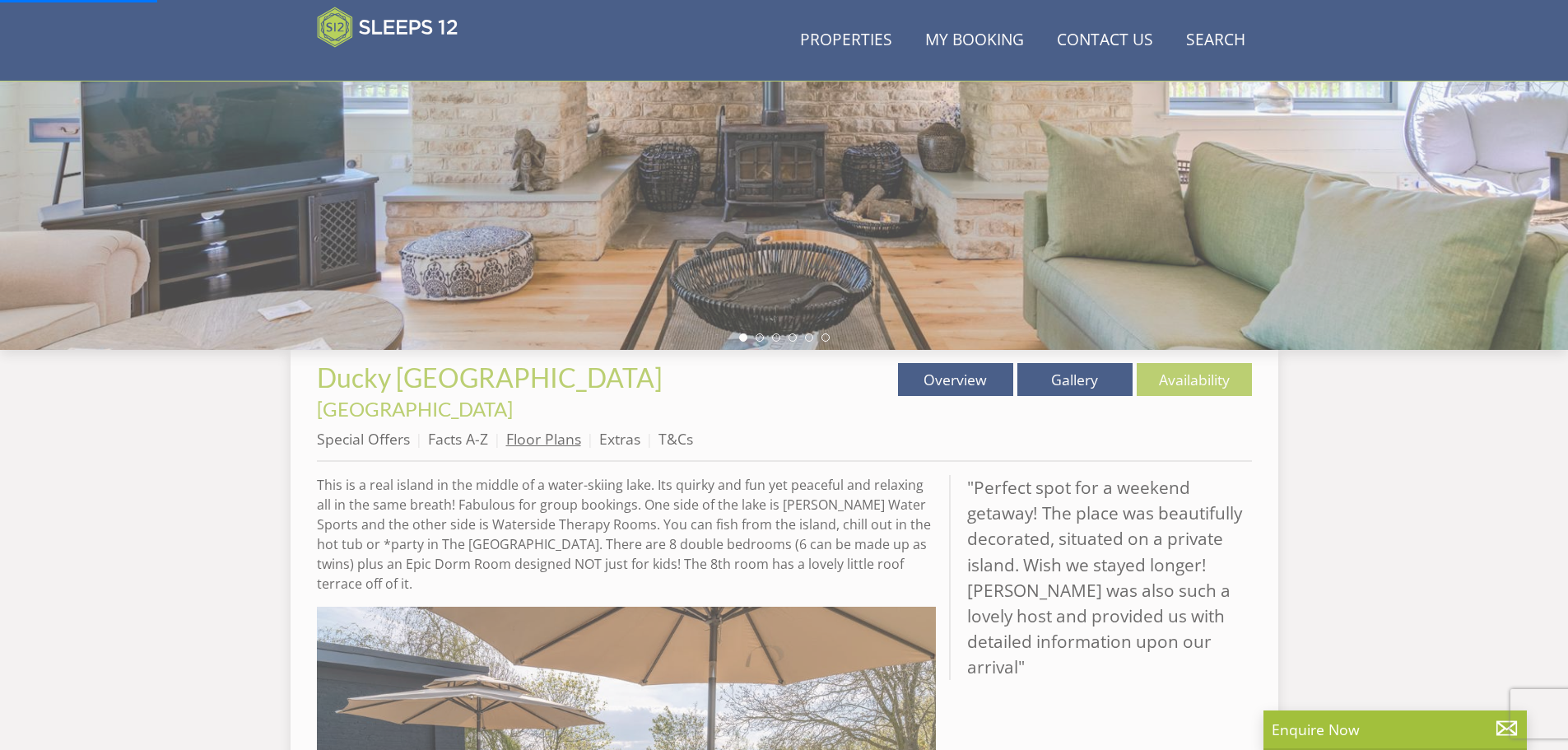
scroll to position [0, 0]
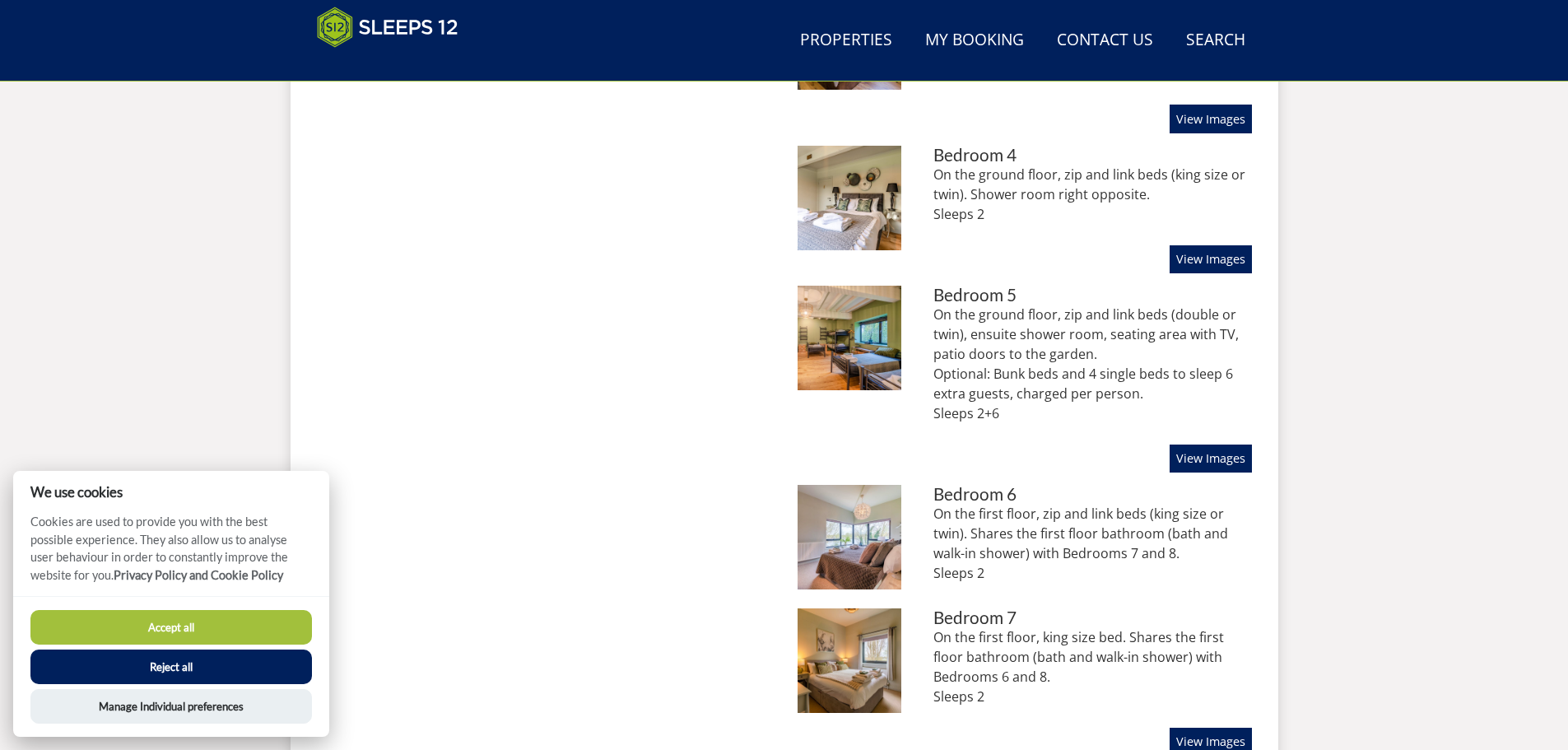
scroll to position [1203, 0]
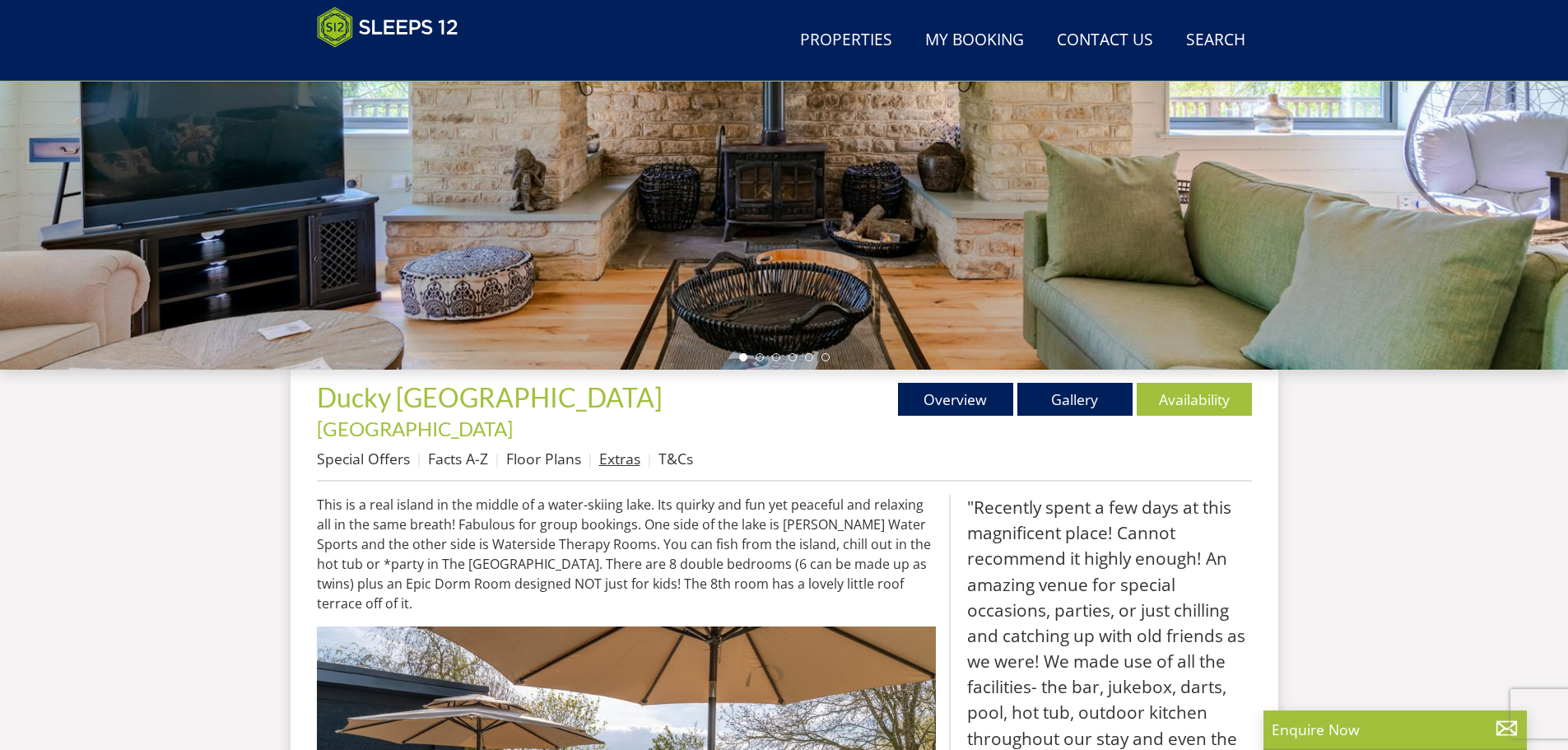
scroll to position [344, 0]
click at [528, 449] on link "Floor Plans" at bounding box center [544, 458] width 75 height 20
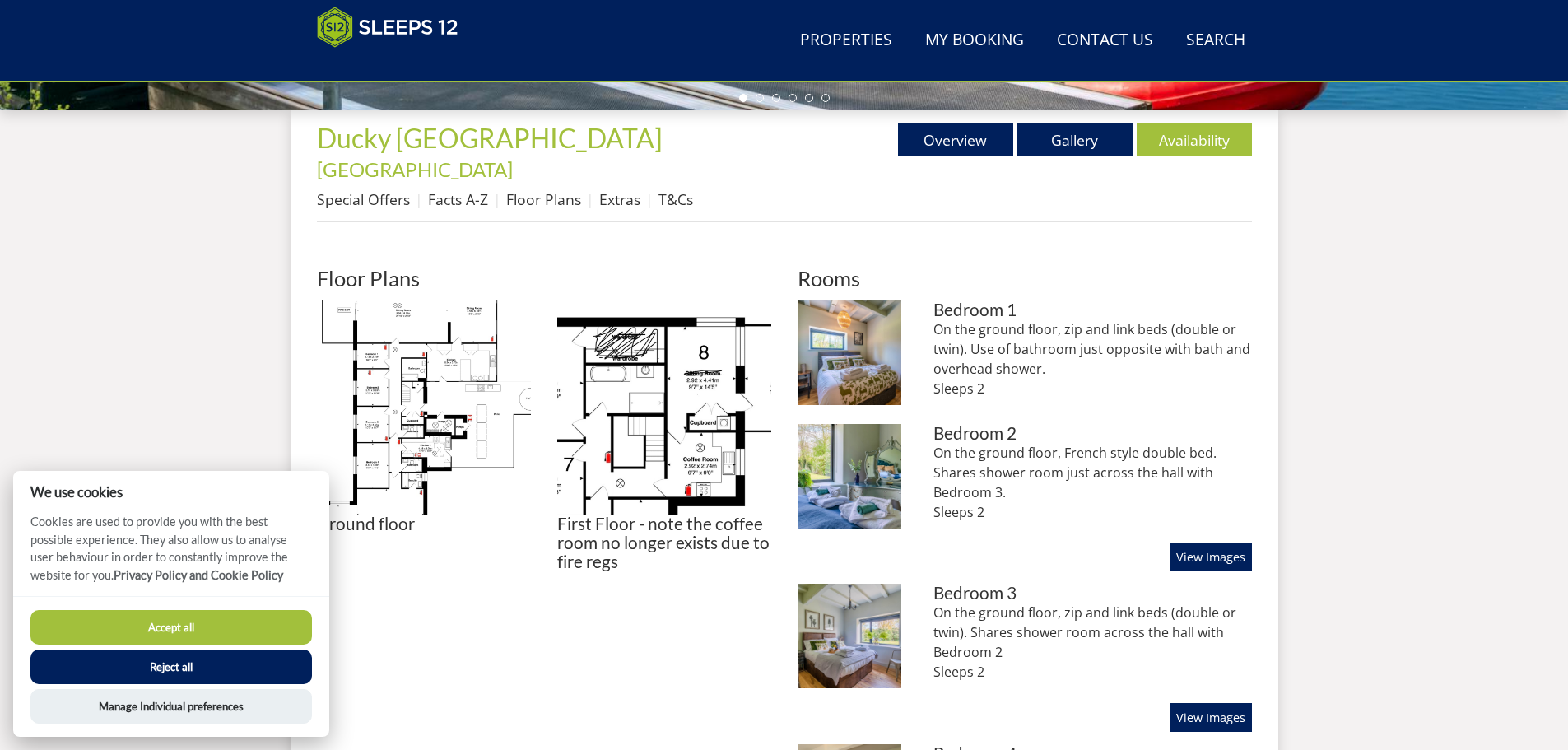
scroll to position [606, 0]
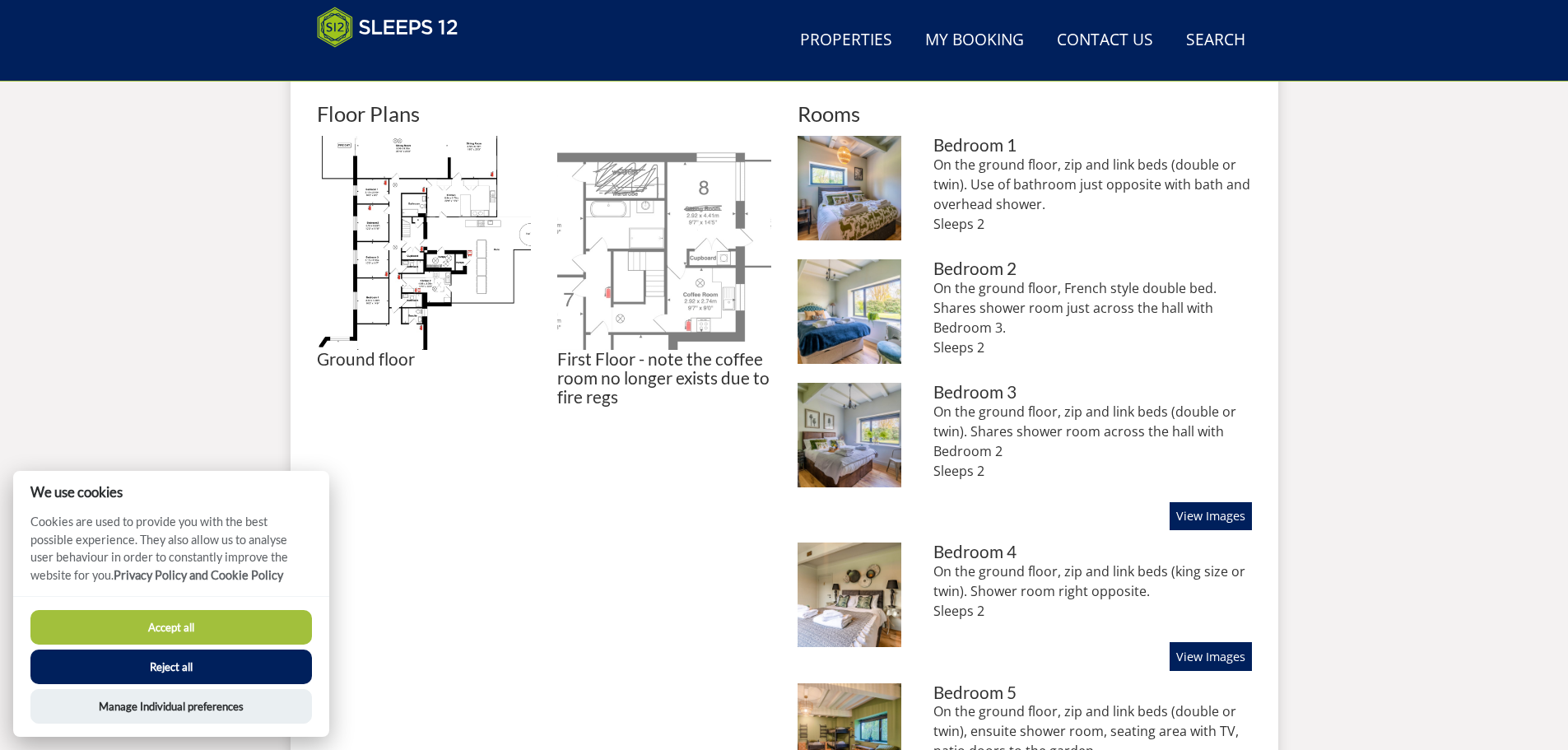
scroll to position [771, 0]
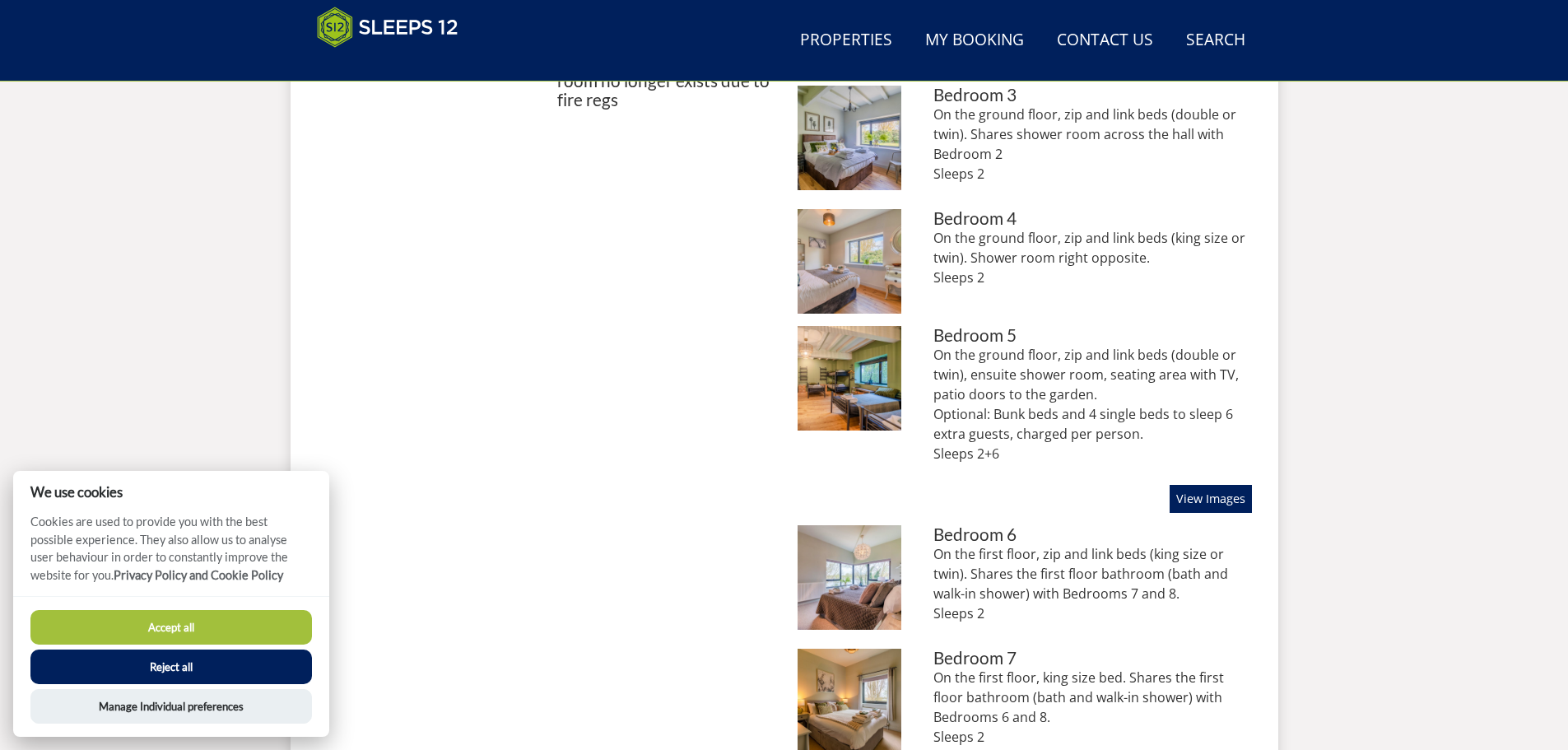
scroll to position [1018, 0]
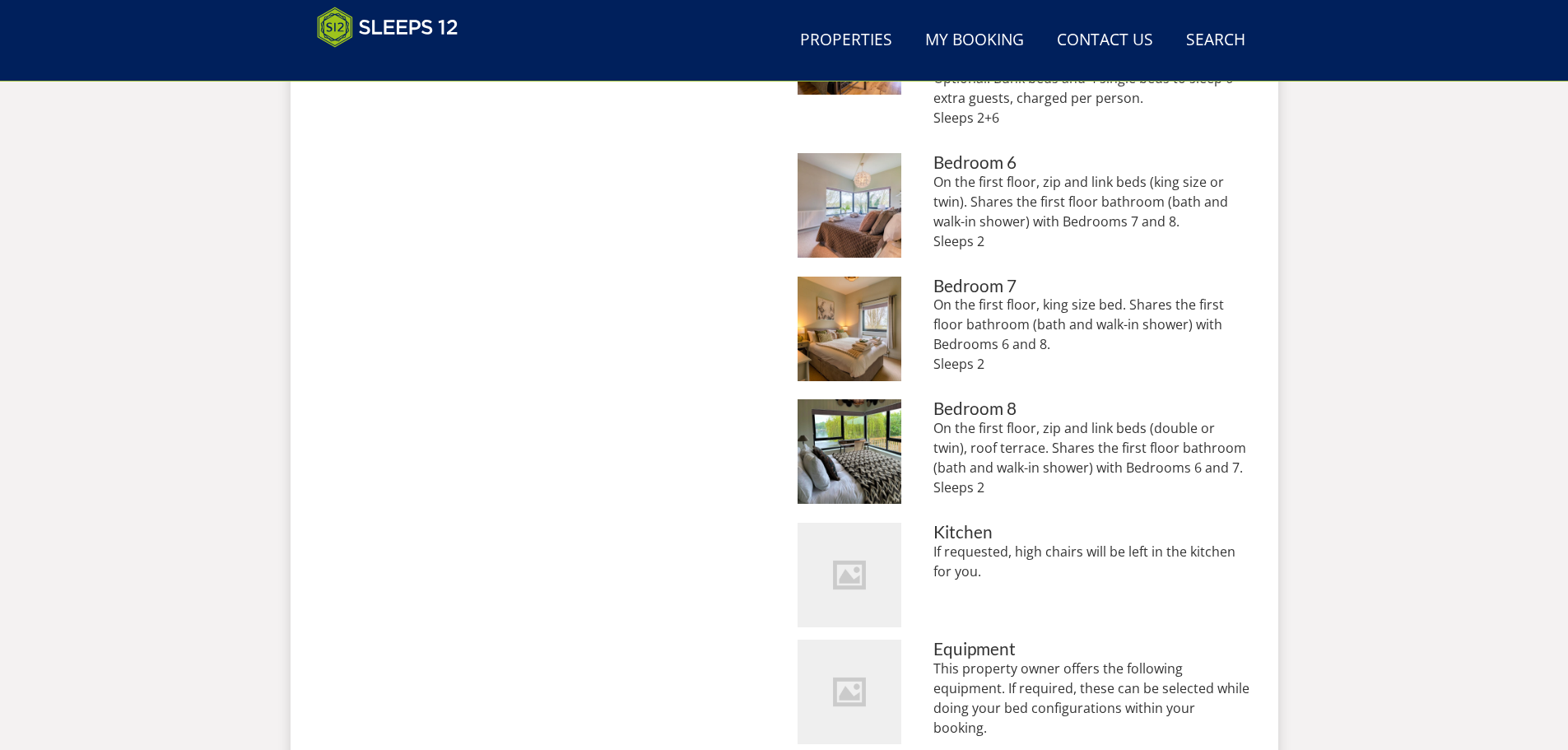
scroll to position [1430, 0]
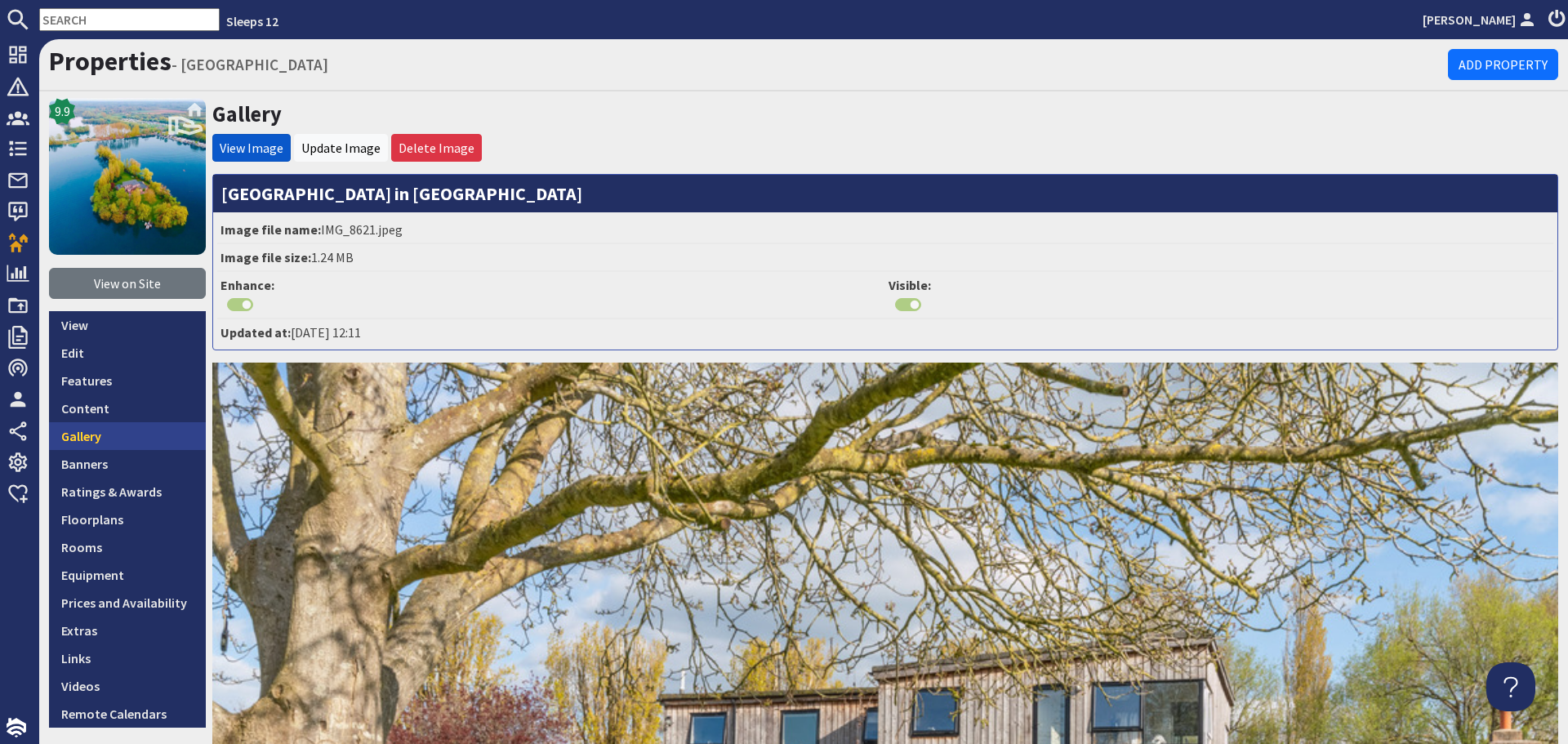
click at [72, 442] on link "Gallery" at bounding box center [126, 435] width 157 height 27
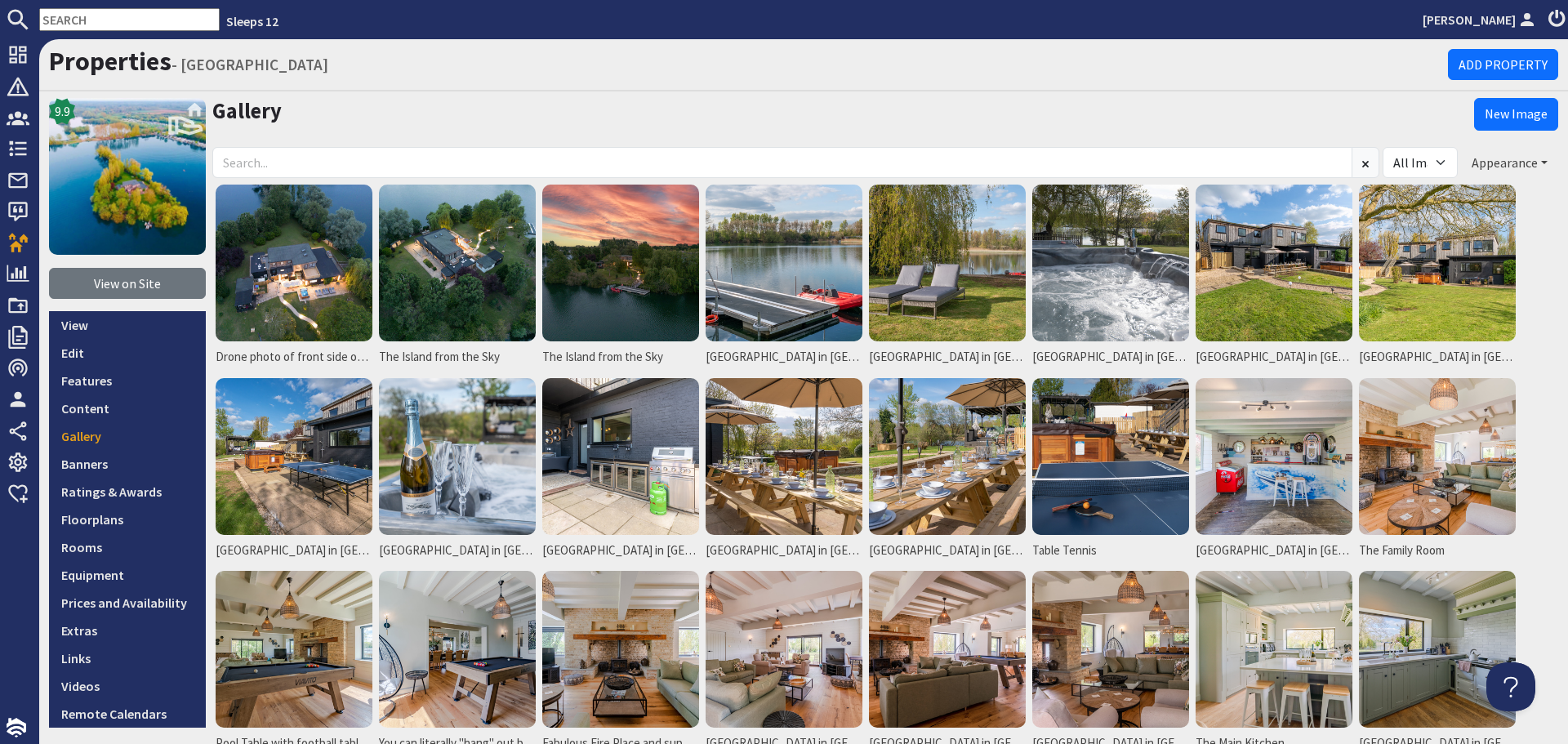
click at [1522, 165] on button "Appearance" at bounding box center [1510, 162] width 97 height 31
click at [1468, 195] on link "Reorder" at bounding box center [1451, 196] width 65 height 16
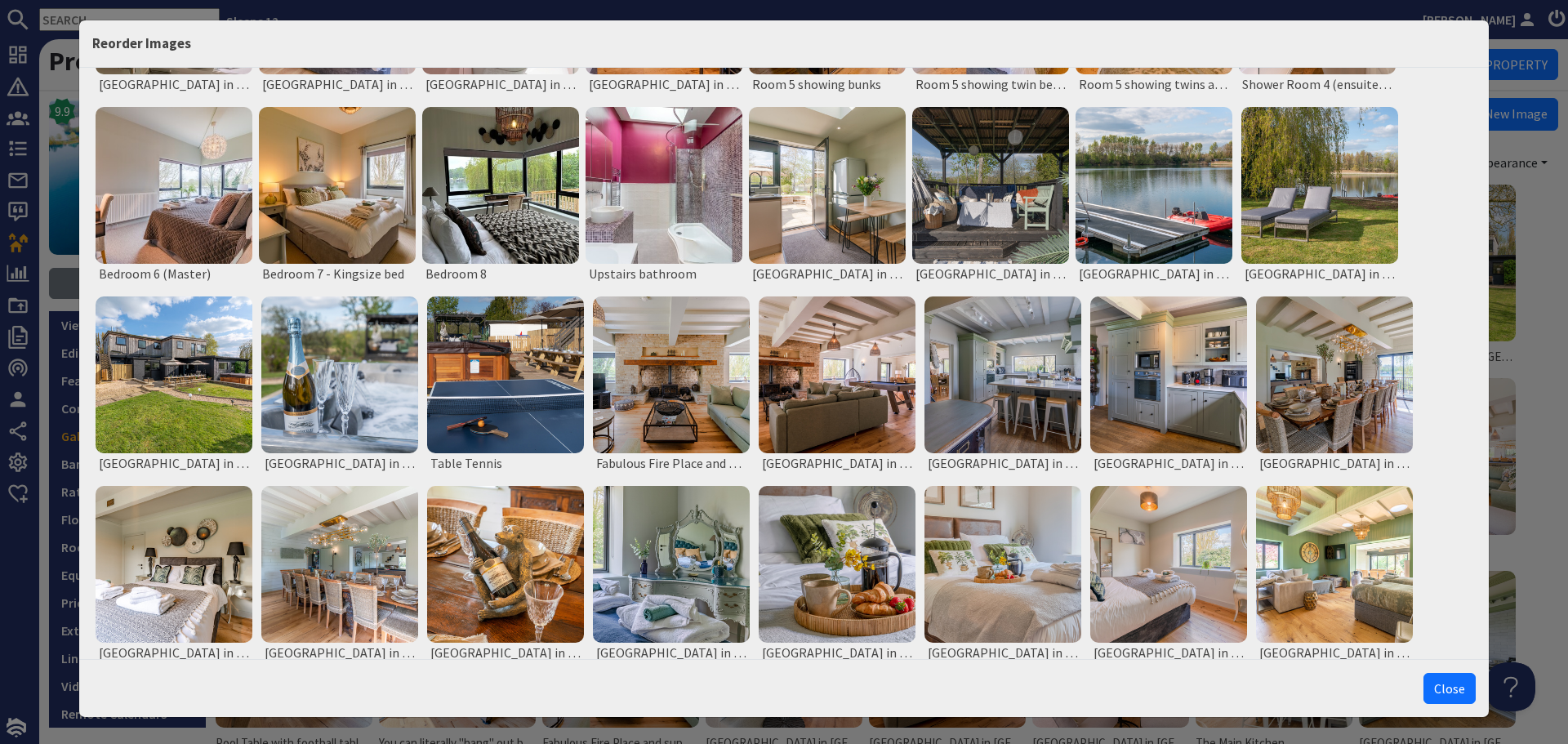
scroll to position [706, 0]
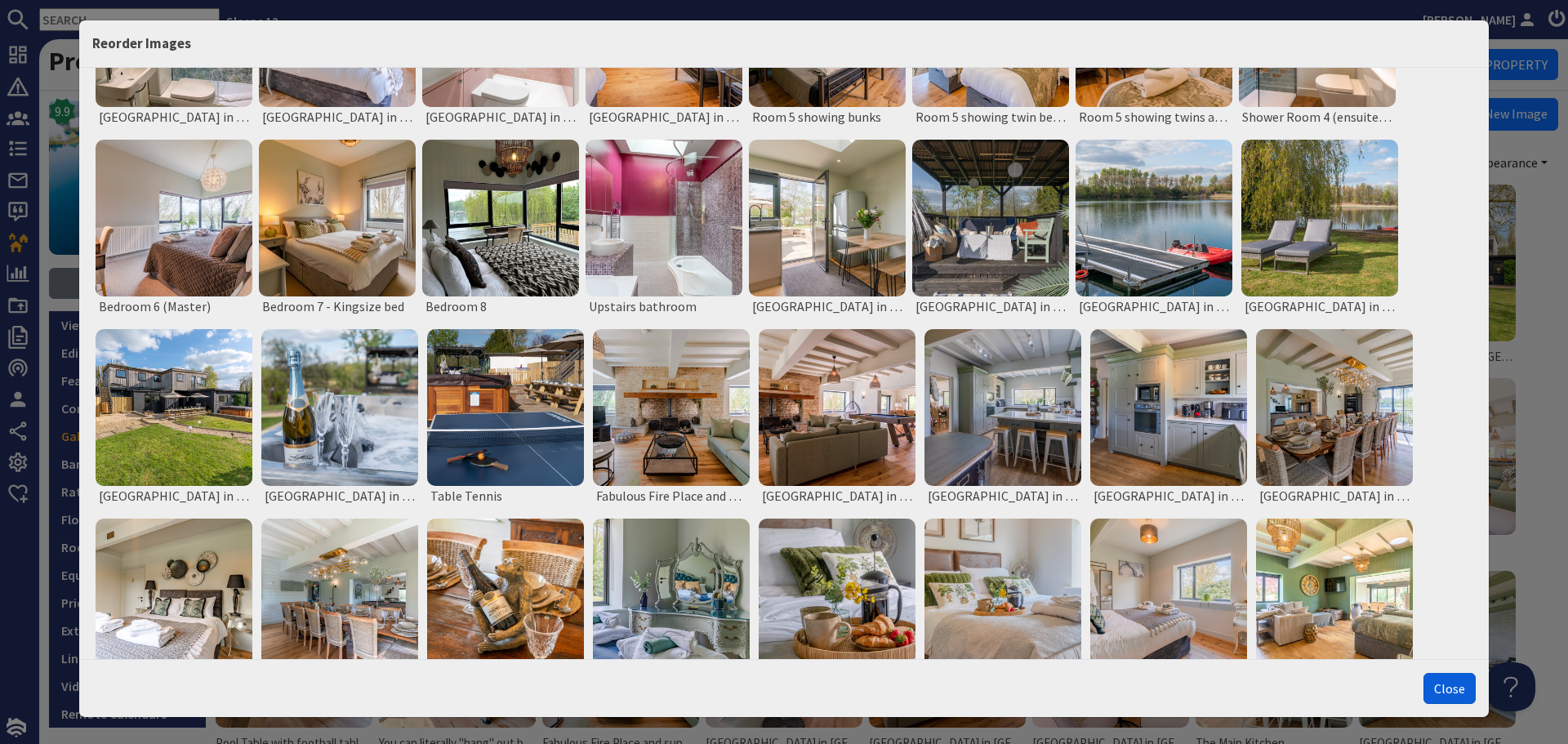
click at [1432, 691] on button "Close" at bounding box center [1449, 688] width 52 height 31
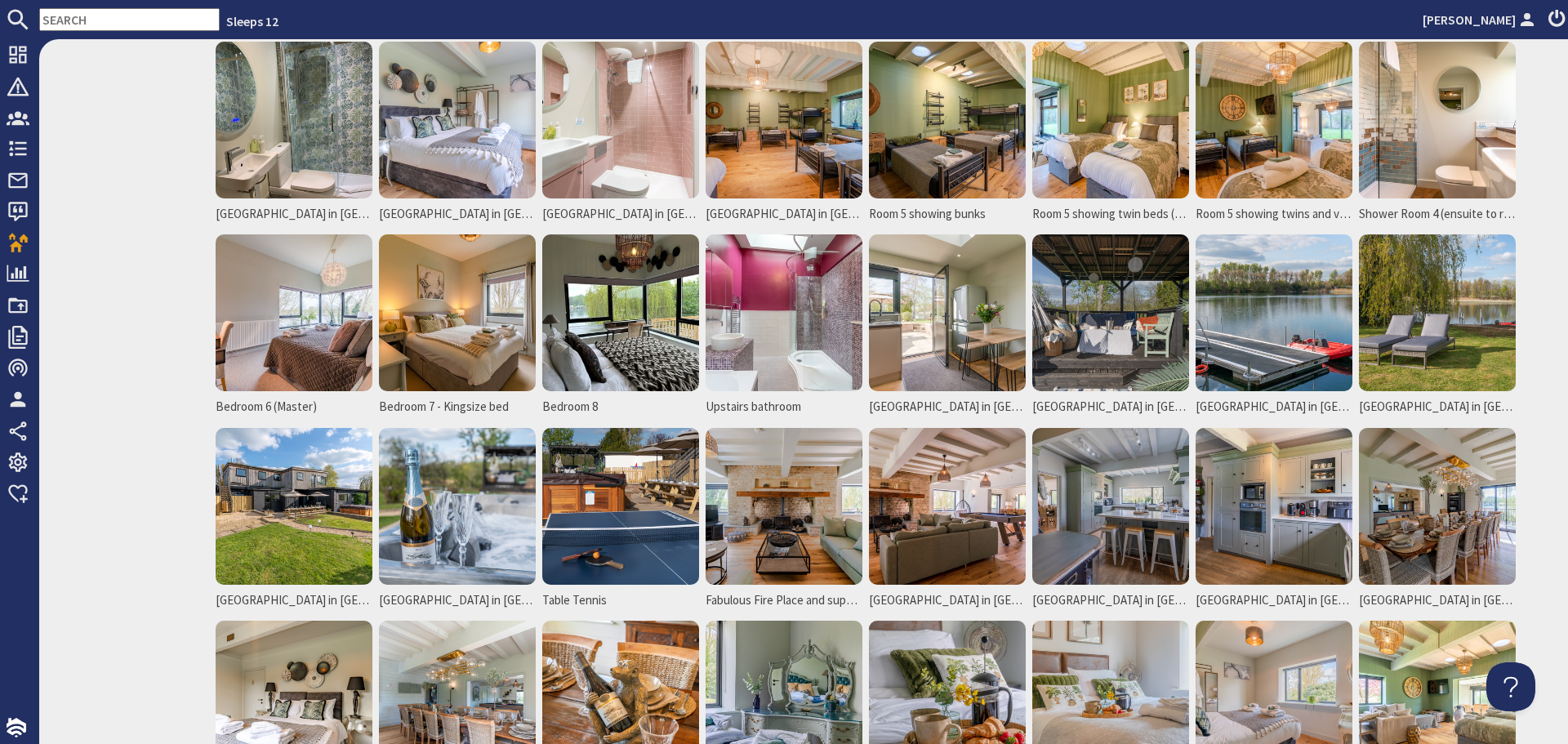
scroll to position [735, 0]
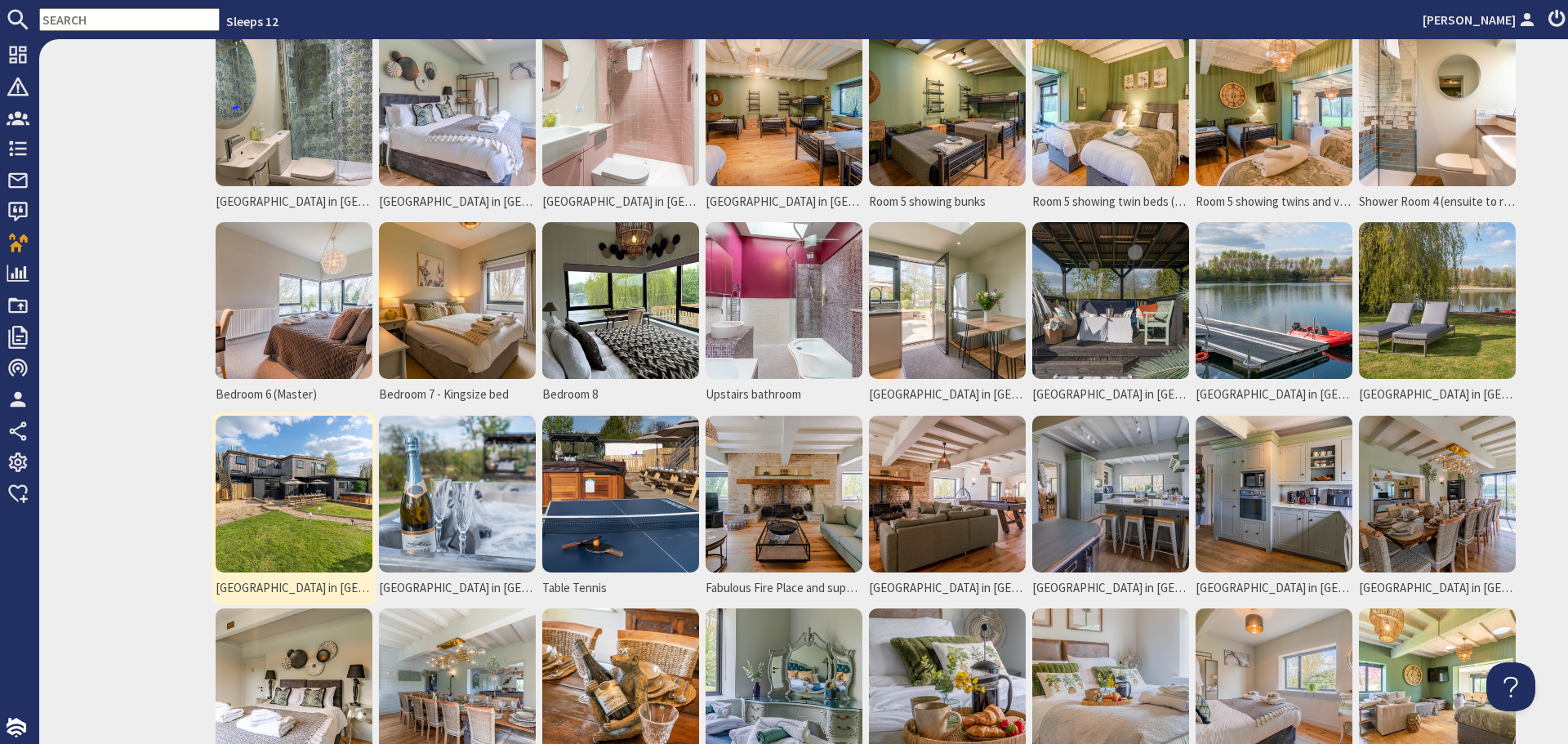
click at [305, 510] on img at bounding box center [294, 494] width 157 height 157
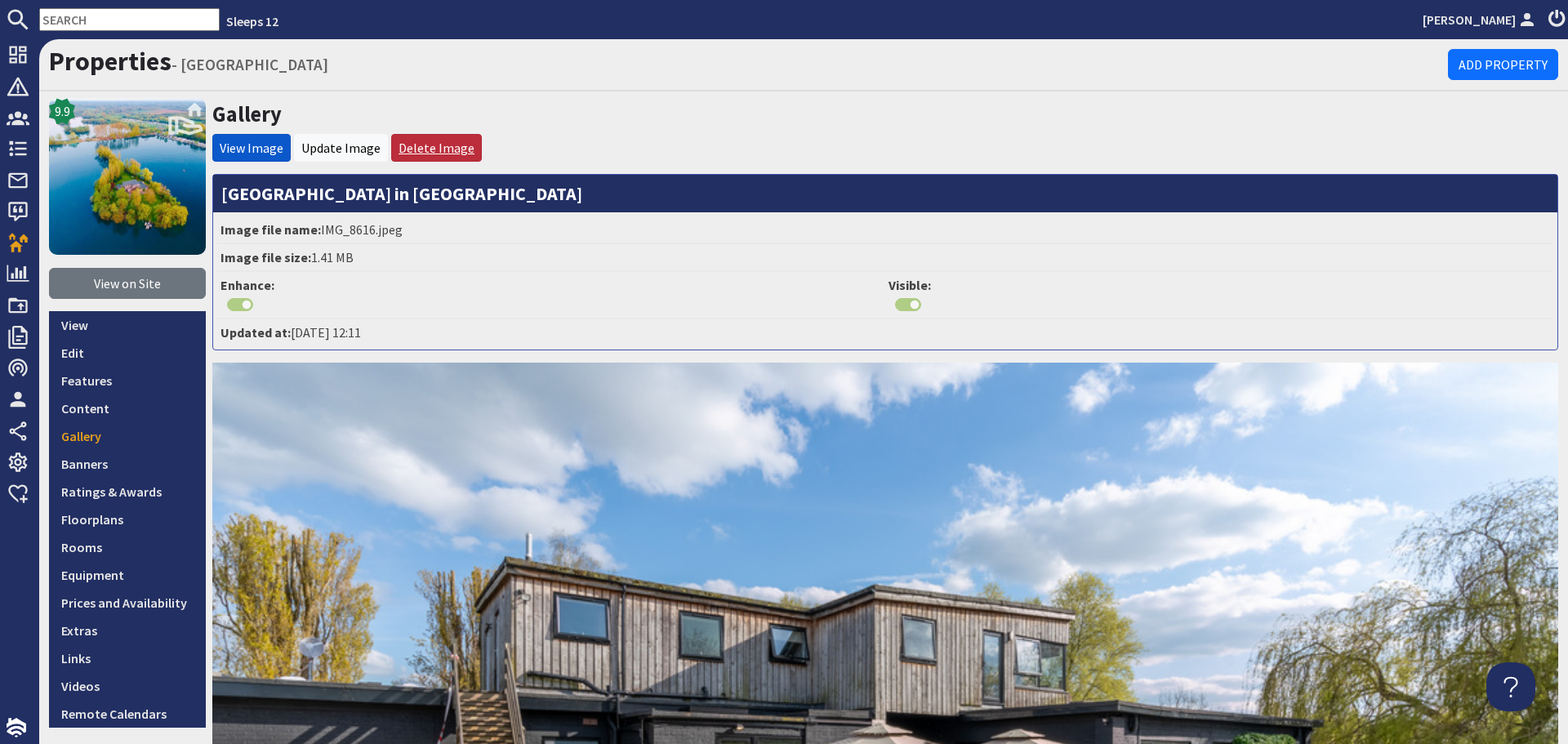
click at [426, 144] on link "Delete Image" at bounding box center [437, 148] width 76 height 16
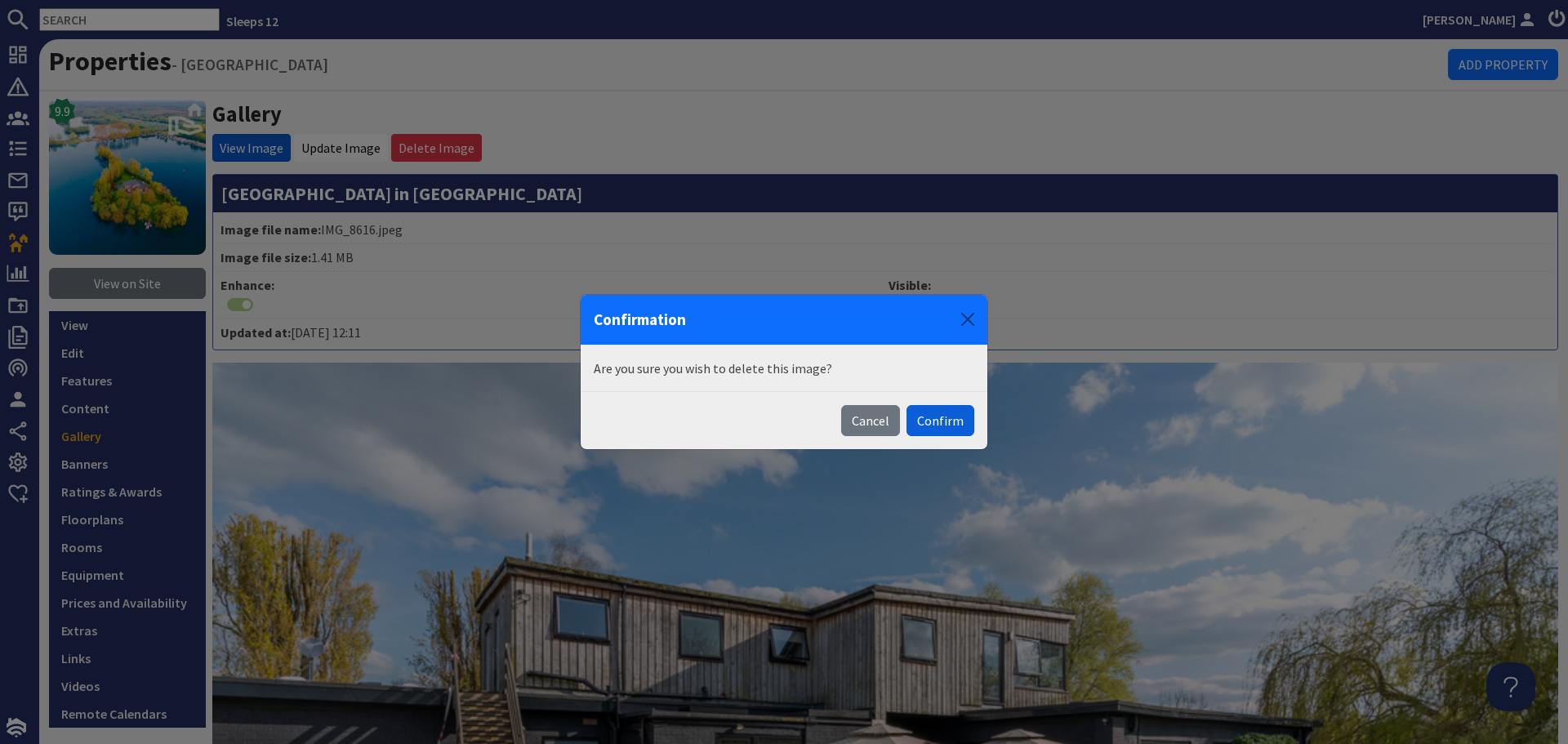
click at [953, 421] on button "Confirm" at bounding box center [940, 420] width 68 height 31
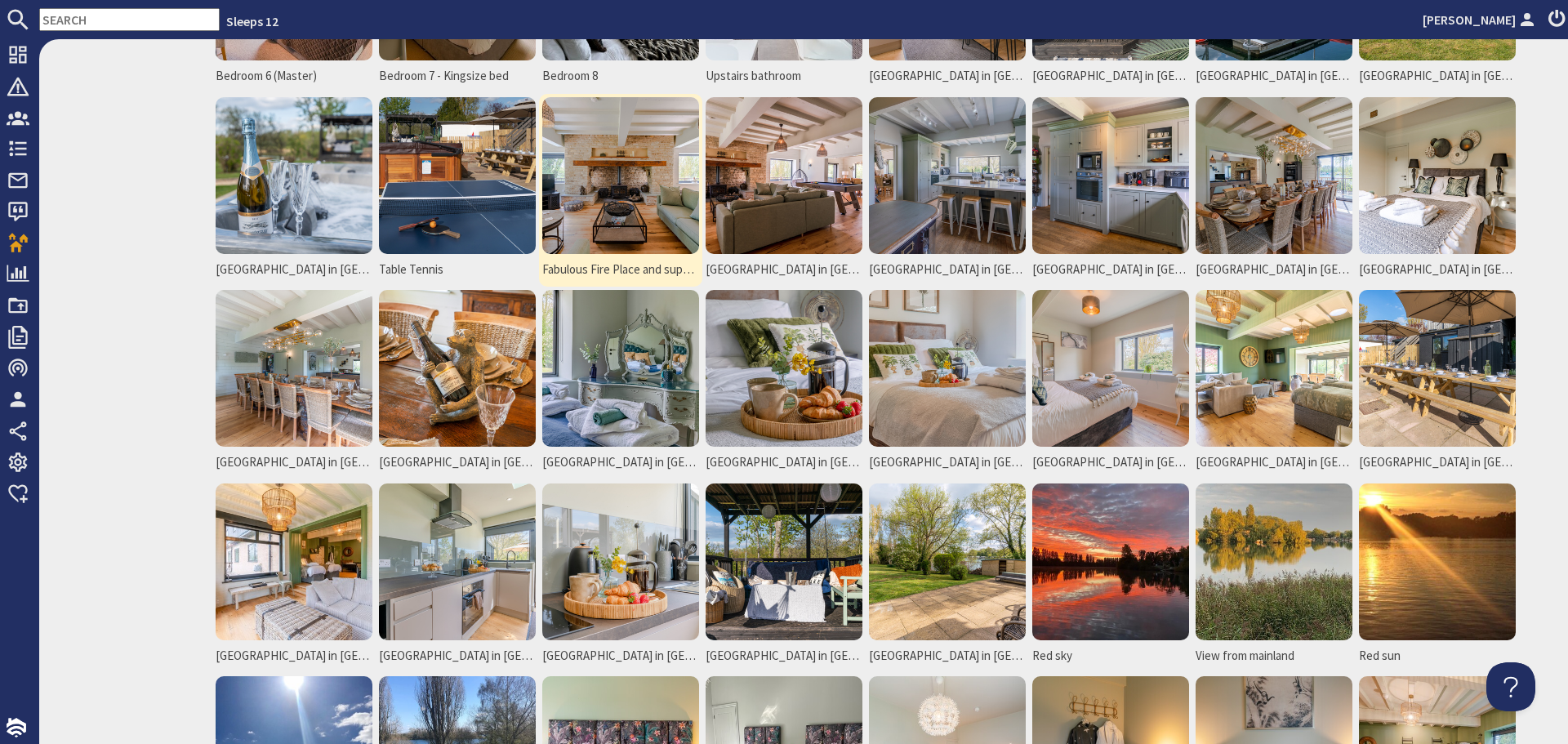
scroll to position [1144, 0]
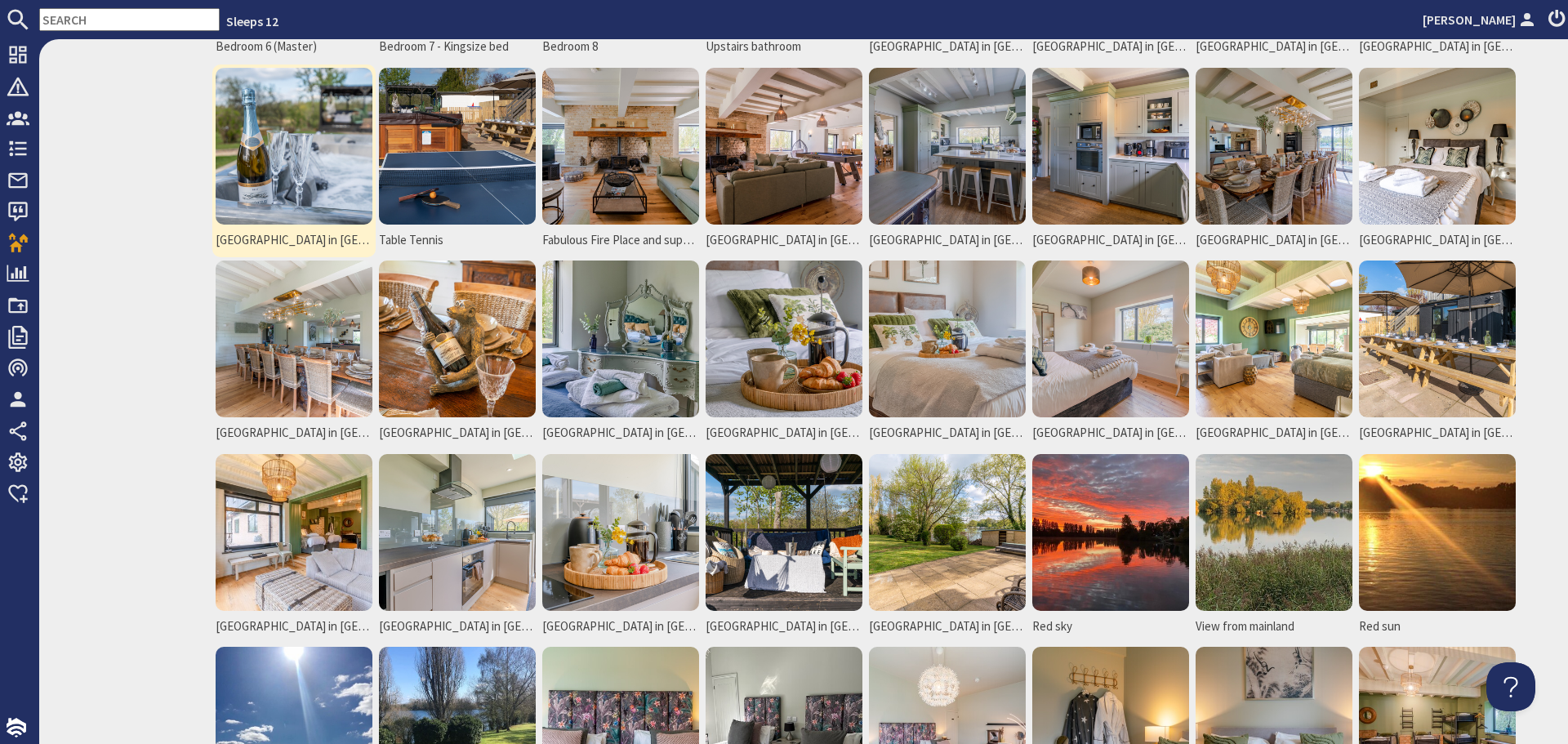
click at [310, 185] on img at bounding box center [294, 146] width 157 height 157
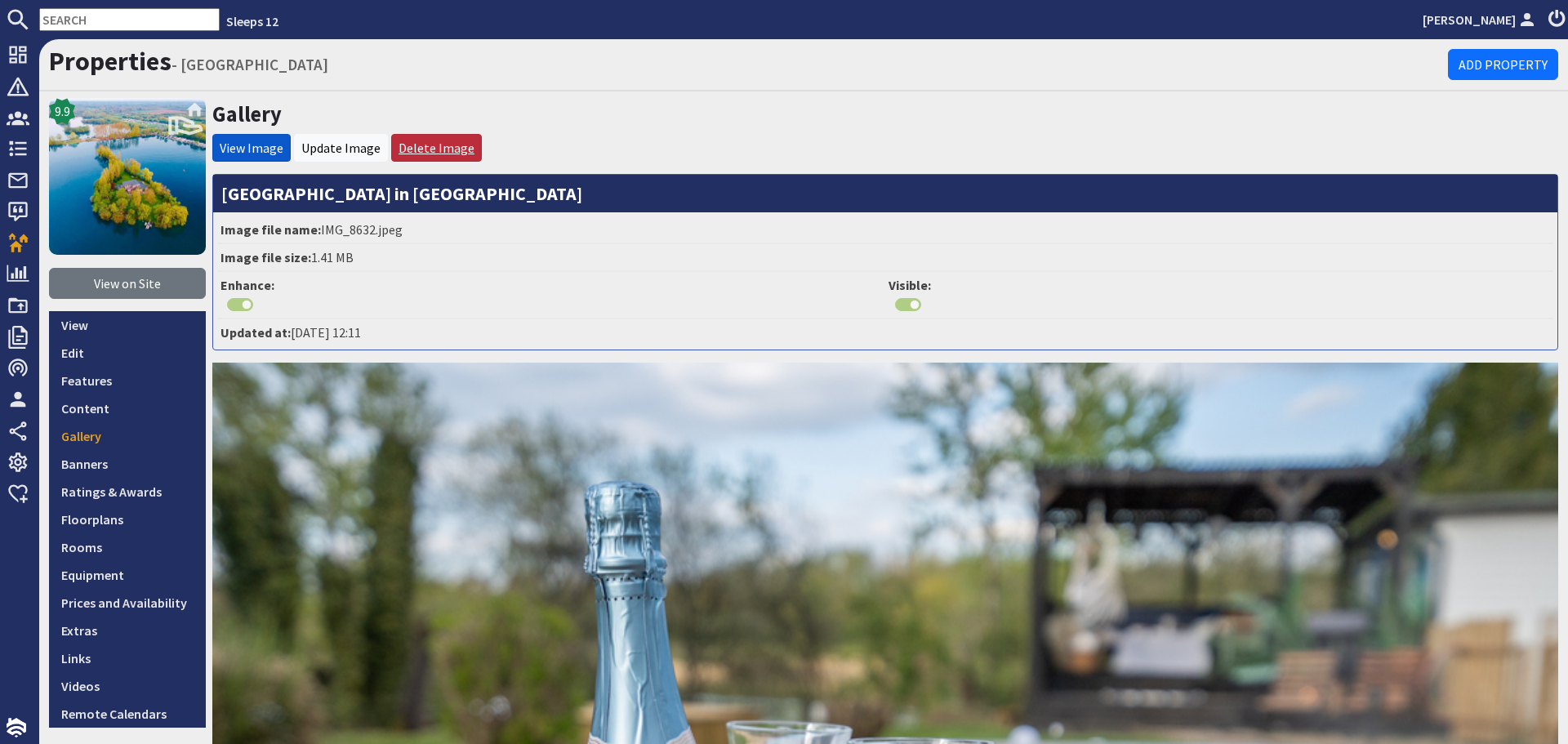
click at [417, 155] on link "Delete Image" at bounding box center [437, 148] width 76 height 16
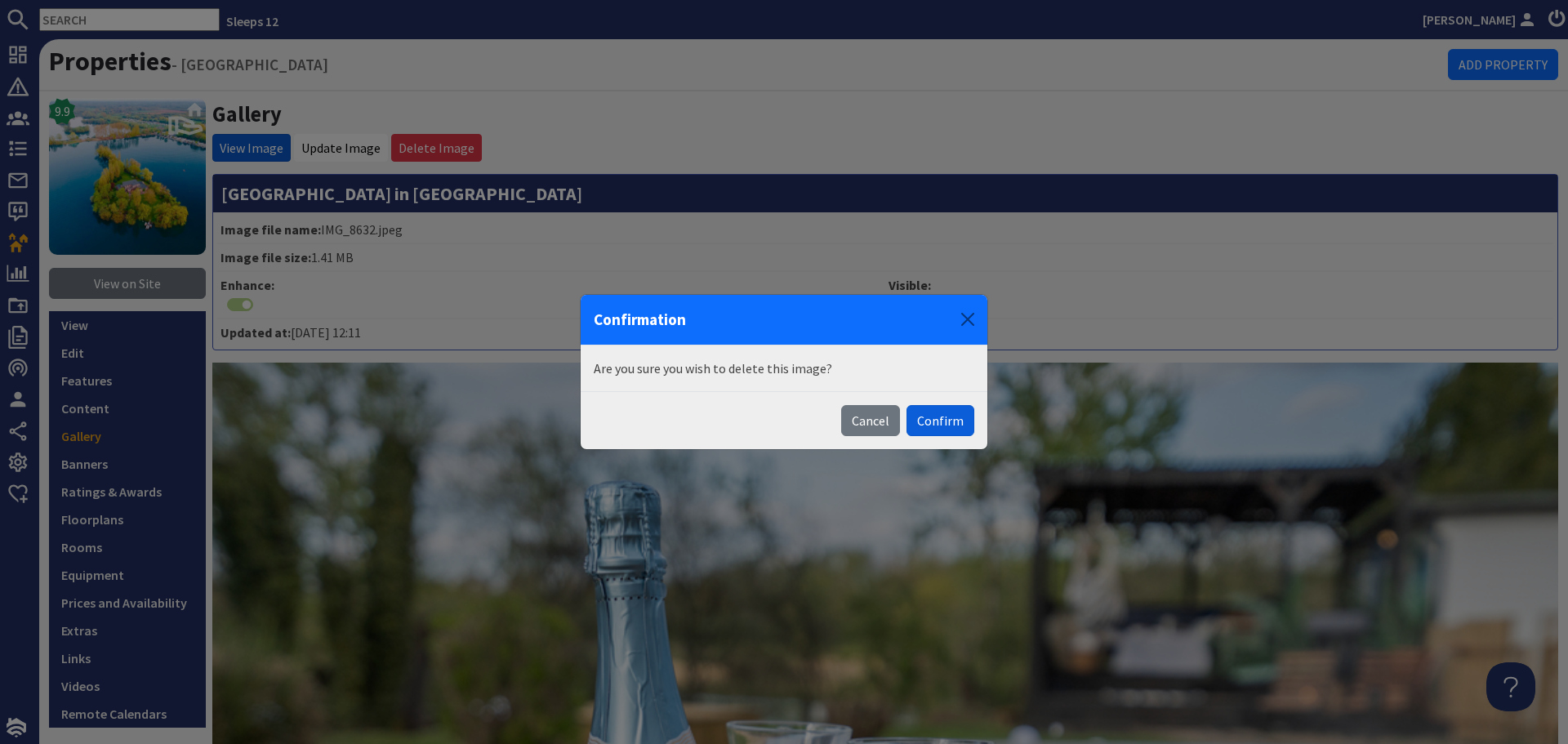
click at [953, 424] on button "Confirm" at bounding box center [940, 420] width 68 height 31
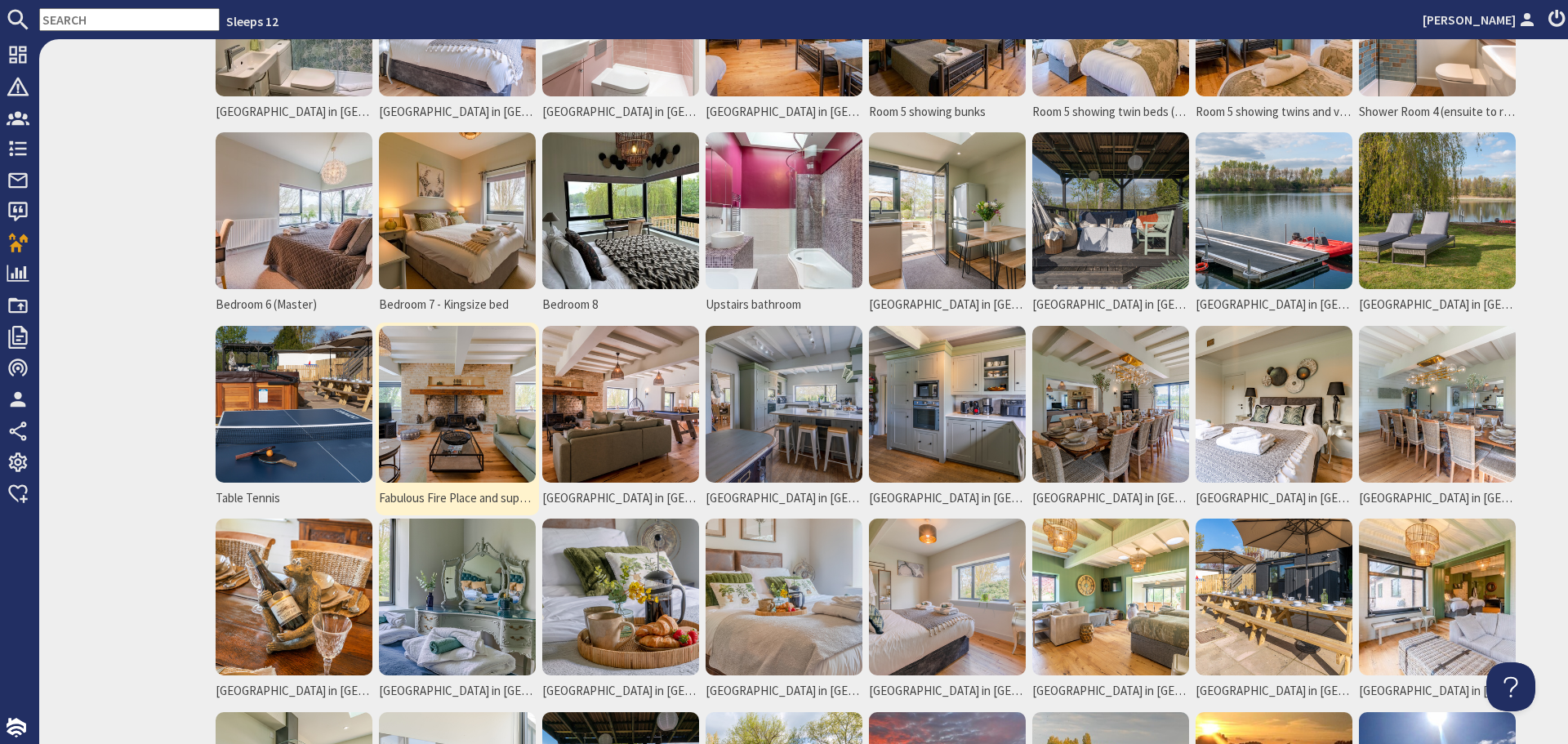
scroll to position [899, 0]
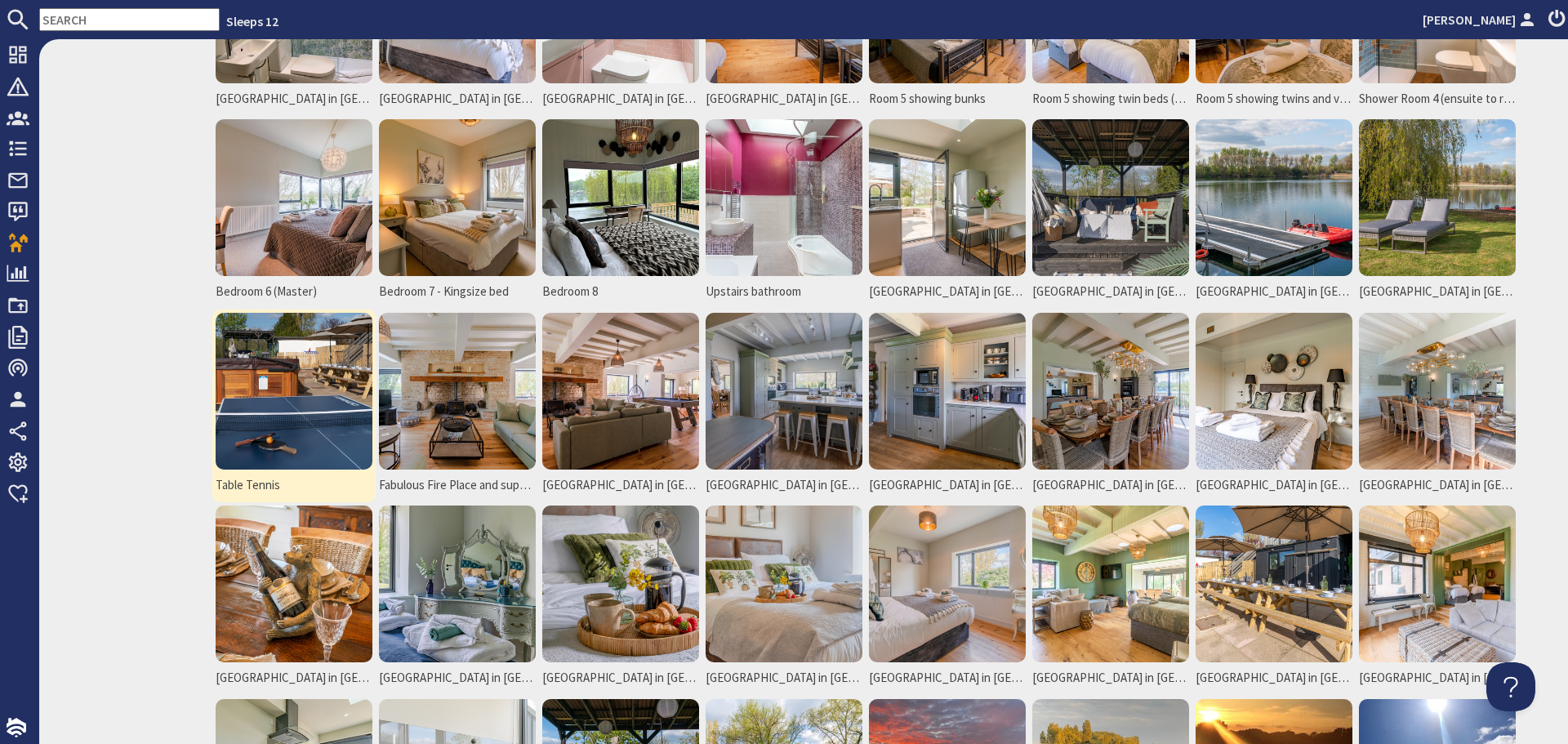
click at [303, 418] on img at bounding box center [294, 391] width 157 height 157
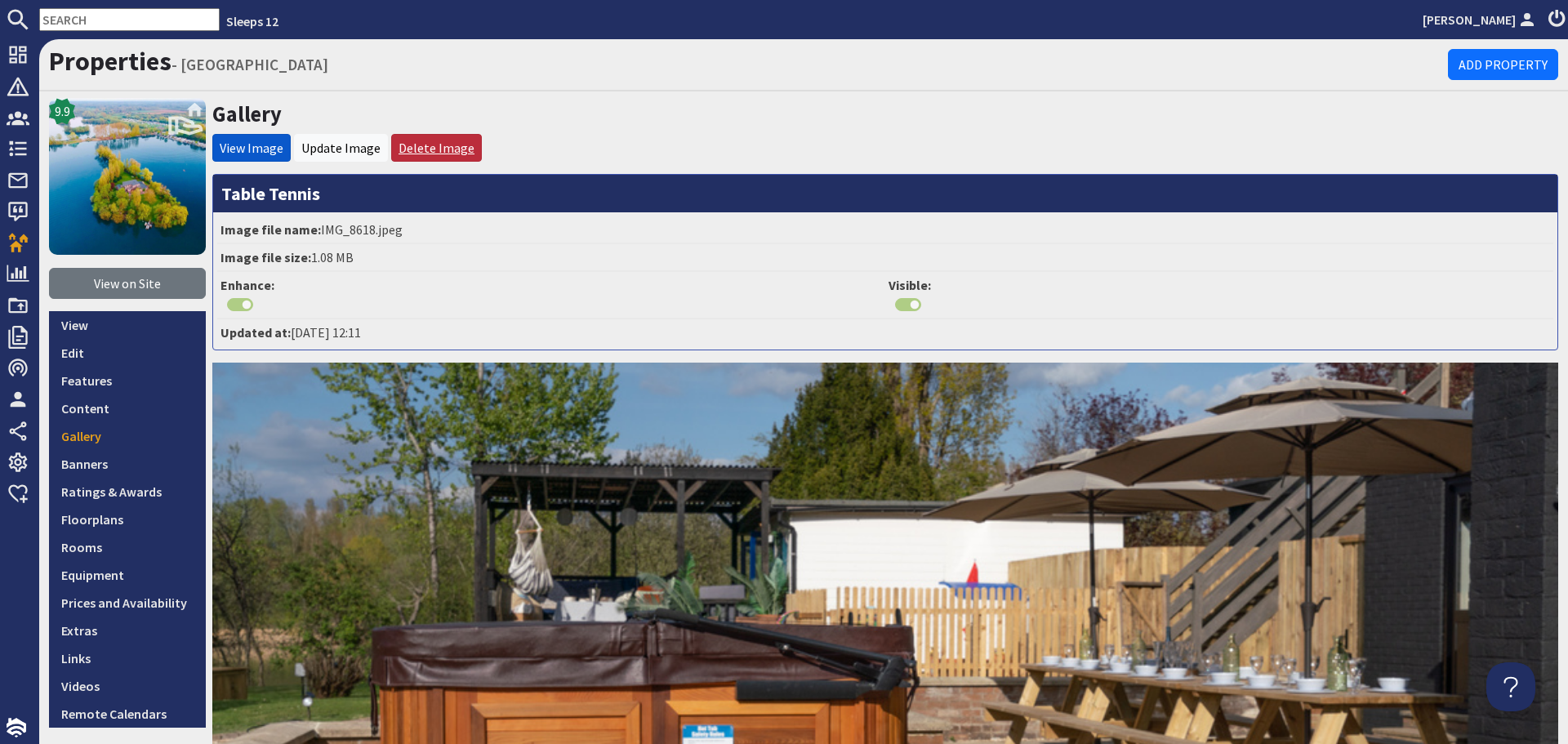
click at [425, 144] on link "Delete Image" at bounding box center [437, 148] width 76 height 16
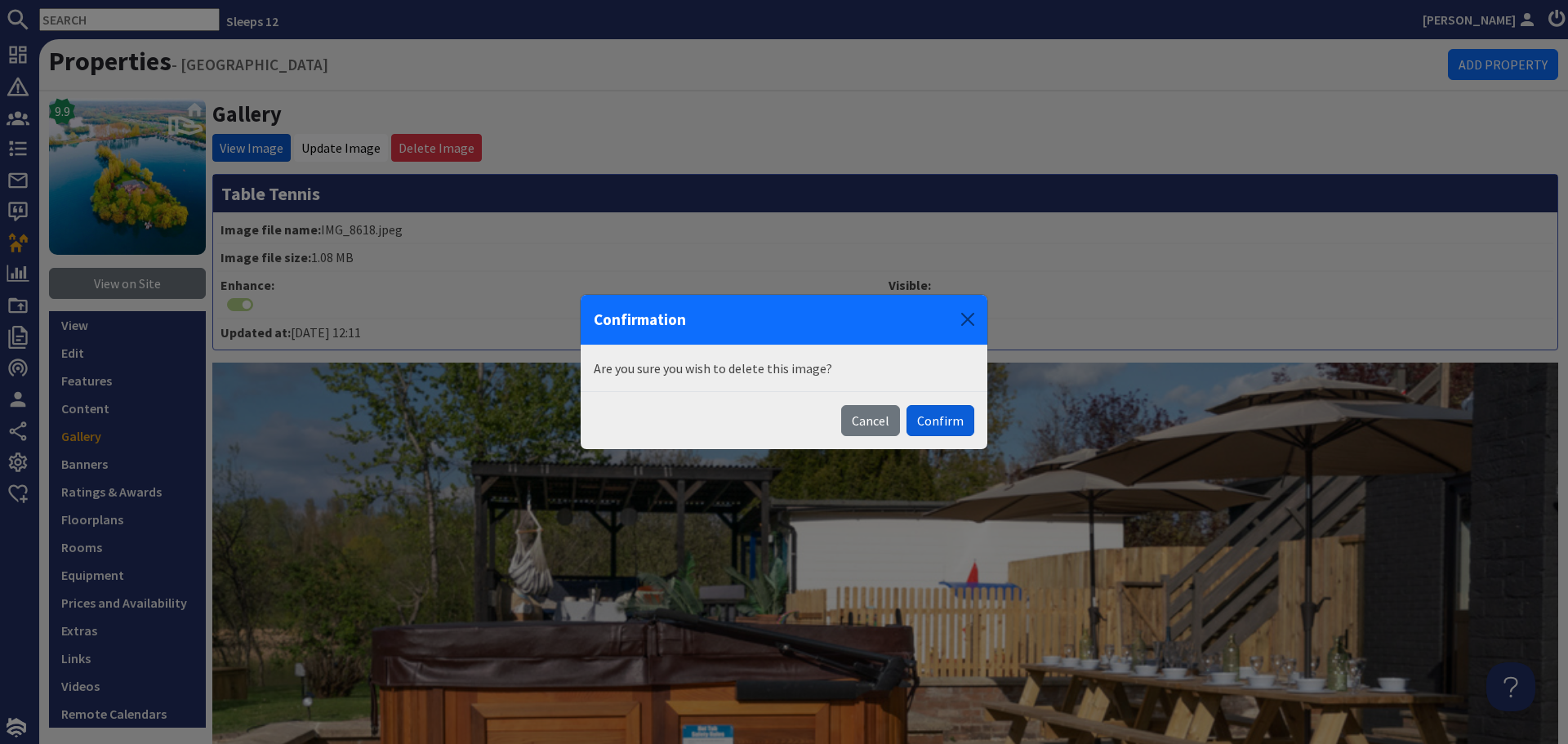
click at [937, 414] on button "Confirm" at bounding box center [940, 420] width 68 height 31
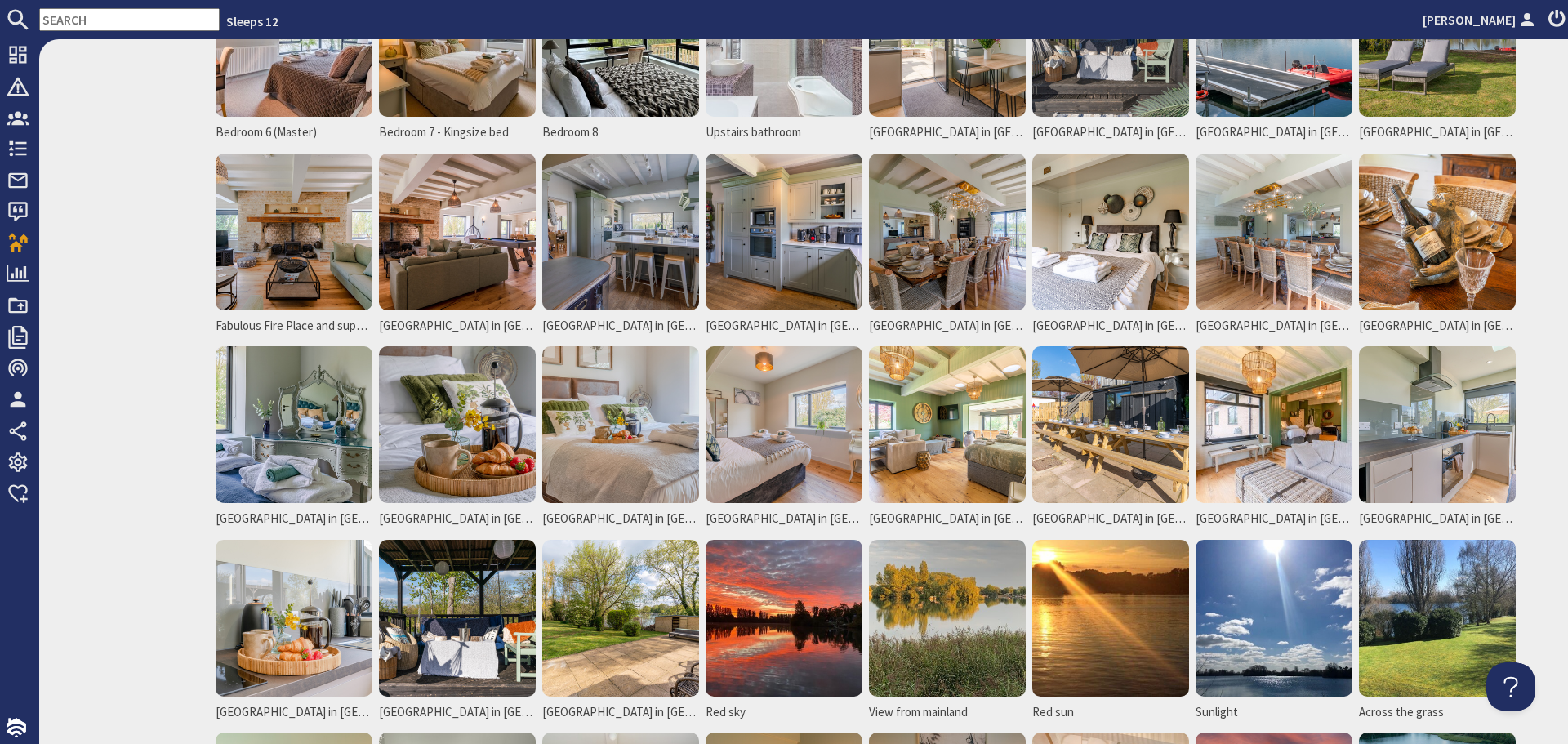
scroll to position [1062, 0]
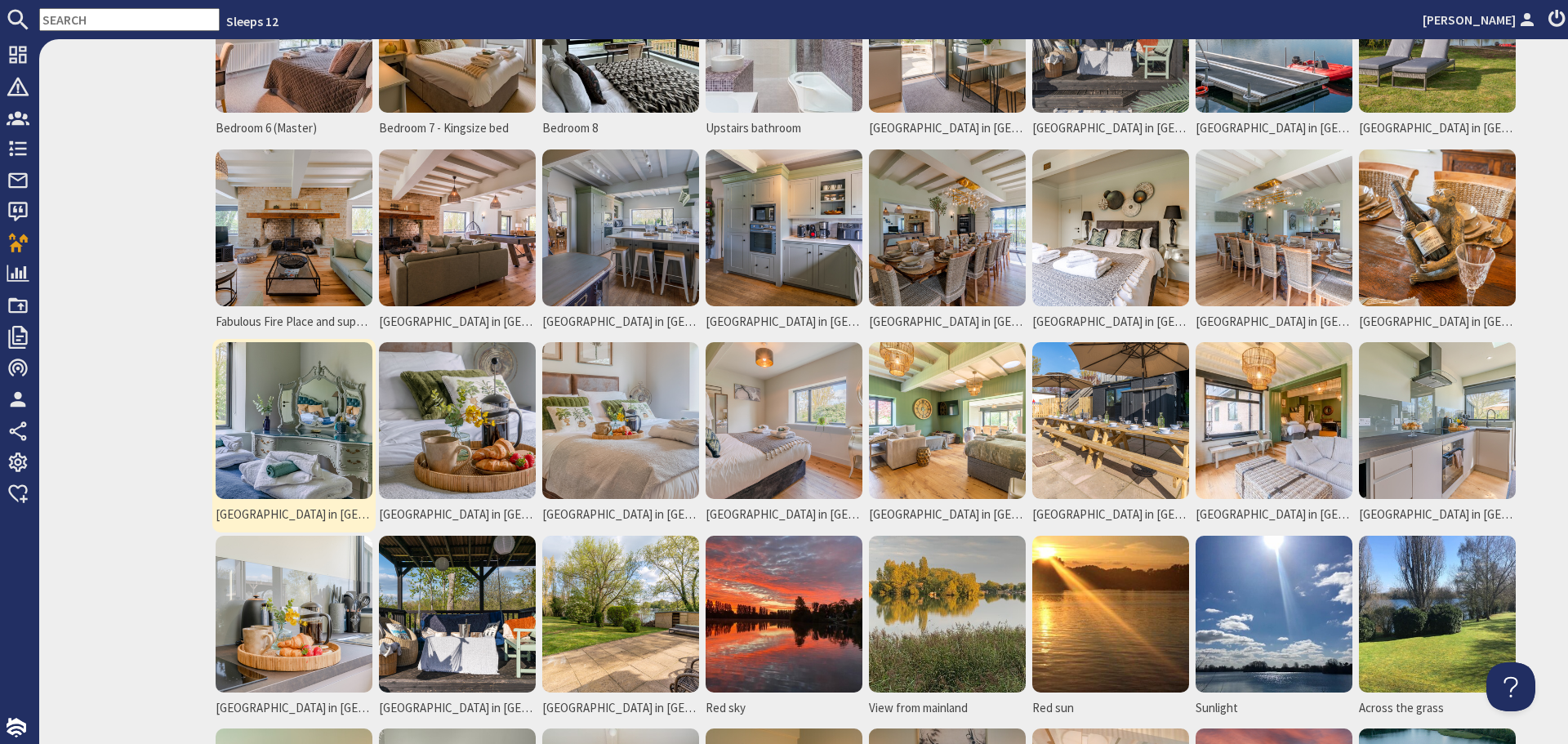
click at [321, 434] on img at bounding box center [294, 420] width 157 height 157
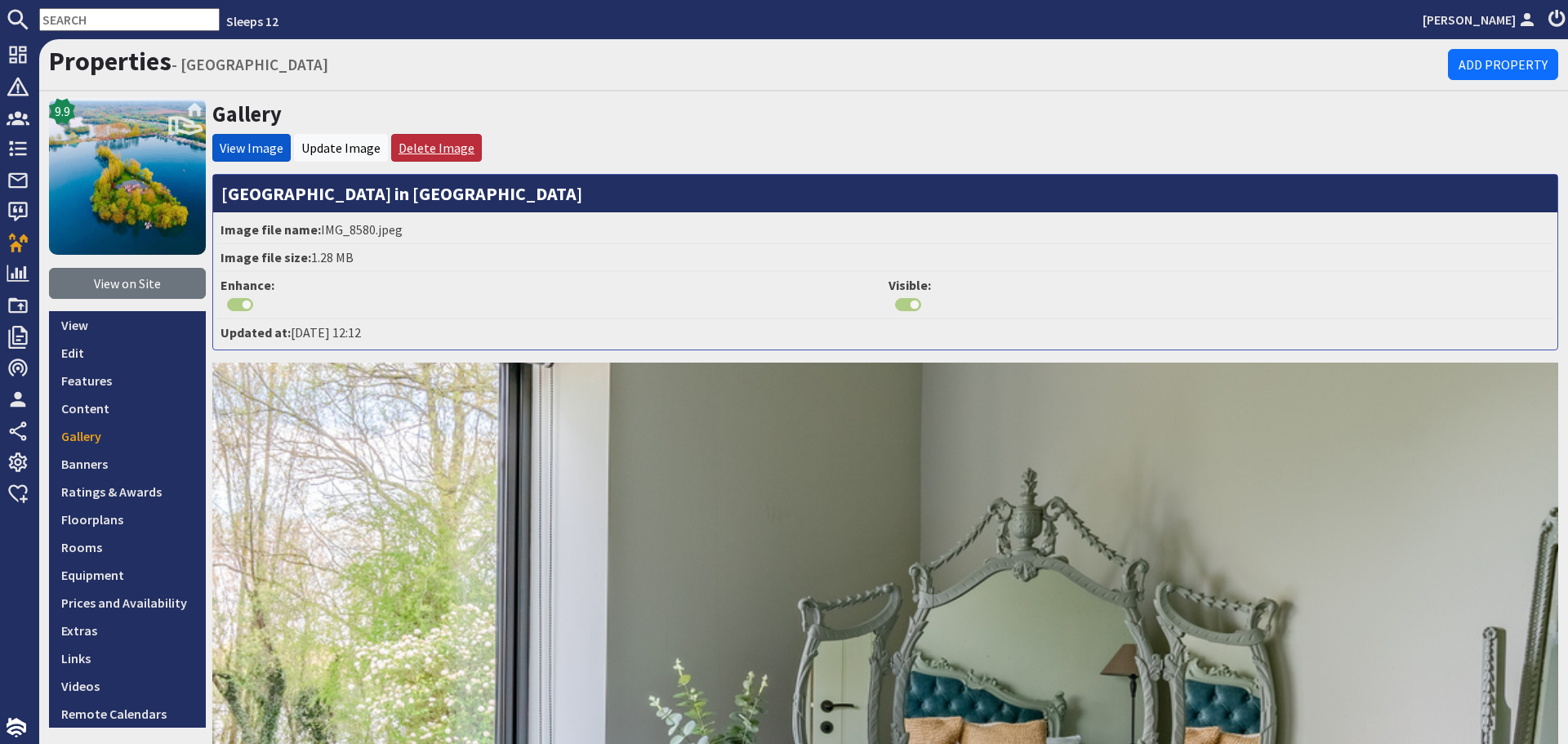
click at [437, 142] on link "Delete Image" at bounding box center [437, 148] width 76 height 16
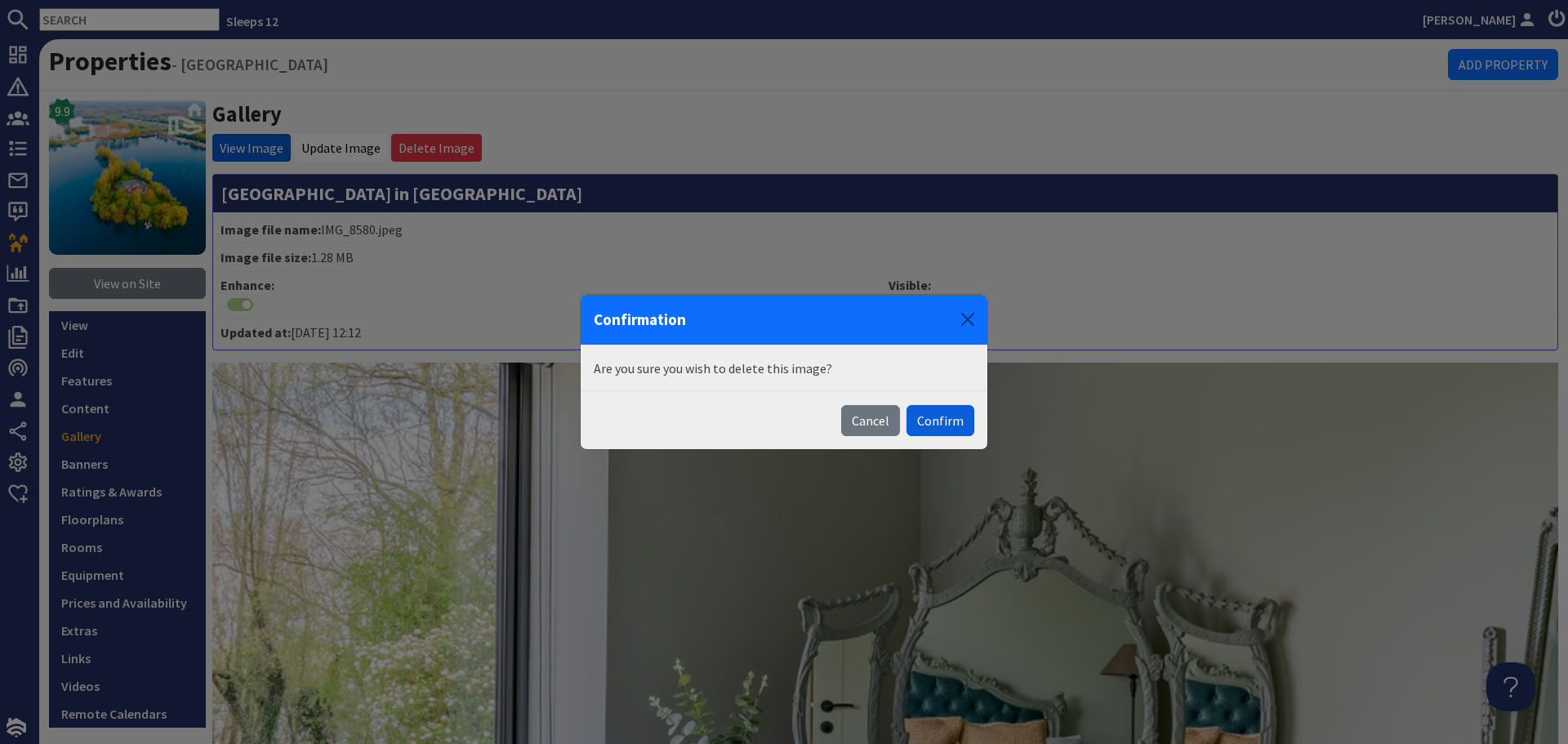
click at [931, 418] on button "Confirm" at bounding box center [940, 420] width 68 height 31
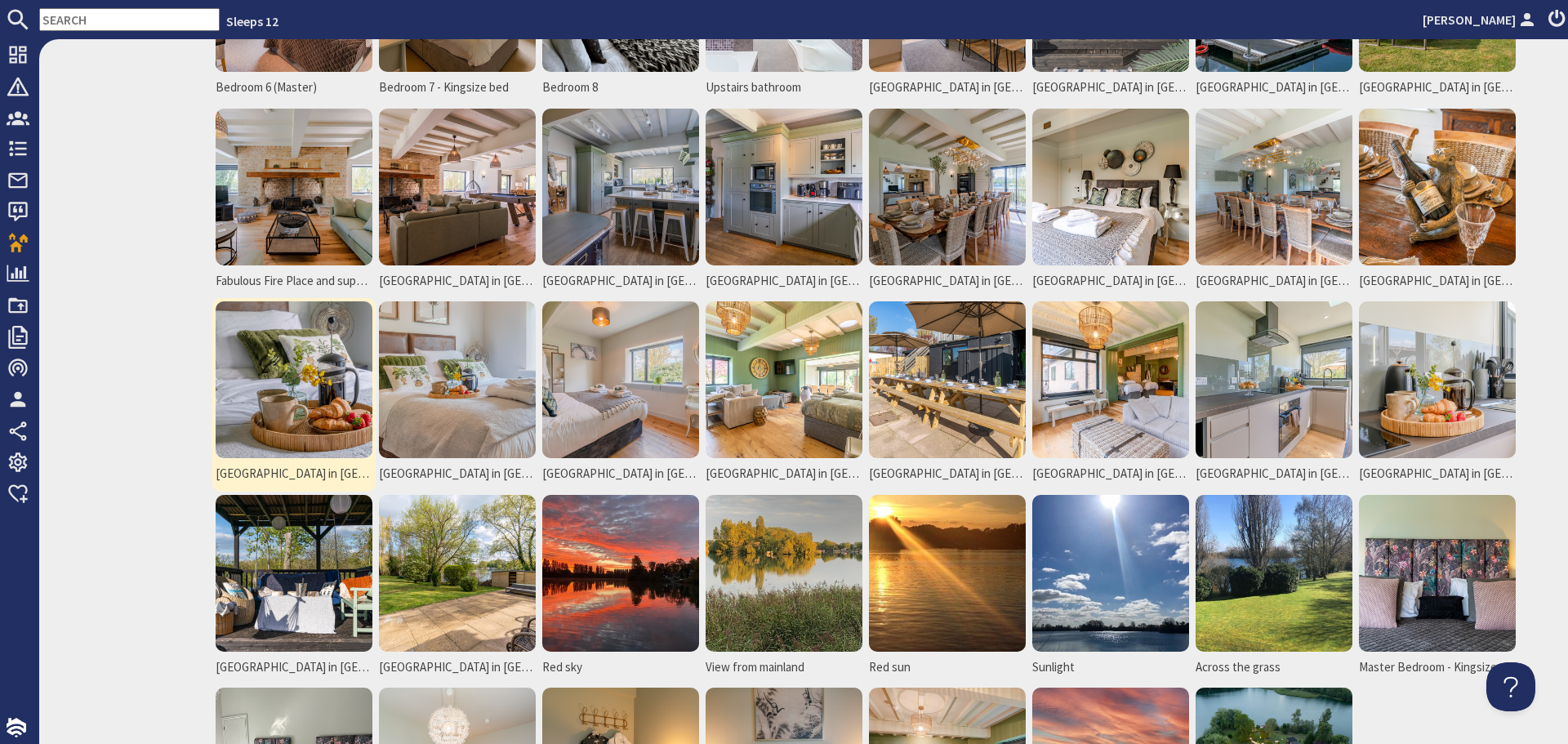
scroll to position [1144, 0]
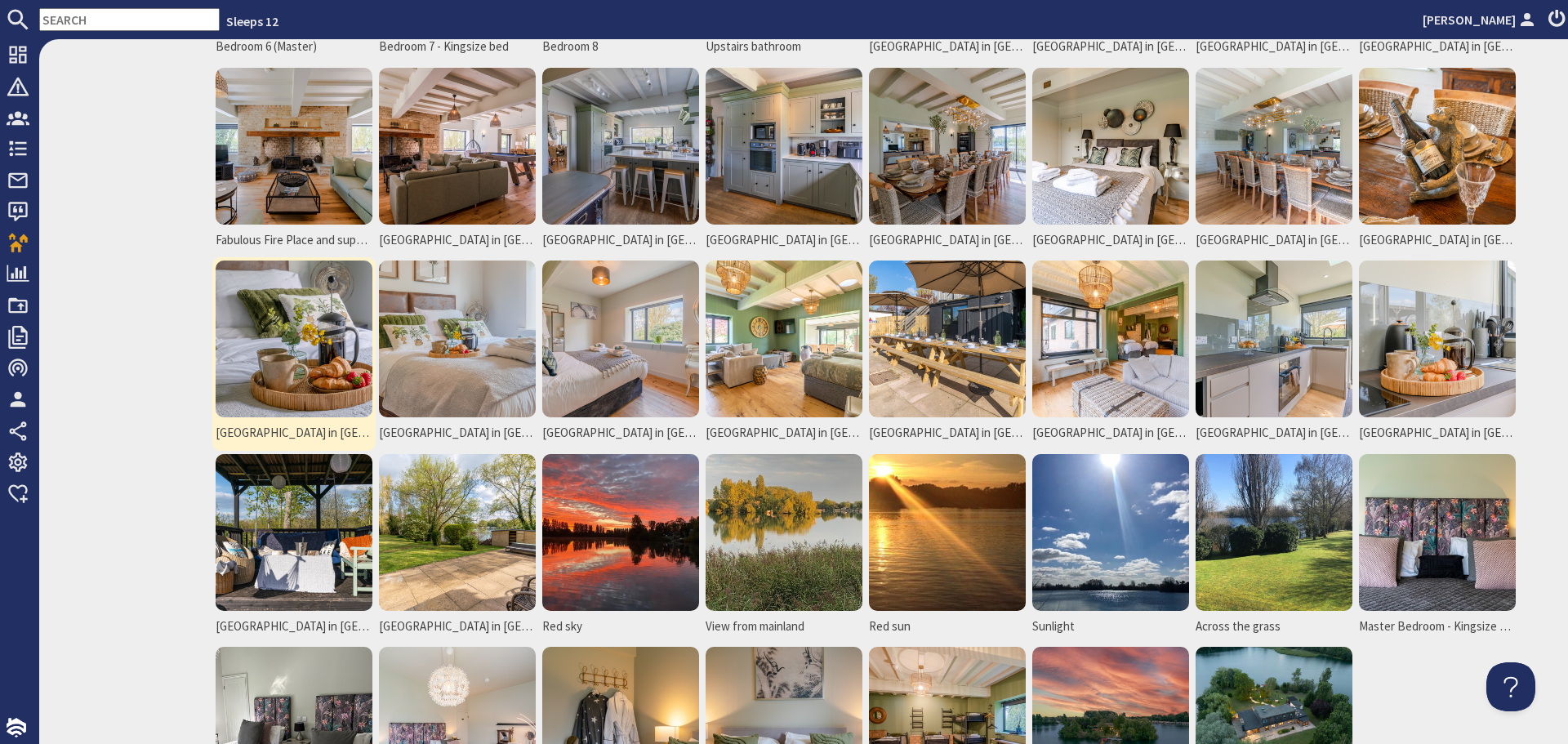
click at [307, 373] on img at bounding box center [294, 339] width 157 height 157
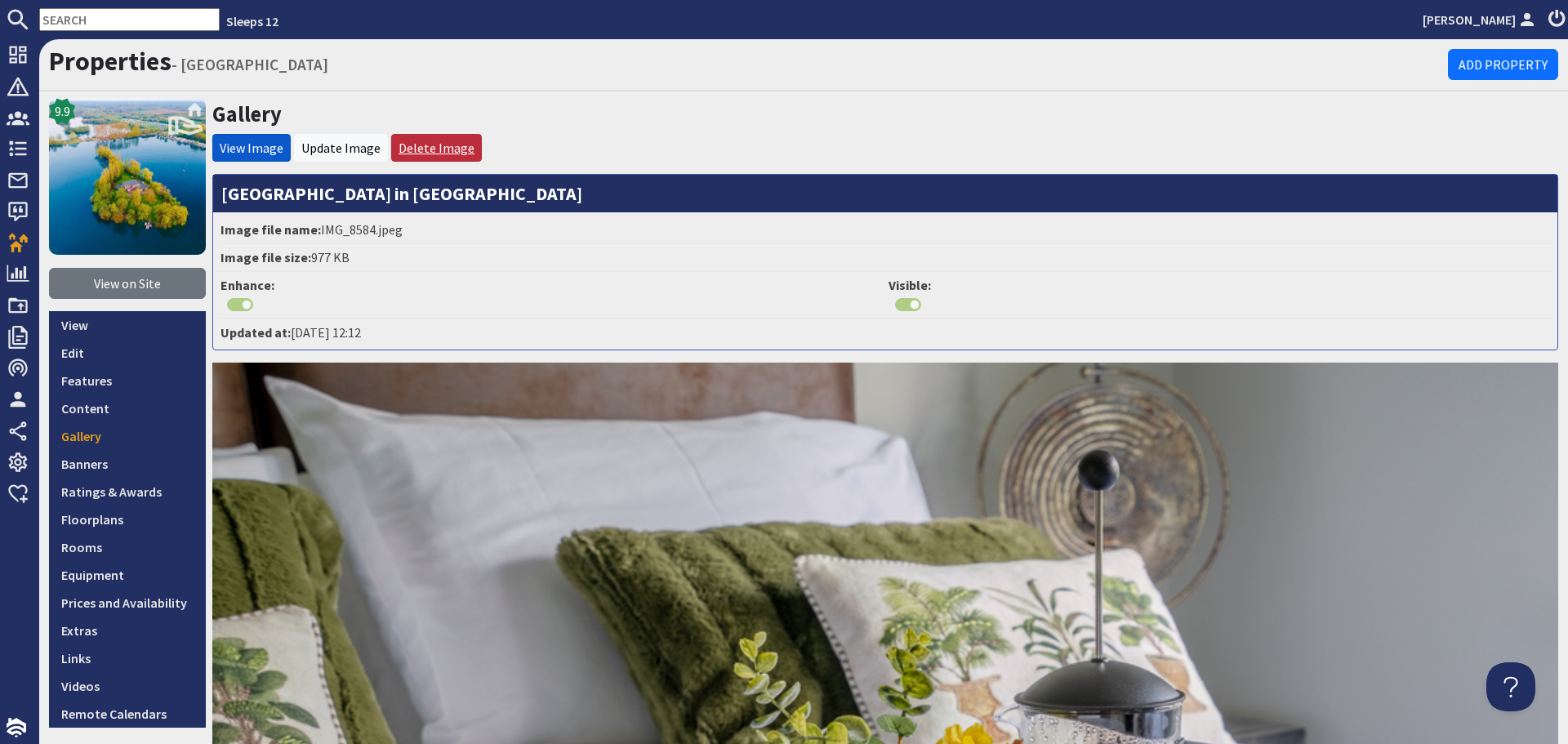
click at [446, 145] on link "Delete Image" at bounding box center [437, 148] width 76 height 16
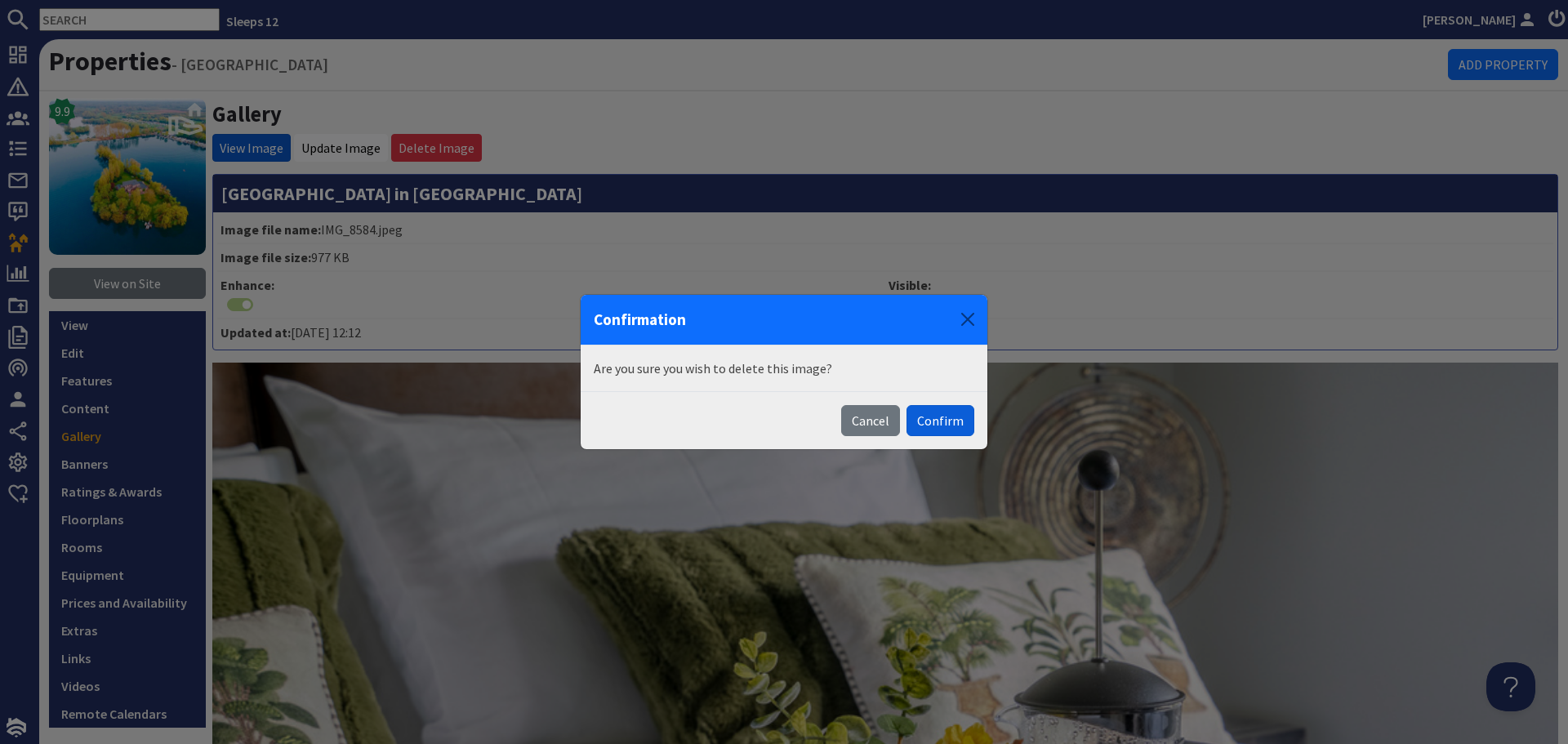
click at [951, 409] on button "Confirm" at bounding box center [940, 420] width 68 height 31
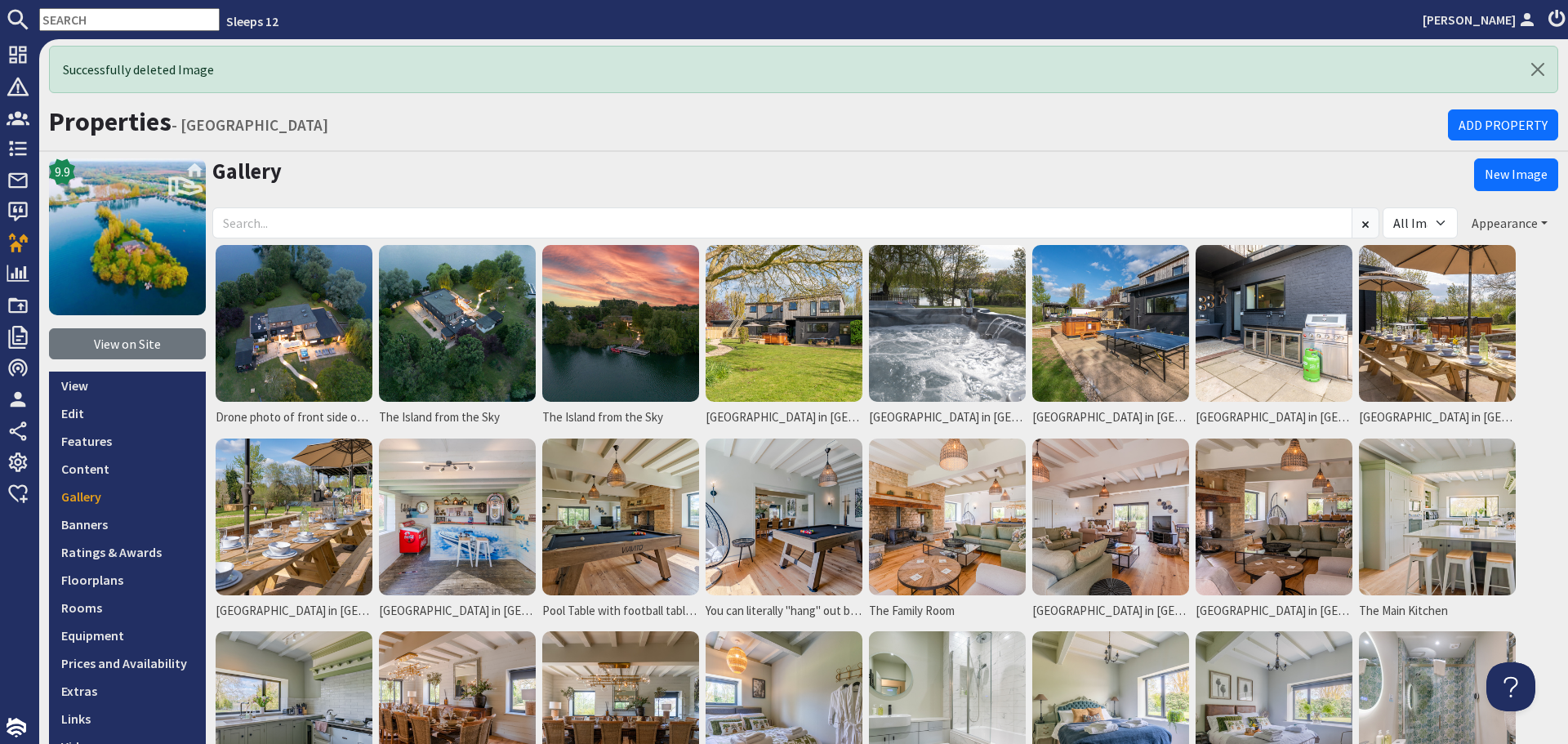
click at [1526, 219] on button "Appearance" at bounding box center [1510, 223] width 97 height 31
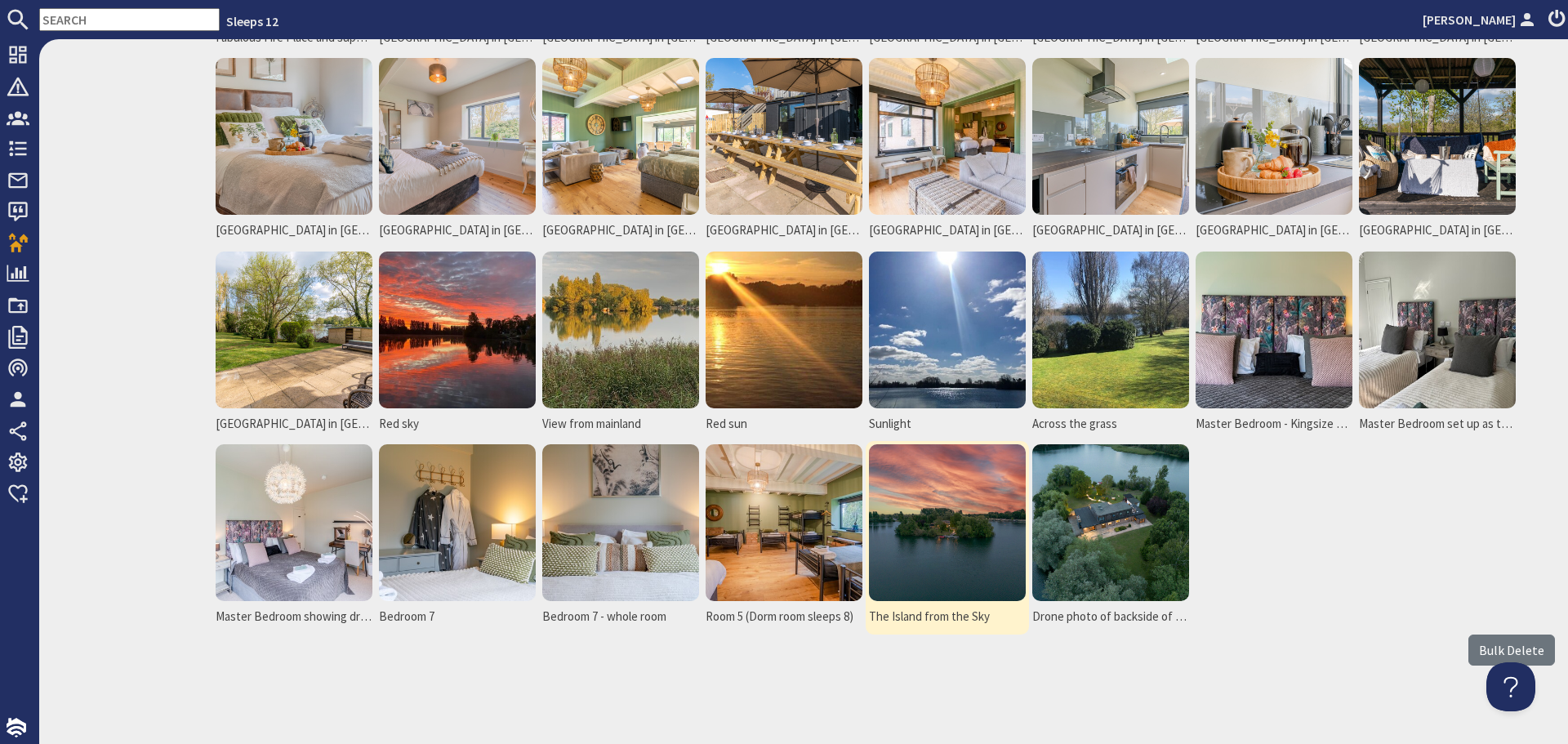
scroll to position [1358, 0]
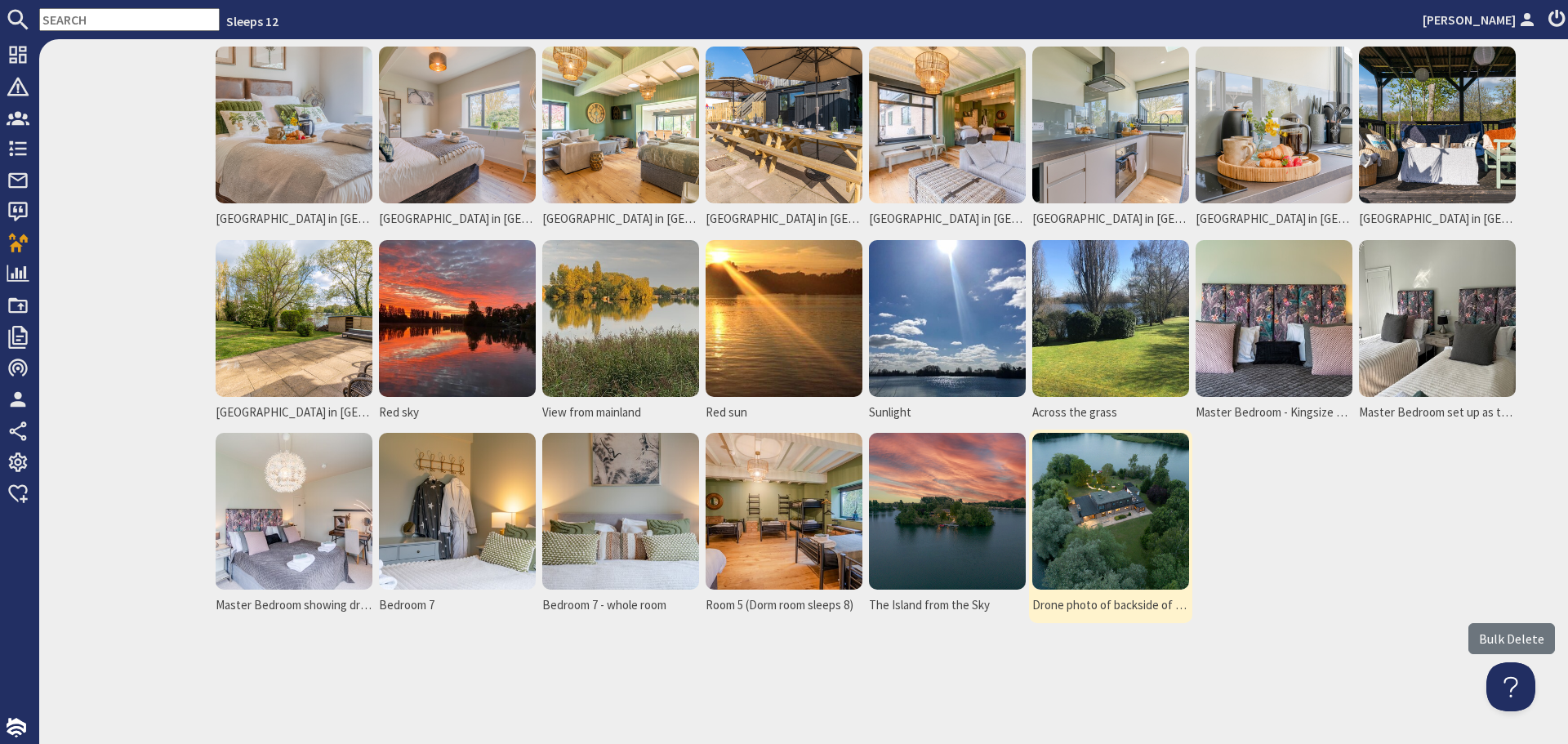
click at [1092, 512] on img at bounding box center [1110, 510] width 157 height 157
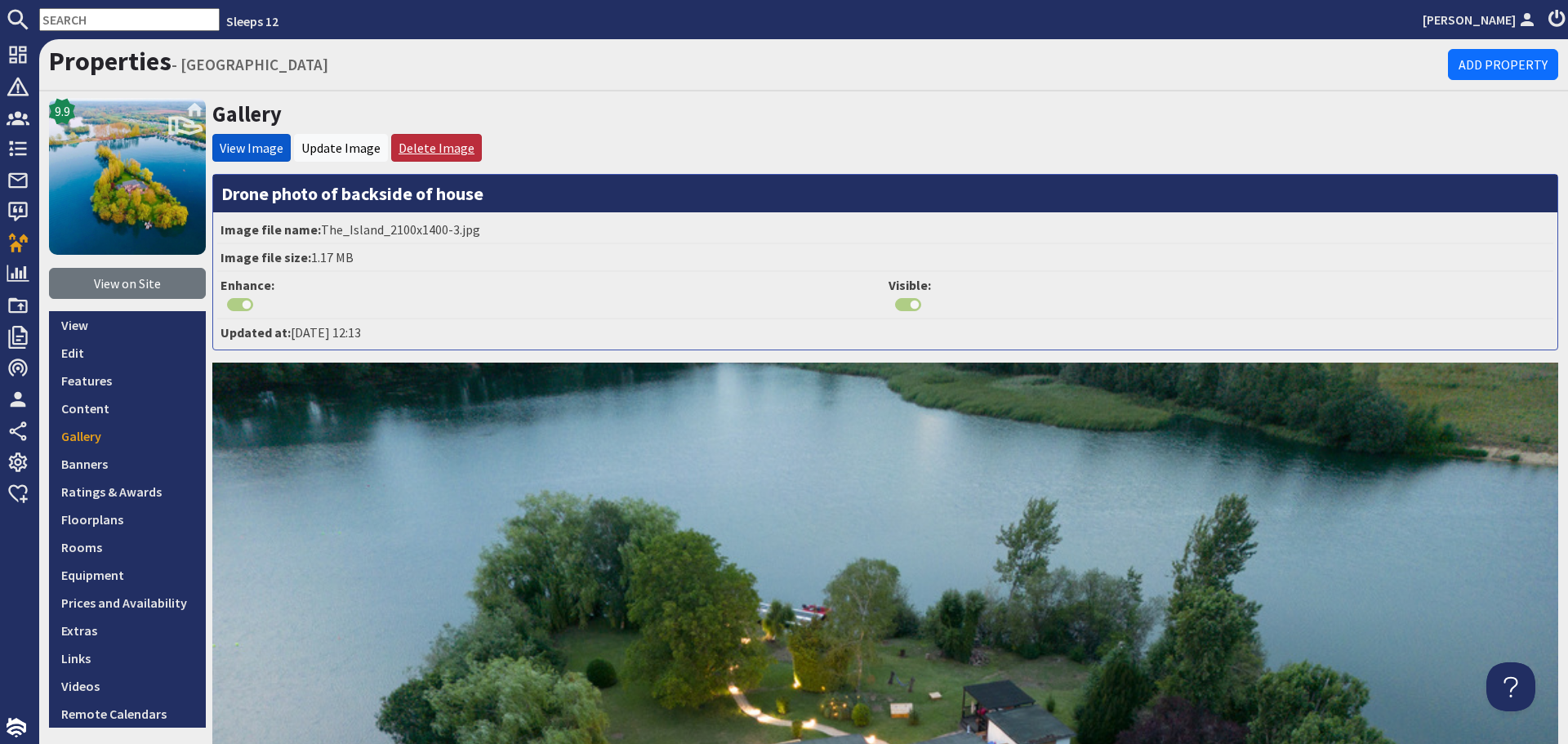
click at [453, 146] on link "Delete Image" at bounding box center [437, 148] width 76 height 16
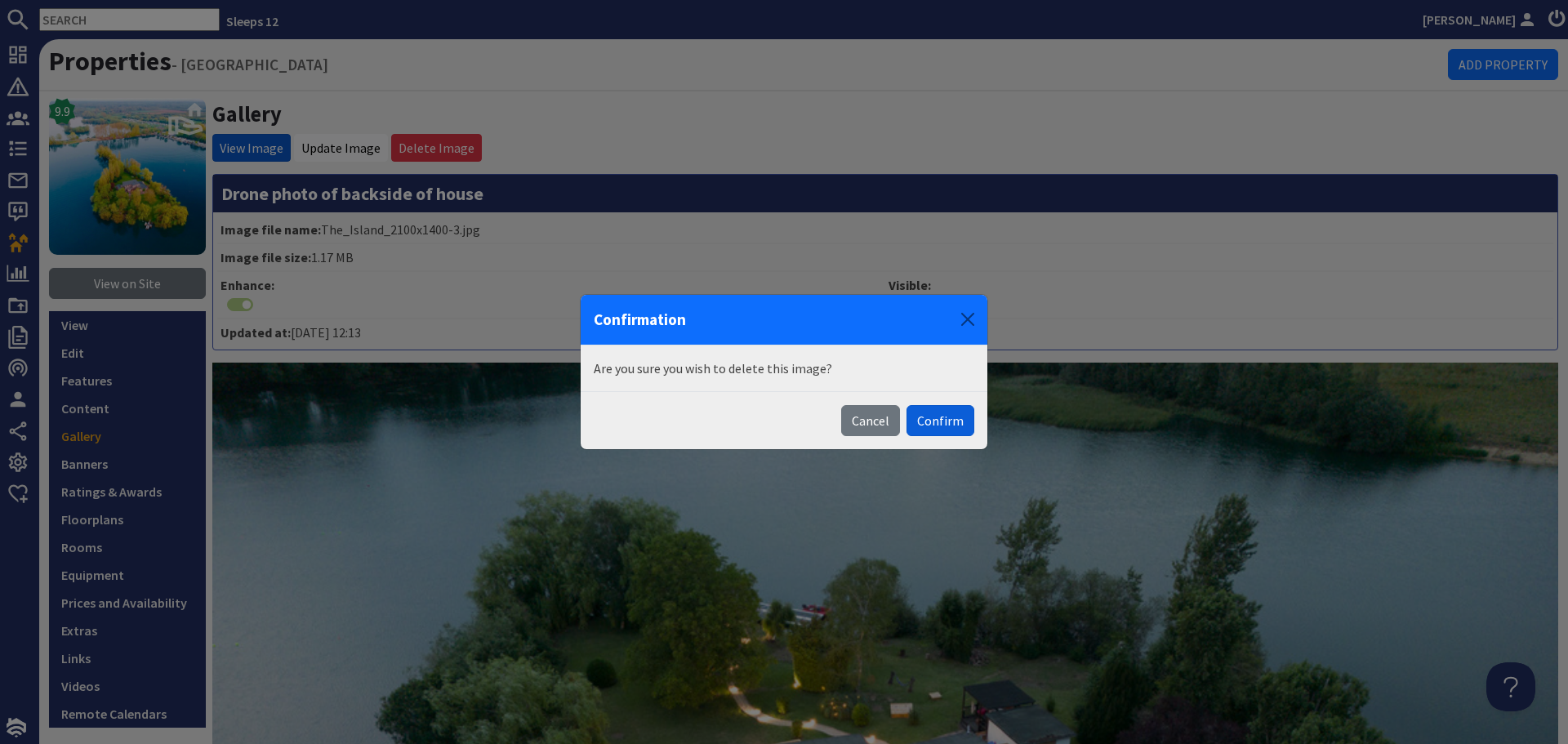
click at [937, 418] on button "Confirm" at bounding box center [940, 420] width 68 height 31
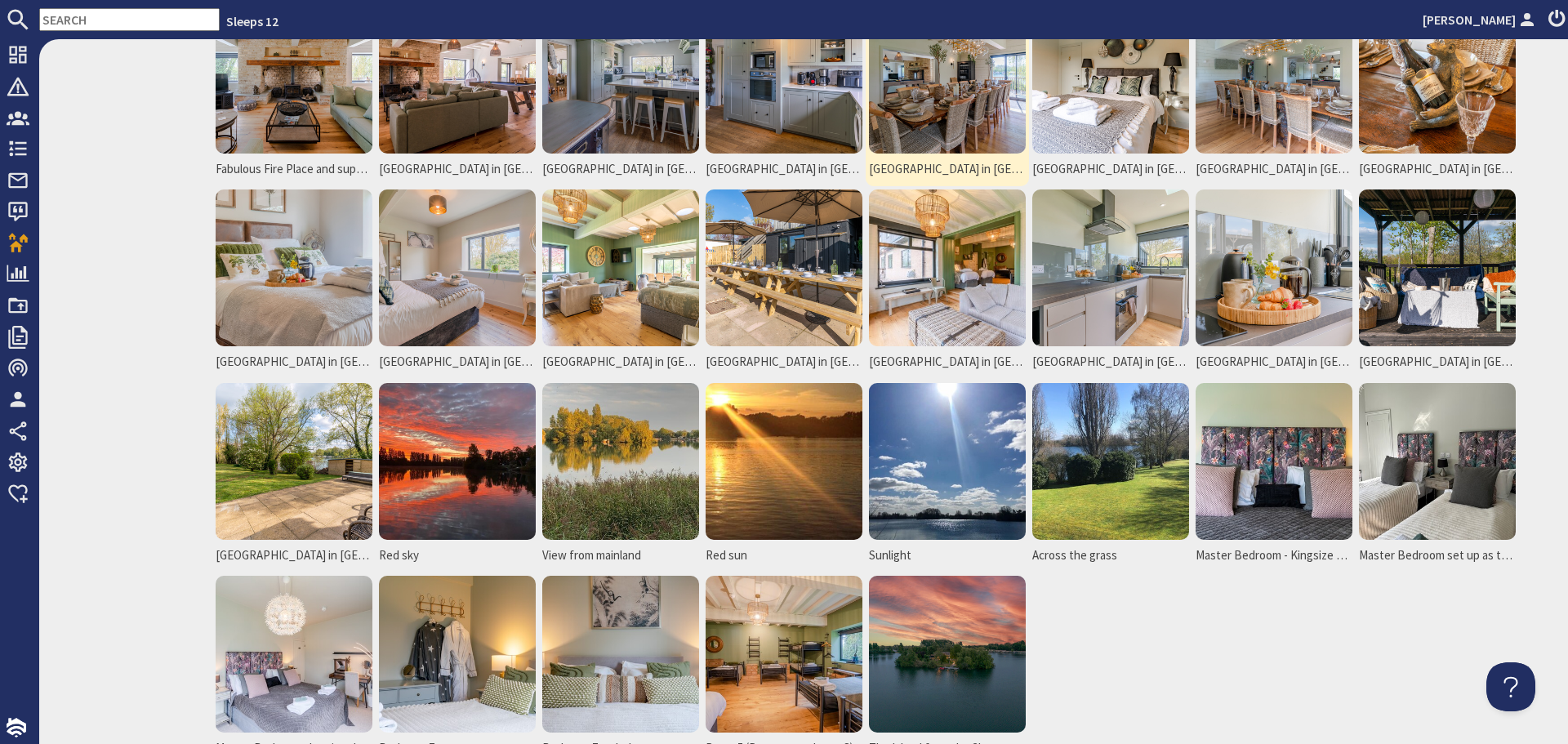
scroll to position [1225, 0]
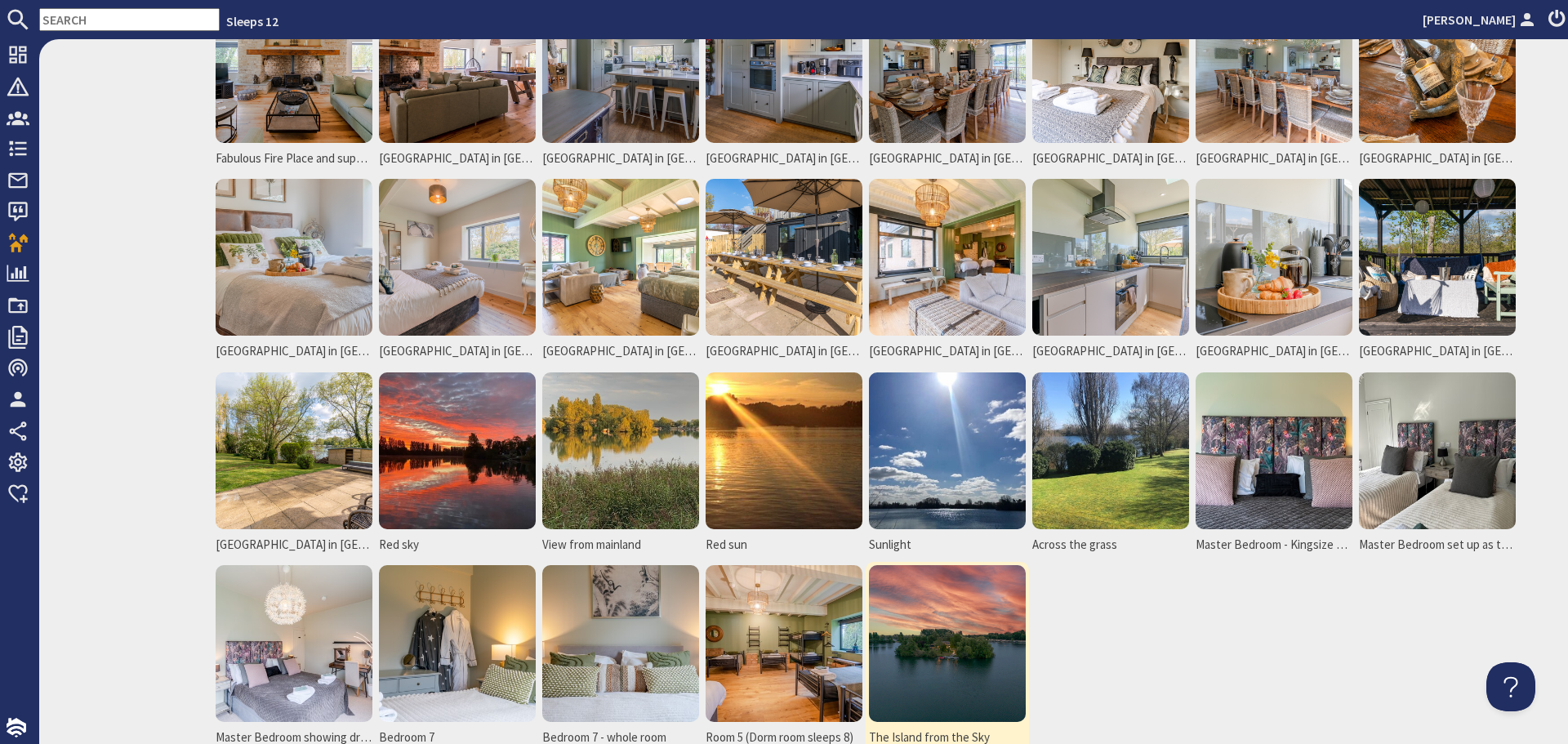
click at [937, 600] on img at bounding box center [946, 643] width 157 height 157
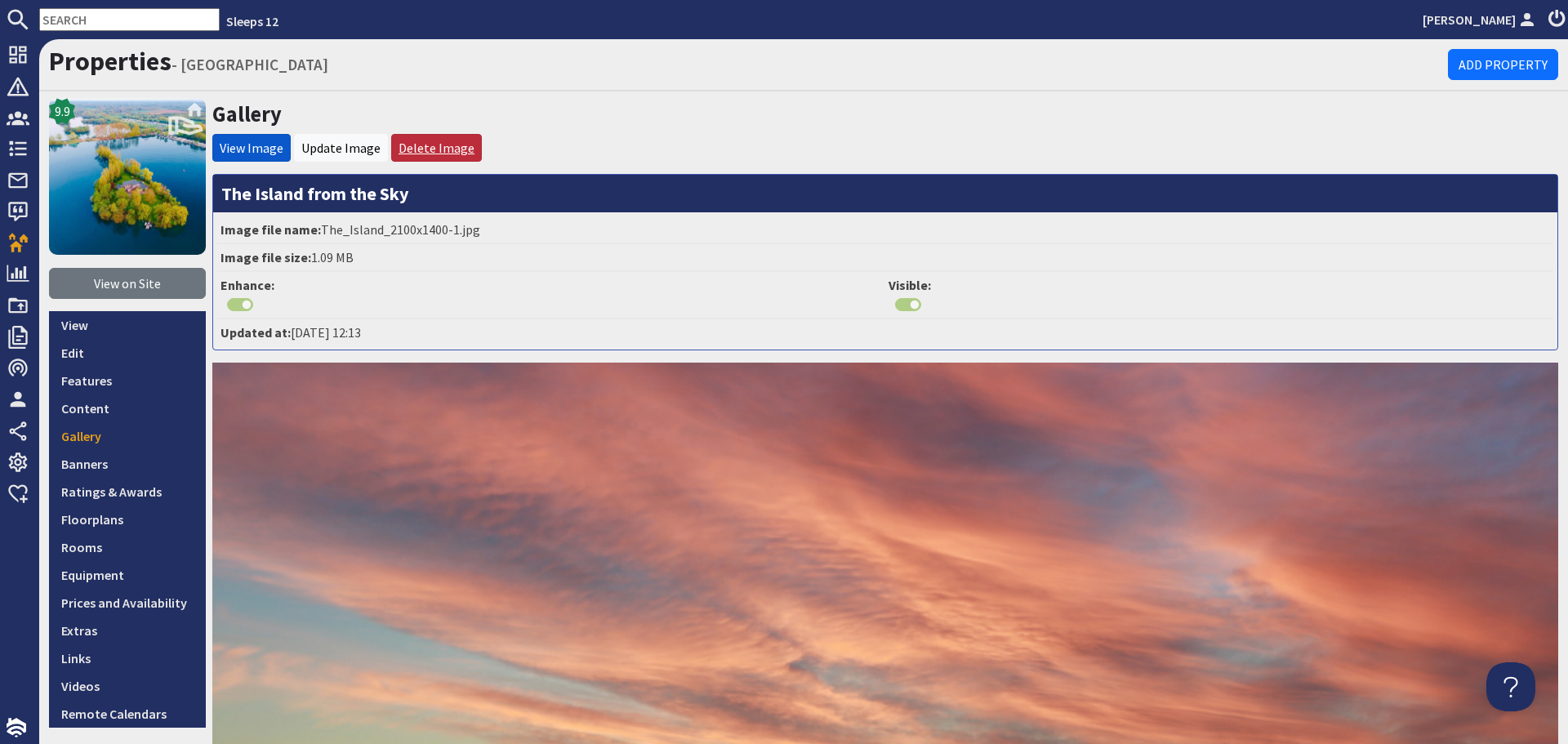
click at [422, 150] on link "Delete Image" at bounding box center [437, 148] width 76 height 16
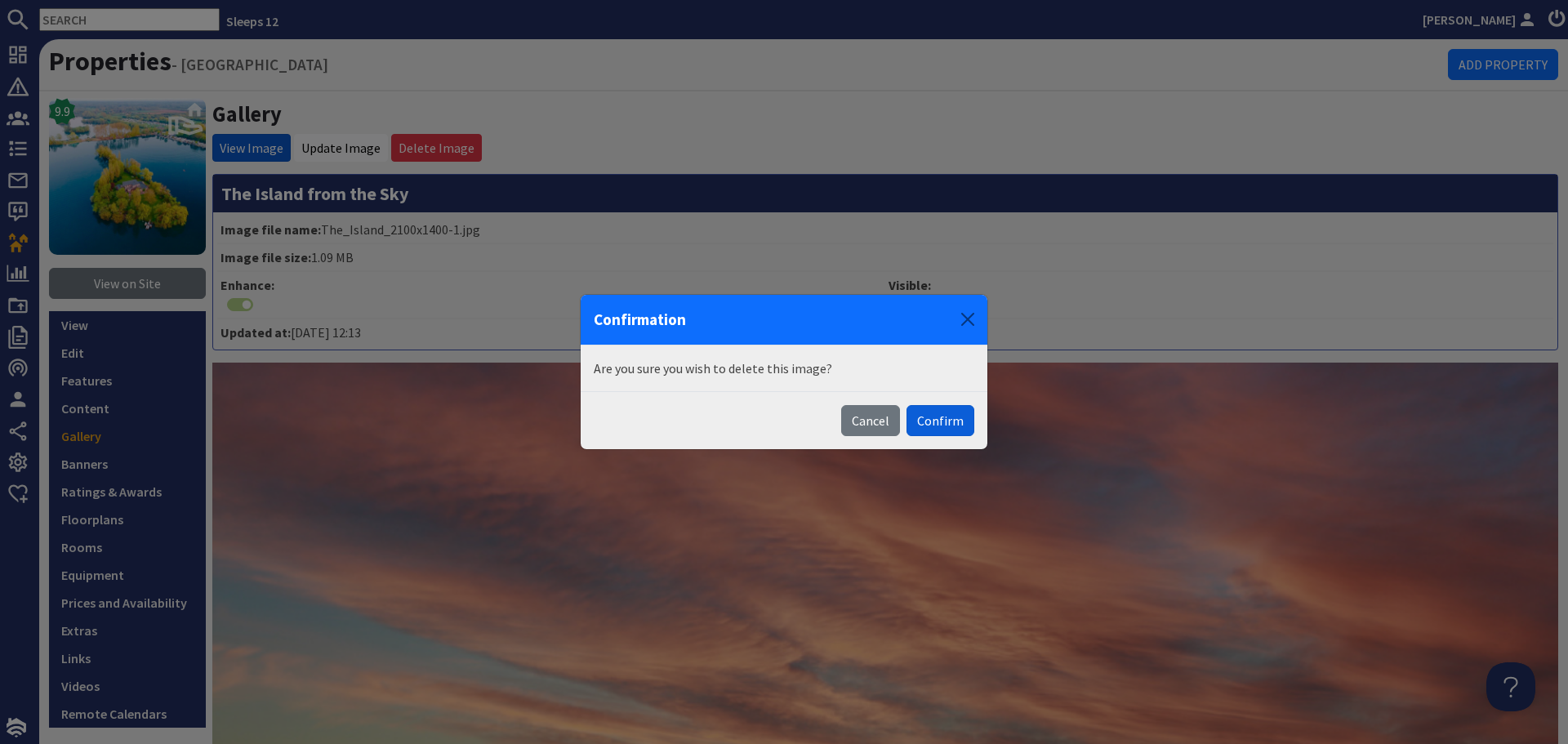
click at [928, 421] on button "Confirm" at bounding box center [940, 420] width 68 height 31
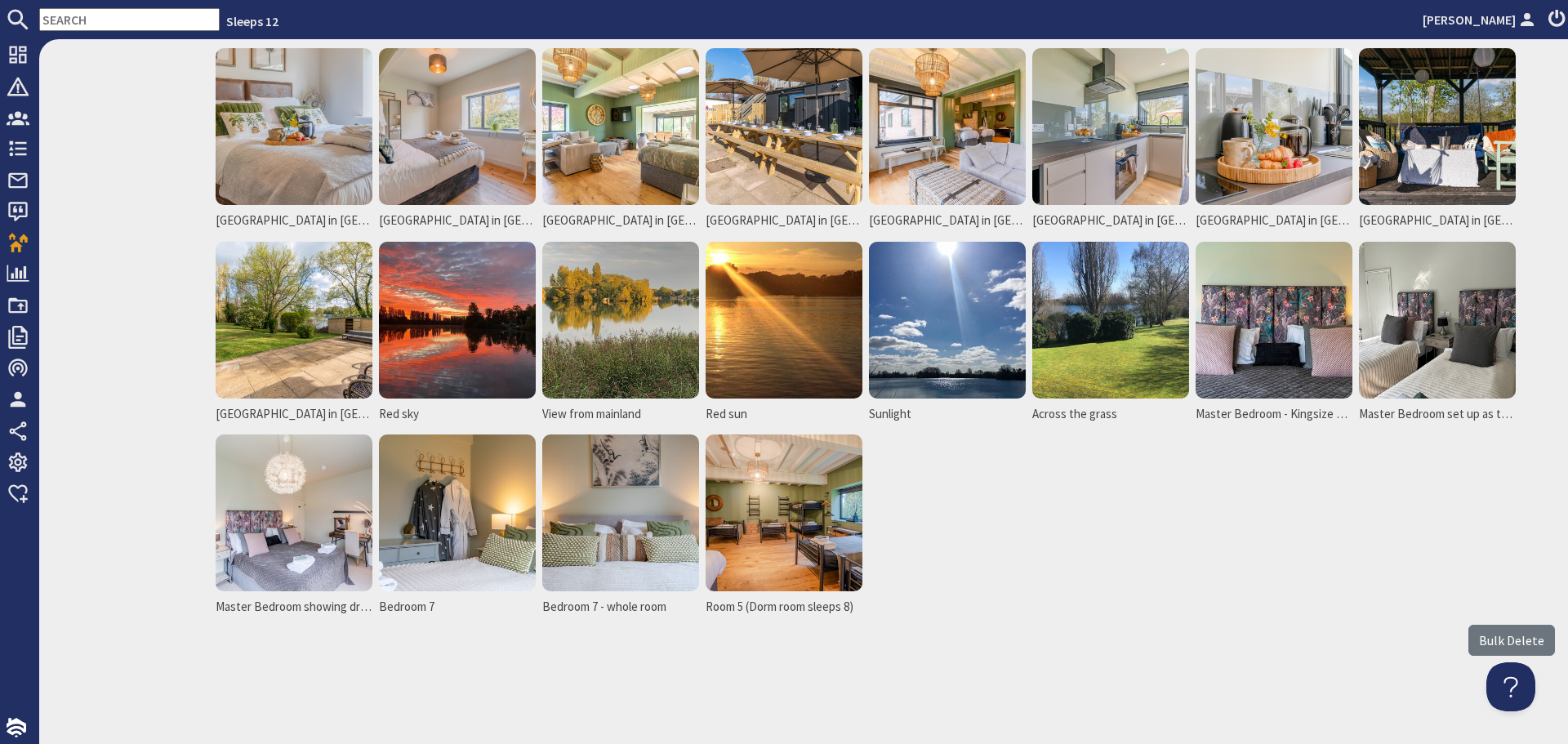
scroll to position [1358, 0]
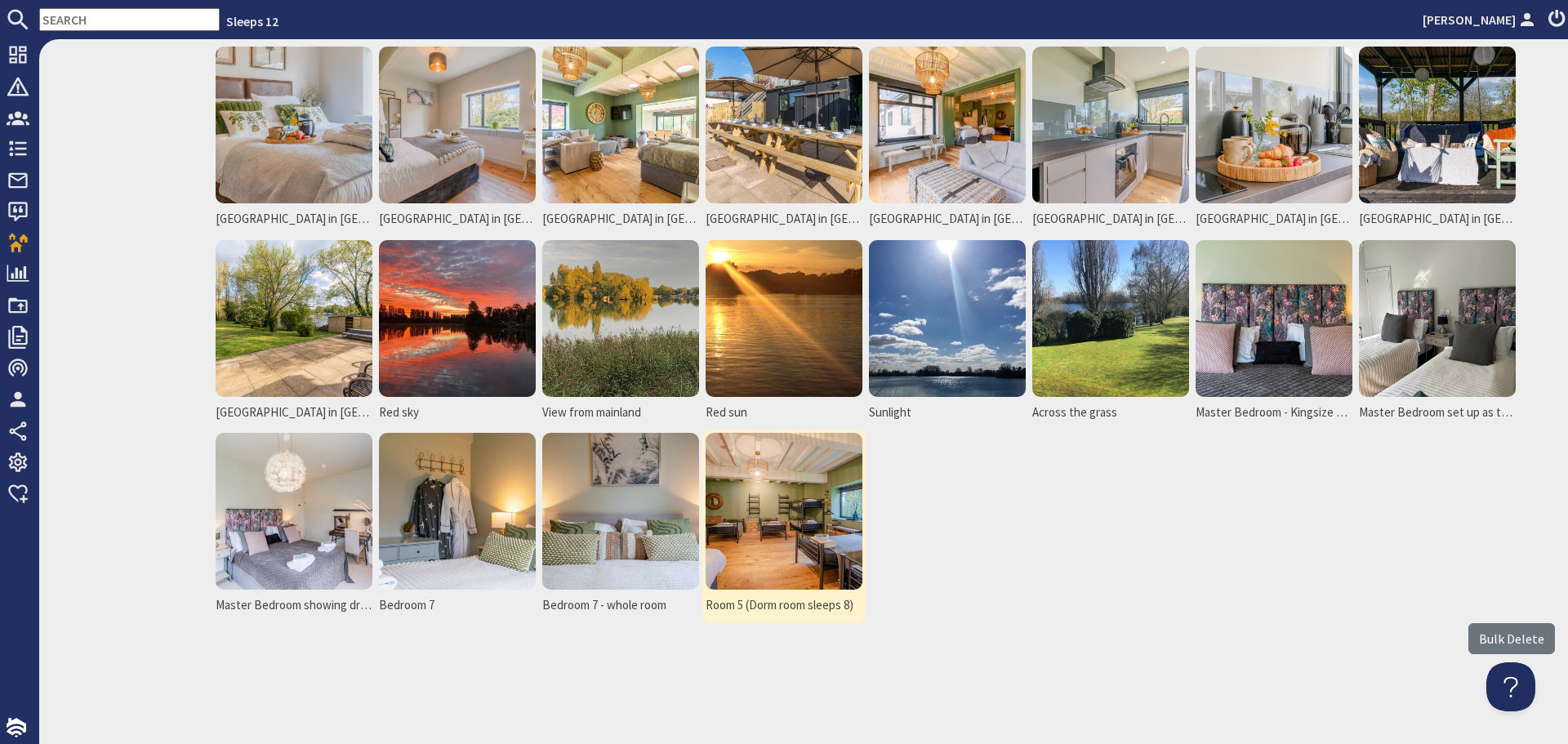
click at [848, 493] on img at bounding box center [784, 510] width 157 height 157
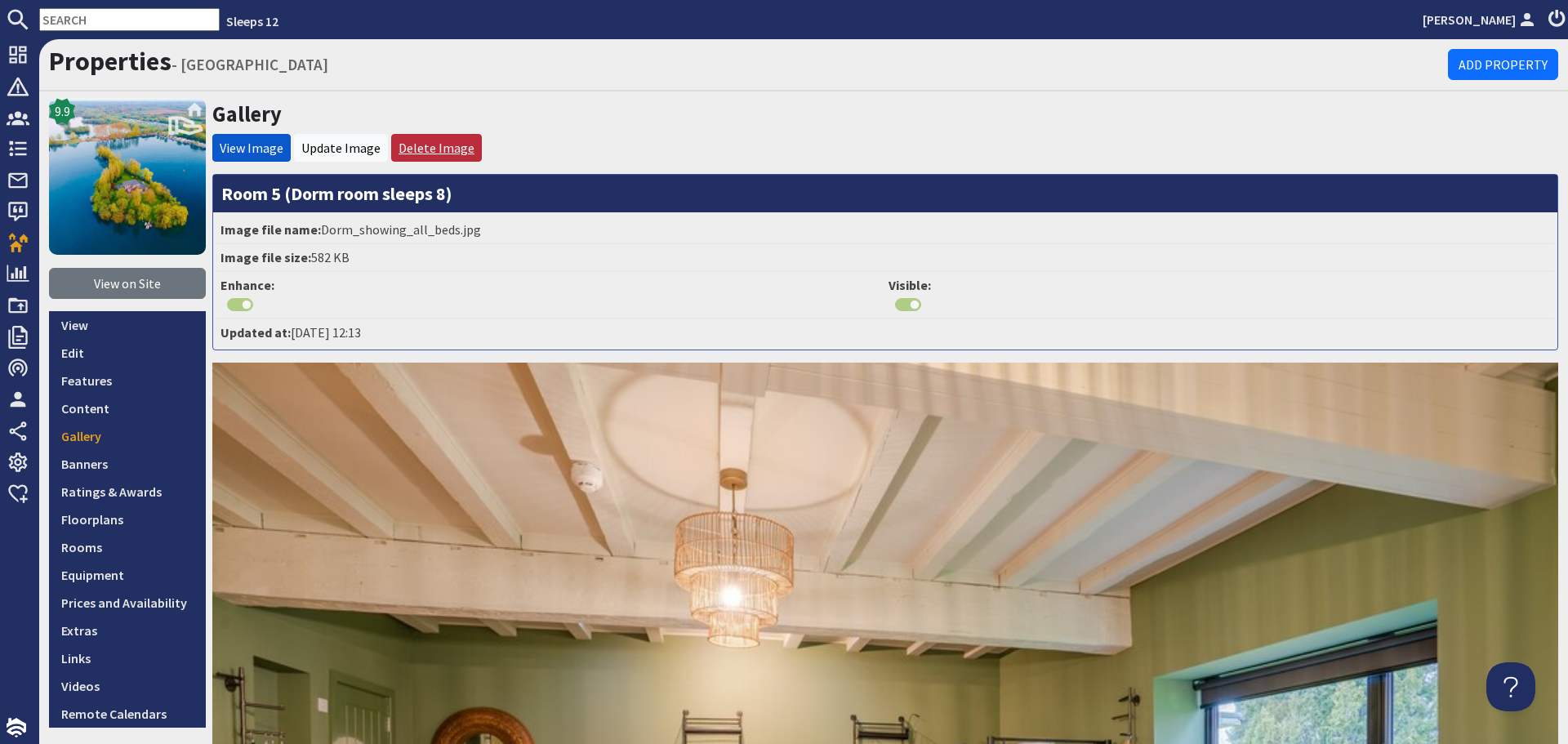
click at [441, 150] on link "Delete Image" at bounding box center [437, 148] width 76 height 16
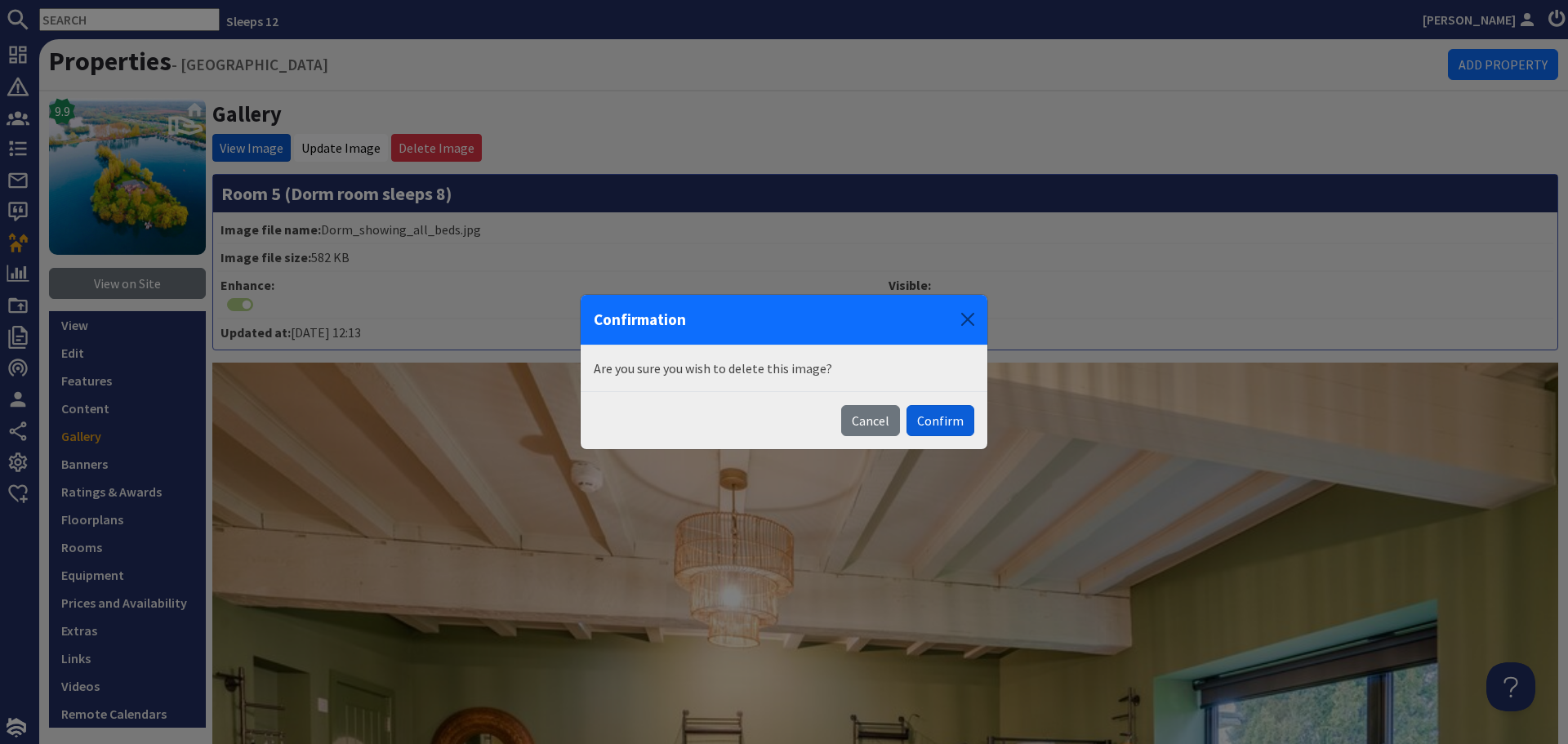
click at [935, 424] on button "Confirm" at bounding box center [940, 420] width 68 height 31
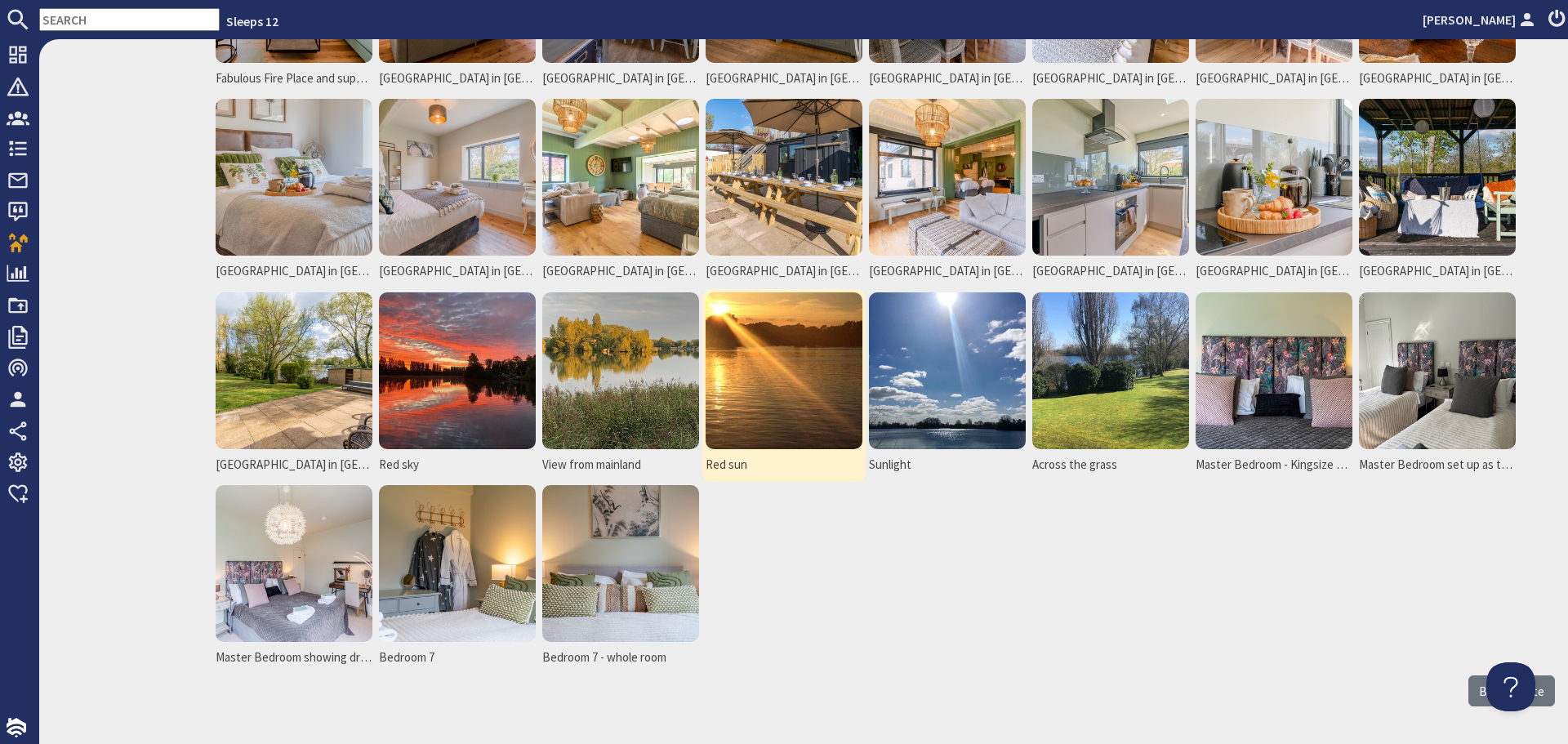
scroll to position [1307, 0]
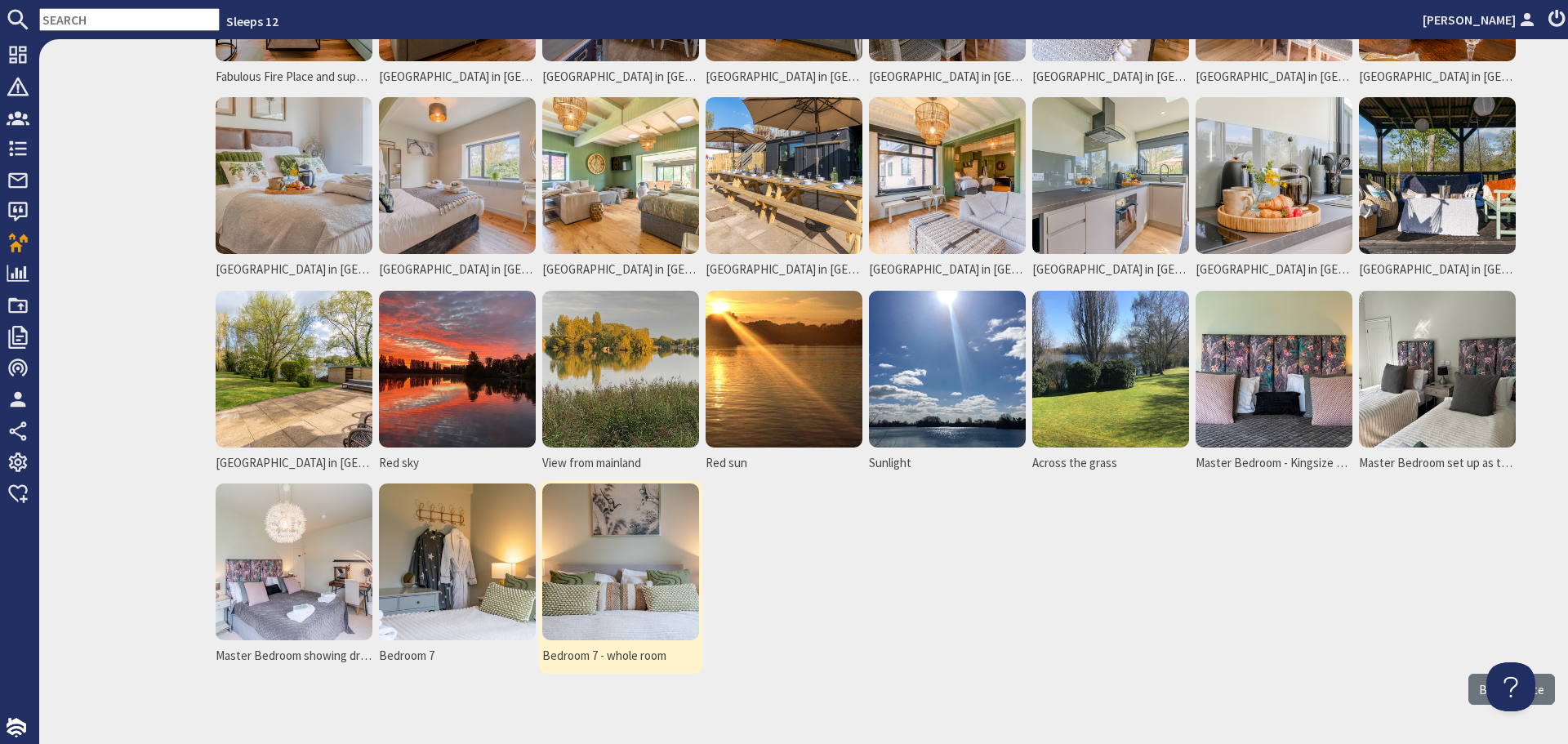
click at [667, 548] on img at bounding box center [620, 562] width 157 height 157
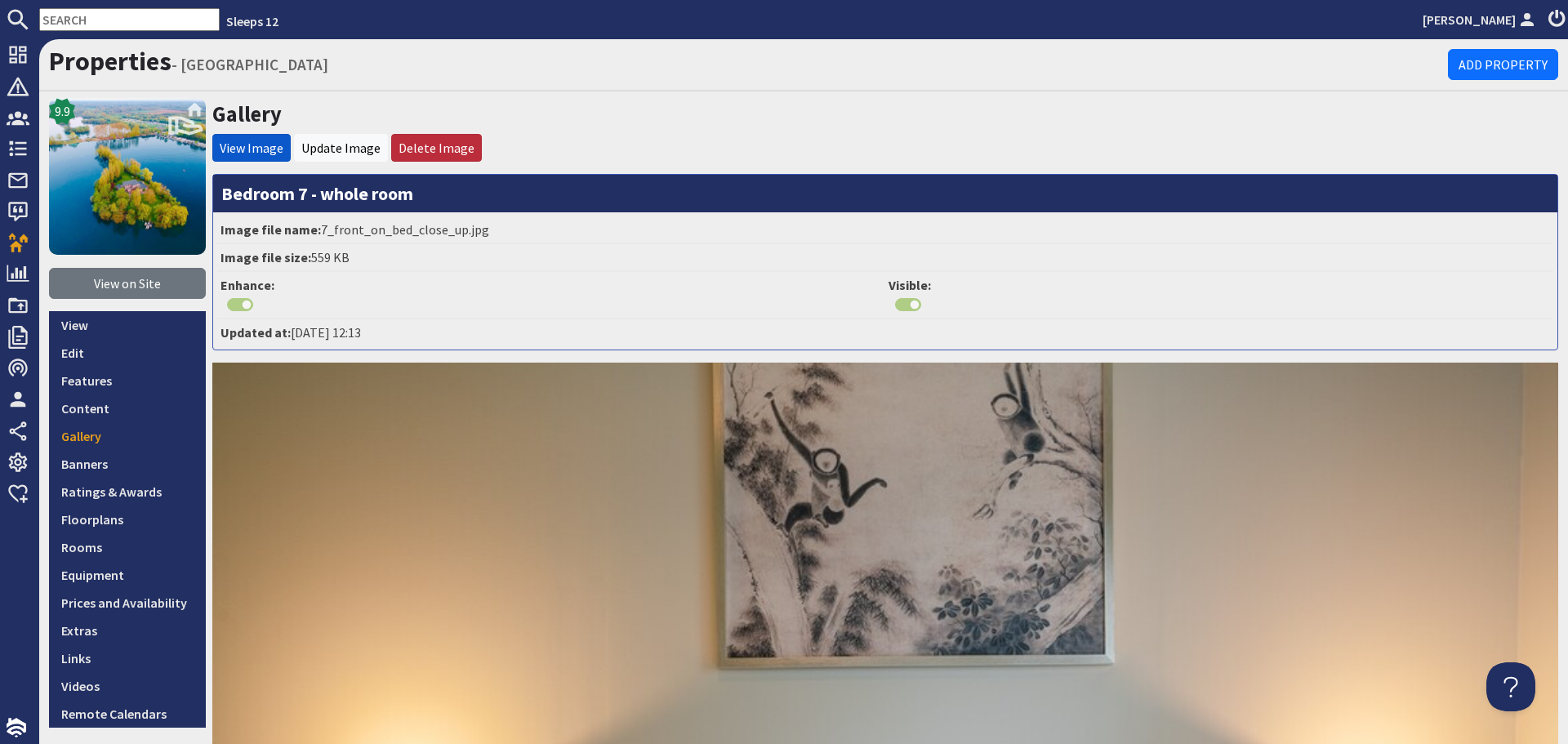
click at [430, 138] on li "Delete Image" at bounding box center [436, 147] width 90 height 27
click at [453, 146] on link "Delete Image" at bounding box center [437, 148] width 76 height 16
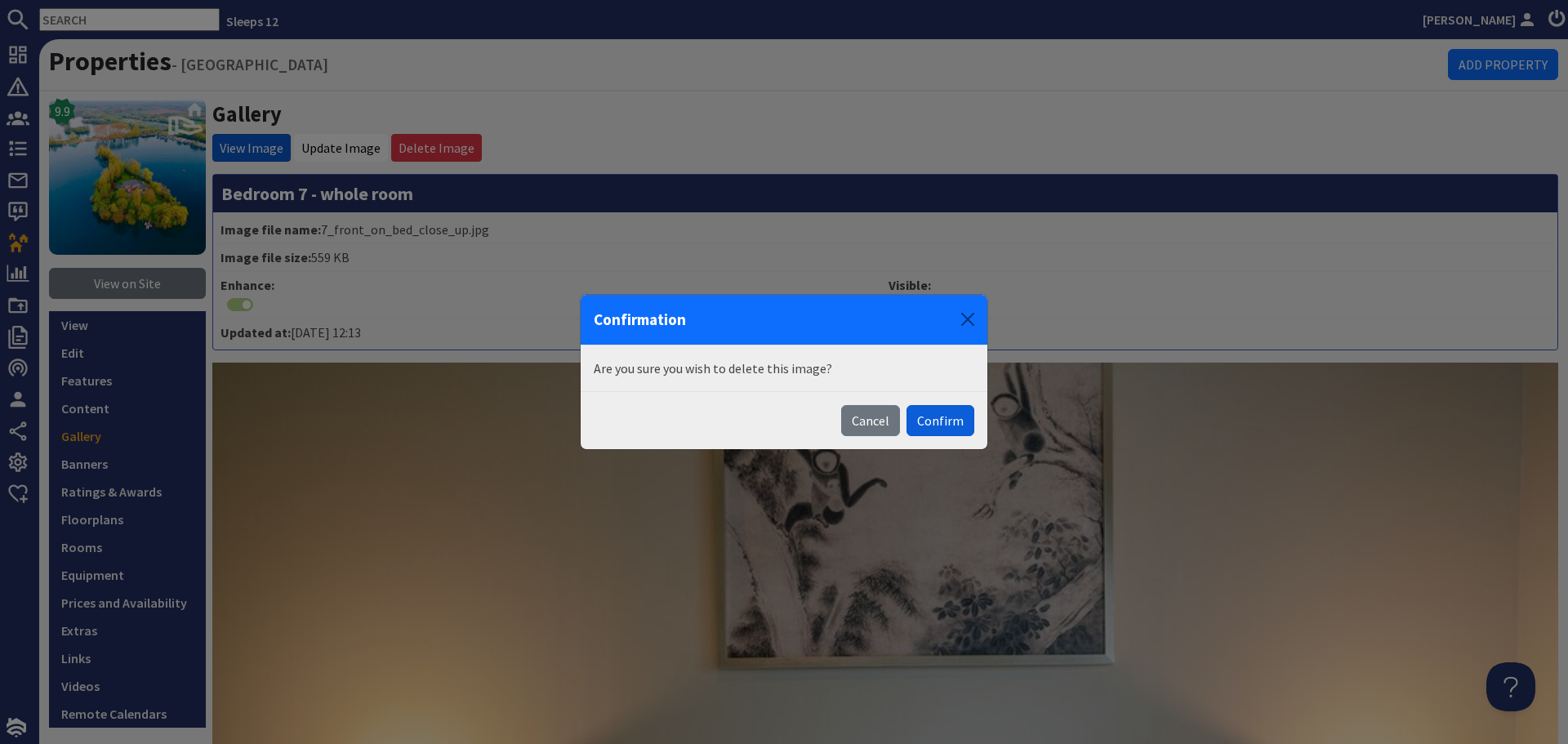
click at [952, 421] on button "Confirm" at bounding box center [940, 420] width 68 height 31
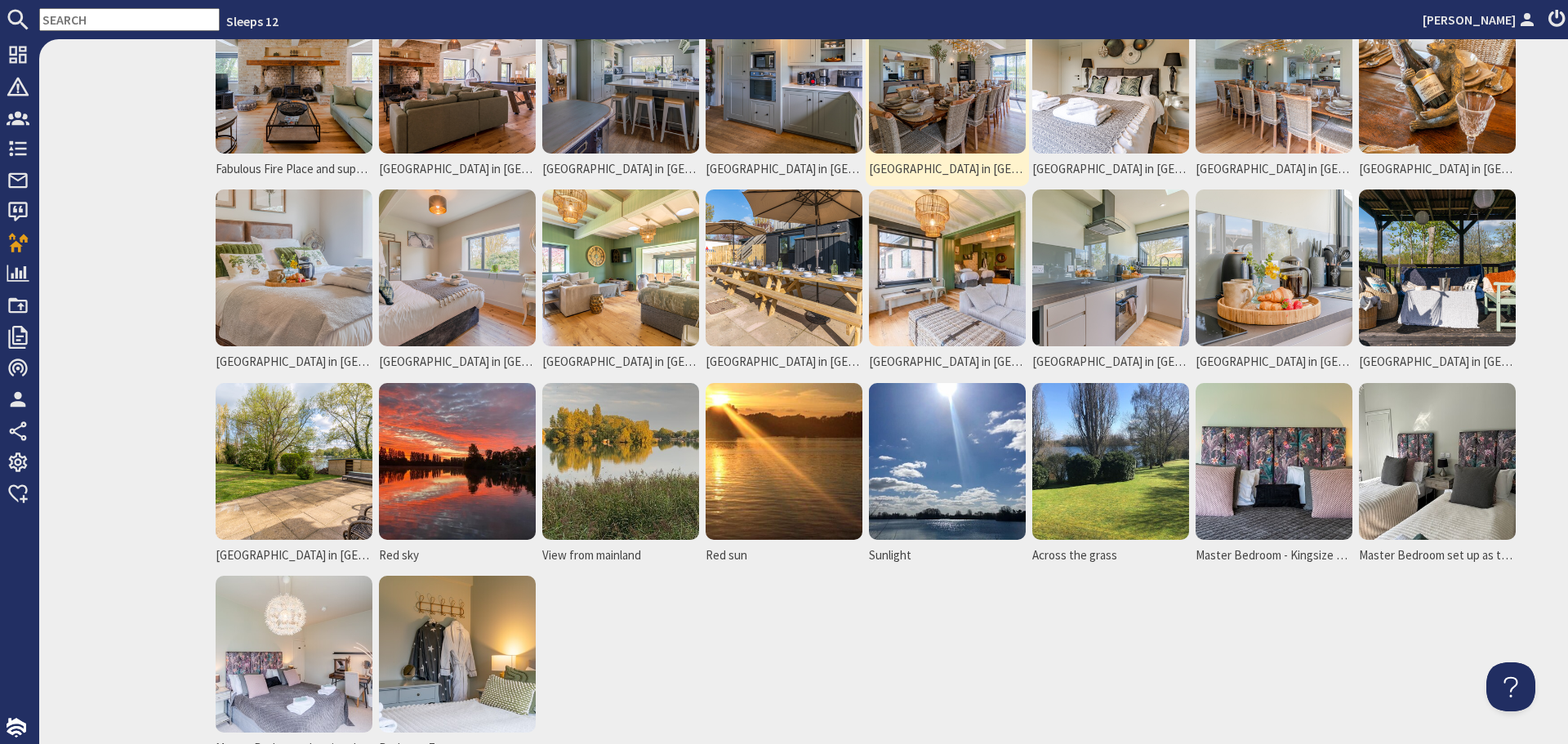
scroll to position [1225, 0]
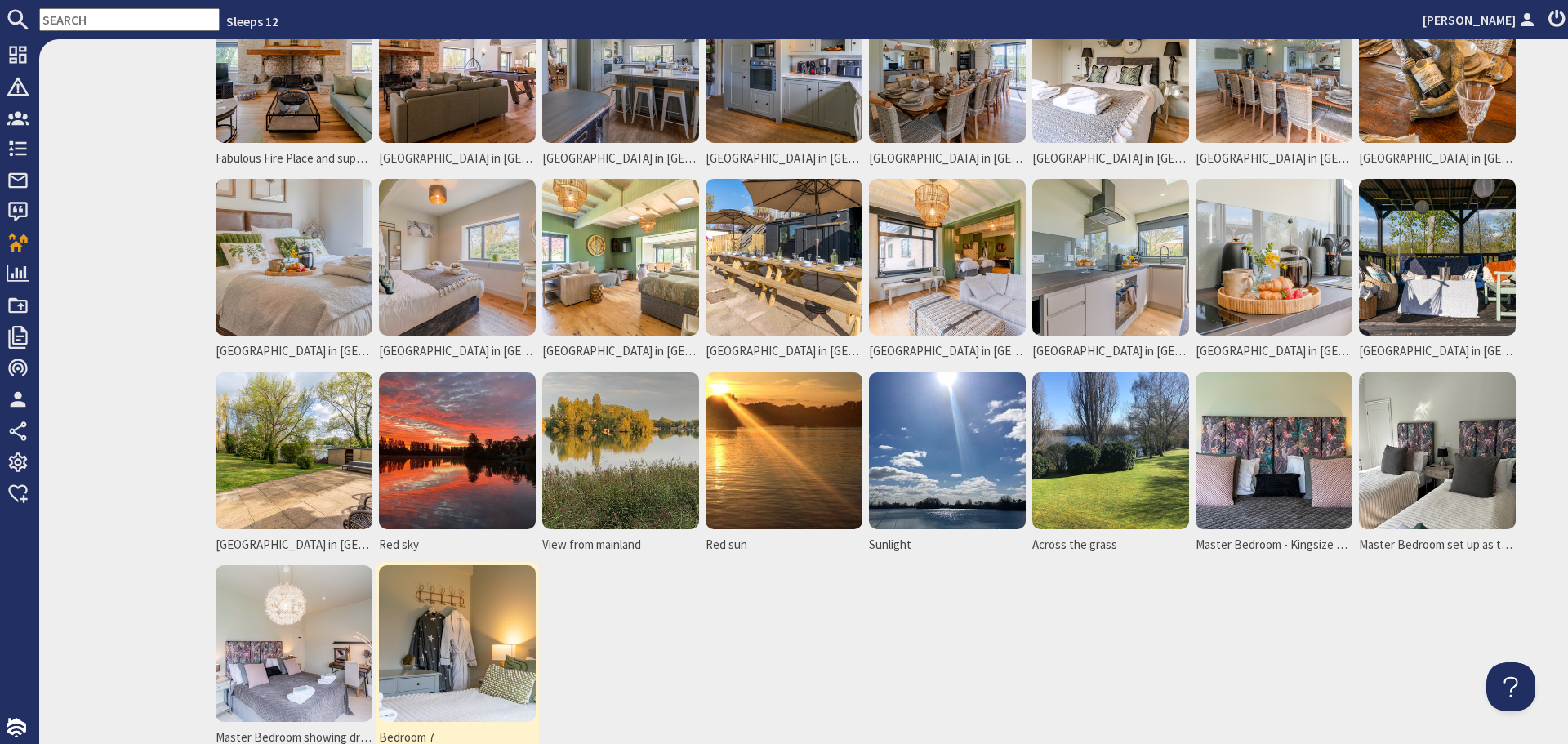
click at [447, 635] on img at bounding box center [456, 643] width 157 height 157
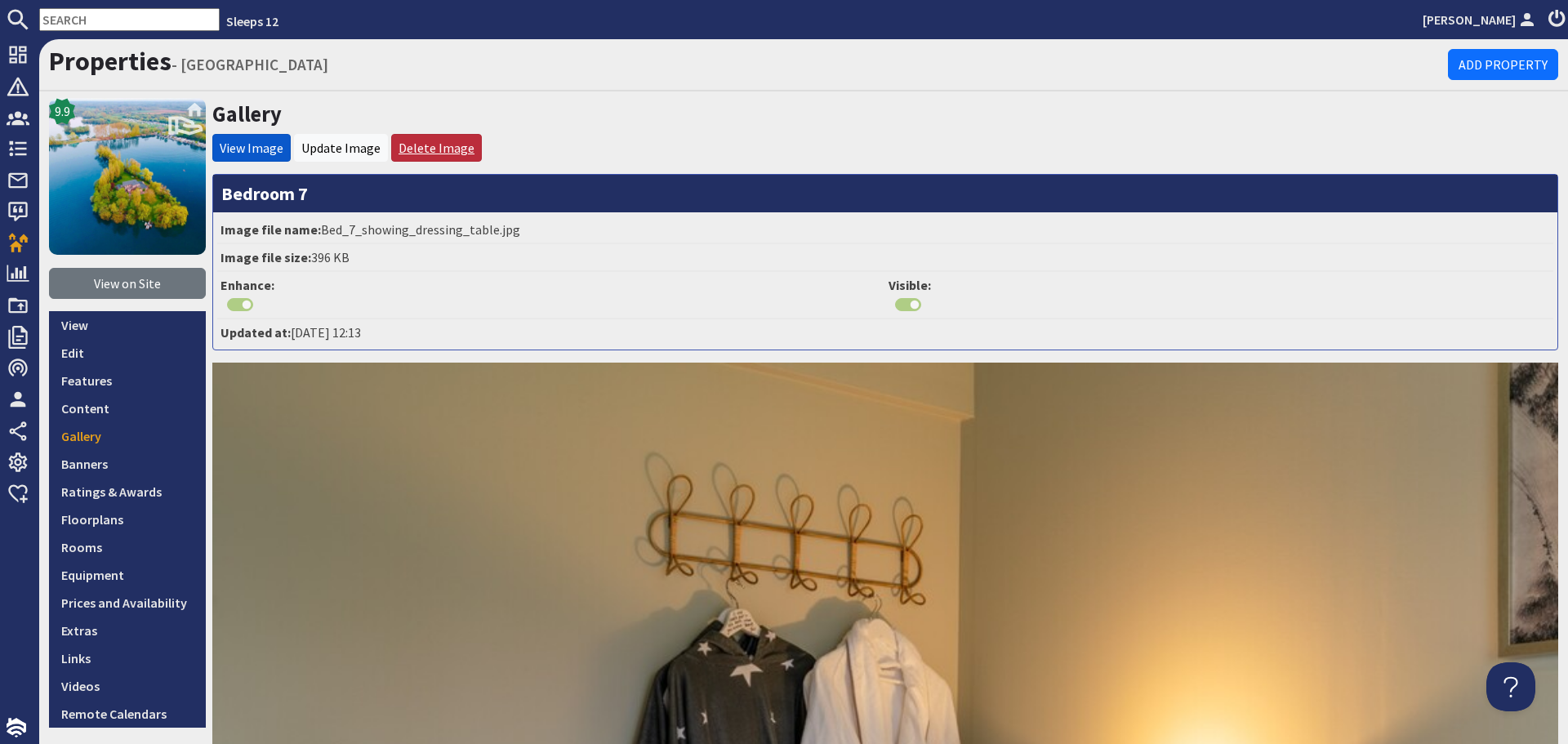
click at [434, 142] on link "Delete Image" at bounding box center [437, 148] width 76 height 16
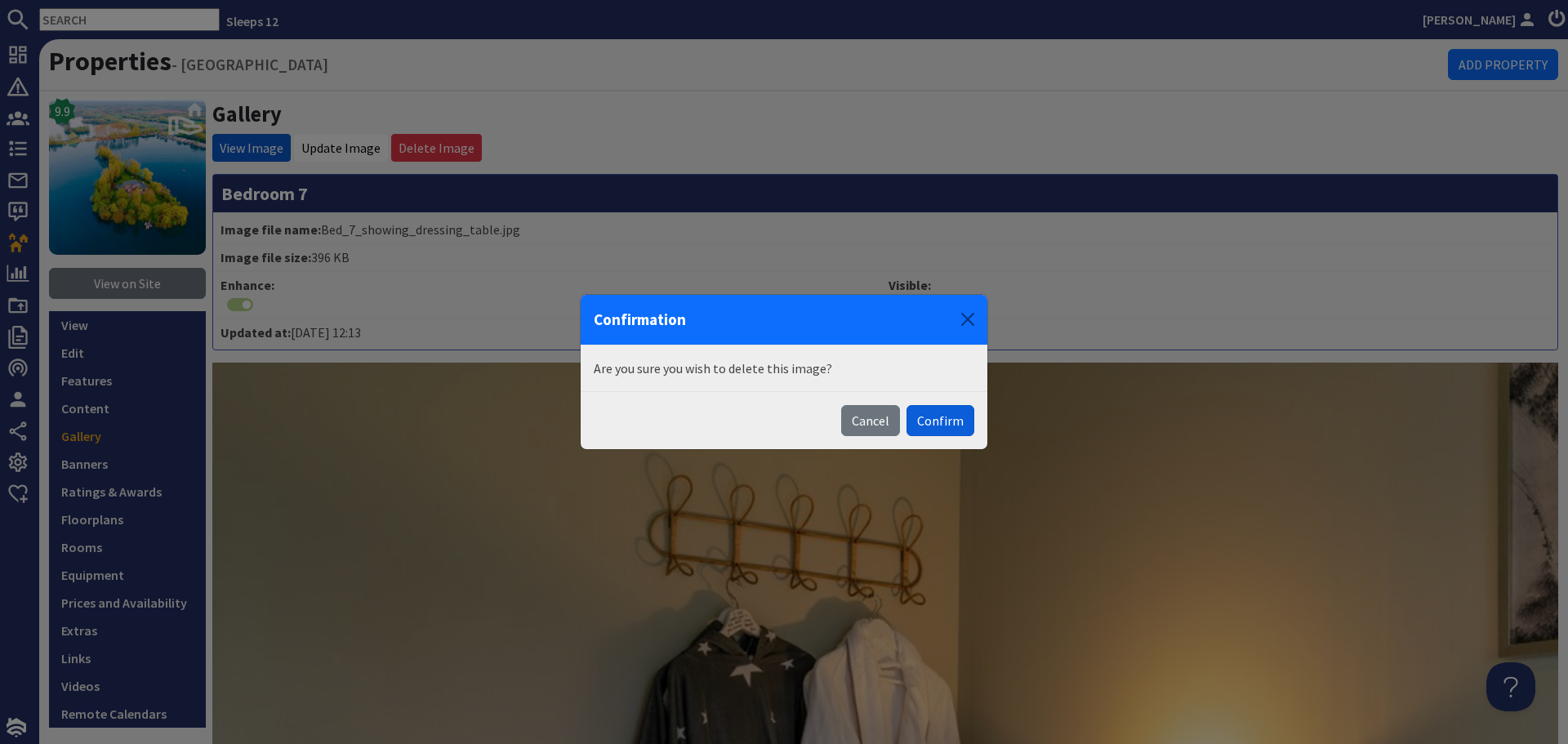
click at [945, 421] on button "Confirm" at bounding box center [940, 420] width 68 height 31
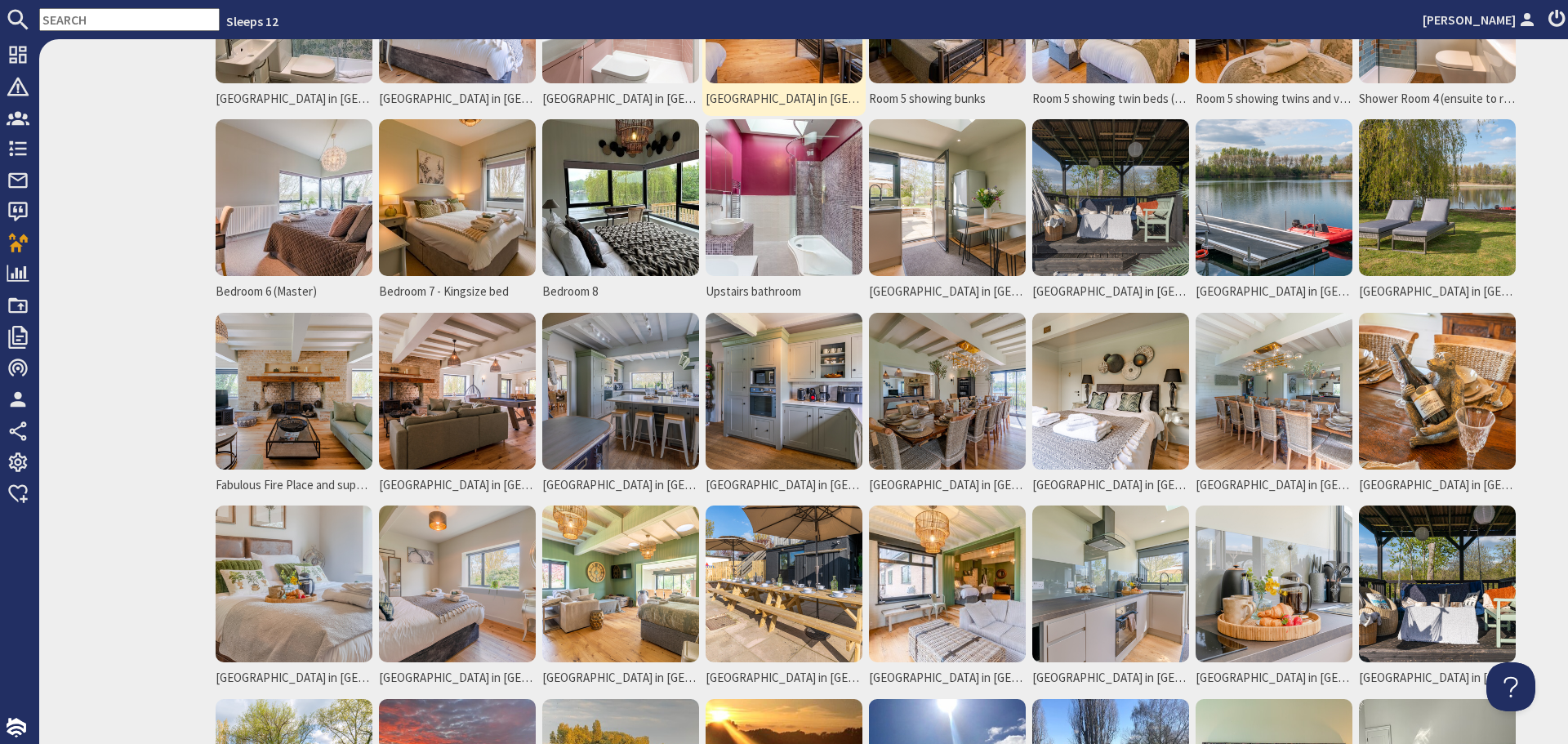
scroll to position [1307, 0]
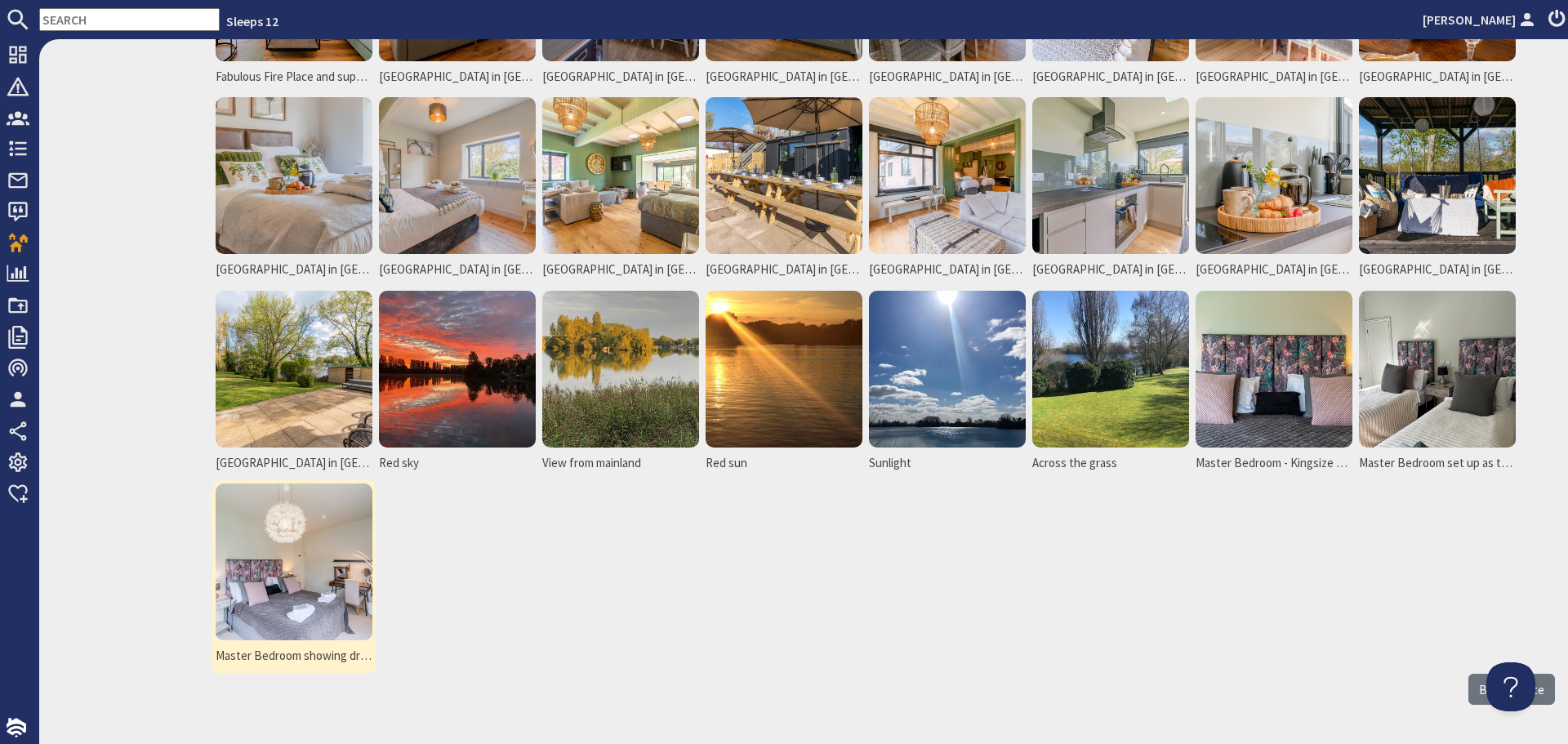
click at [314, 527] on img at bounding box center [294, 562] width 157 height 157
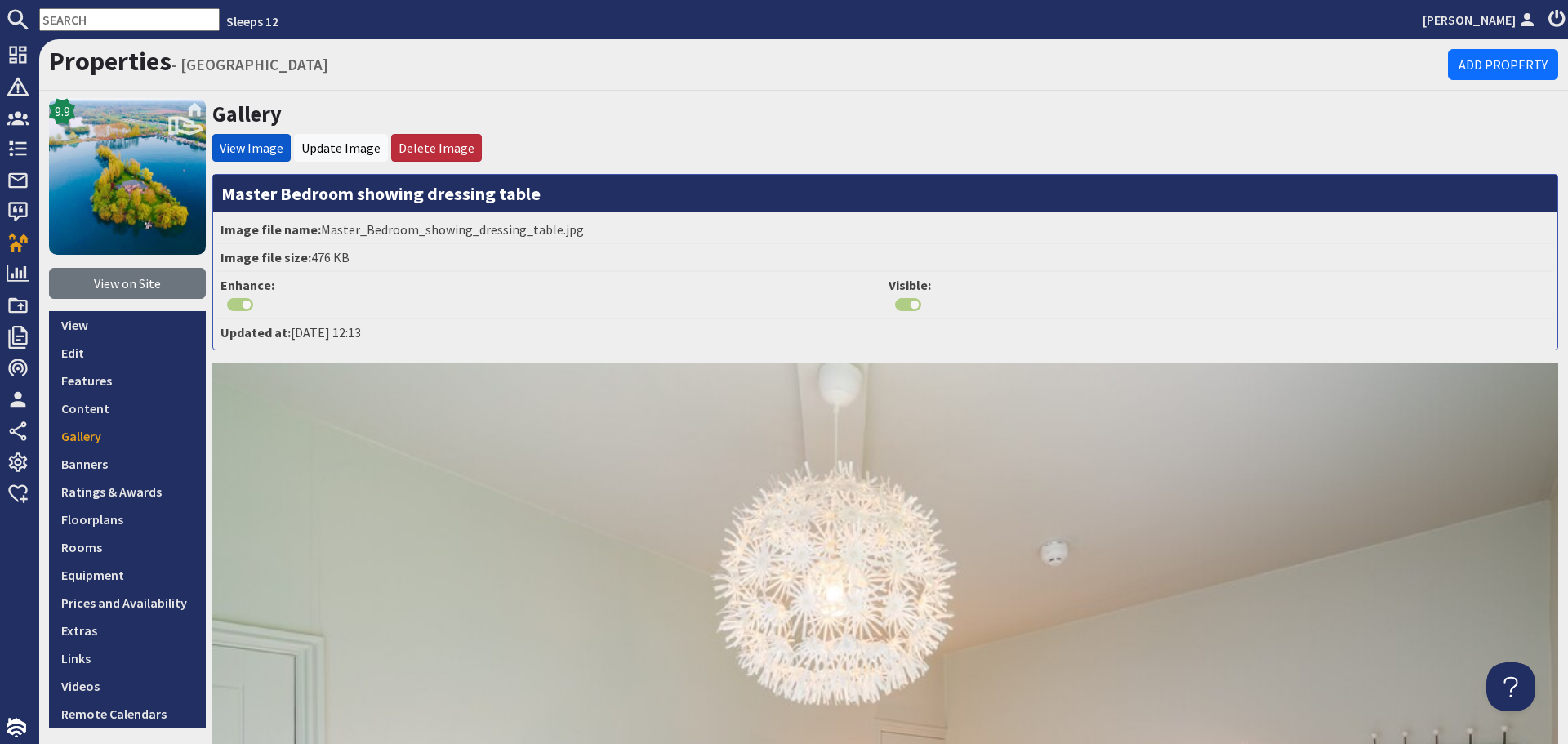
click at [428, 148] on link "Delete Image" at bounding box center [437, 148] width 76 height 16
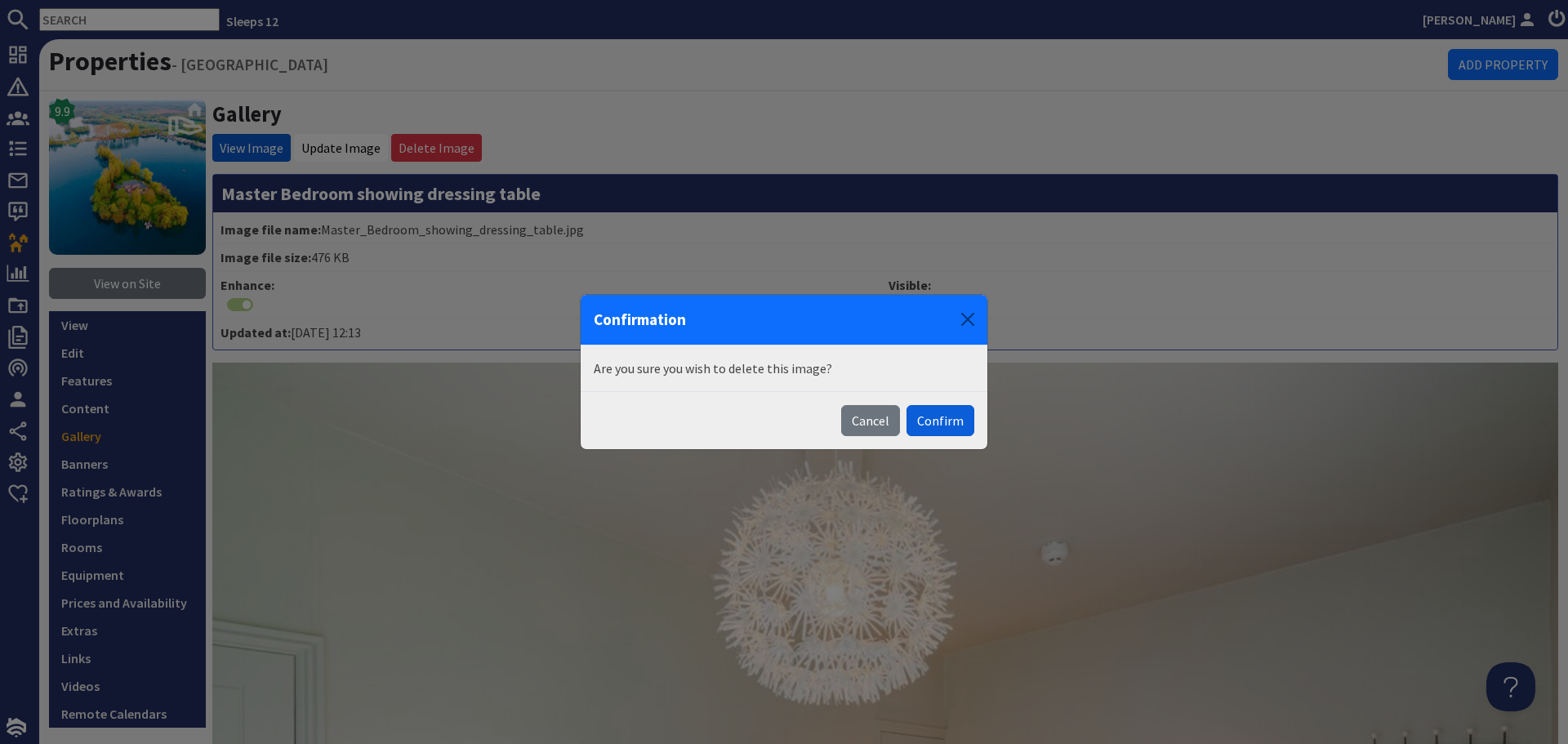
click at [938, 416] on button "Confirm" at bounding box center [940, 420] width 68 height 31
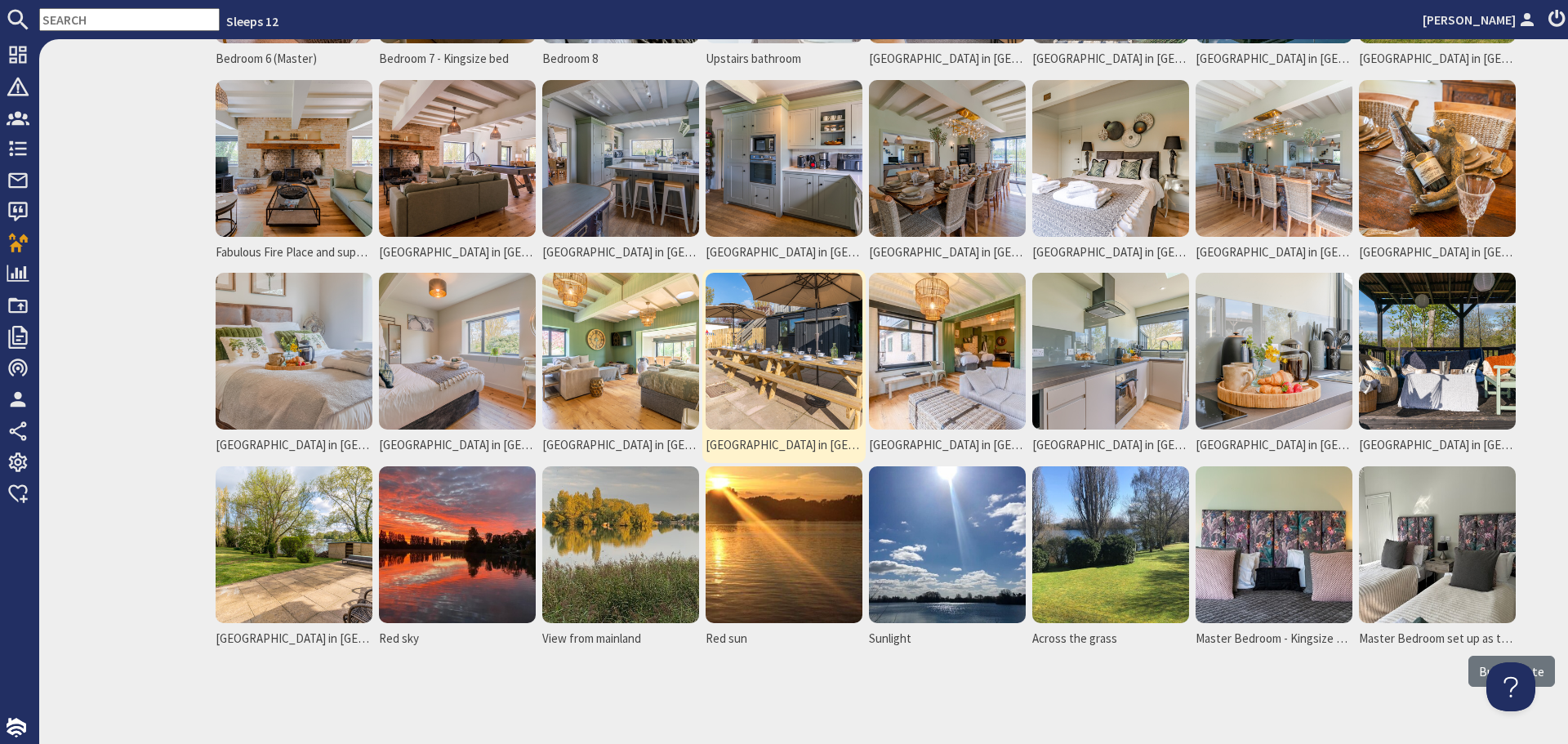
scroll to position [1164, 0]
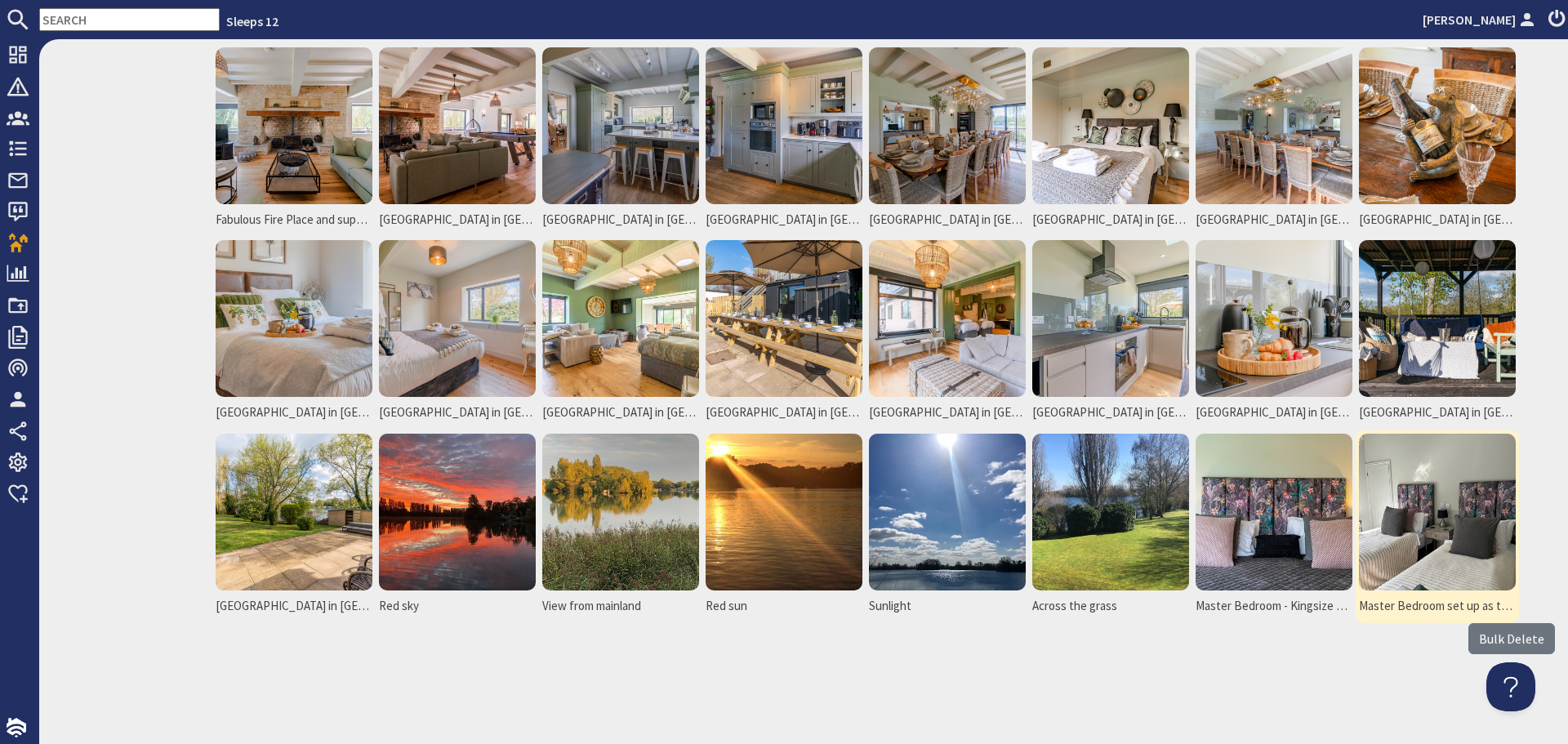
drag, startPoint x: 1466, startPoint y: 509, endPoint x: 1443, endPoint y: 513, distance: 23.3
click at [1467, 509] on img at bounding box center [1436, 511] width 157 height 157
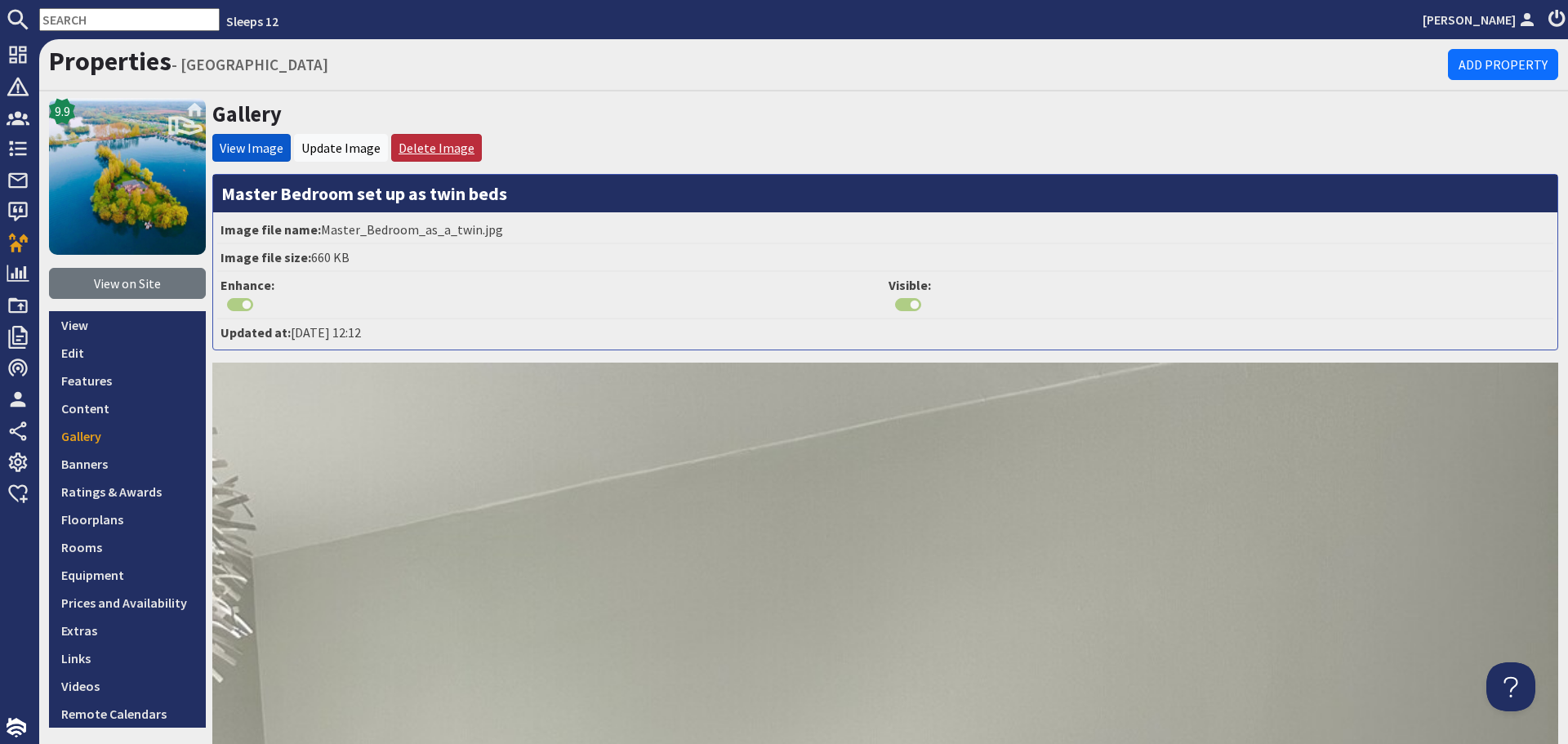
click at [441, 141] on li "Delete Image" at bounding box center [436, 147] width 90 height 27
click at [442, 144] on link "Delete Image" at bounding box center [437, 148] width 76 height 16
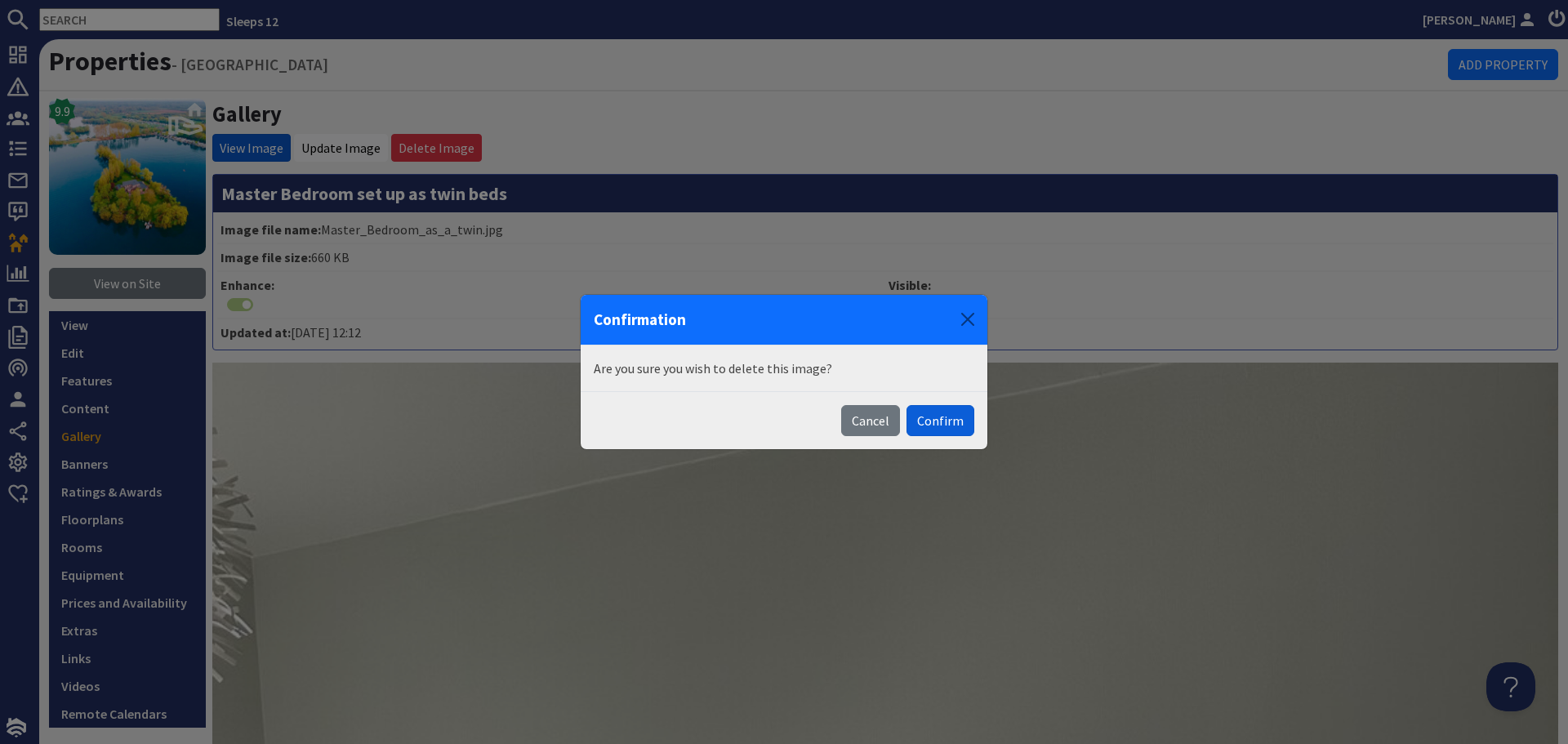
click at [945, 418] on button "Confirm" at bounding box center [940, 420] width 68 height 31
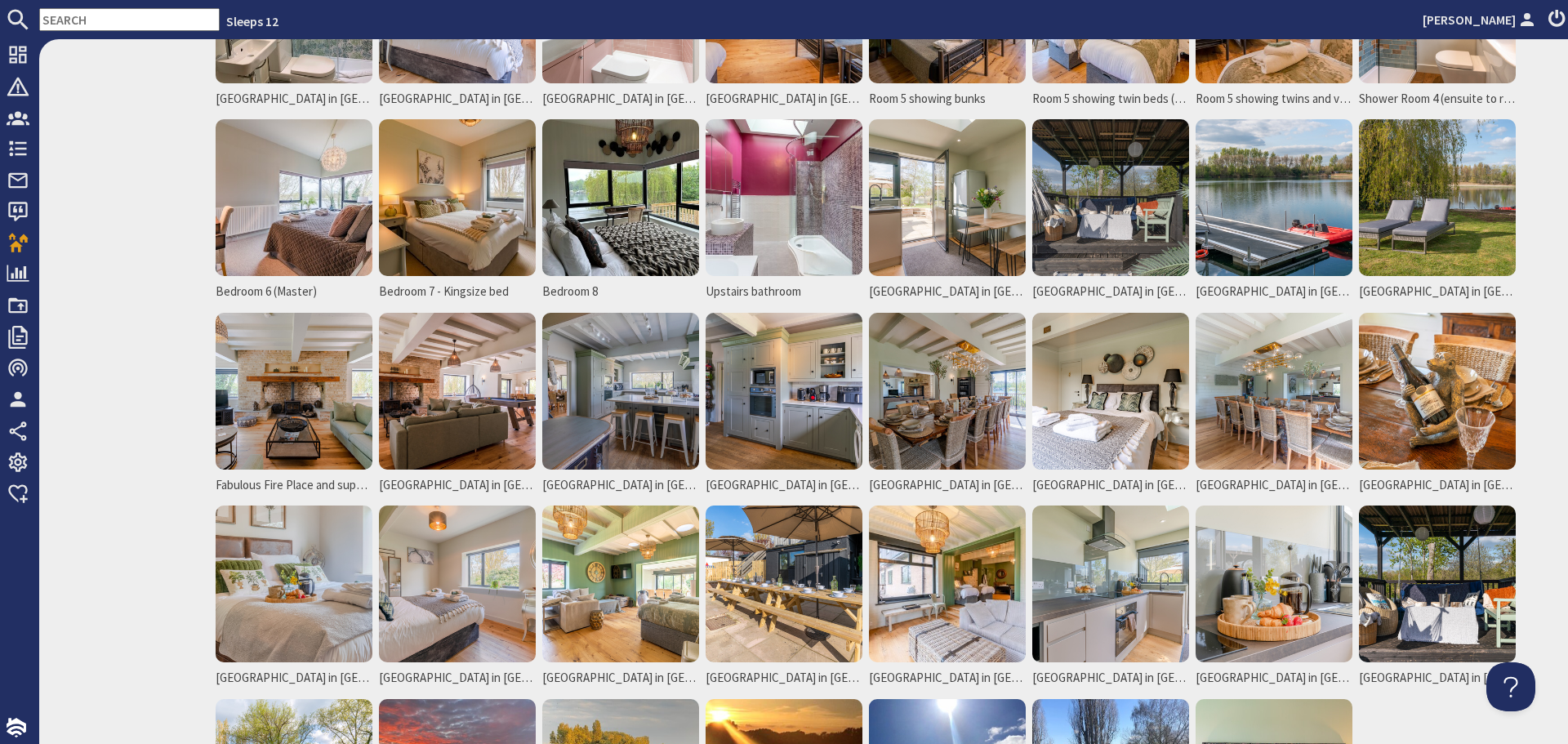
scroll to position [1164, 0]
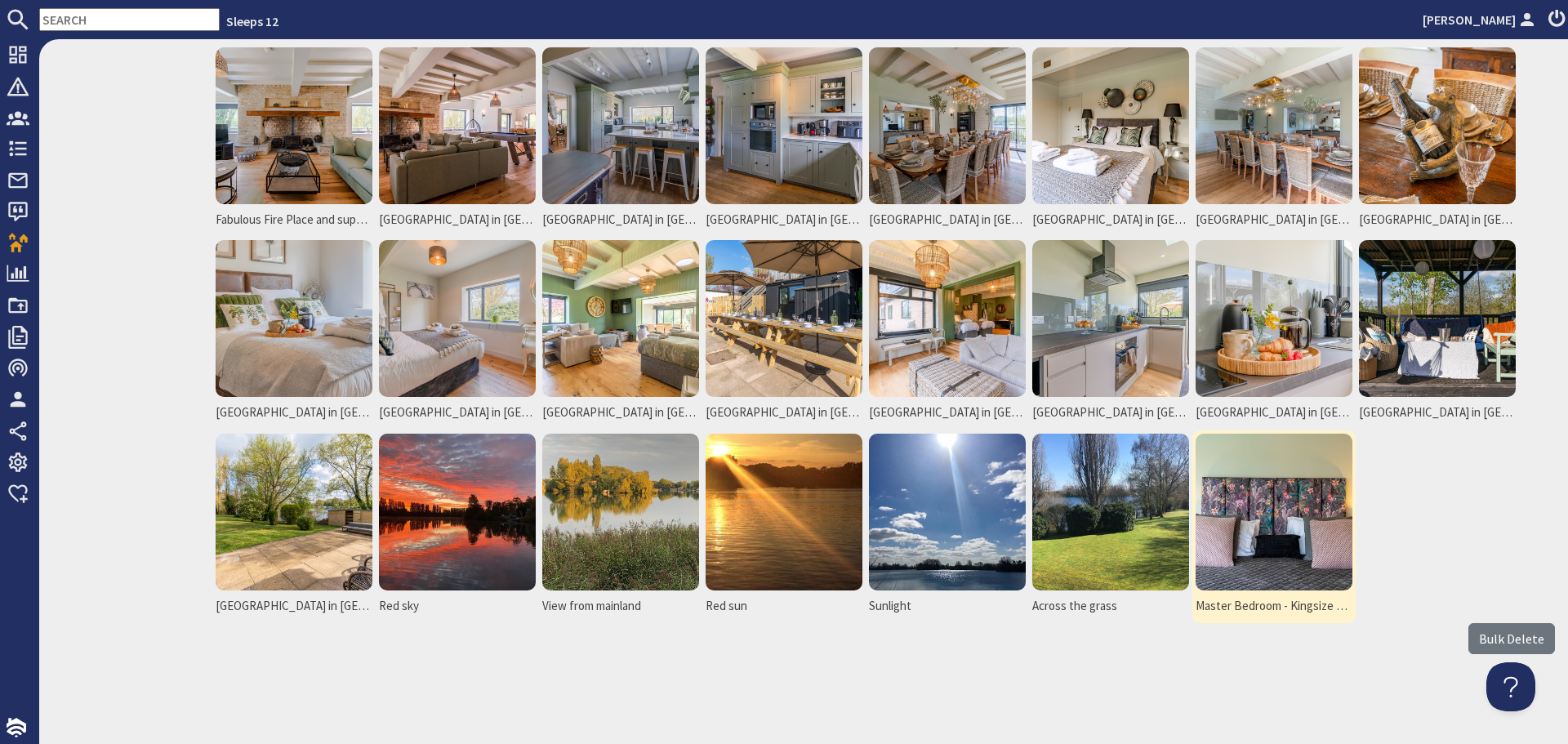
click at [1262, 532] on img at bounding box center [1274, 511] width 157 height 157
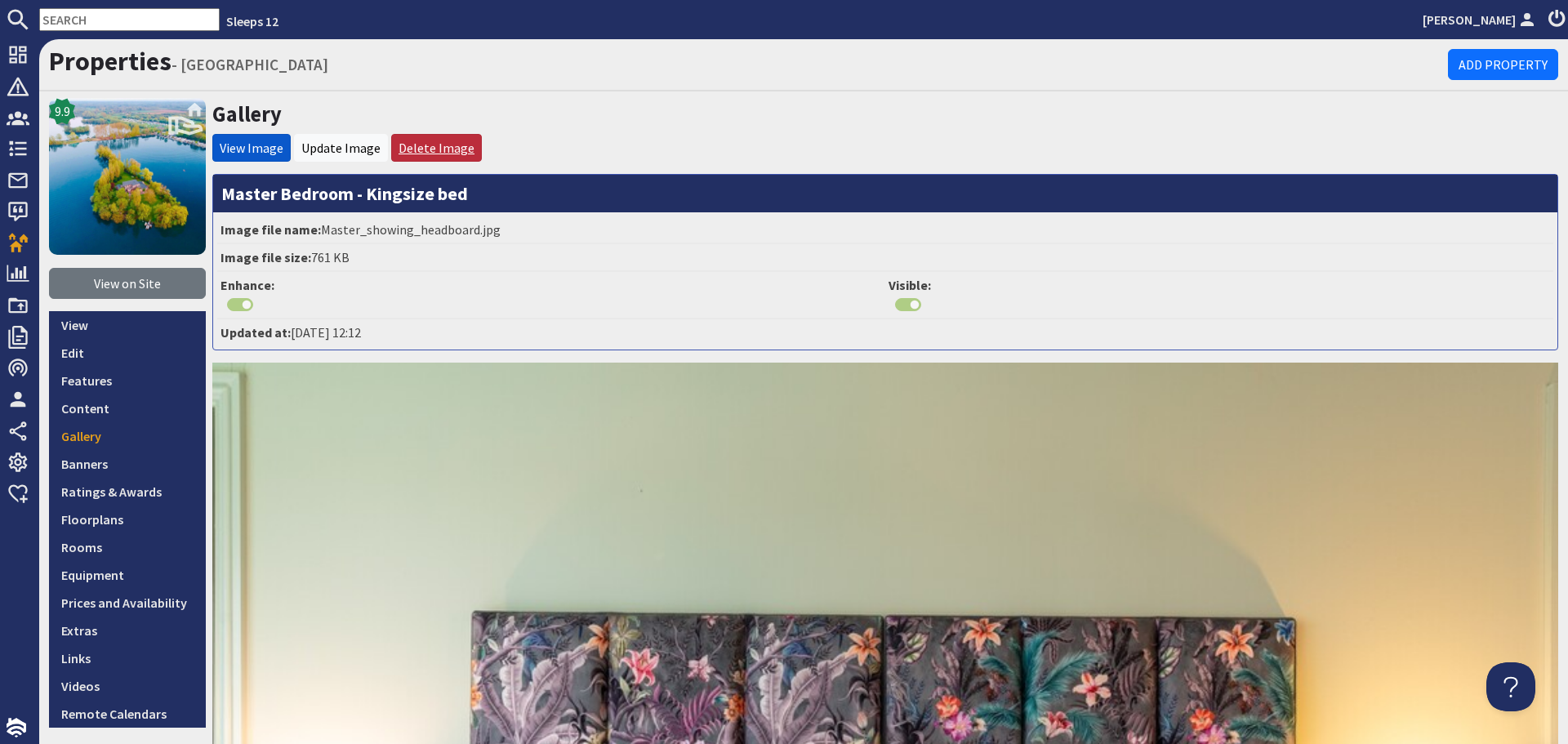
click at [430, 142] on link "Delete Image" at bounding box center [437, 148] width 76 height 16
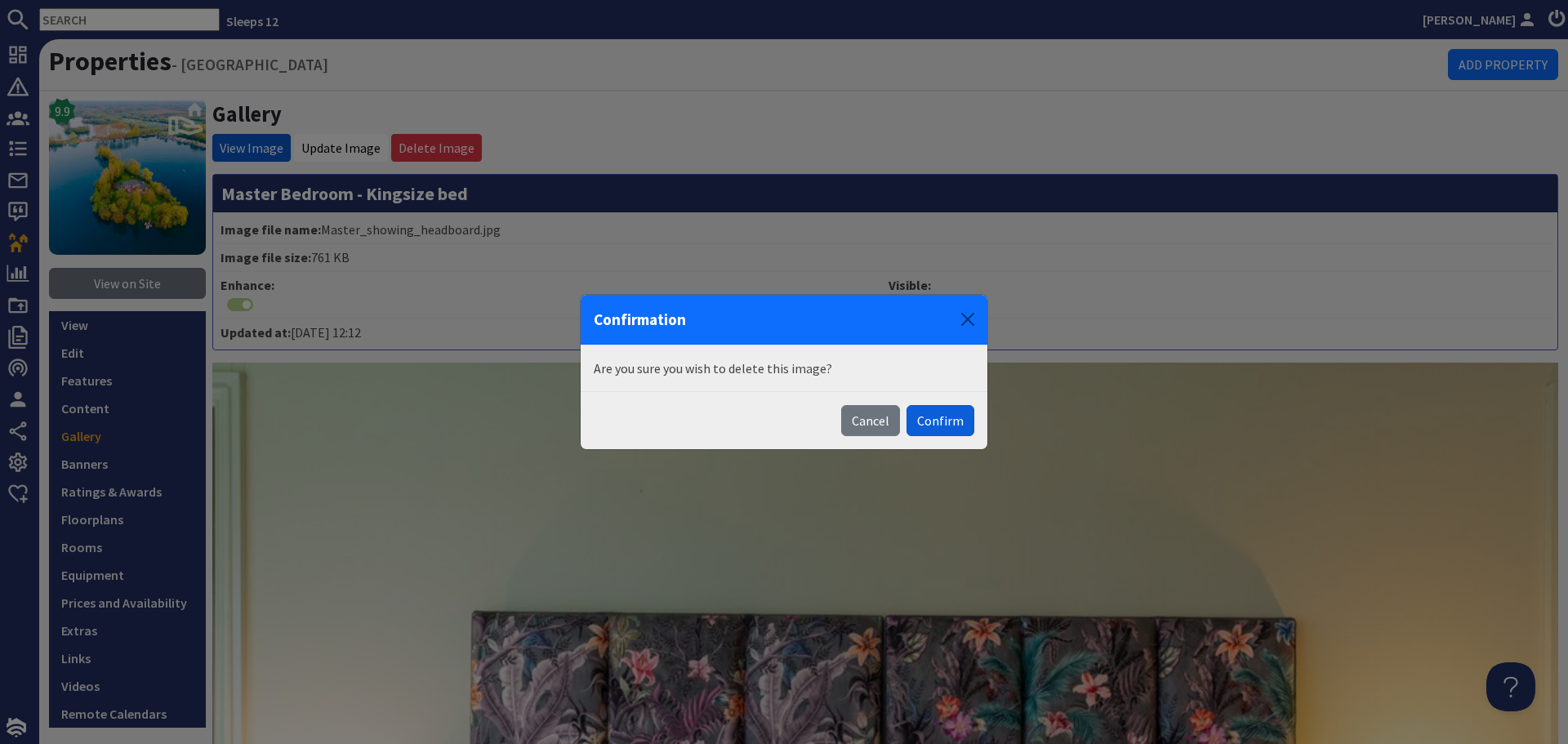
click at [932, 419] on button "Confirm" at bounding box center [940, 420] width 68 height 31
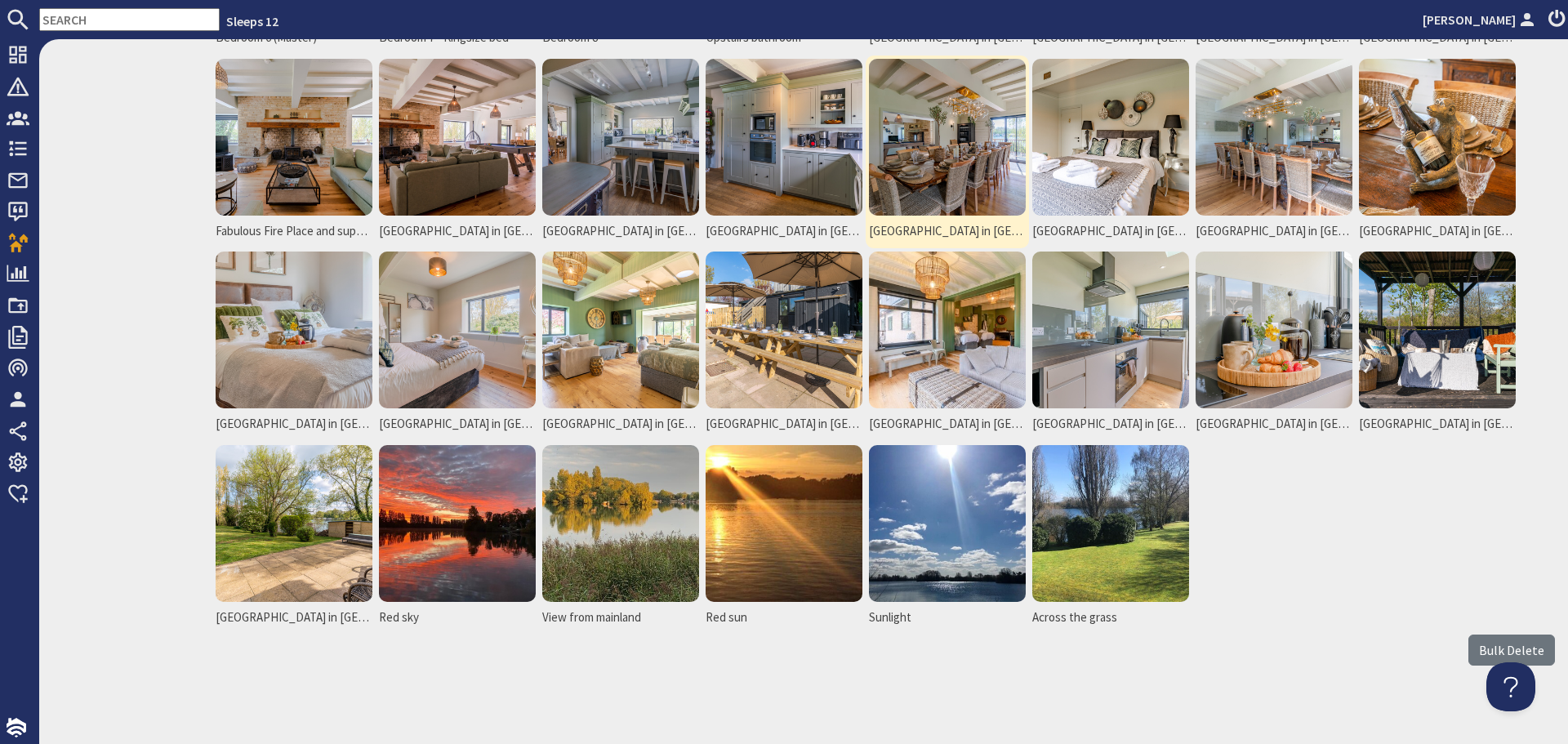
scroll to position [1164, 0]
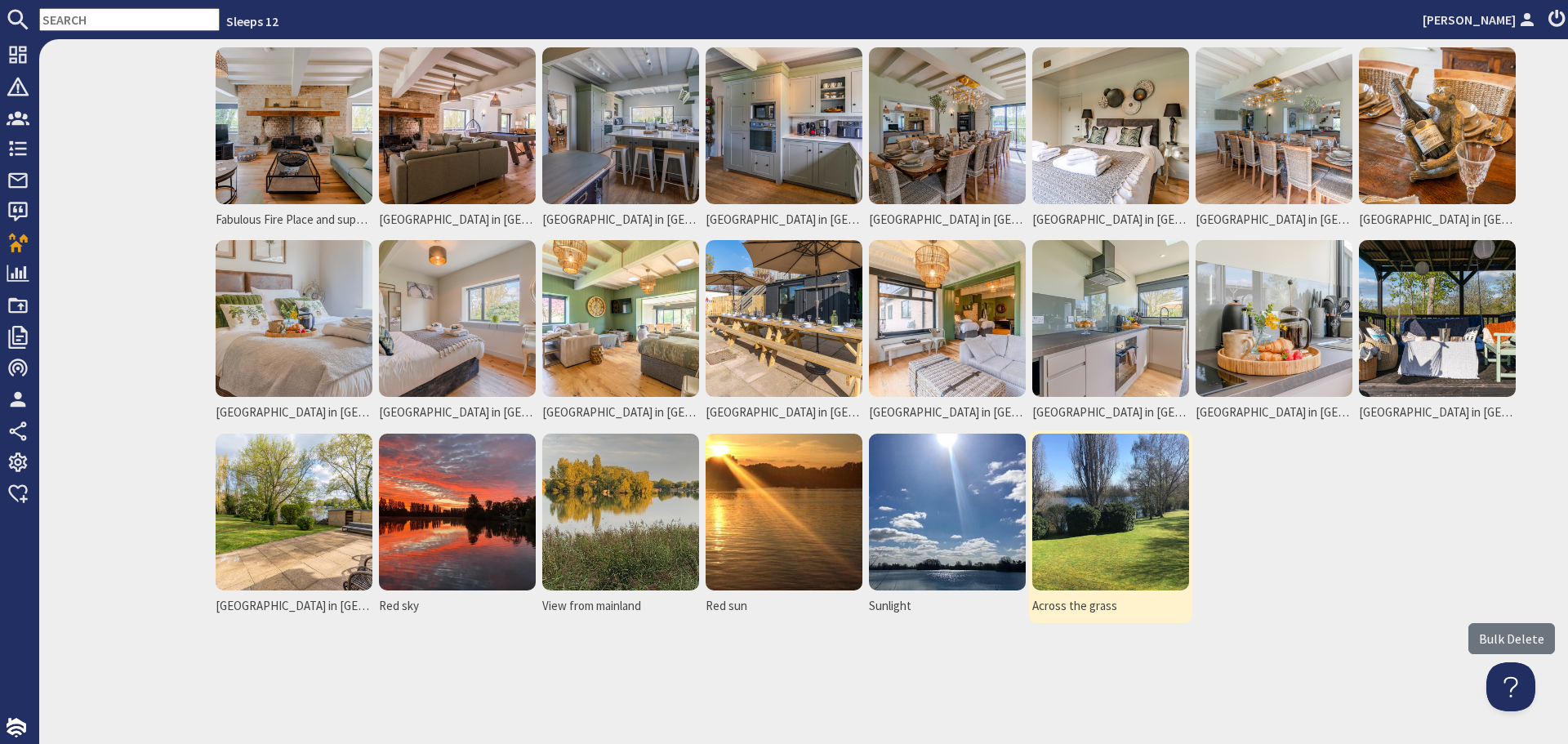
click at [1067, 512] on img at bounding box center [1110, 511] width 157 height 157
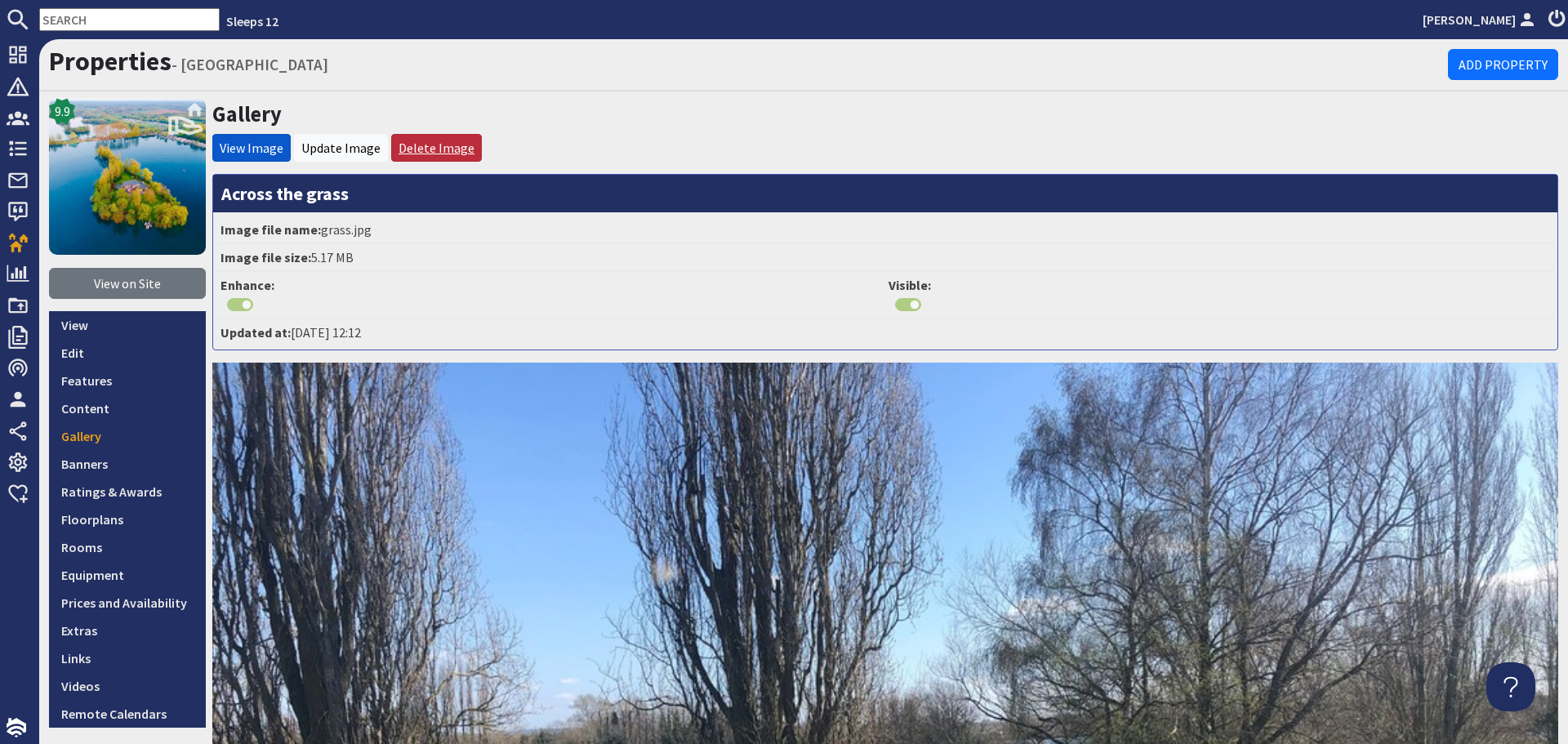
click at [421, 150] on link "Delete Image" at bounding box center [437, 148] width 76 height 16
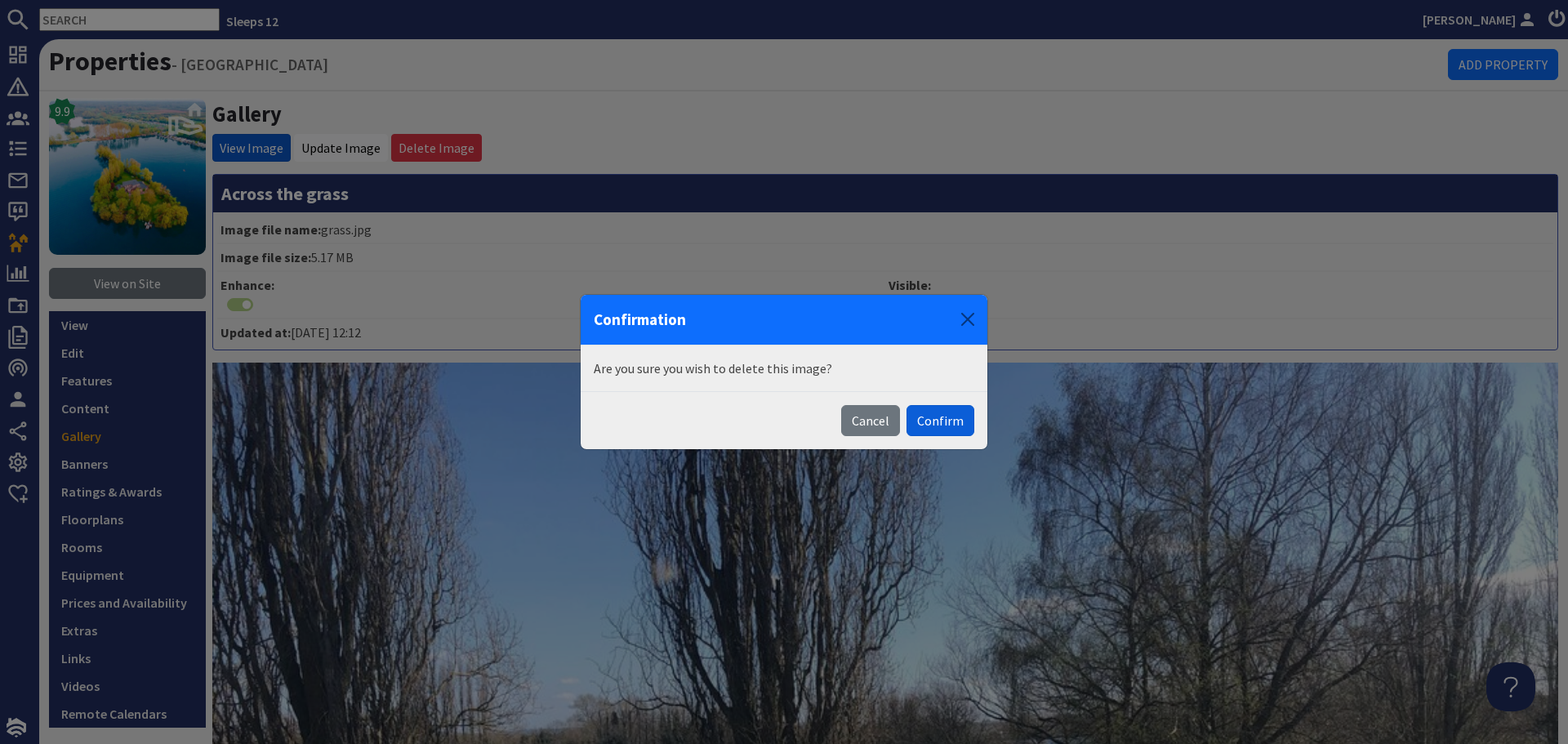
click at [942, 426] on button "Confirm" at bounding box center [940, 420] width 68 height 31
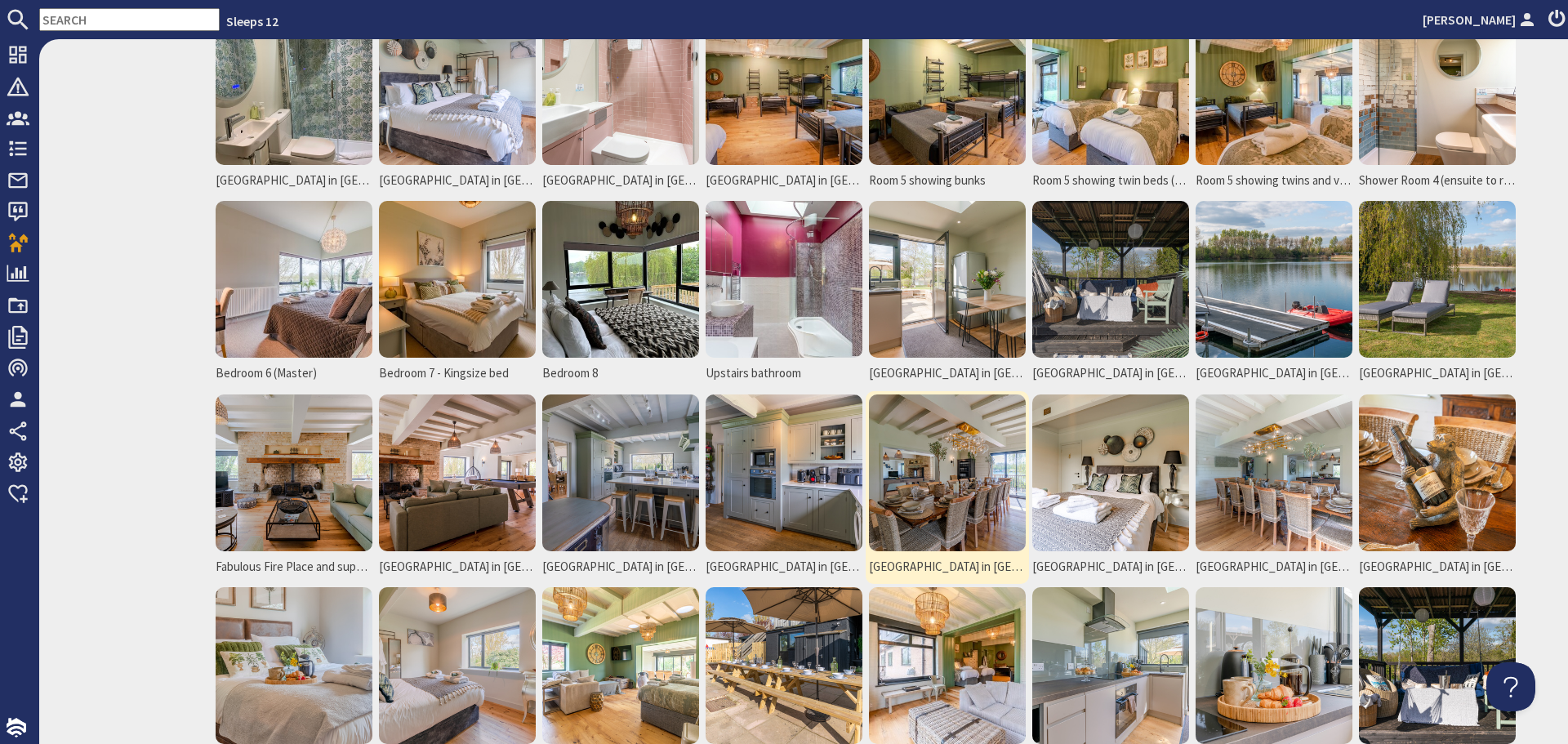
scroll to position [1144, 0]
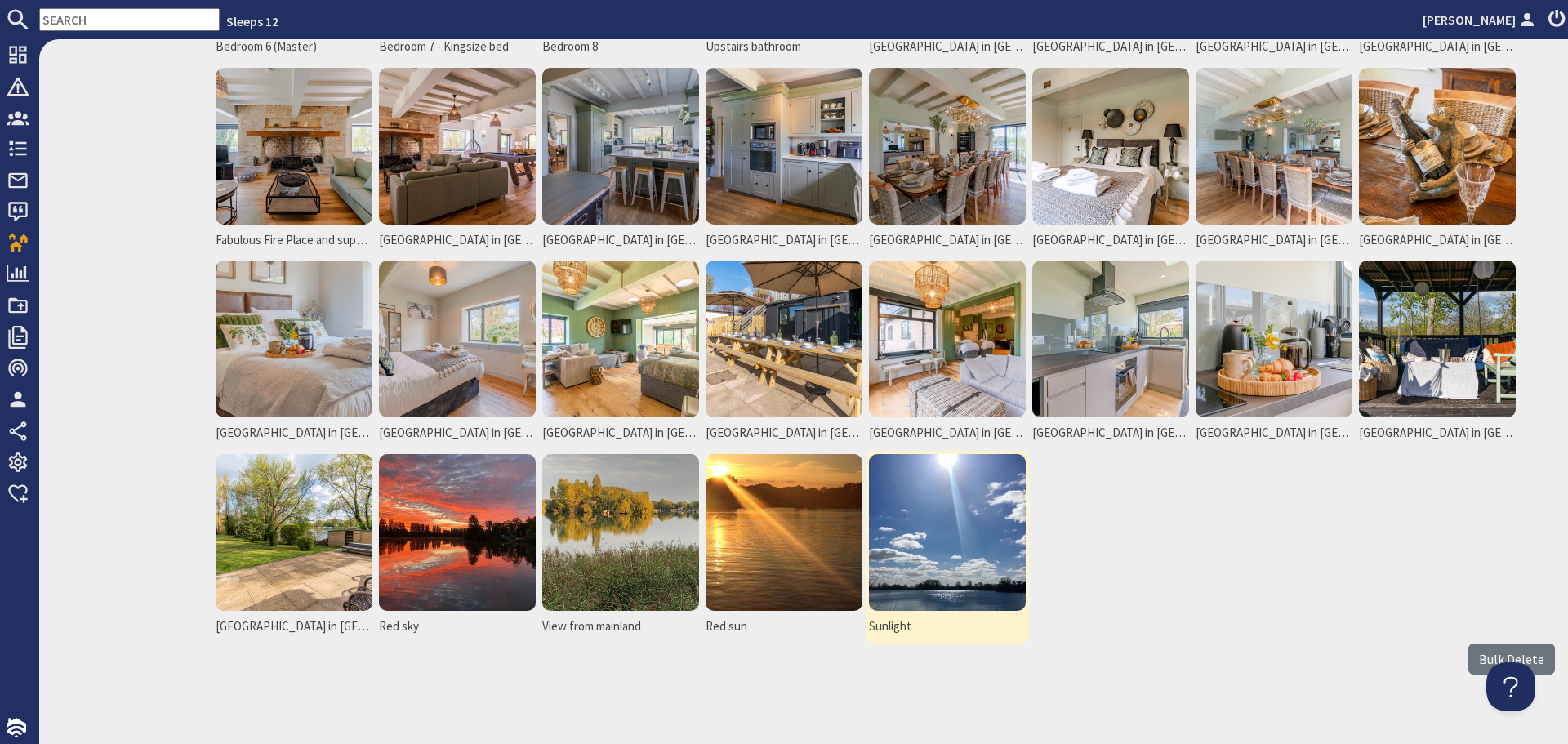
click at [931, 489] on img at bounding box center [946, 532] width 157 height 157
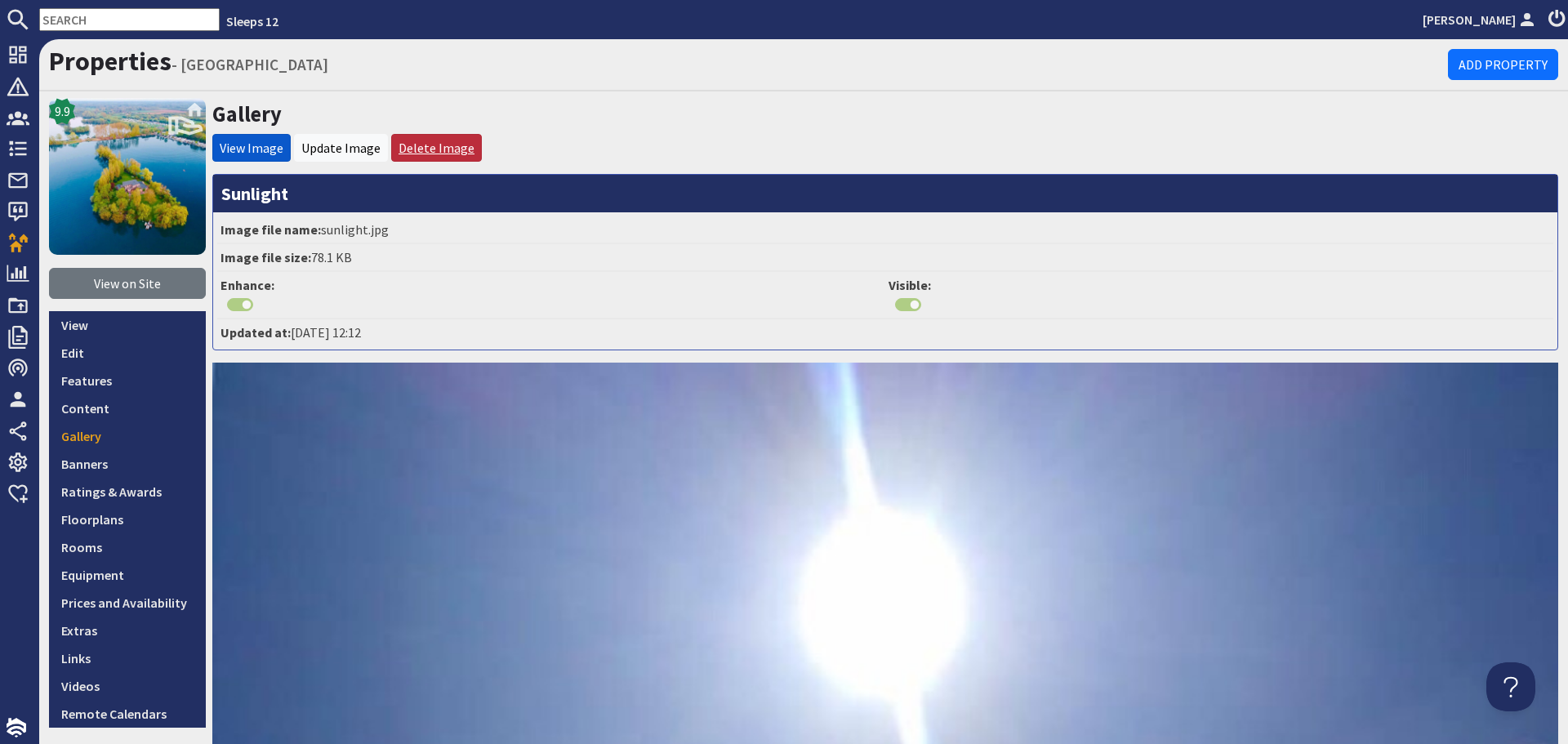
click at [425, 148] on link "Delete Image" at bounding box center [437, 148] width 76 height 16
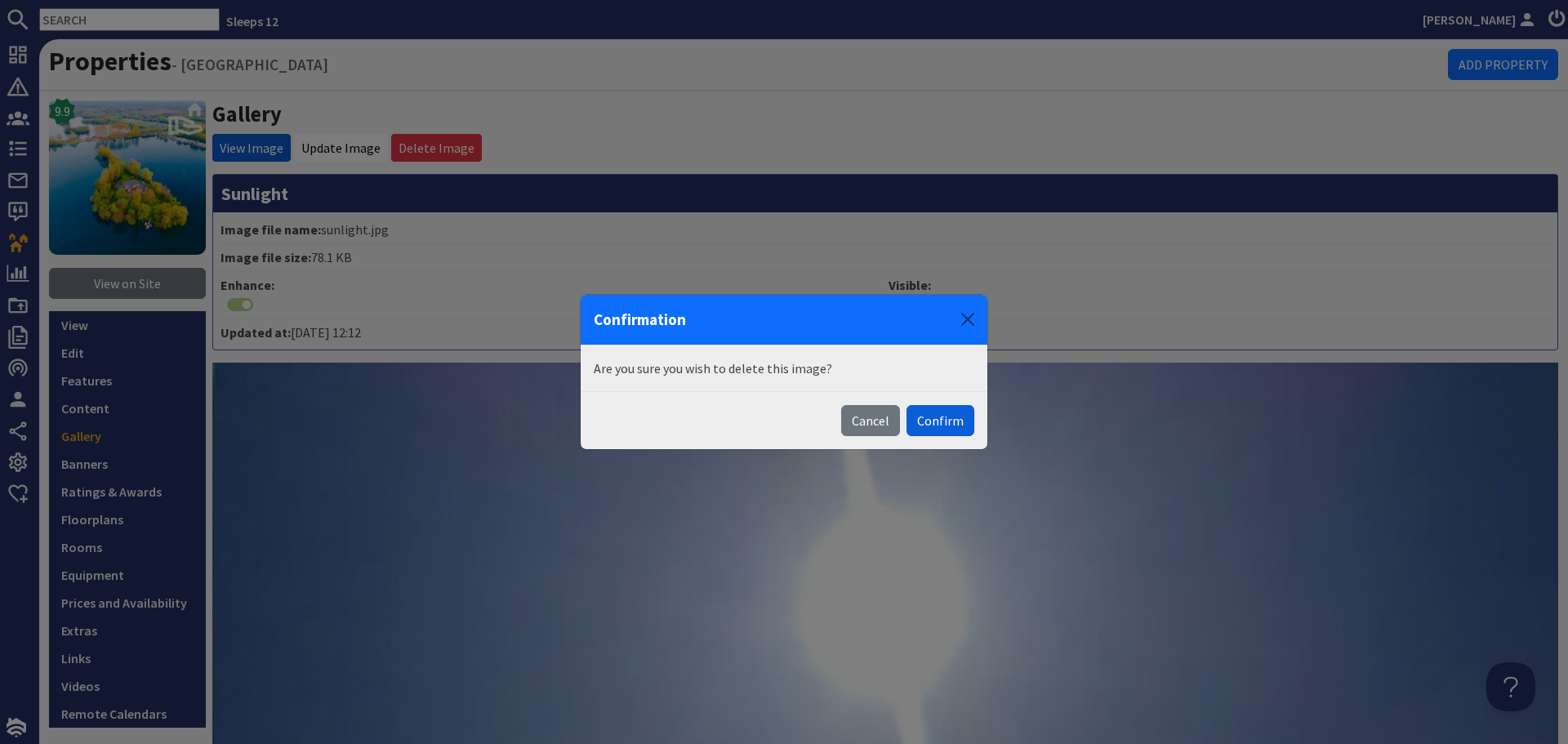
click at [947, 417] on button "Confirm" at bounding box center [940, 420] width 68 height 31
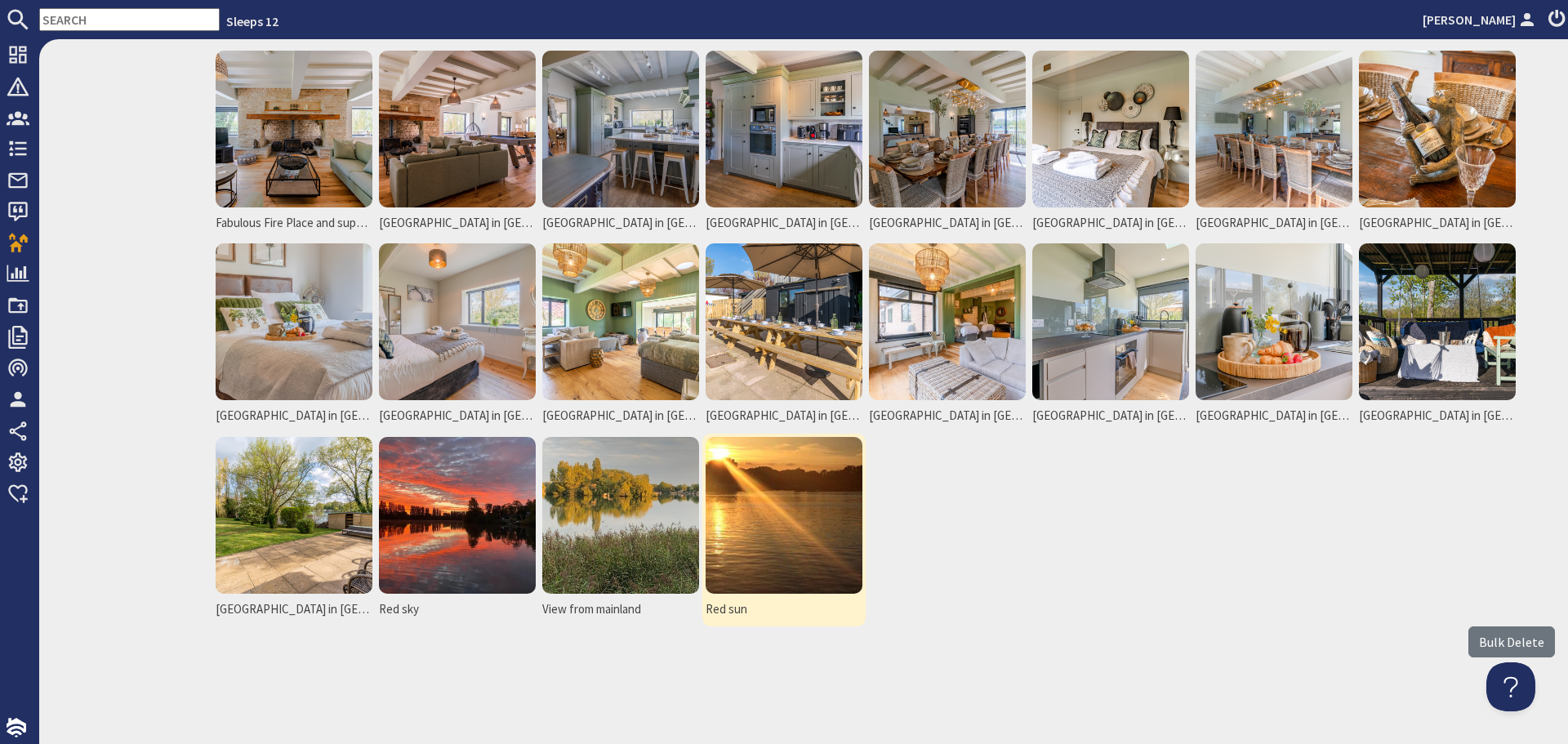
scroll to position [1164, 0]
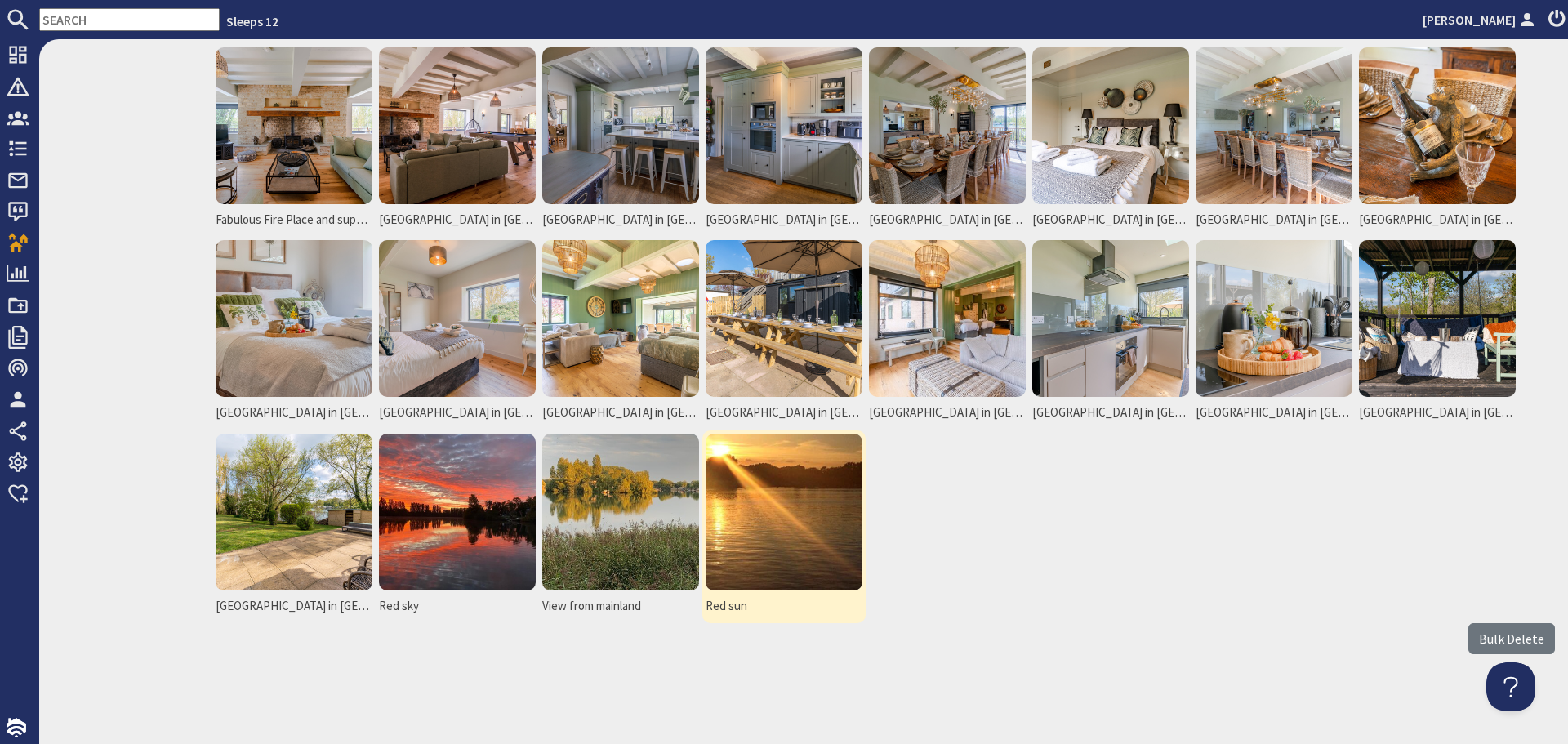
click at [824, 477] on img at bounding box center [784, 511] width 157 height 157
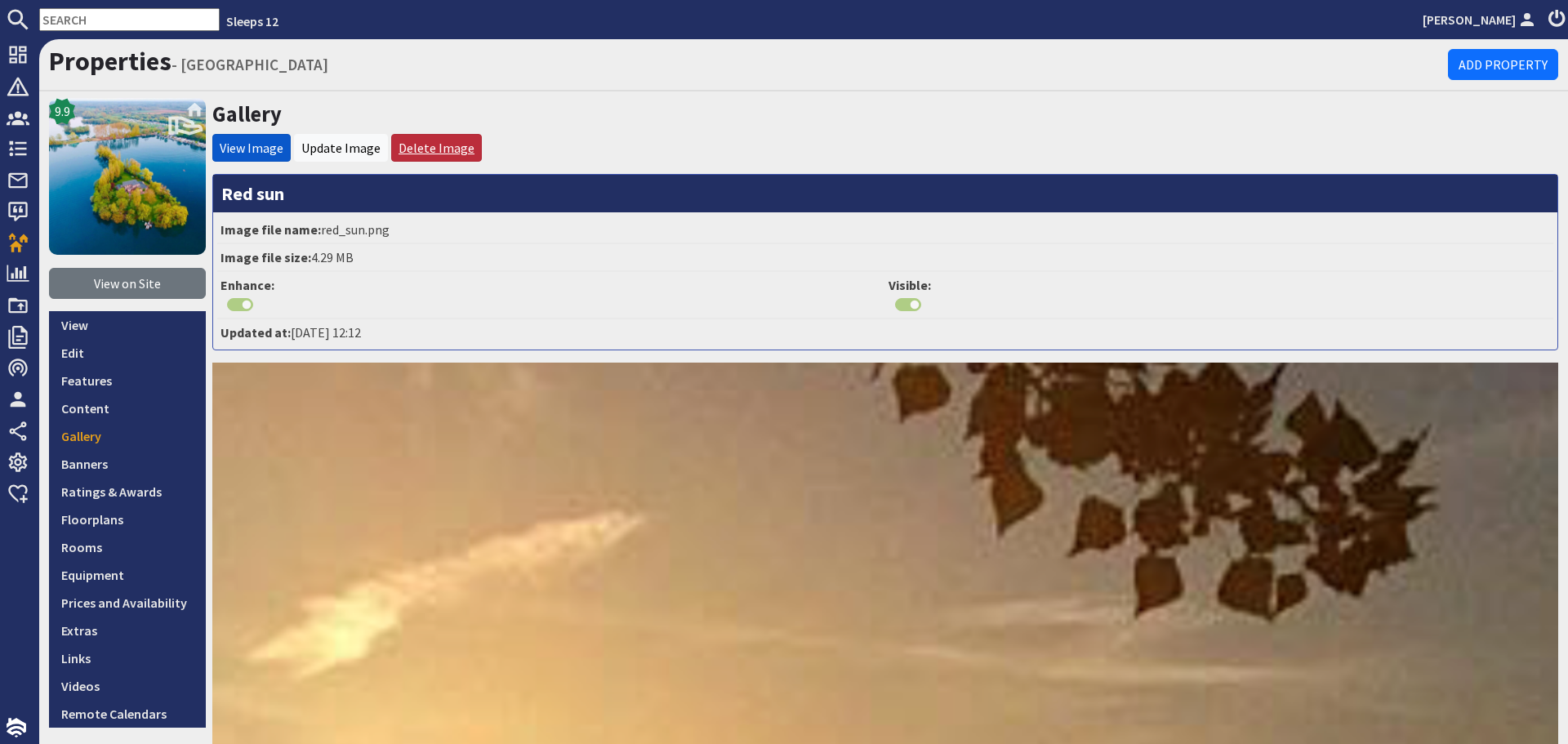
click at [405, 150] on link "Delete Image" at bounding box center [437, 148] width 76 height 16
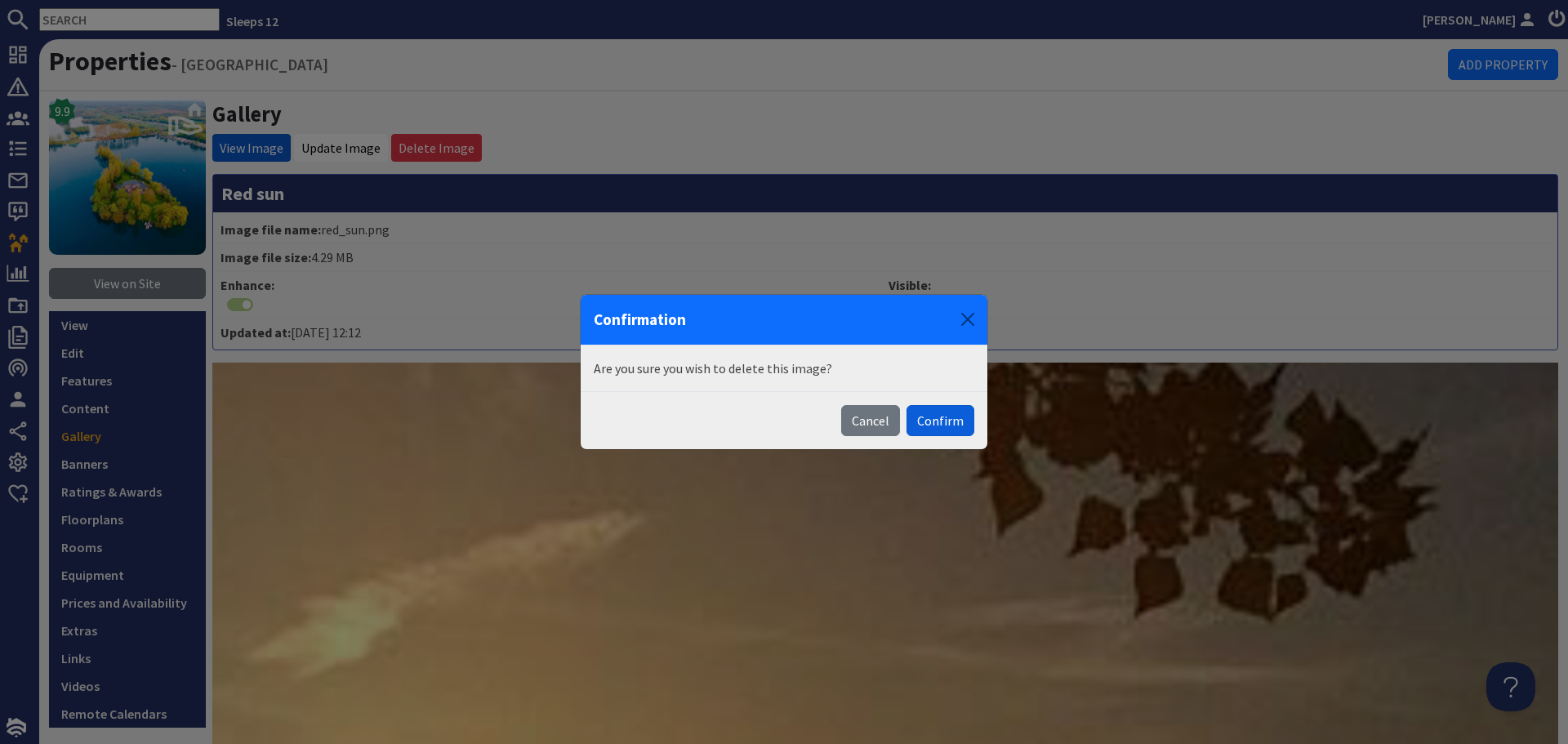
click at [948, 429] on button "Confirm" at bounding box center [940, 420] width 68 height 31
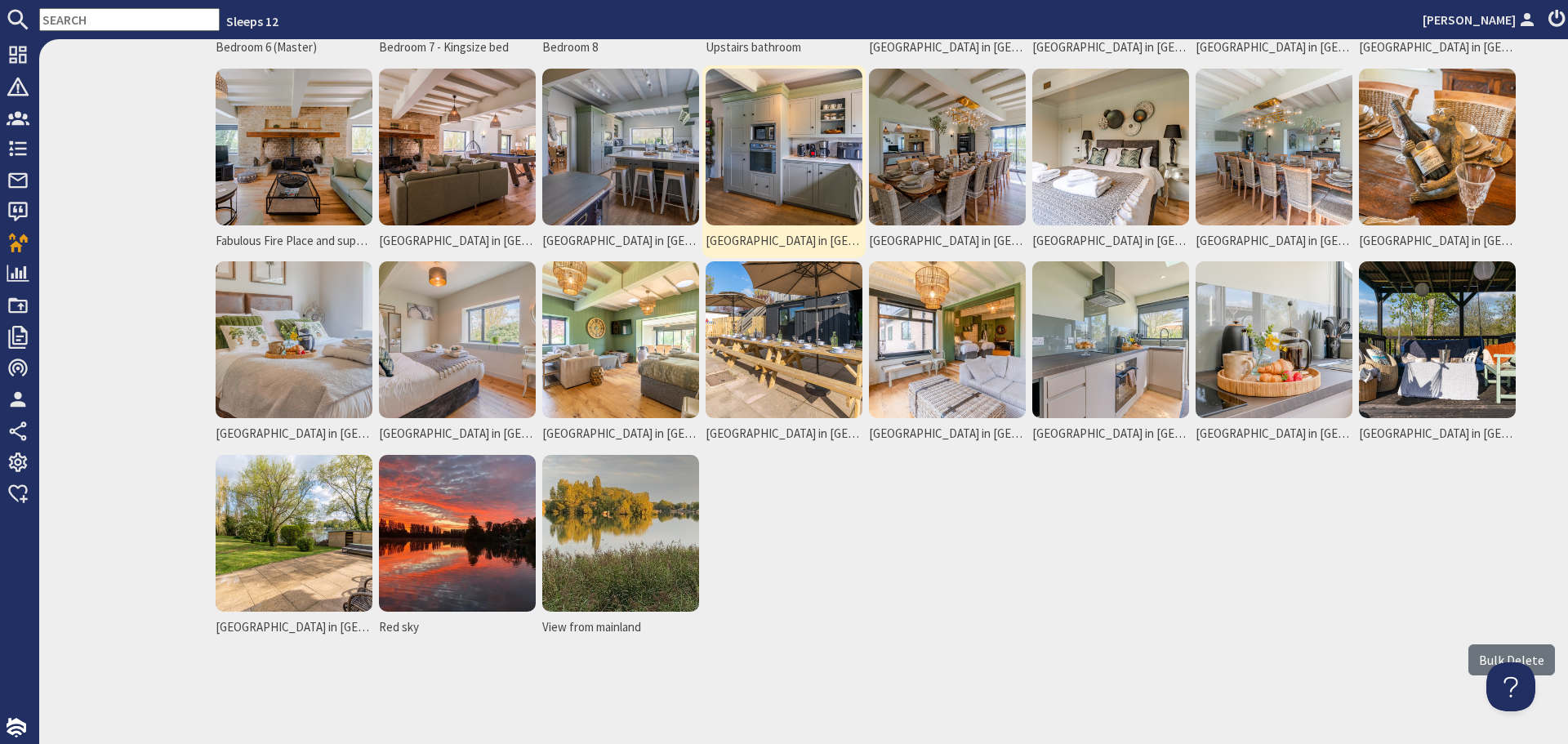
scroll to position [1144, 0]
click at [662, 495] on img at bounding box center [620, 532] width 157 height 157
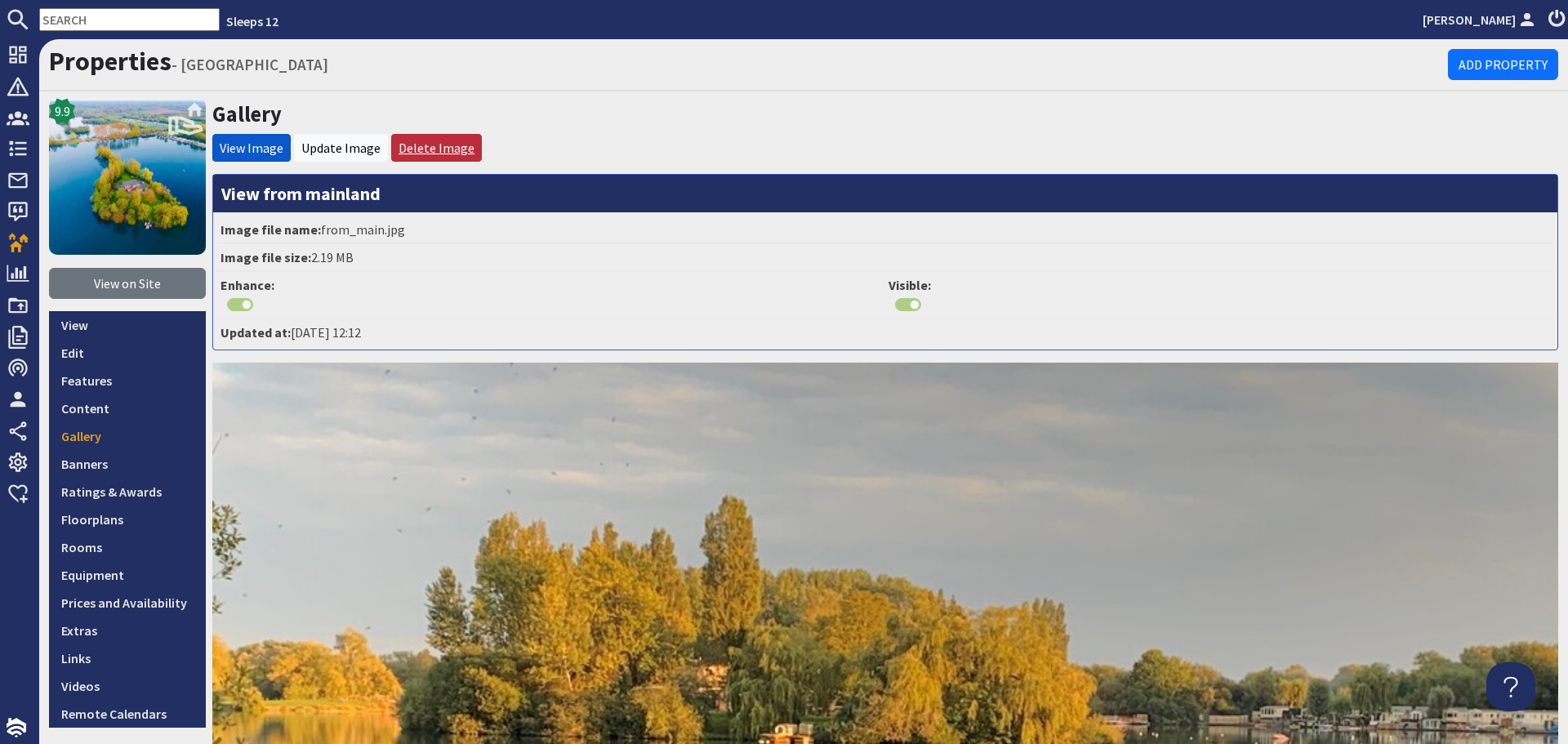
click at [432, 151] on link "Delete Image" at bounding box center [437, 148] width 76 height 16
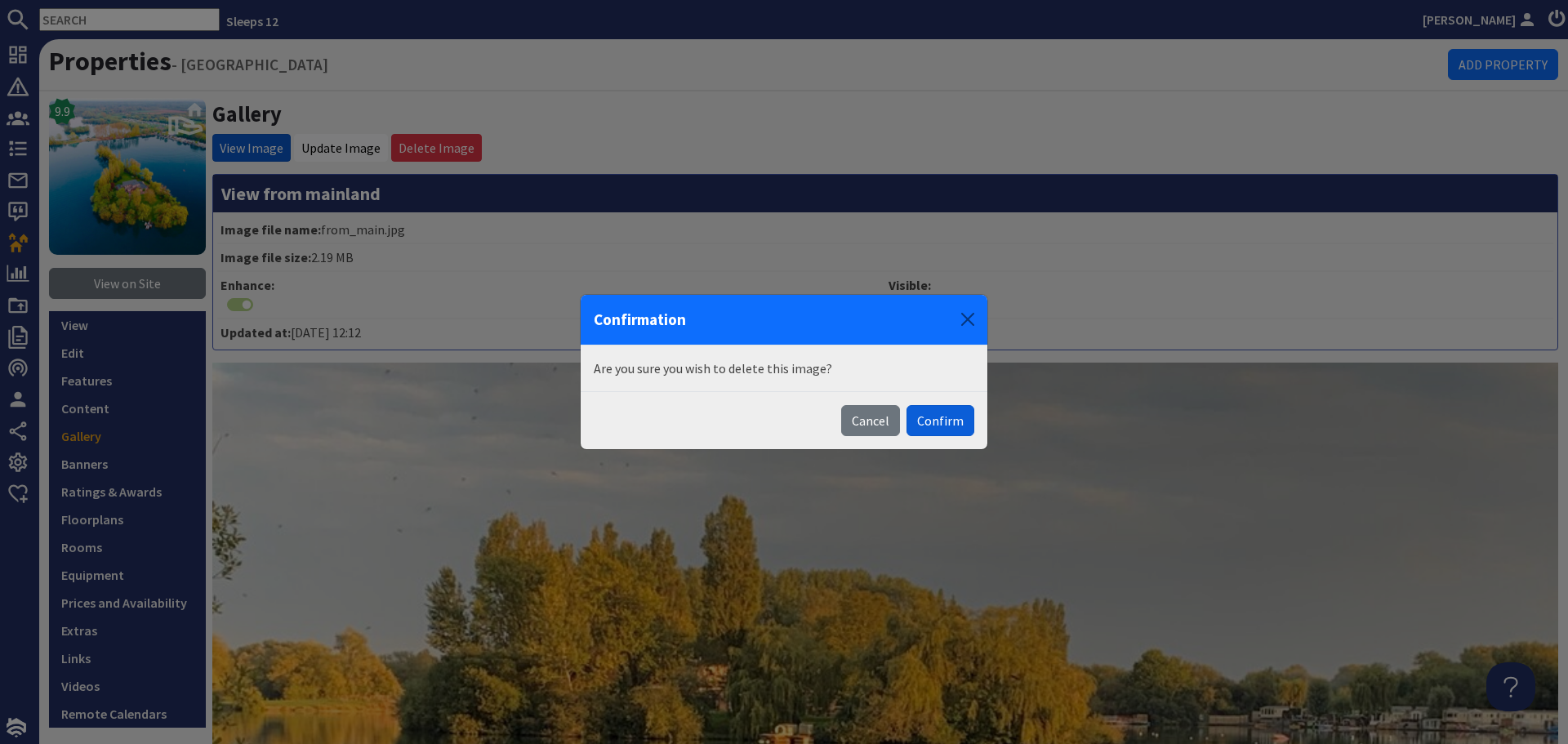
click at [932, 420] on button "Confirm" at bounding box center [940, 420] width 68 height 31
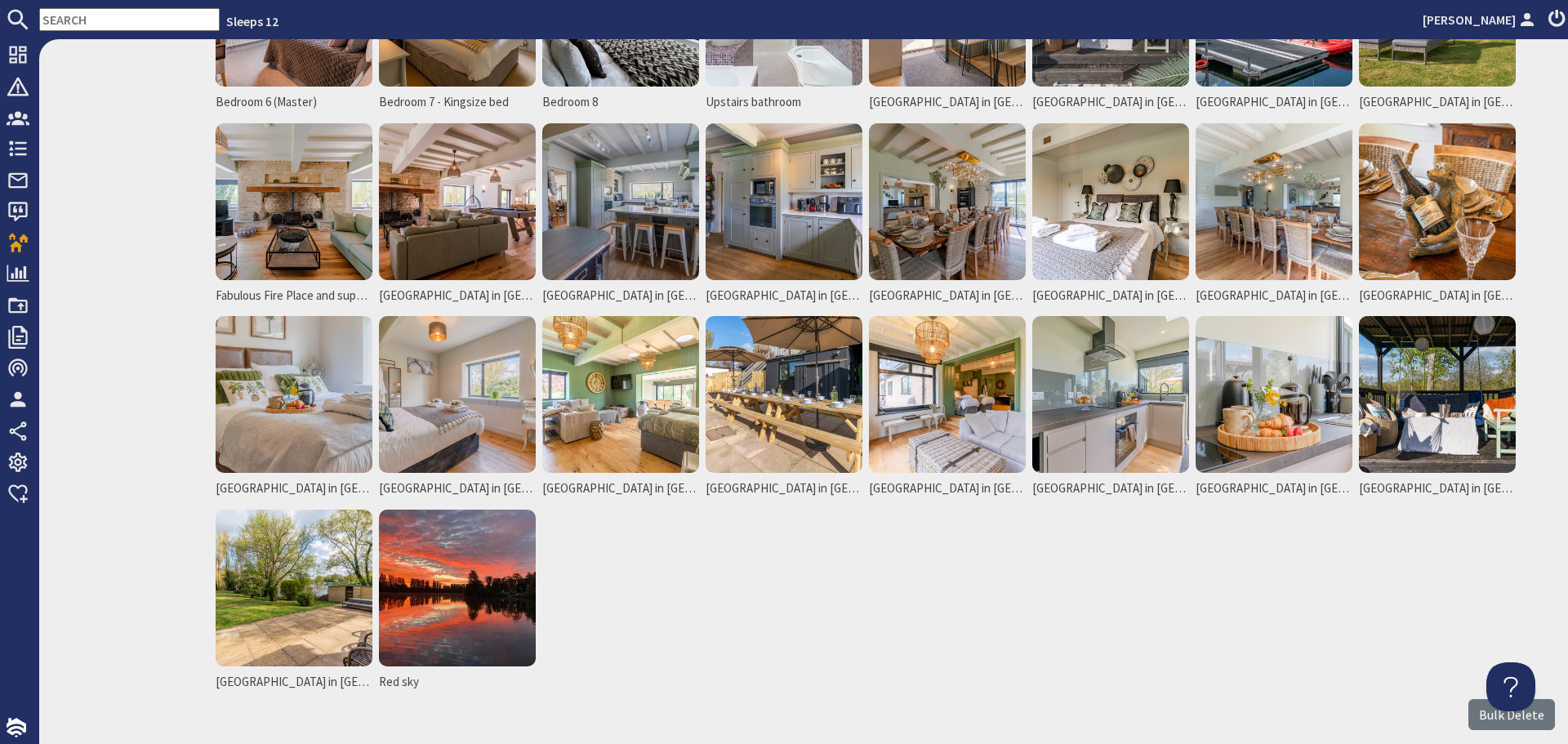
scroll to position [1164, 0]
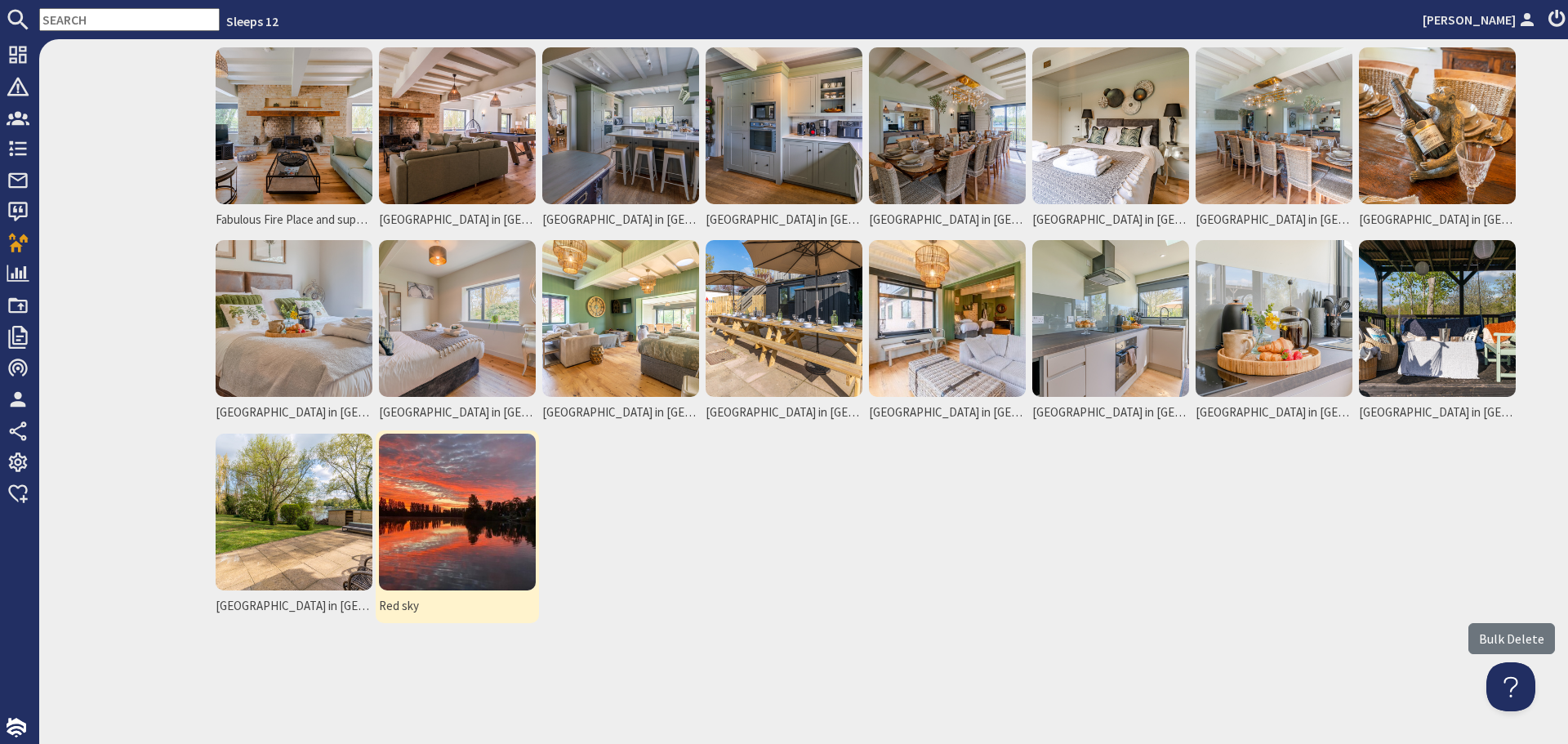
click at [514, 511] on img at bounding box center [456, 511] width 157 height 157
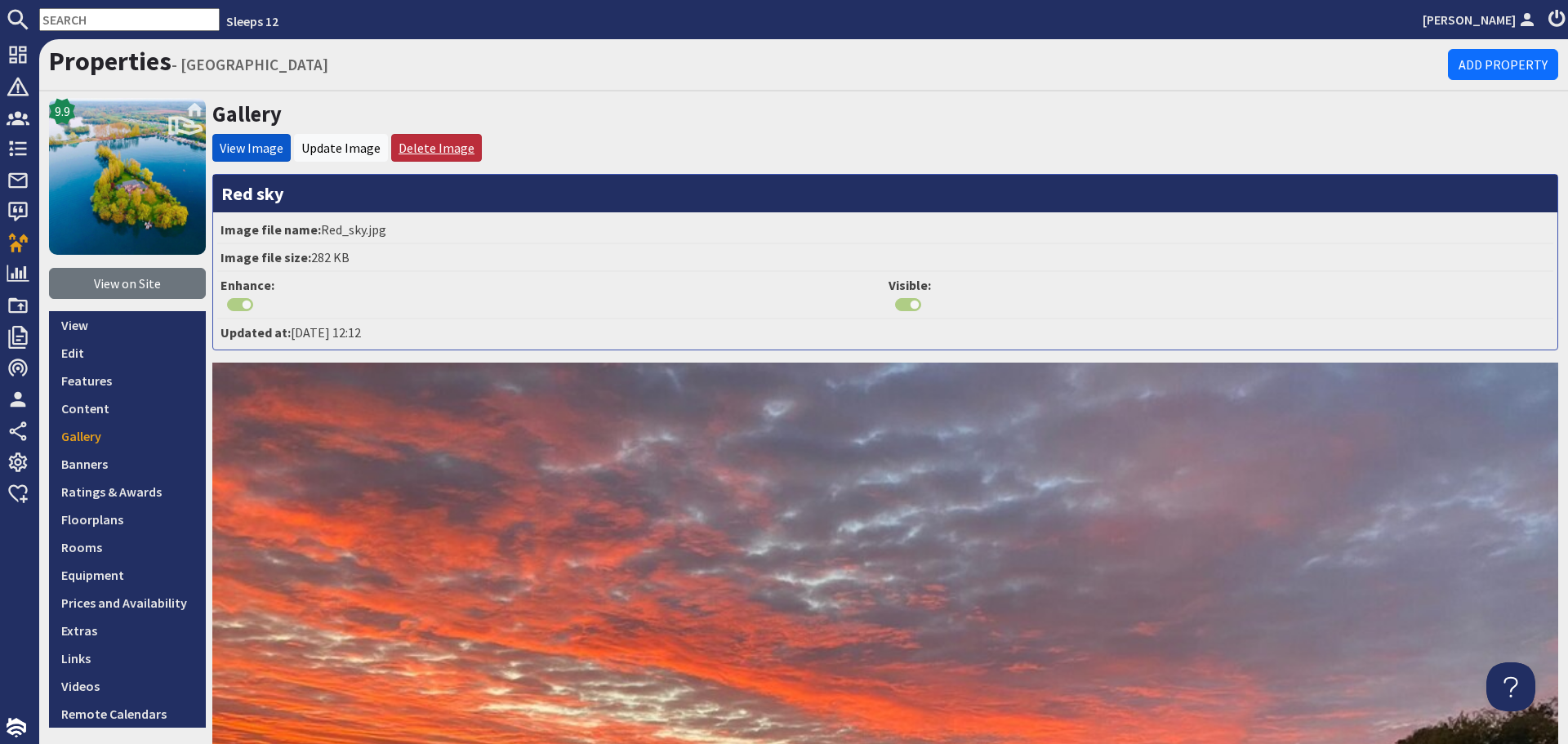
click at [440, 143] on link "Delete Image" at bounding box center [437, 148] width 76 height 16
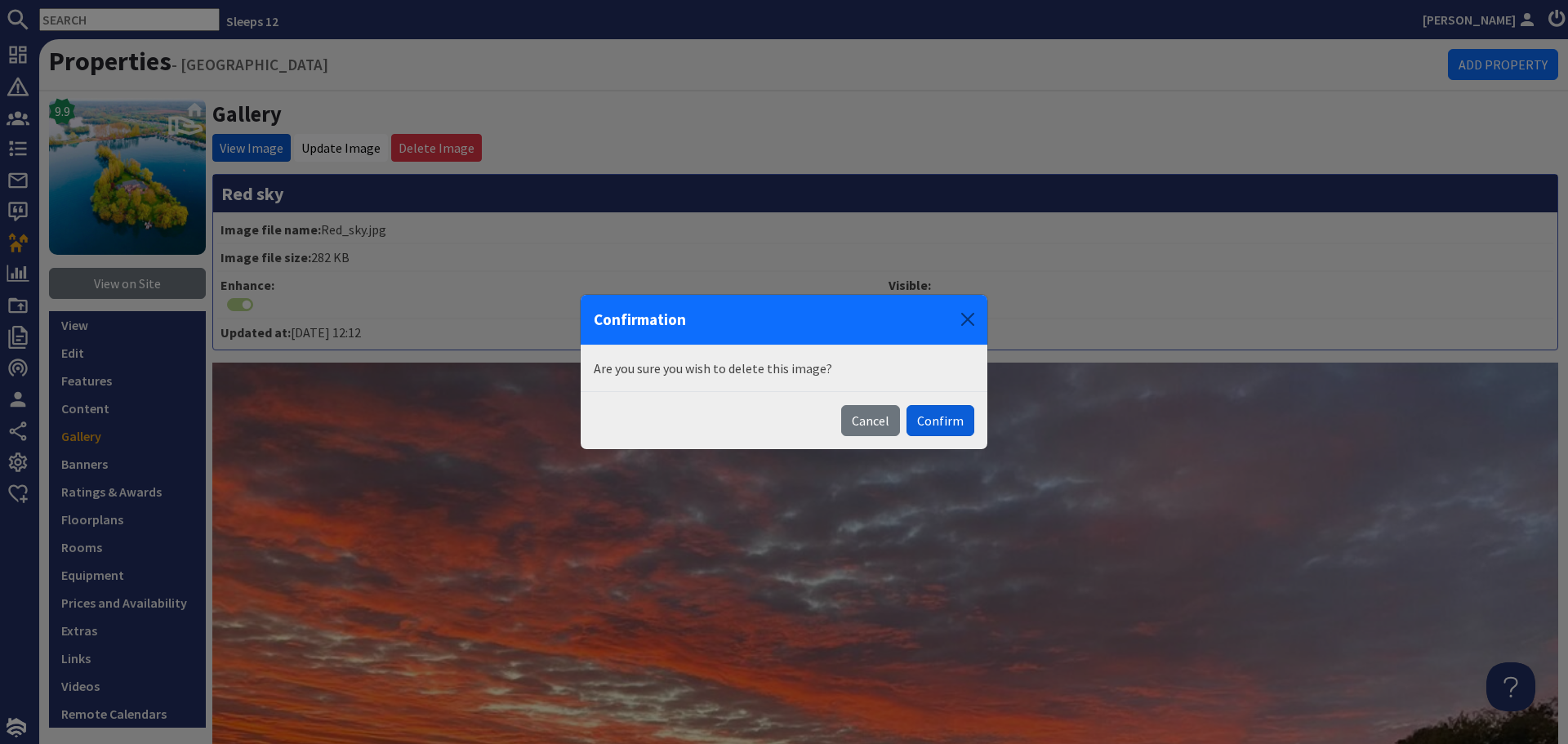
click at [941, 423] on button "Confirm" at bounding box center [940, 420] width 68 height 31
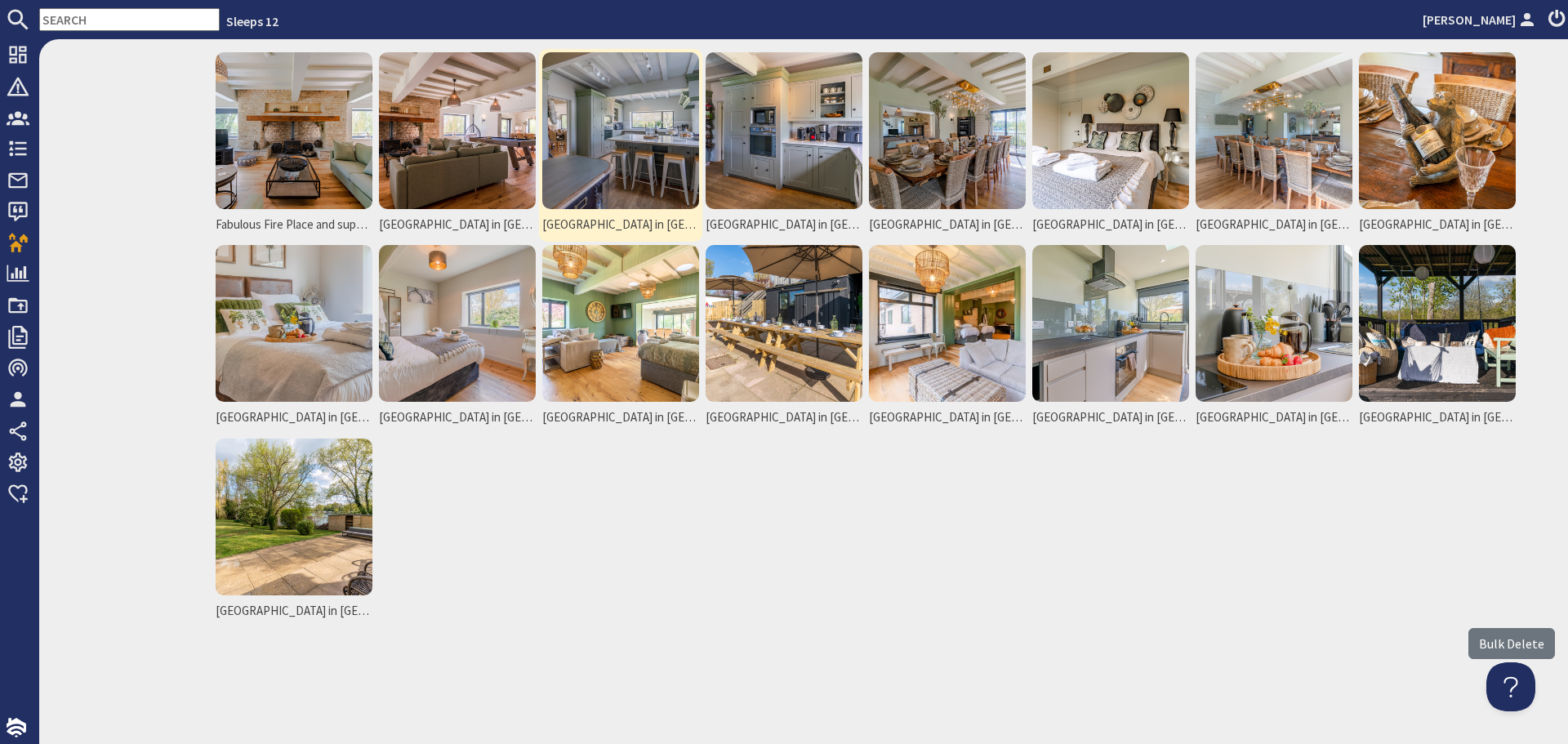
scroll to position [1164, 0]
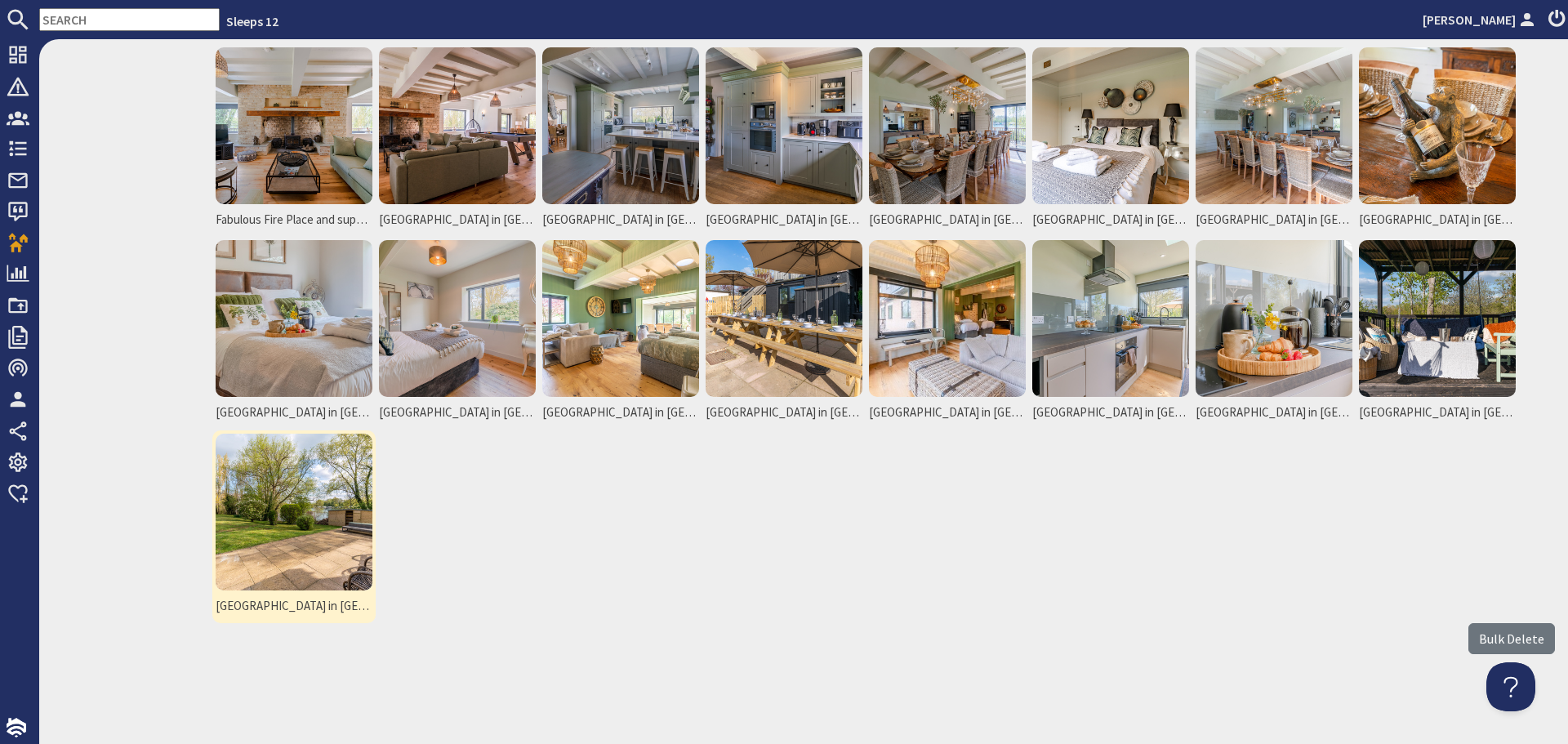
click at [337, 534] on img at bounding box center [294, 511] width 157 height 157
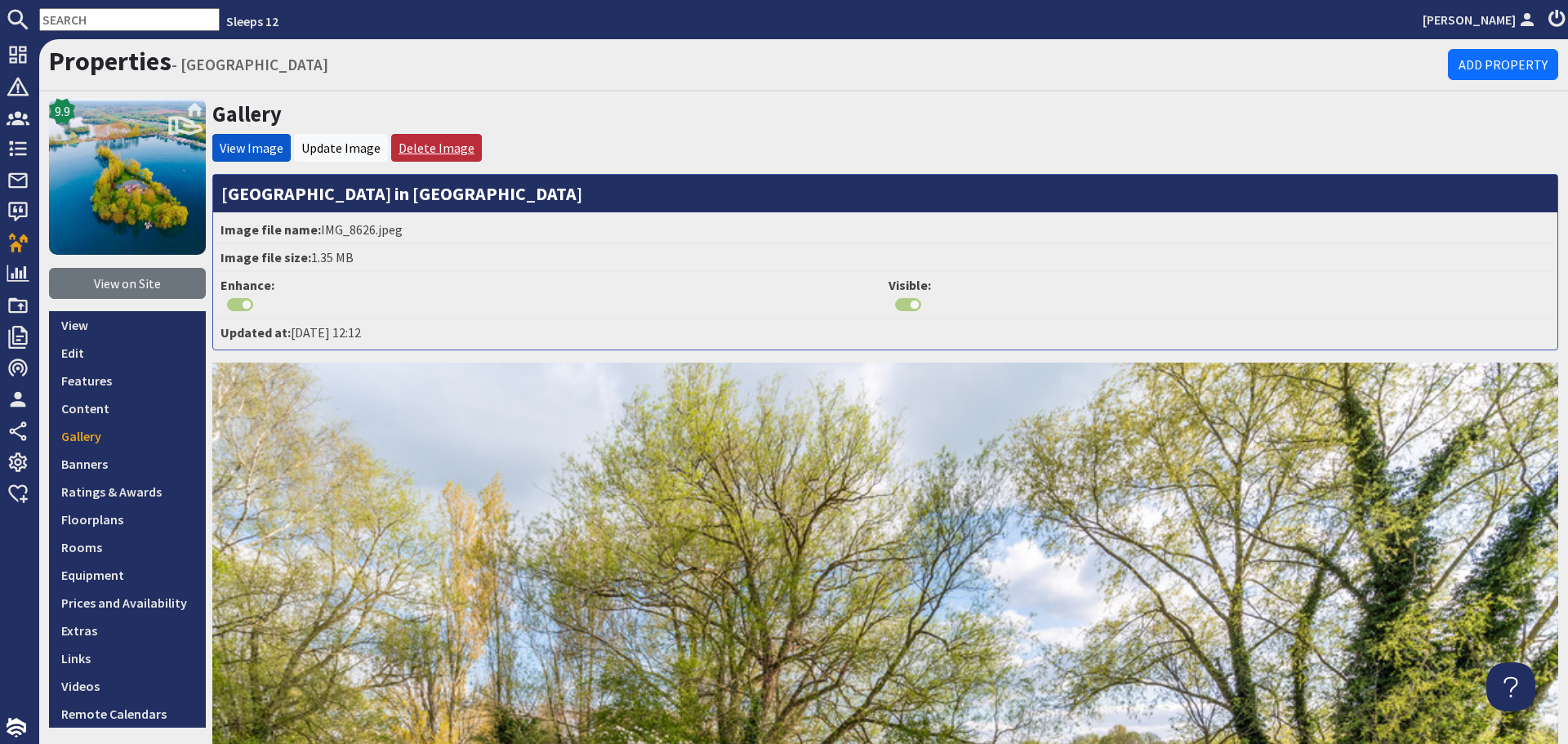
click at [451, 149] on link "Delete Image" at bounding box center [437, 148] width 76 height 16
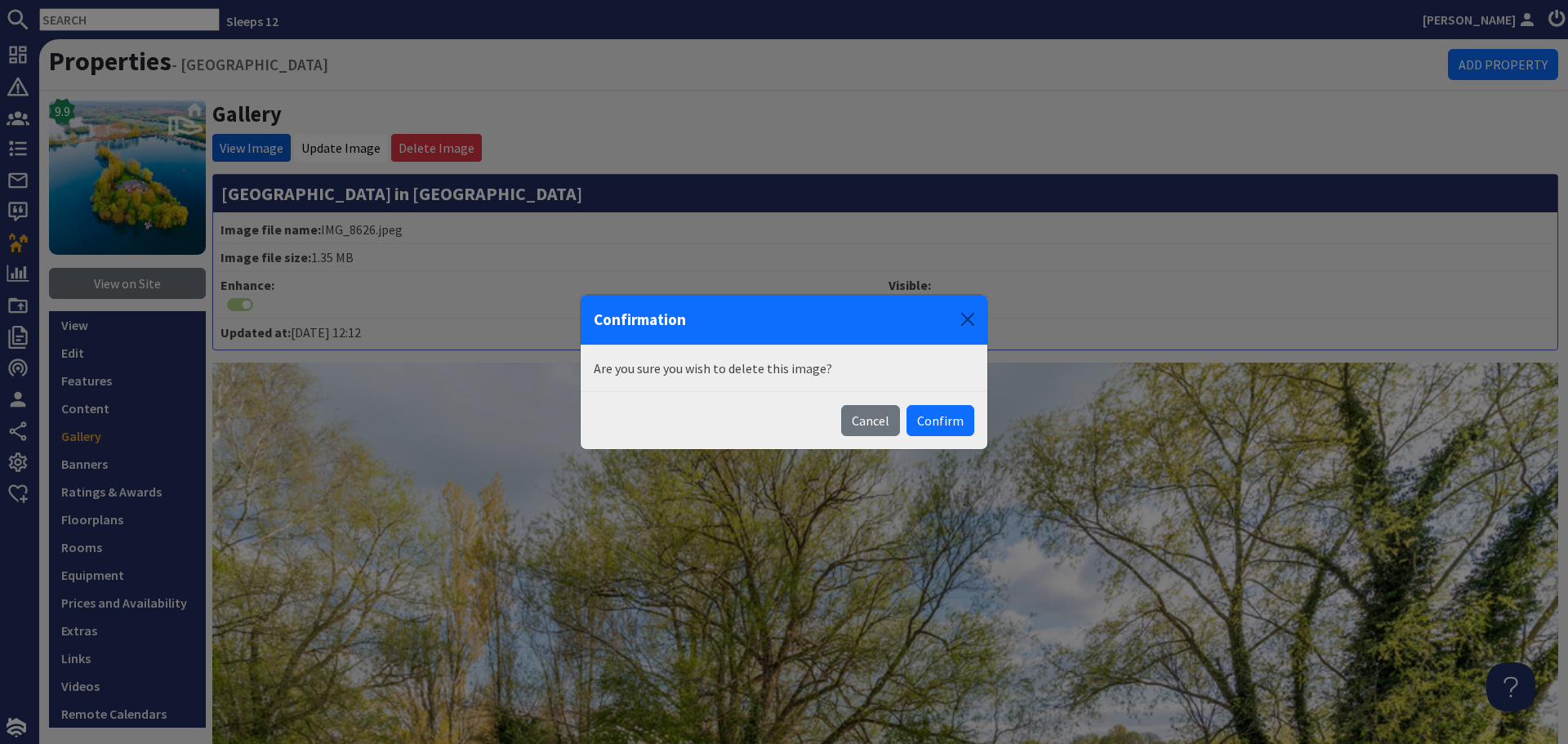
drag, startPoint x: 934, startPoint y: 425, endPoint x: 930, endPoint y: 433, distance: 8.9
click at [936, 425] on button "Confirm" at bounding box center [940, 420] width 68 height 31
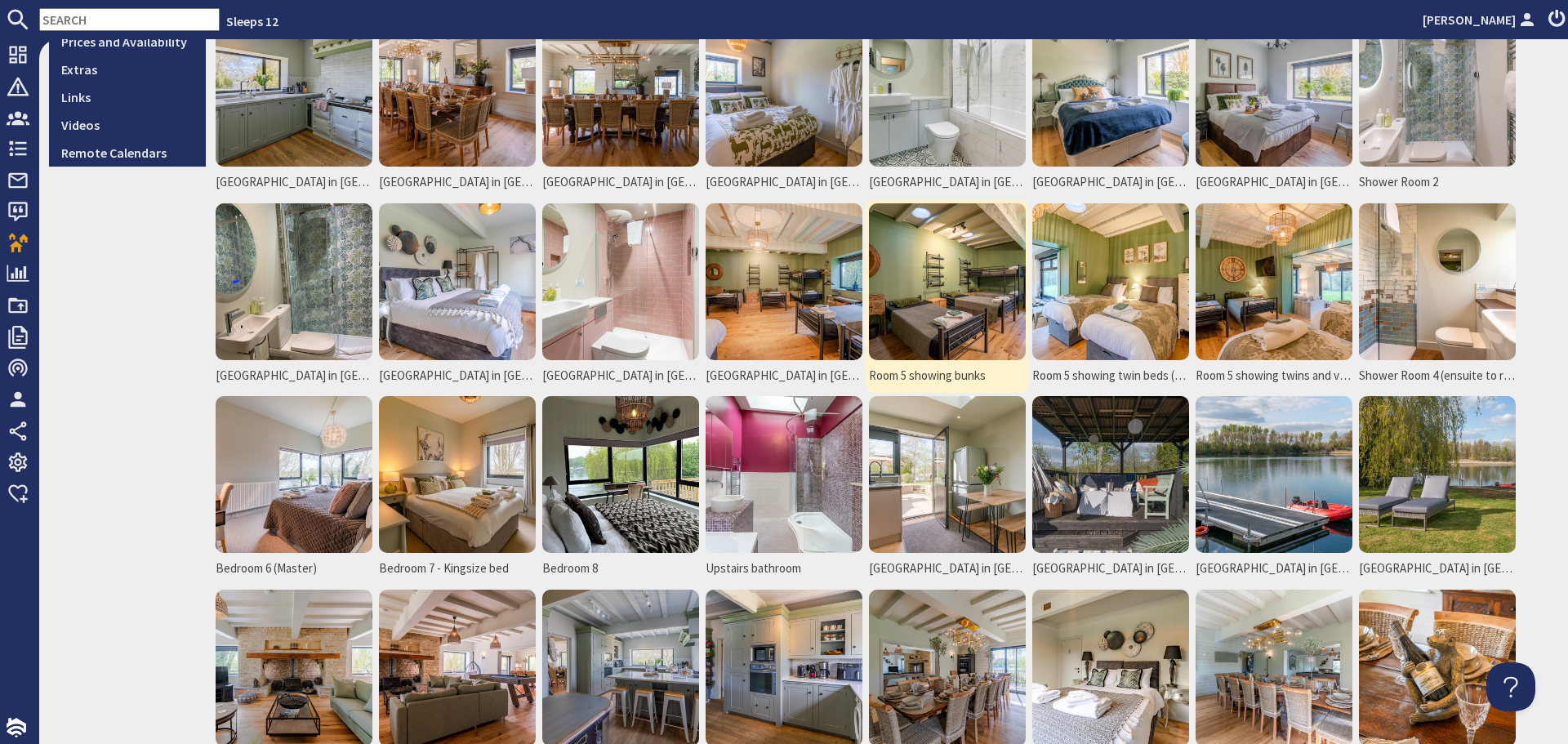
scroll to position [971, 0]
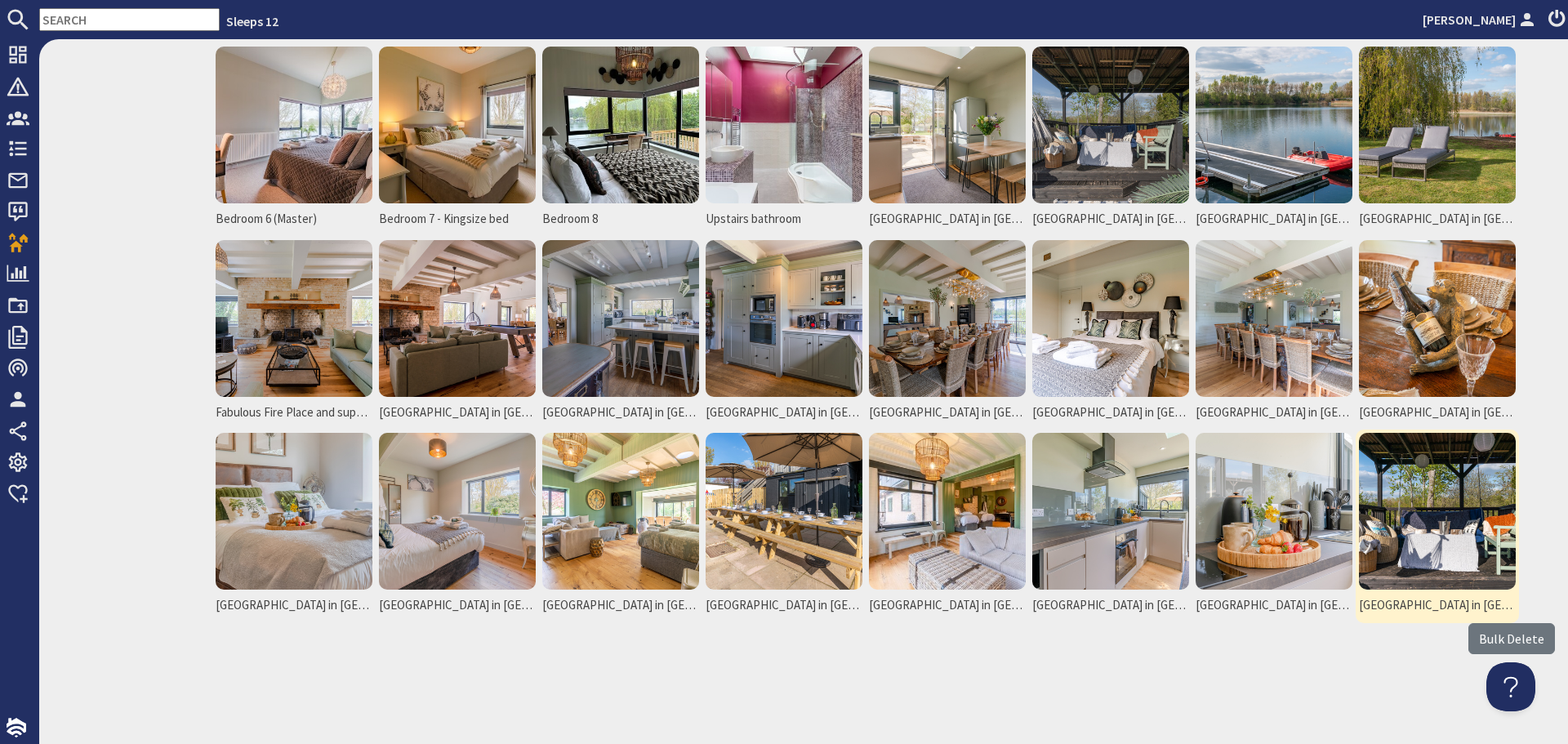
click at [1469, 500] on img at bounding box center [1436, 510] width 157 height 157
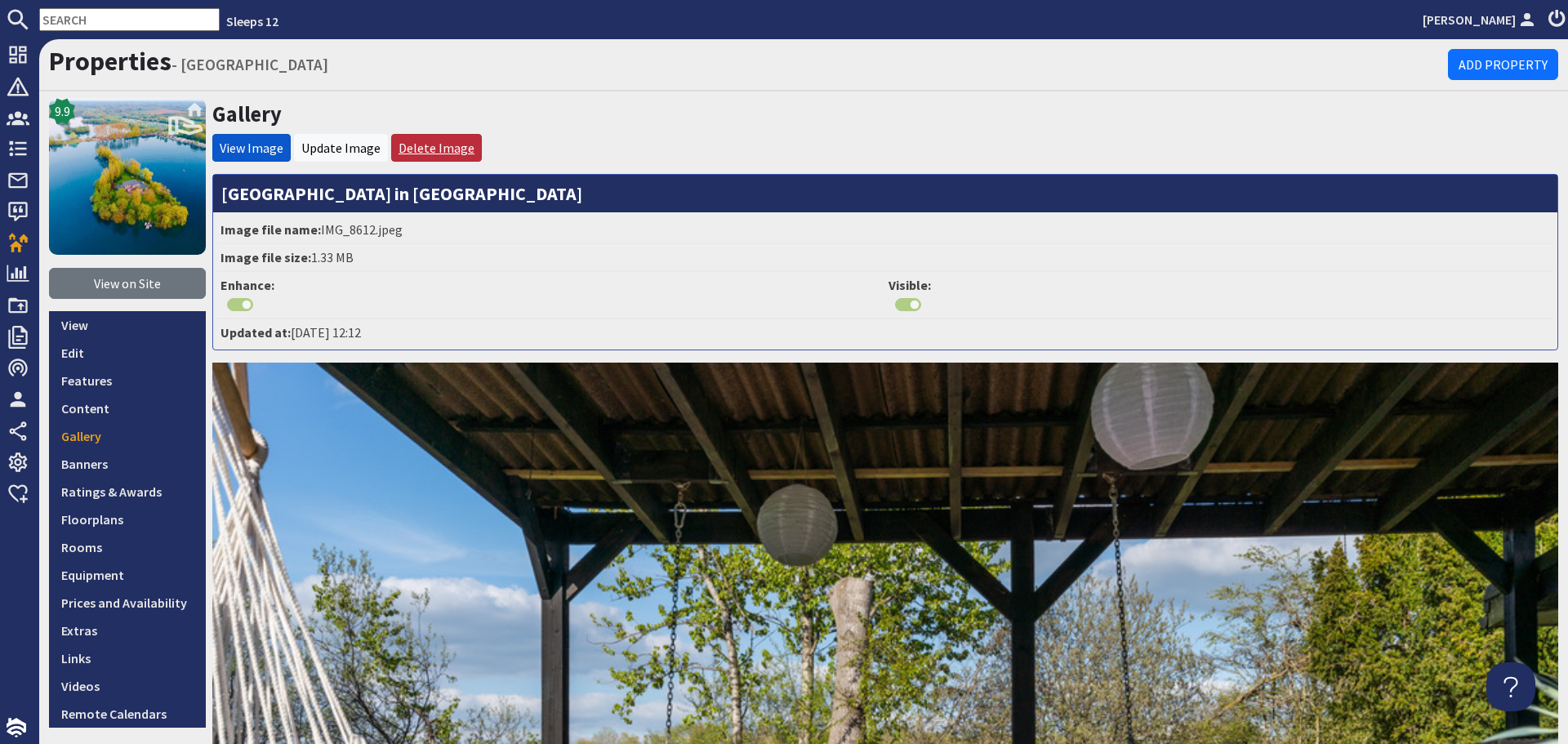
click at [446, 150] on link "Delete Image" at bounding box center [437, 148] width 76 height 16
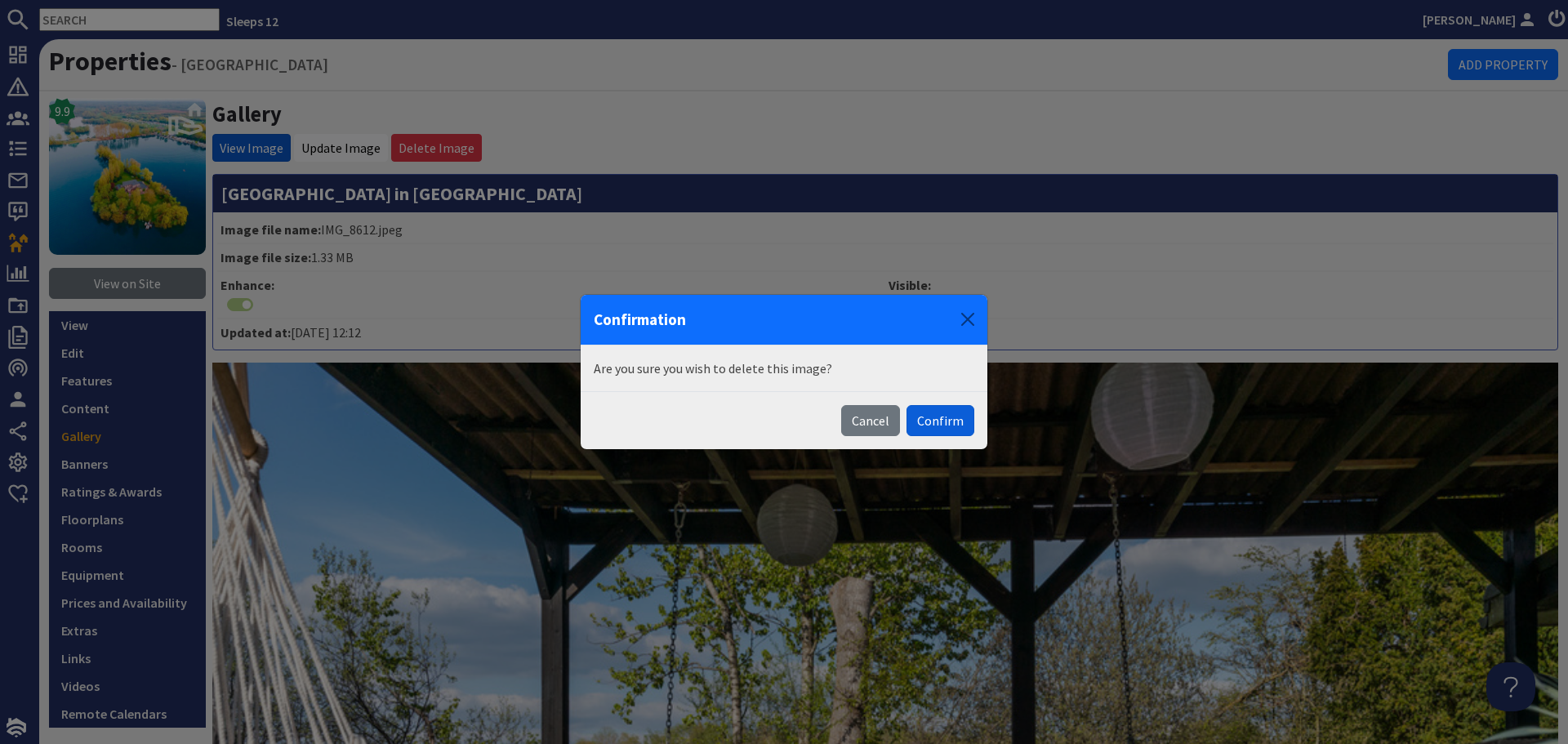
click at [942, 424] on button "Confirm" at bounding box center [940, 420] width 68 height 31
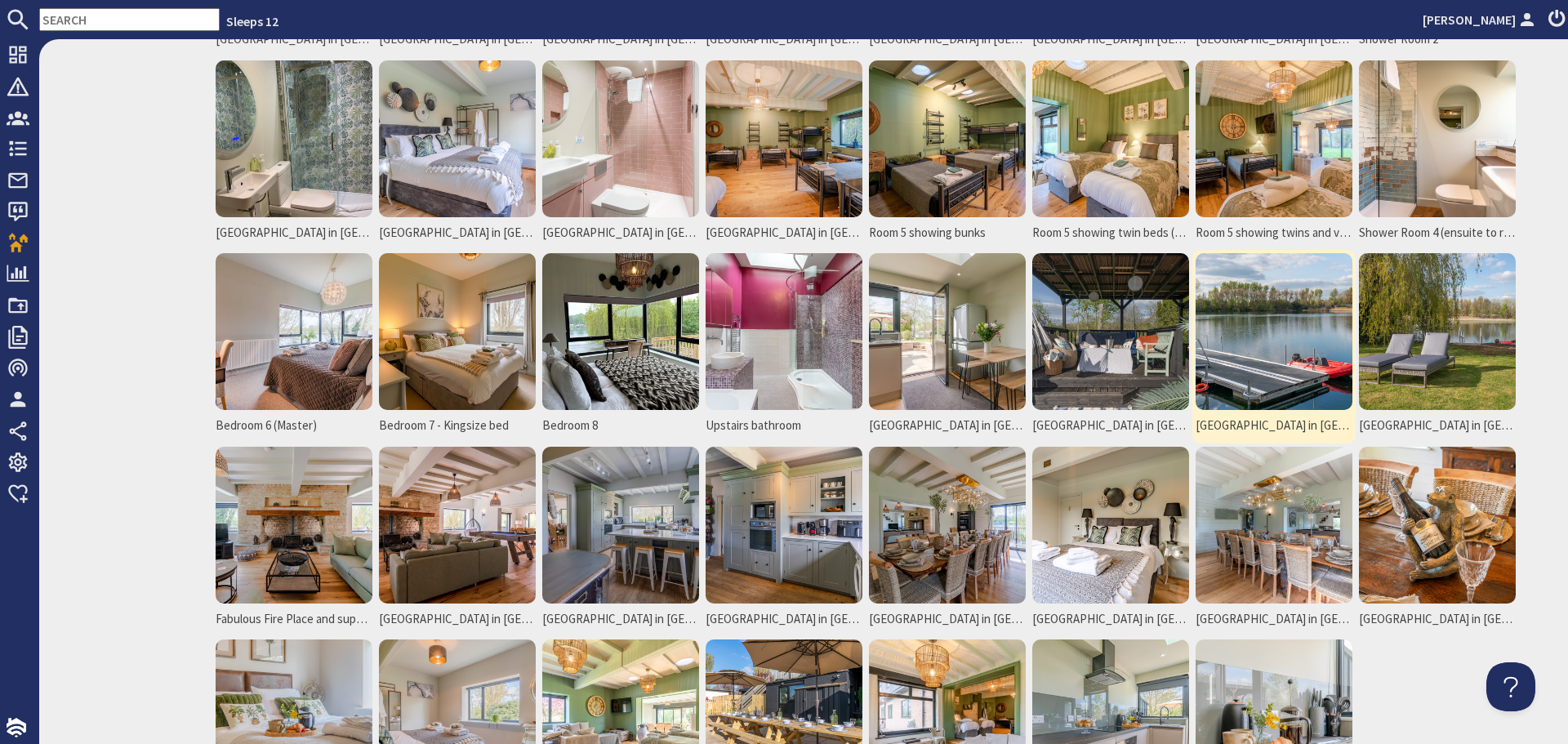
scroll to position [817, 0]
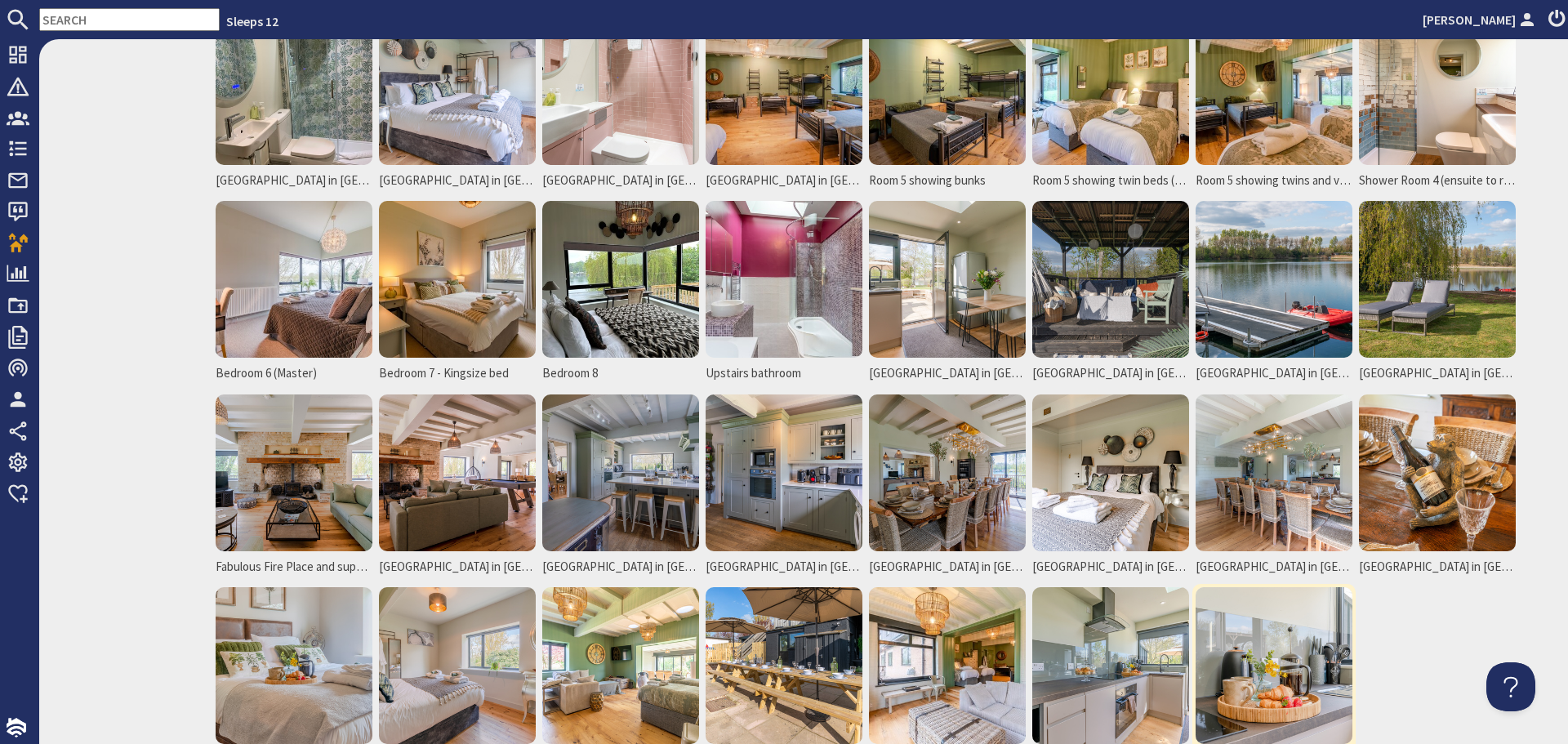
click at [1270, 660] on img at bounding box center [1274, 665] width 157 height 157
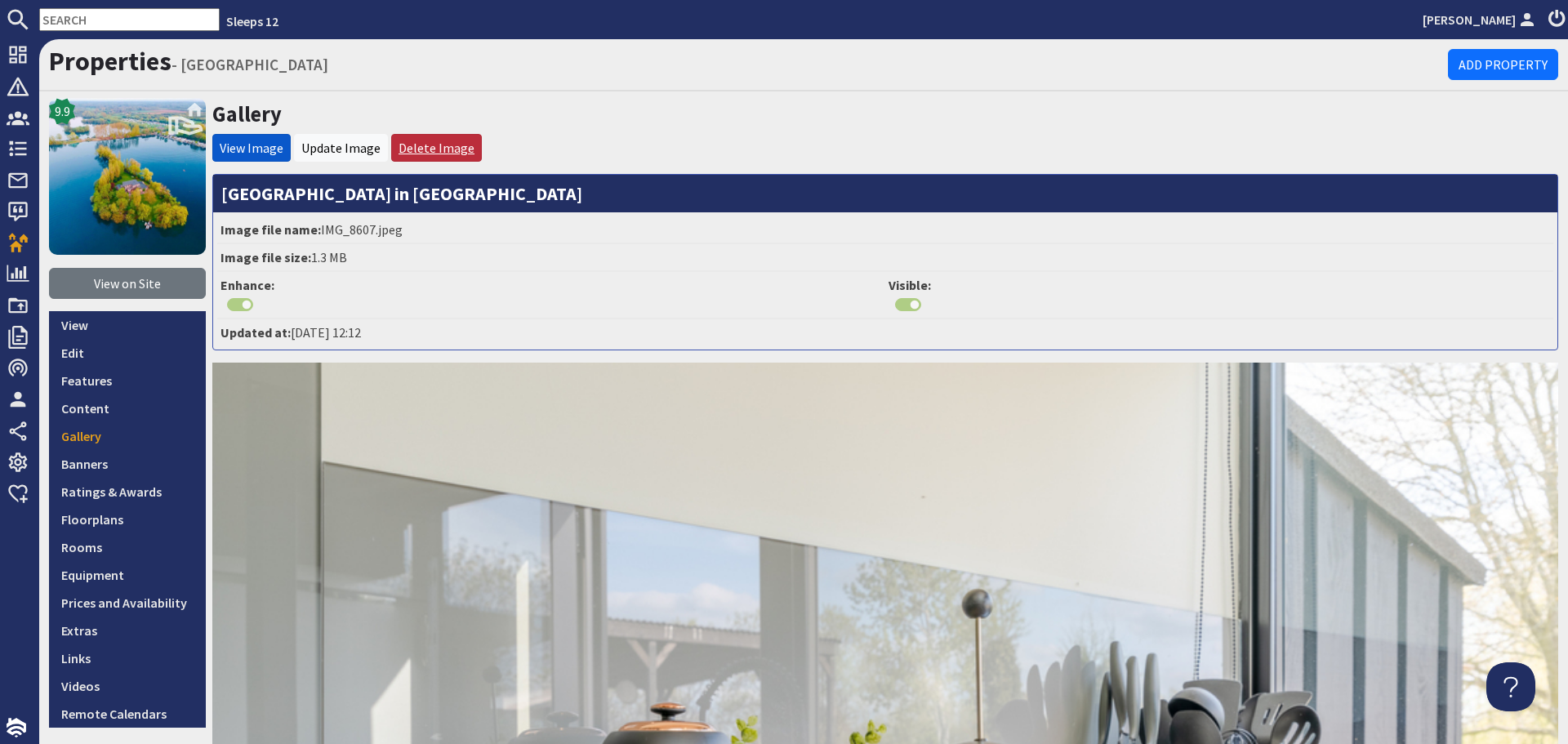
click at [450, 145] on link "Delete Image" at bounding box center [437, 148] width 76 height 16
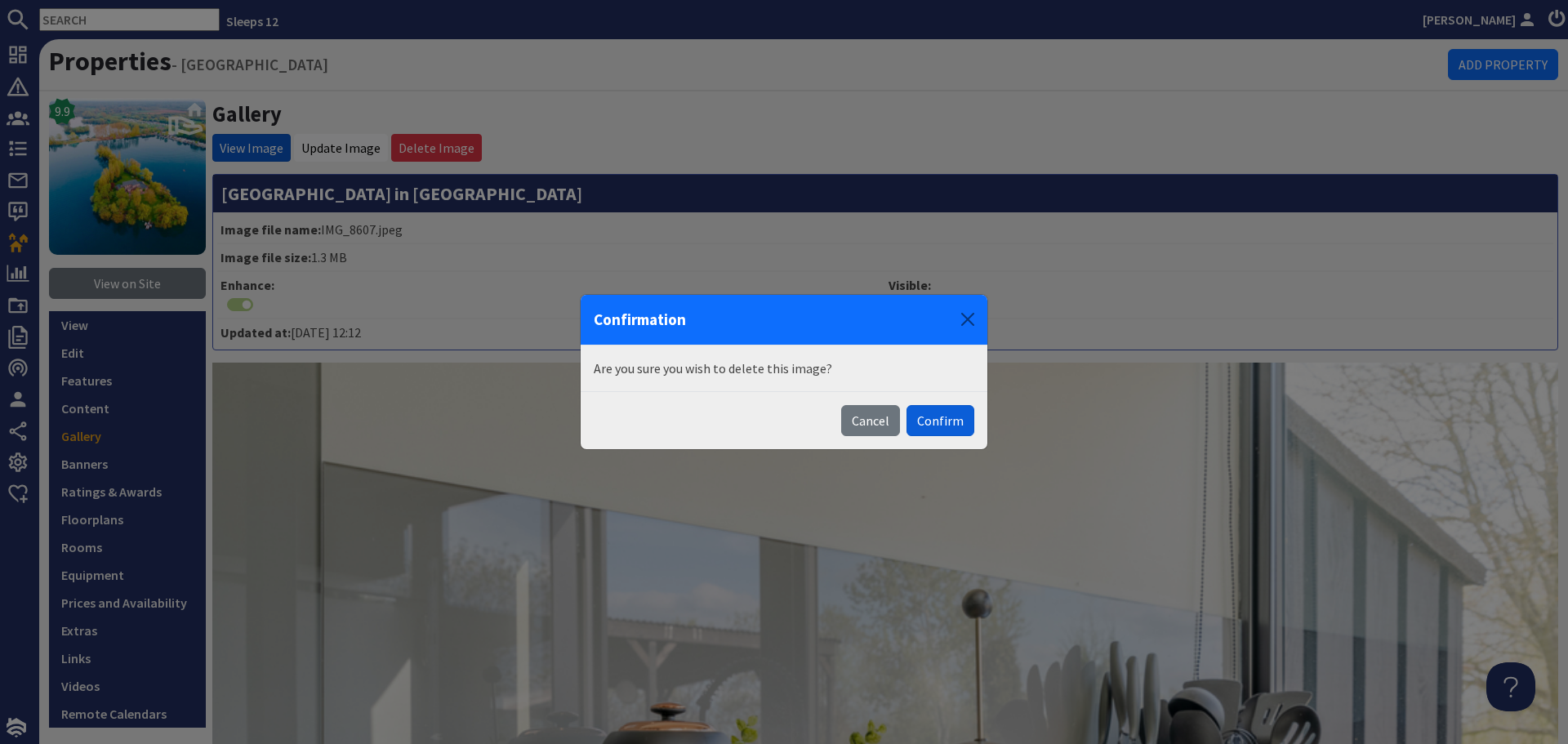
click at [959, 427] on button "Confirm" at bounding box center [940, 420] width 68 height 31
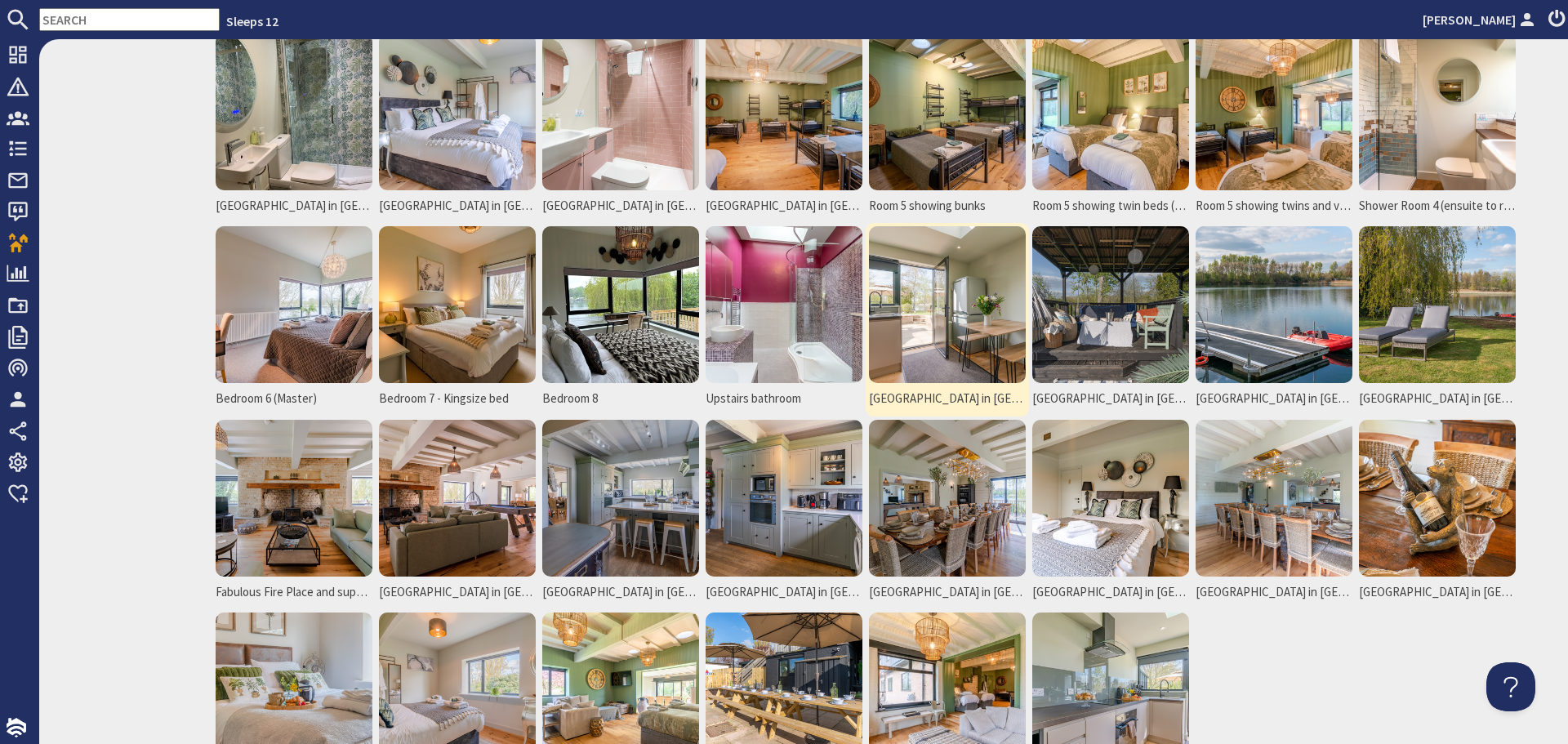
scroll to position [817, 0]
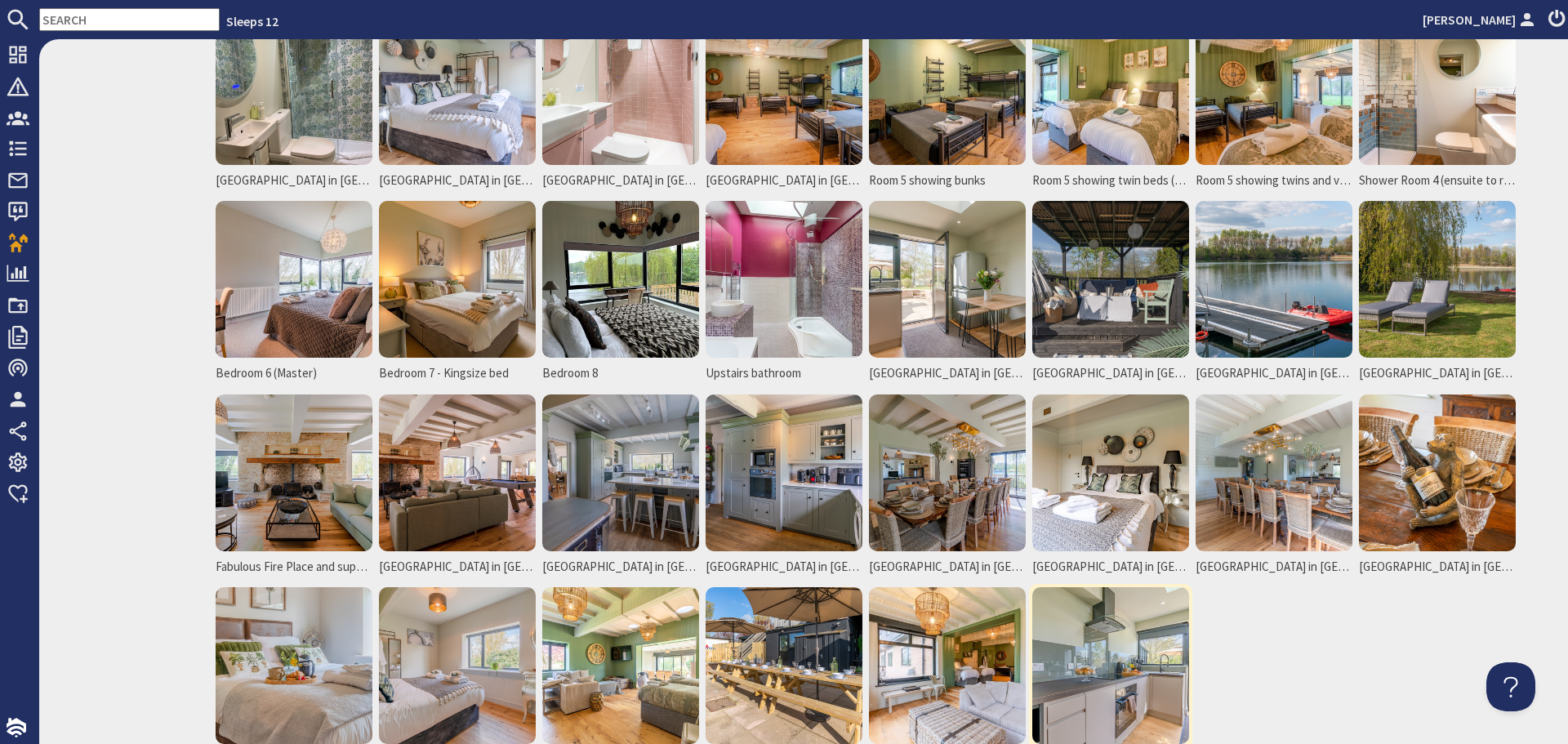
click at [1102, 667] on img at bounding box center [1110, 665] width 157 height 157
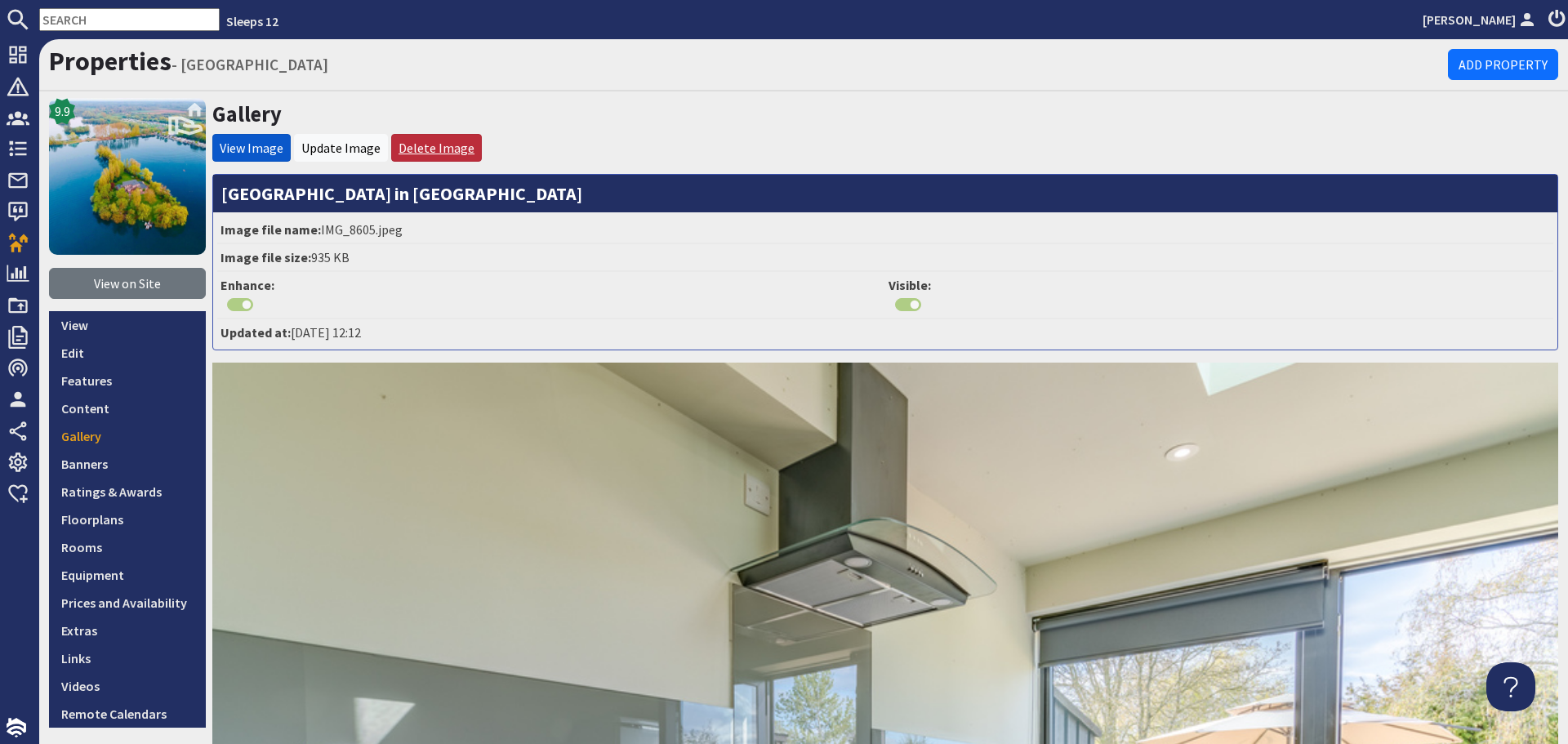
click at [421, 140] on link "Delete Image" at bounding box center [437, 148] width 76 height 16
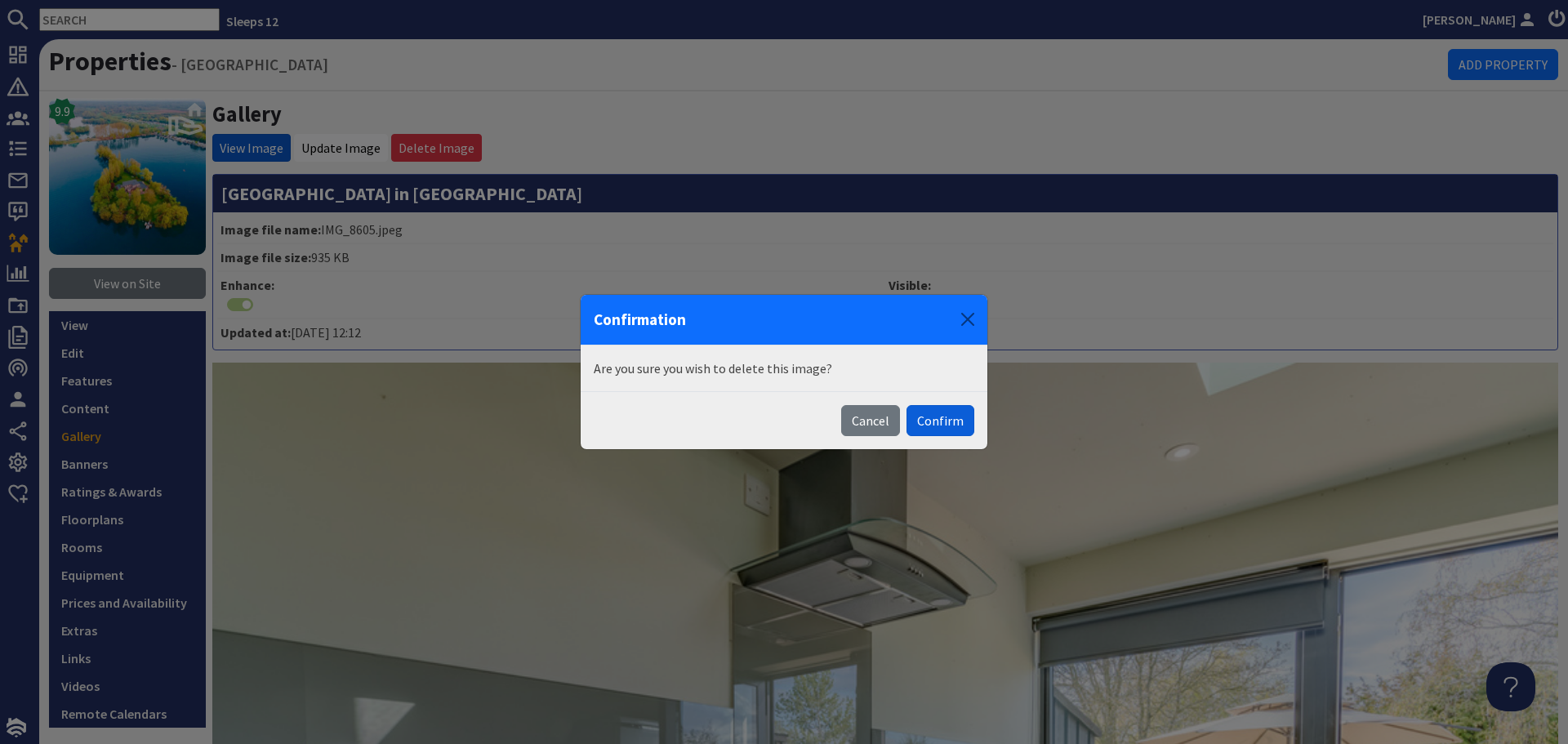
click at [945, 422] on button "Confirm" at bounding box center [940, 420] width 68 height 31
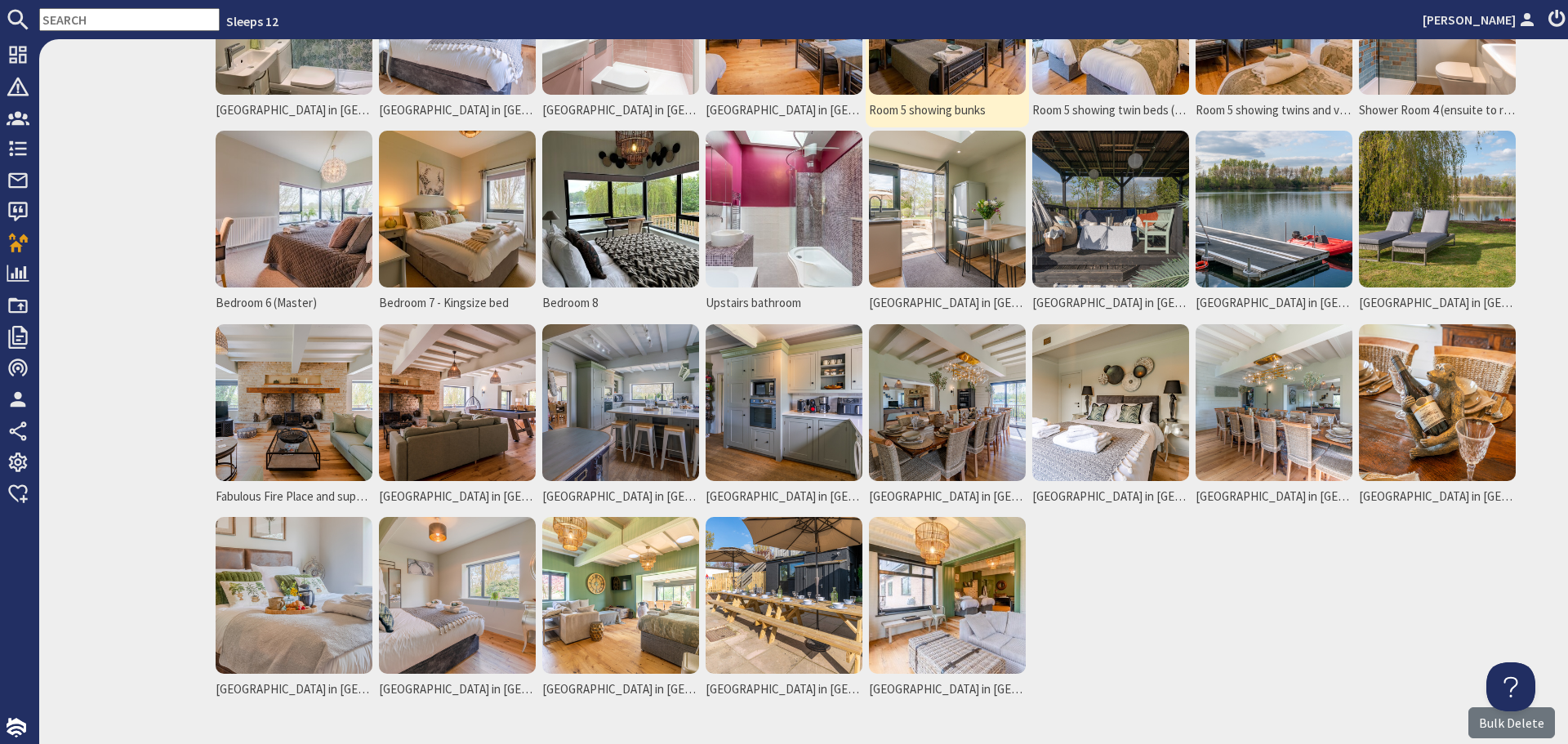
scroll to position [899, 0]
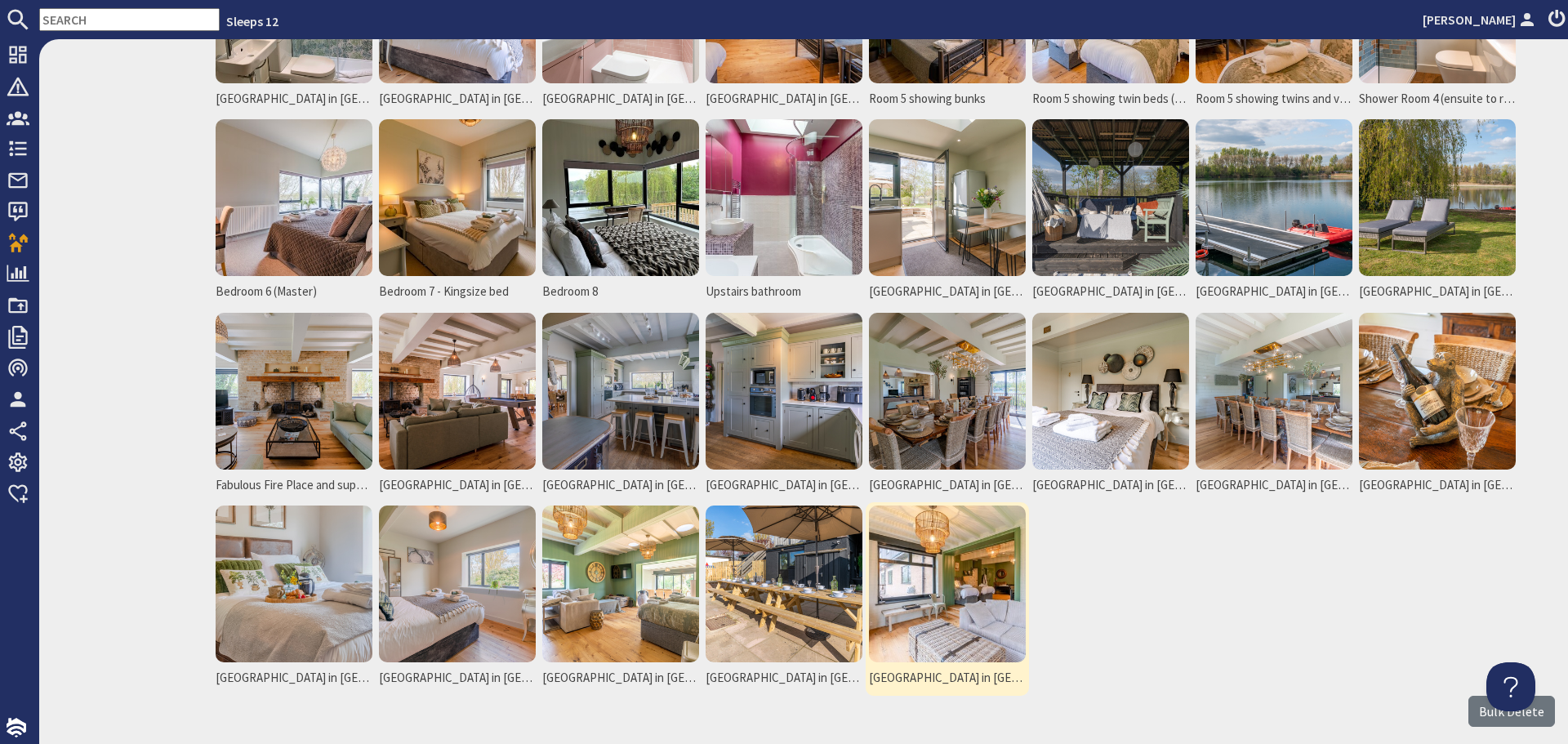
click at [962, 539] on img at bounding box center [946, 584] width 157 height 157
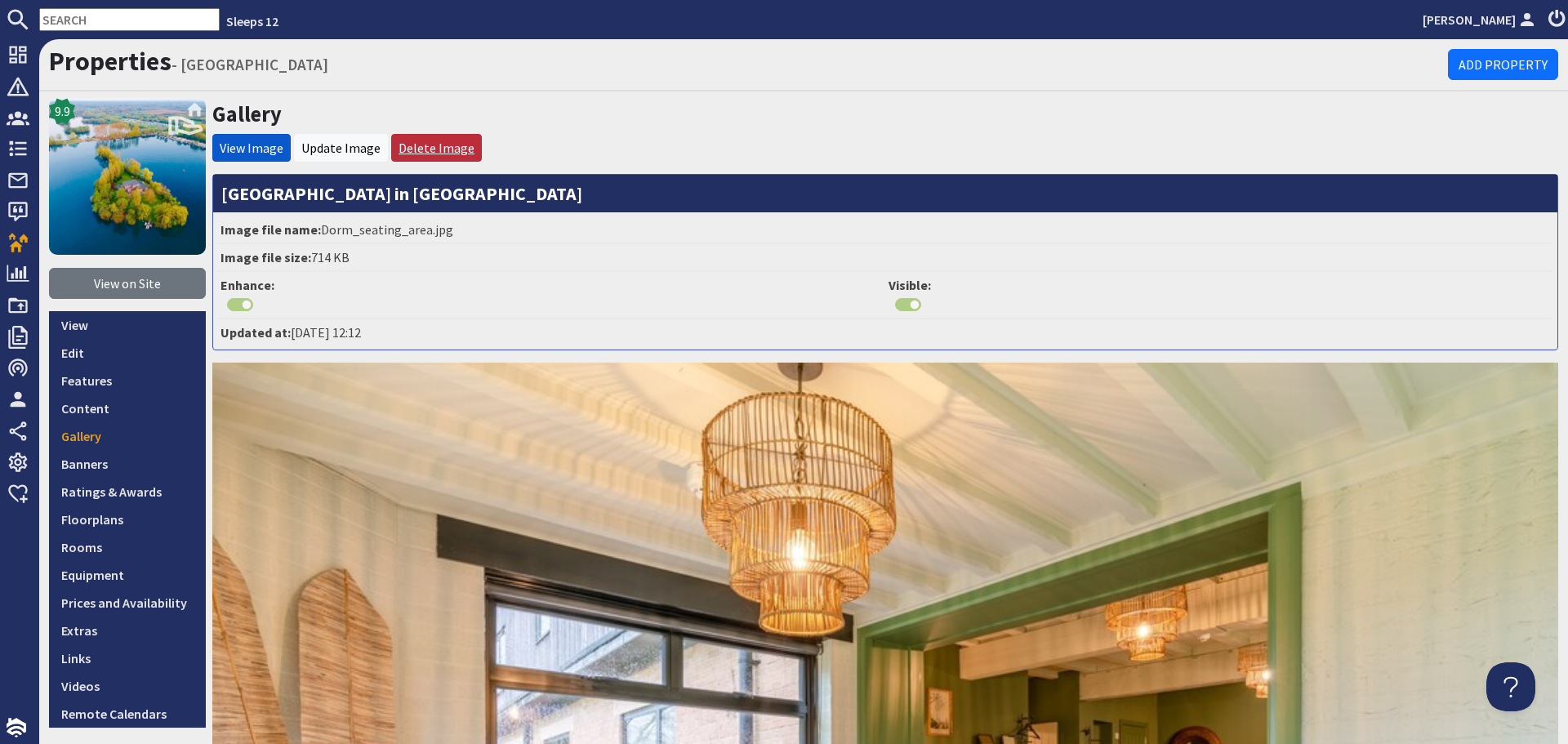
click at [436, 146] on link "Delete Image" at bounding box center [437, 148] width 76 height 16
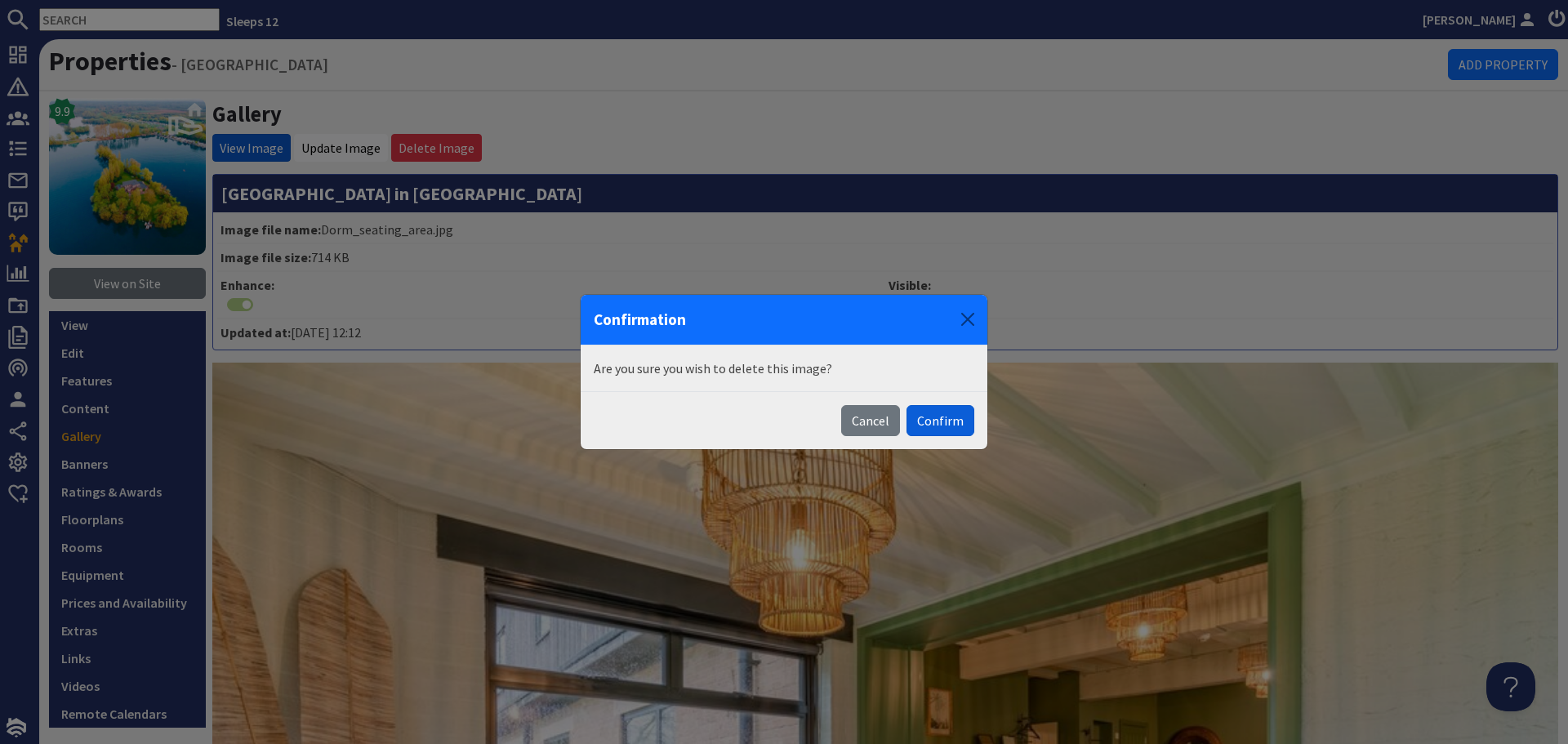
click at [937, 420] on button "Confirm" at bounding box center [940, 420] width 68 height 31
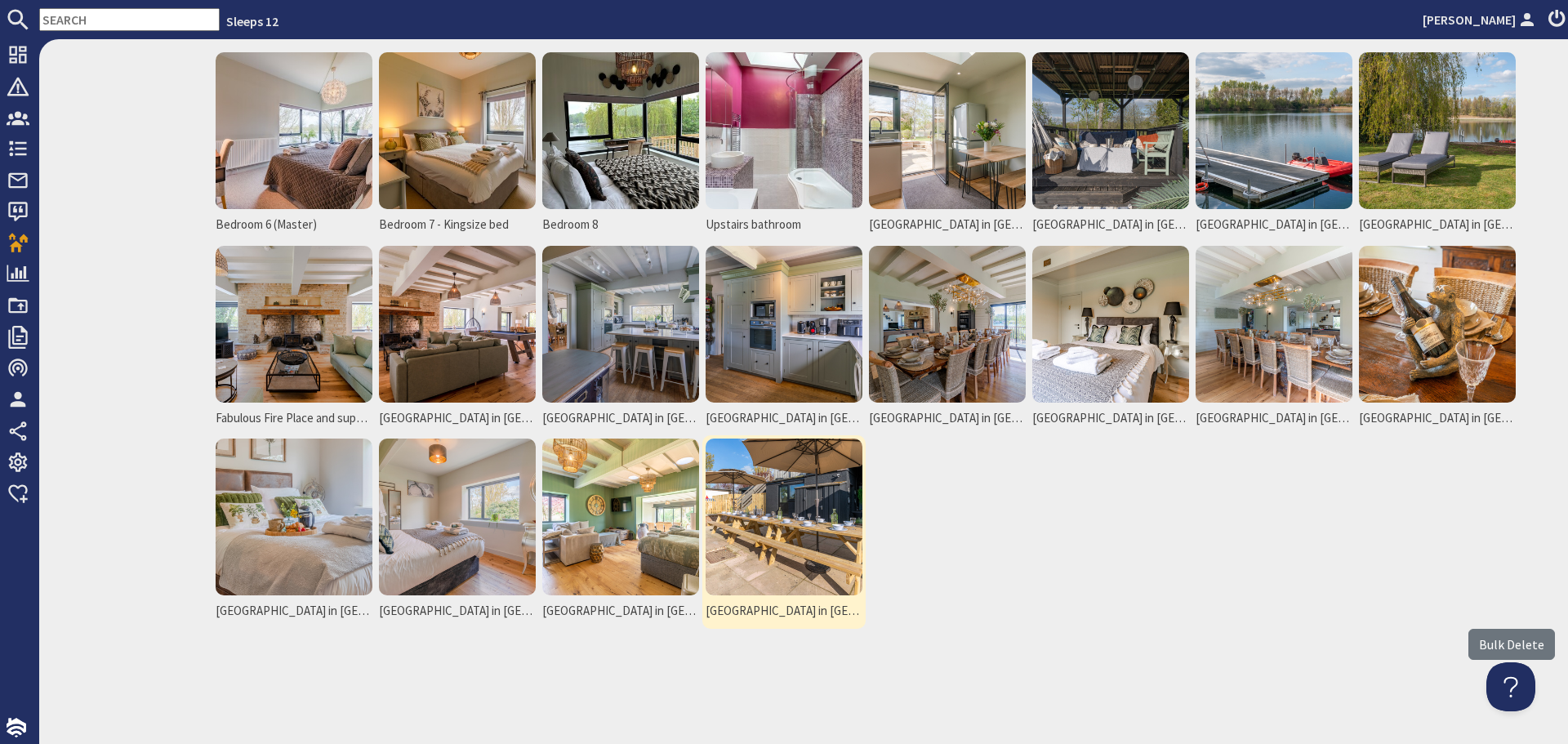
scroll to position [971, 0]
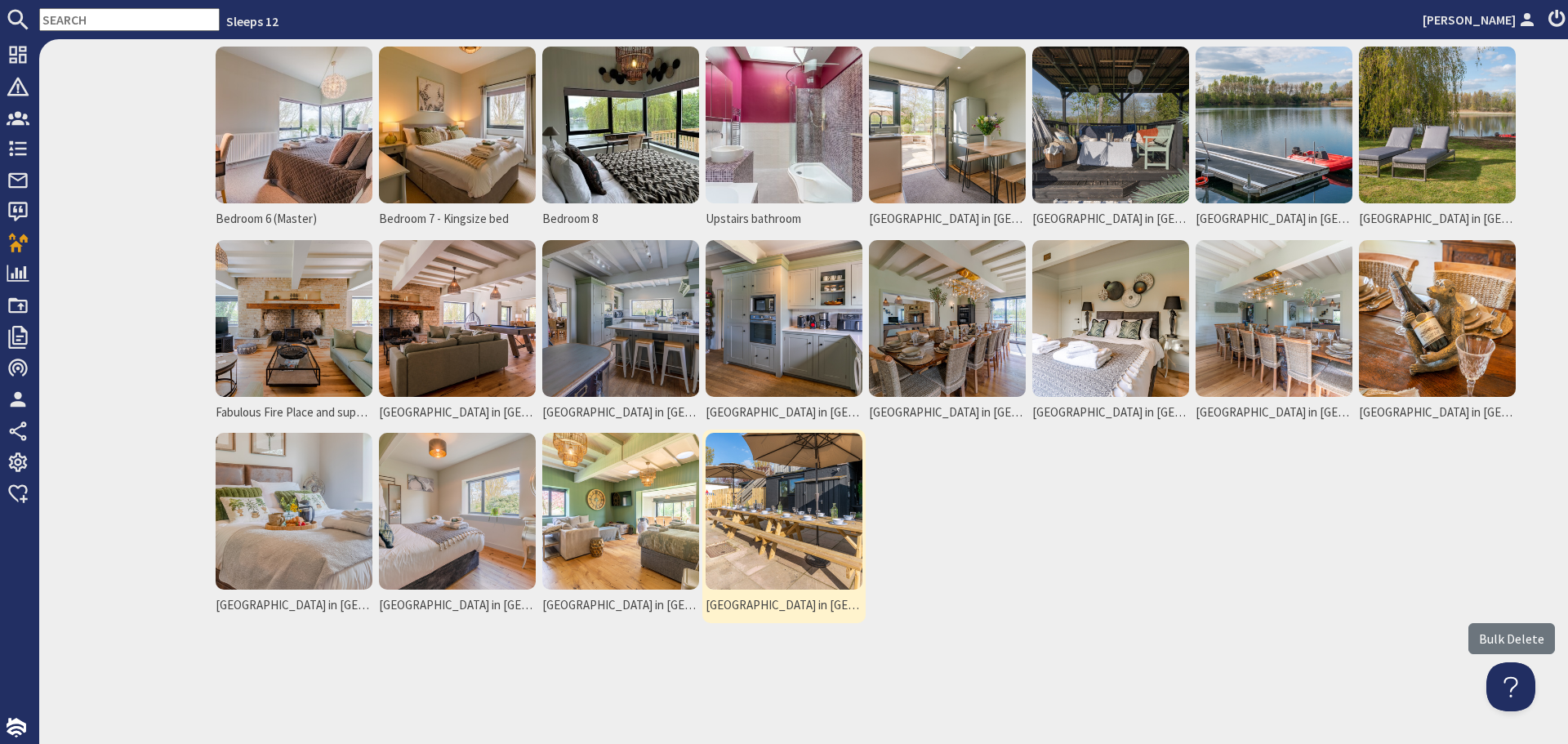
click at [813, 513] on img at bounding box center [784, 510] width 157 height 157
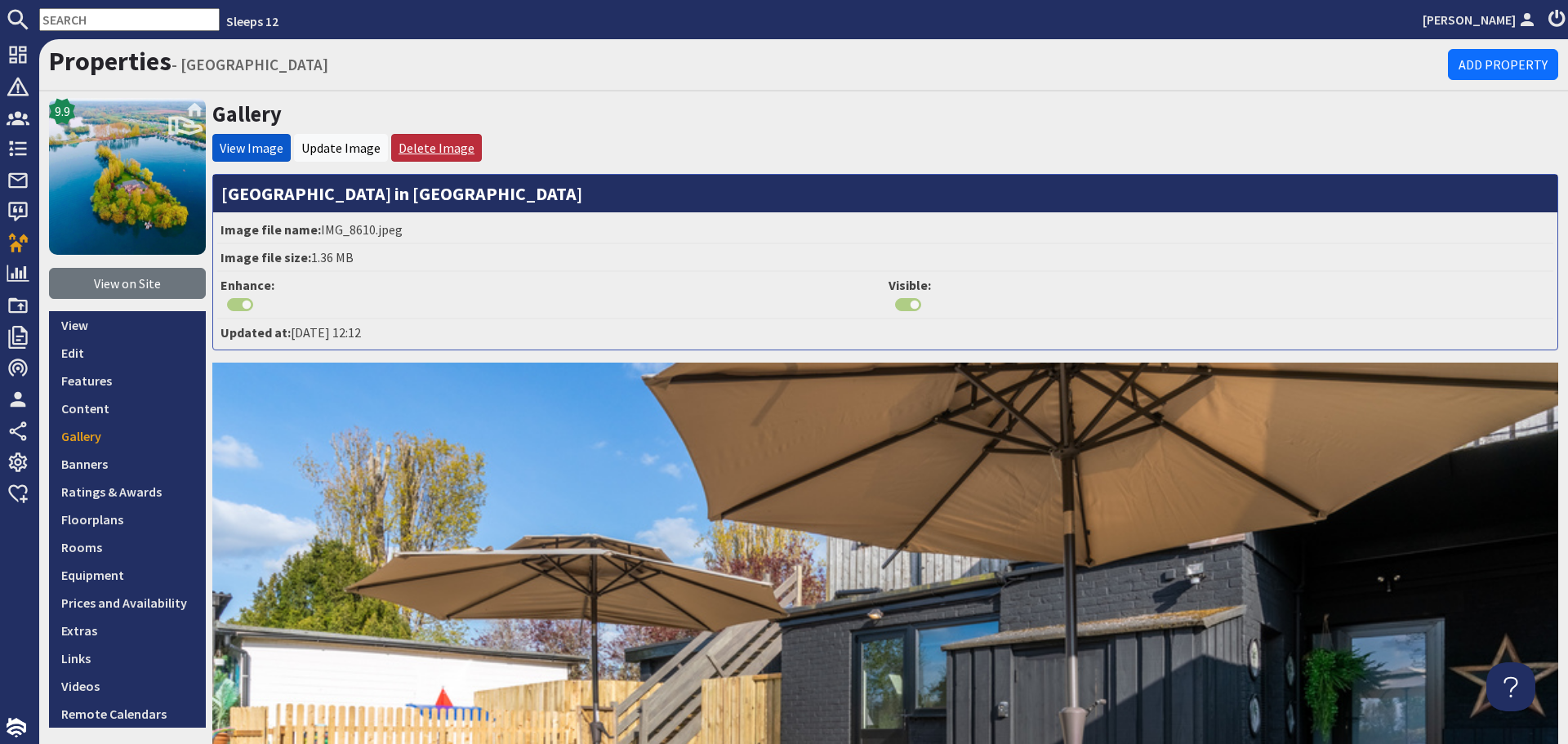
click at [440, 150] on link "Delete Image" at bounding box center [437, 148] width 76 height 16
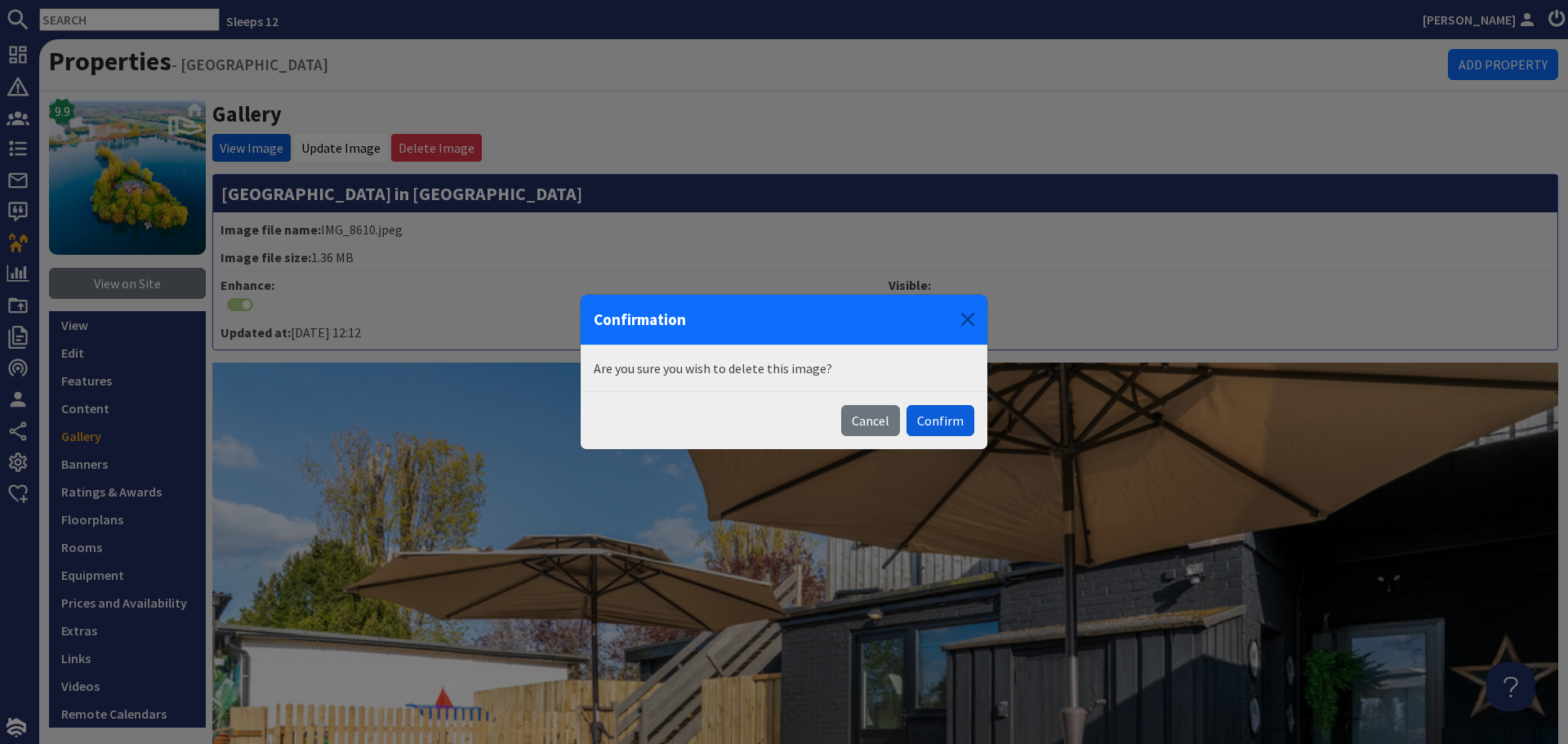
click at [934, 418] on button "Confirm" at bounding box center [940, 420] width 68 height 31
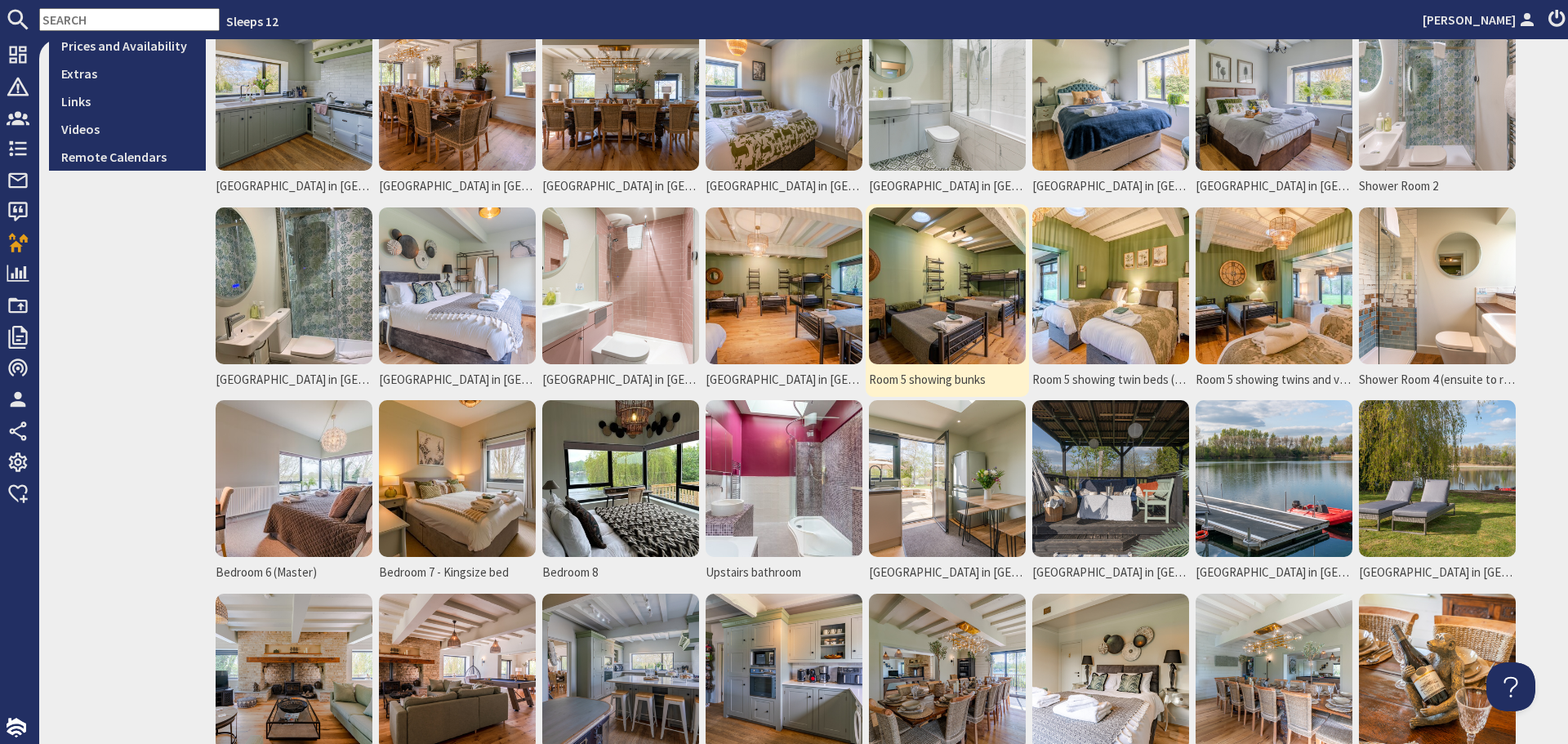
scroll to position [817, 0]
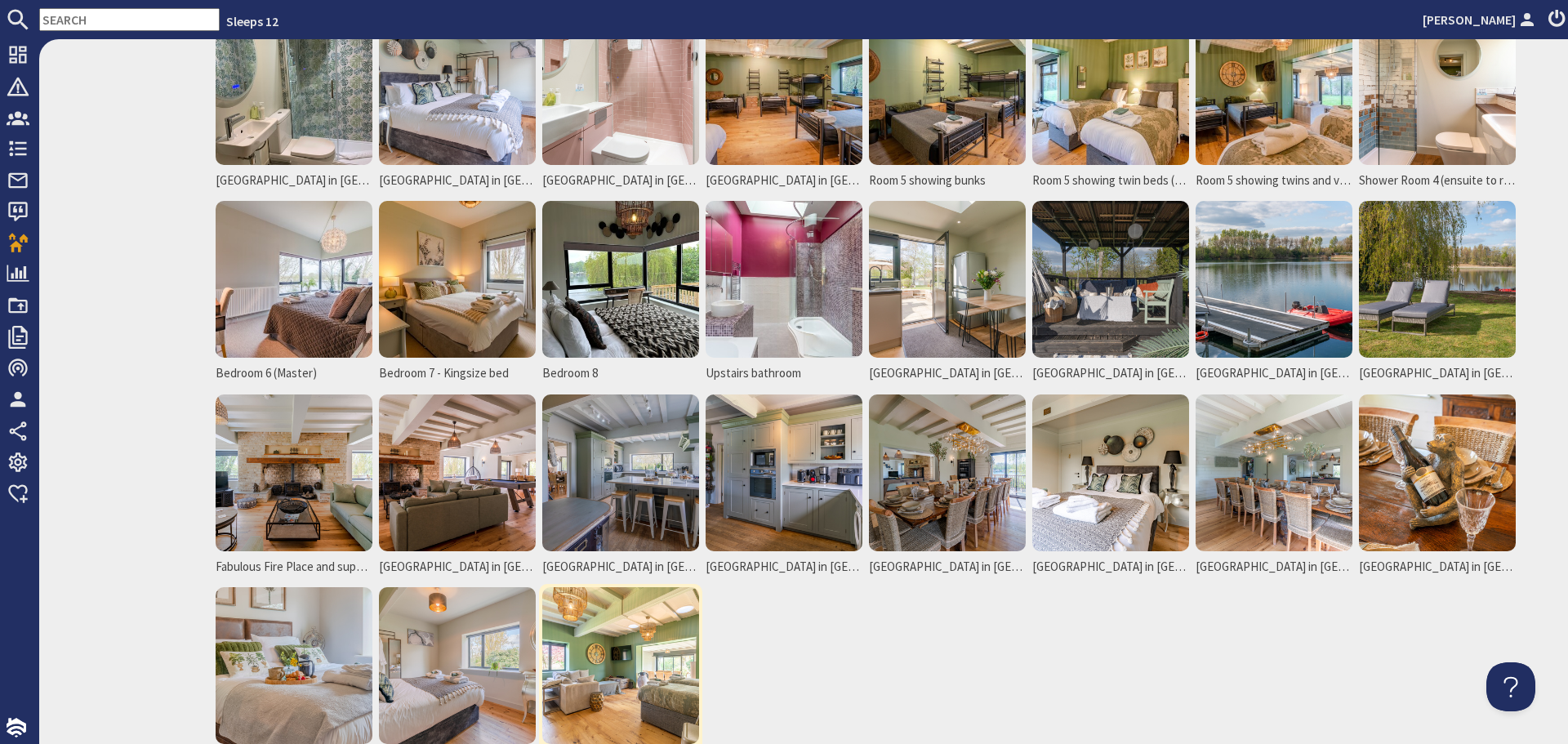
click at [604, 650] on img at bounding box center [620, 665] width 157 height 157
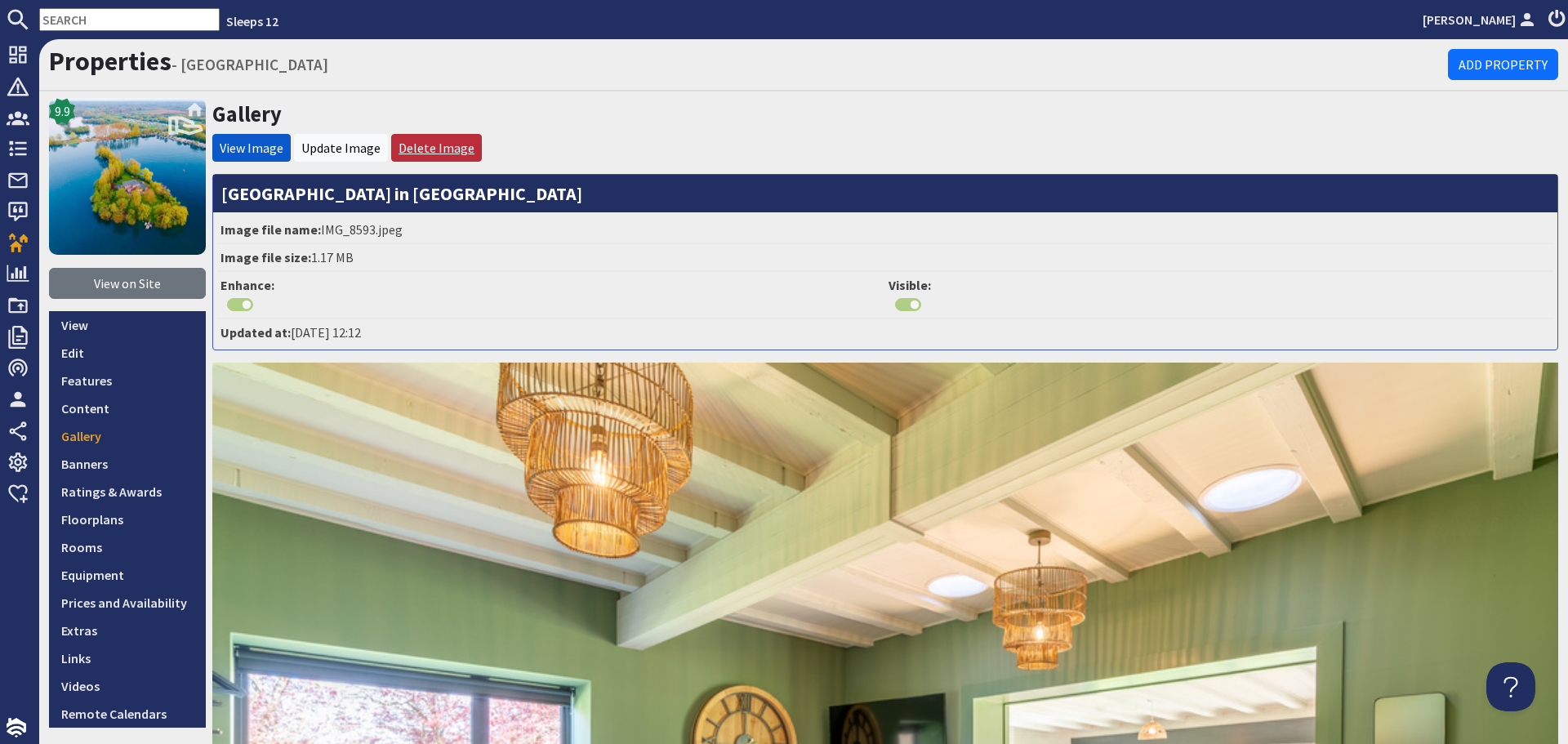
click at [442, 141] on link "Delete Image" at bounding box center [437, 148] width 76 height 16
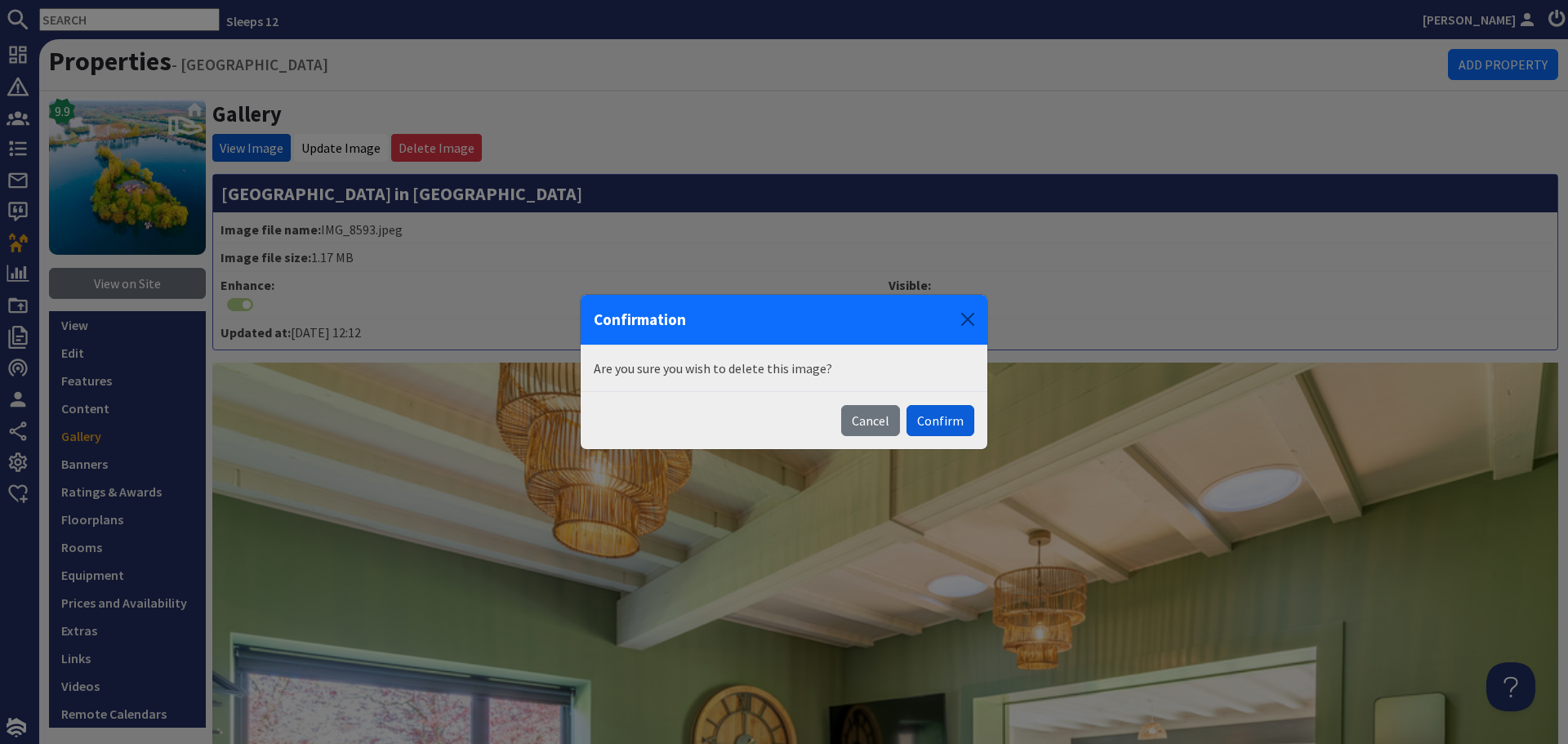
click at [952, 421] on button "Confirm" at bounding box center [940, 420] width 68 height 31
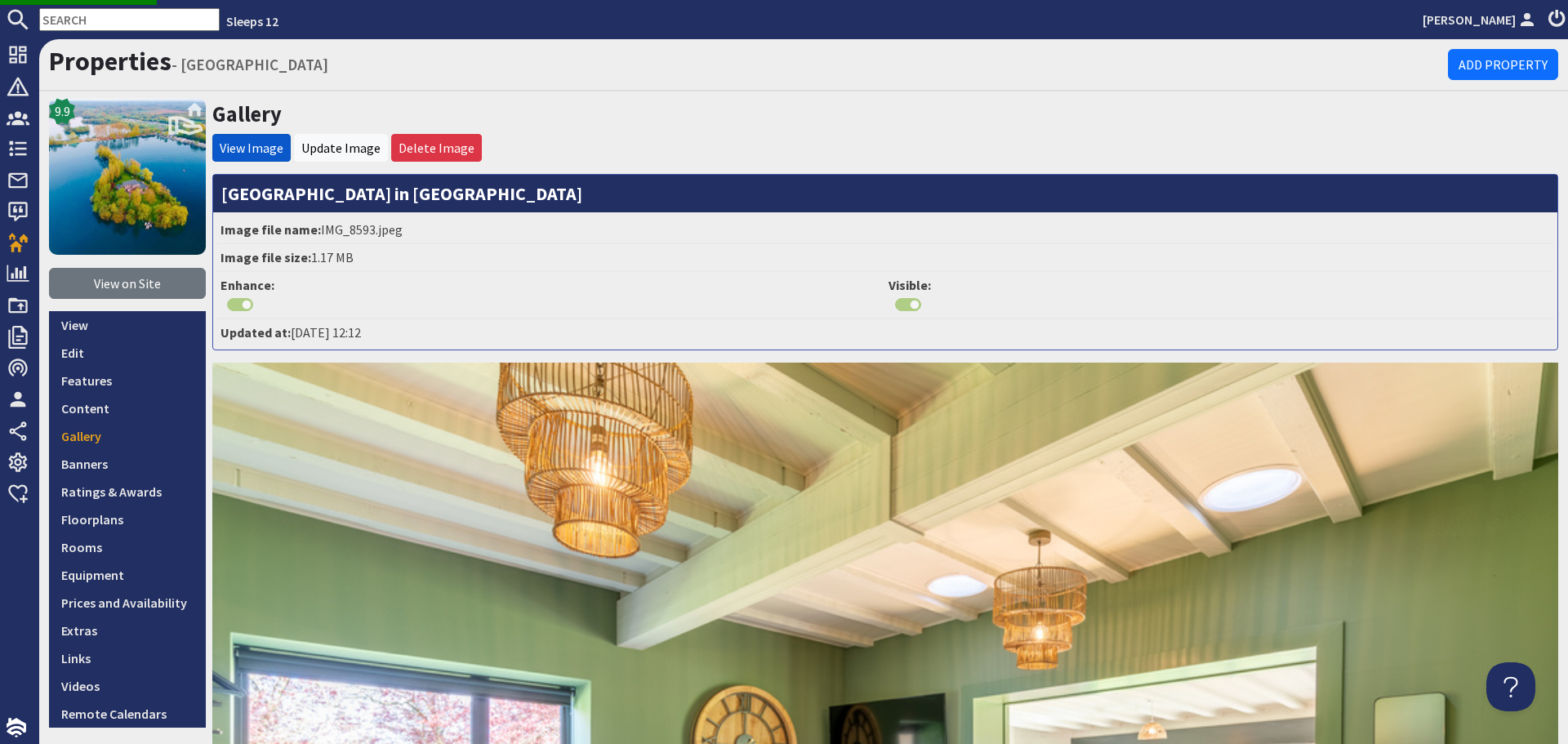
scroll to position [425, 0]
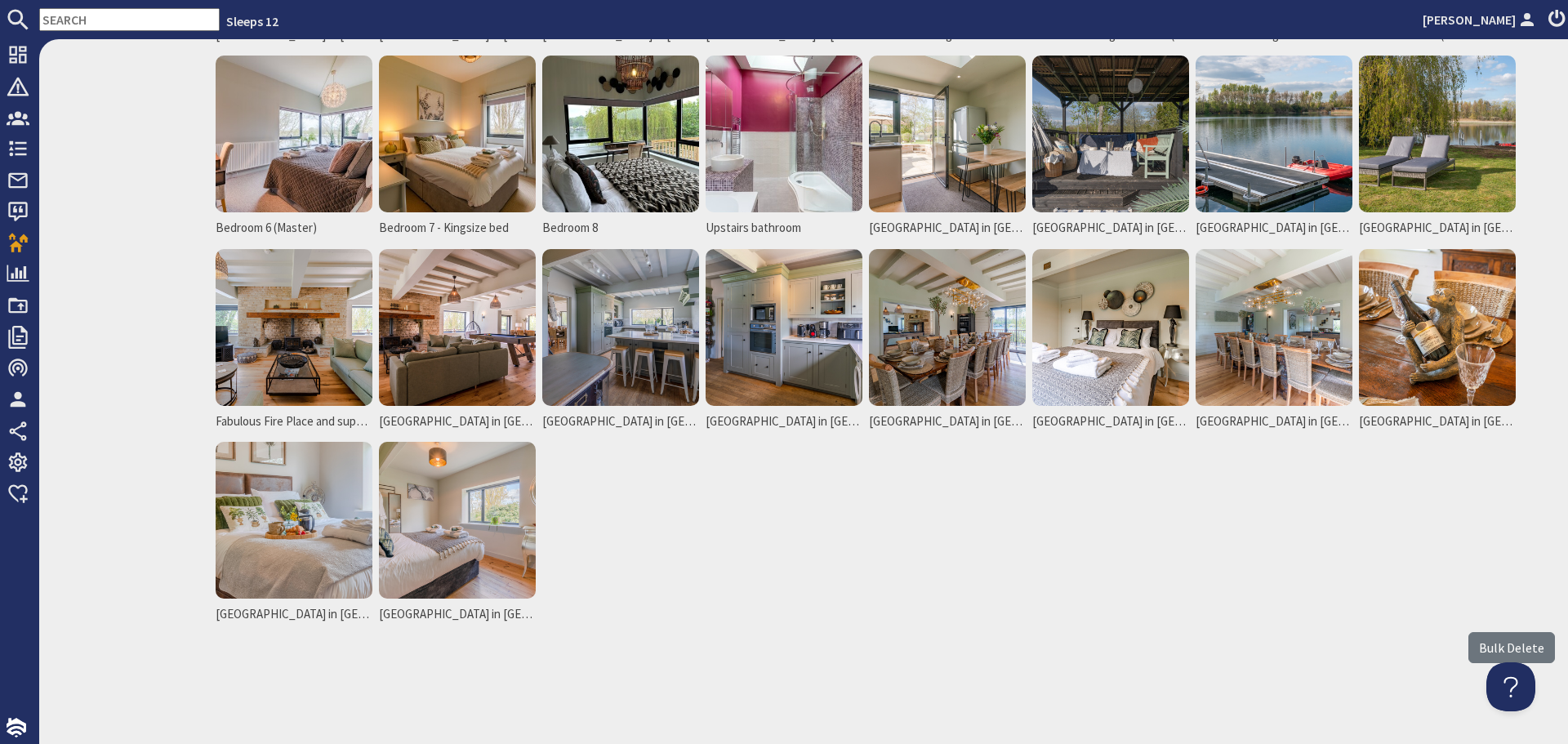
scroll to position [971, 0]
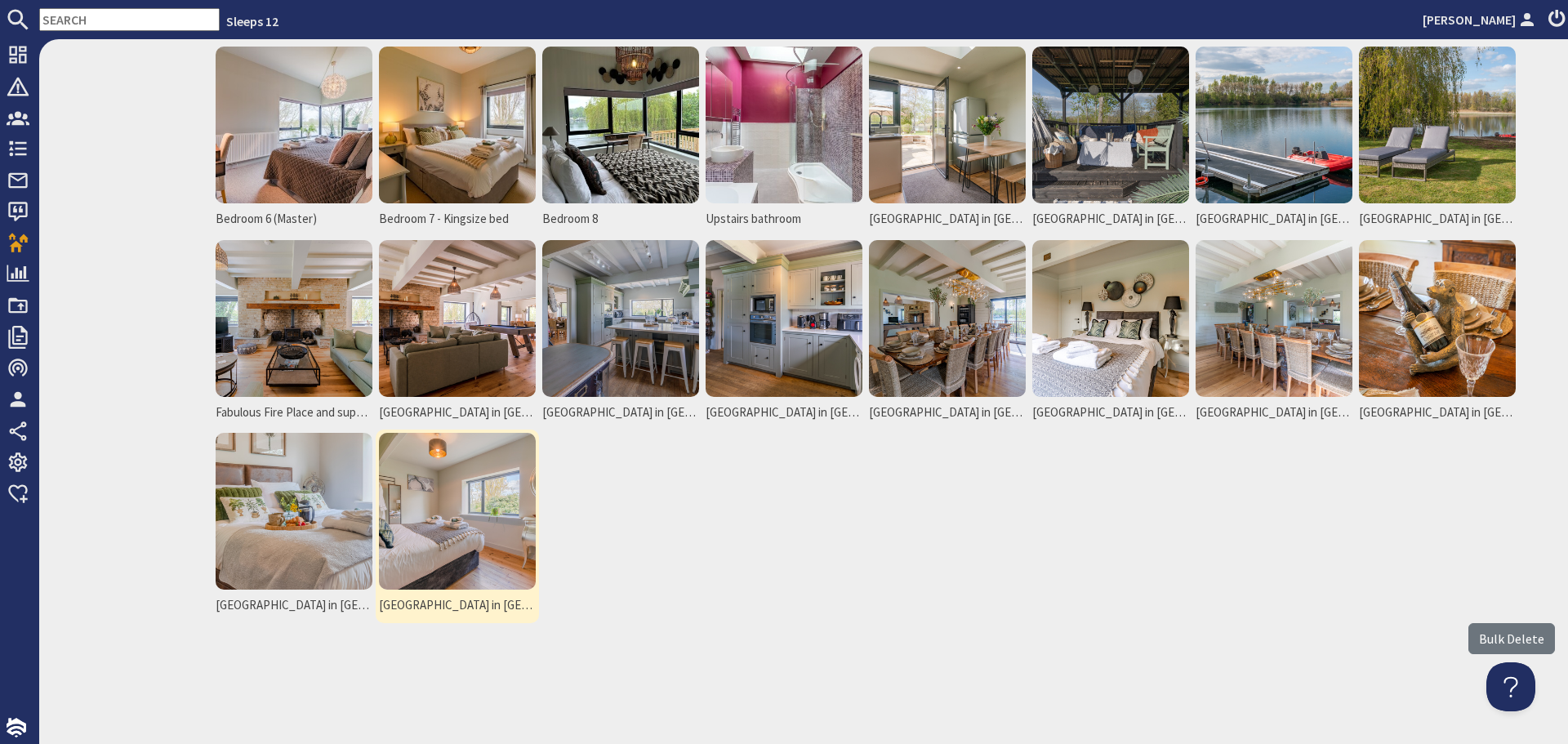
click at [490, 527] on img at bounding box center [456, 510] width 157 height 157
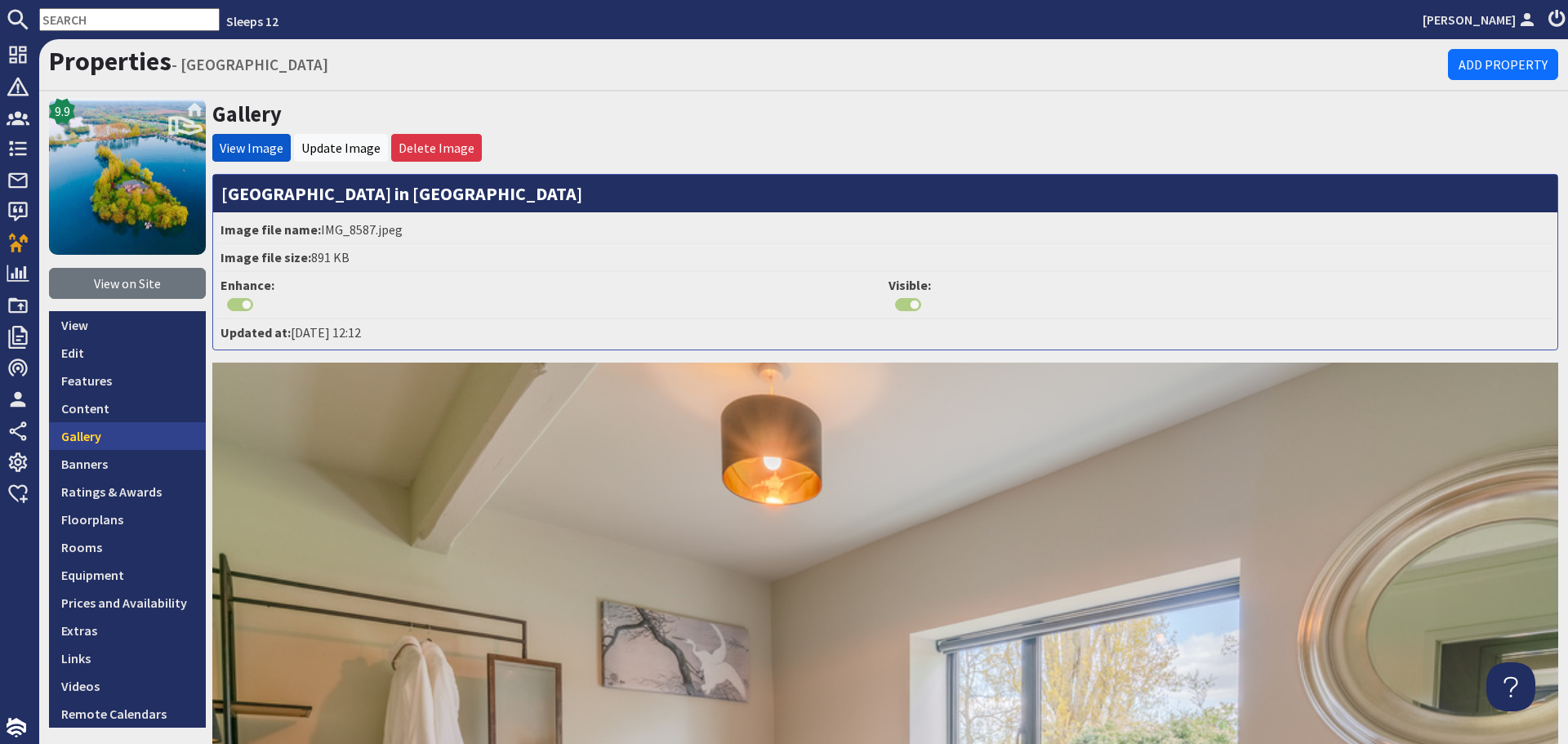
click at [137, 437] on link "Gallery" at bounding box center [126, 435] width 157 height 27
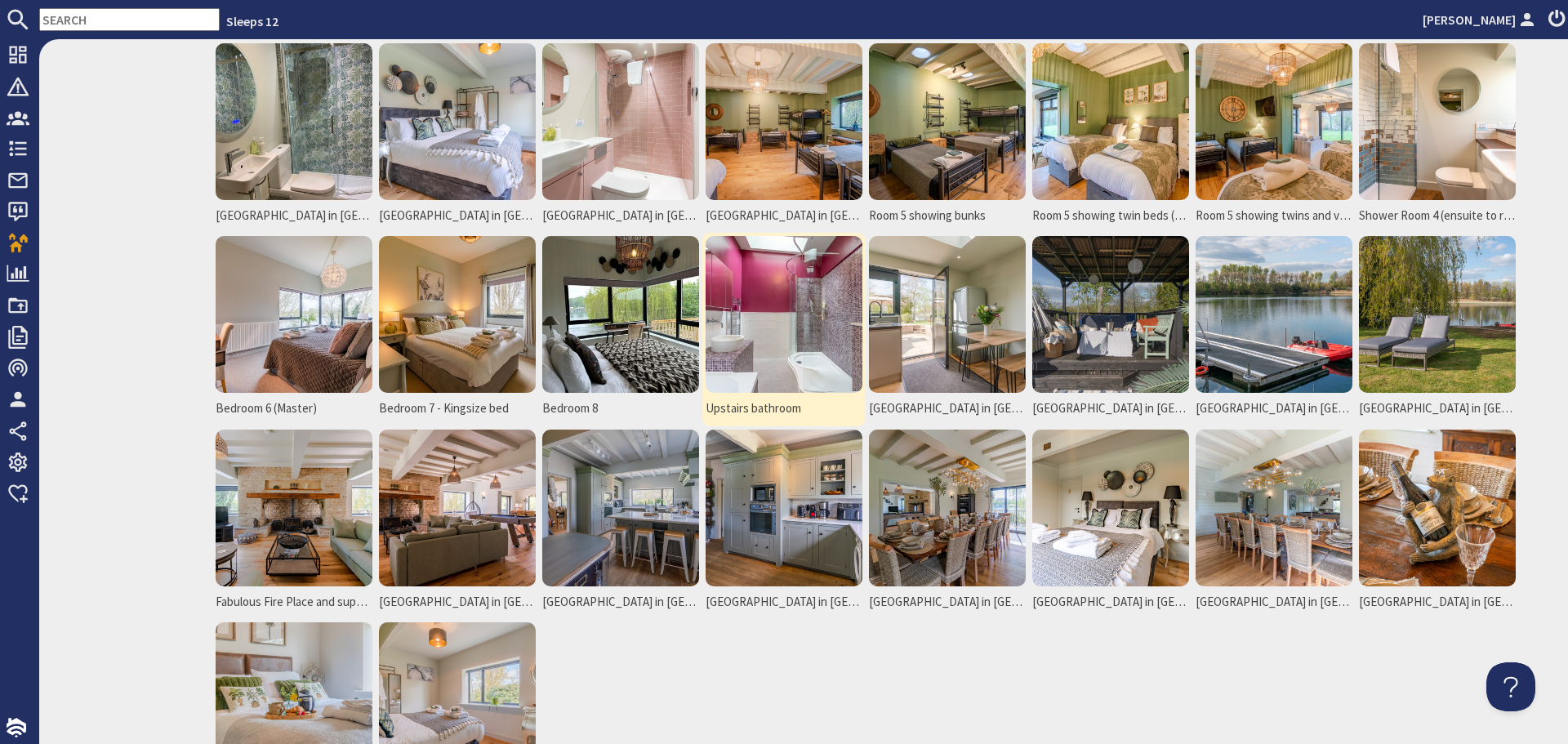
scroll to position [817, 0]
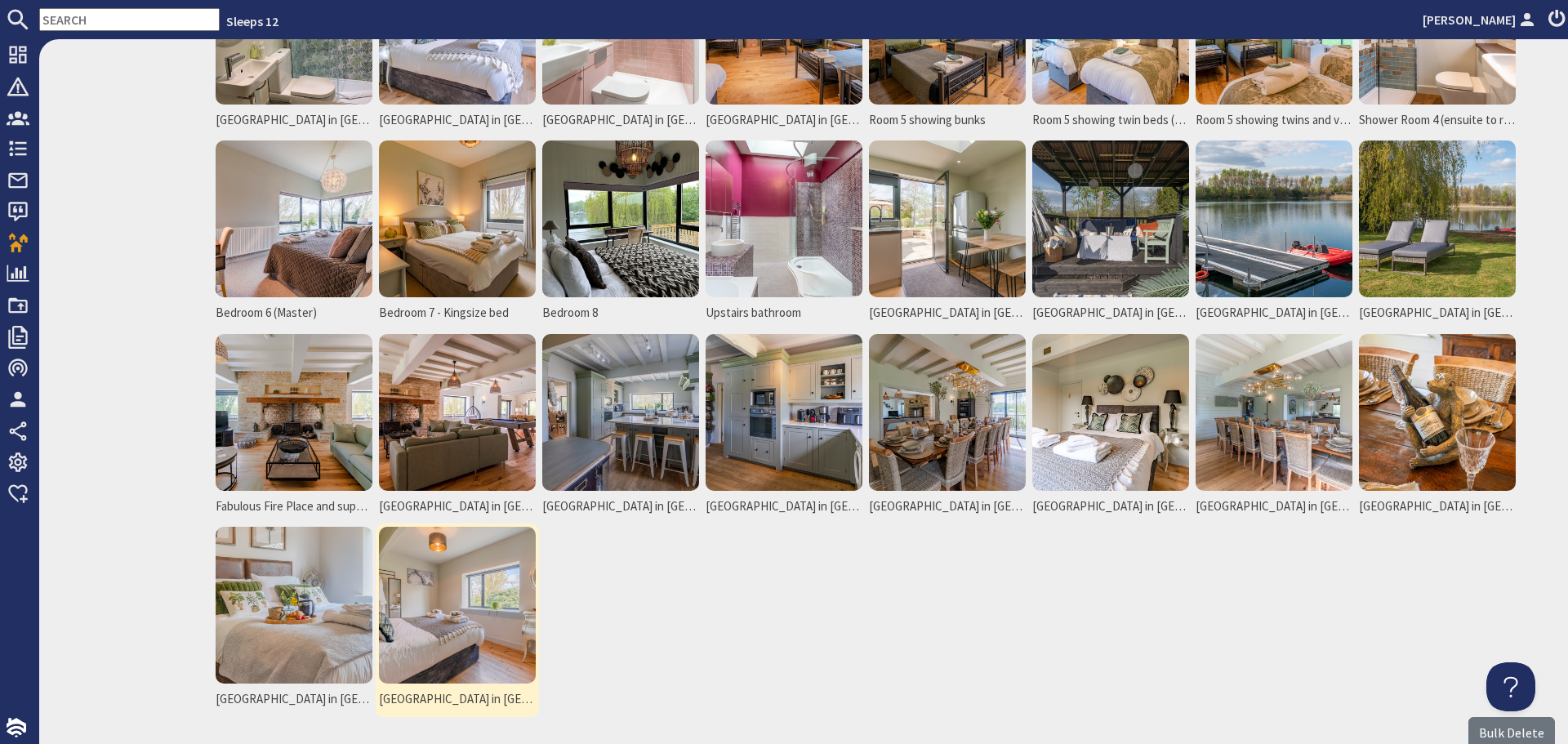
click at [468, 580] on img at bounding box center [456, 605] width 157 height 157
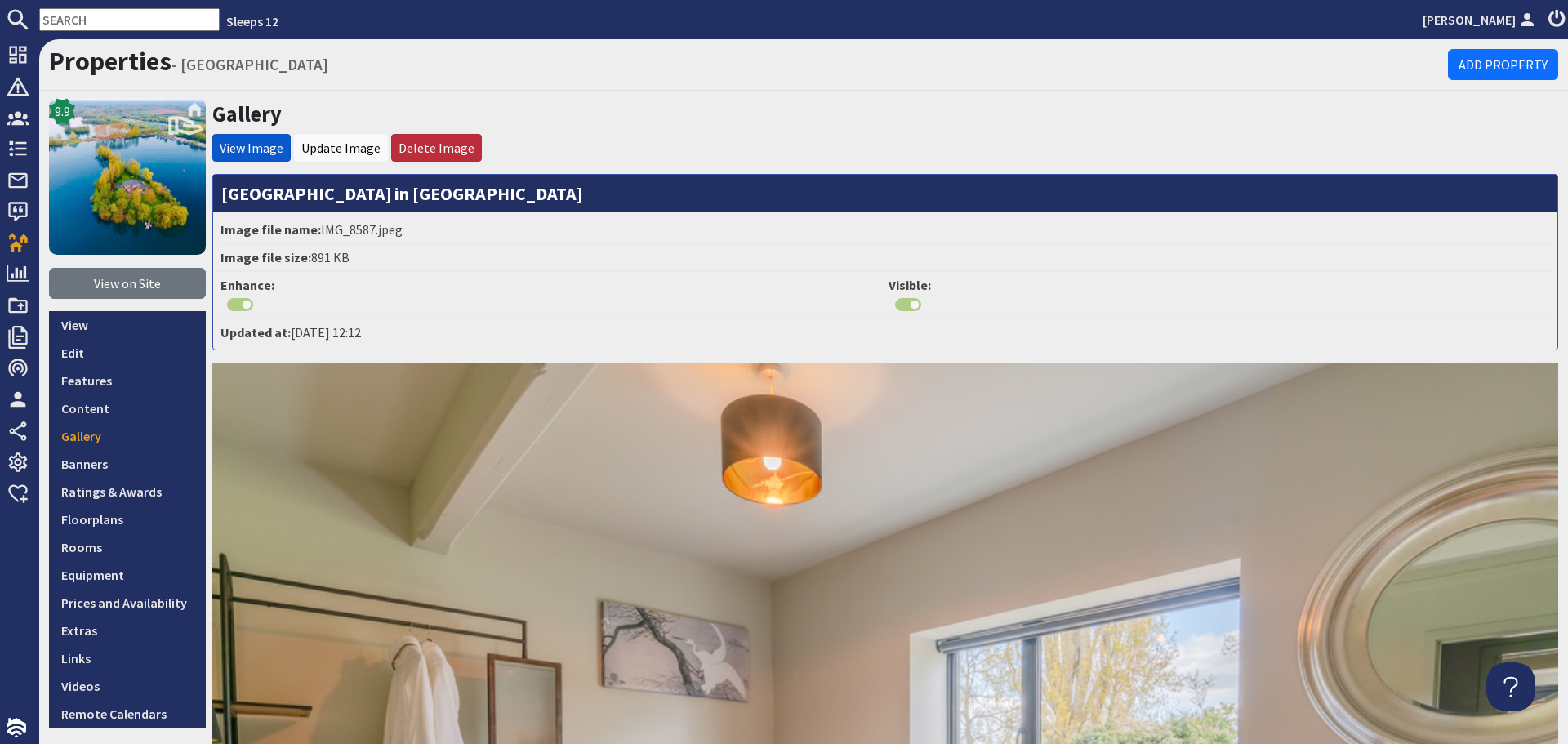
click at [439, 150] on link "Delete Image" at bounding box center [437, 148] width 76 height 16
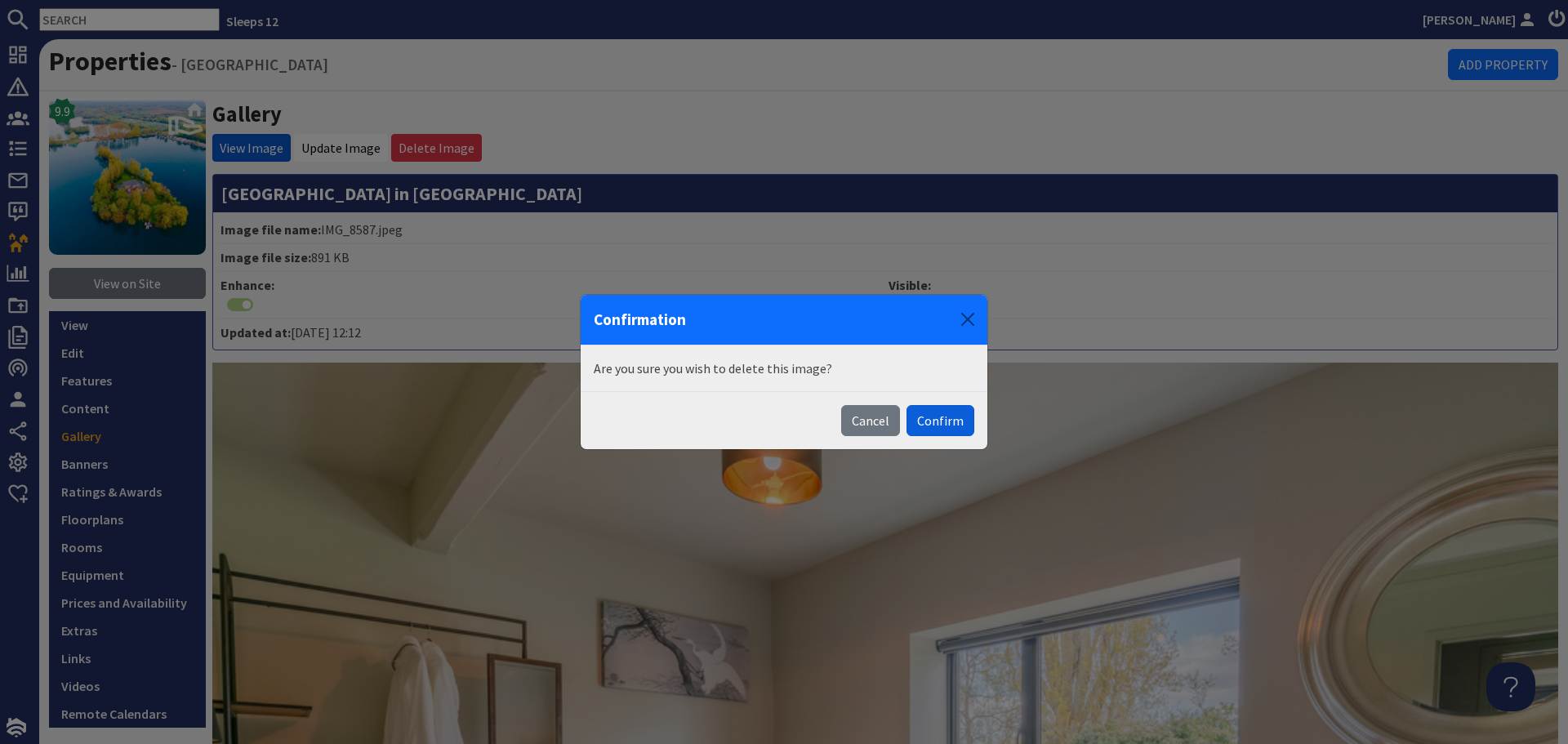
click at [942, 415] on button "Confirm" at bounding box center [940, 420] width 68 height 31
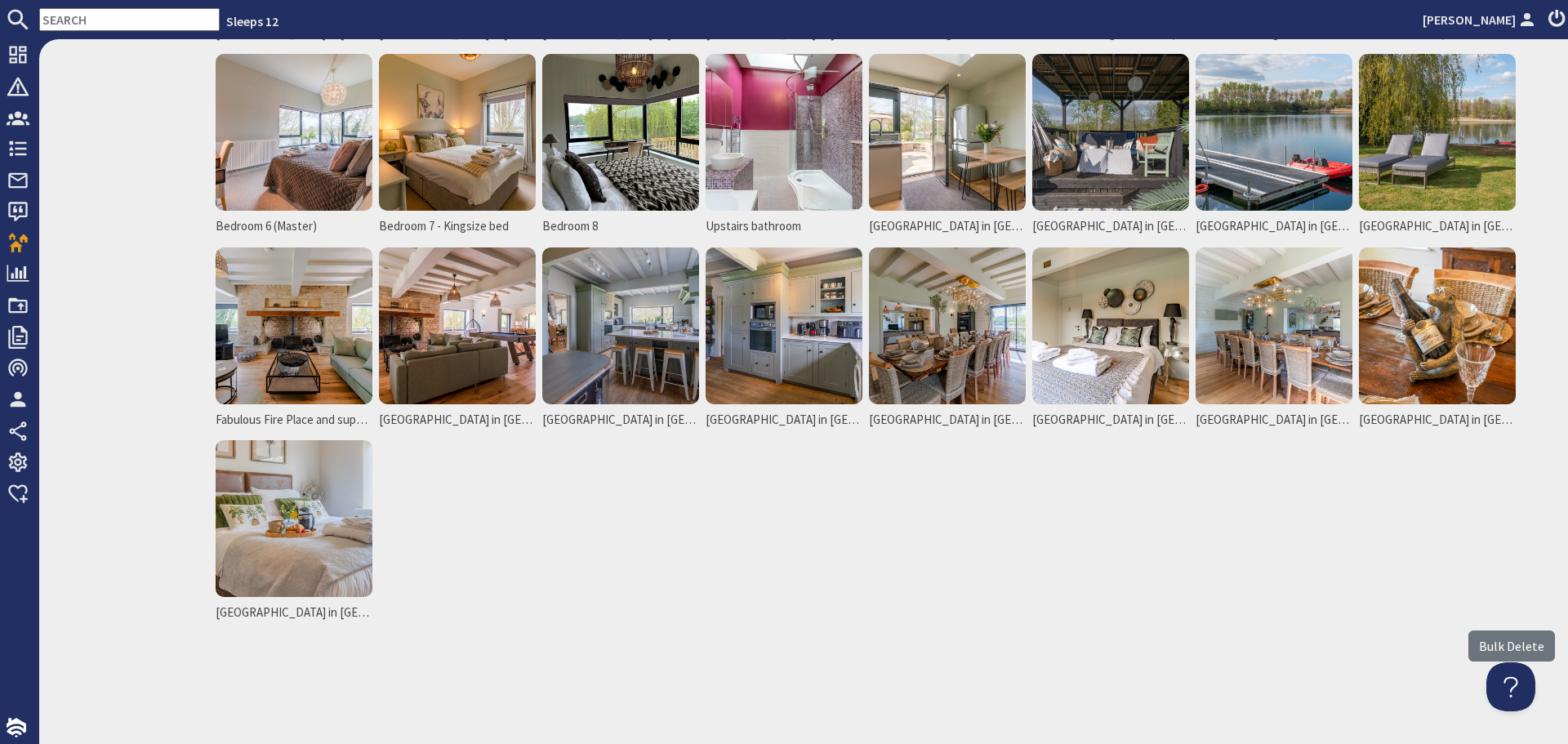
scroll to position [971, 0]
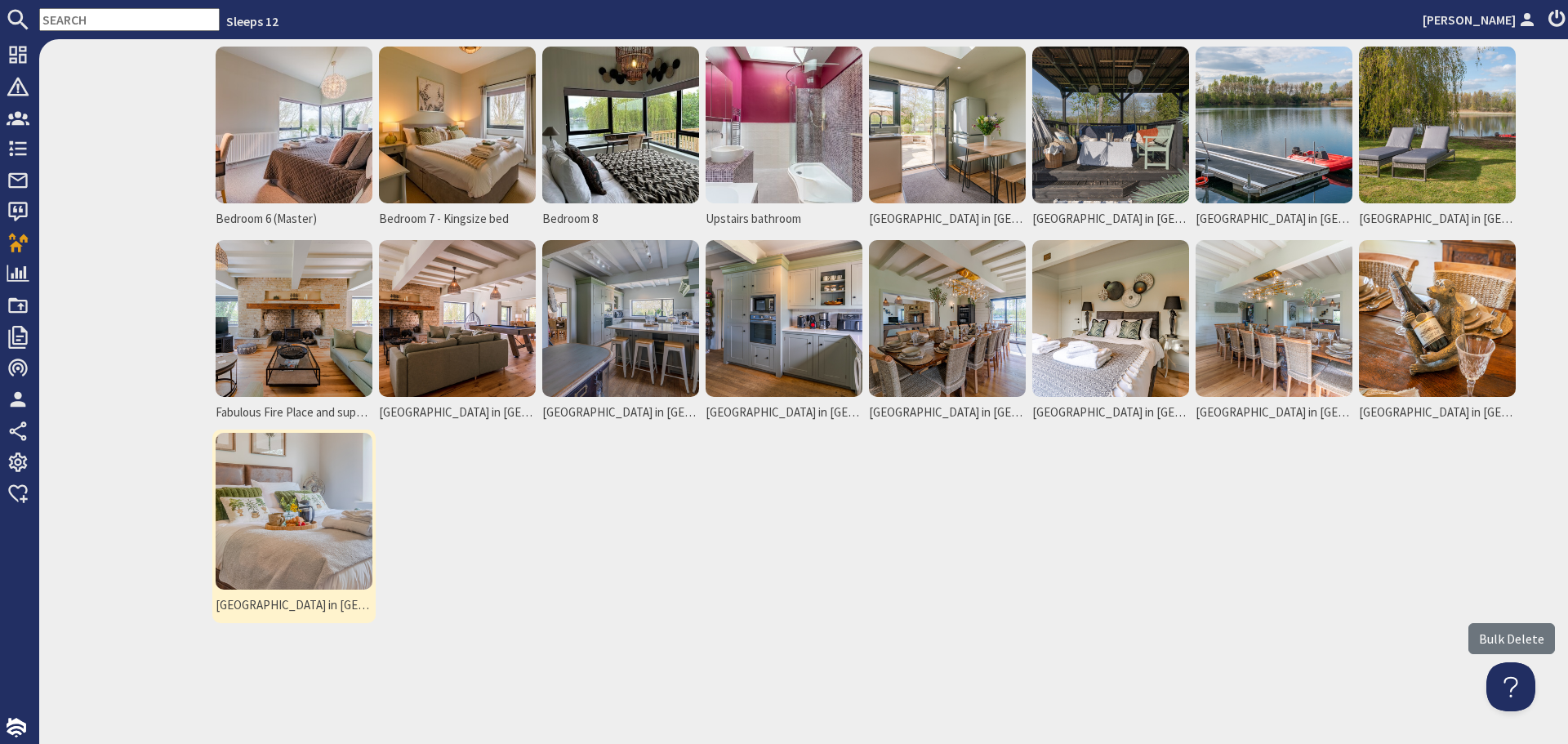
click at [307, 493] on img at bounding box center [294, 510] width 157 height 157
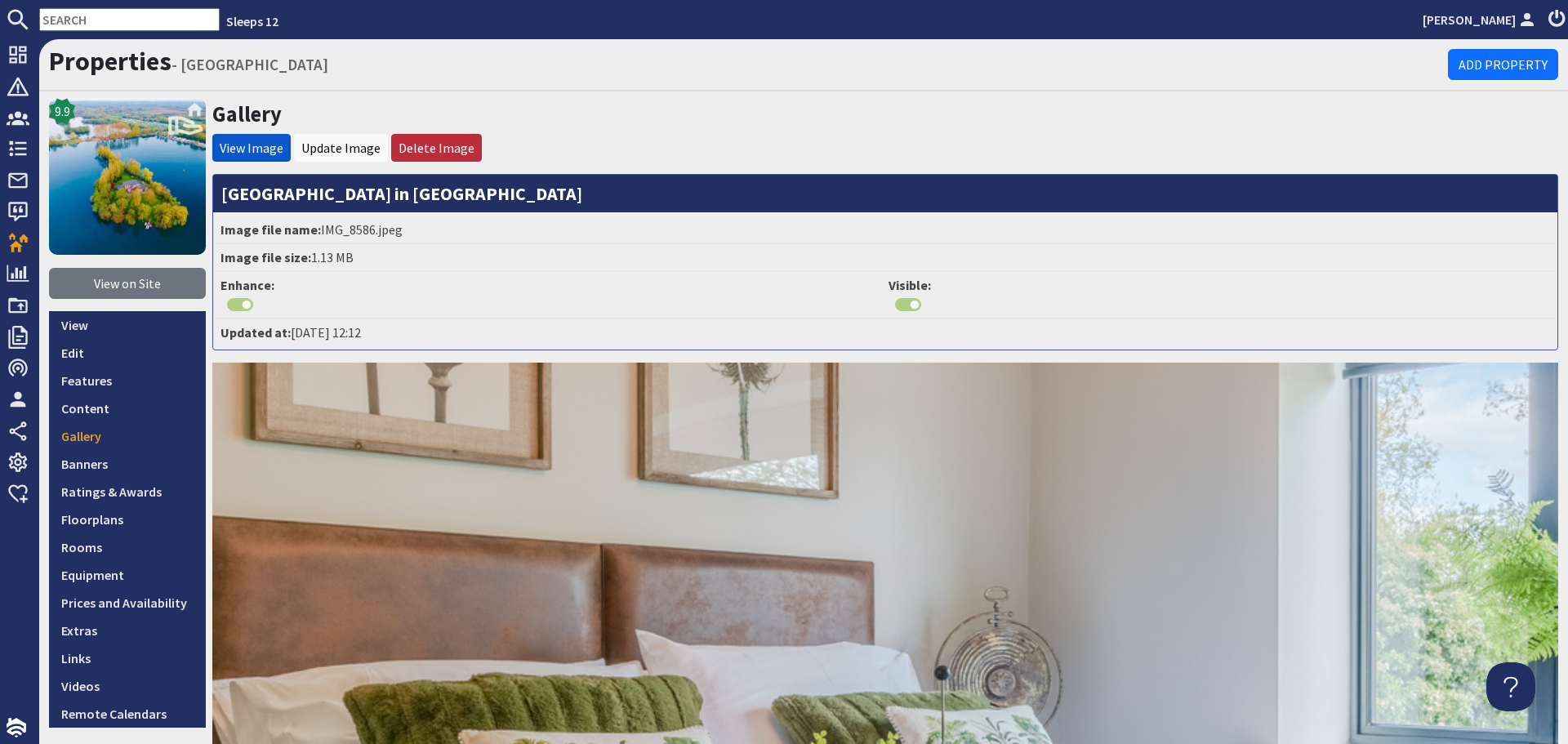
click at [432, 138] on li "Delete Image" at bounding box center [436, 147] width 90 height 27
click at [449, 145] on link "Delete Image" at bounding box center [437, 148] width 76 height 16
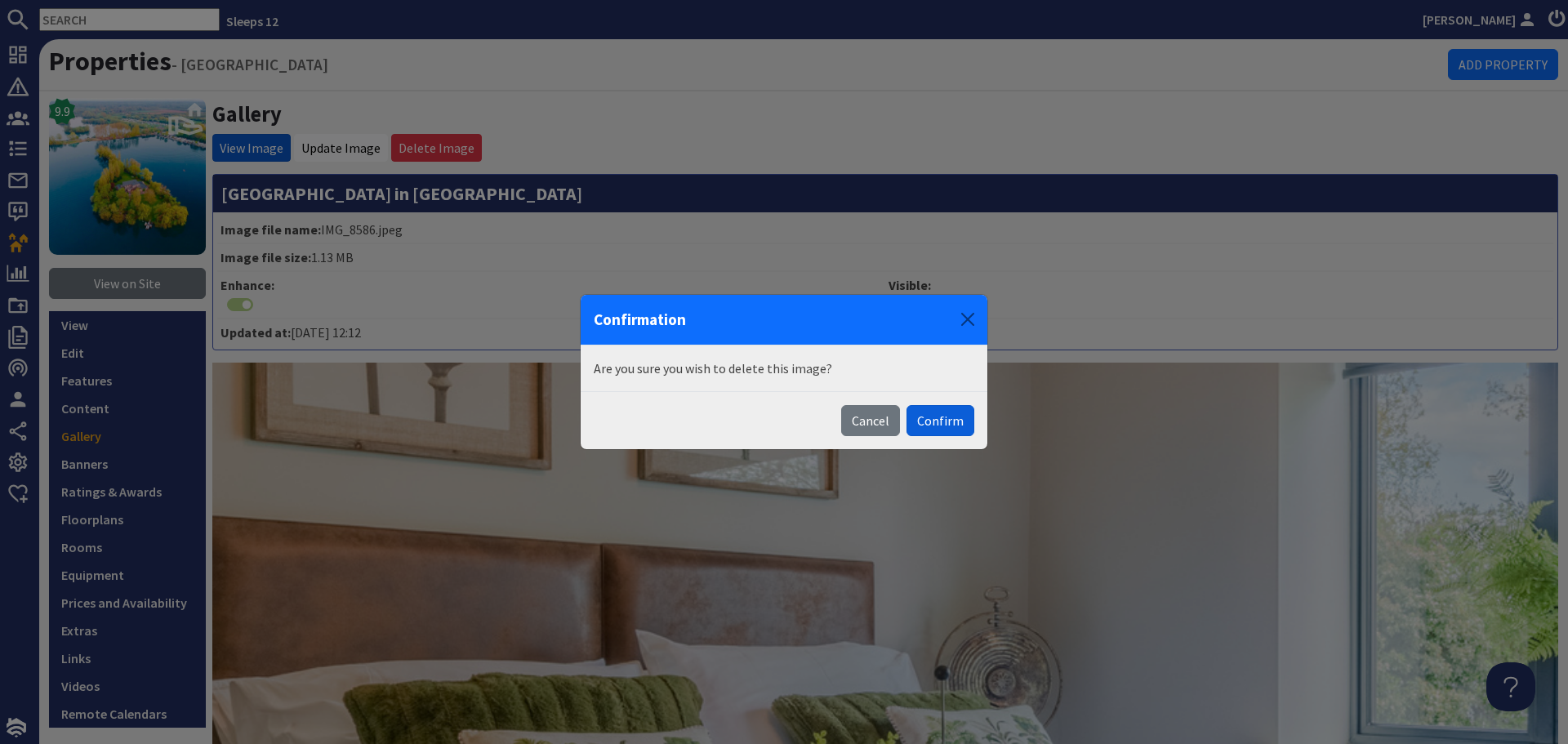
click at [957, 421] on button "Confirm" at bounding box center [940, 420] width 68 height 31
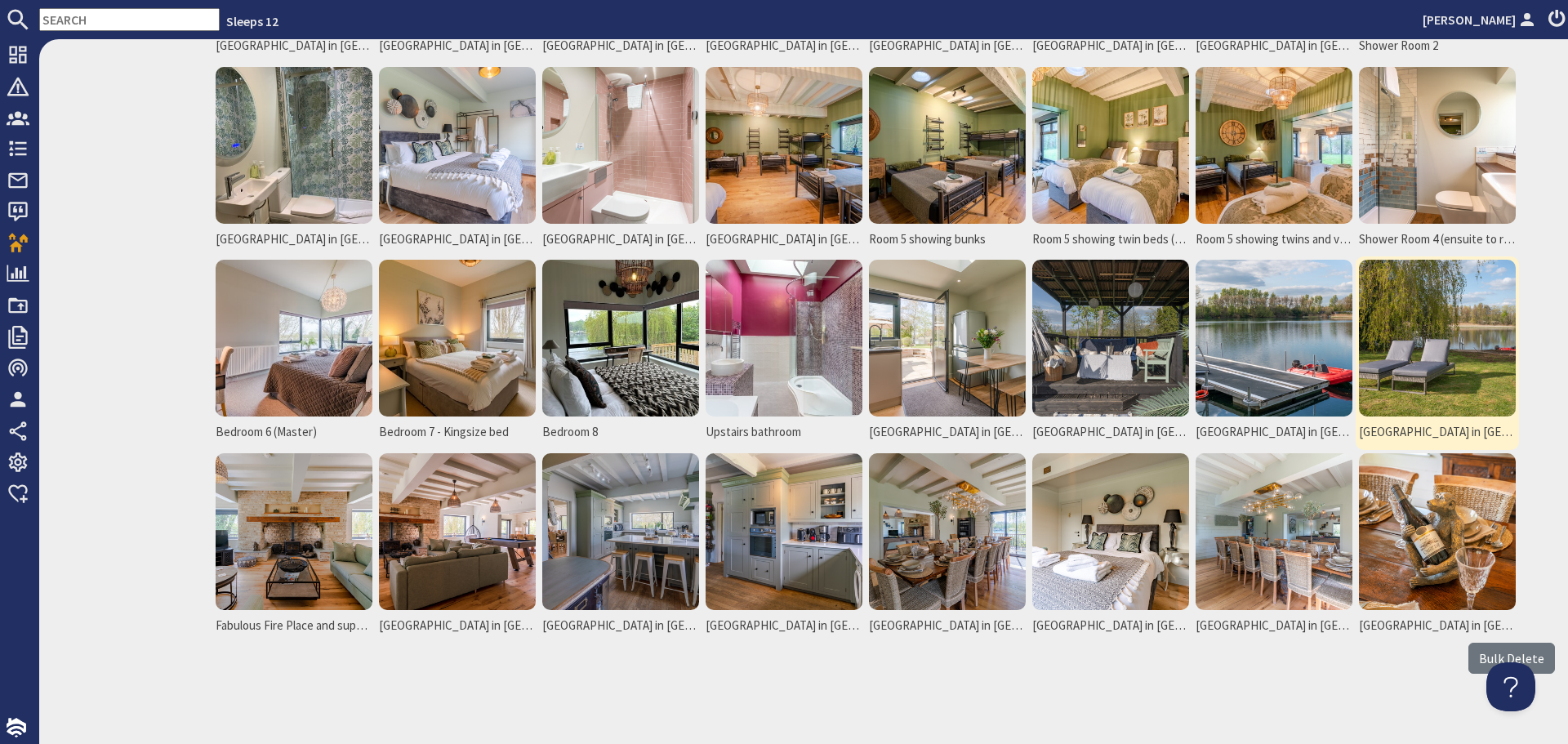
scroll to position [778, 0]
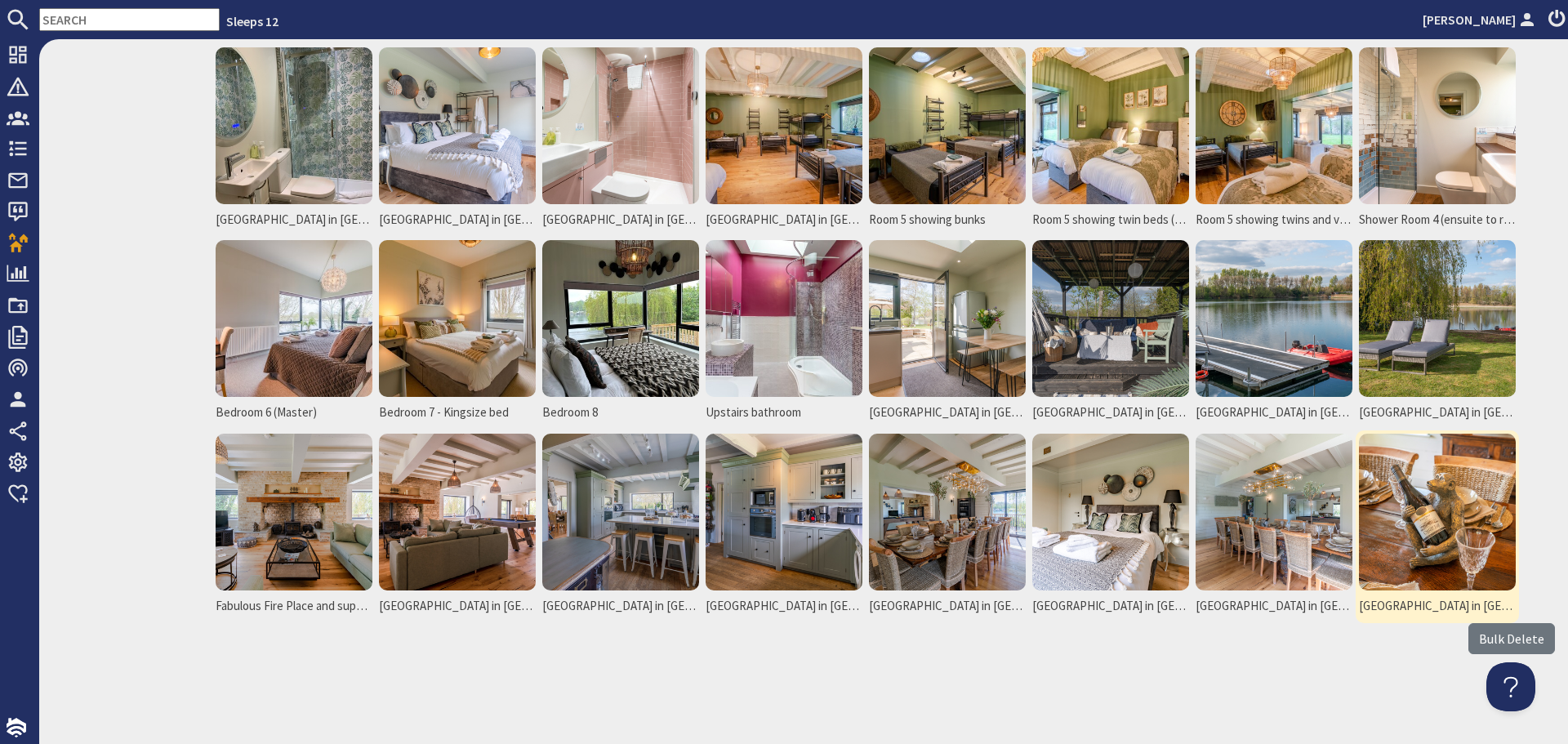
click at [1432, 517] on img at bounding box center [1436, 511] width 157 height 157
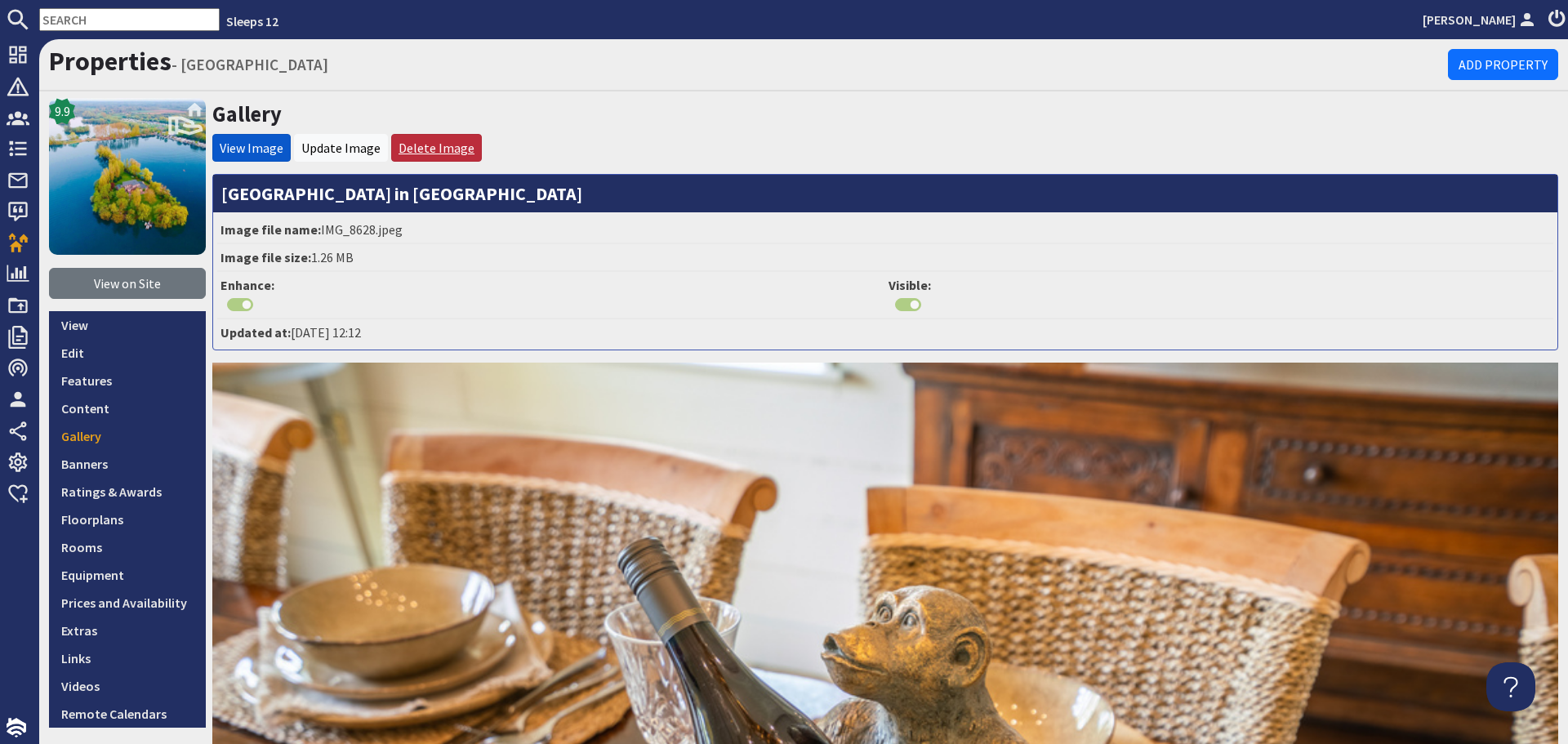
click at [432, 151] on link "Delete Image" at bounding box center [437, 148] width 76 height 16
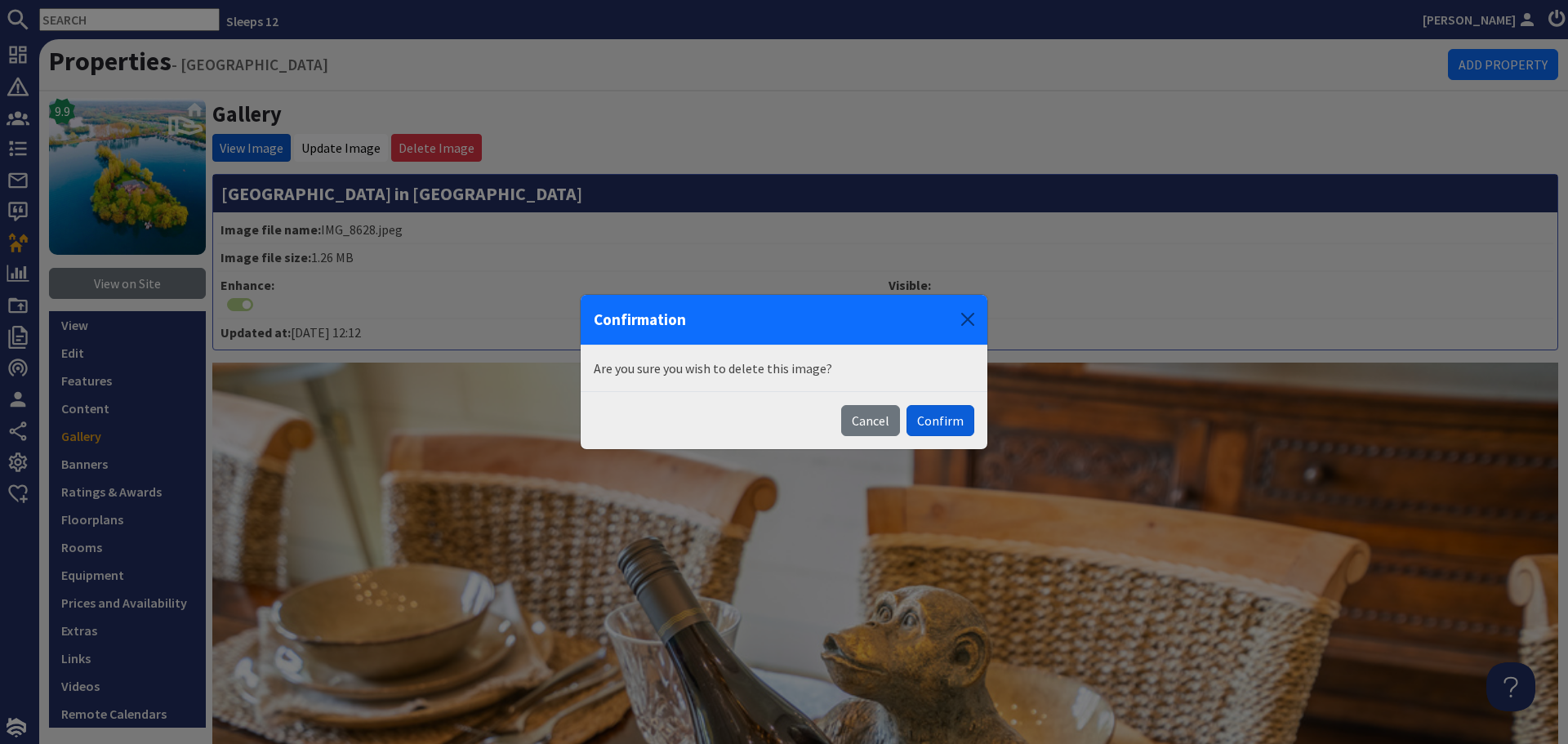
click at [961, 431] on button "Confirm" at bounding box center [940, 420] width 68 height 31
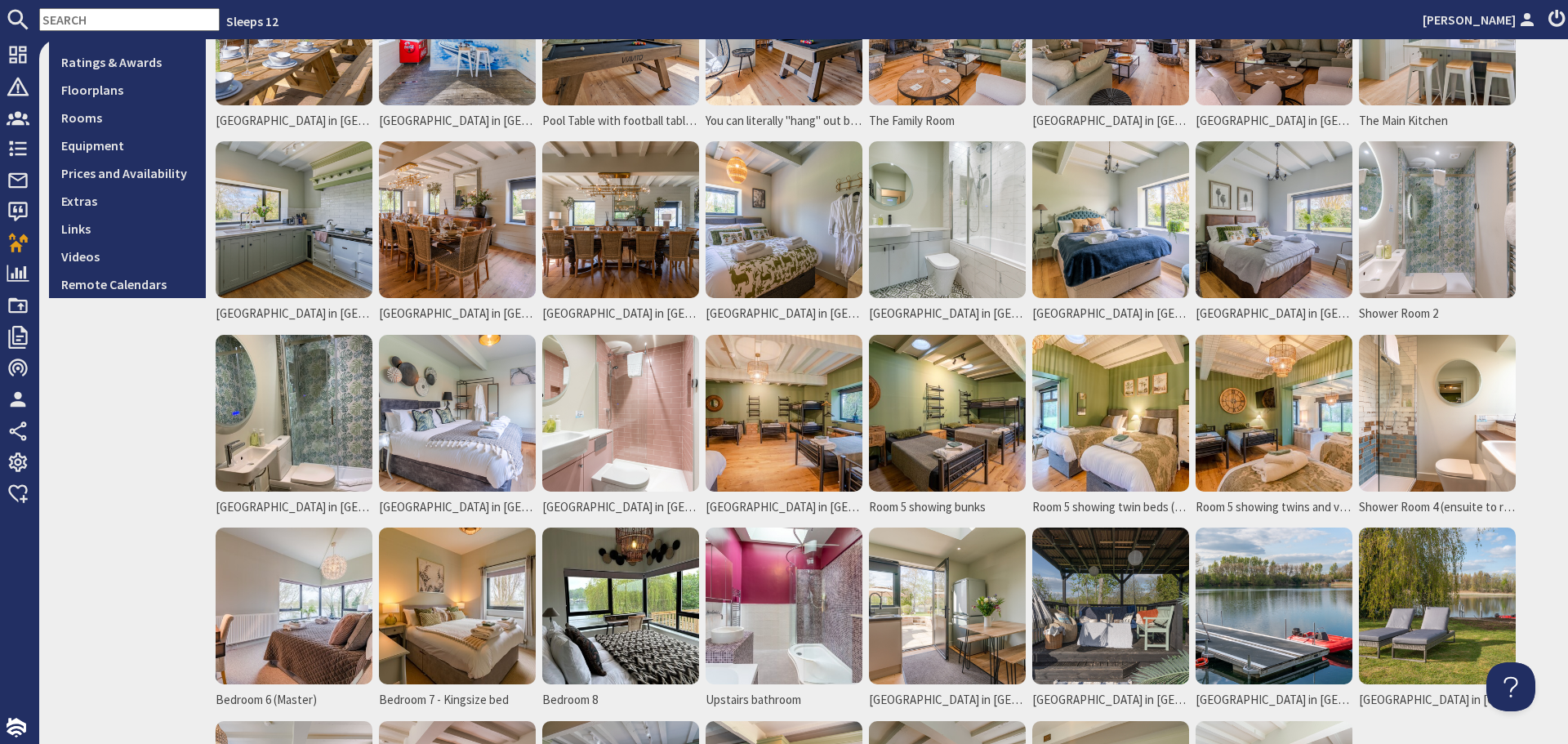
scroll to position [778, 0]
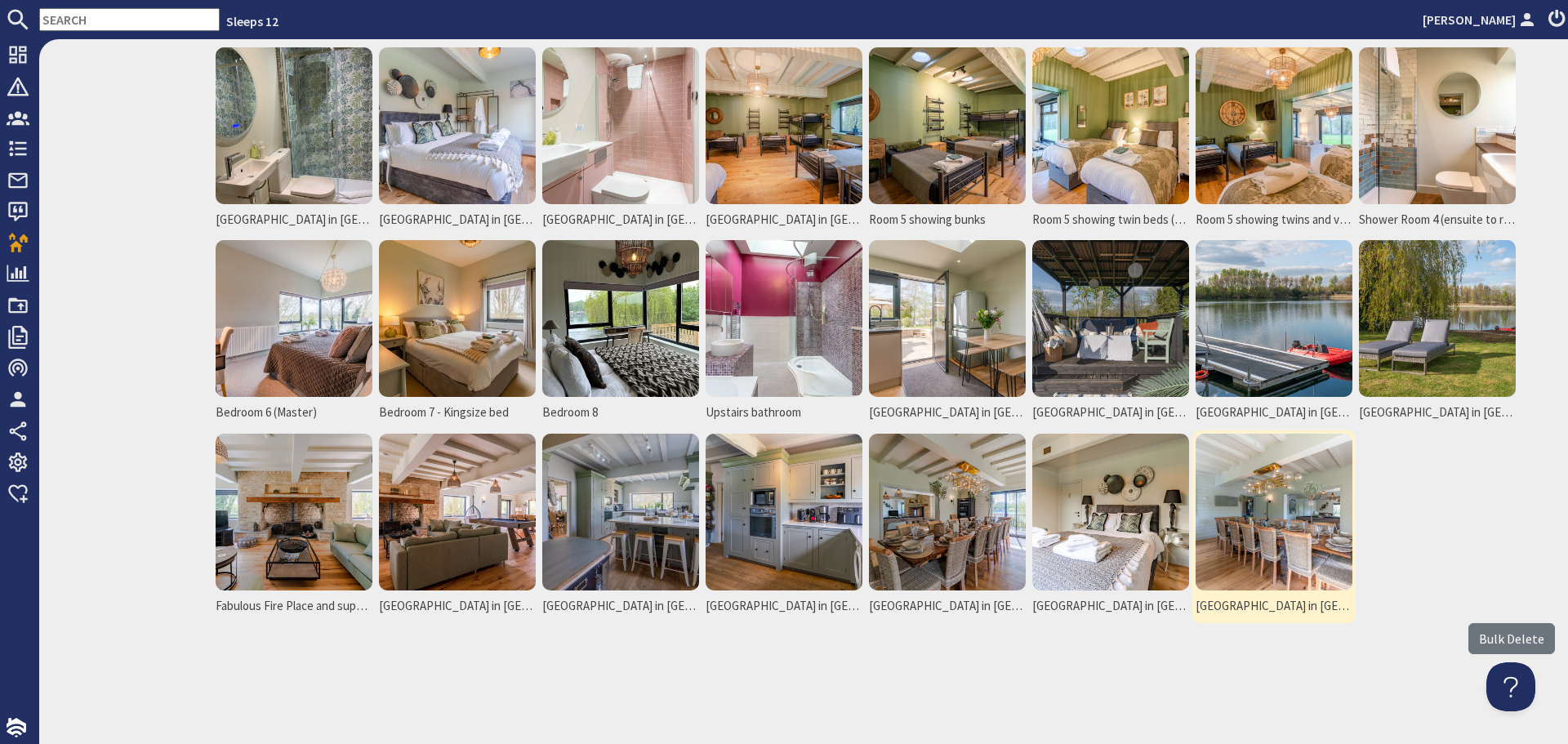
click at [1311, 474] on img at bounding box center [1274, 511] width 157 height 157
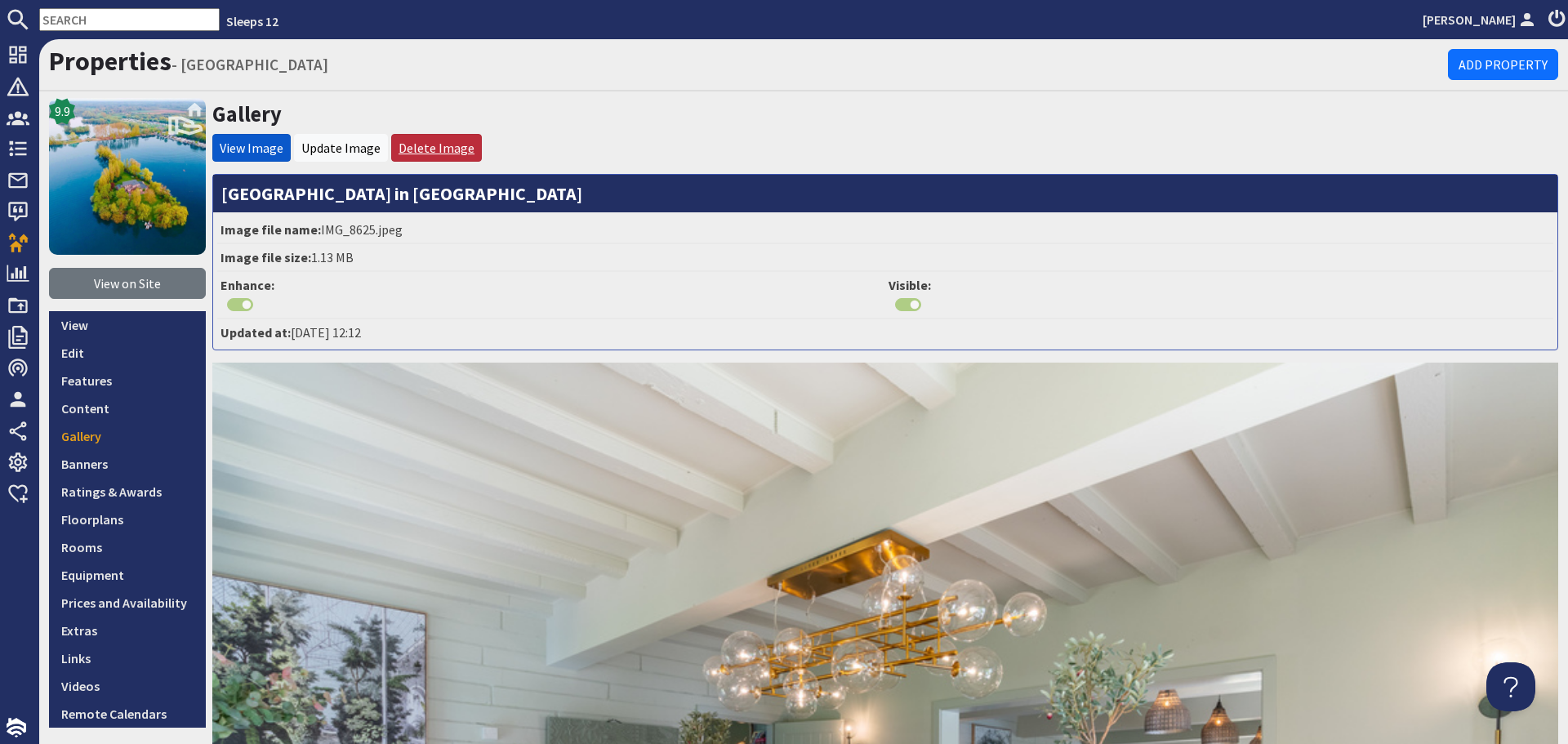
click at [427, 144] on link "Delete Image" at bounding box center [437, 148] width 76 height 16
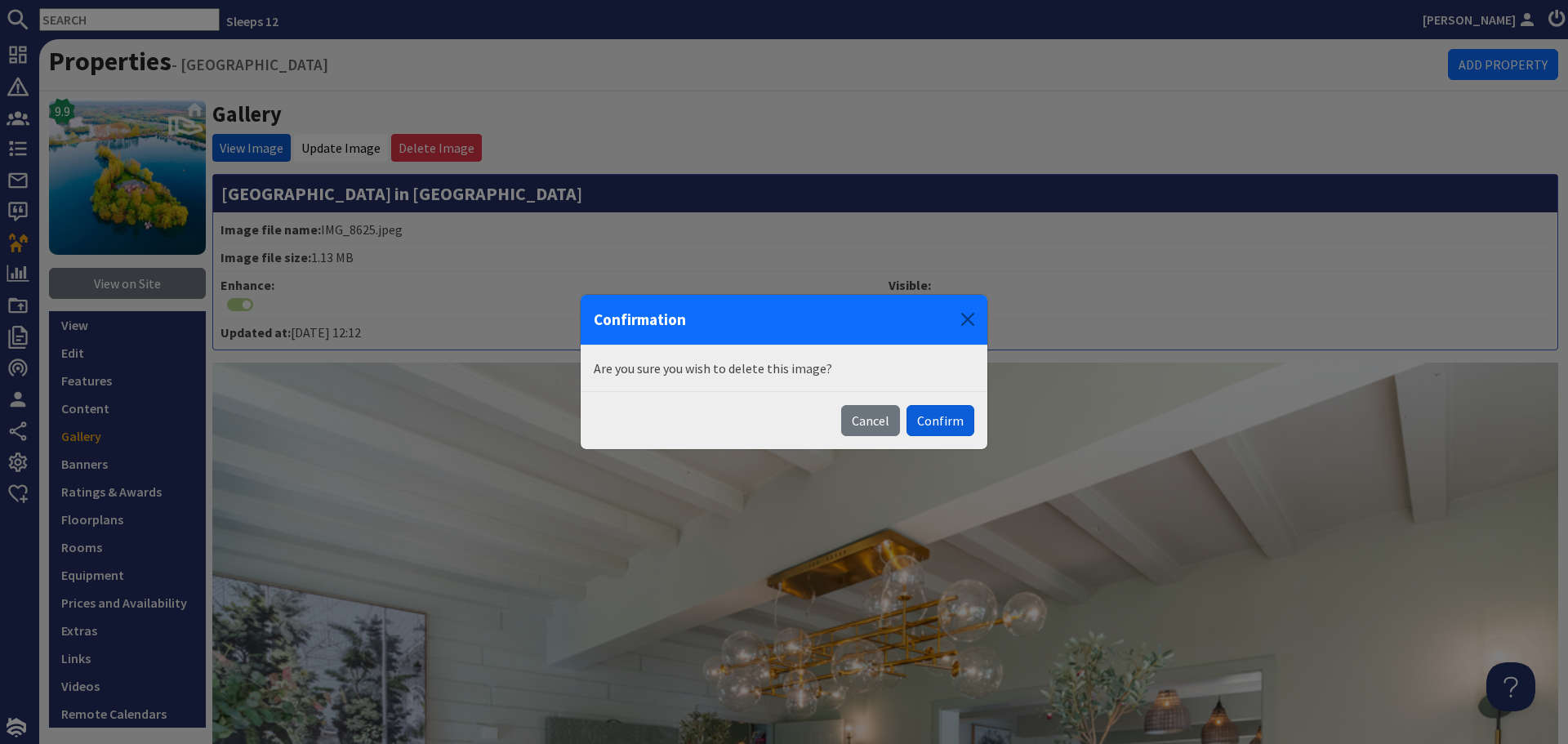
click at [958, 424] on button "Confirm" at bounding box center [940, 420] width 68 height 31
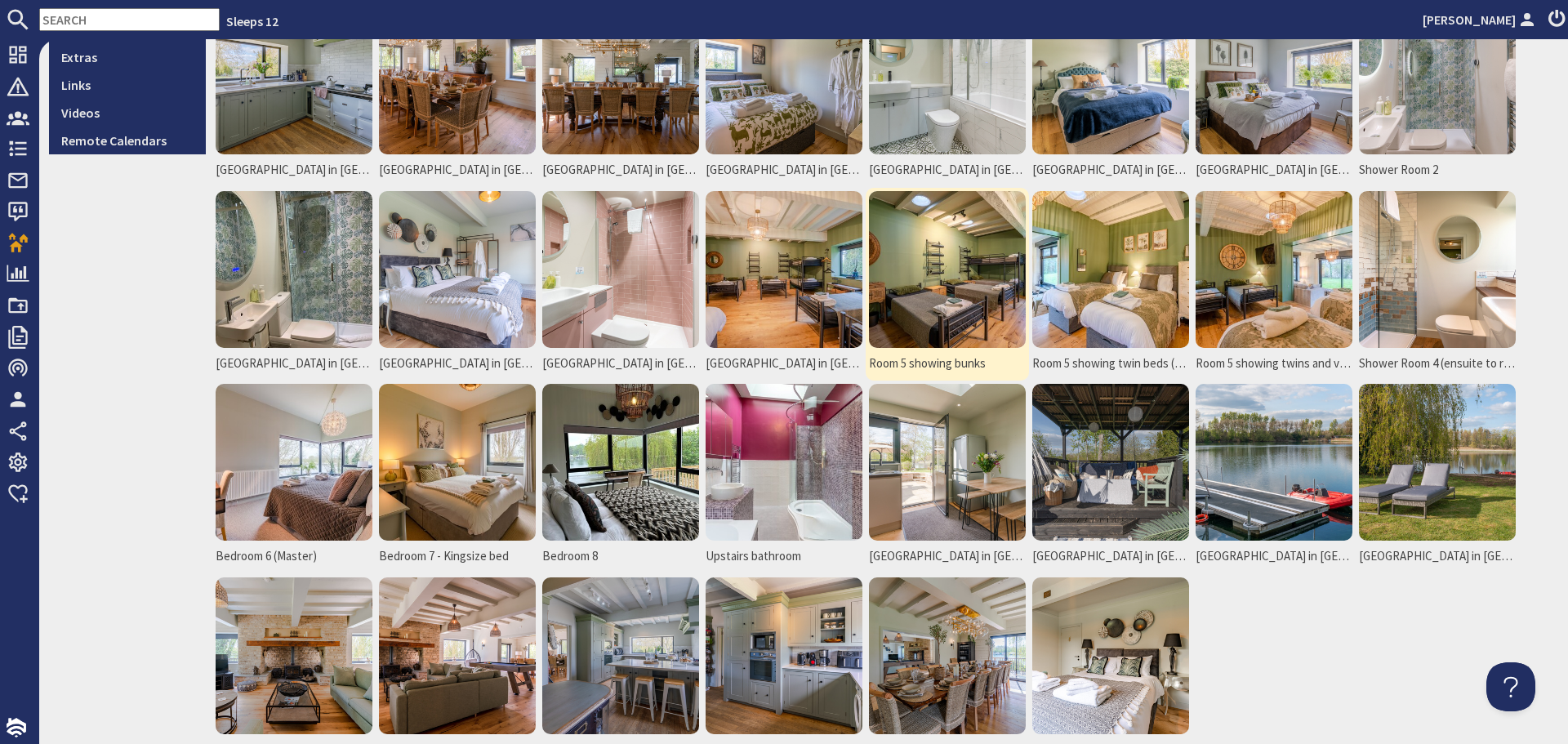
scroll to position [778, 0]
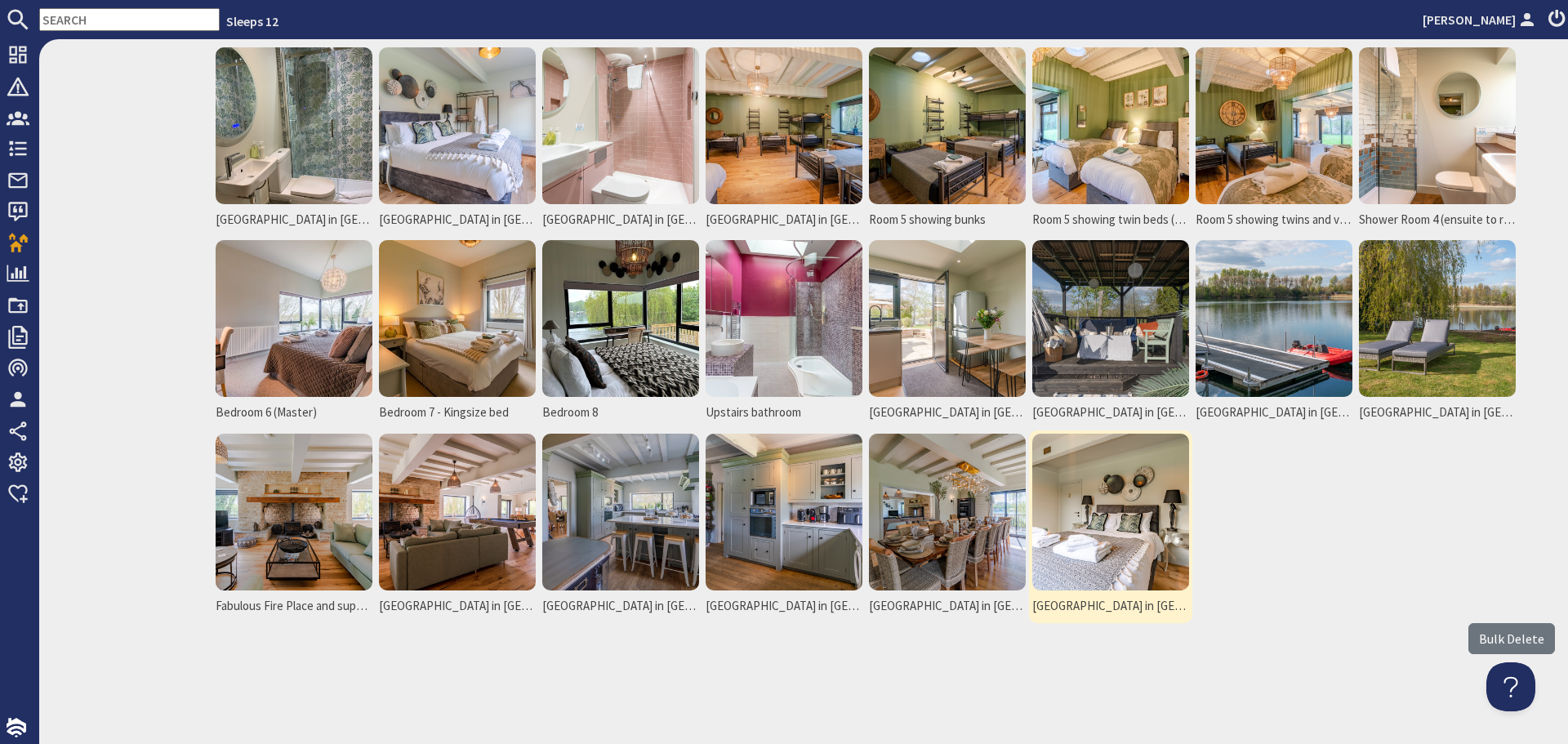
click at [1100, 516] on img at bounding box center [1110, 511] width 157 height 157
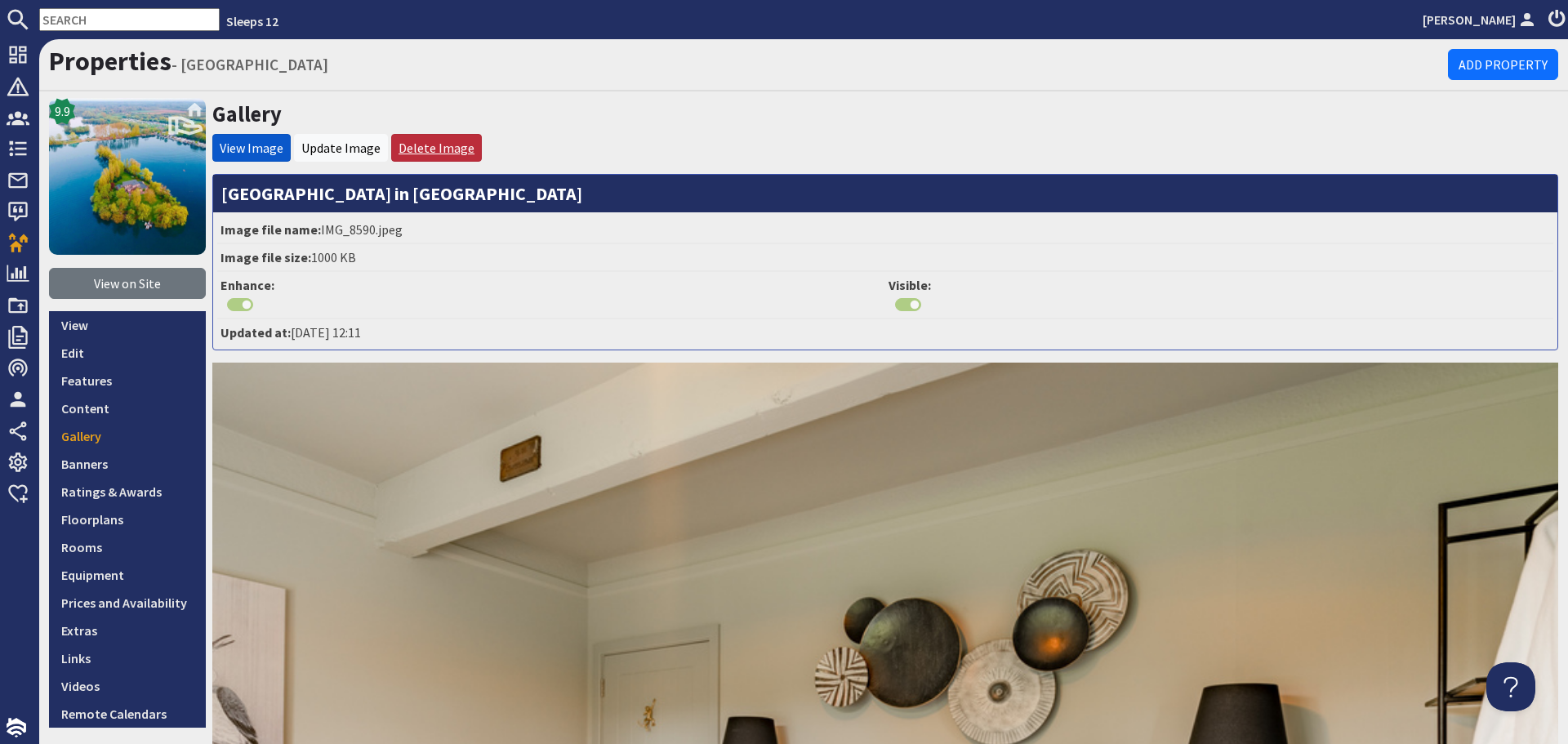
click at [421, 142] on link "Delete Image" at bounding box center [437, 148] width 76 height 16
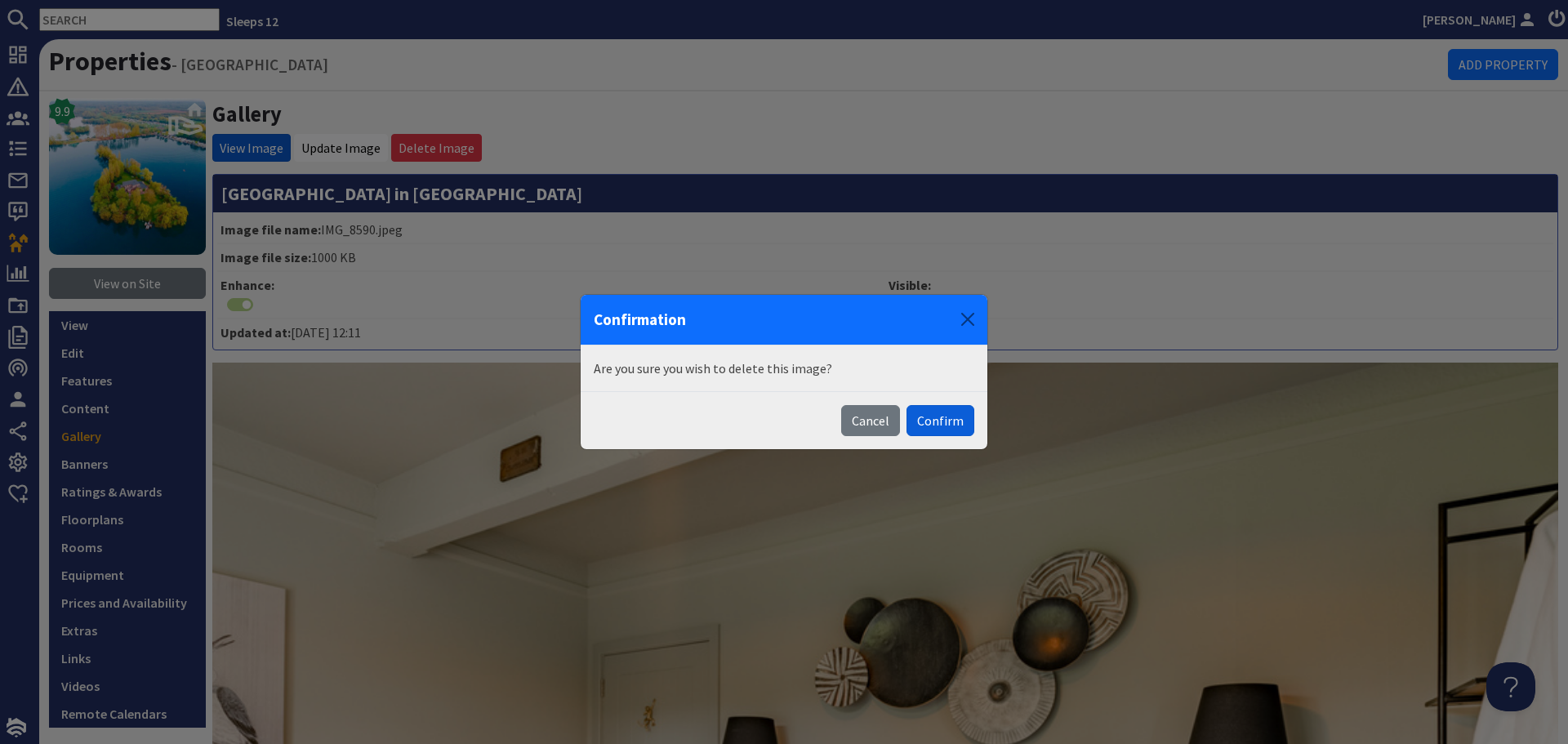
click at [929, 420] on button "Confirm" at bounding box center [940, 420] width 68 height 31
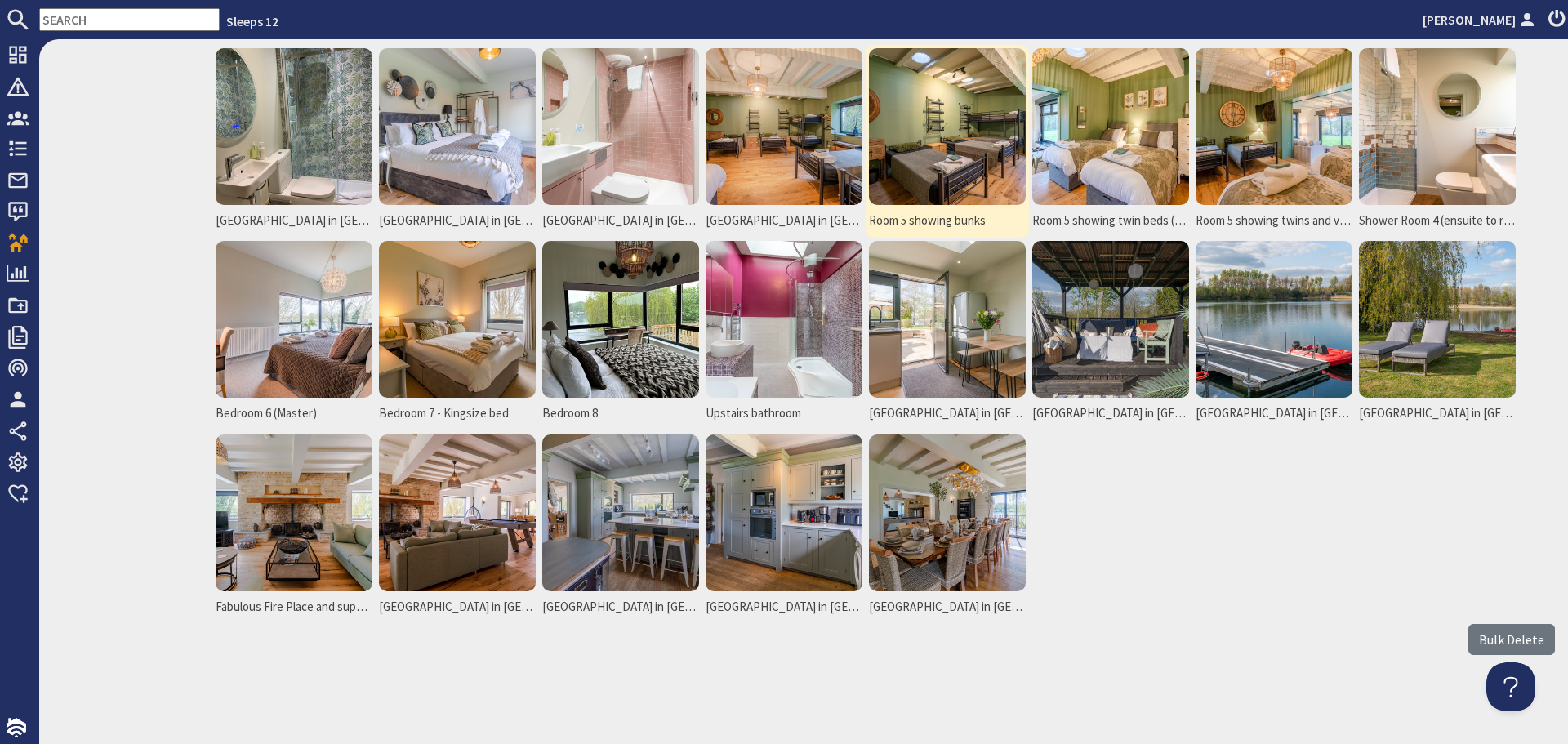
scroll to position [778, 0]
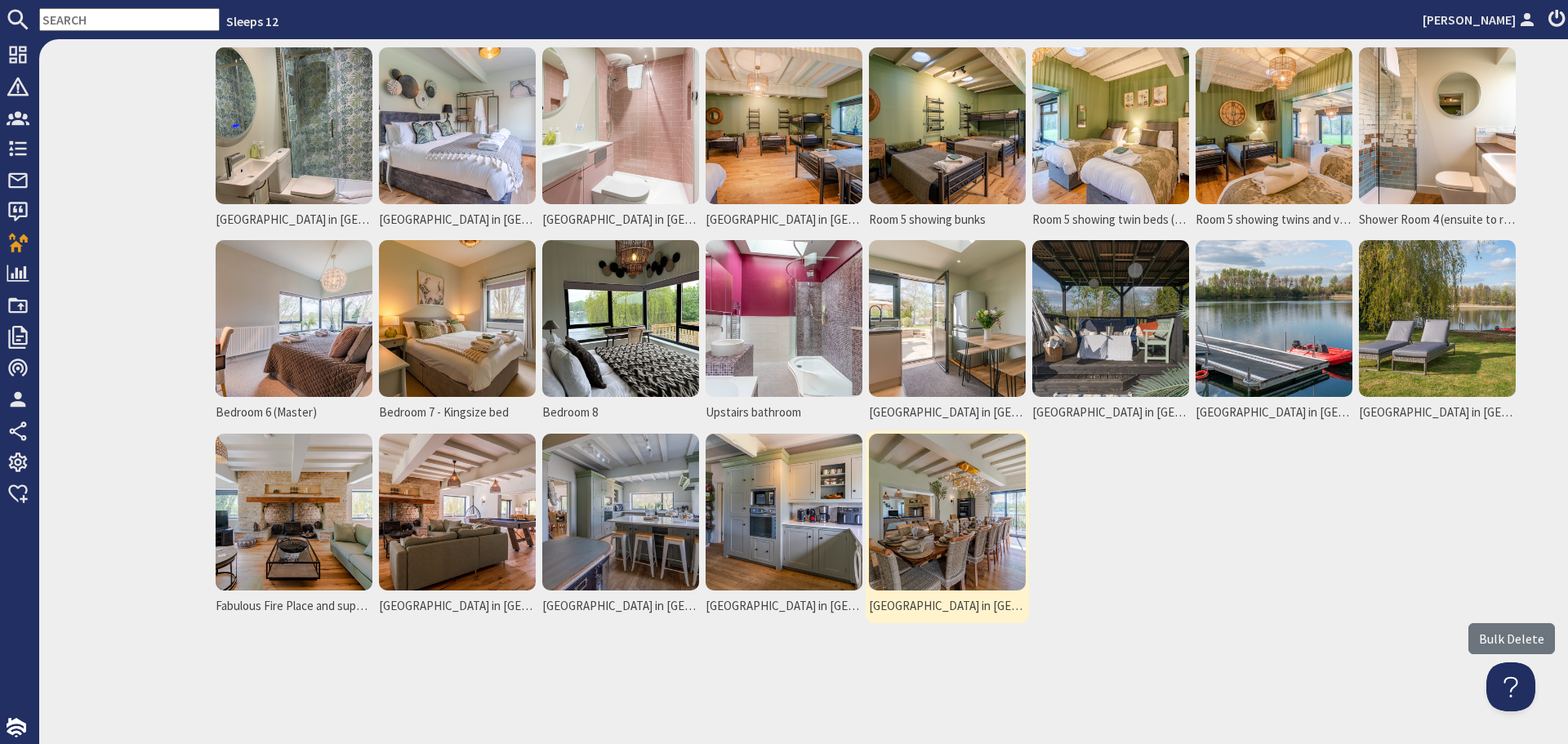
click at [919, 479] on img at bounding box center [946, 511] width 157 height 157
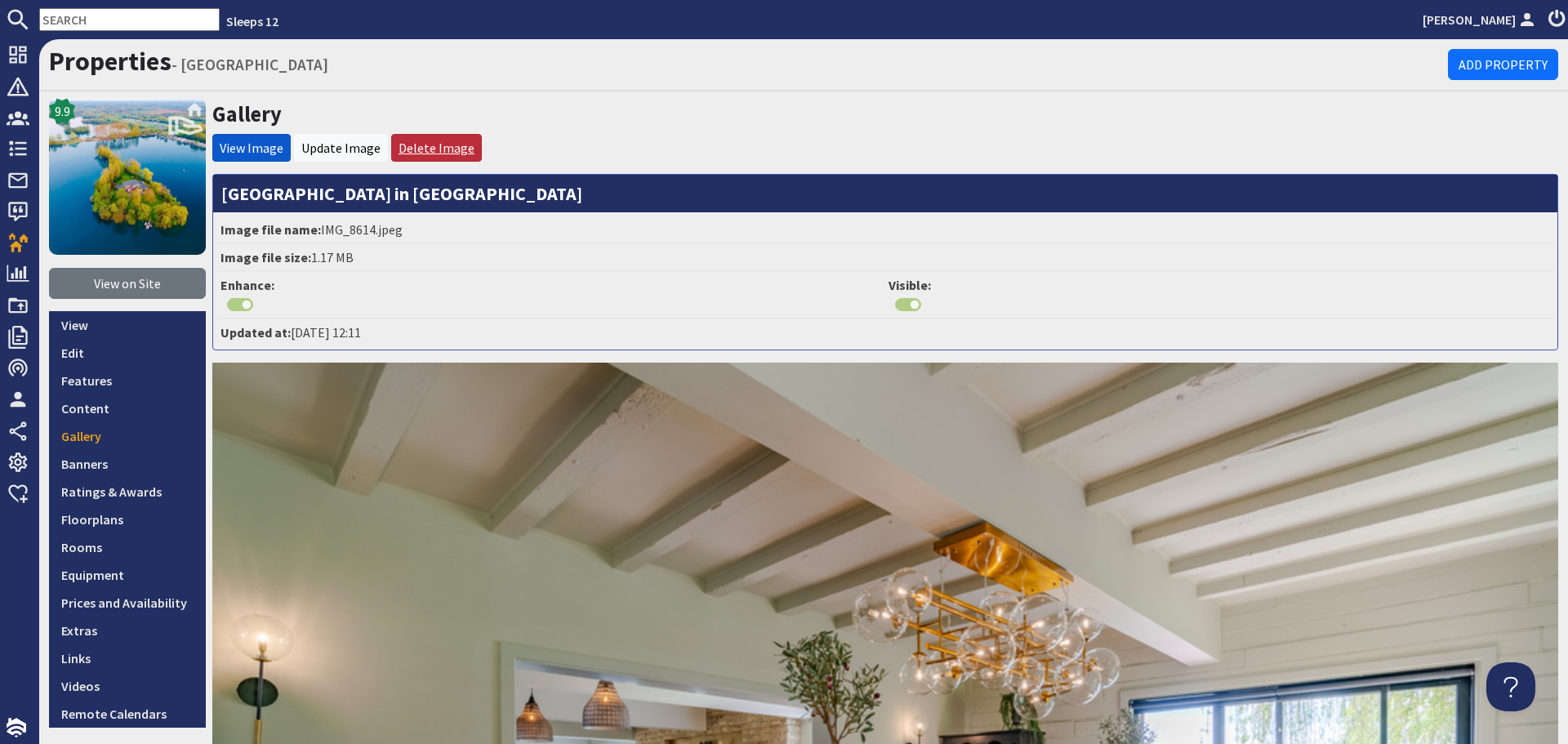
click at [432, 152] on link "Delete Image" at bounding box center [437, 148] width 76 height 16
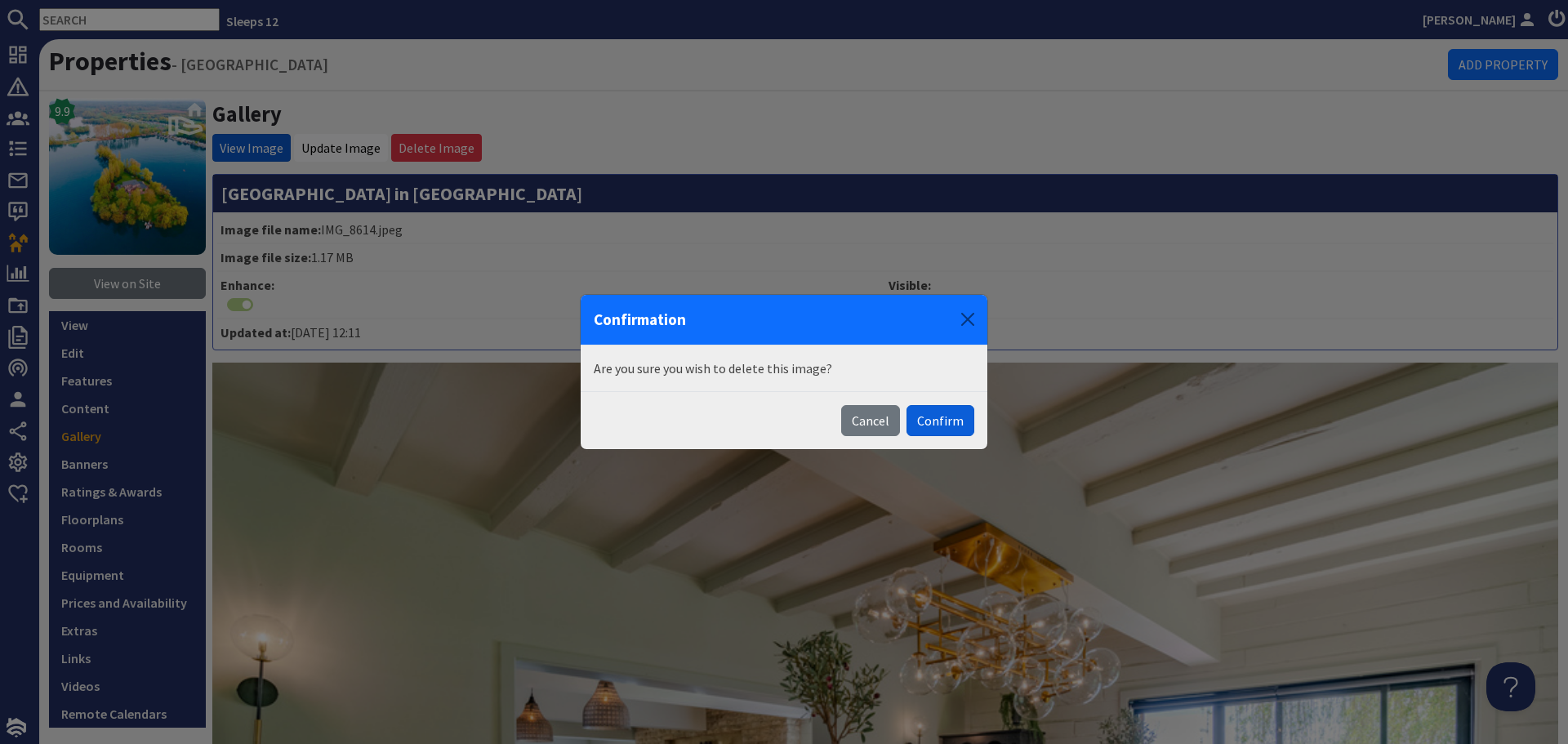
click at [955, 428] on button "Confirm" at bounding box center [940, 420] width 68 height 31
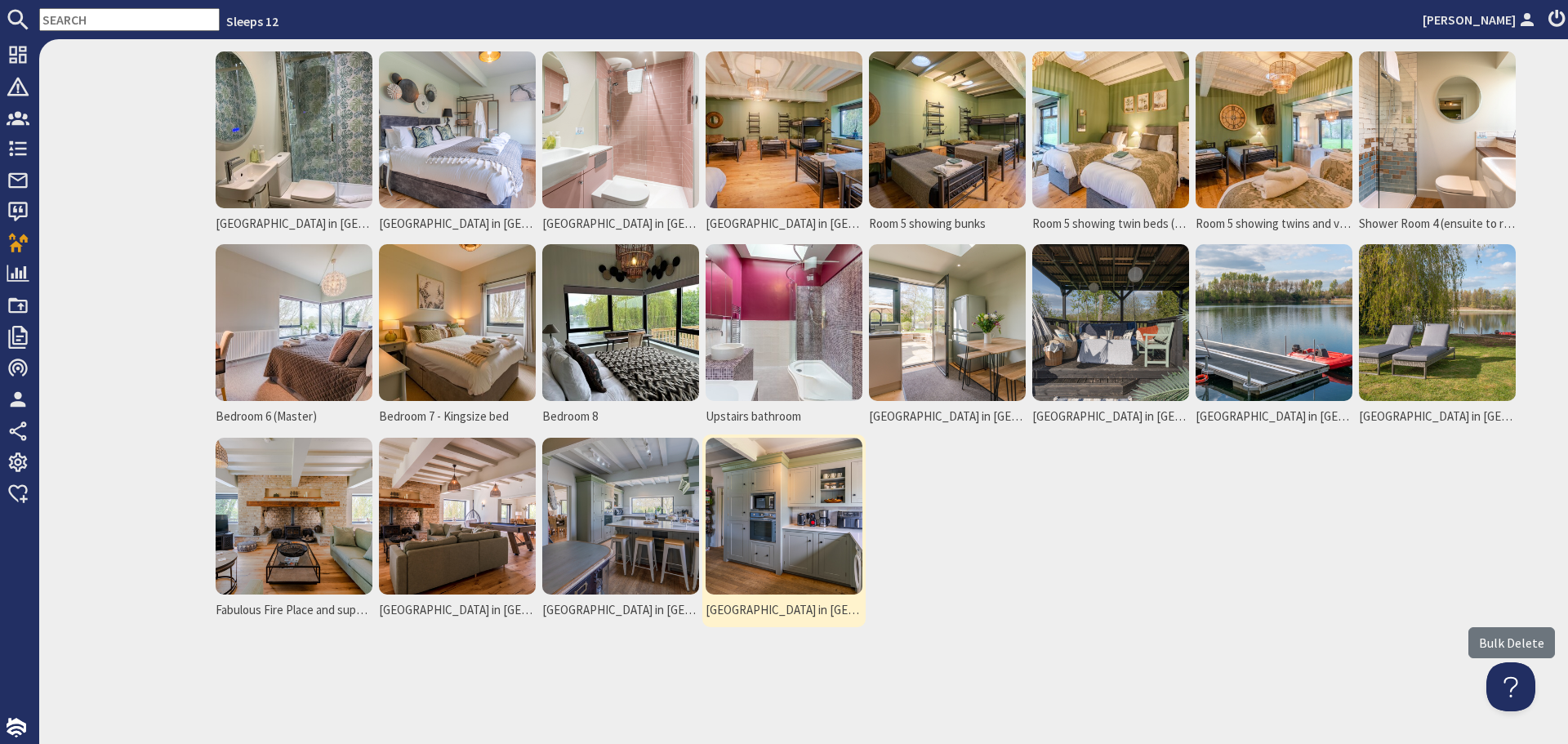
scroll to position [778, 0]
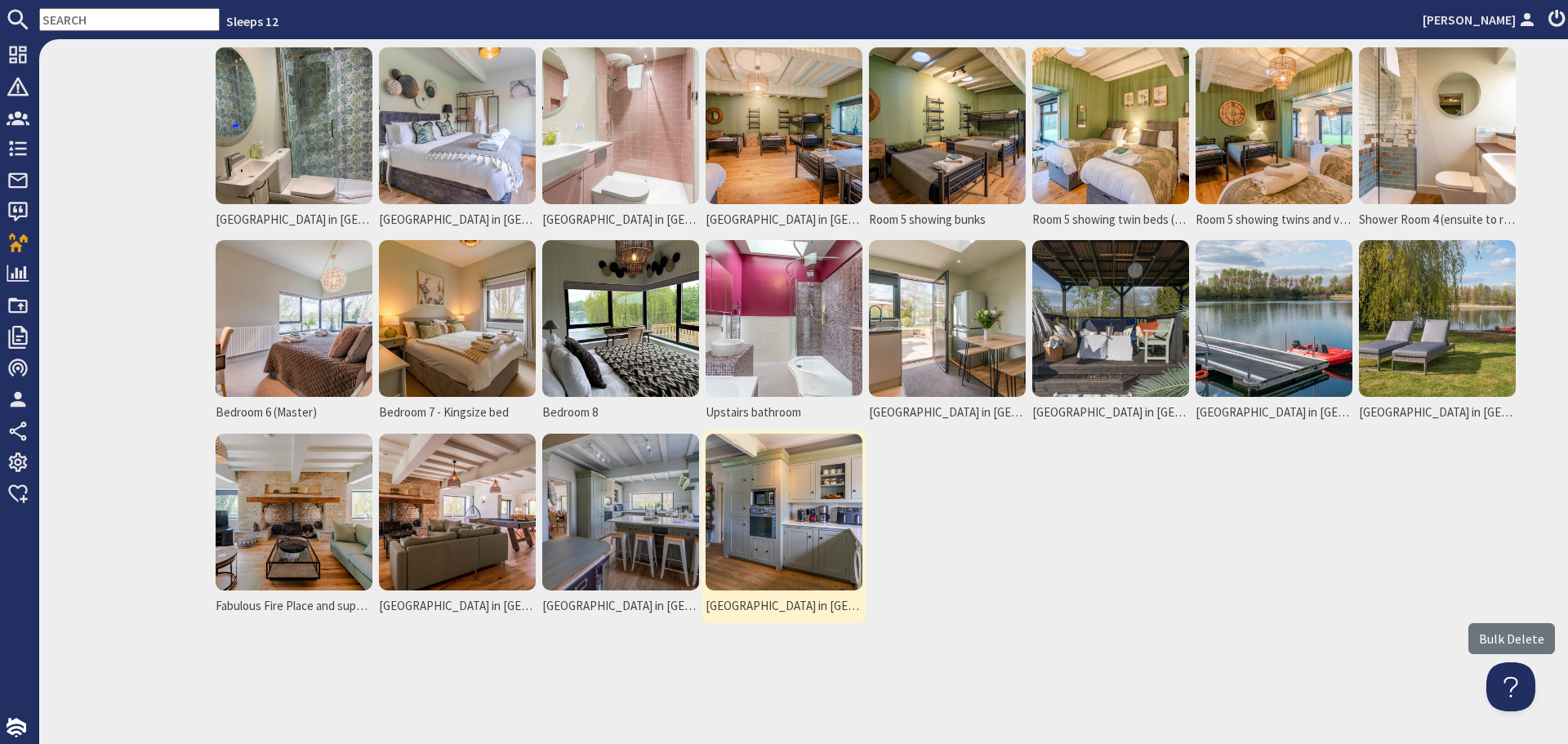
click at [773, 479] on img at bounding box center [784, 511] width 157 height 157
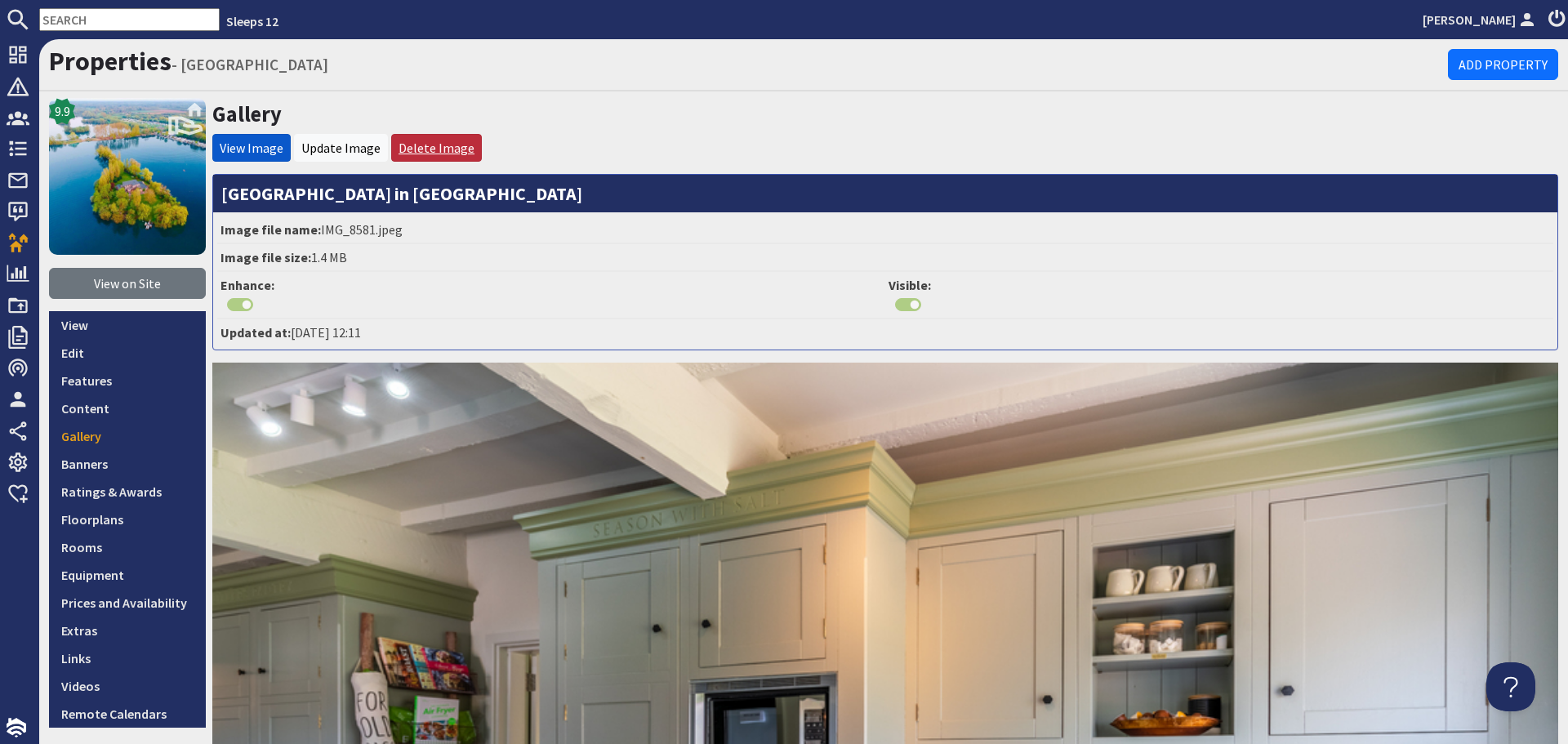
click at [444, 144] on link "Delete Image" at bounding box center [437, 148] width 76 height 16
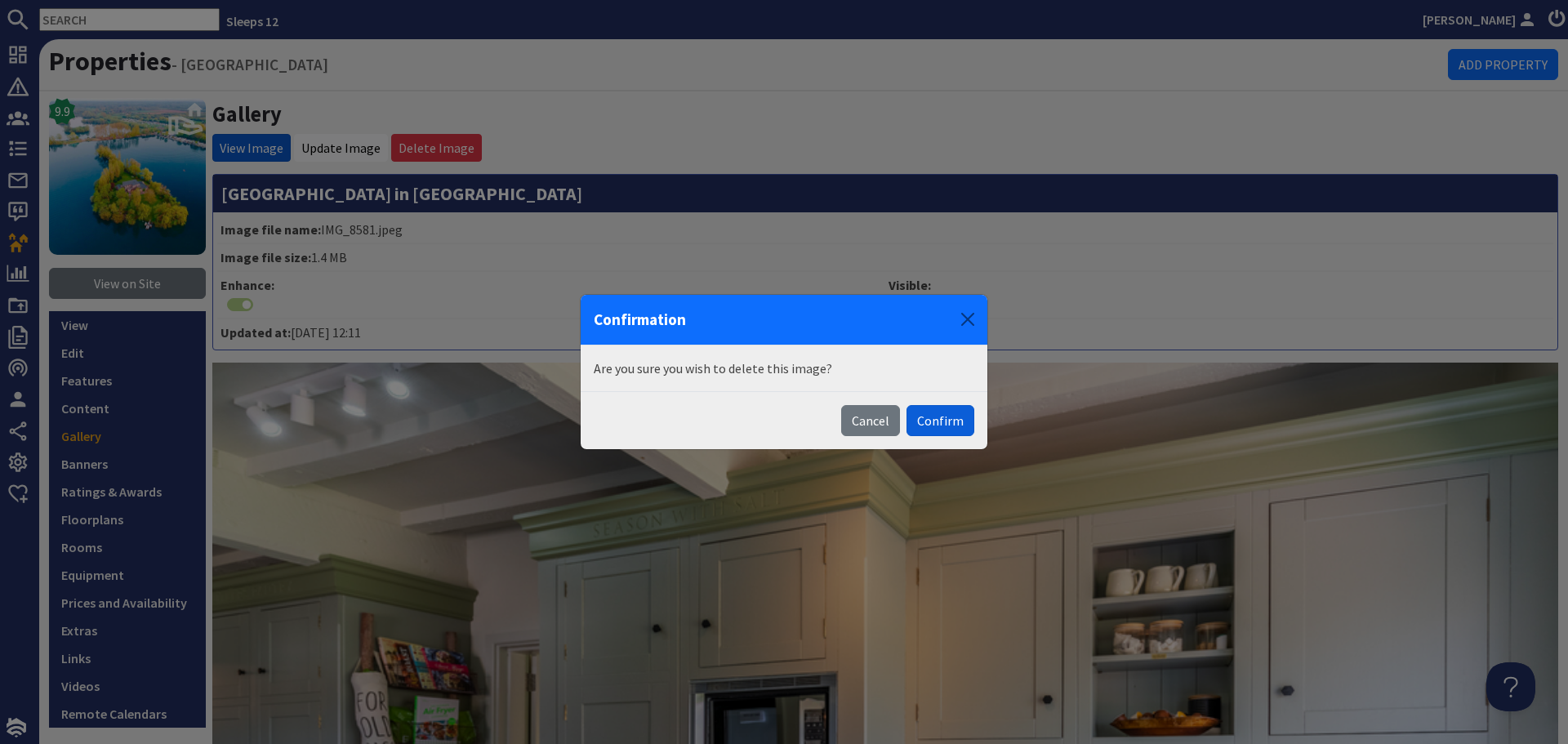
click at [957, 426] on button "Confirm" at bounding box center [940, 420] width 68 height 31
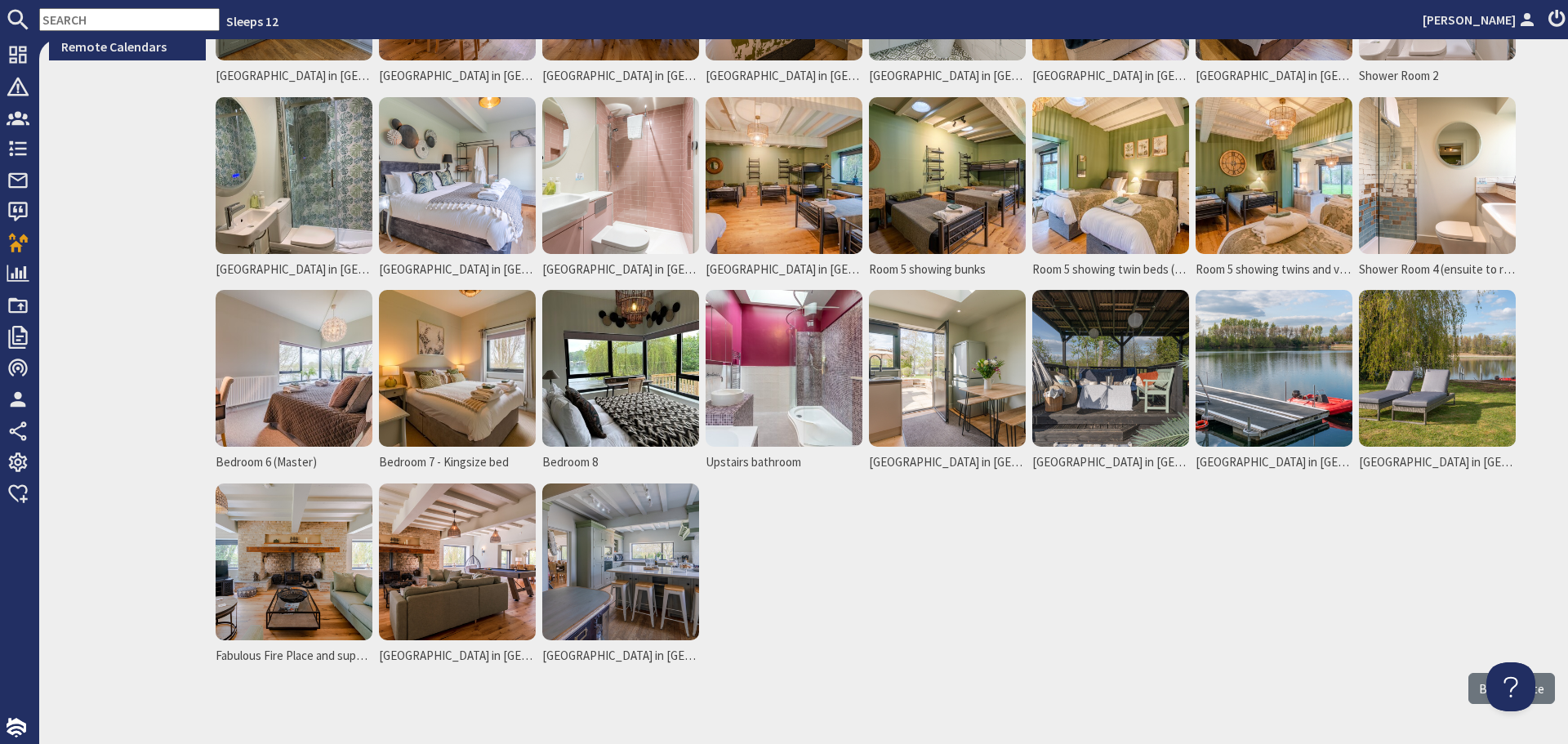
scroll to position [735, 0]
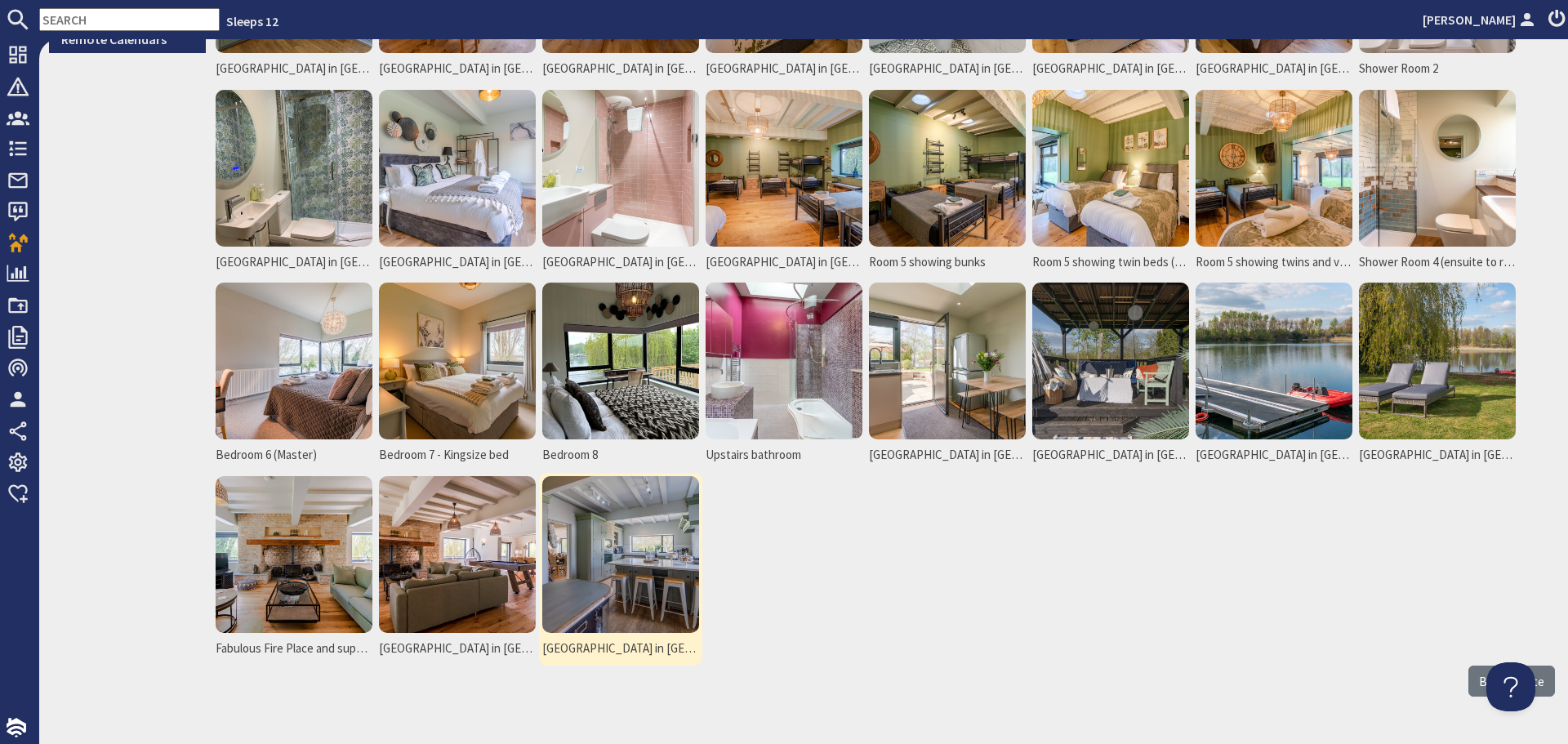
click at [644, 538] on img at bounding box center [620, 554] width 157 height 157
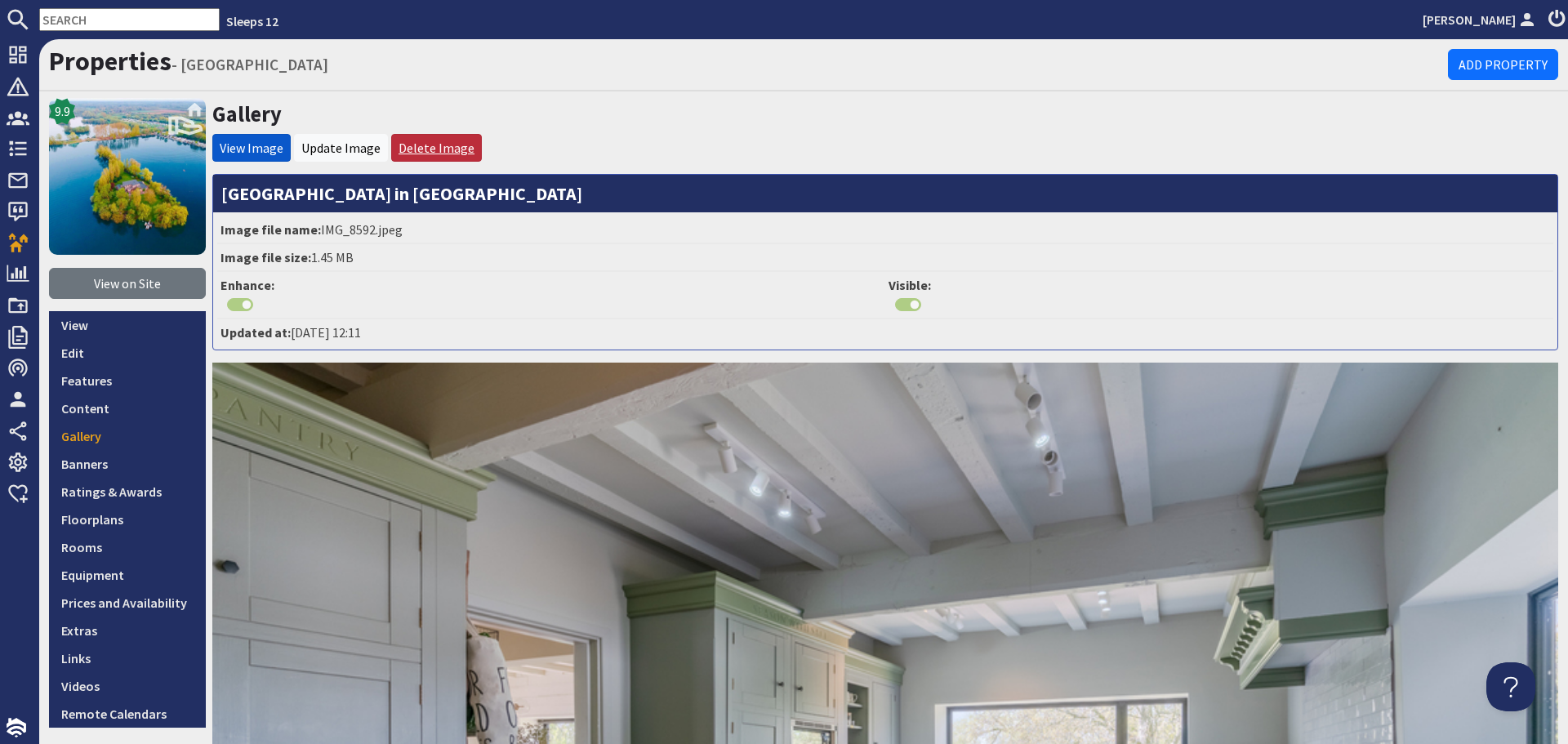
click at [440, 148] on link "Delete Image" at bounding box center [437, 148] width 76 height 16
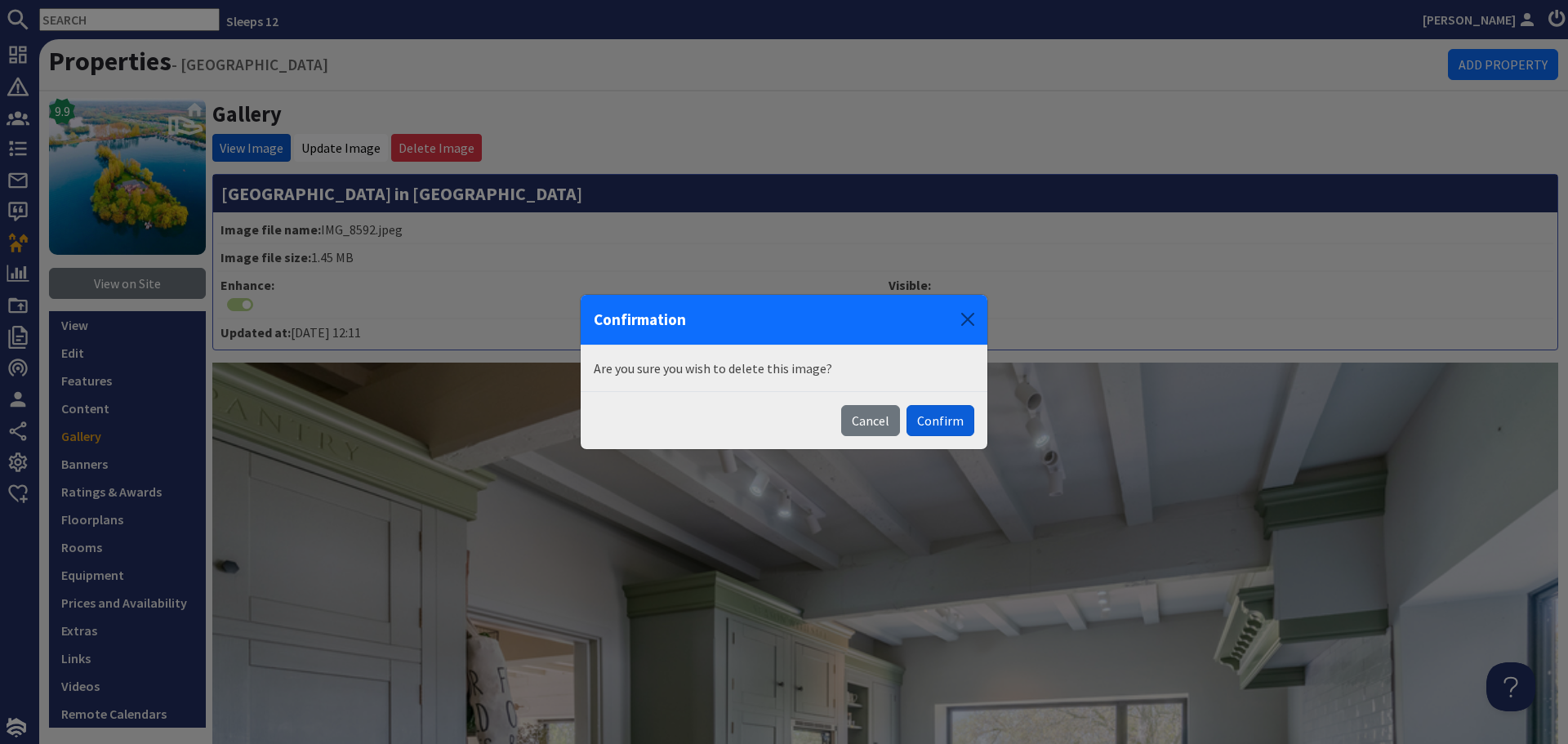
click at [948, 426] on button "Confirm" at bounding box center [940, 420] width 68 height 31
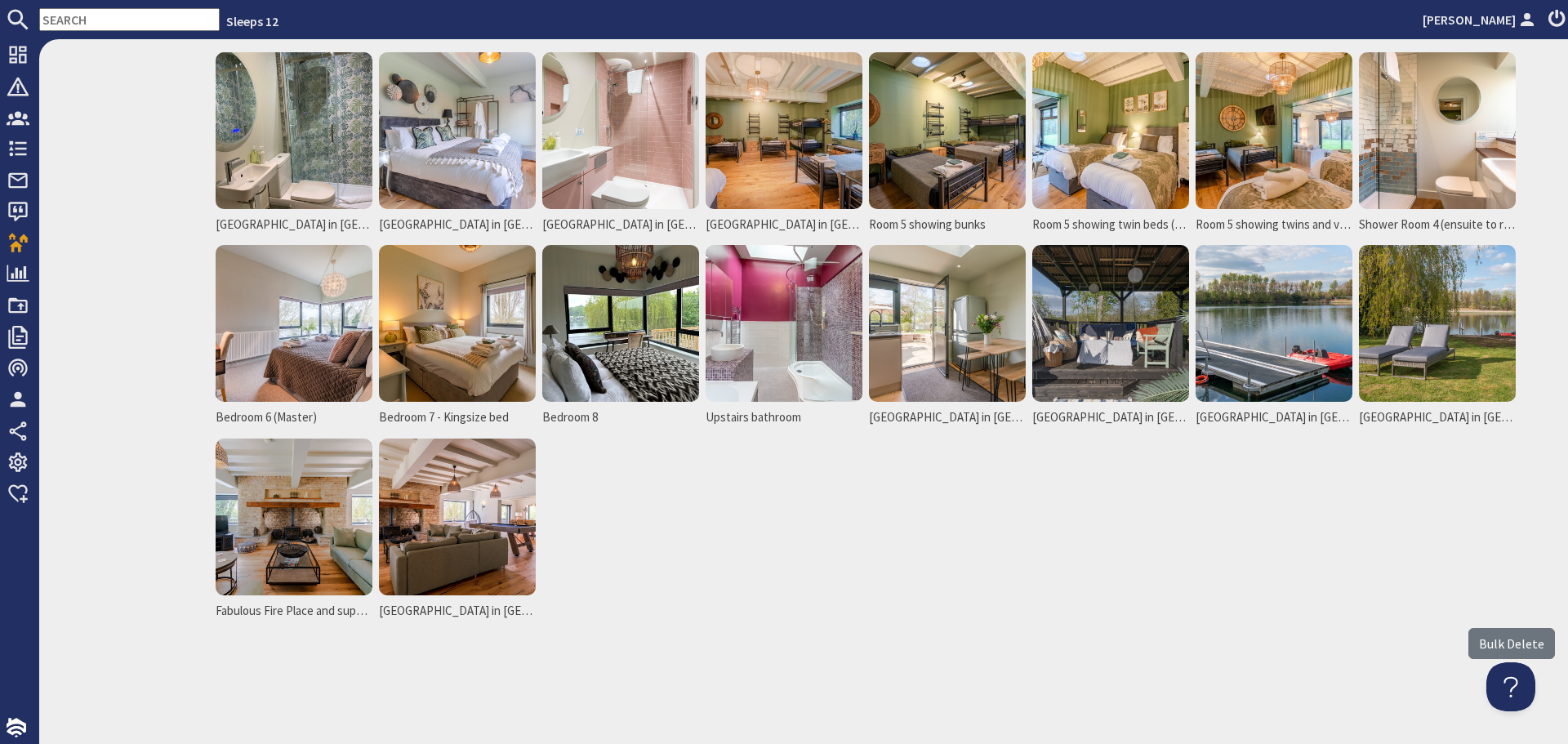
scroll to position [778, 0]
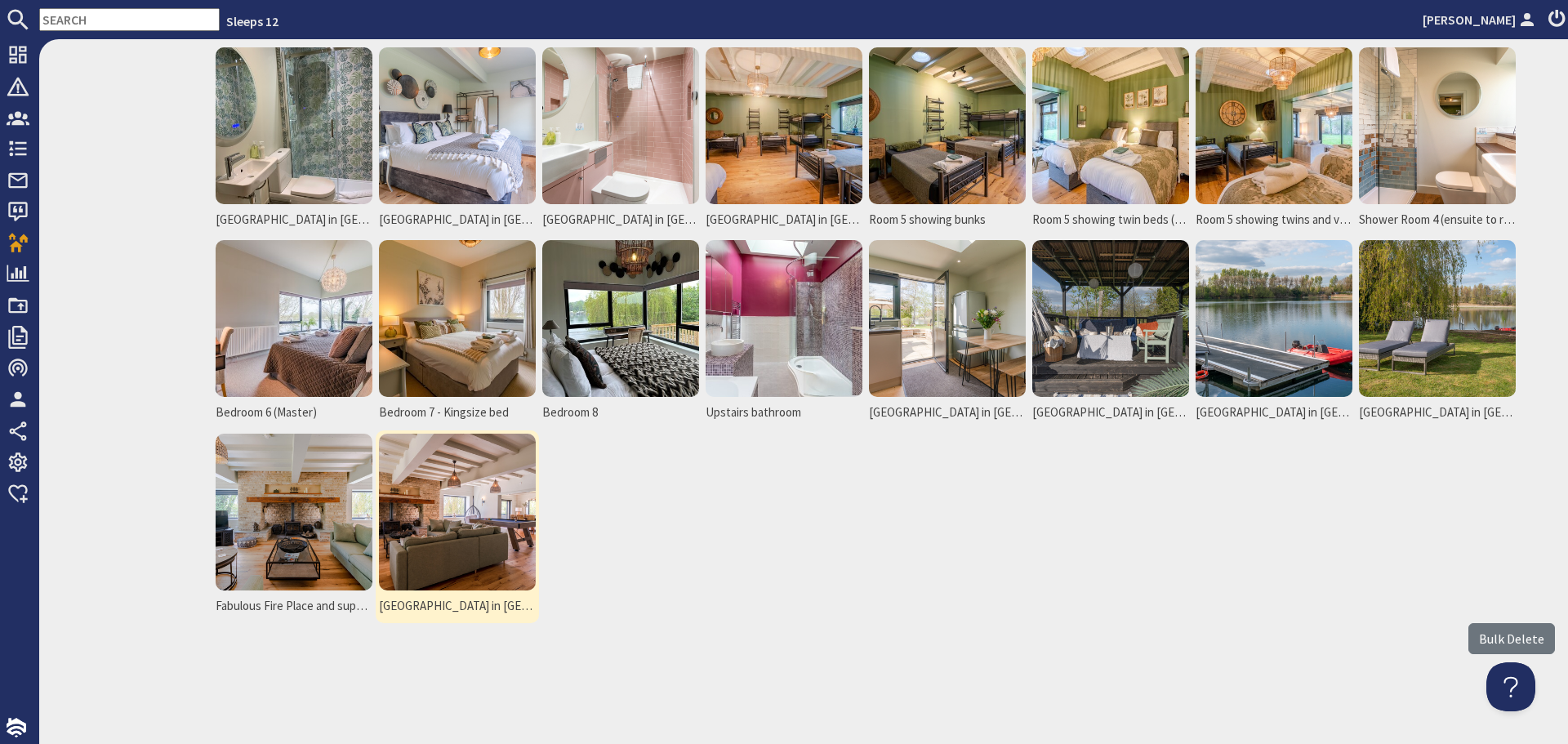
click at [485, 538] on img at bounding box center [456, 511] width 157 height 157
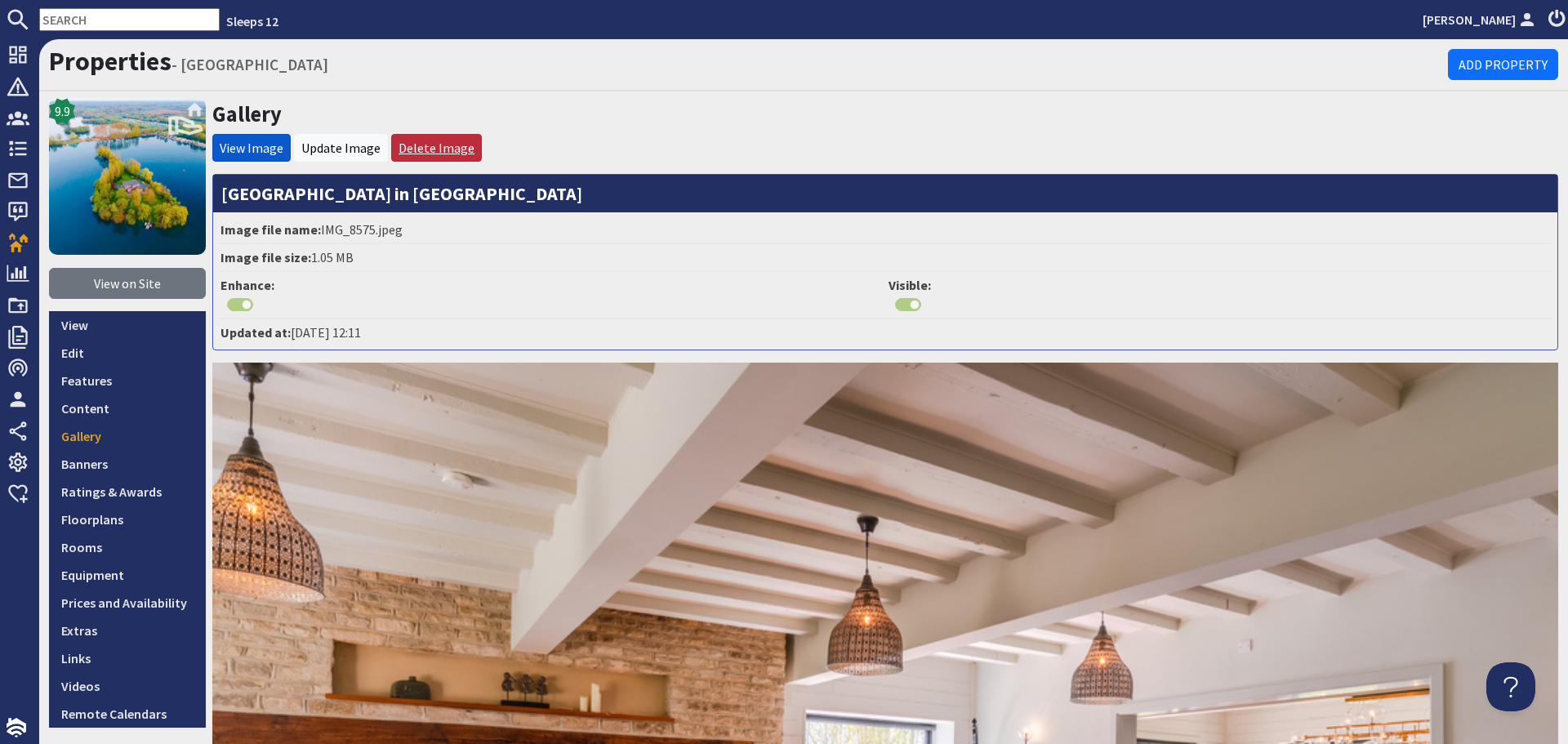
click at [432, 146] on link "Delete Image" at bounding box center [437, 148] width 76 height 16
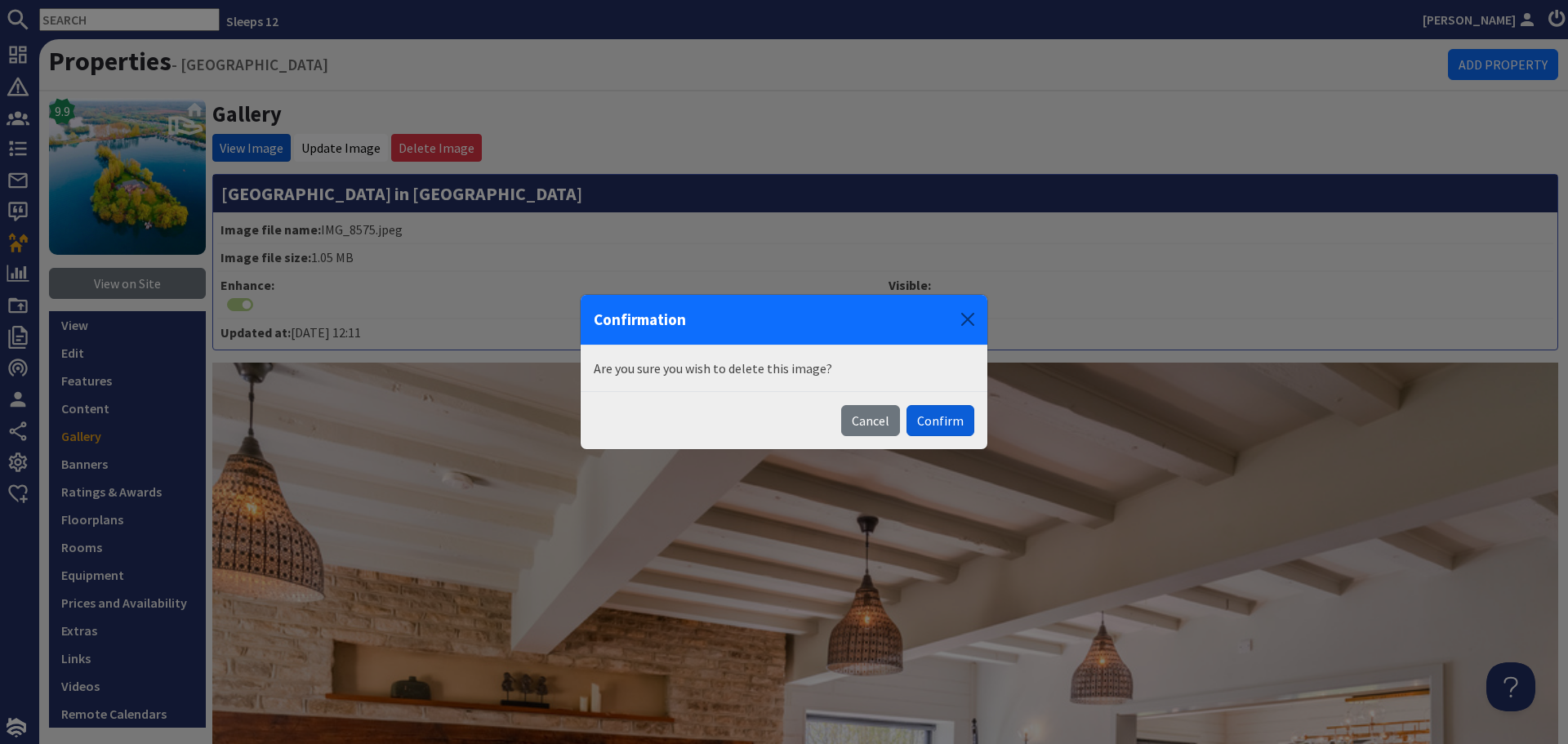
click at [951, 421] on button "Confirm" at bounding box center [940, 420] width 68 height 31
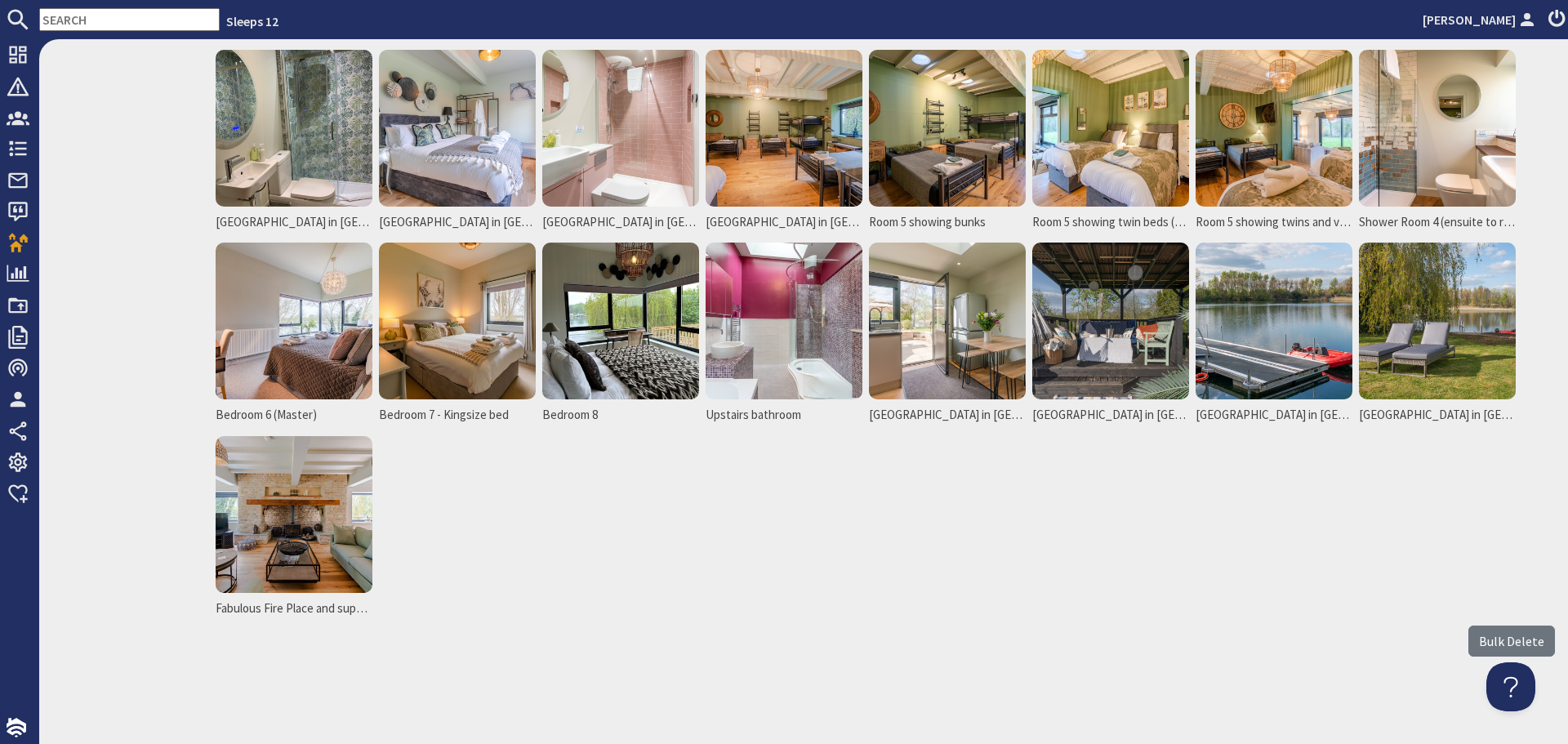
scroll to position [778, 0]
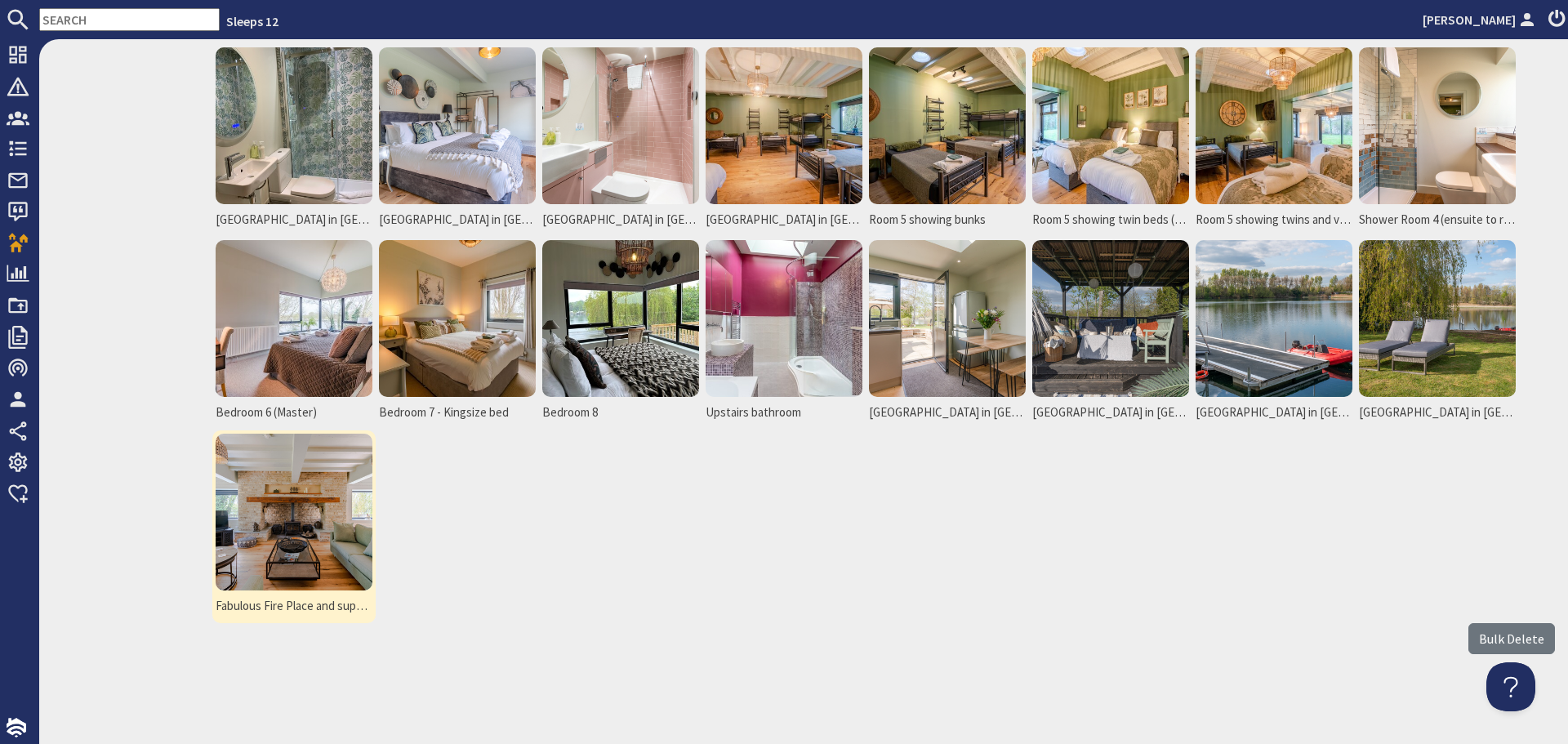
click at [335, 509] on img at bounding box center [294, 511] width 157 height 157
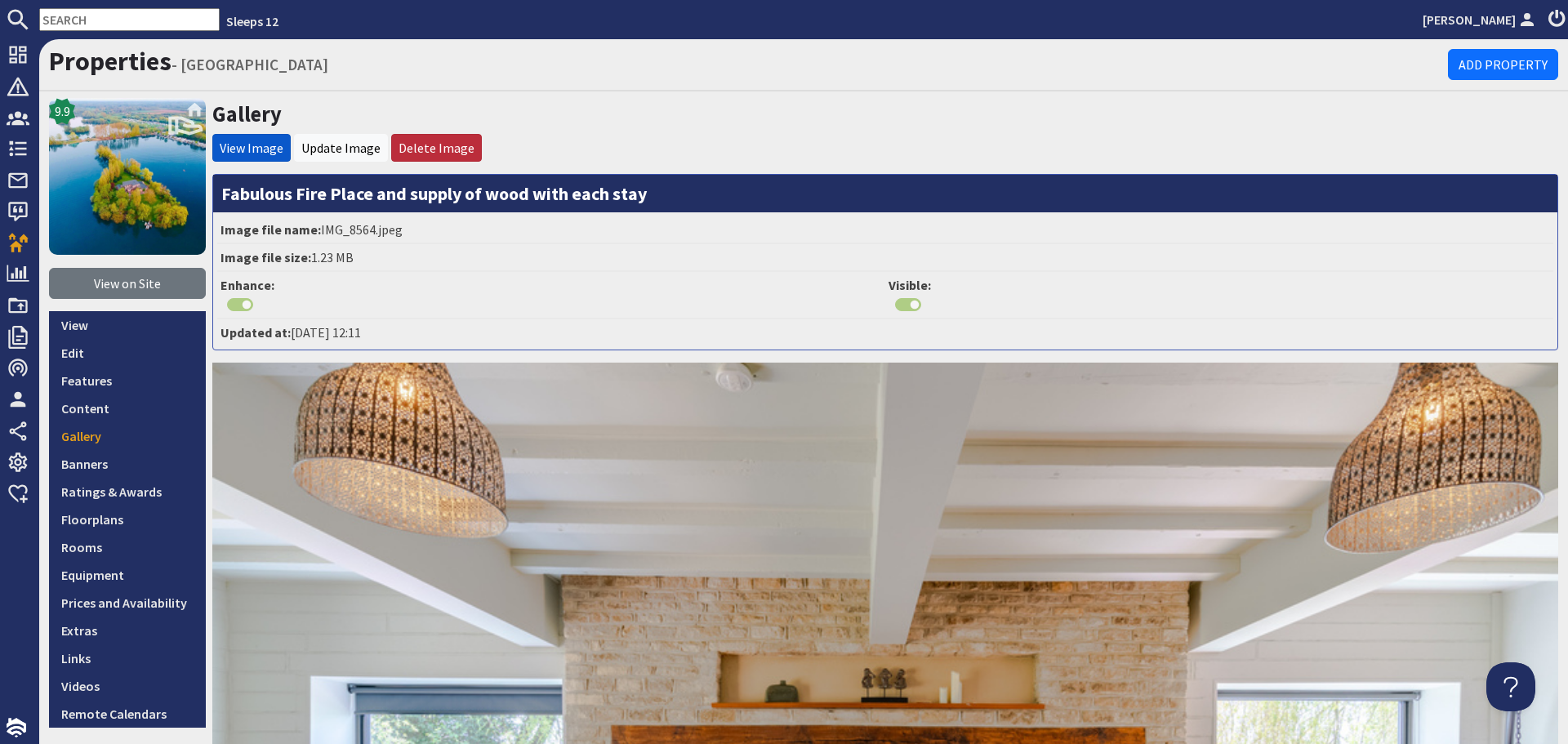
click at [429, 136] on li "Delete Image" at bounding box center [436, 147] width 90 height 27
click at [443, 148] on link "Delete Image" at bounding box center [437, 148] width 76 height 16
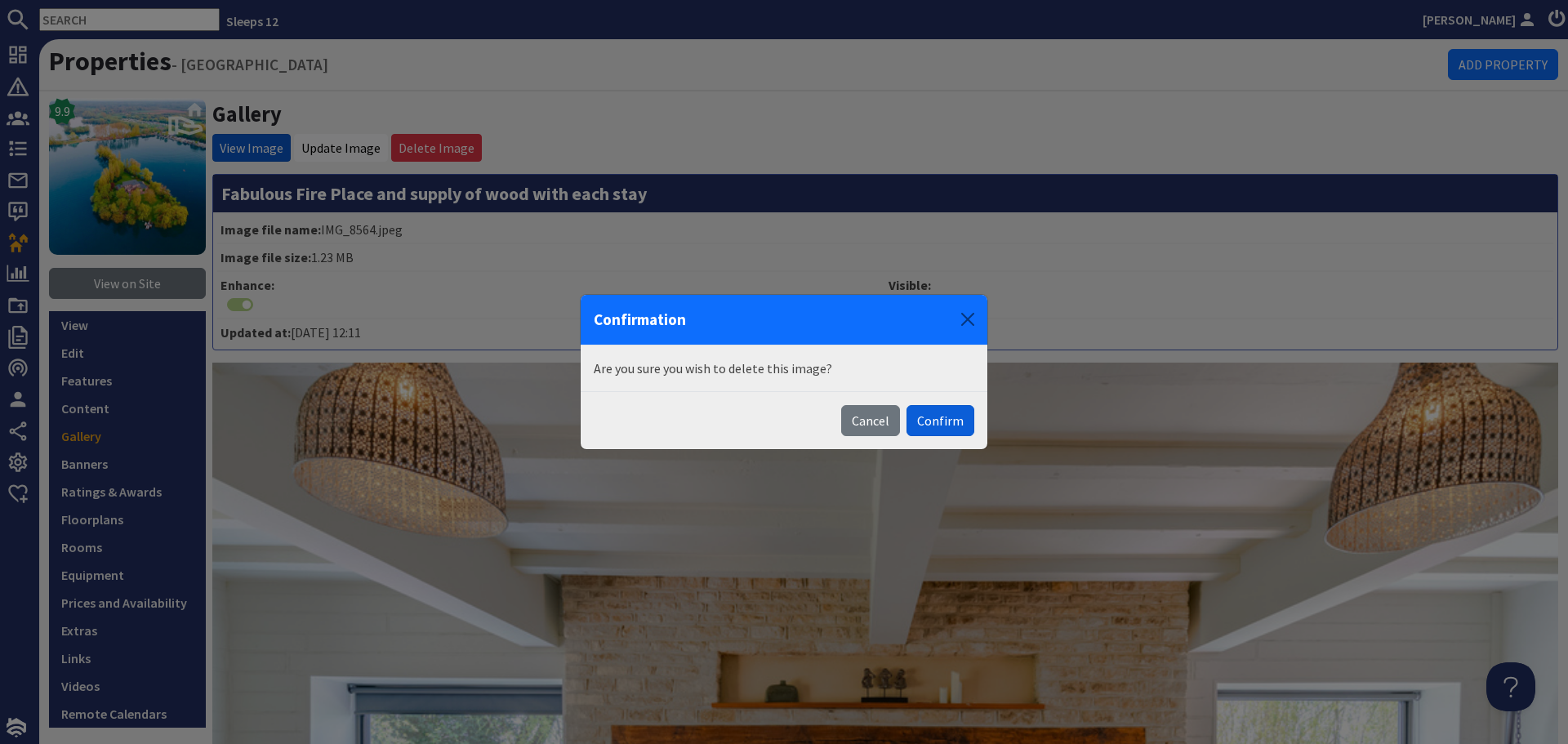
click at [931, 415] on button "Confirm" at bounding box center [940, 420] width 68 height 31
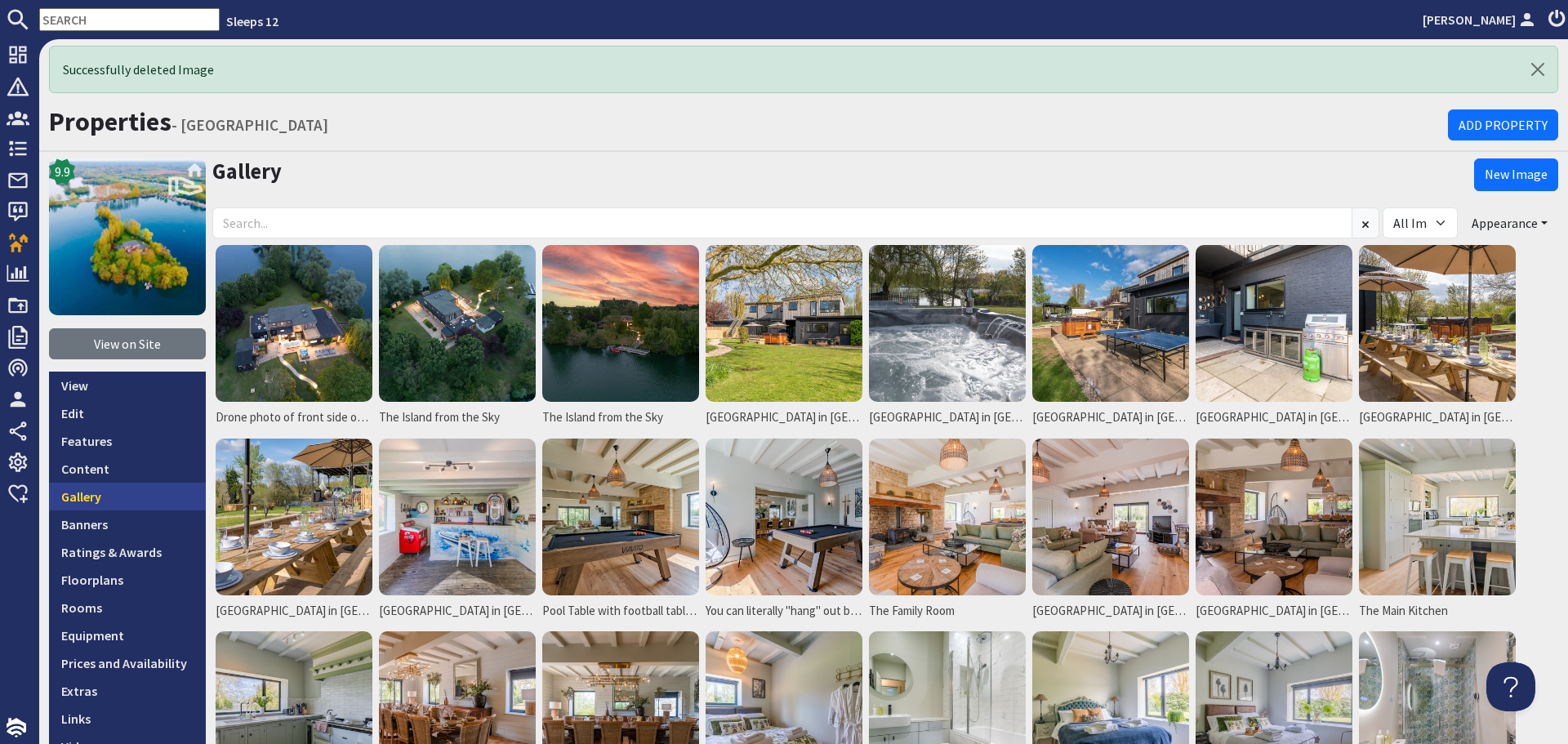
click at [121, 488] on link "Gallery" at bounding box center [126, 496] width 157 height 27
